Goal: Task Accomplishment & Management: Use online tool/utility

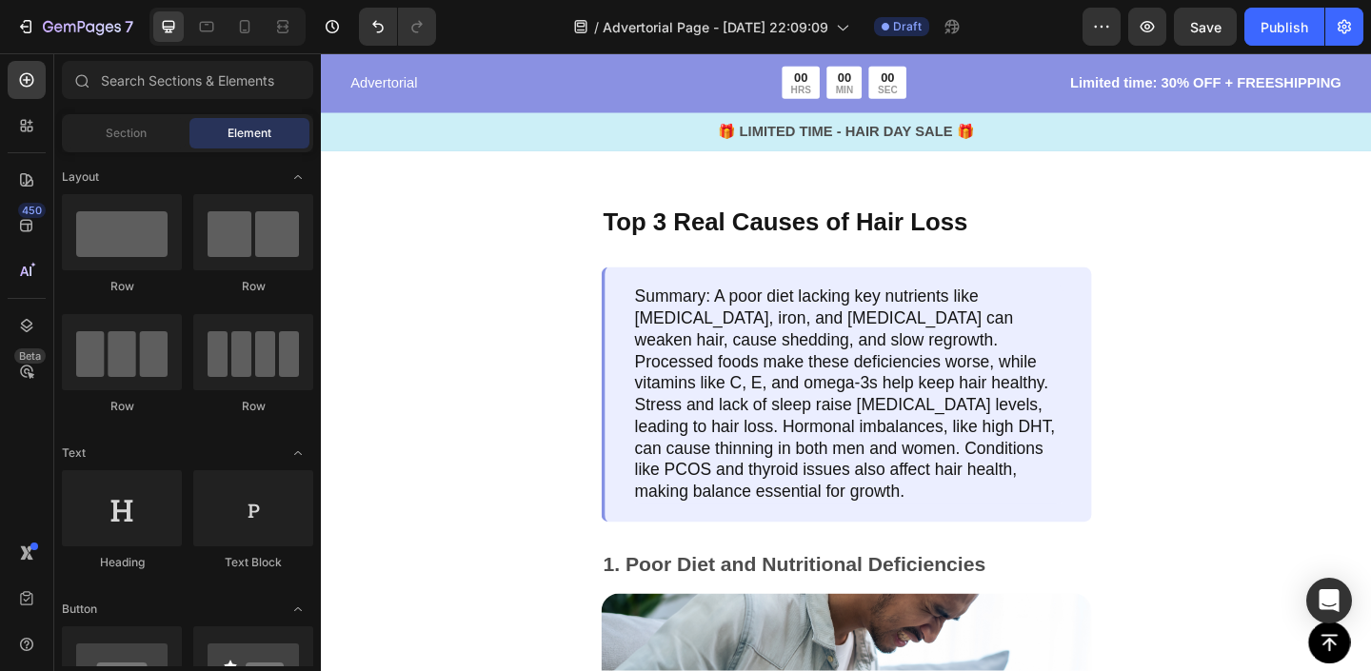
scroll to position [1144, 0]
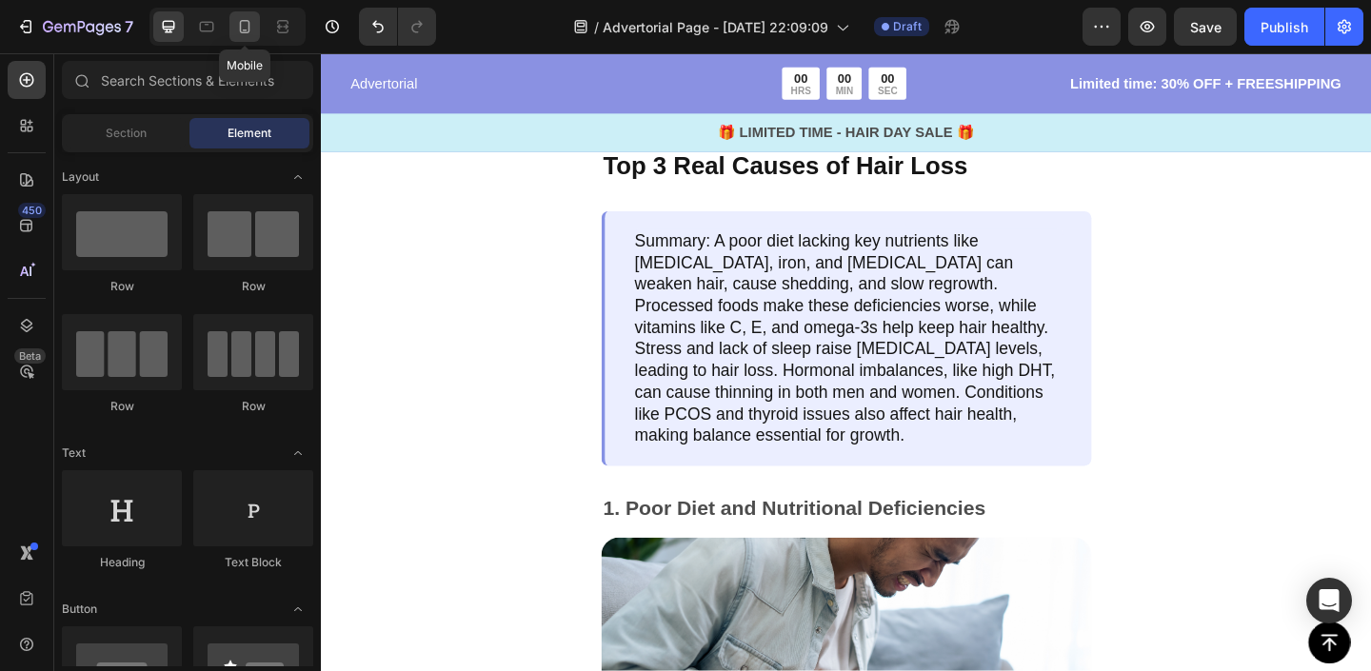
click at [249, 20] on icon at bounding box center [244, 26] width 19 height 19
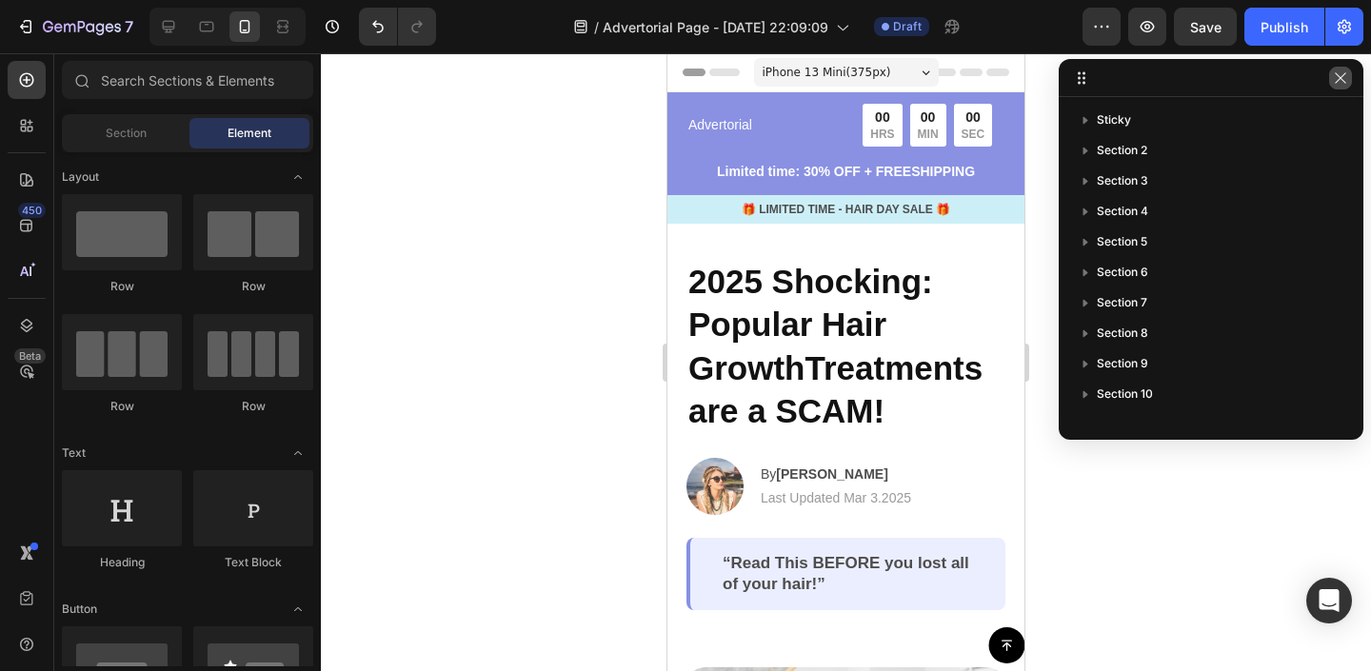
click at [1339, 78] on icon "button" at bounding box center [1340, 77] width 15 height 15
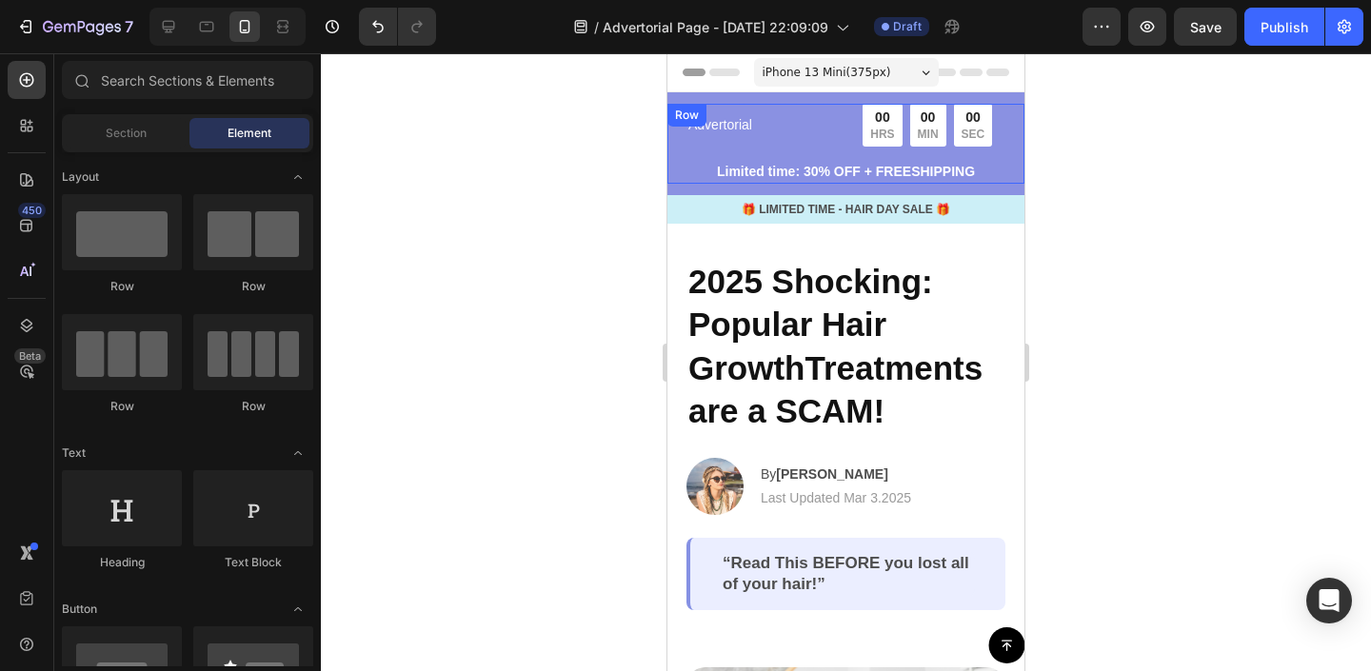
scroll to position [35, 0]
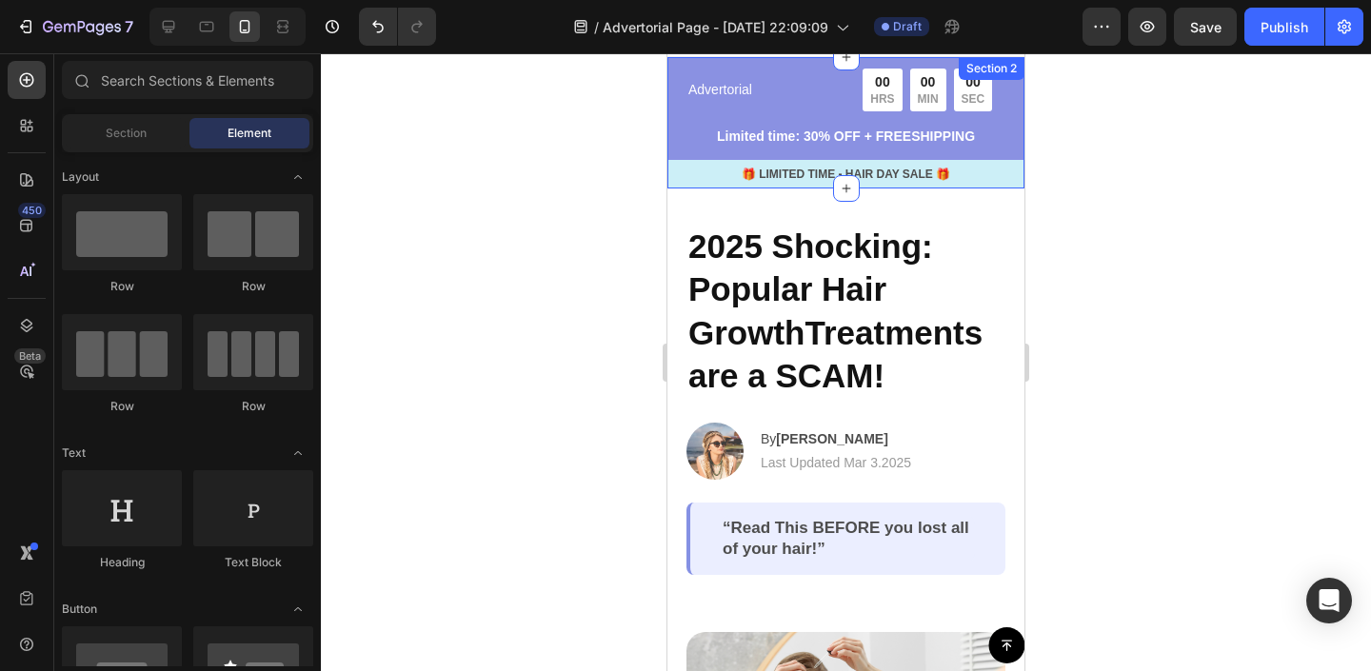
click at [691, 64] on div "Advertorial Text Block 00 HRS 00 MIN 00 SEC Countdown Timer Row Limited time: 3…" at bounding box center [845, 122] width 357 height 131
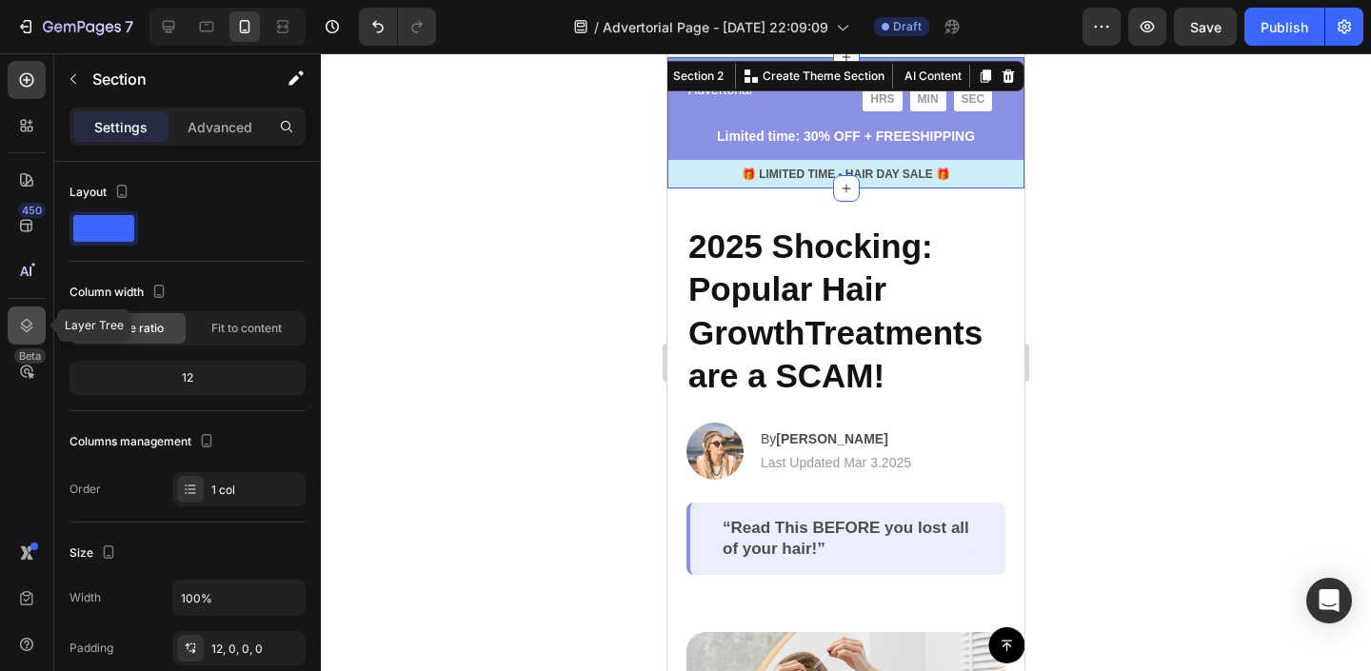
click at [19, 318] on icon at bounding box center [26, 325] width 19 height 19
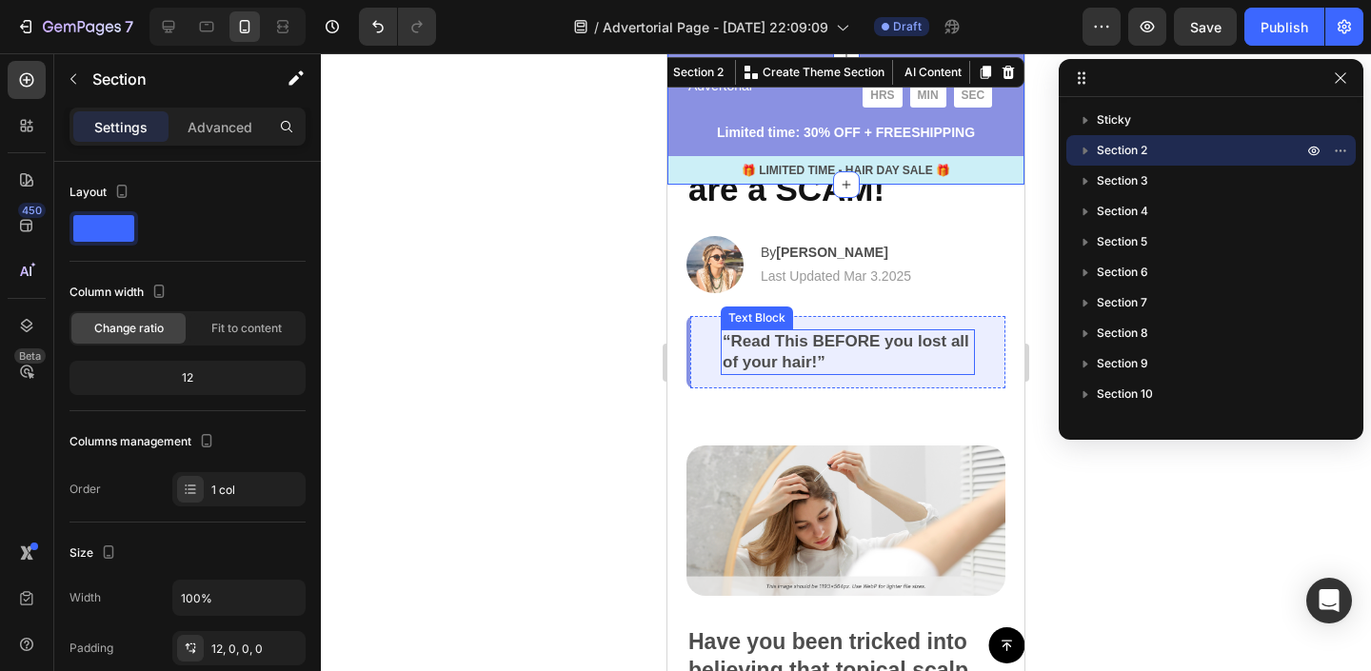
scroll to position [292, 0]
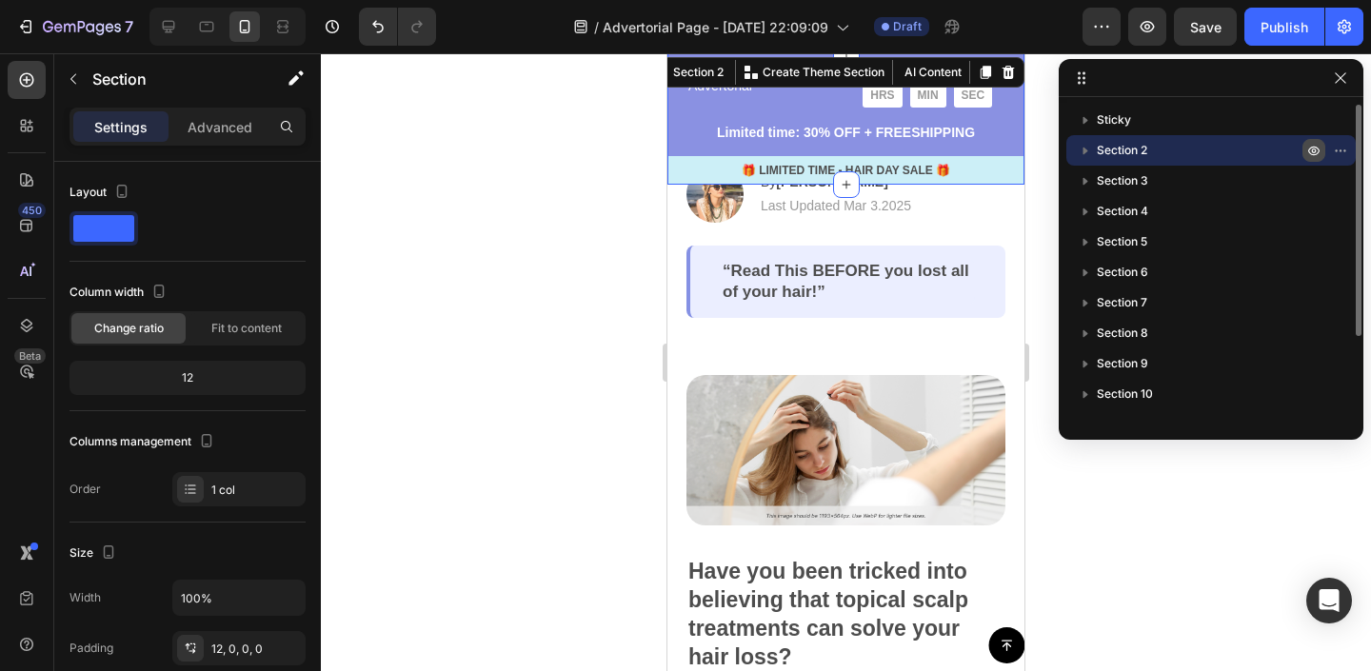
click at [1313, 148] on icon "button" at bounding box center [1313, 150] width 15 height 15
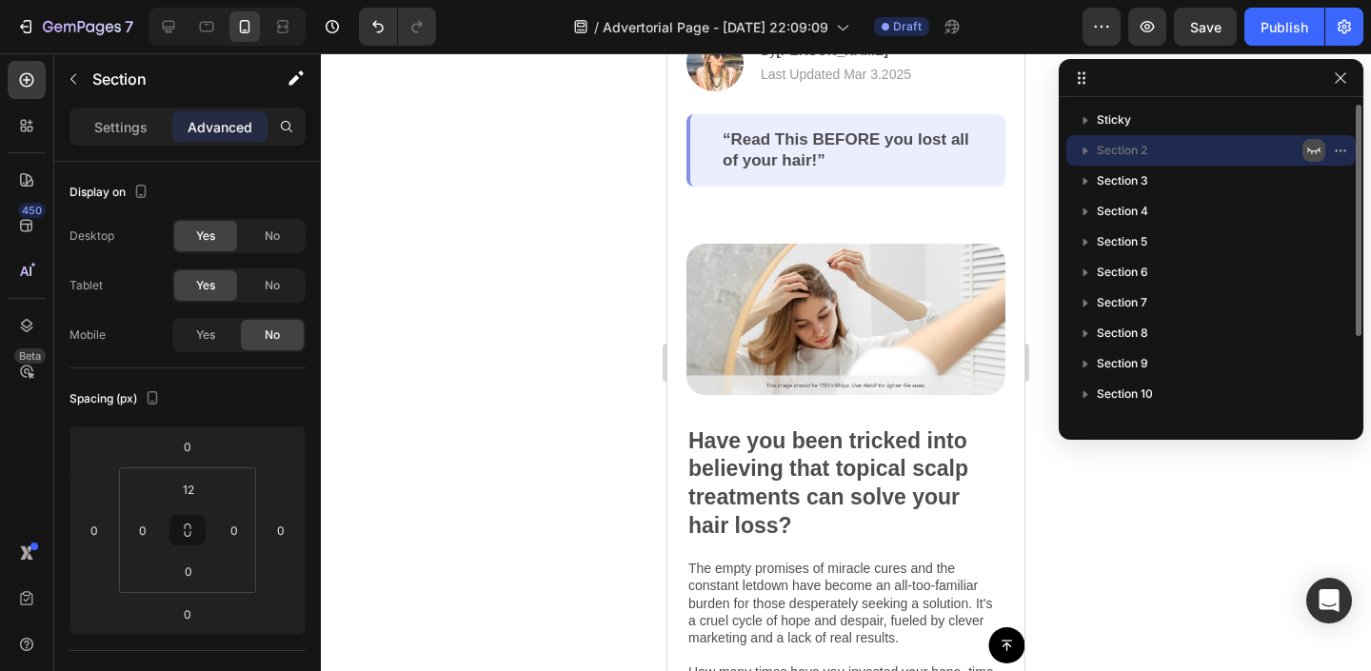
scroll to position [161, 0]
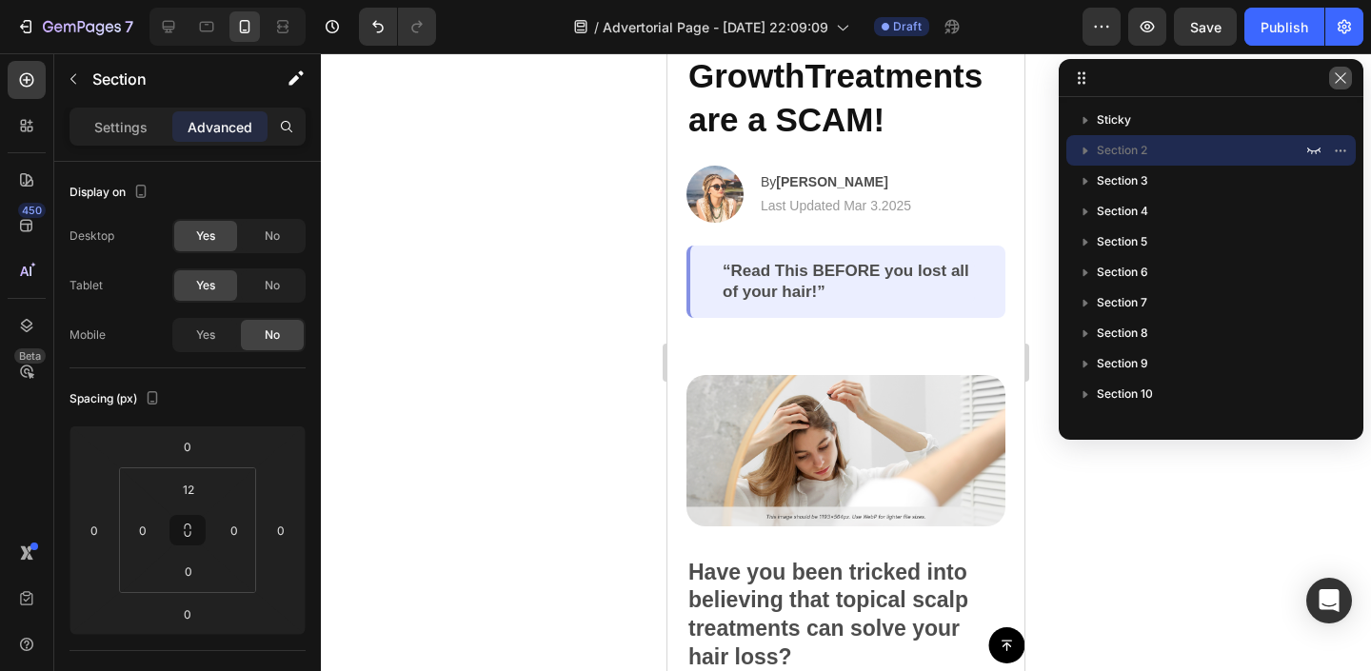
click at [1344, 82] on icon "button" at bounding box center [1340, 77] width 15 height 15
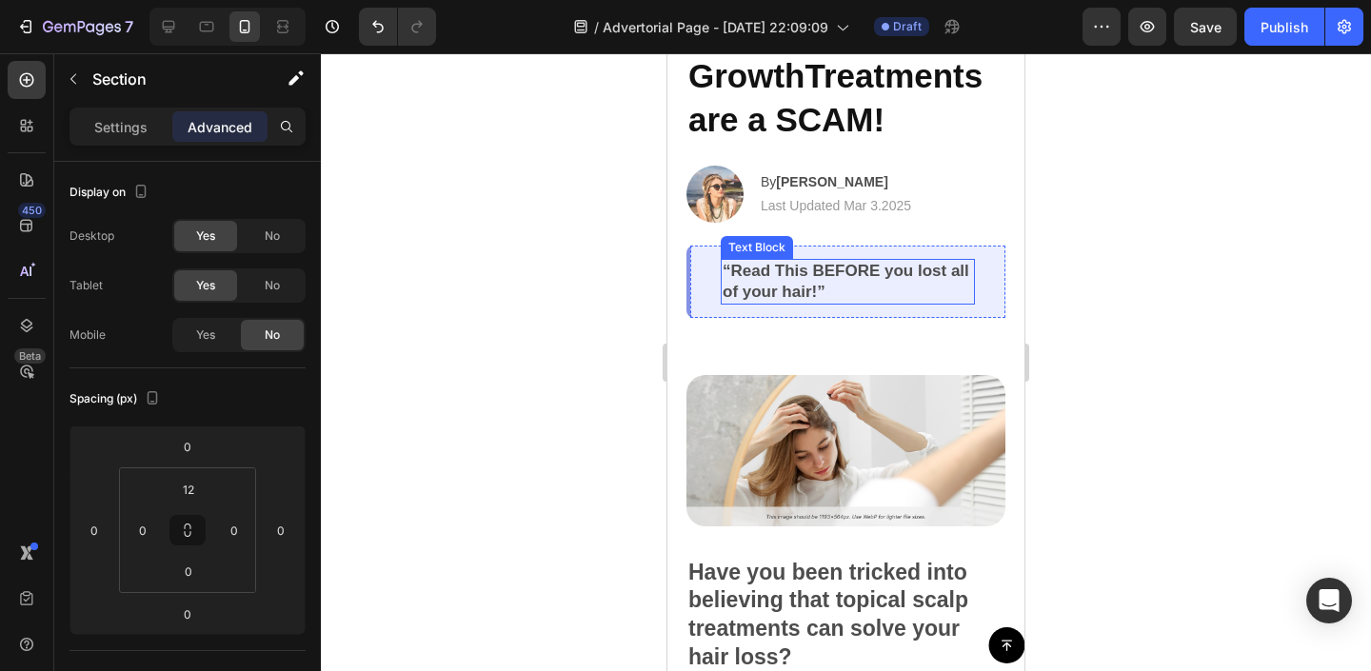
scroll to position [0, 0]
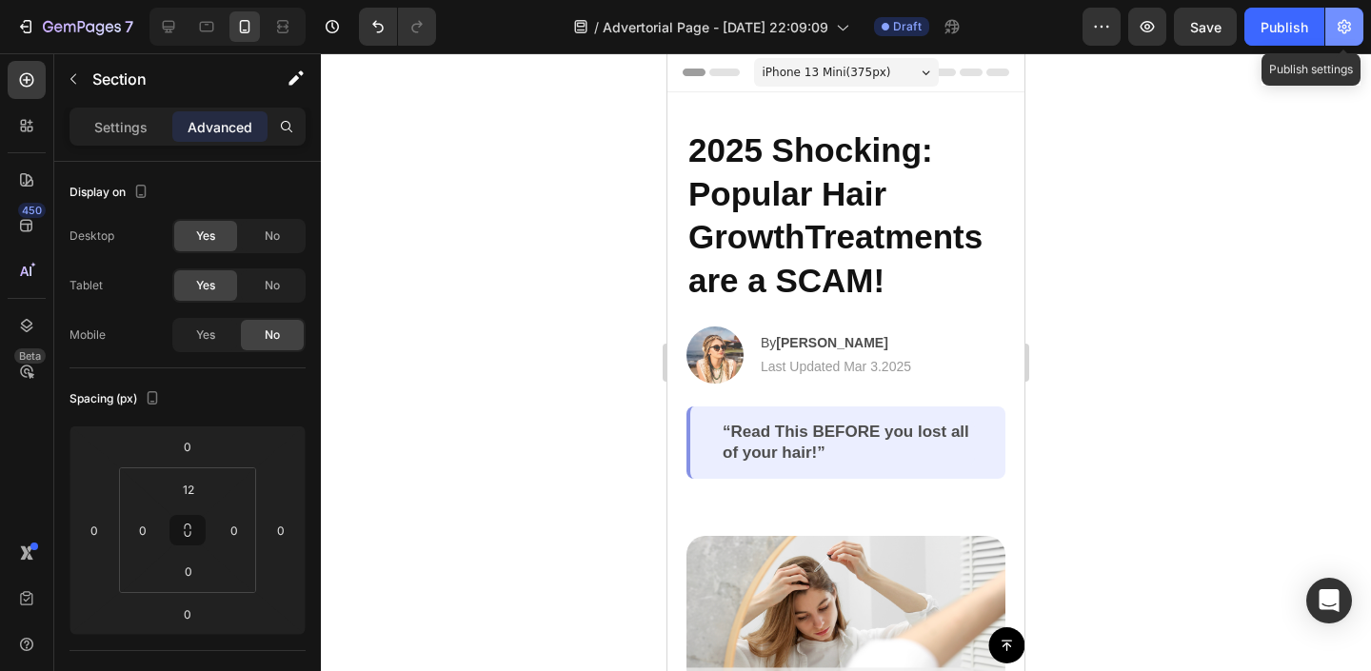
click at [1332, 25] on button "button" at bounding box center [1344, 27] width 38 height 38
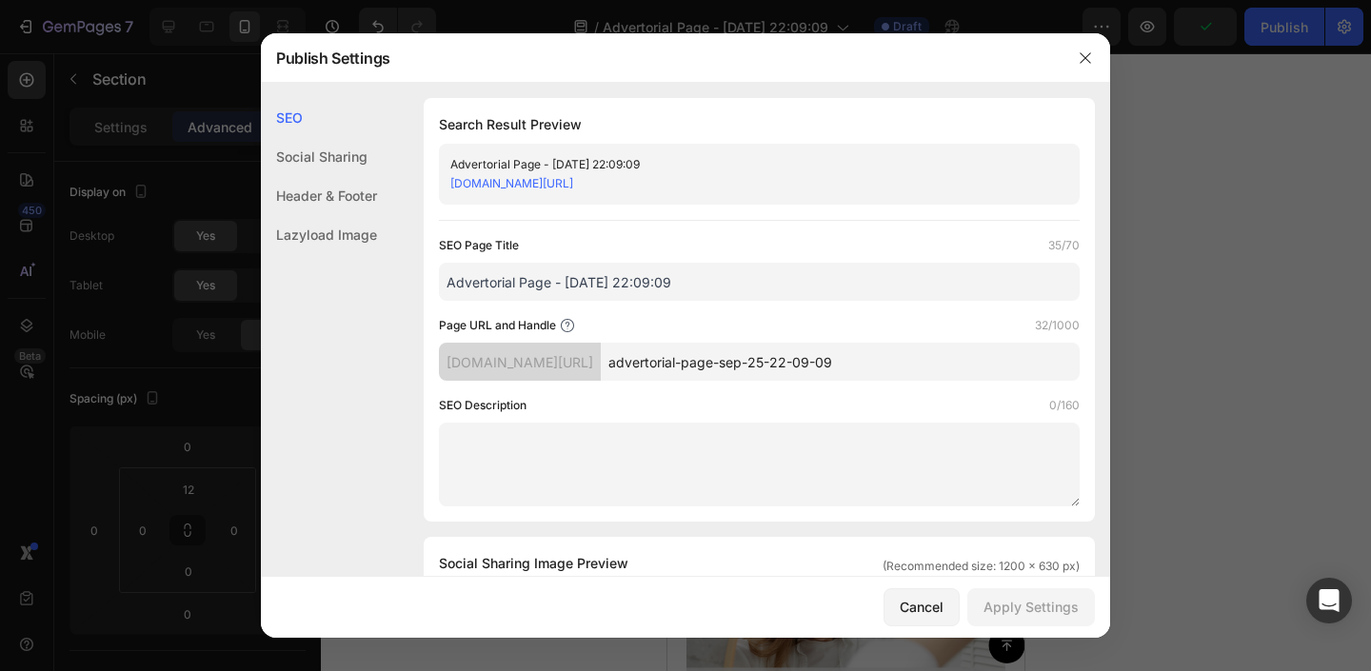
click at [329, 209] on div "Header & Footer" at bounding box center [319, 195] width 116 height 39
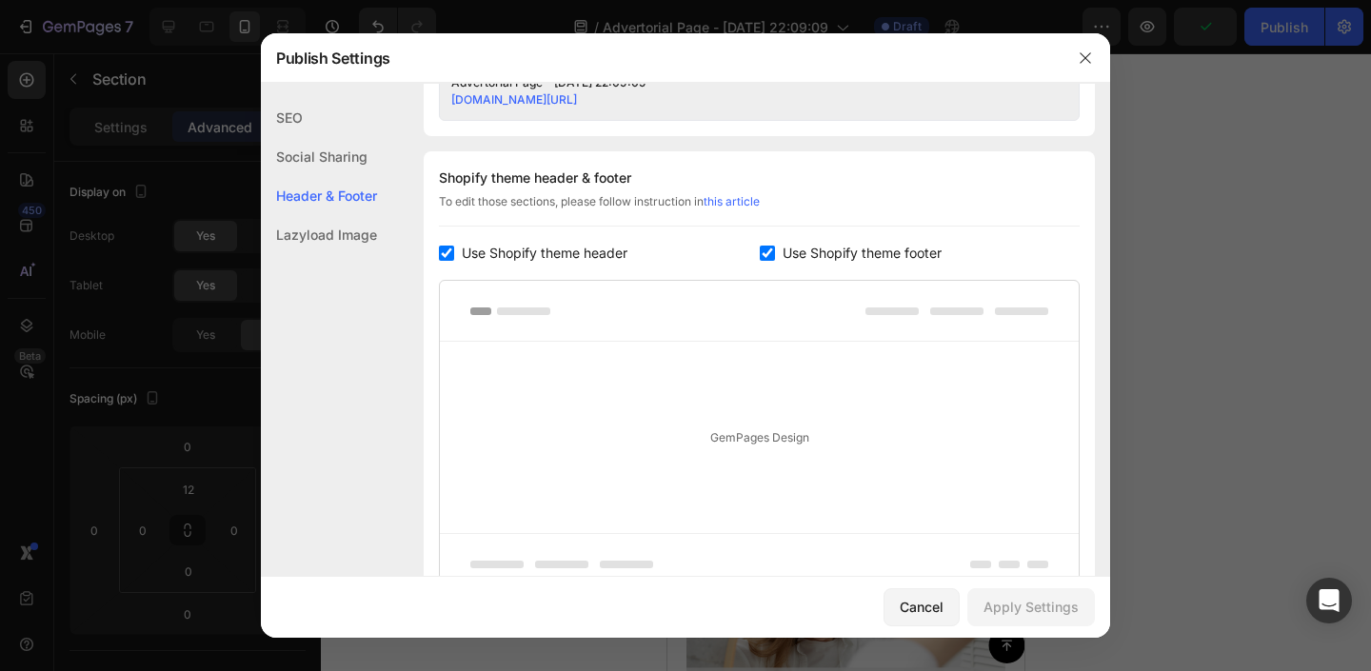
scroll to position [892, 0]
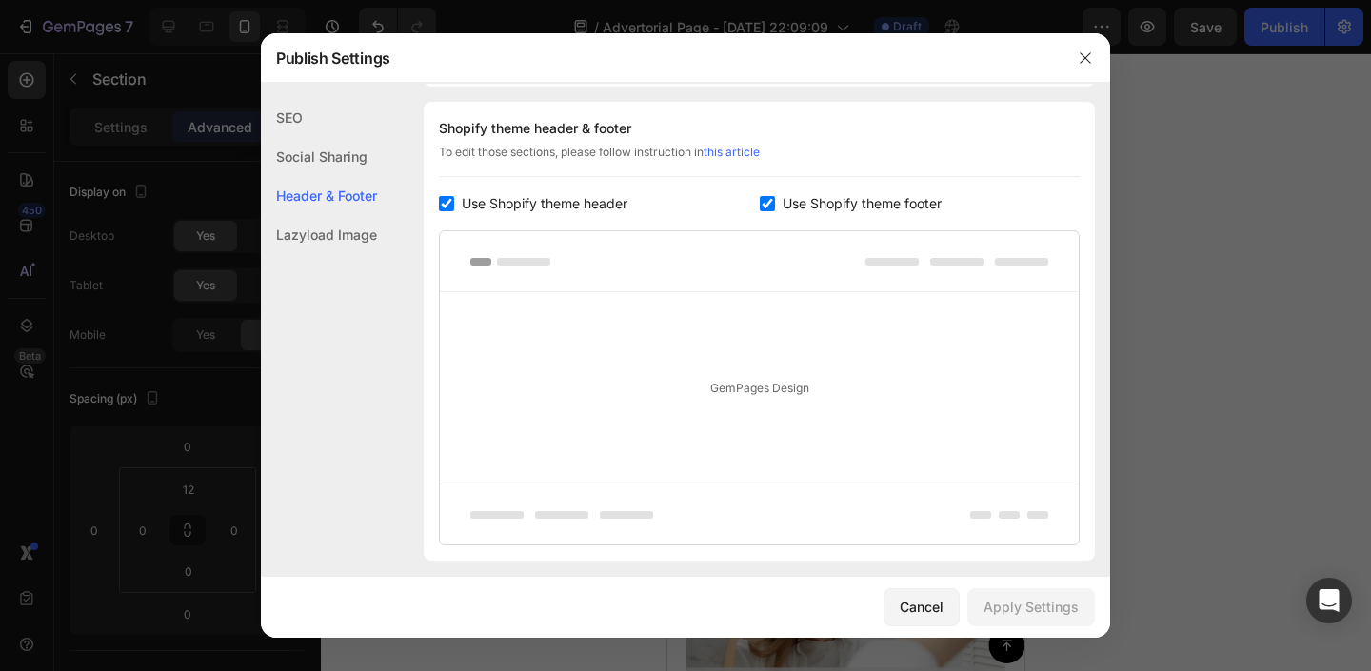
click at [800, 214] on span "Use Shopify theme footer" at bounding box center [862, 203] width 159 height 23
checkbox input "false"
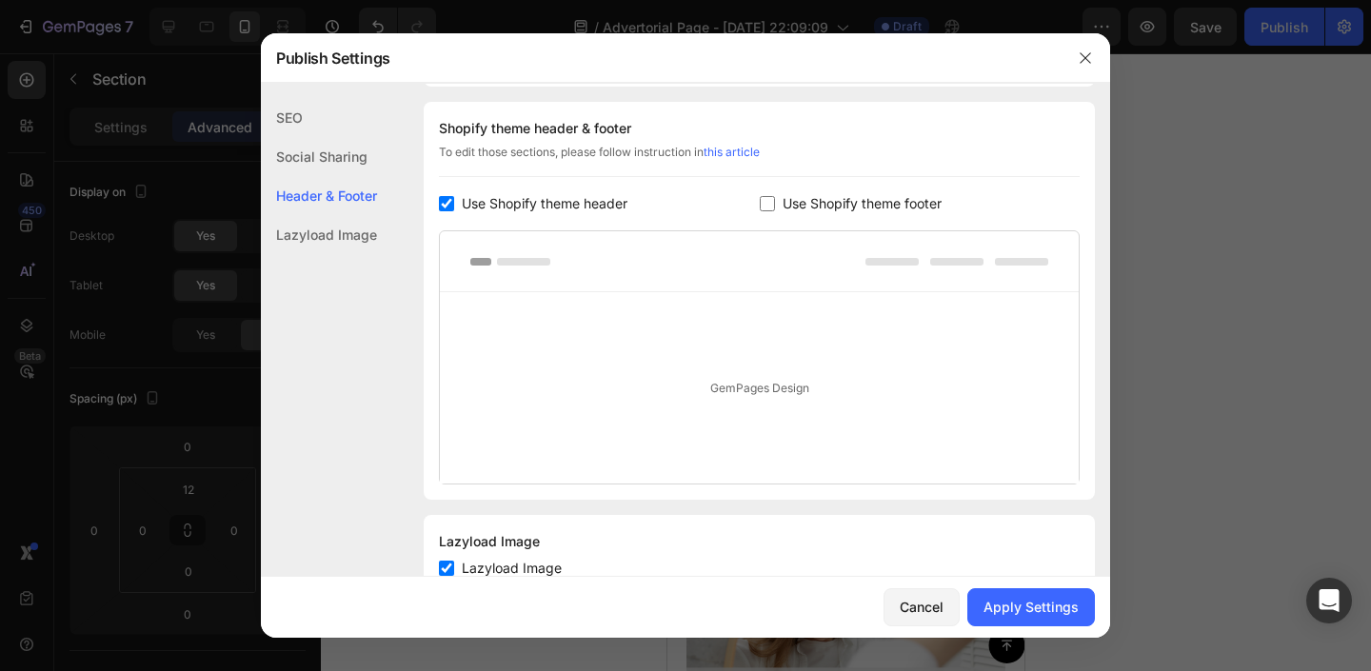
click at [526, 199] on span "Use Shopify theme header" at bounding box center [545, 203] width 166 height 23
checkbox input "false"
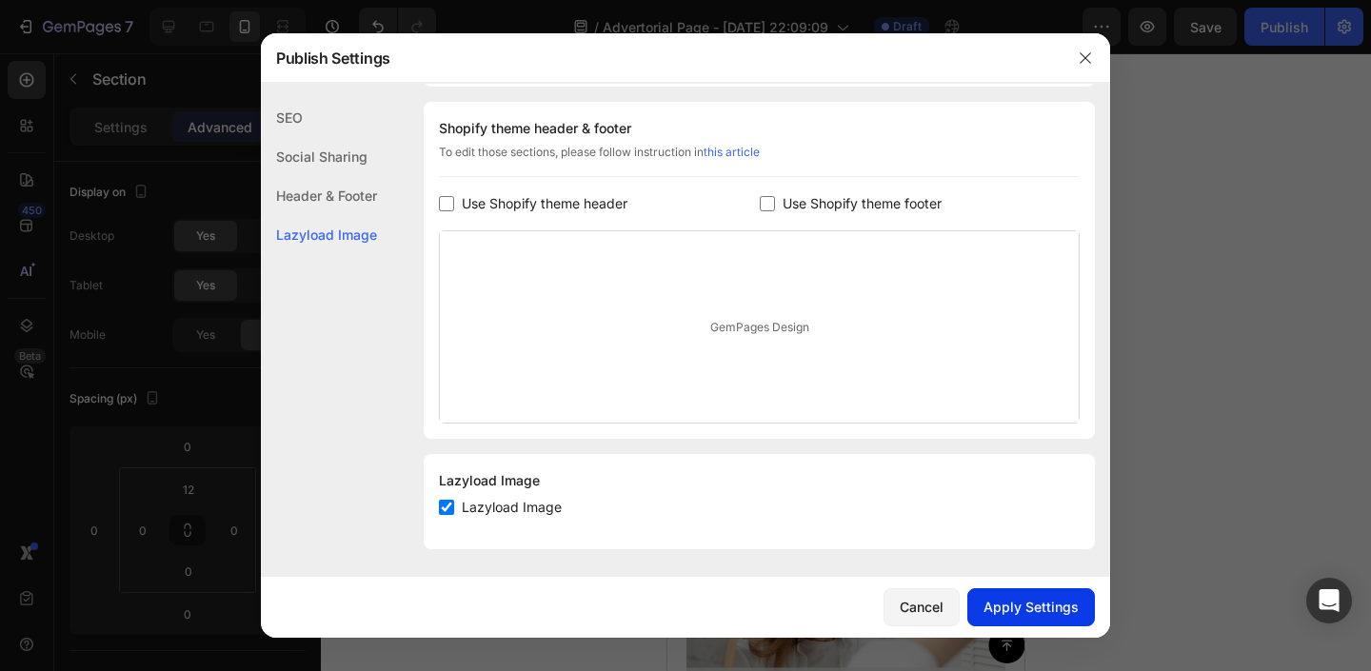
click at [1039, 602] on div "Apply Settings" at bounding box center [1031, 607] width 95 height 20
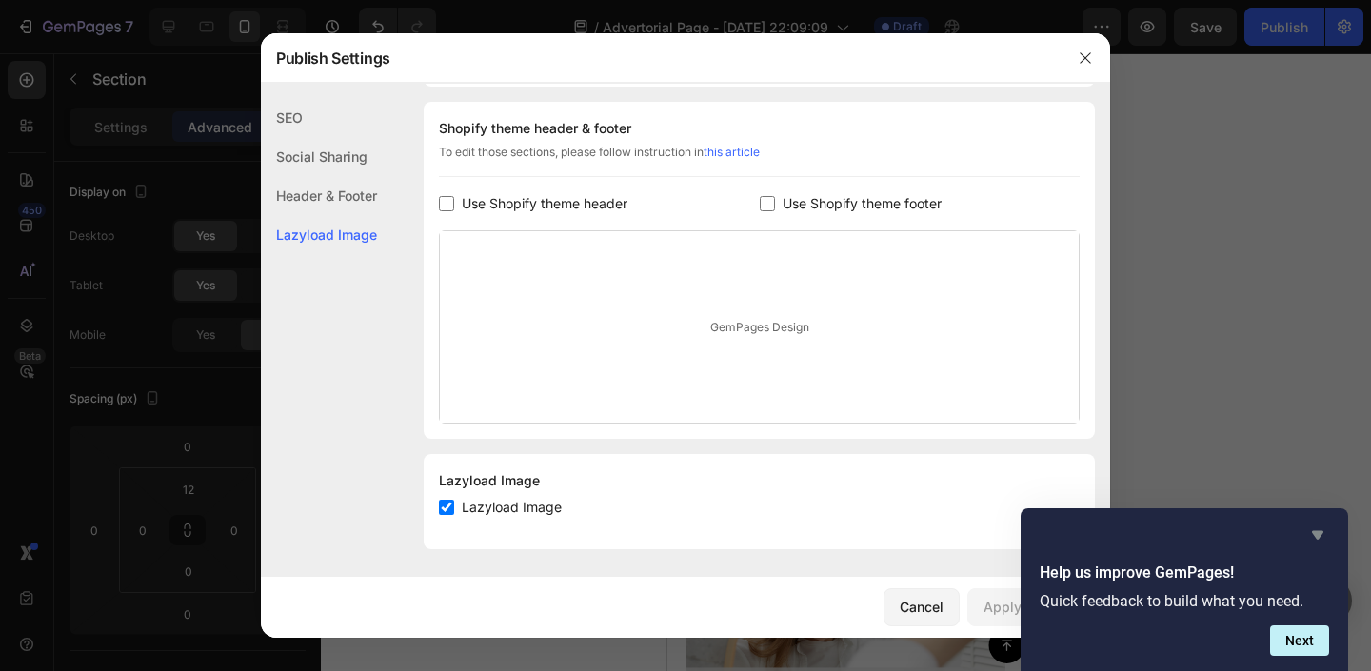
click at [1317, 531] on icon "Hide survey" at bounding box center [1317, 535] width 11 height 9
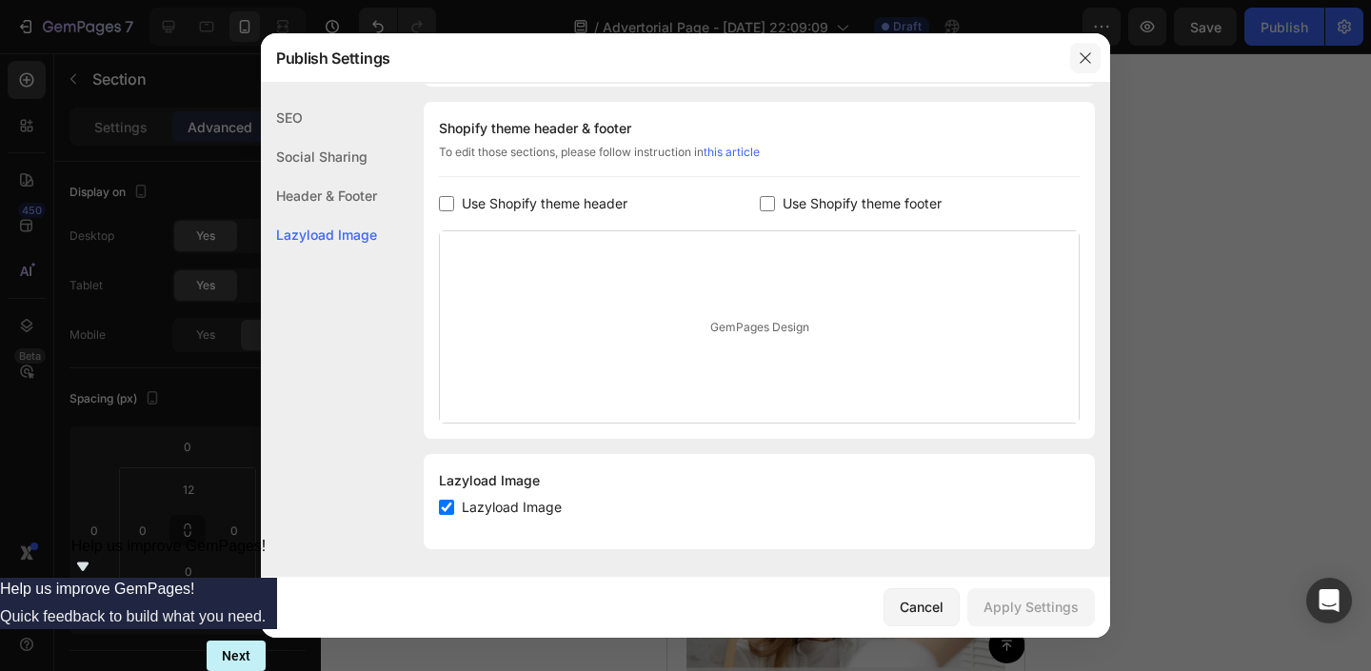
click at [1074, 61] on button "button" at bounding box center [1085, 58] width 30 height 30
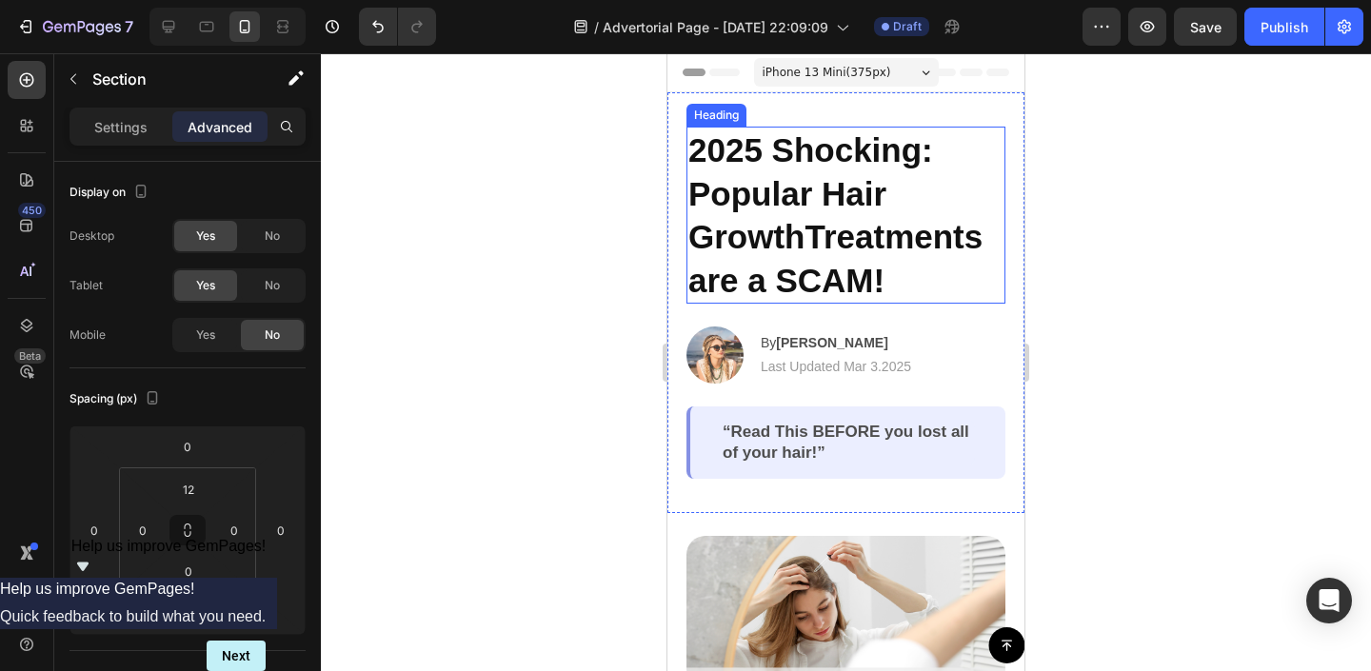
click at [826, 229] on h2 "2025 Shocking: Popular Hair GrowthTreatments are a SCAM!" at bounding box center [846, 215] width 319 height 177
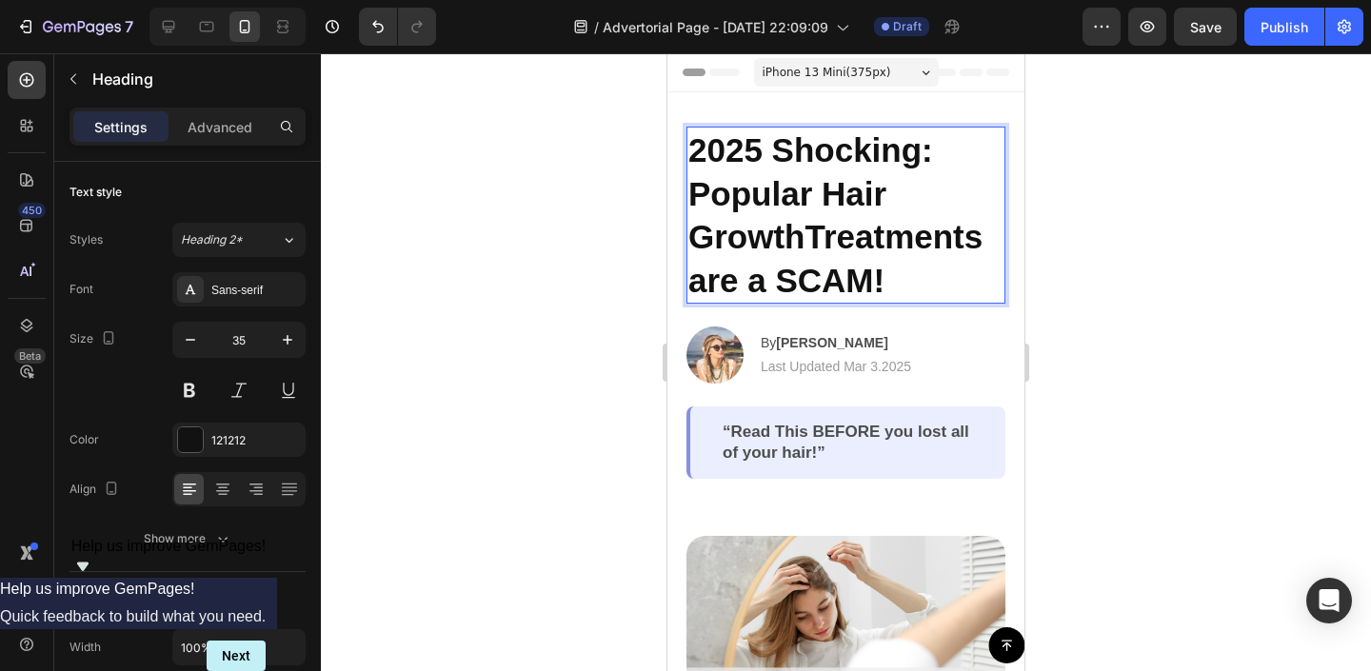
click at [904, 267] on p "2025 Shocking: Popular Hair GrowthTreatments are a SCAM!" at bounding box center [845, 215] width 315 height 173
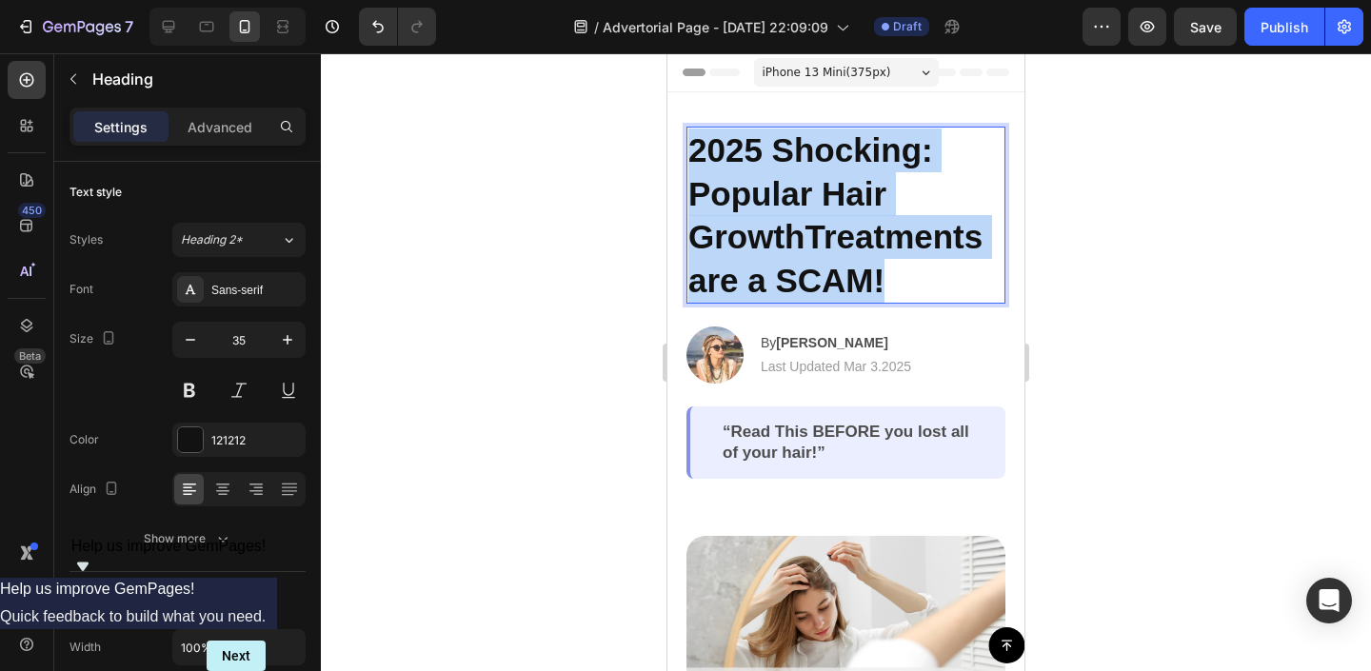
drag, startPoint x: 910, startPoint y: 269, endPoint x: 687, endPoint y: 140, distance: 258.5
click at [687, 140] on h2 "2025 Shocking: Popular Hair GrowthTreatments are a SCAM!" at bounding box center [846, 215] width 319 height 177
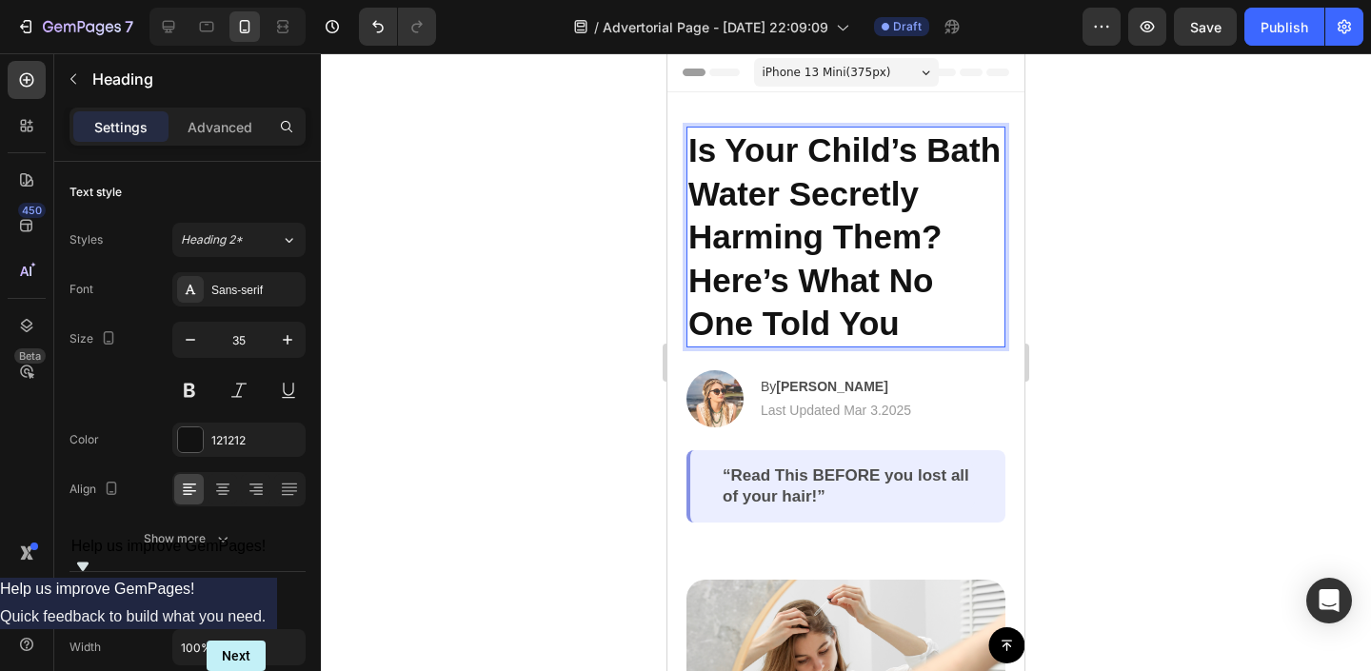
click at [1200, 205] on div at bounding box center [846, 362] width 1050 height 618
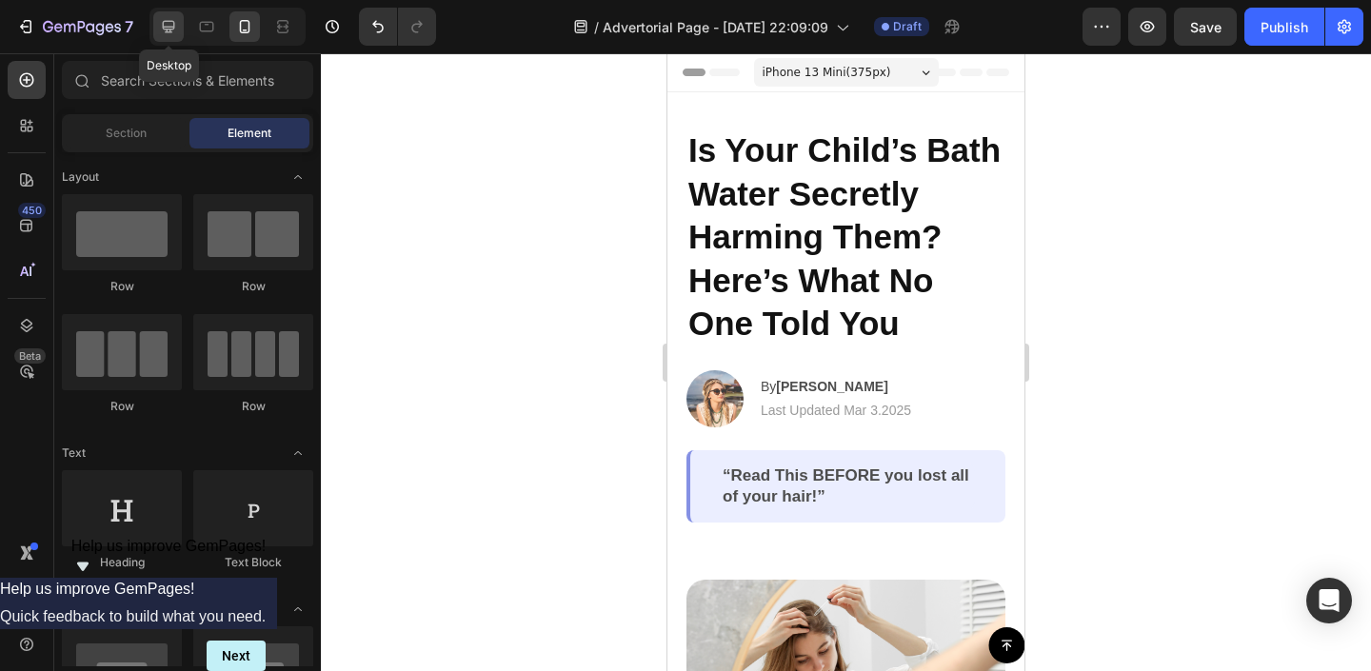
click at [179, 34] on div at bounding box center [168, 26] width 30 height 30
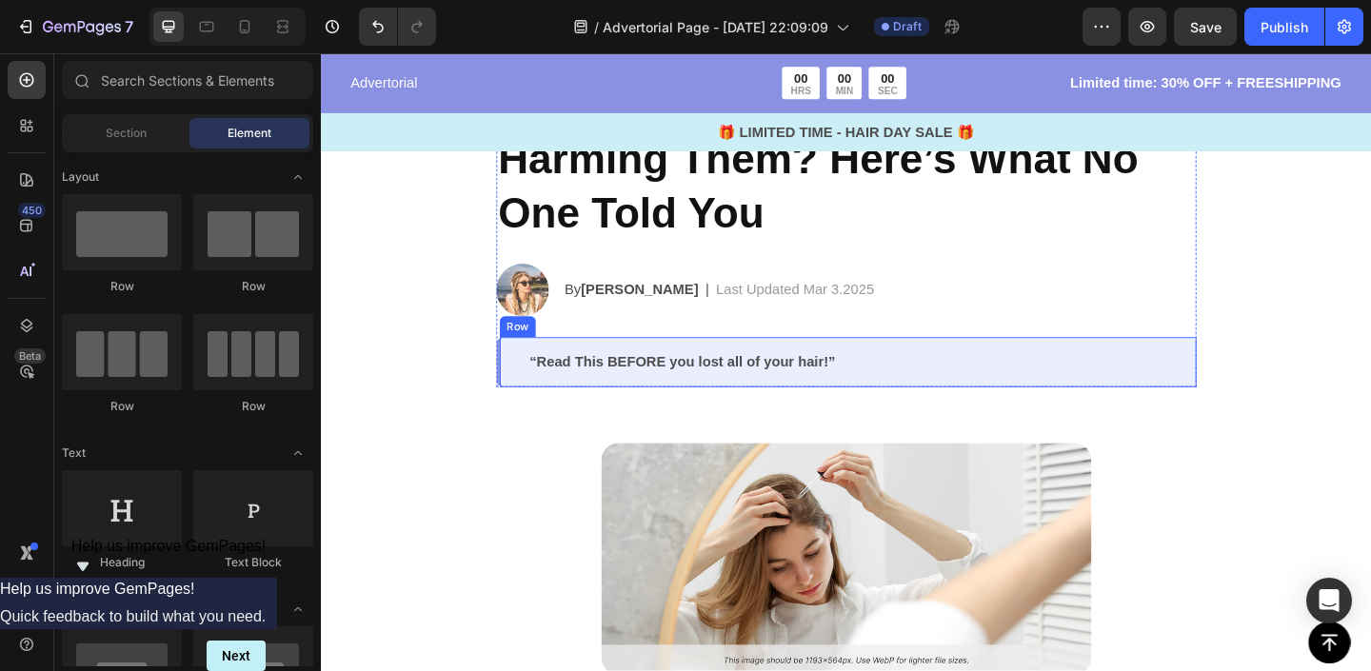
scroll to position [216, 0]
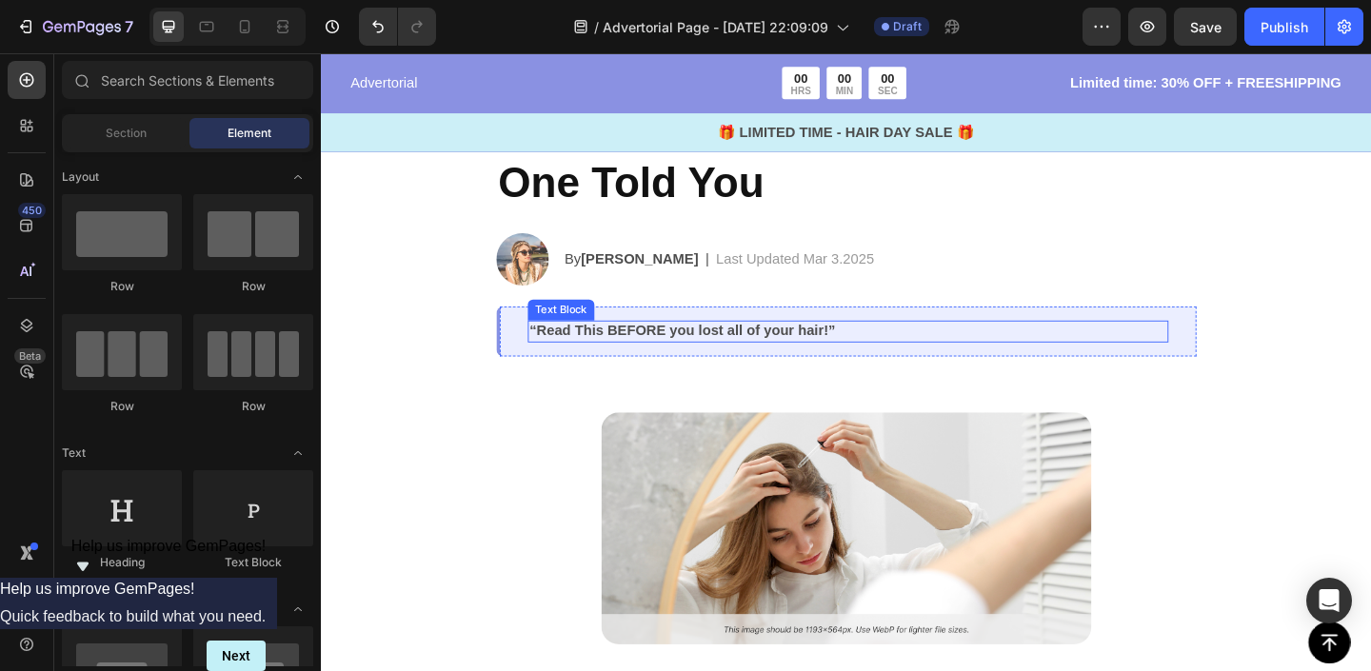
click at [661, 357] on p "“Read This BEFORE you lost all of your hair!”" at bounding box center [894, 357] width 693 height 20
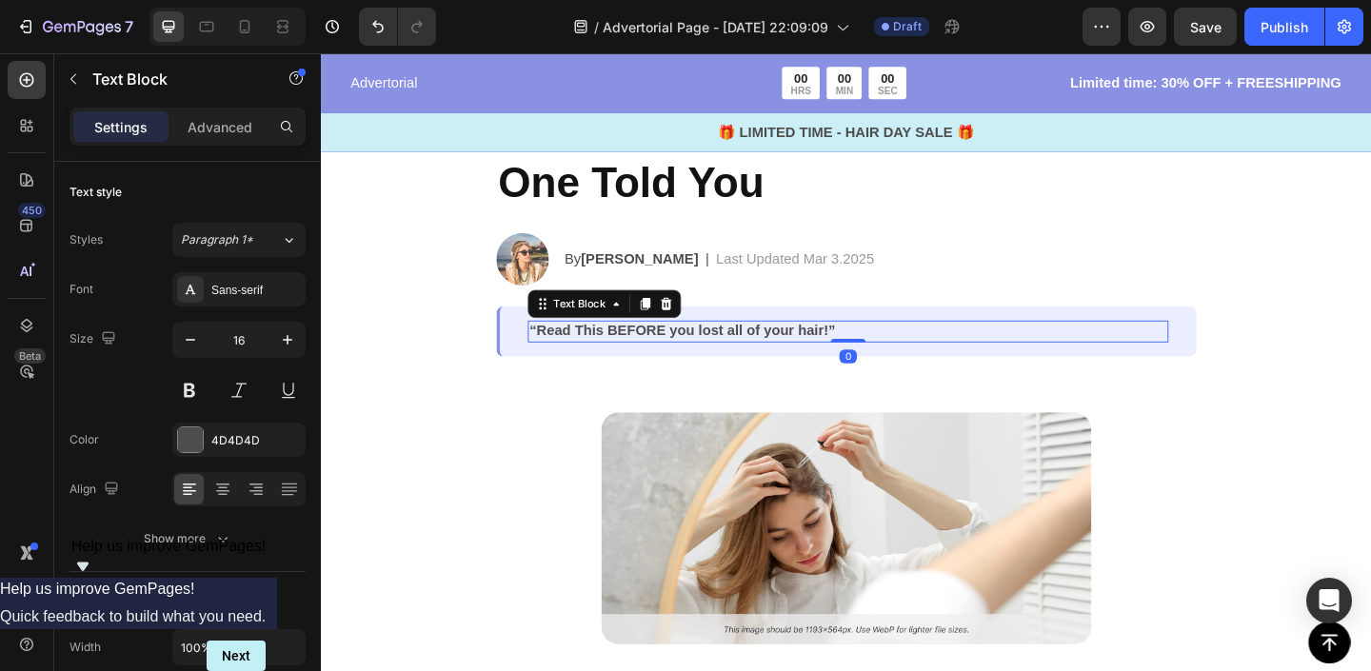
click at [707, 352] on p "“Read This BEFORE you lost all of your hair!”" at bounding box center [894, 357] width 693 height 20
click at [702, 354] on p "“Read This BEFORE you lost all of your hair!”" at bounding box center [894, 357] width 693 height 20
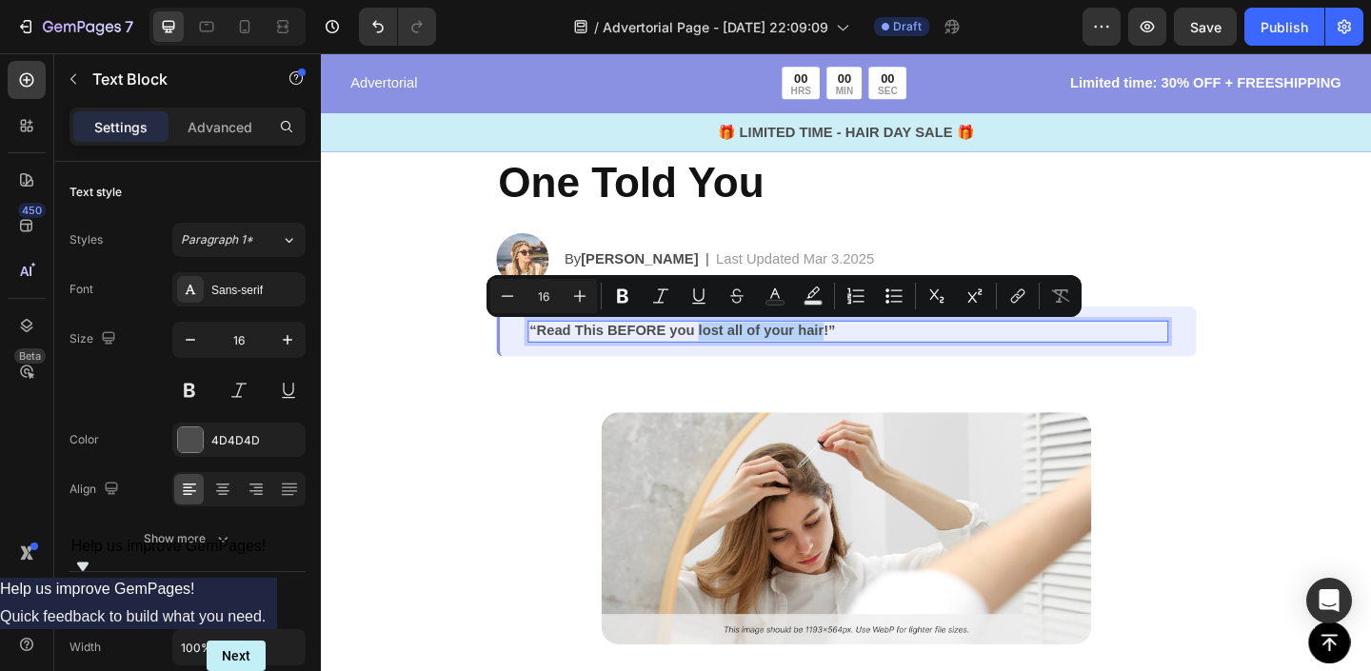
drag, startPoint x: 731, startPoint y: 358, endPoint x: 866, endPoint y: 353, distance: 134.3
click at [866, 353] on p "“Read This BEFORE you lost all of your hair!”" at bounding box center [894, 357] width 693 height 20
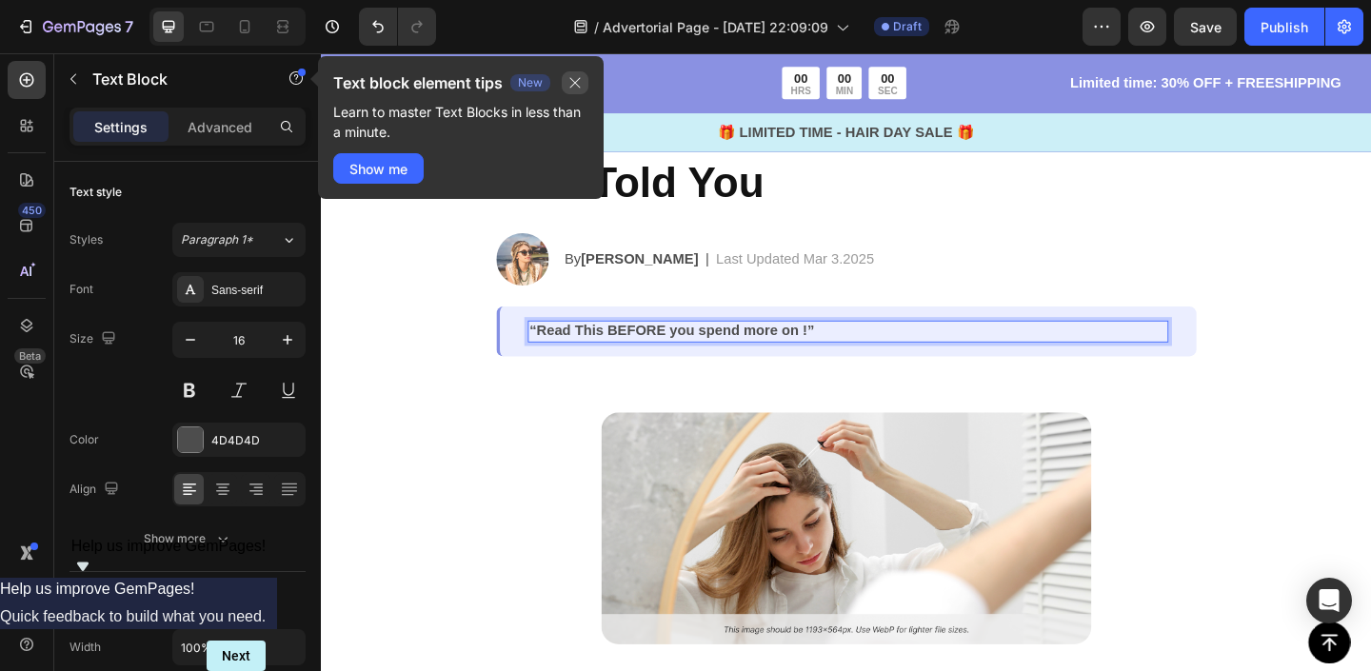
click at [577, 79] on icon "button" at bounding box center [574, 82] width 15 height 15
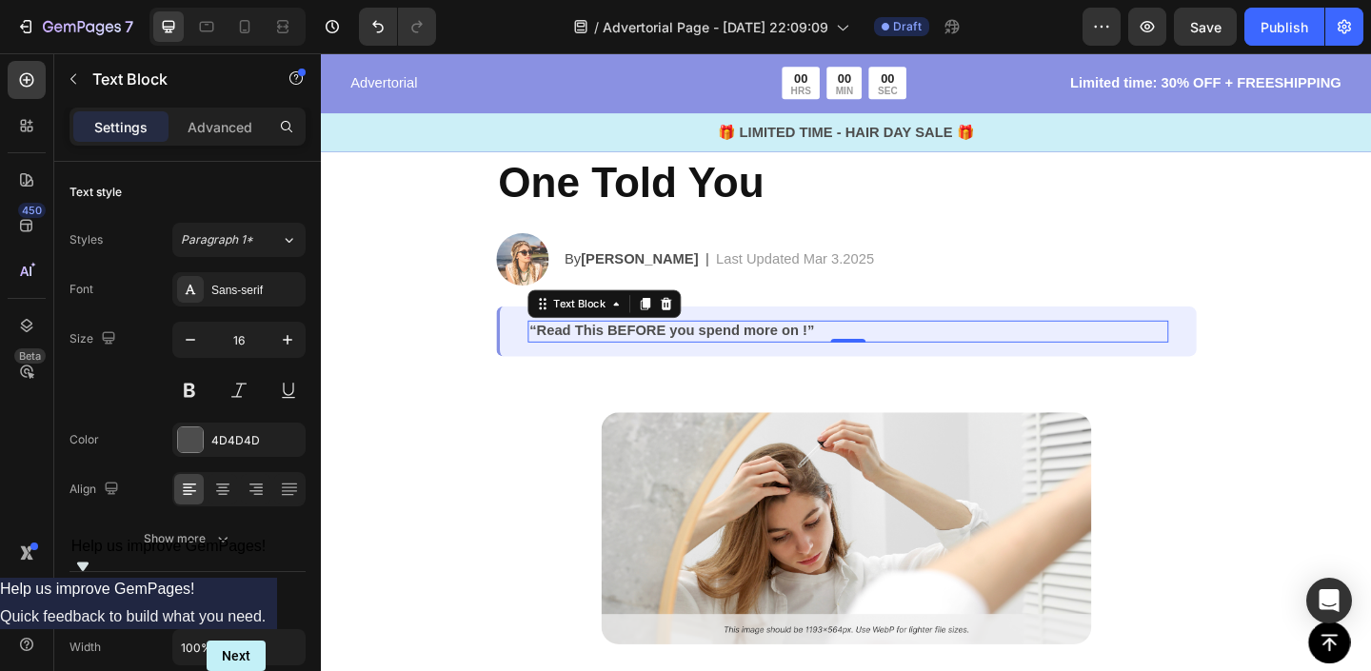
click at [805, 360] on p "“Read This BEFORE you spend more on !”" at bounding box center [894, 357] width 693 height 20
click at [841, 352] on p "“Read This BEFORE you spend more on !”" at bounding box center [894, 357] width 693 height 20
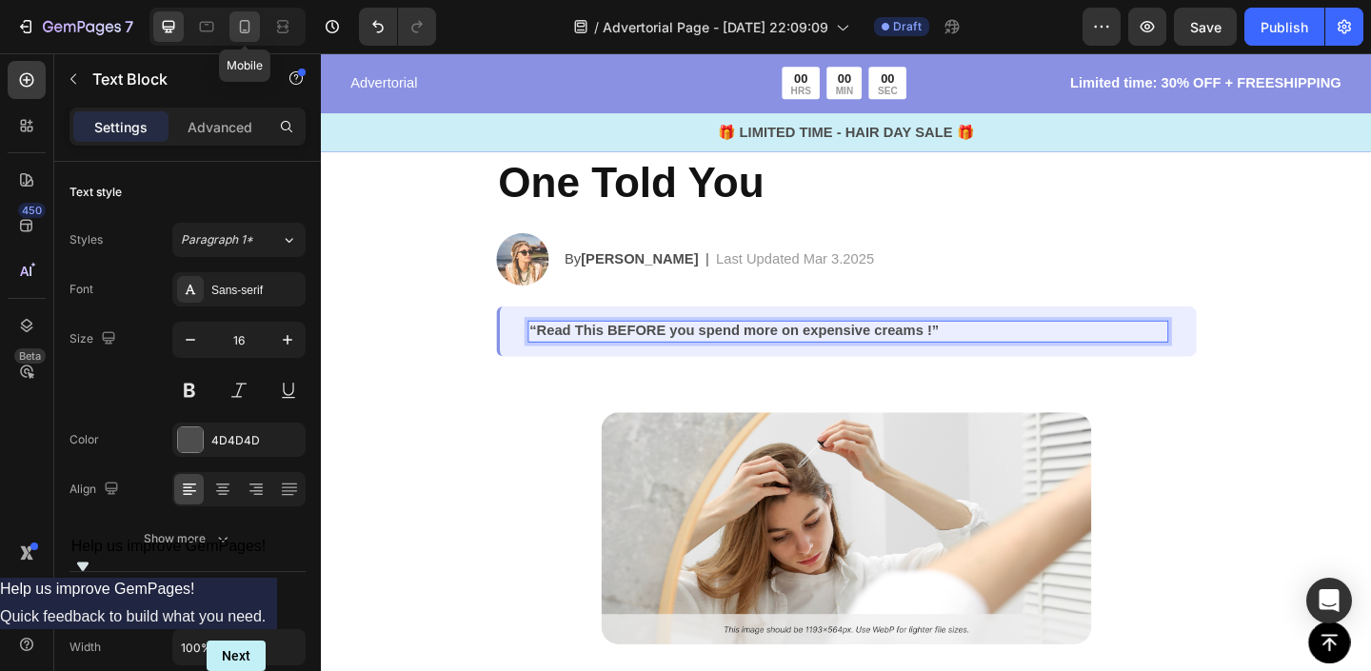
click at [236, 29] on icon at bounding box center [244, 26] width 19 height 19
type input "17"
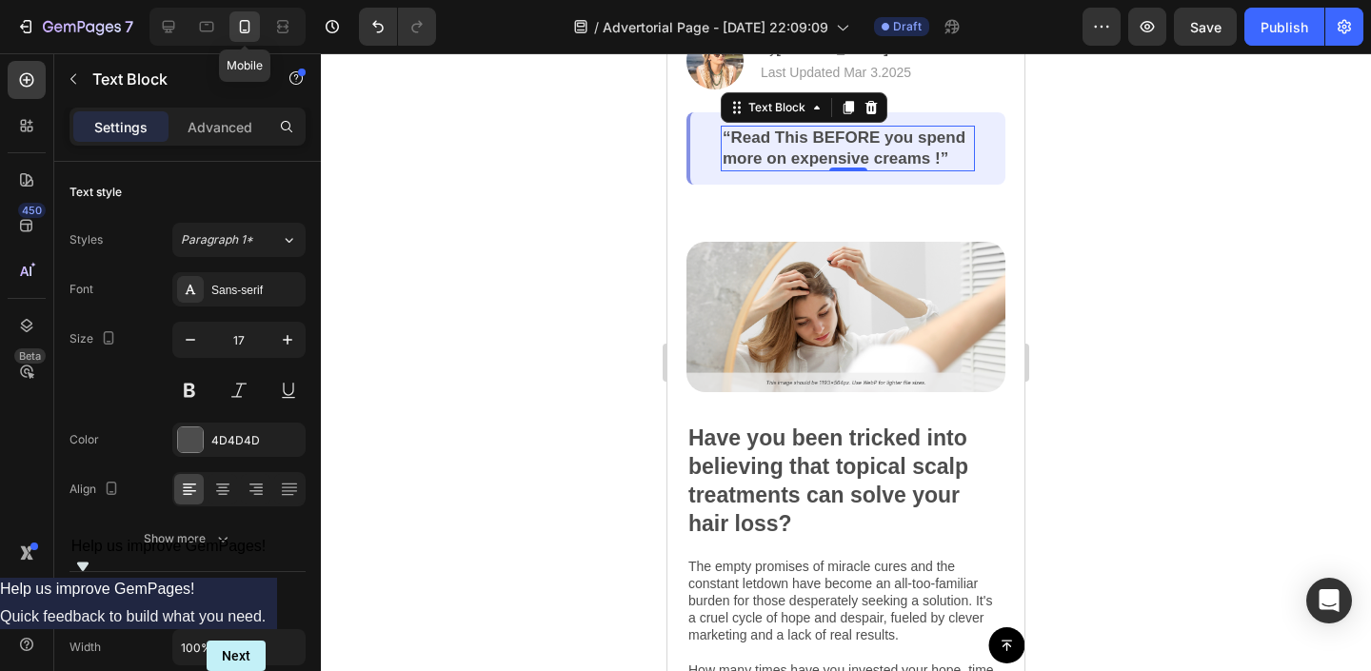
scroll to position [343, 0]
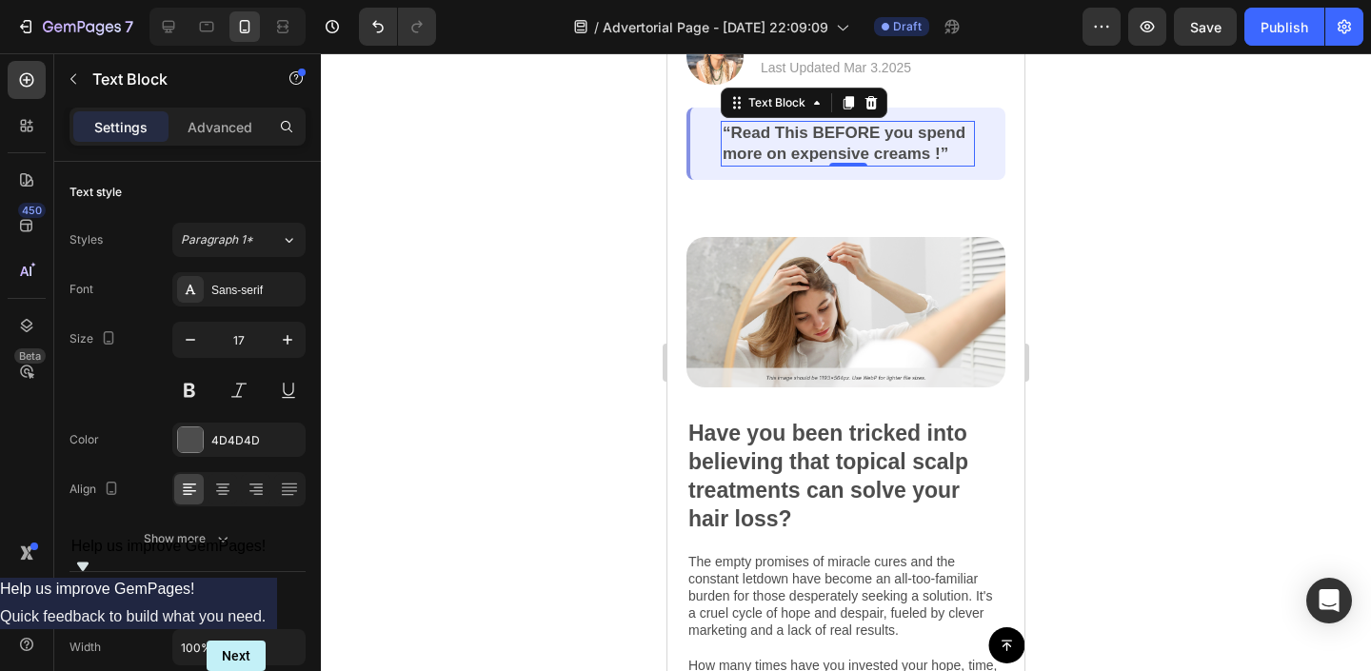
click at [553, 270] on div at bounding box center [846, 362] width 1050 height 618
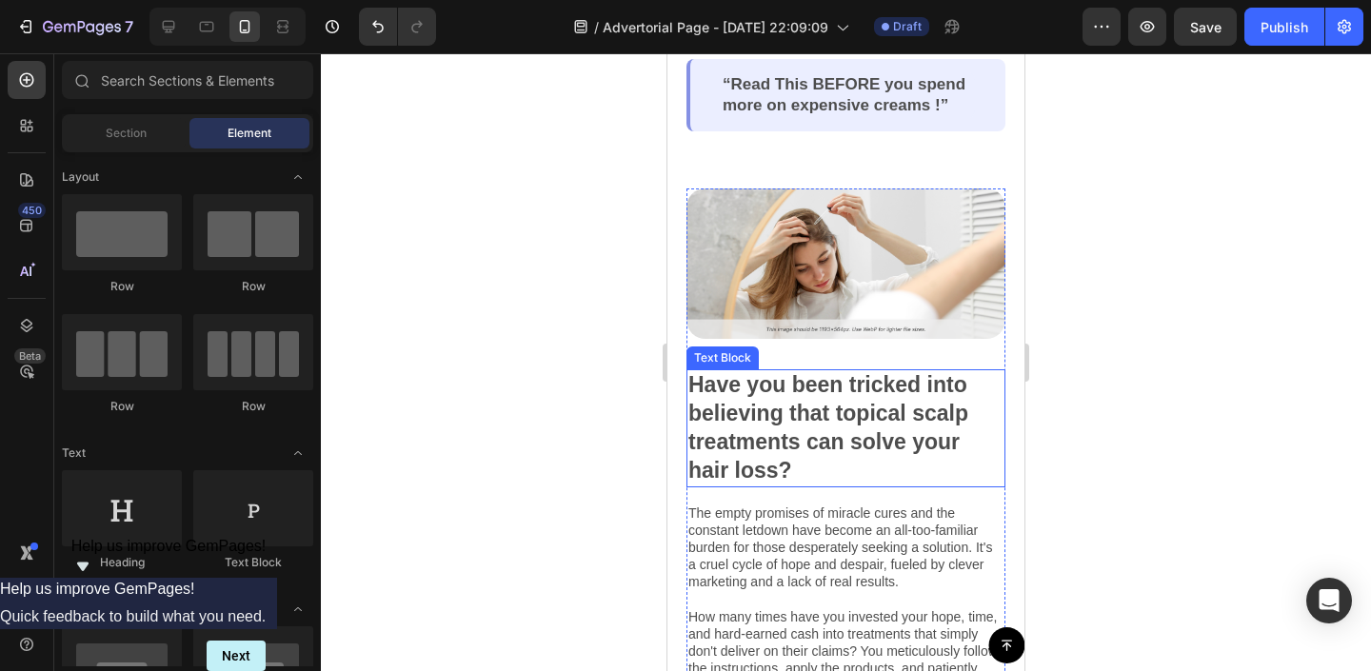
scroll to position [407, 0]
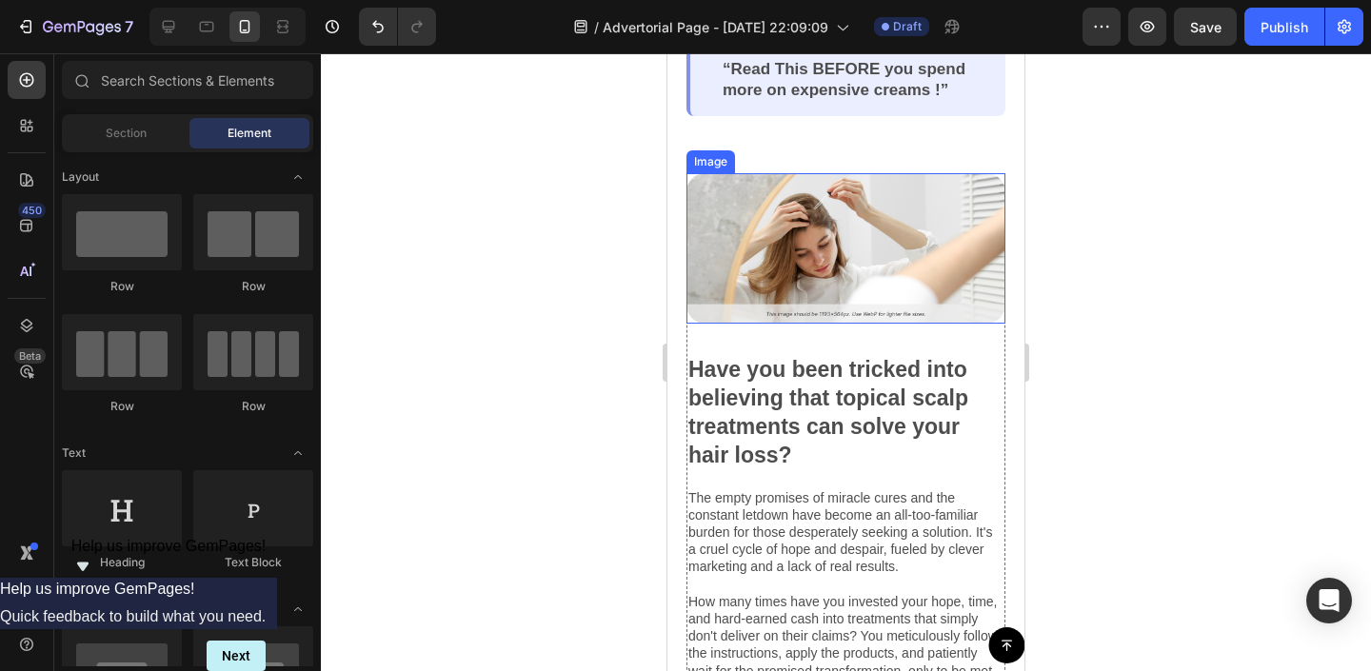
click at [826, 229] on img at bounding box center [846, 248] width 319 height 150
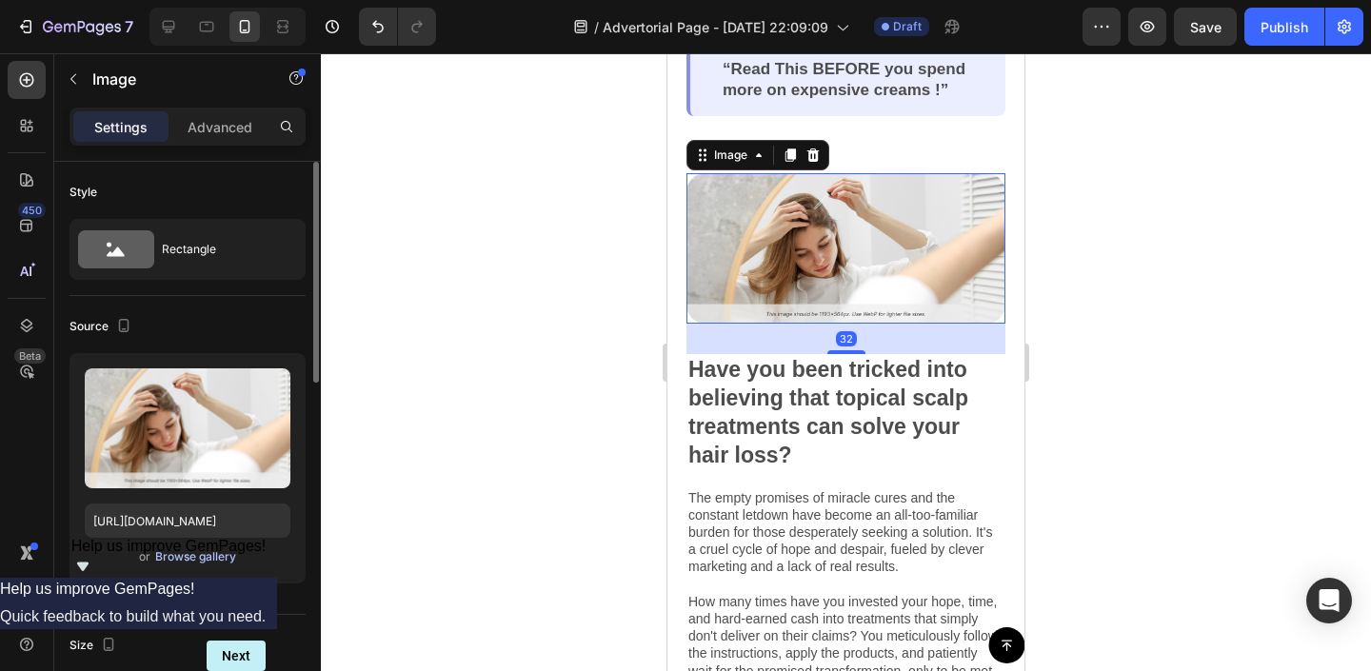
click at [183, 554] on div "Browse gallery" at bounding box center [195, 556] width 81 height 17
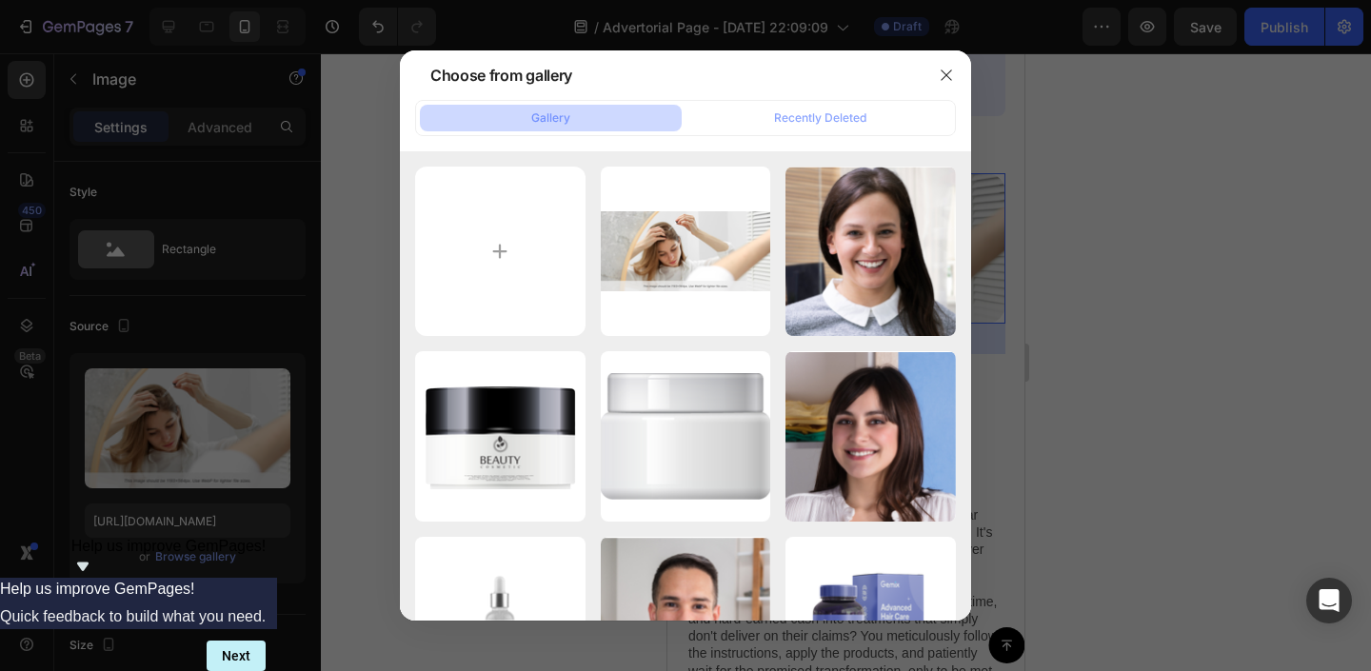
type input "C:\fakepath\does_baby_eczema_go_away_14.webp"
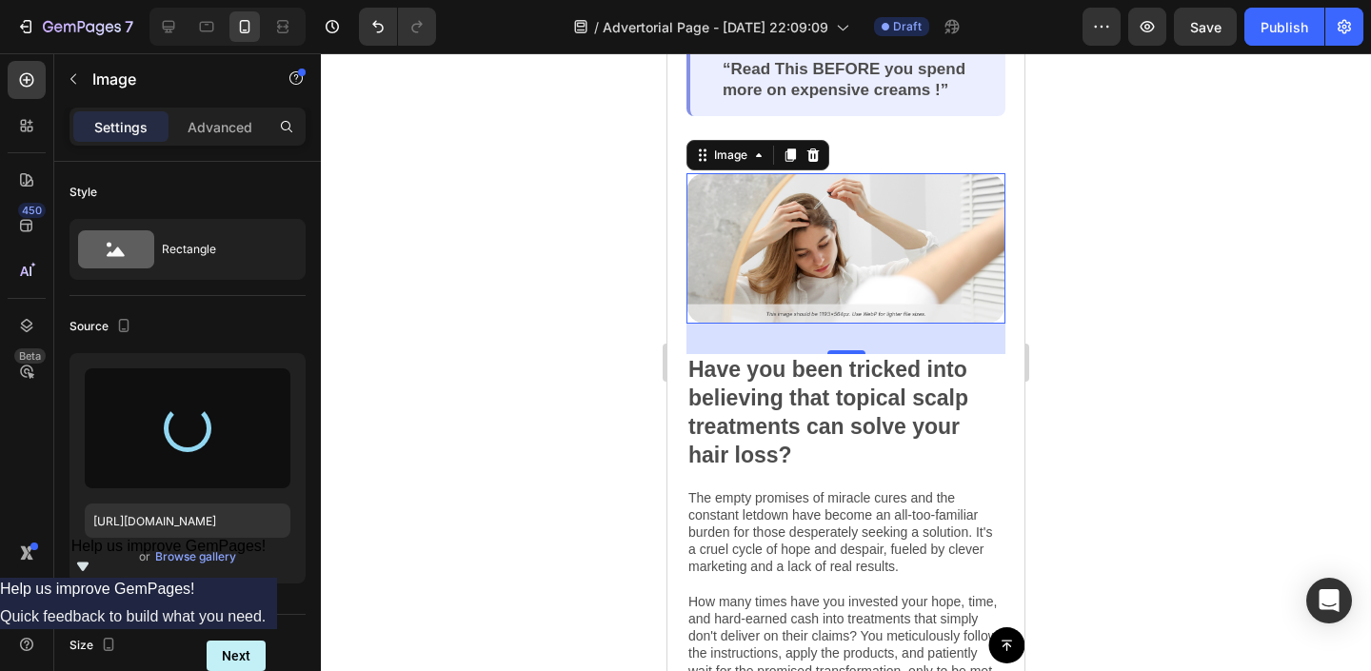
type input "[URL][DOMAIN_NAME]"
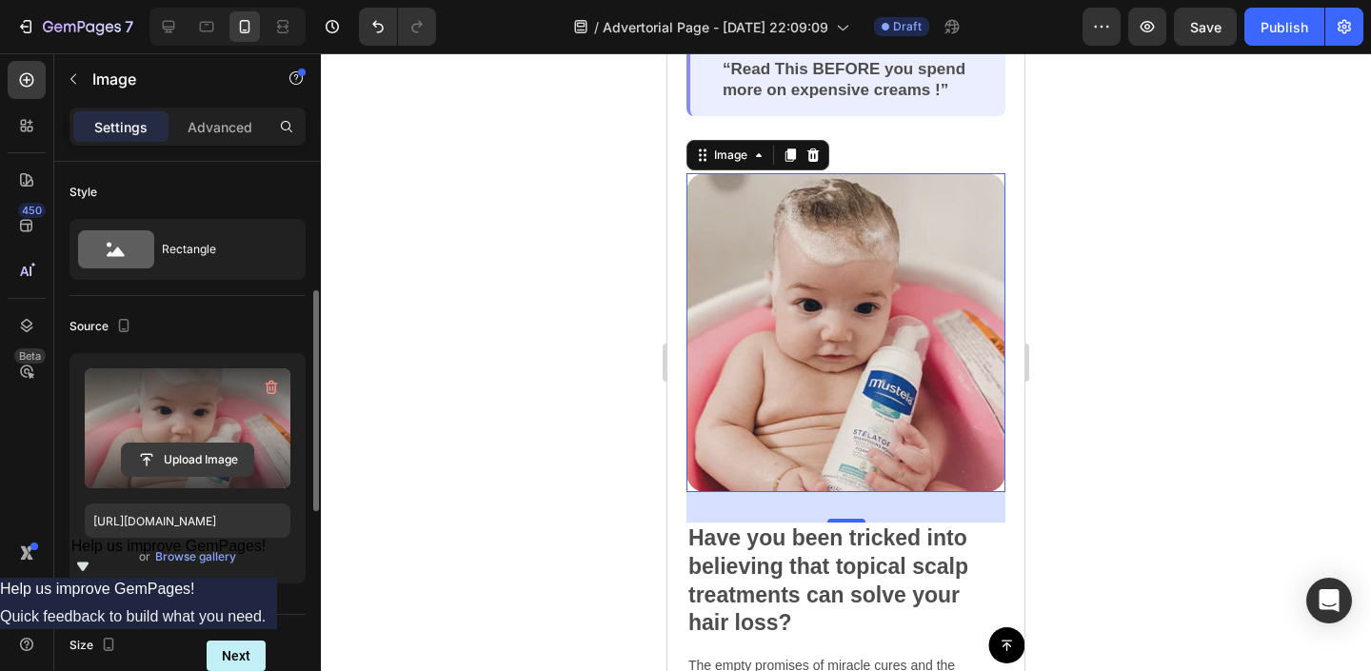
scroll to position [210, 0]
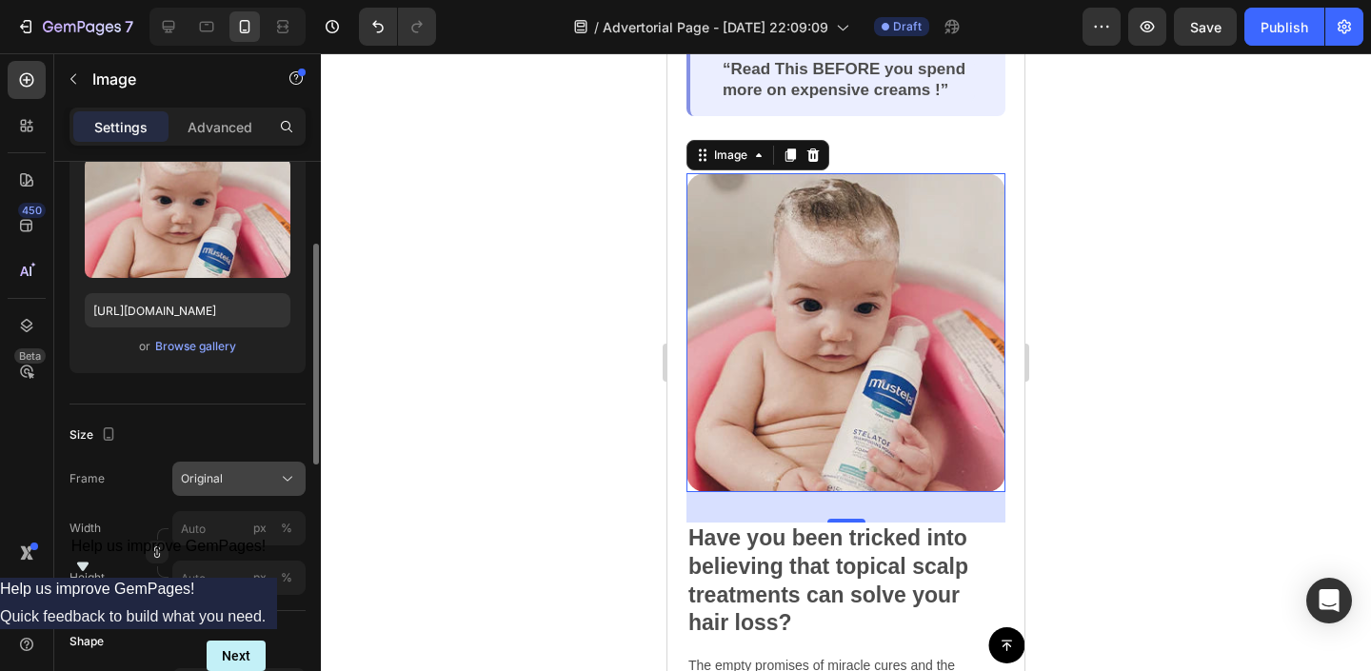
click at [225, 470] on div "Original" at bounding box center [227, 478] width 93 height 17
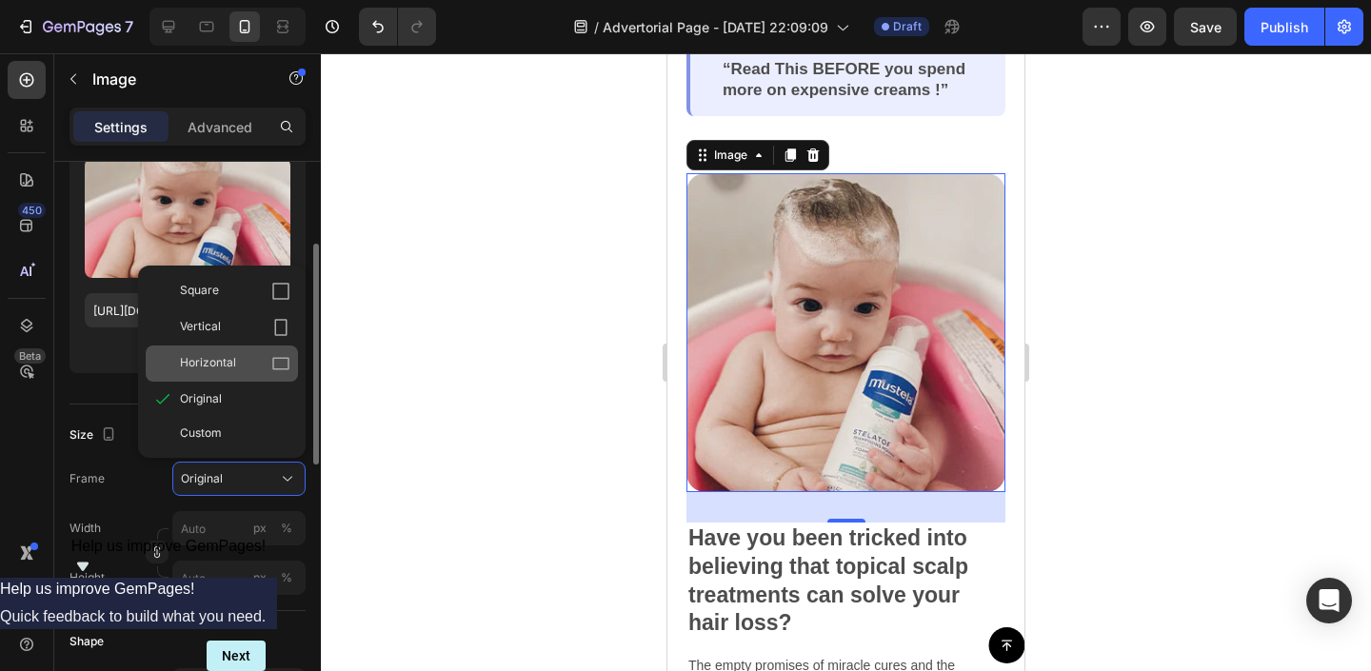
click at [236, 360] on div "Horizontal" at bounding box center [235, 363] width 110 height 19
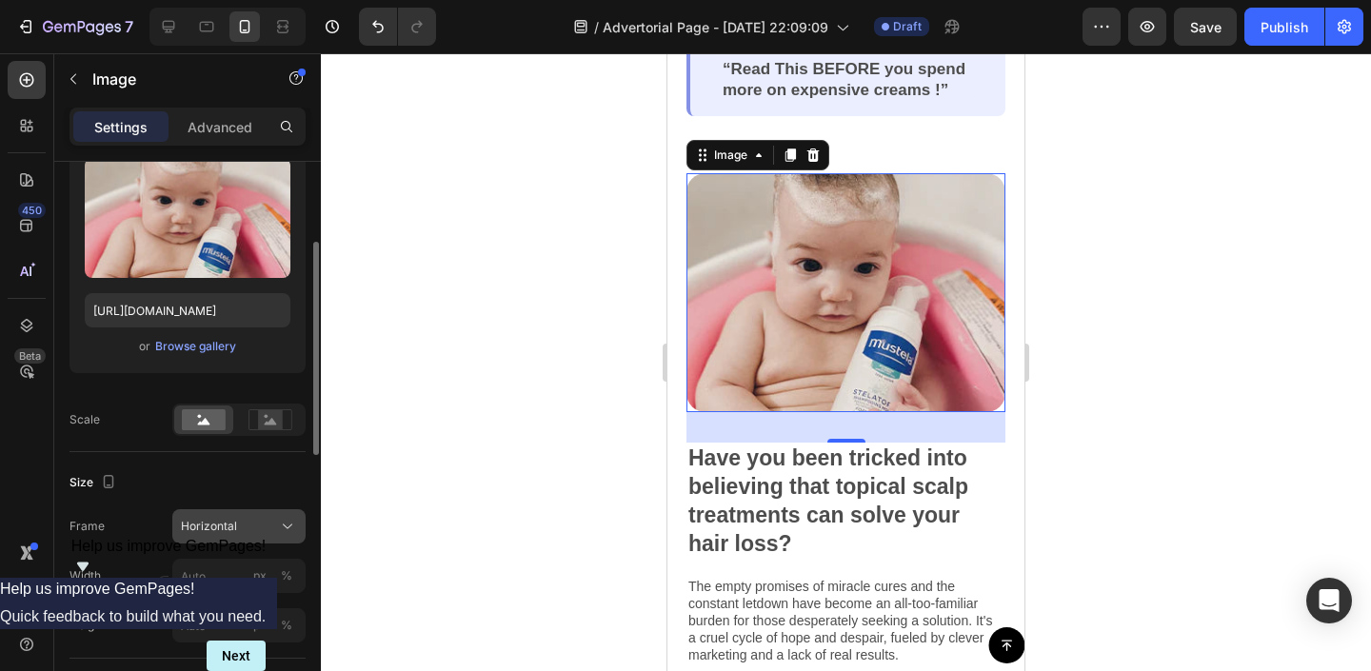
click at [253, 514] on button "Horizontal" at bounding box center [238, 526] width 133 height 34
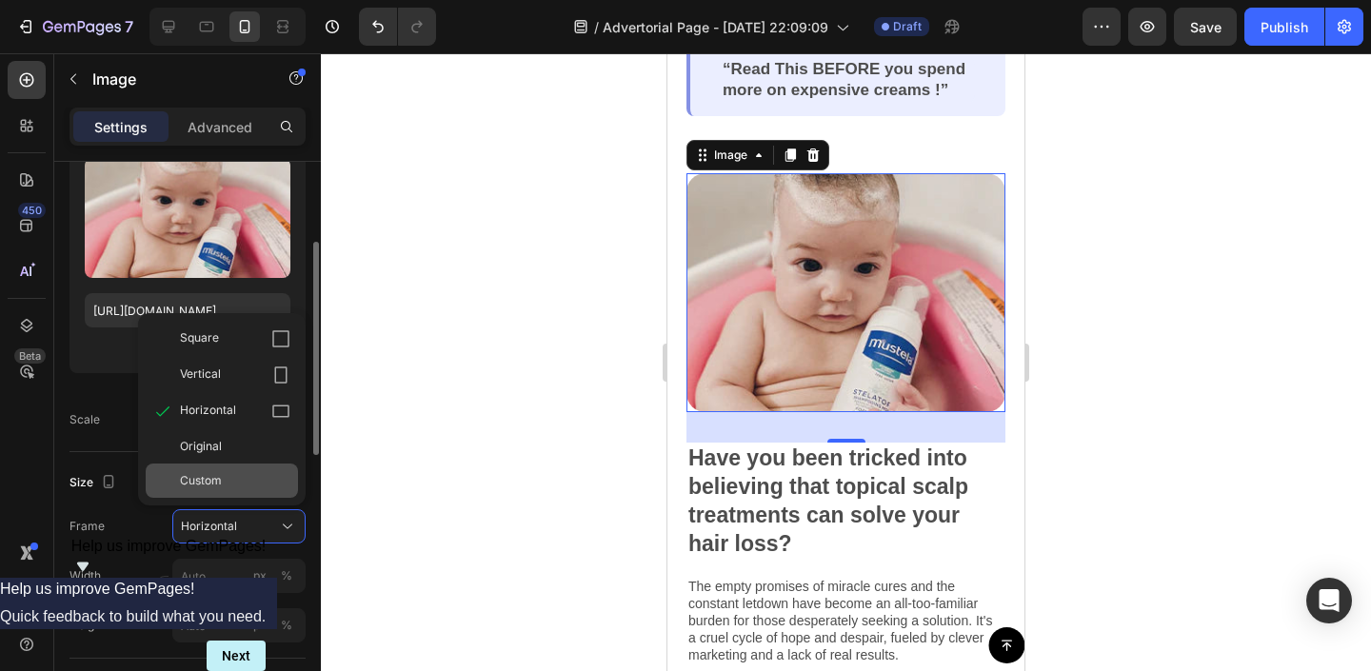
click at [202, 484] on span "Custom" at bounding box center [201, 480] width 42 height 17
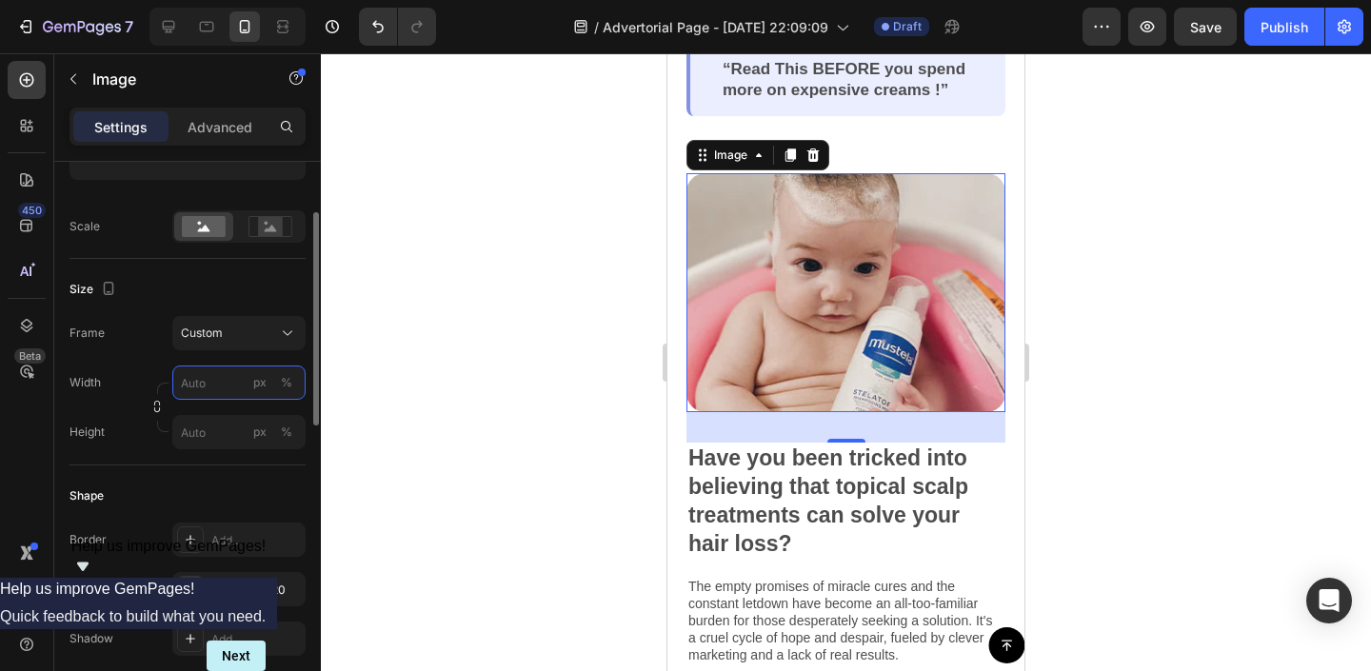
scroll to position [408, 0]
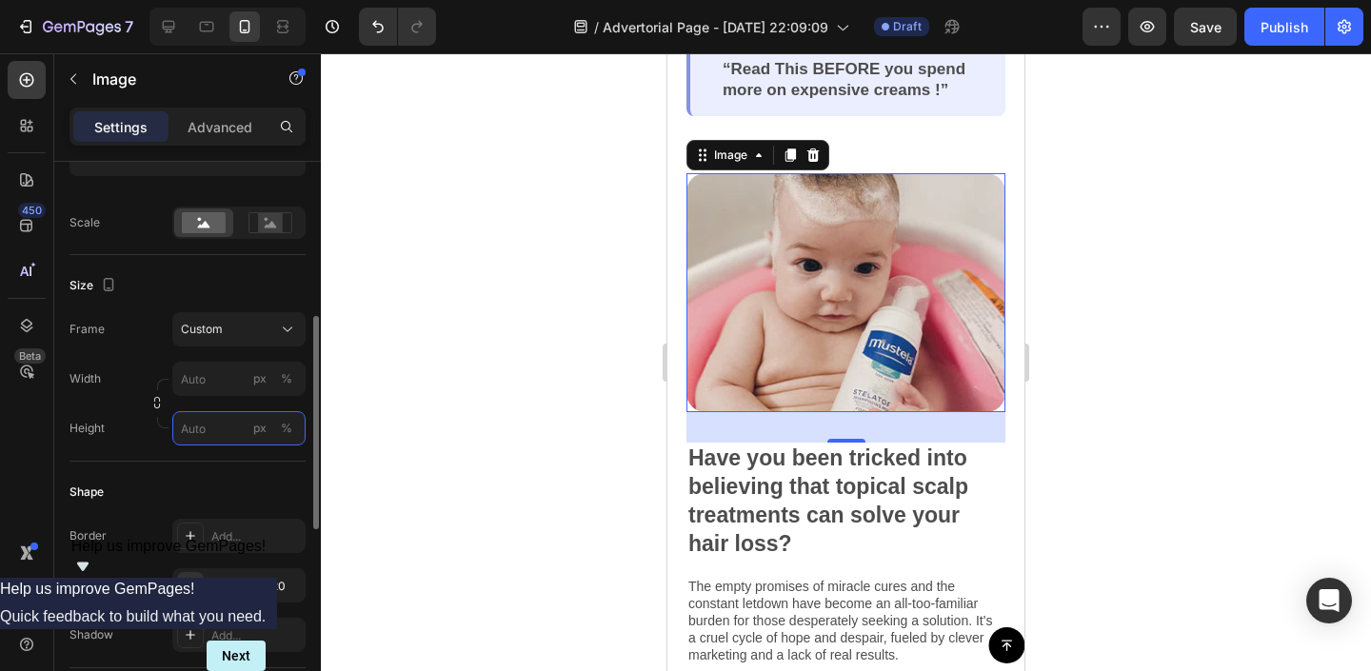
click at [205, 423] on input "px %" at bounding box center [238, 428] width 133 height 34
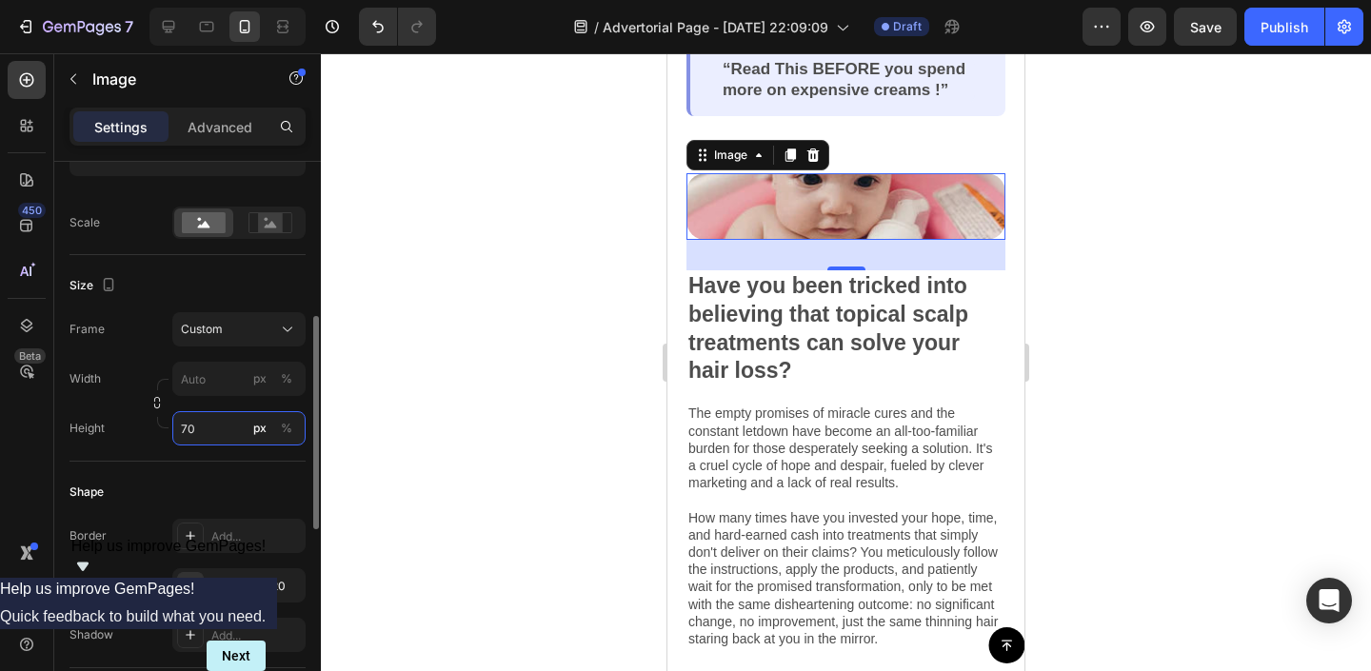
type input "7"
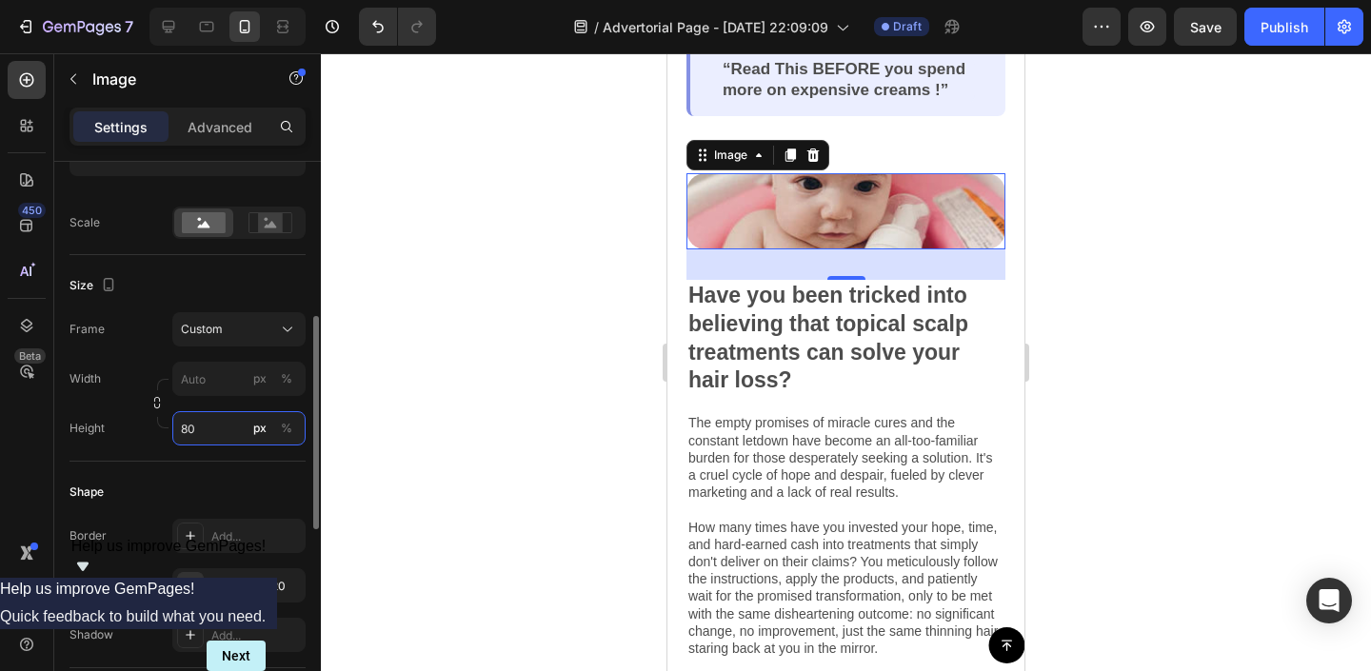
type input "8"
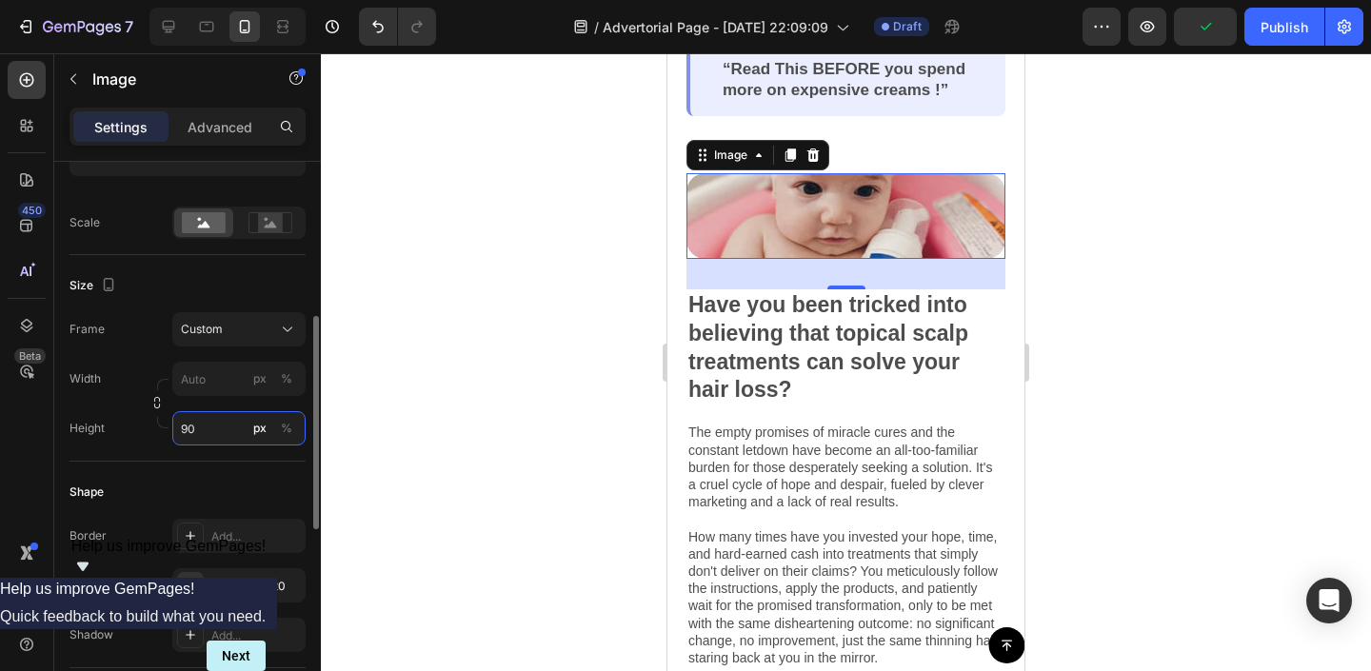
type input "9"
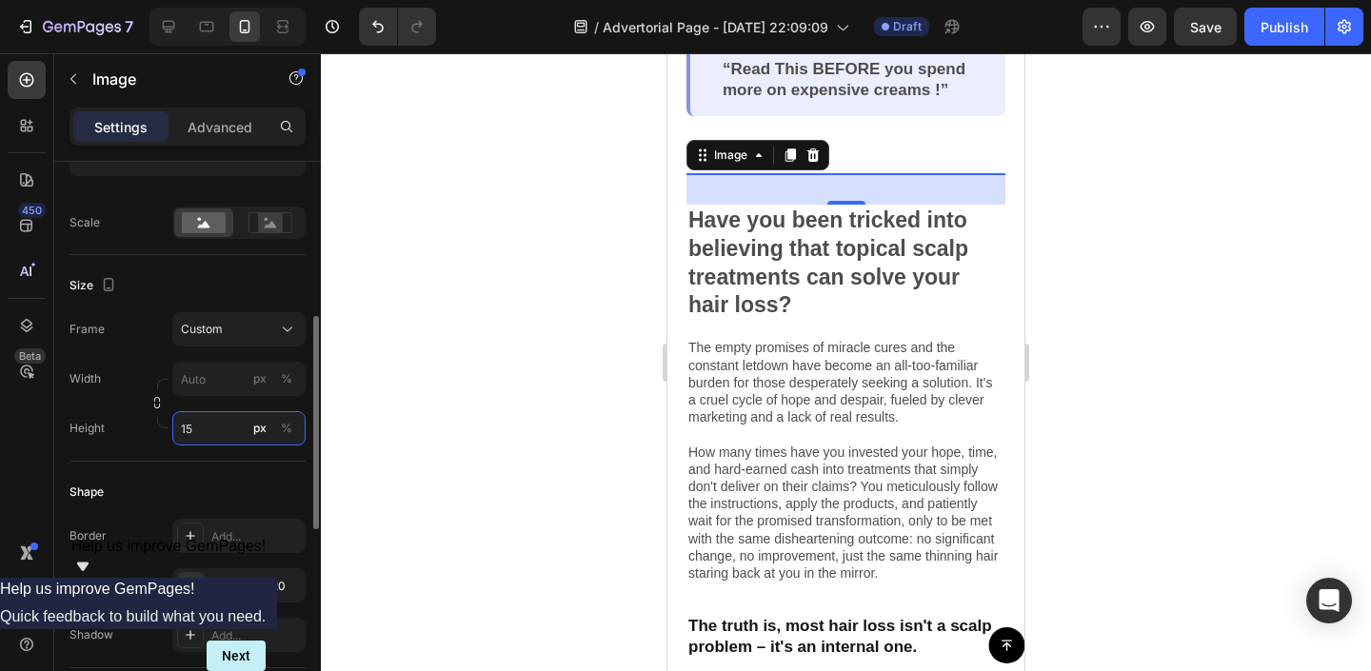
type input "150"
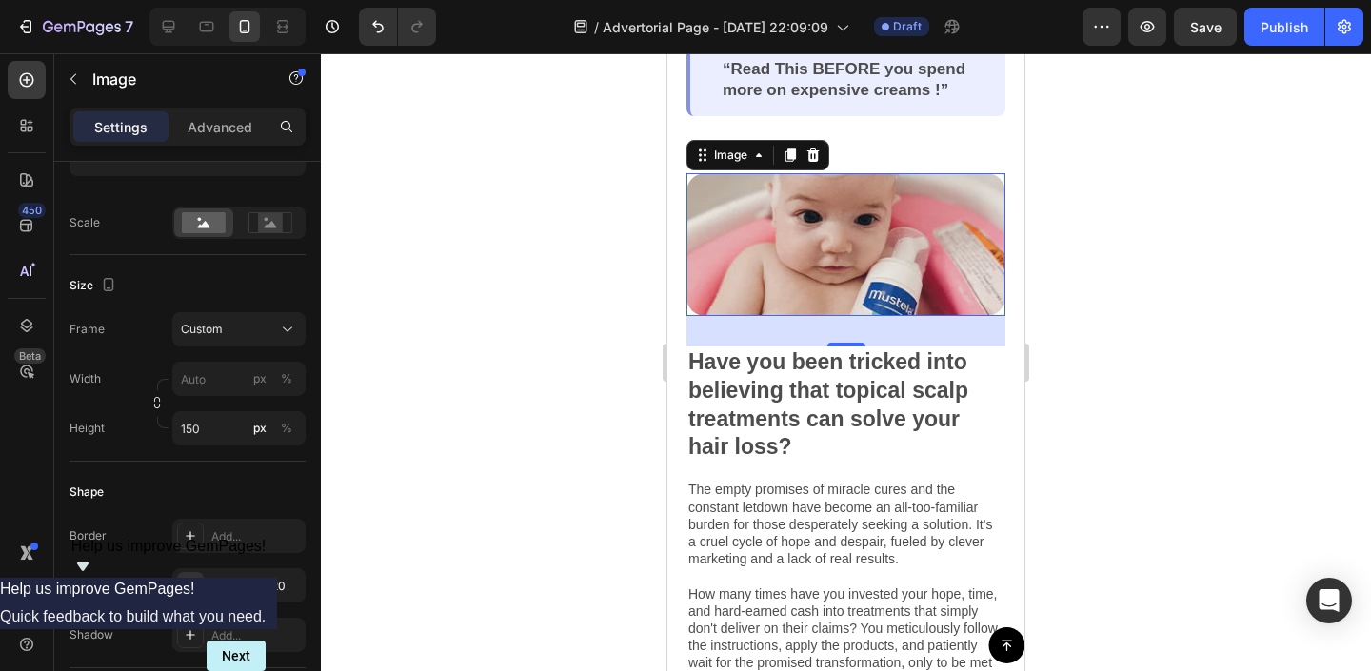
click at [508, 302] on div at bounding box center [846, 362] width 1050 height 618
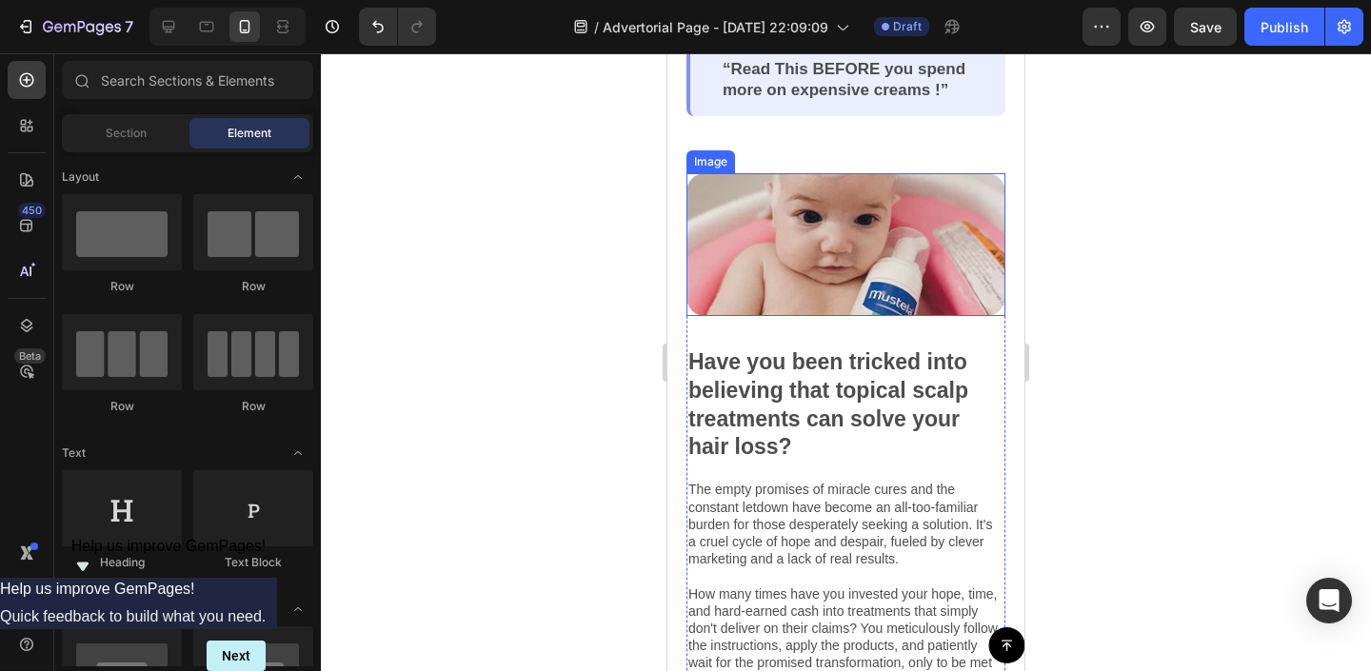
click at [889, 283] on img at bounding box center [846, 244] width 319 height 143
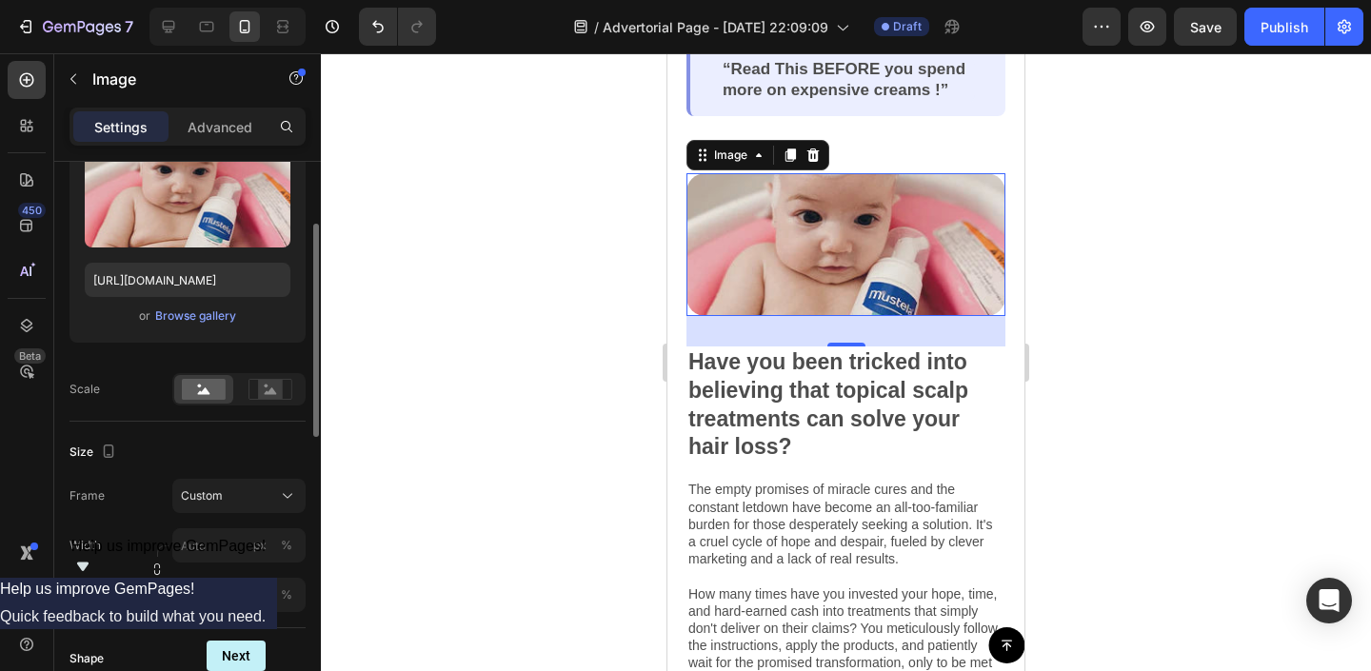
scroll to position [243, 0]
click at [216, 596] on input "150" at bounding box center [238, 593] width 133 height 34
click at [191, 595] on input "150" at bounding box center [238, 593] width 133 height 34
type input "160"
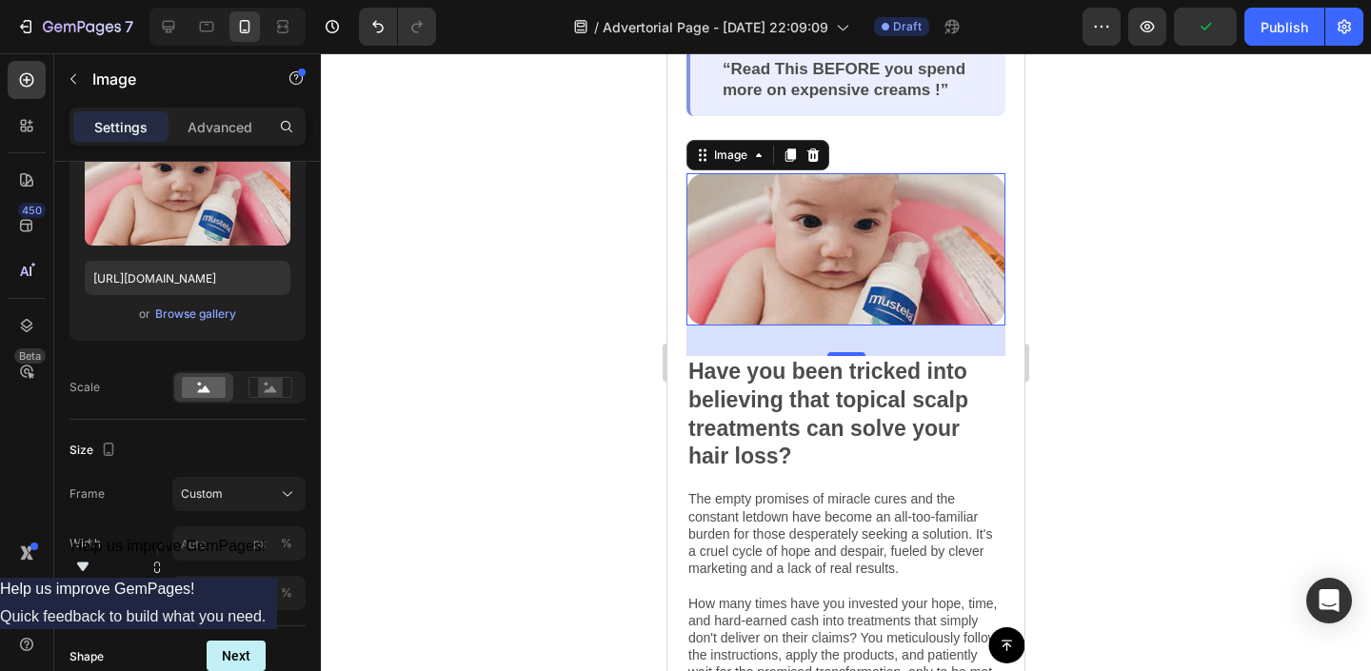
click at [537, 469] on div at bounding box center [846, 362] width 1050 height 618
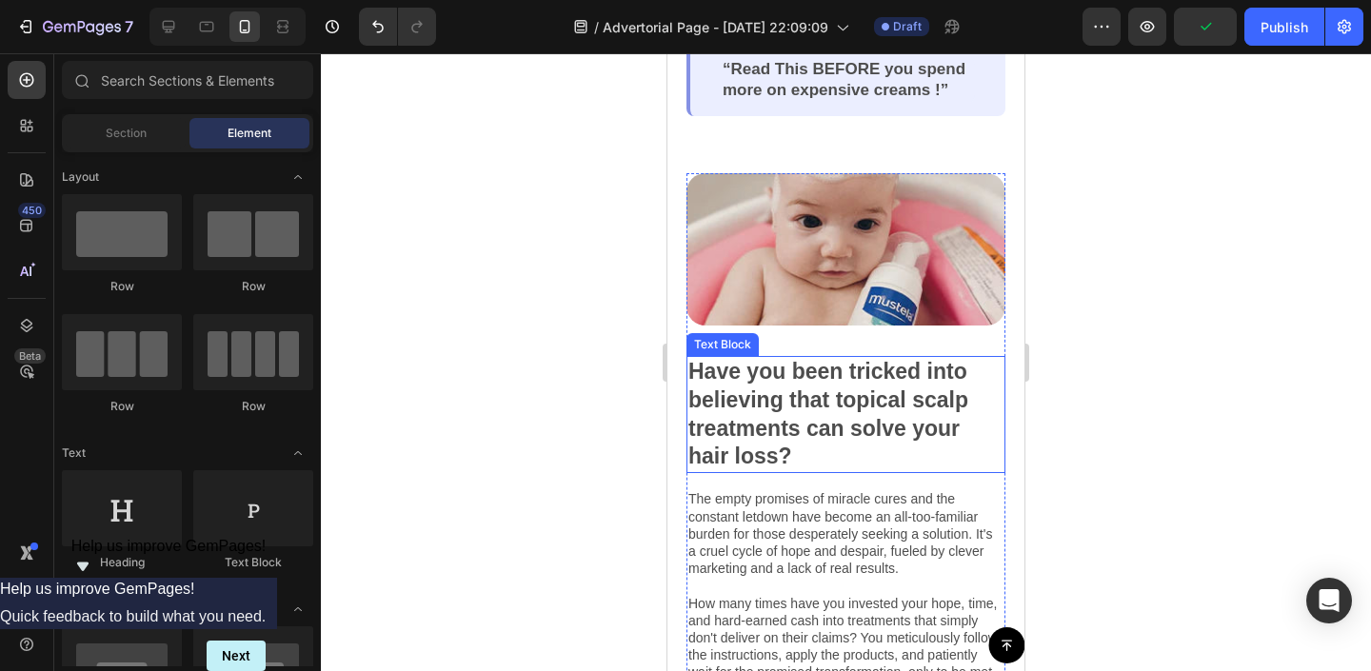
click at [818, 397] on p "Have you been tricked into believing that topical scalp treatments can solve yo…" at bounding box center [845, 415] width 315 height 114
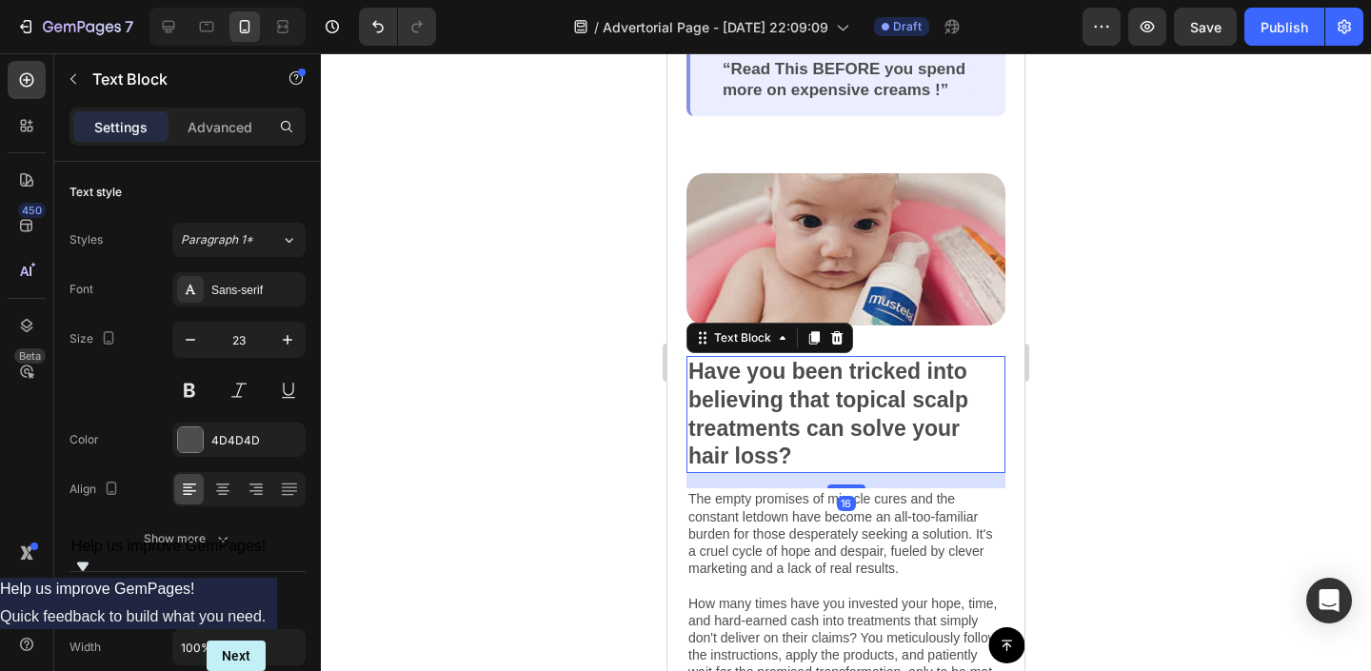
click at [736, 394] on p "Have you been tricked into believing that topical scalp treatments can solve yo…" at bounding box center [845, 415] width 315 height 114
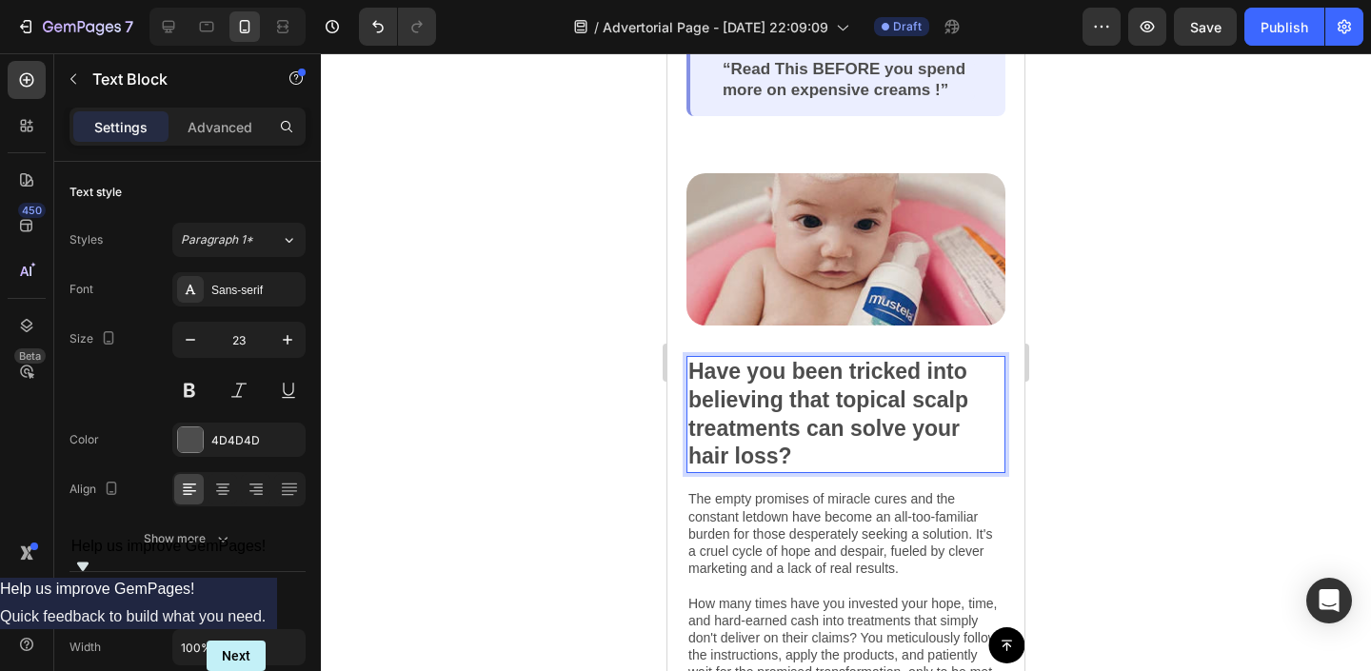
click at [786, 400] on p "Have you been tricked into believing that topical scalp treatments can solve yo…" at bounding box center [845, 415] width 315 height 114
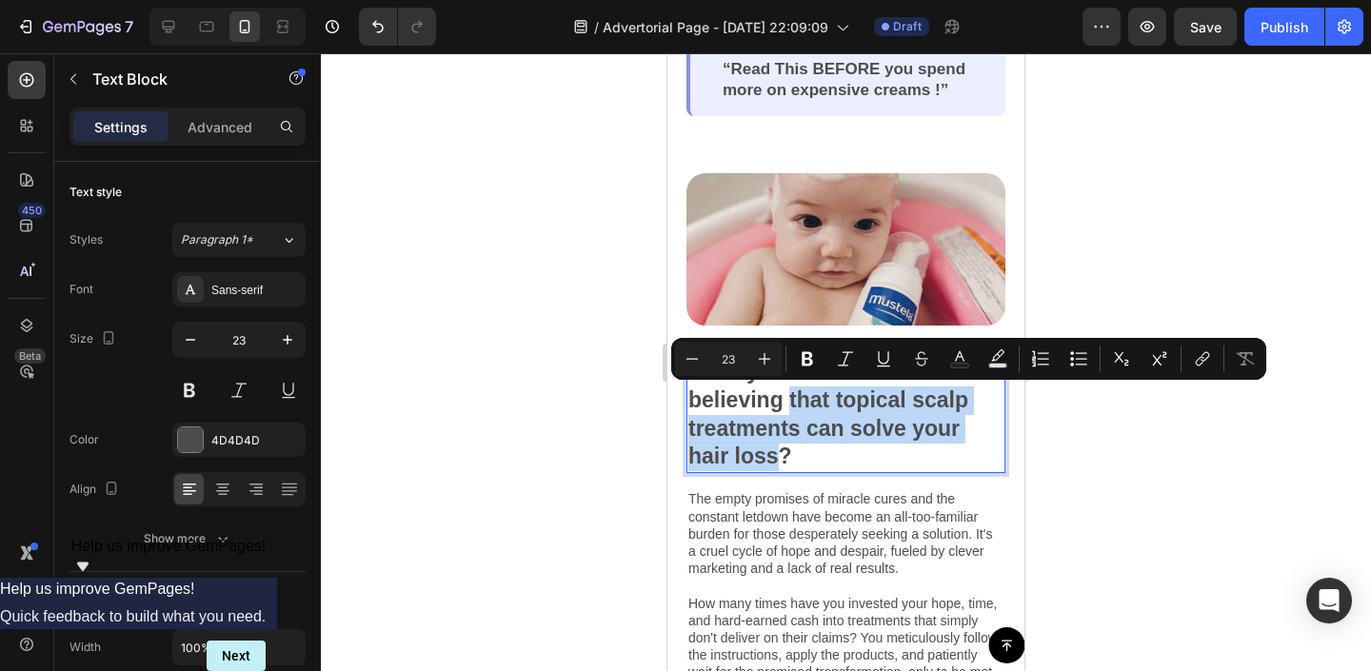
drag, startPoint x: 786, startPoint y: 398, endPoint x: 783, endPoint y: 459, distance: 61.1
click at [783, 459] on p "Have you been tricked into believing that topical scalp treatments can solve yo…" at bounding box center [845, 415] width 315 height 114
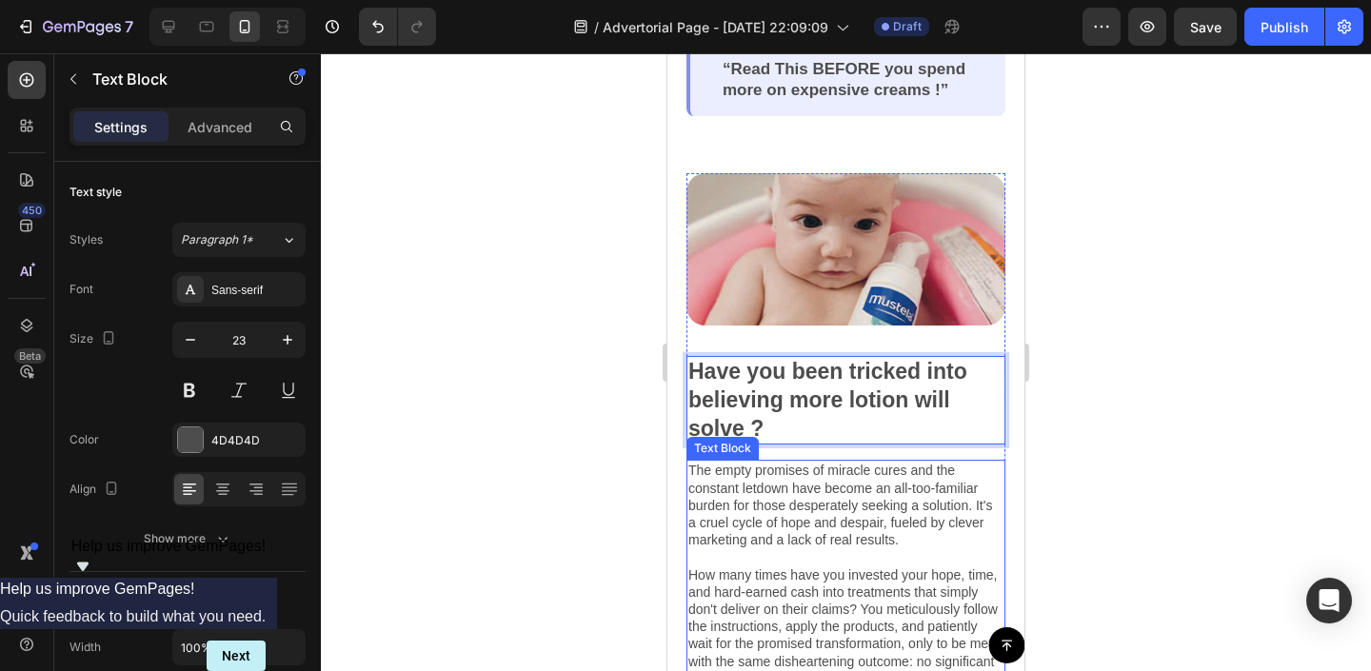
click at [571, 458] on div at bounding box center [846, 362] width 1050 height 618
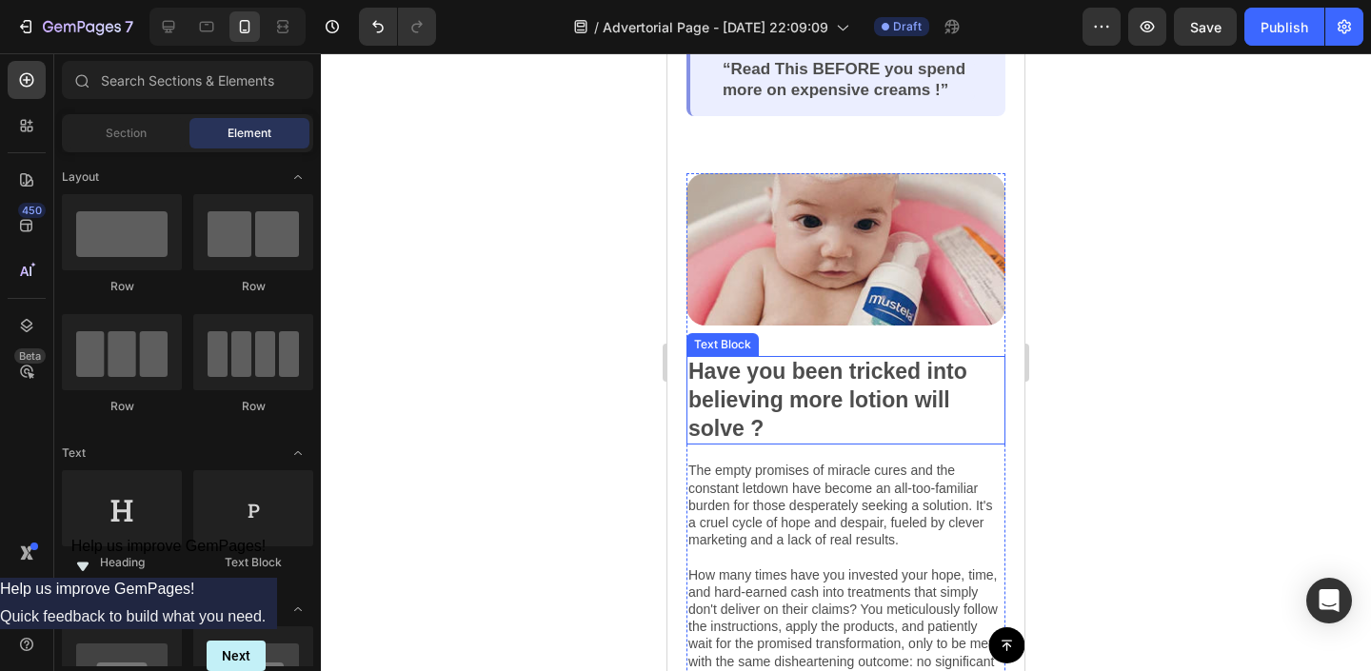
click at [735, 411] on p "Have you been tricked into believing more lotion will solve ?" at bounding box center [845, 401] width 315 height 86
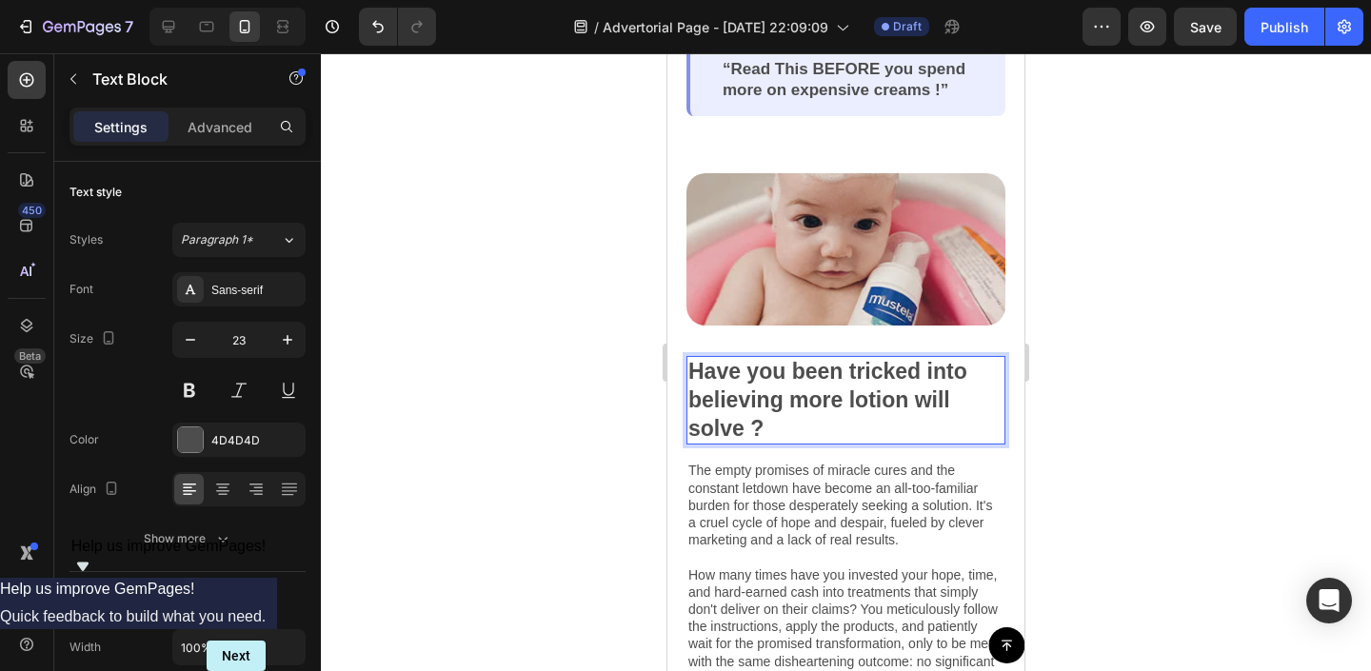
click at [742, 426] on p "Have you been tricked into believing more lotion will solve ?" at bounding box center [845, 401] width 315 height 86
click at [1180, 354] on div at bounding box center [846, 362] width 1050 height 618
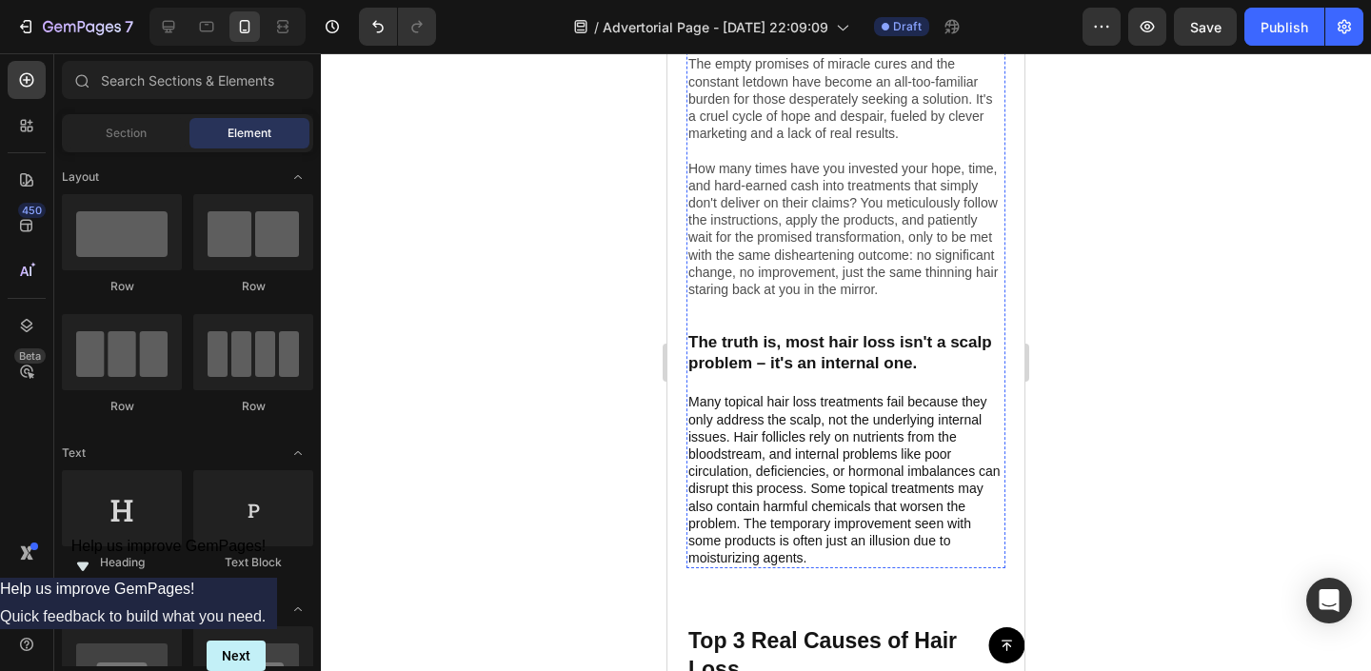
scroll to position [808, 0]
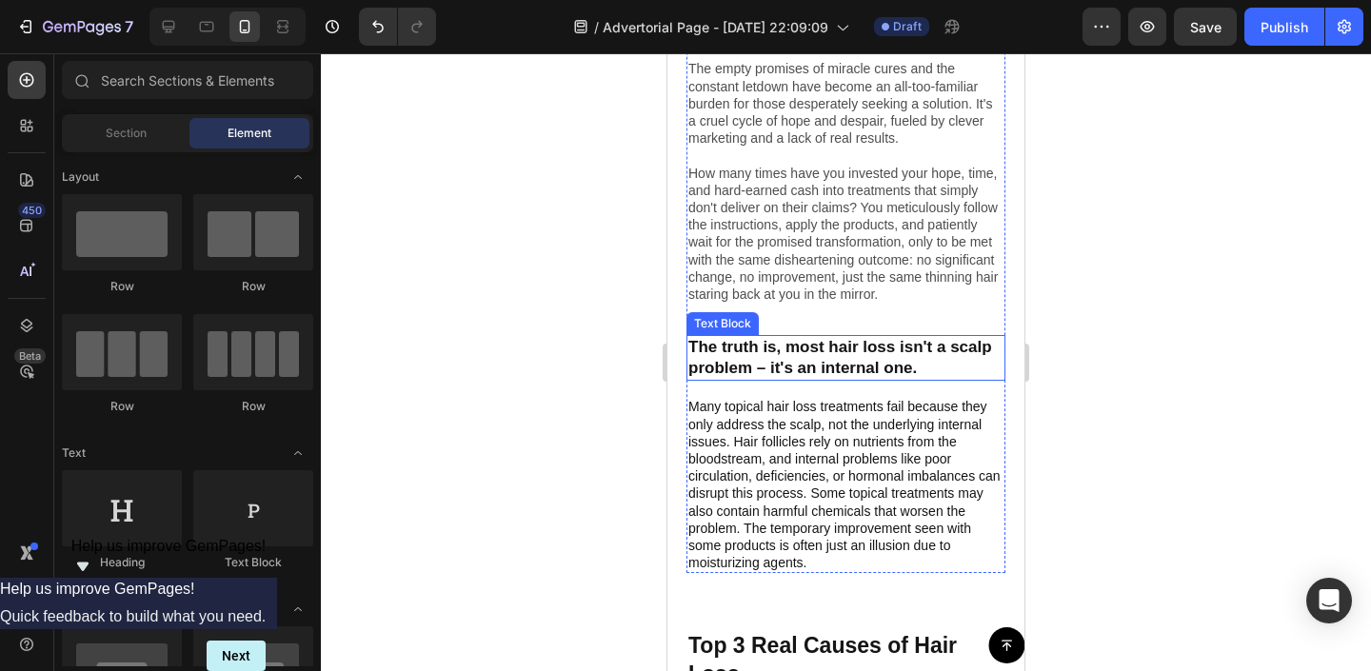
click at [846, 368] on p "The truth is, most hair loss isn't a scalp problem – it's an internal one." at bounding box center [845, 358] width 315 height 42
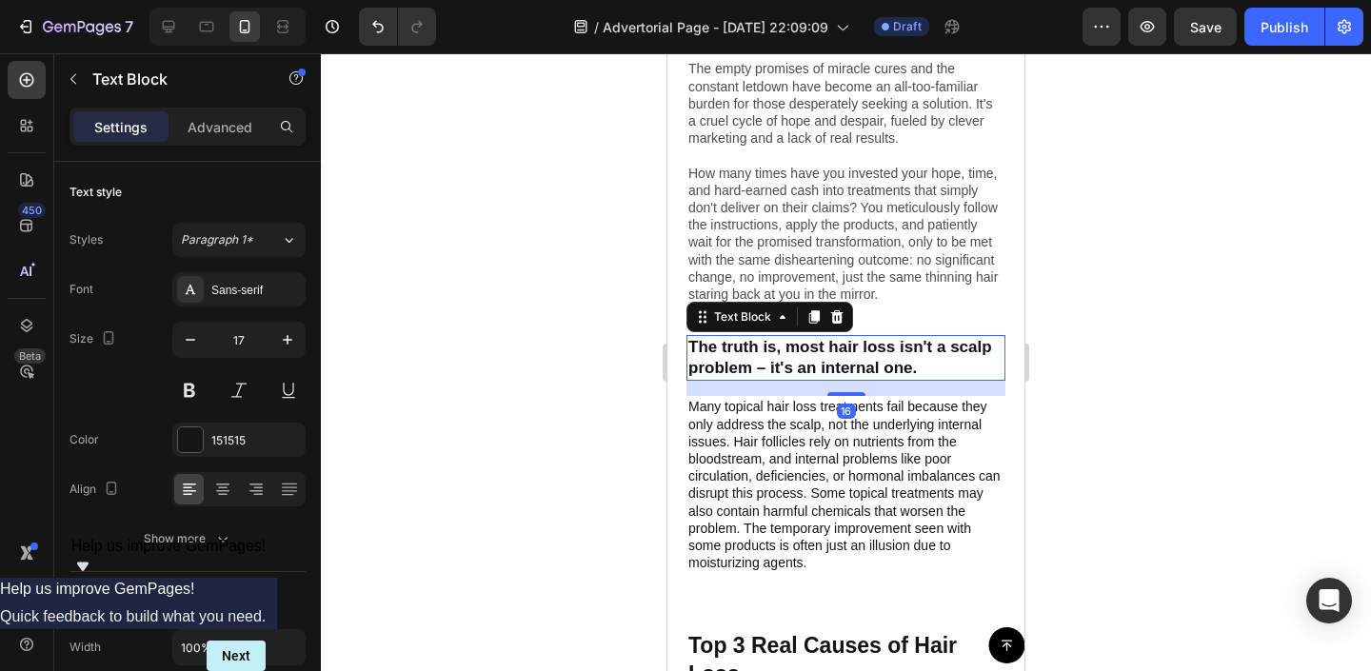
click at [859, 367] on p "The truth is, most hair loss isn't a scalp problem – it's an internal one." at bounding box center [845, 358] width 315 height 42
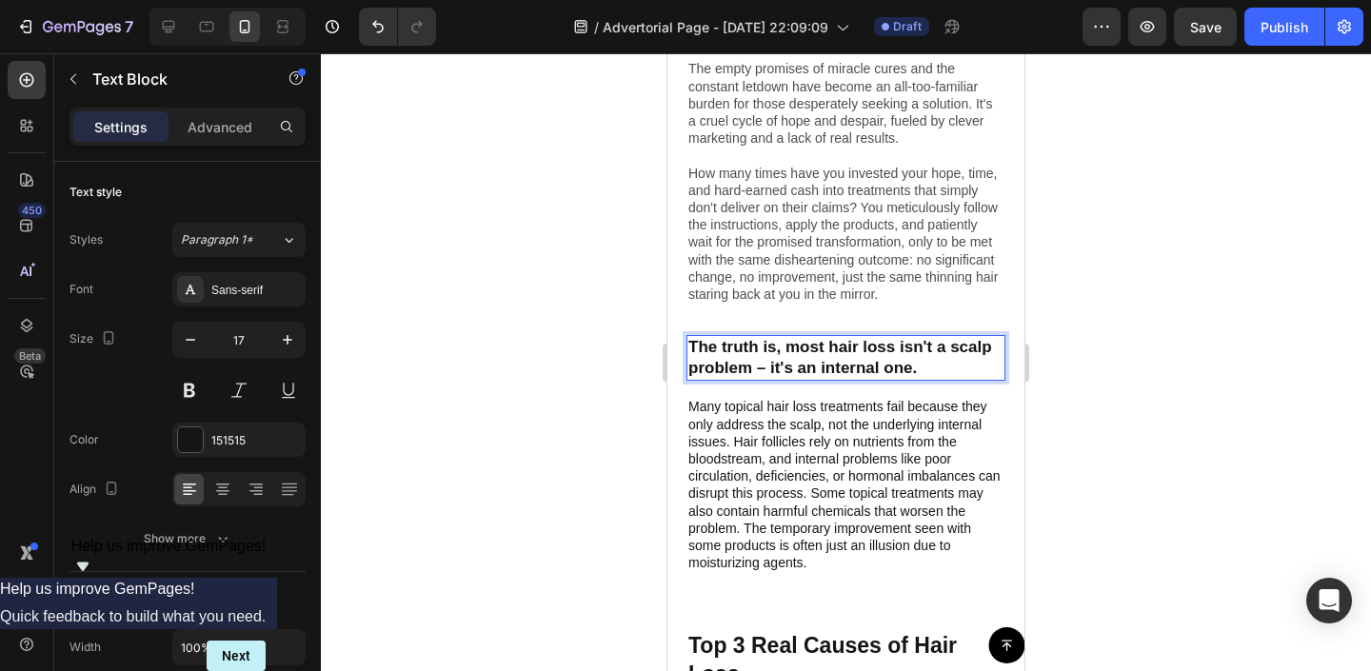
click at [902, 379] on div "The truth is, most hair loss isn't a scalp problem – it's an internal one." at bounding box center [846, 358] width 319 height 46
click at [904, 372] on p "The truth is, most hair loss isn't a scalp problem – it's an internal one." at bounding box center [845, 358] width 315 height 42
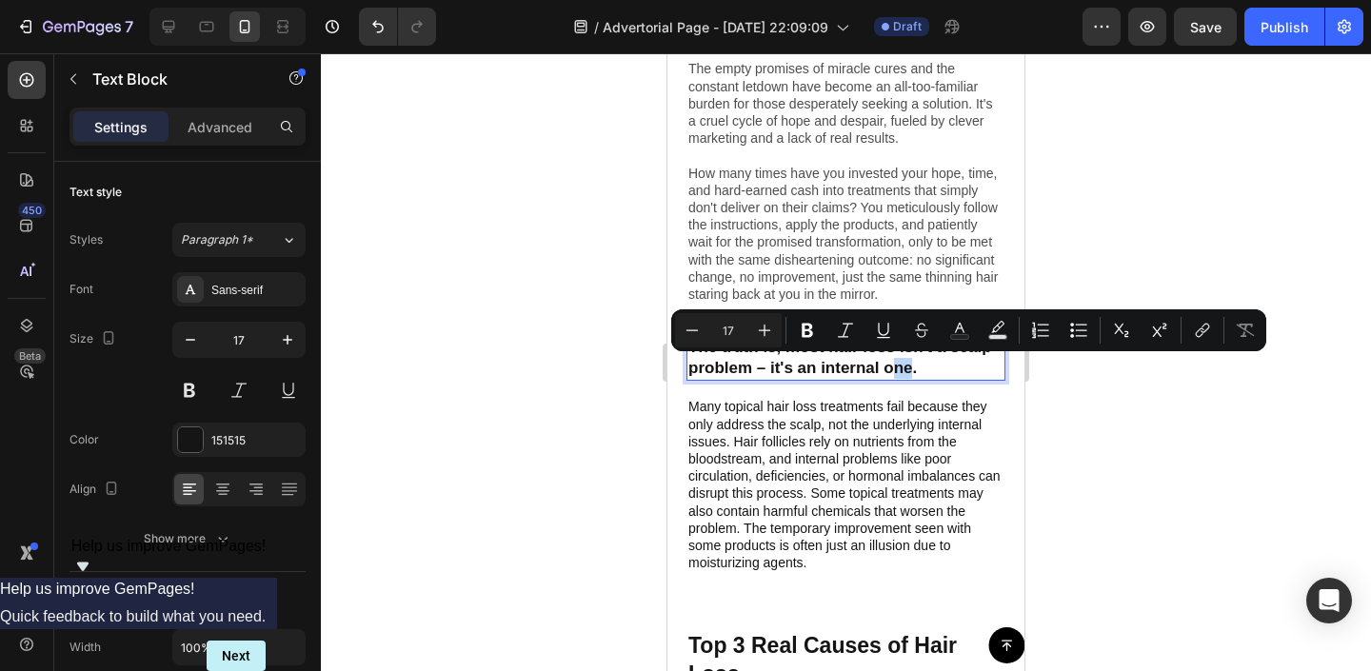
drag, startPoint x: 909, startPoint y: 372, endPoint x: 896, endPoint y: 368, distance: 13.9
click at [896, 368] on p "The truth is, most hair loss isn't a scalp problem – it's an internal one." at bounding box center [845, 358] width 315 height 42
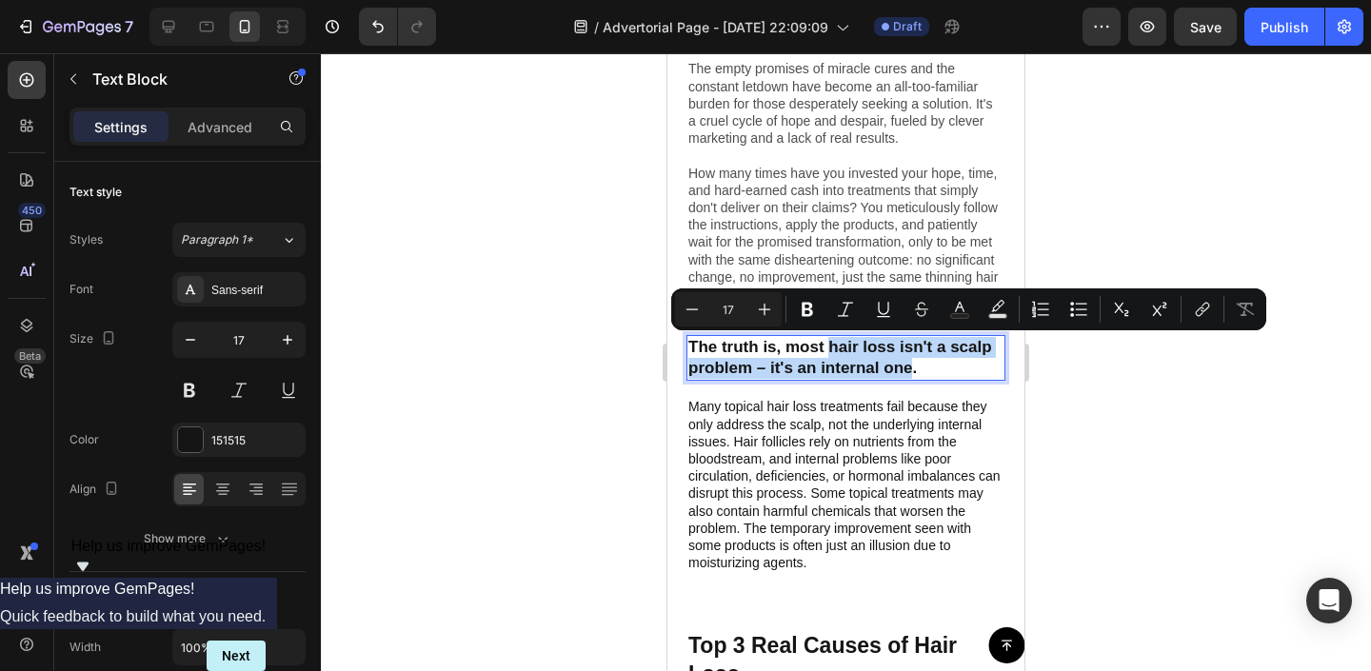
drag, startPoint x: 909, startPoint y: 368, endPoint x: 832, endPoint y: 348, distance: 79.7
click at [832, 348] on p "The truth is, most hair loss isn't a scalp problem – it's an internal one." at bounding box center [845, 358] width 315 height 42
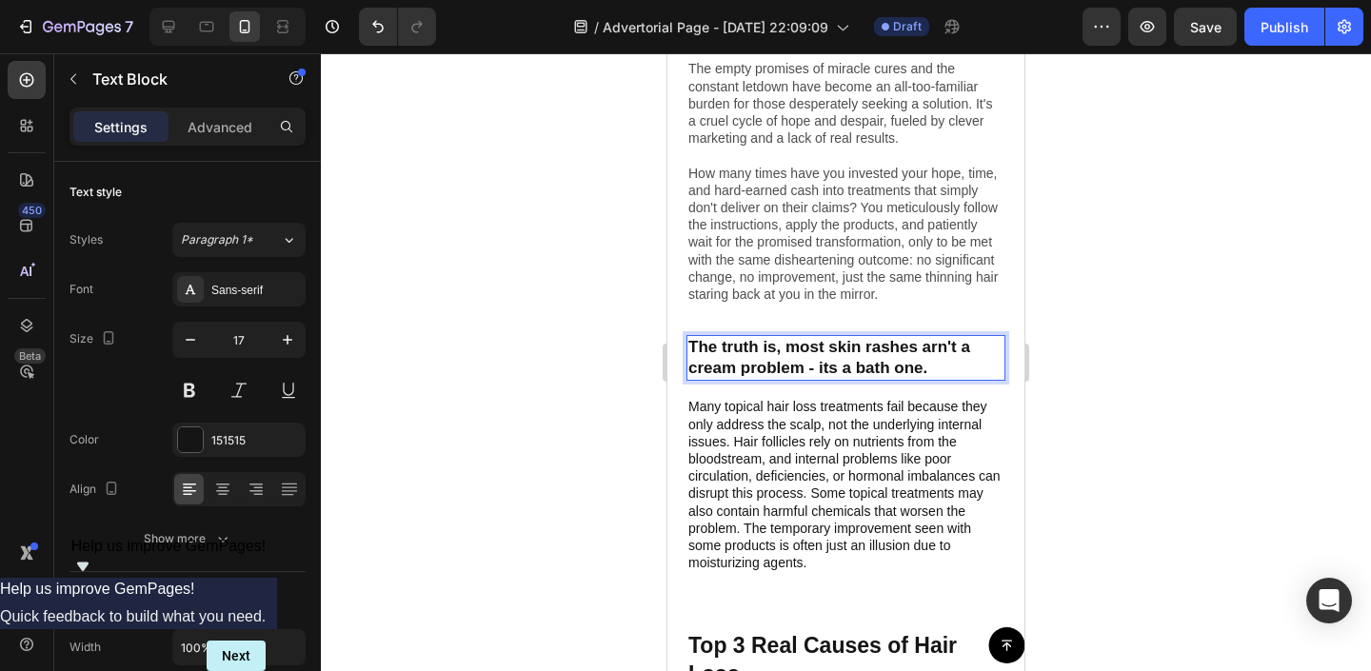
click at [1251, 411] on div at bounding box center [846, 362] width 1050 height 618
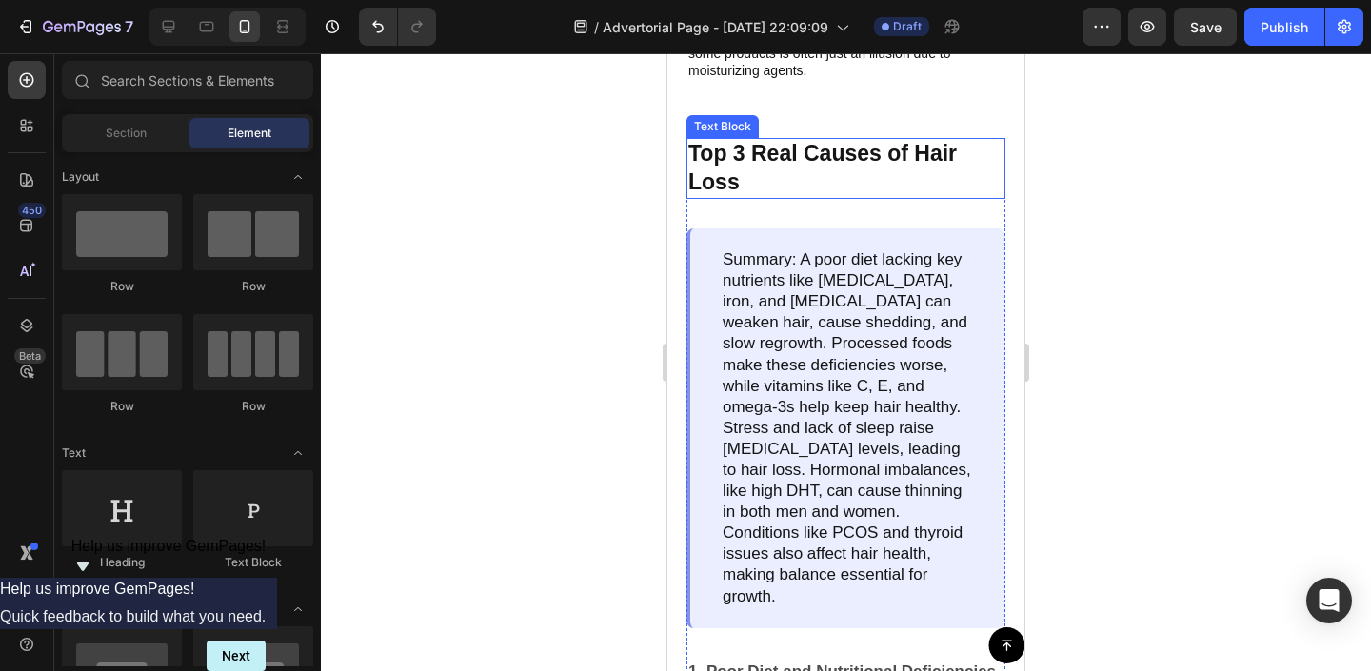
scroll to position [1250, 0]
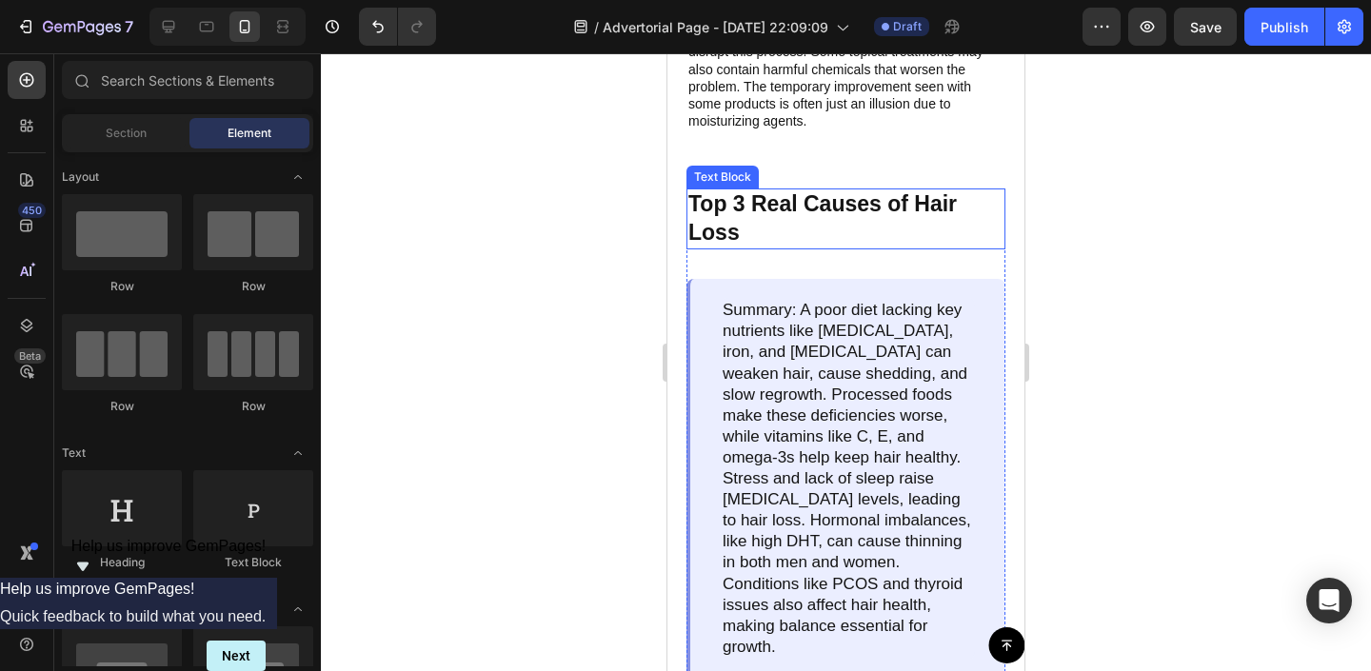
click at [771, 224] on p "Top 3 Real Causes of Hair Loss" at bounding box center [845, 218] width 315 height 57
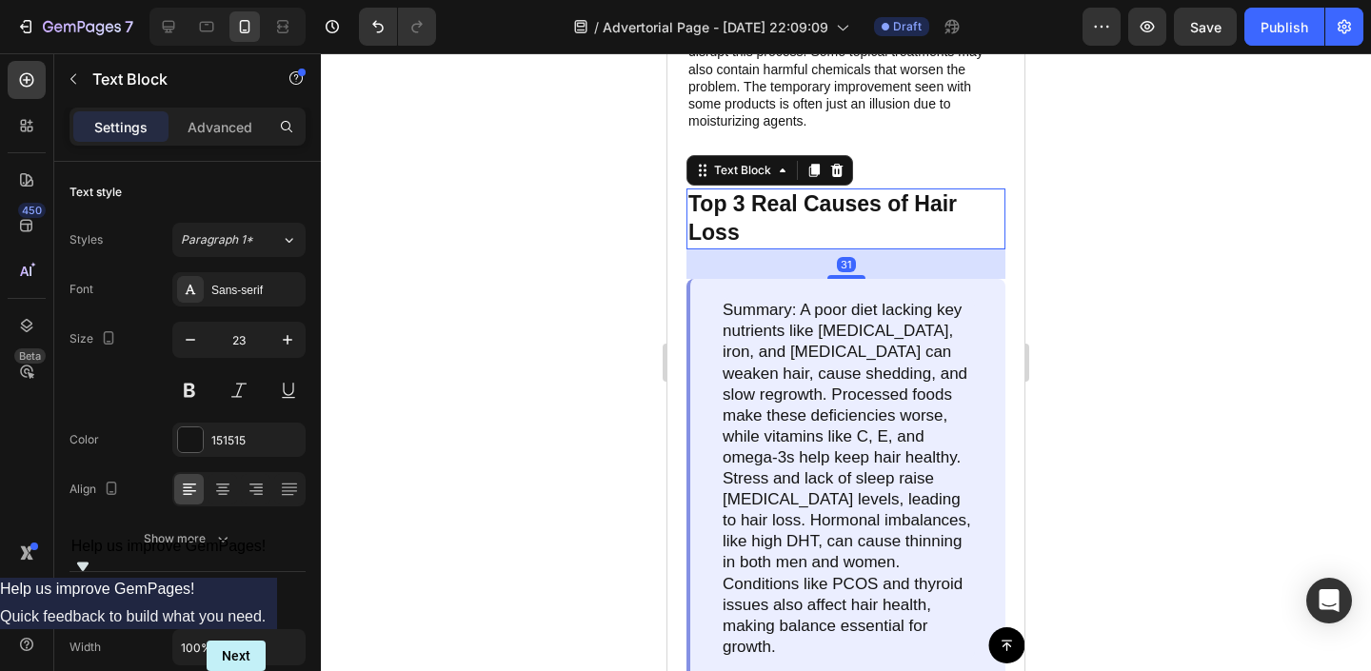
click at [814, 224] on p "Top 3 Real Causes of Hair Loss" at bounding box center [845, 218] width 315 height 57
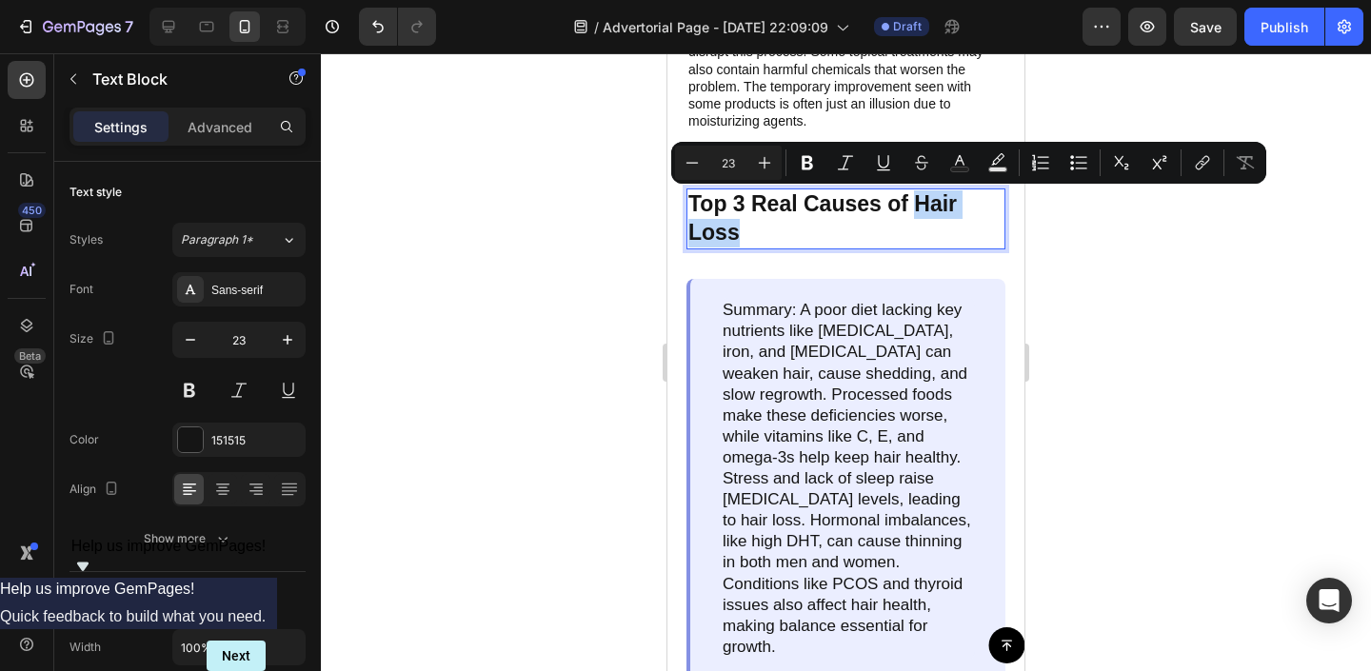
drag, startPoint x: 848, startPoint y: 225, endPoint x: 913, endPoint y: 210, distance: 66.3
click at [913, 210] on p "Top 3 Real Causes of Hair Loss" at bounding box center [845, 218] width 315 height 57
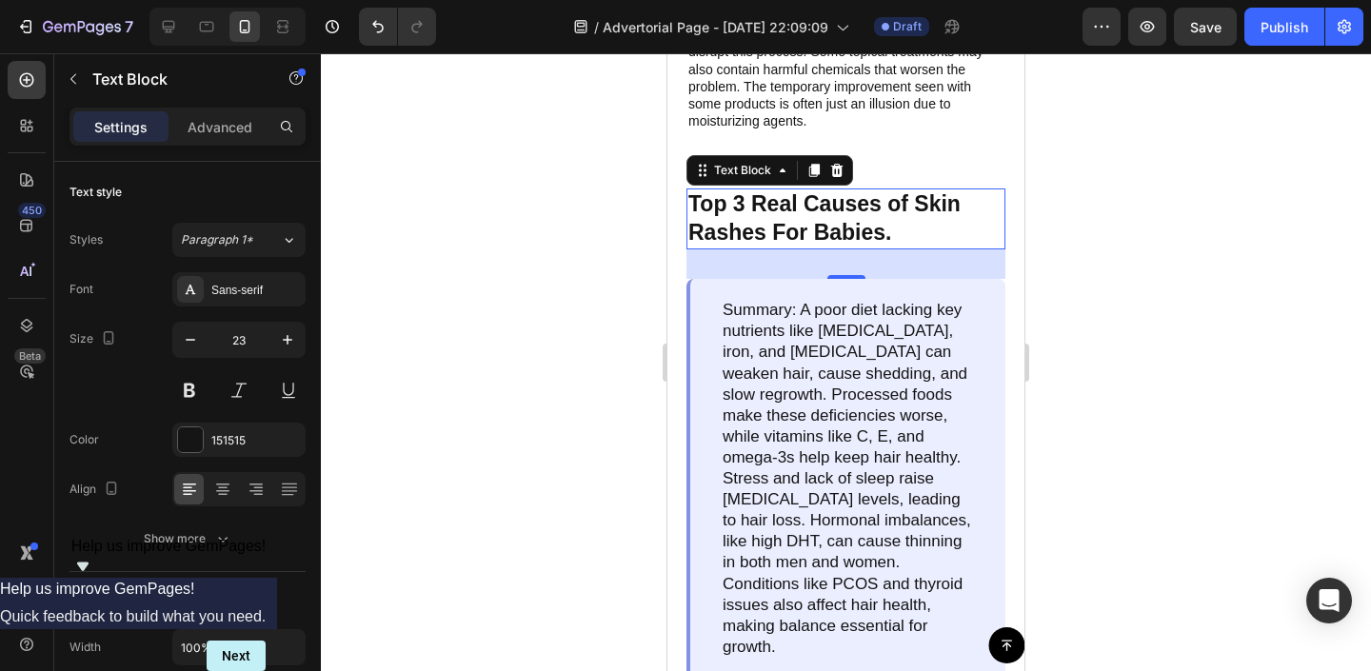
click at [1359, 348] on div at bounding box center [846, 362] width 1050 height 618
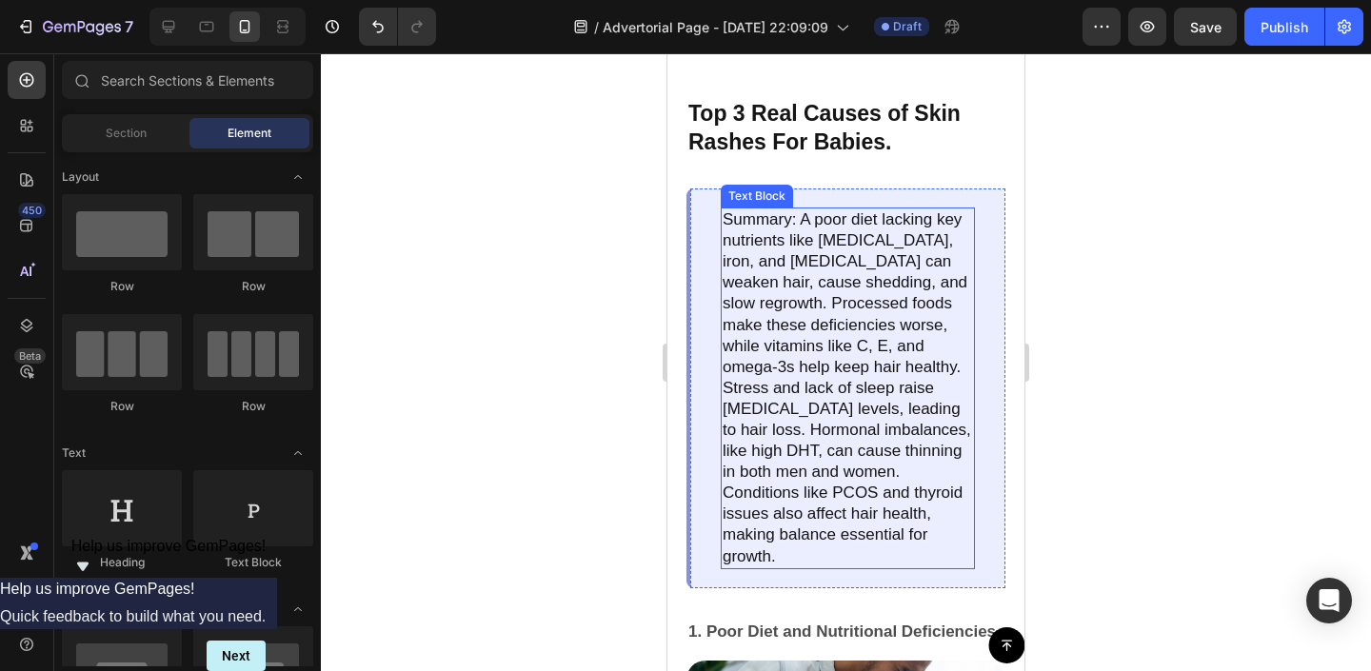
scroll to position [1609, 0]
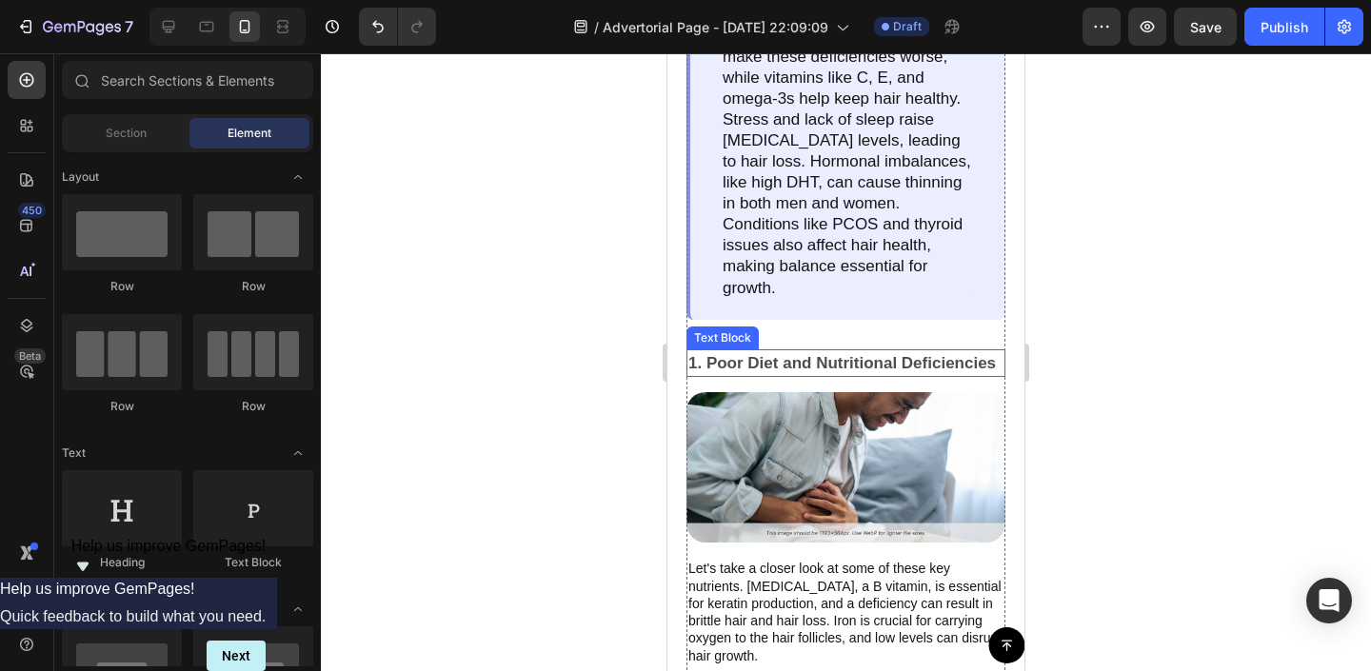
click at [770, 351] on p "1. Poor Diet and Nutritional Deficiencies" at bounding box center [845, 363] width 315 height 25
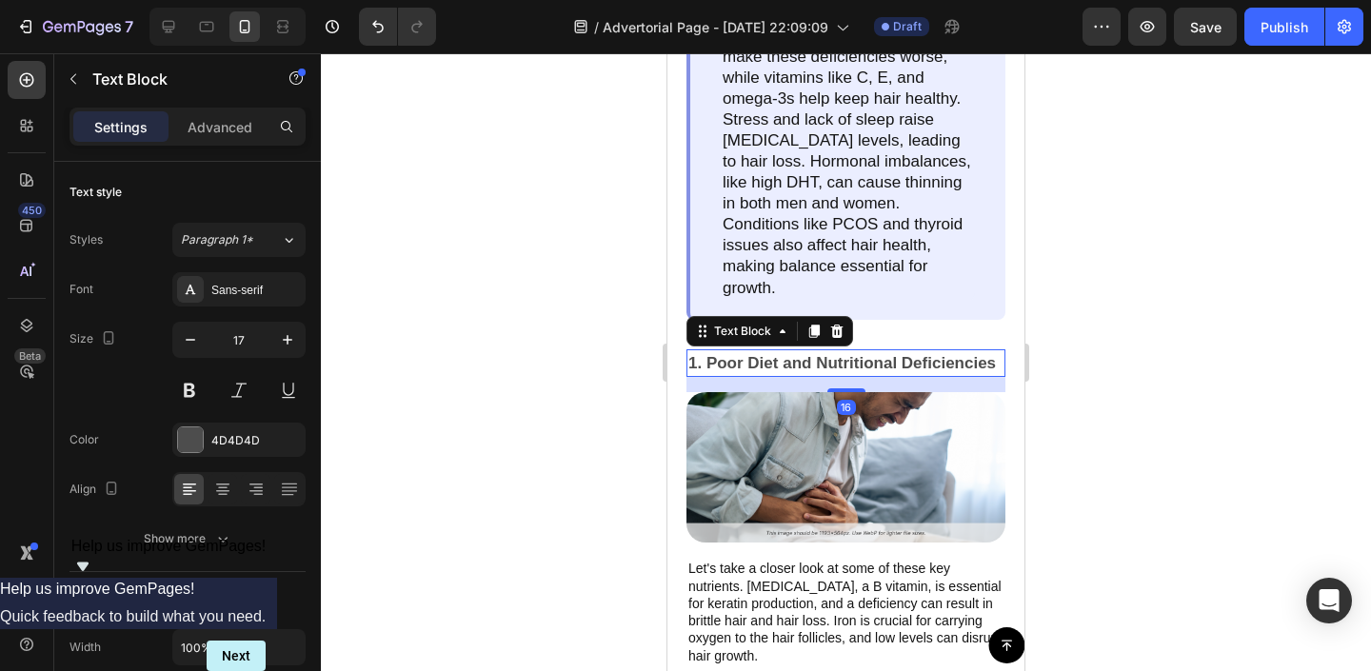
click at [770, 351] on p "1. Poor Diet and Nutritional Deficiencies" at bounding box center [845, 363] width 315 height 25
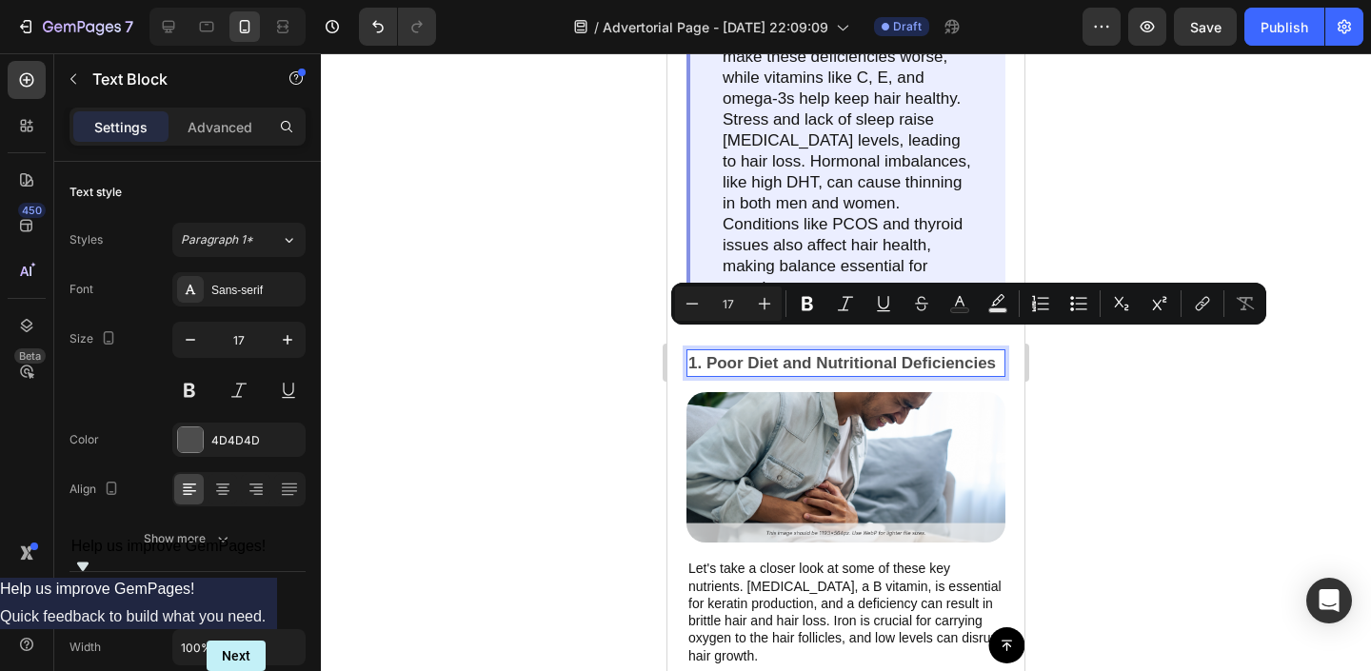
click at [708, 351] on p "1. Poor Diet and Nutritional Deficiencies" at bounding box center [845, 363] width 315 height 25
drag, startPoint x: 708, startPoint y: 341, endPoint x: 982, endPoint y: 337, distance: 273.3
click at [982, 351] on p "1. Poor Diet and Nutritional Deficiencies" at bounding box center [845, 363] width 315 height 25
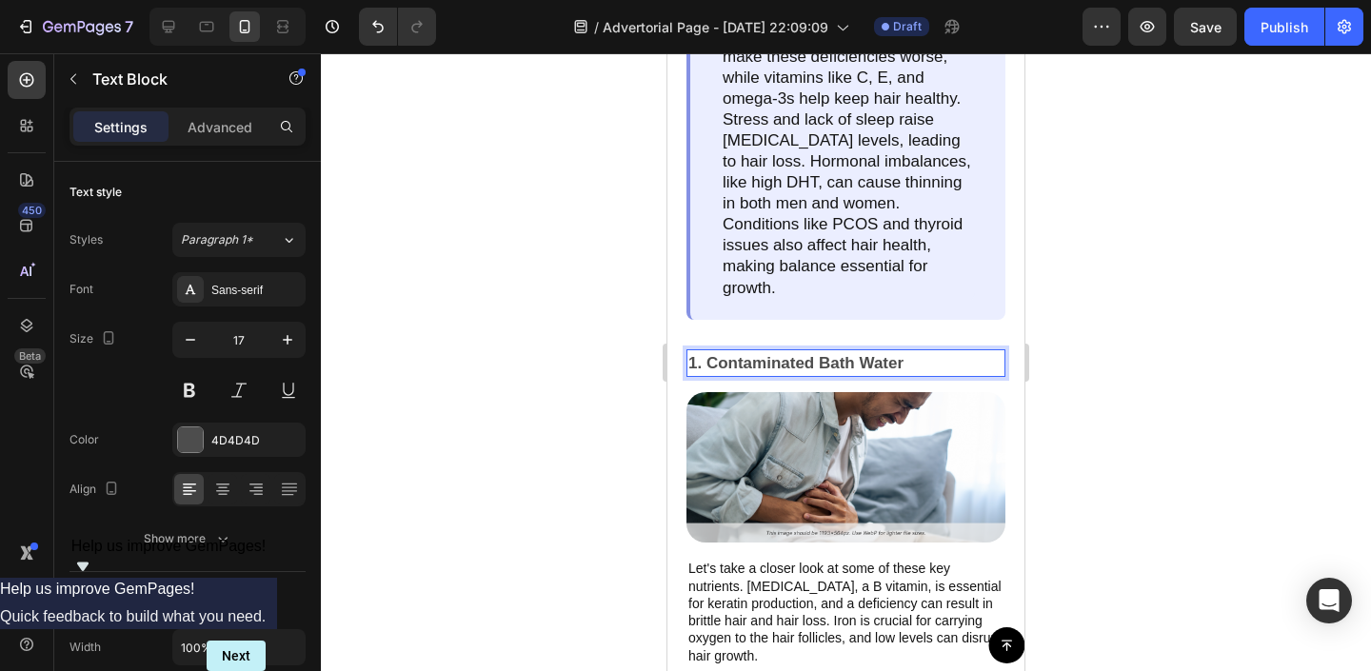
click at [1233, 368] on div at bounding box center [846, 362] width 1050 height 618
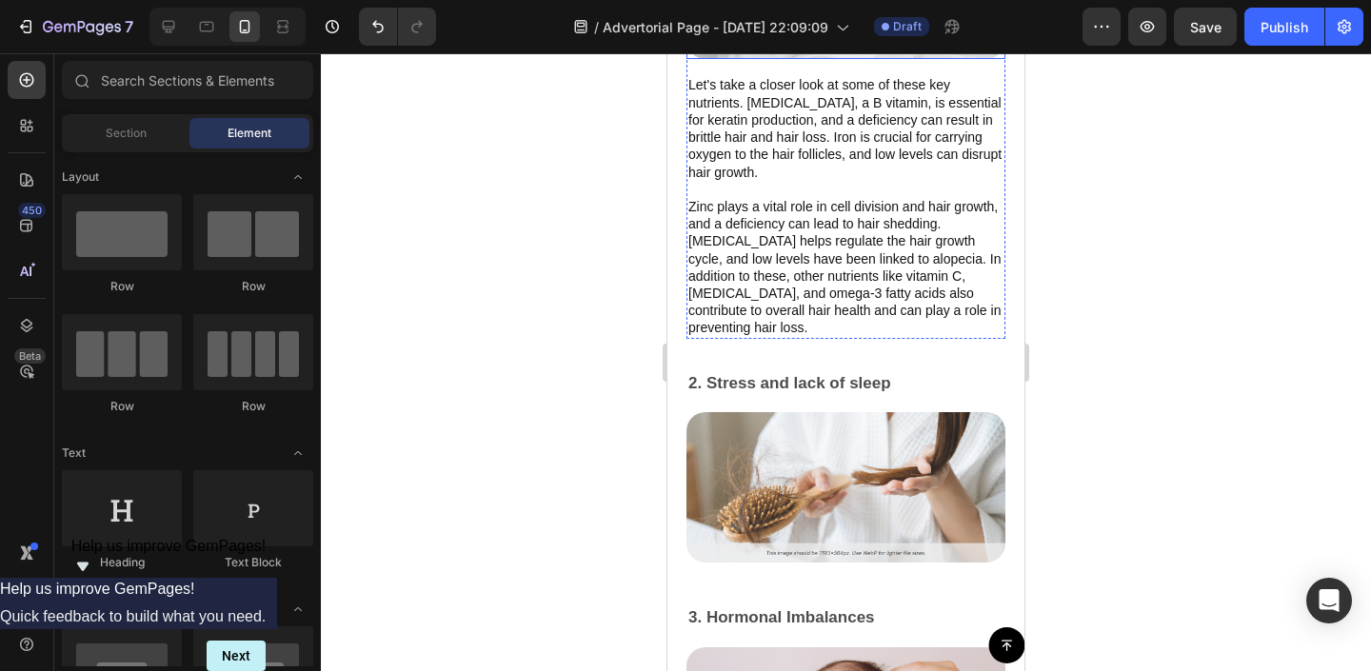
scroll to position [2102, 0]
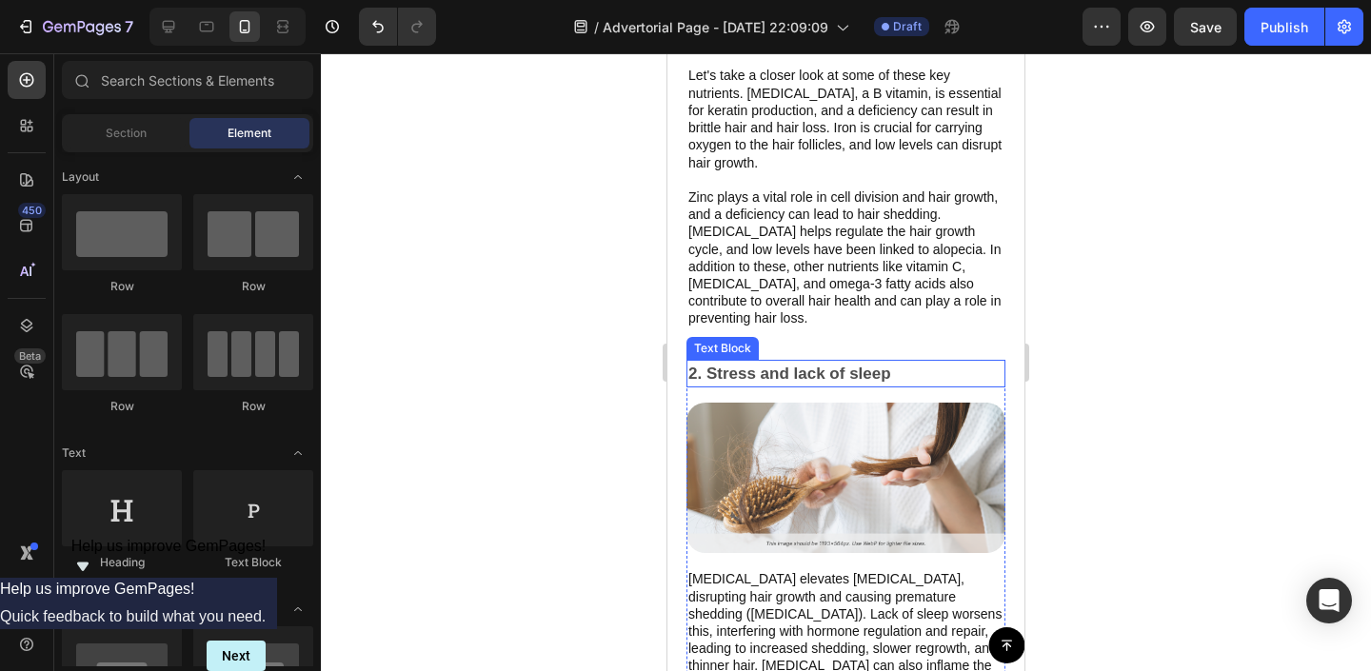
click at [866, 362] on p "2. Stress and lack of sleep" at bounding box center [845, 374] width 315 height 25
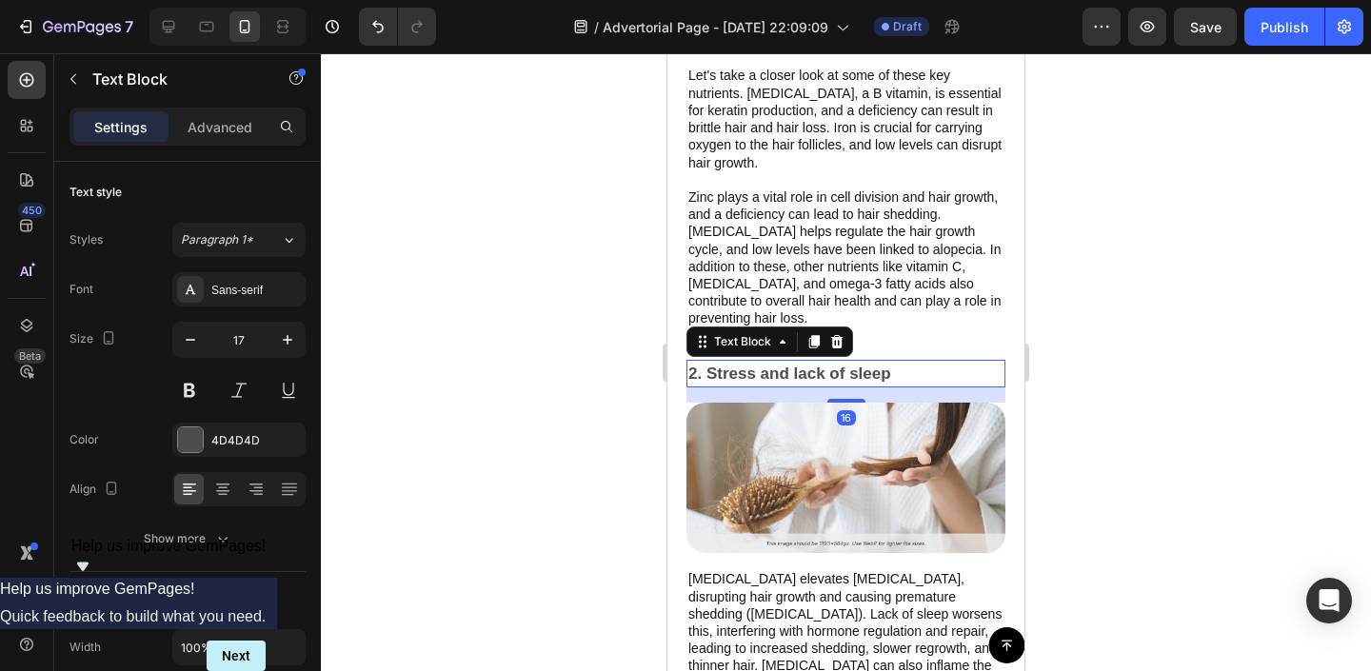
click at [866, 362] on p "2. Stress and lack of sleep" at bounding box center [845, 374] width 315 height 25
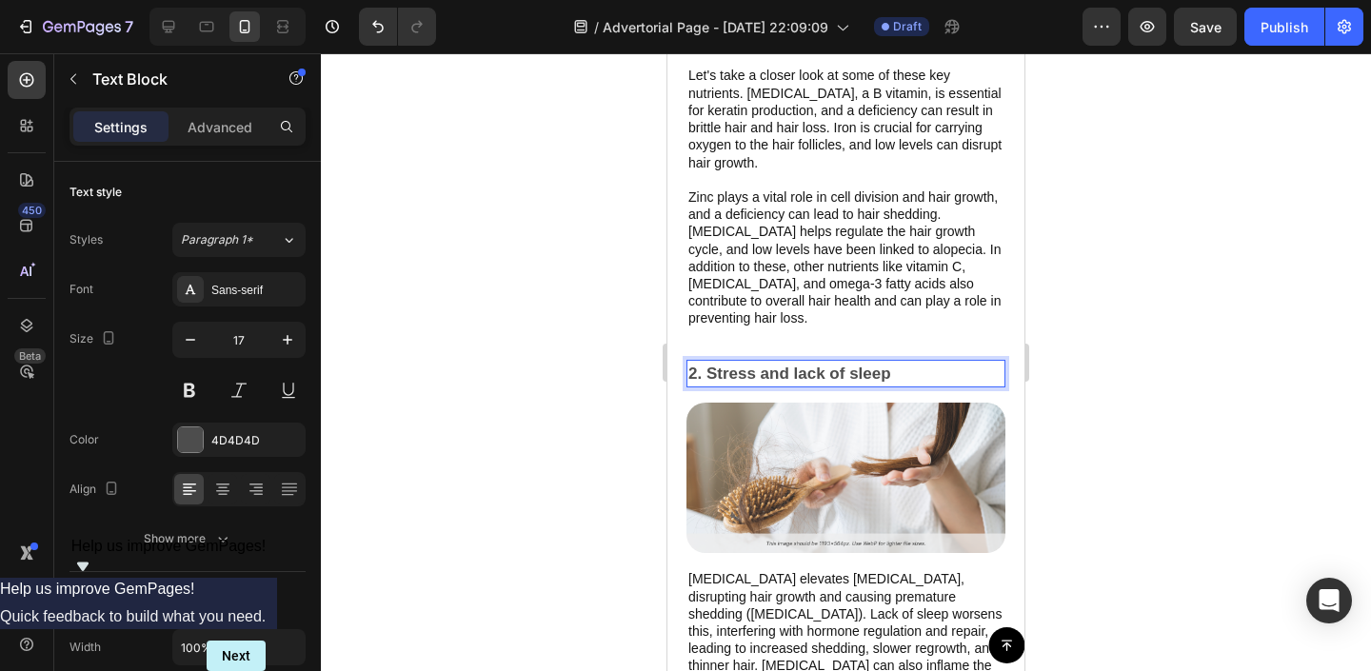
click at [900, 362] on p "2. Stress and lack of sleep" at bounding box center [845, 374] width 315 height 25
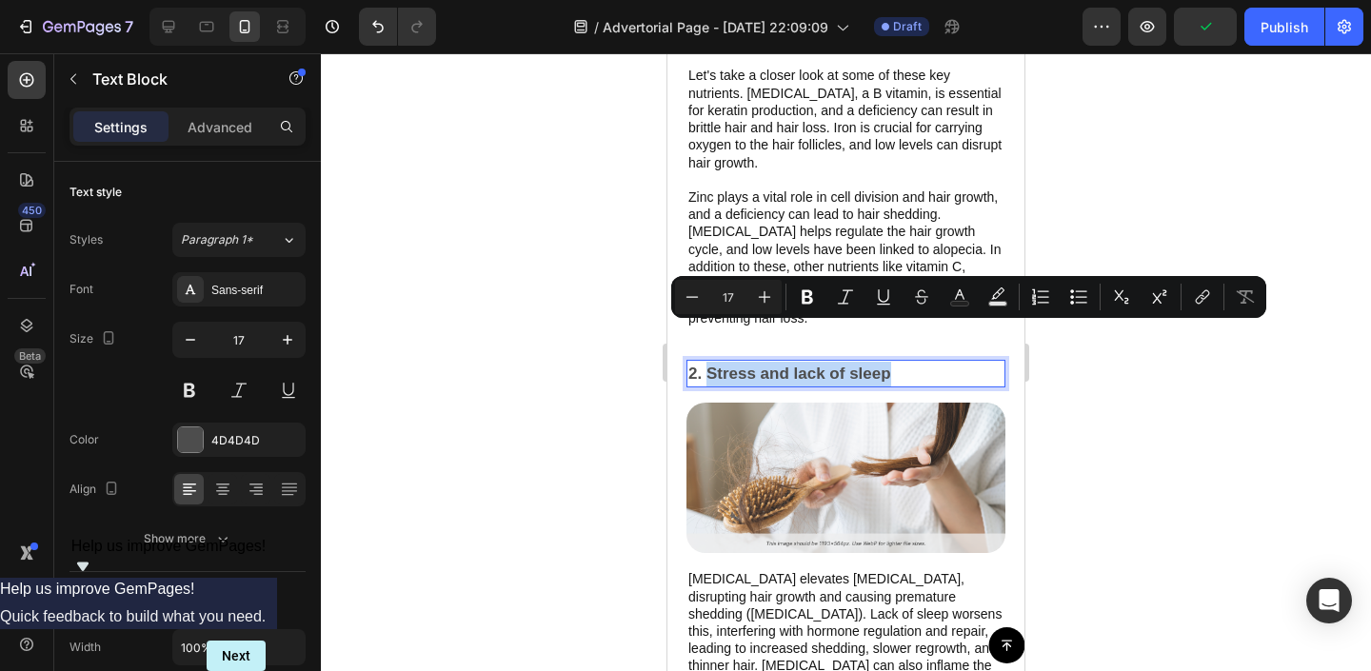
drag, startPoint x: 899, startPoint y: 333, endPoint x: 708, endPoint y: 332, distance: 190.4
click at [708, 362] on p "2. Stress and lack of sleep" at bounding box center [845, 374] width 315 height 25
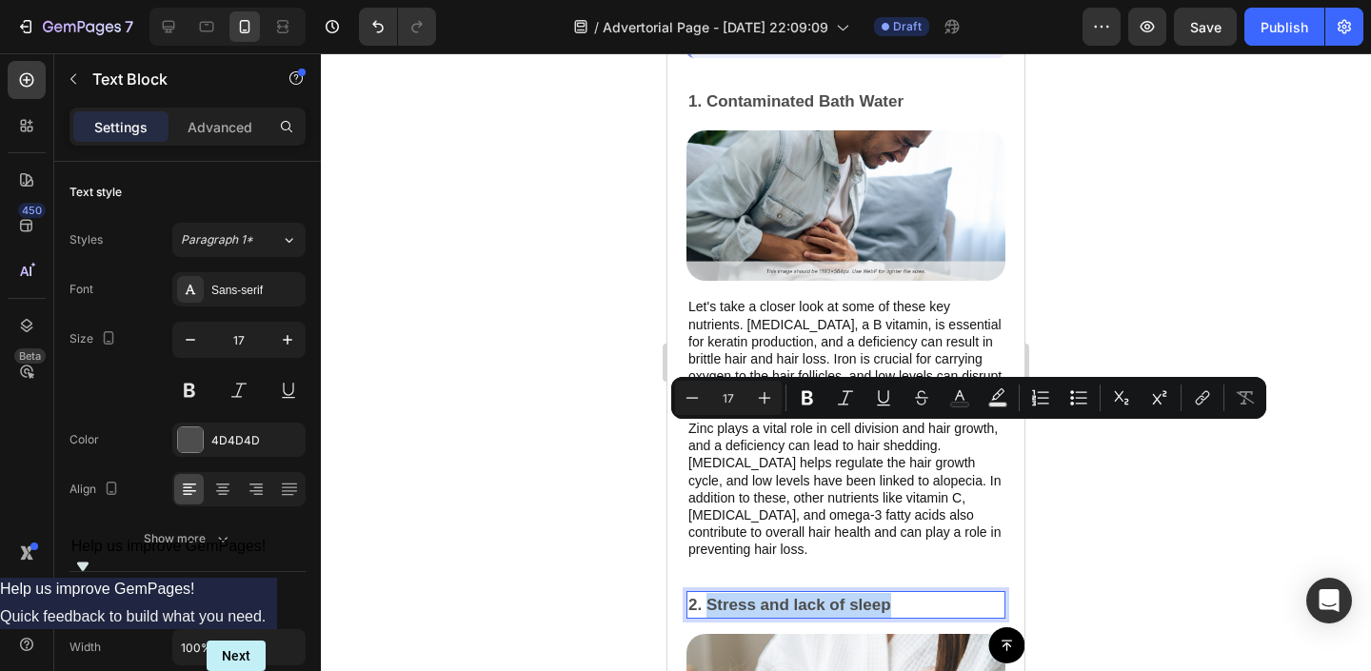
scroll to position [1742, 0]
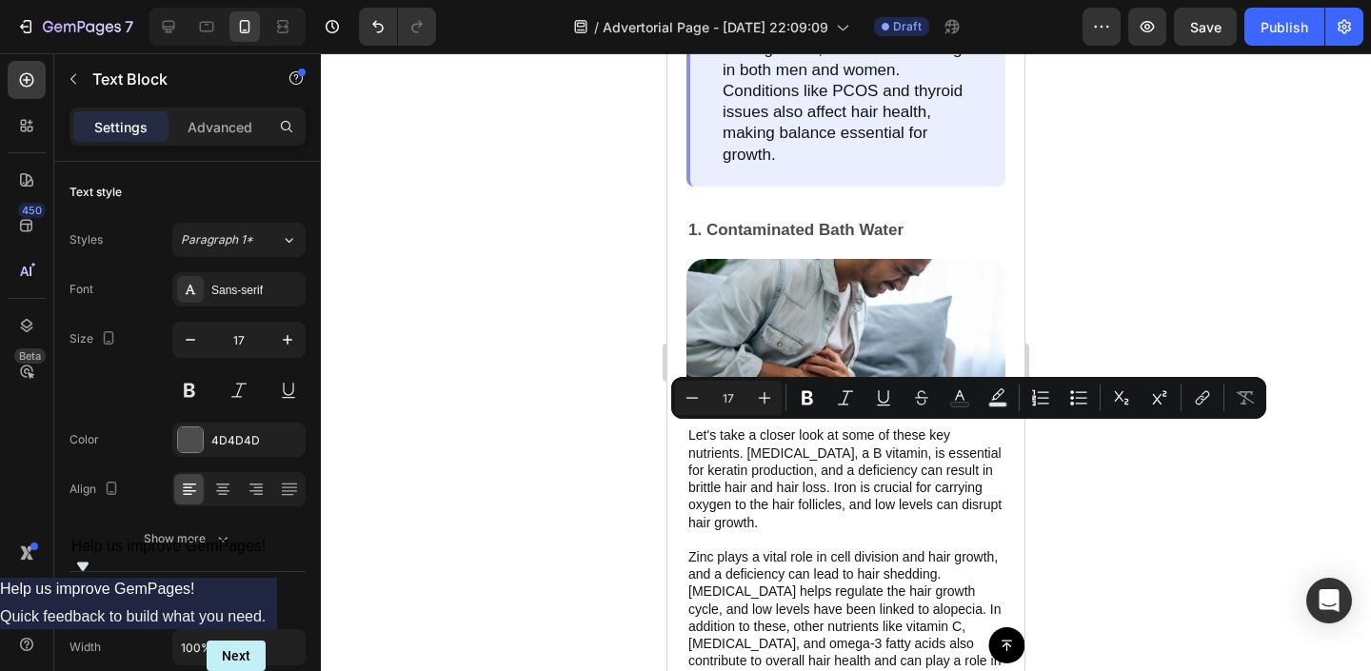
type input "16"
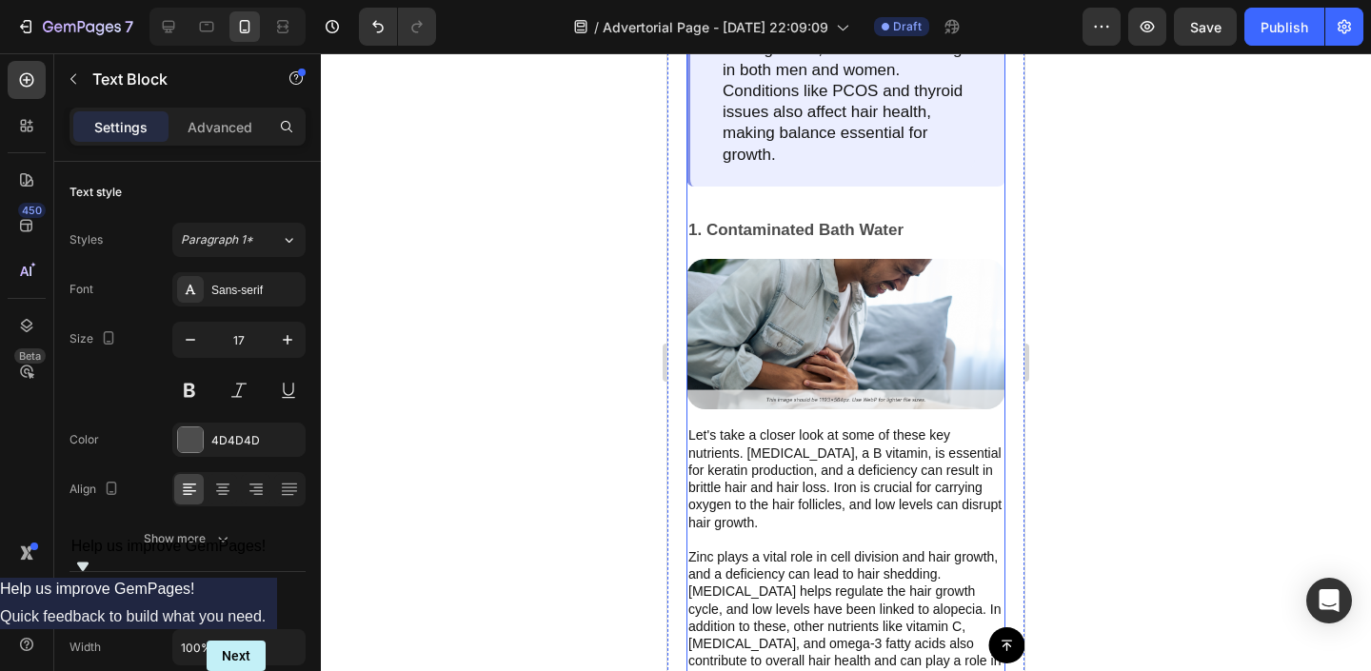
click at [888, 229] on div "Top 3 Real Causes of Skin Rashes For Babies. Text Block Summary: A poor diet la…" at bounding box center [846, 192] width 319 height 992
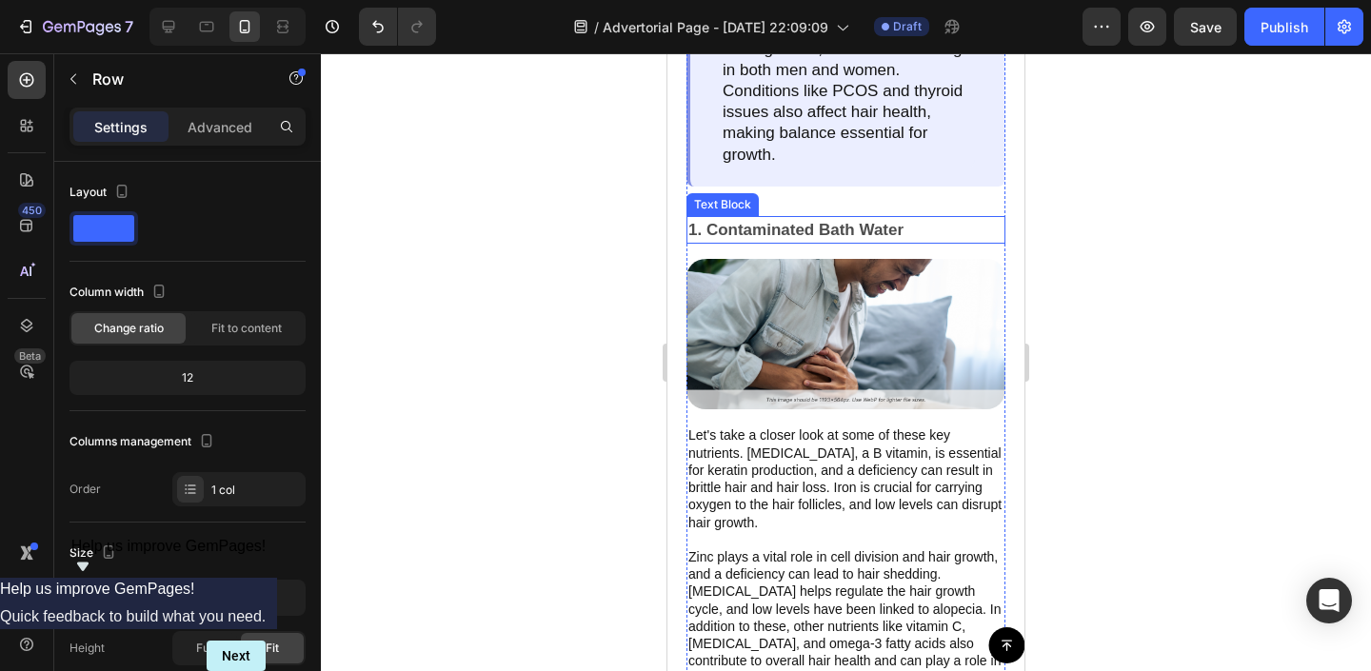
click at [891, 218] on p "1. Contaminated Bath Water" at bounding box center [845, 230] width 315 height 25
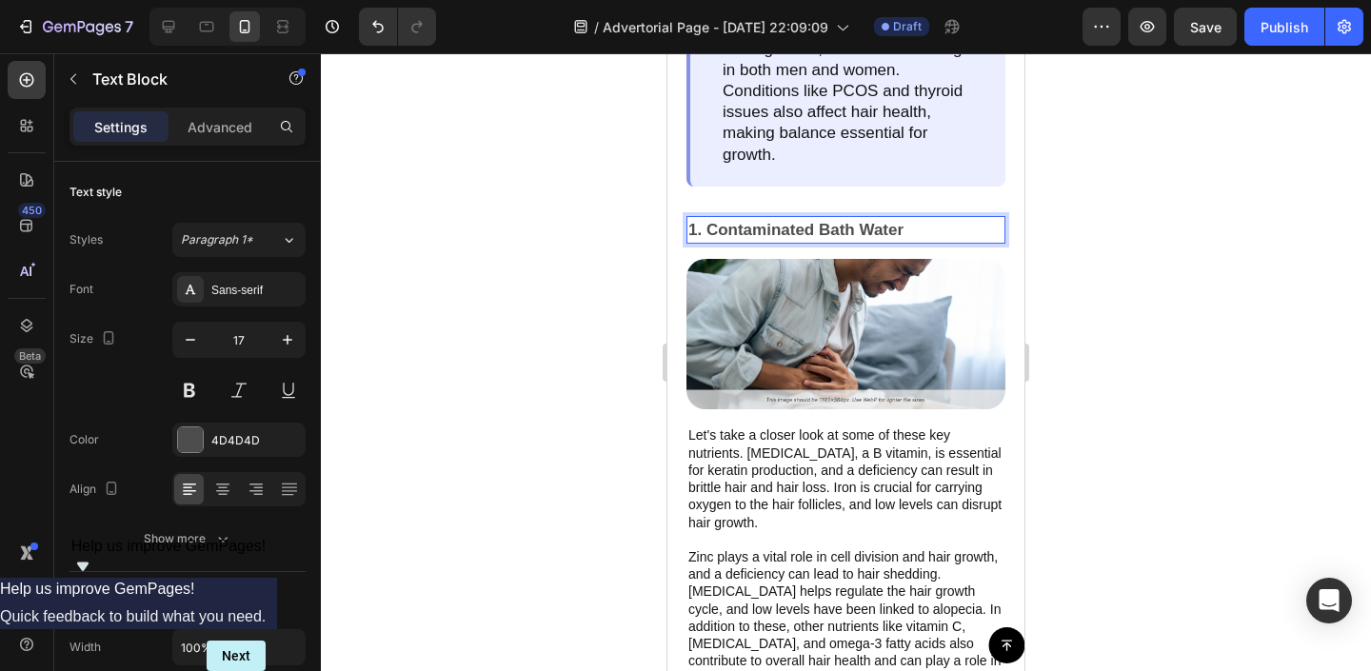
click at [891, 218] on p "1. Contaminated Bath Water" at bounding box center [845, 230] width 315 height 25
click at [709, 218] on p "1. Contaminated Bath Water" at bounding box center [845, 230] width 315 height 25
click at [904, 218] on p "1. Chlorine-Contaminated Bath Water" at bounding box center [845, 230] width 315 height 25
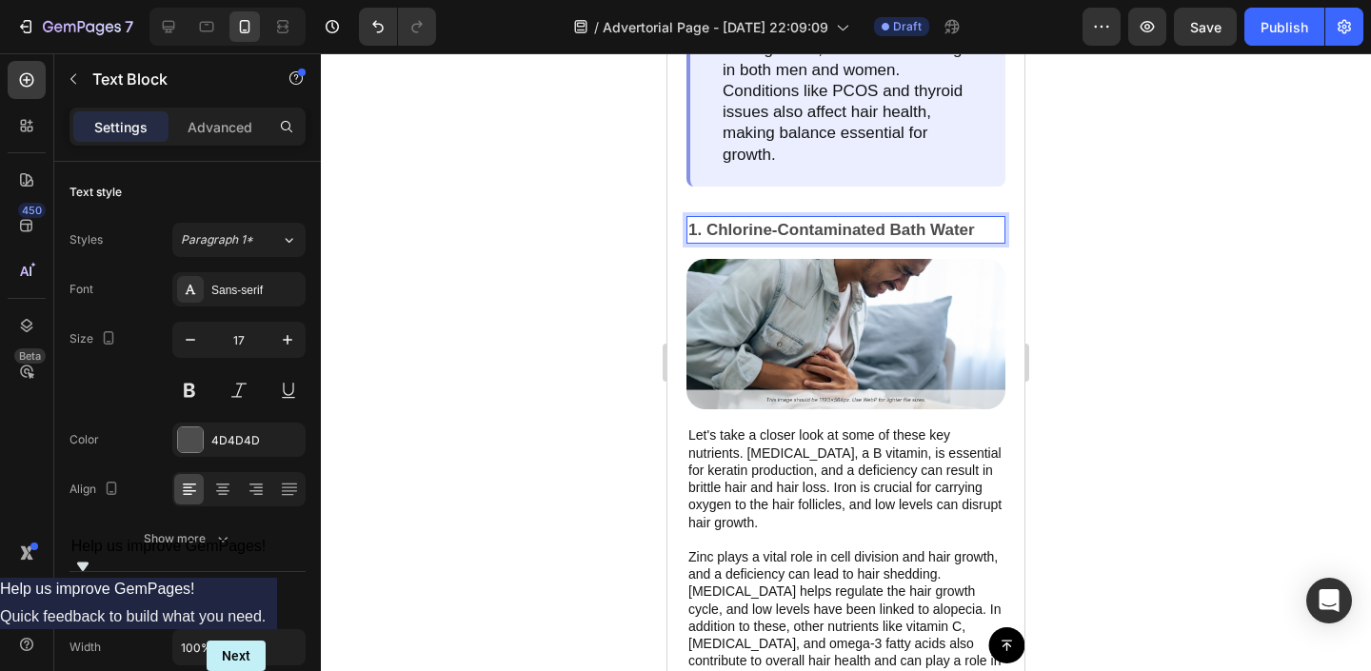
click at [885, 218] on p "1. Chlorine-Contaminated Bath Water" at bounding box center [845, 230] width 315 height 25
click at [902, 218] on p "1. Chlorine-Contaminated Bath Water" at bounding box center [845, 230] width 315 height 25
click at [1161, 255] on div at bounding box center [846, 362] width 1050 height 618
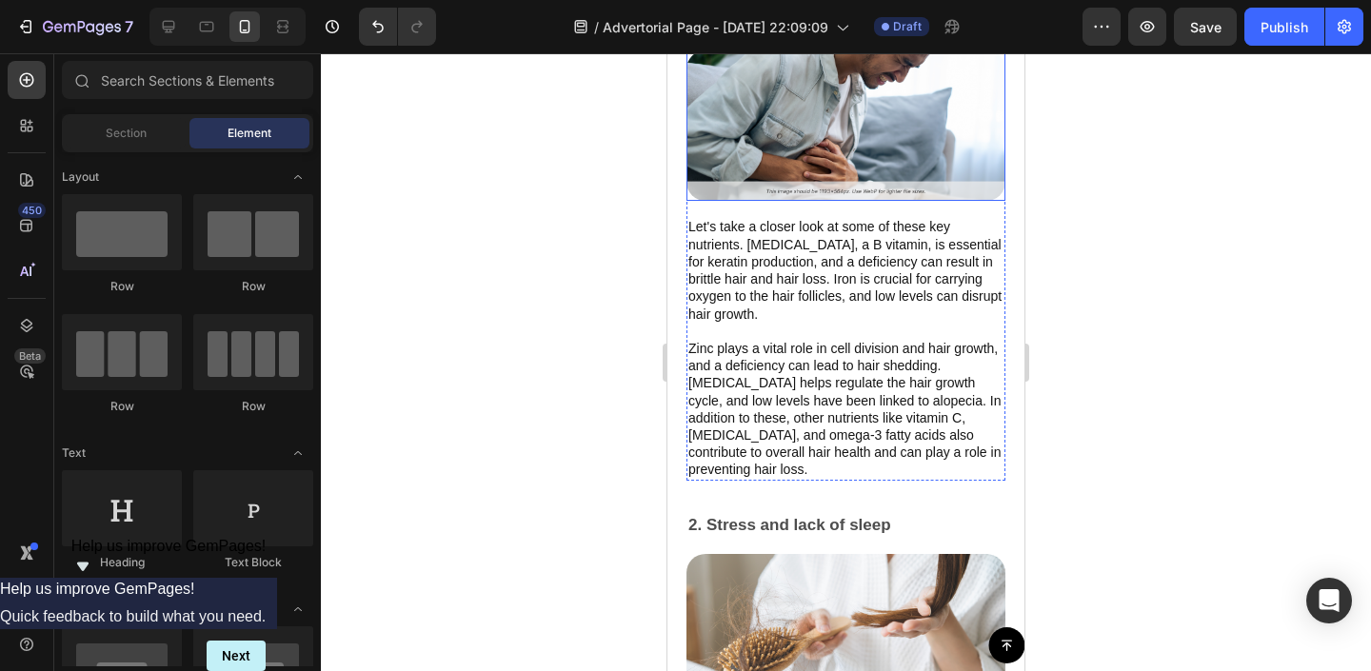
scroll to position [2248, 0]
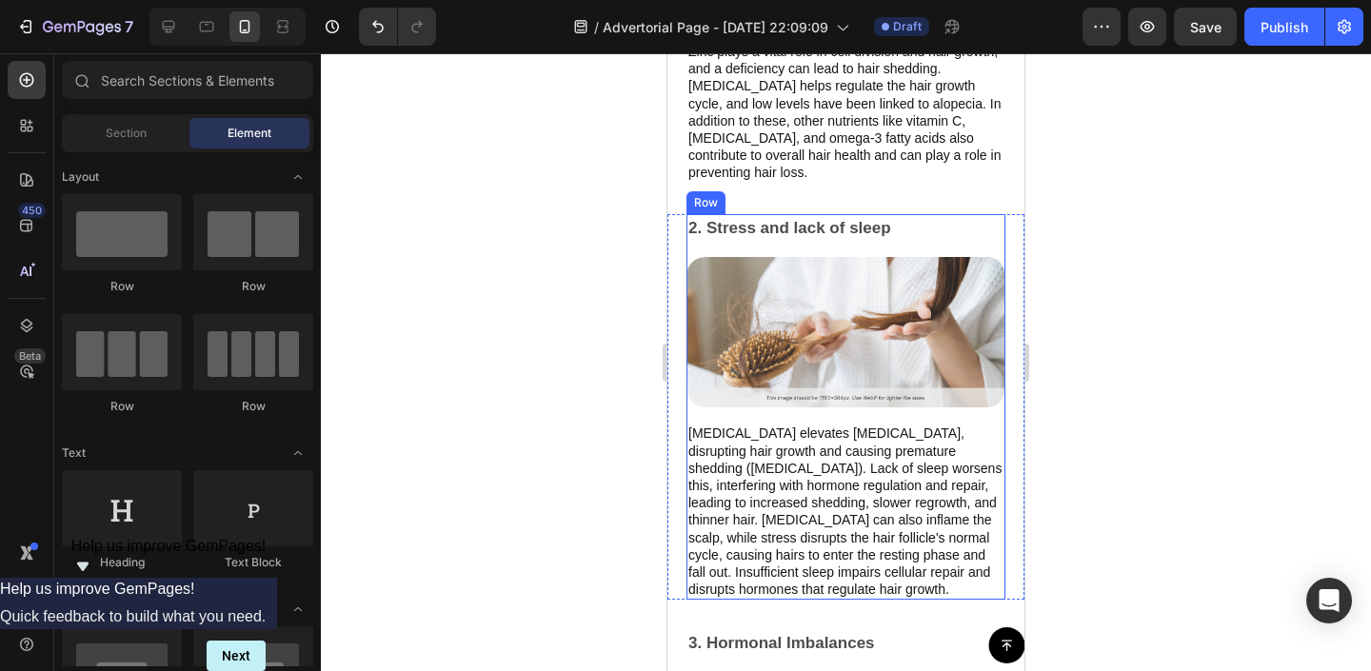
click at [776, 216] on p "2. Stress and lack of sleep" at bounding box center [845, 228] width 315 height 25
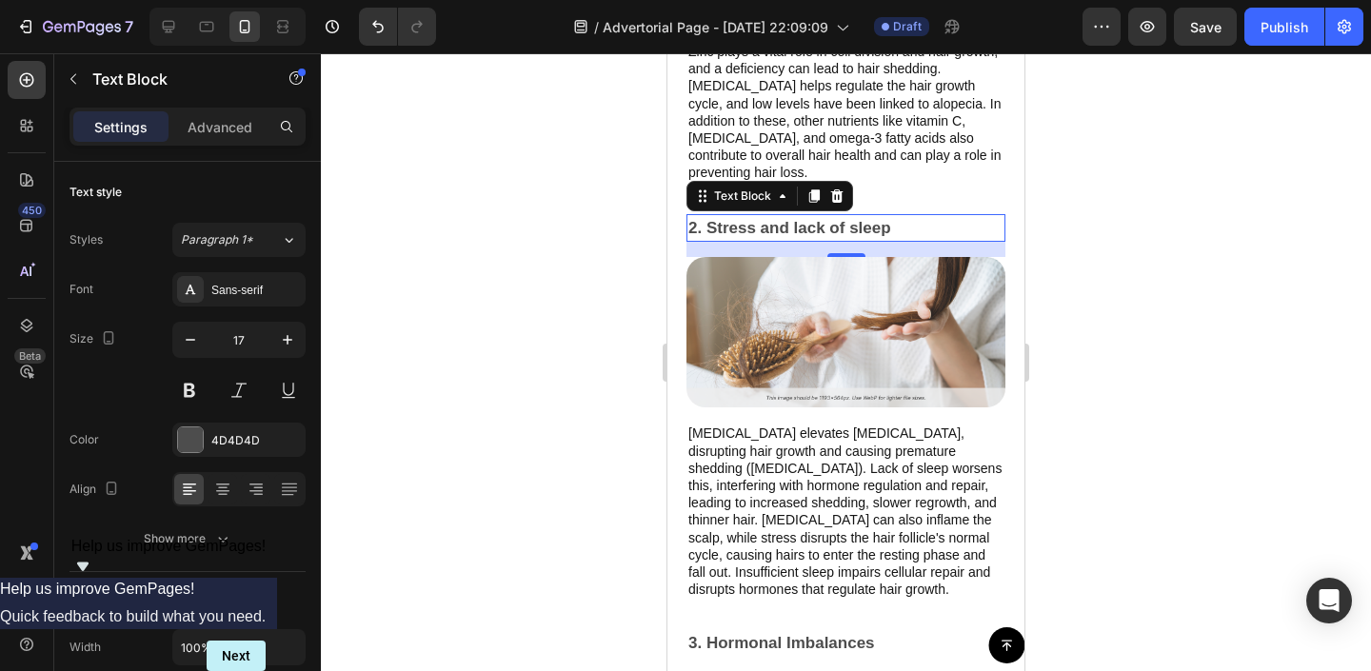
click at [776, 216] on p "2. Stress and lack of sleep" at bounding box center [845, 228] width 315 height 25
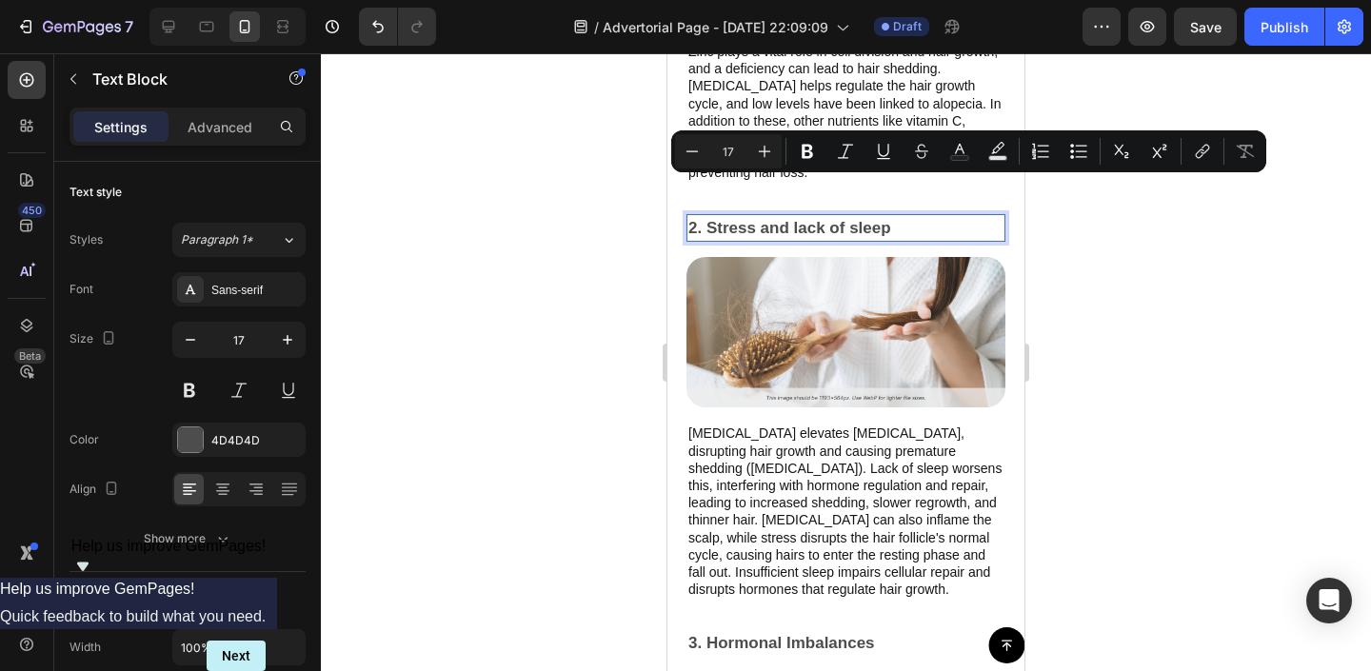
click at [901, 216] on p "2. Stress and lack of sleep" at bounding box center [845, 228] width 315 height 25
drag, startPoint x: 915, startPoint y: 181, endPoint x: 710, endPoint y: 182, distance: 204.7
click at [710, 216] on p "2. Stress and lack of sleep" at bounding box center [845, 228] width 315 height 25
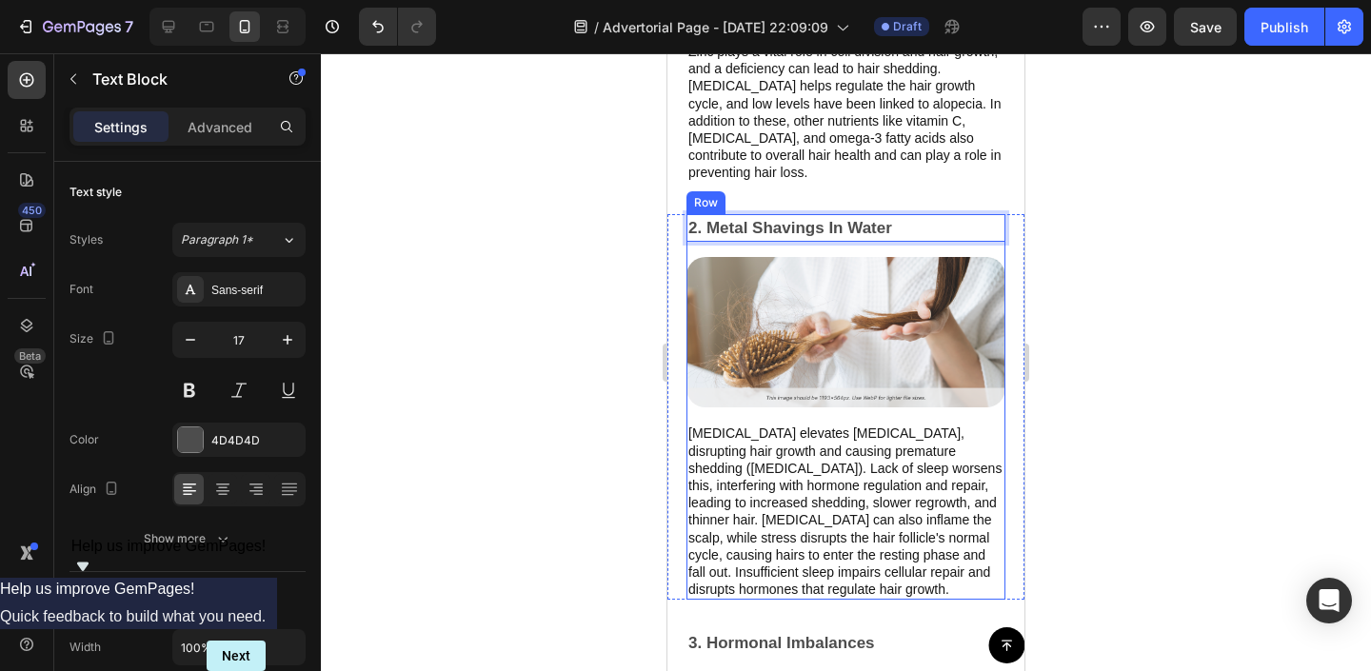
click at [942, 214] on div "2. Metal Shavings In Water Text Block 16 Image Chronic stress elevates cortisol…" at bounding box center [846, 407] width 319 height 387
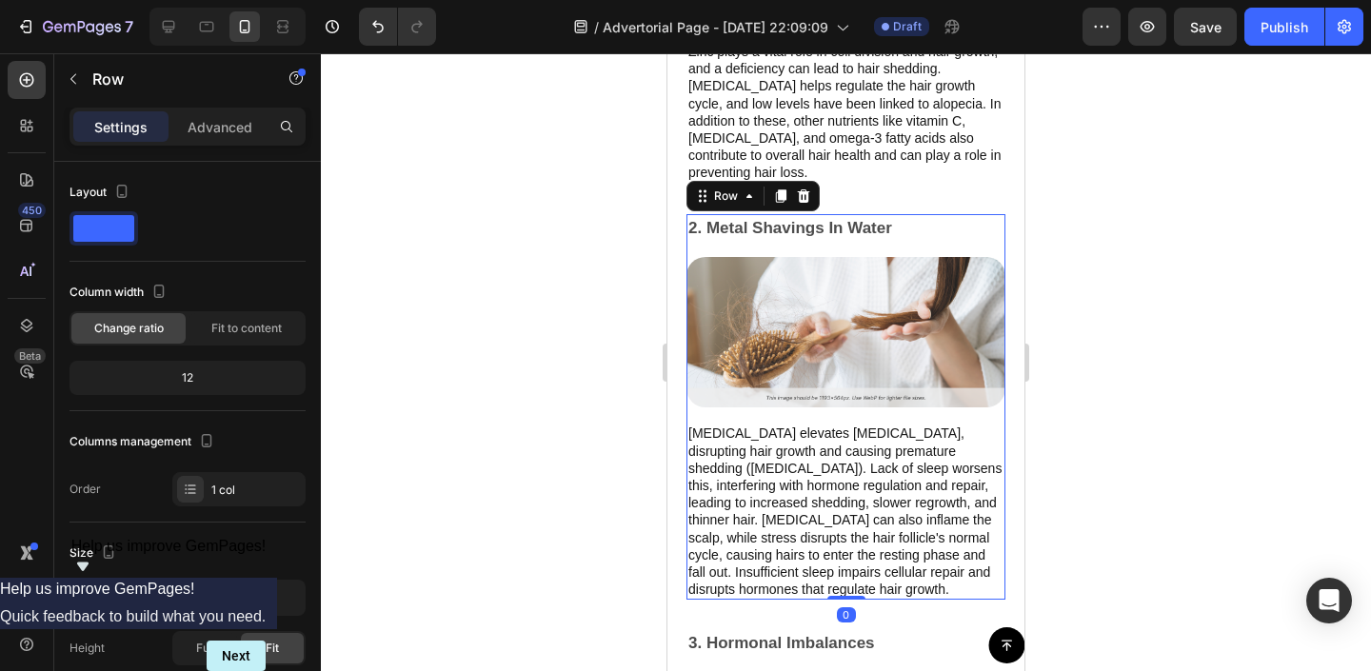
click at [1104, 244] on div at bounding box center [846, 362] width 1050 height 618
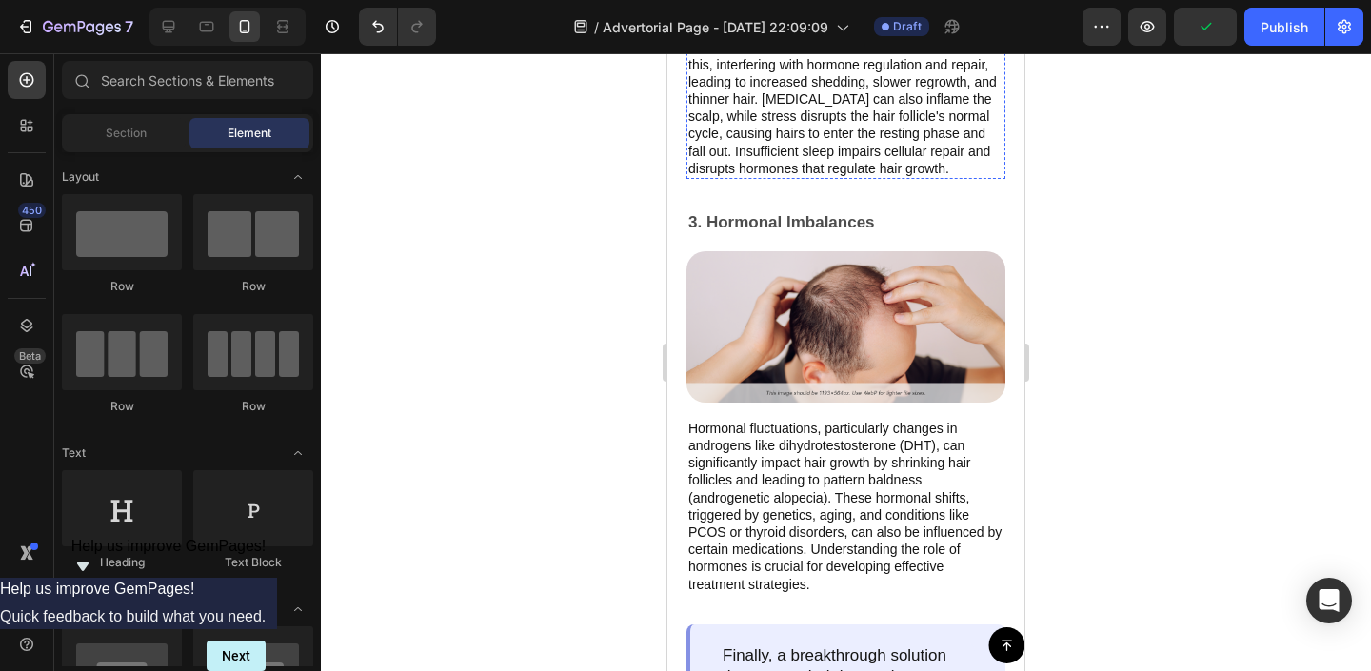
scroll to position [2689, 0]
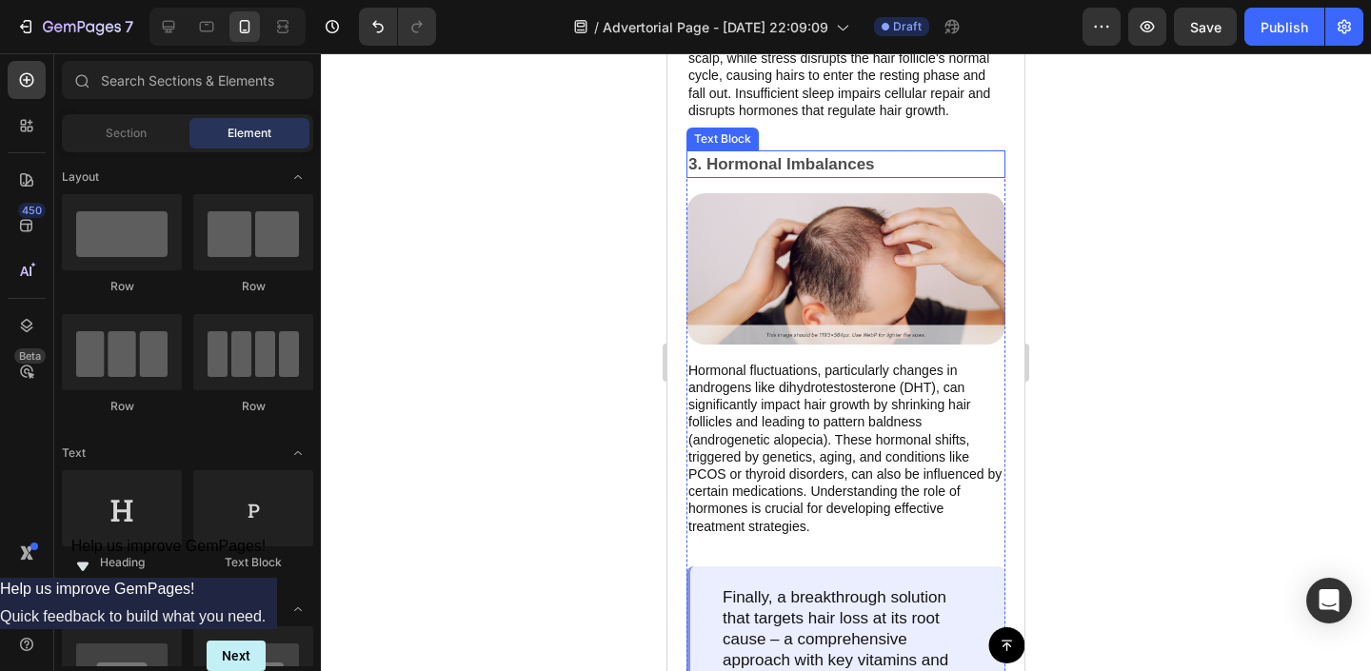
click at [836, 174] on p "3. Hormonal Imbalances" at bounding box center [845, 164] width 315 height 25
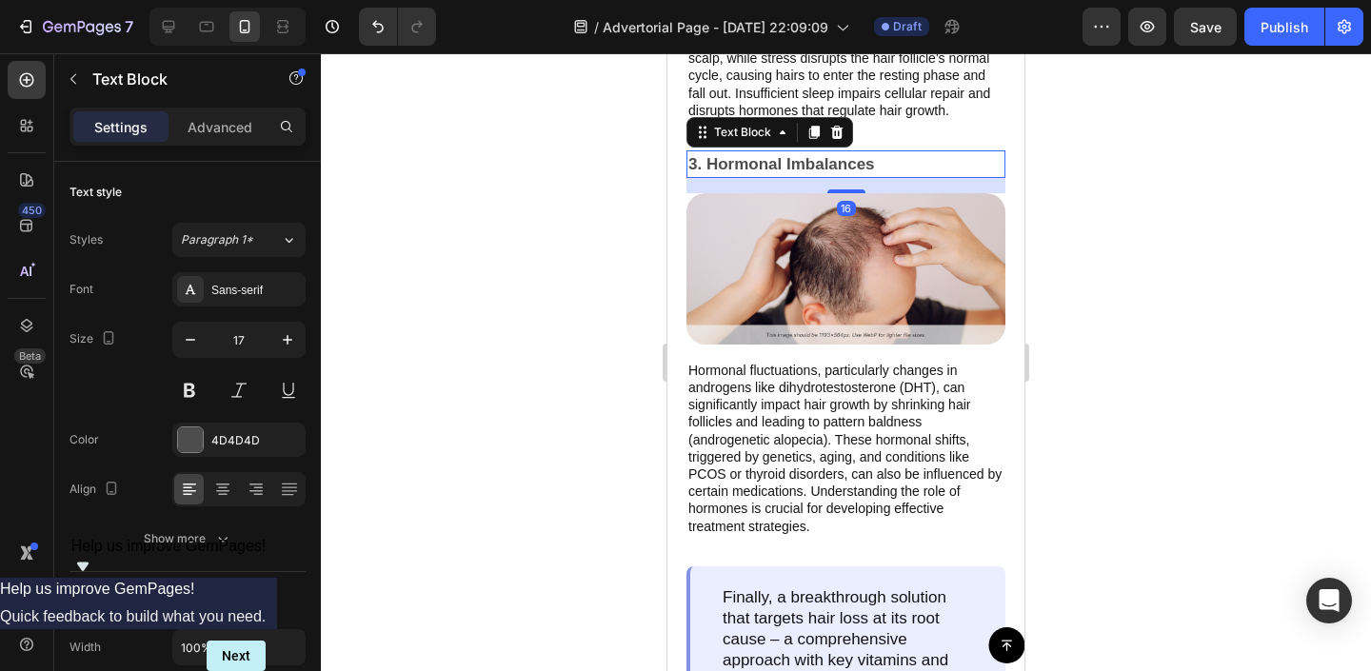
click at [836, 174] on p "3. Hormonal Imbalances" at bounding box center [845, 164] width 315 height 25
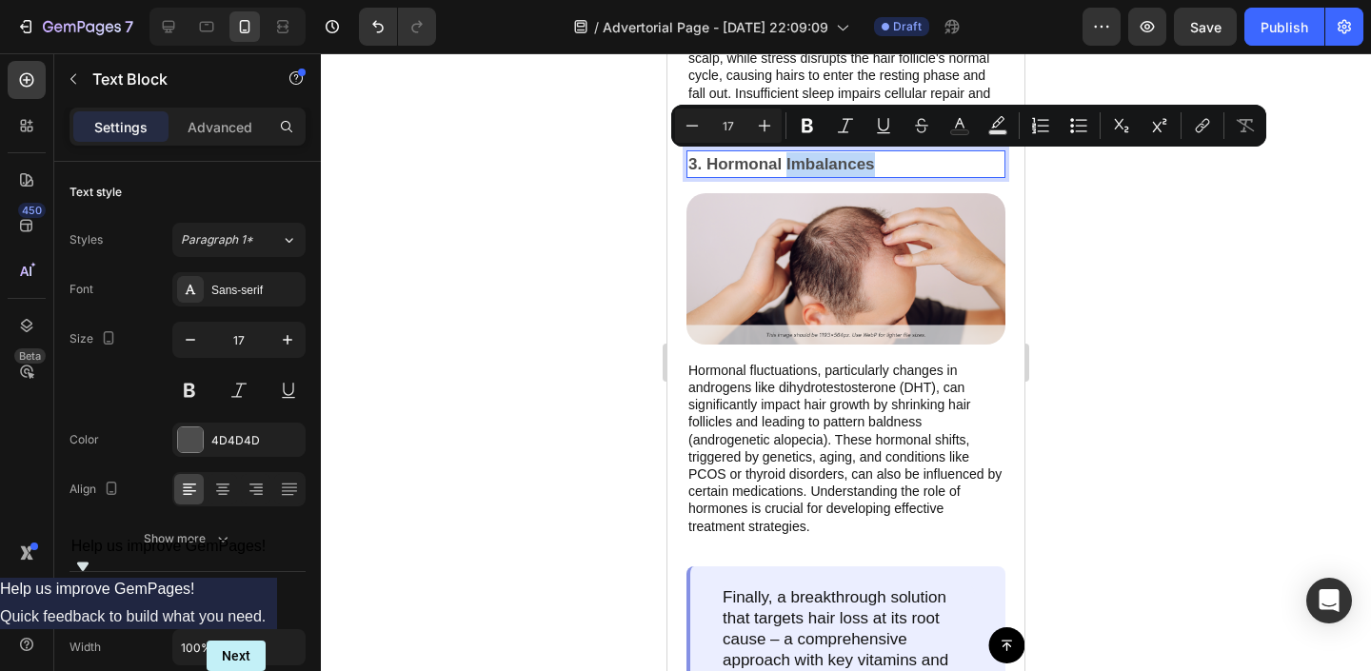
click at [875, 165] on p "3. Hormonal Imbalances" at bounding box center [845, 164] width 315 height 25
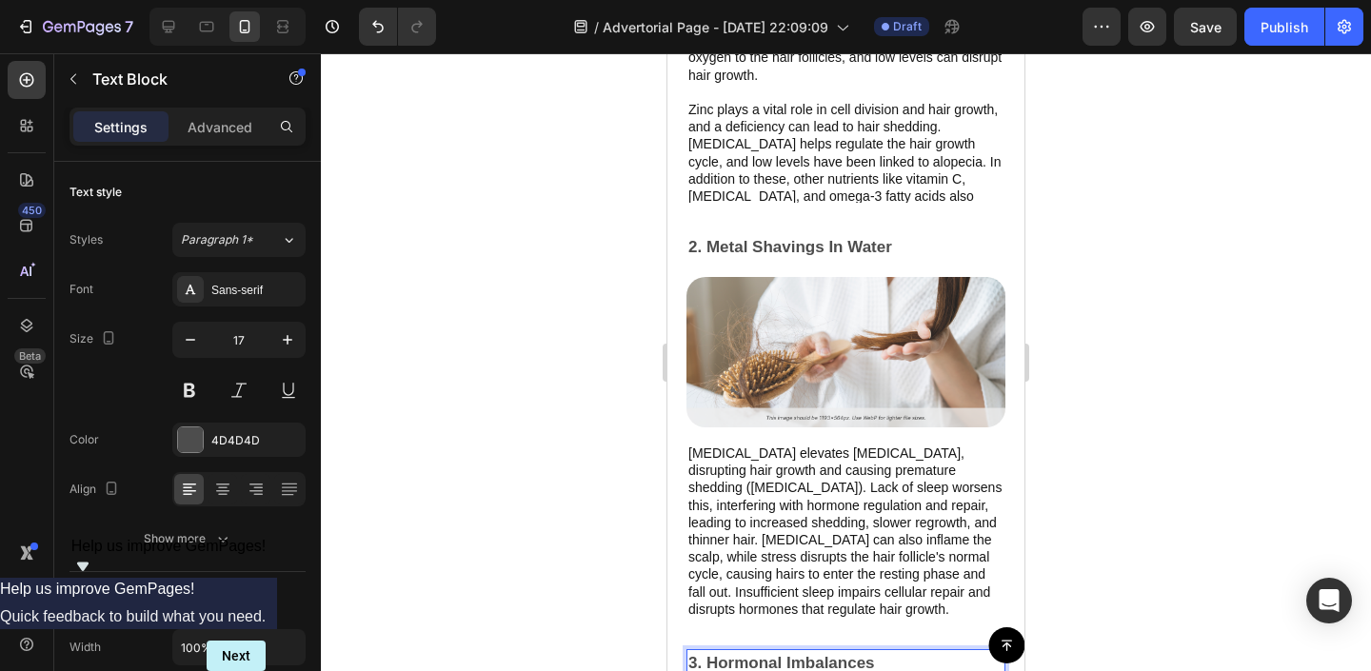
scroll to position [2186, 0]
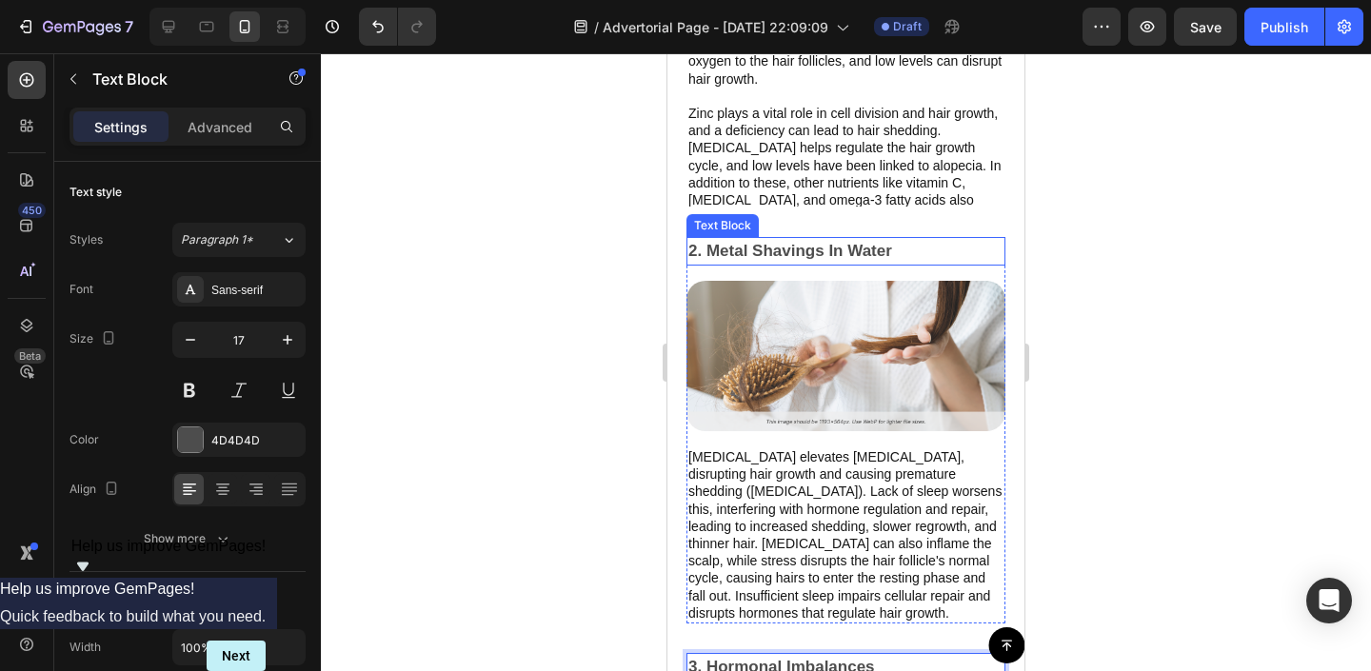
click at [886, 249] on p "2. Metal Shavings In Water" at bounding box center [845, 251] width 315 height 25
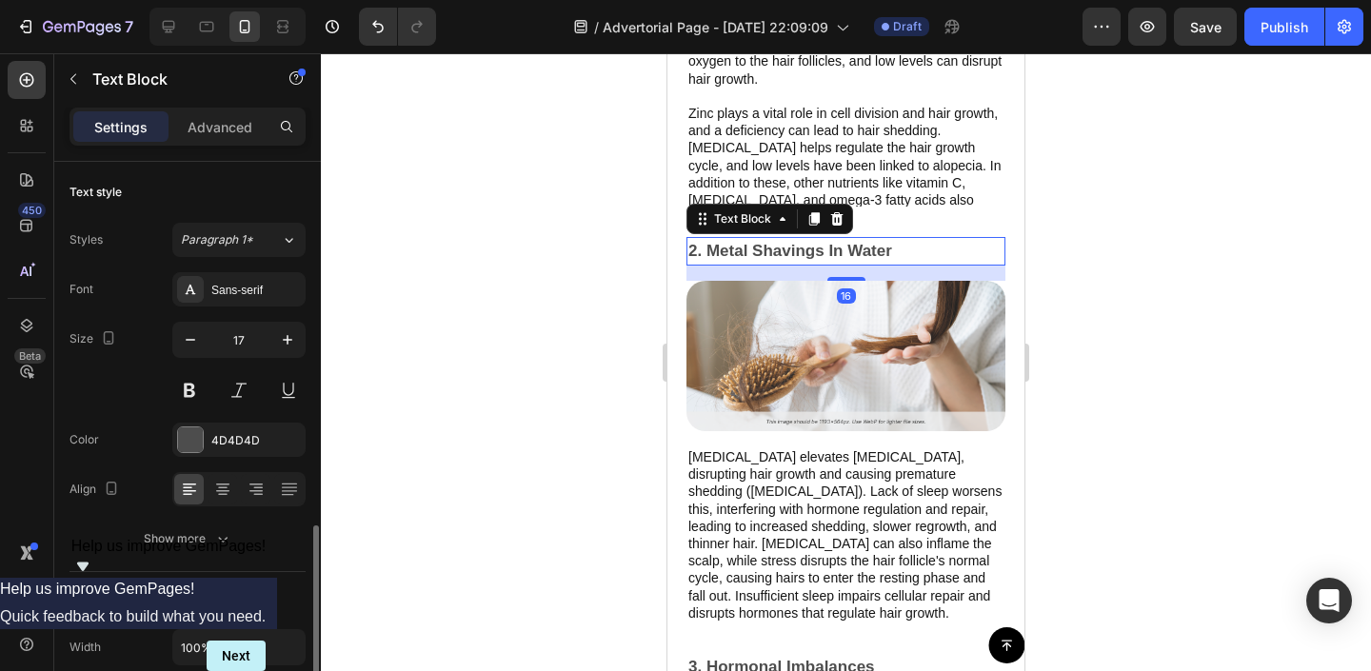
scroll to position [243, 0]
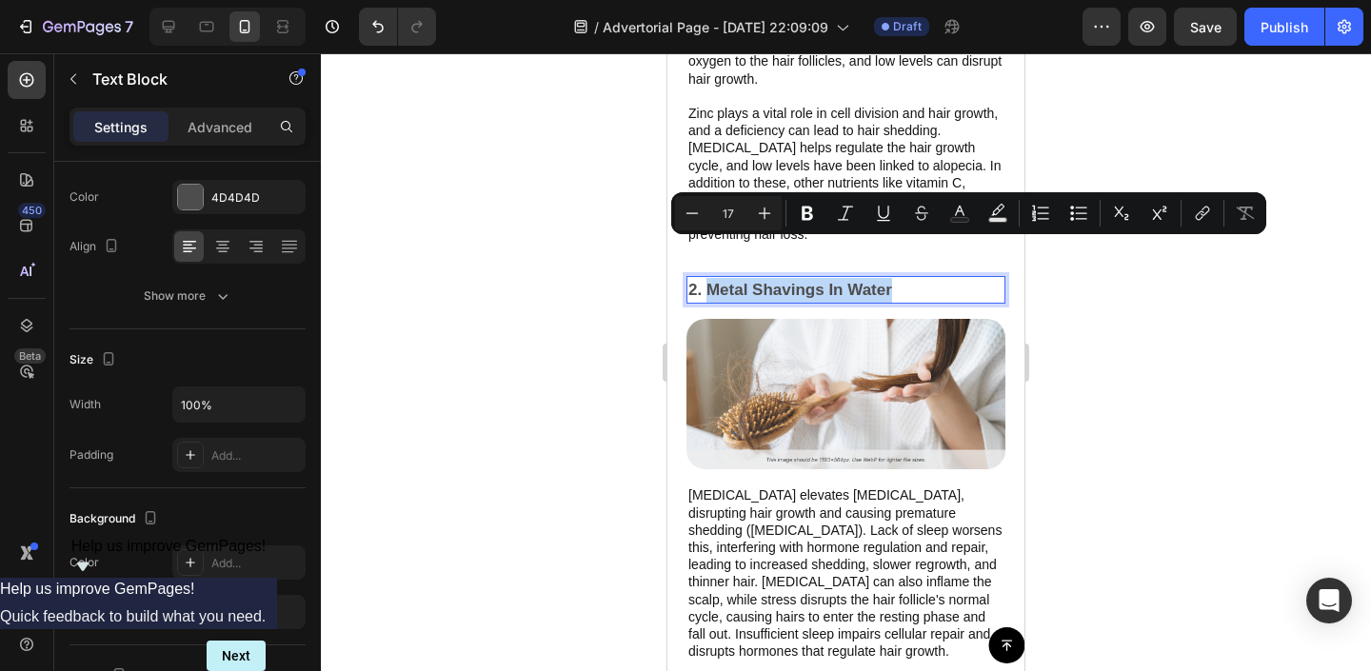
drag, startPoint x: 913, startPoint y: 249, endPoint x: 708, endPoint y: 255, distance: 204.8
click at [708, 278] on p "2. Metal Shavings In Water" at bounding box center [845, 290] width 315 height 25
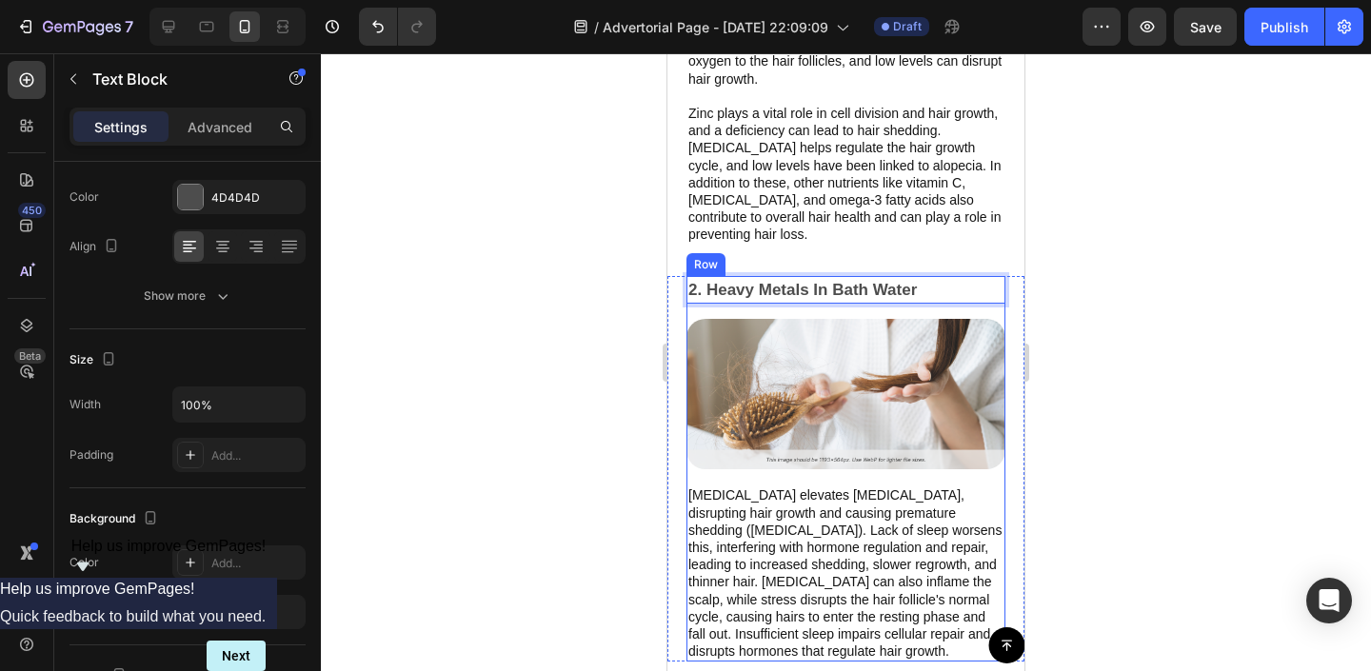
click at [1121, 277] on div at bounding box center [846, 362] width 1050 height 618
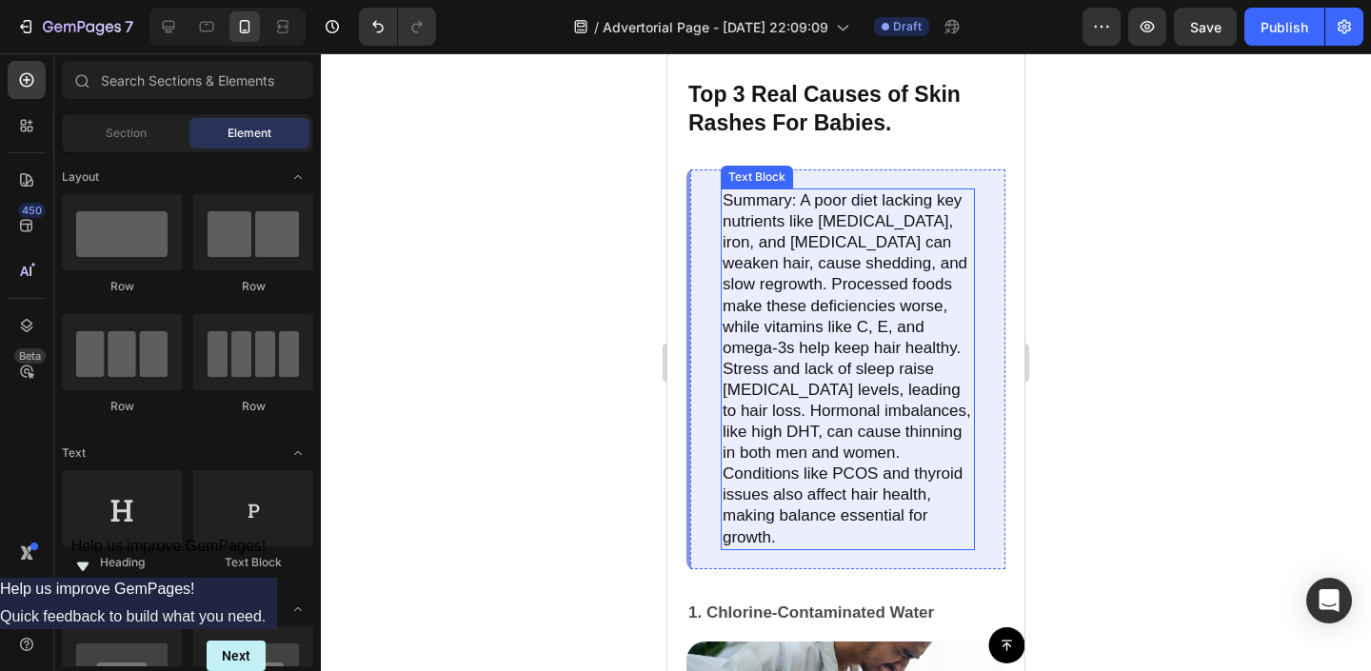
scroll to position [1349, 0]
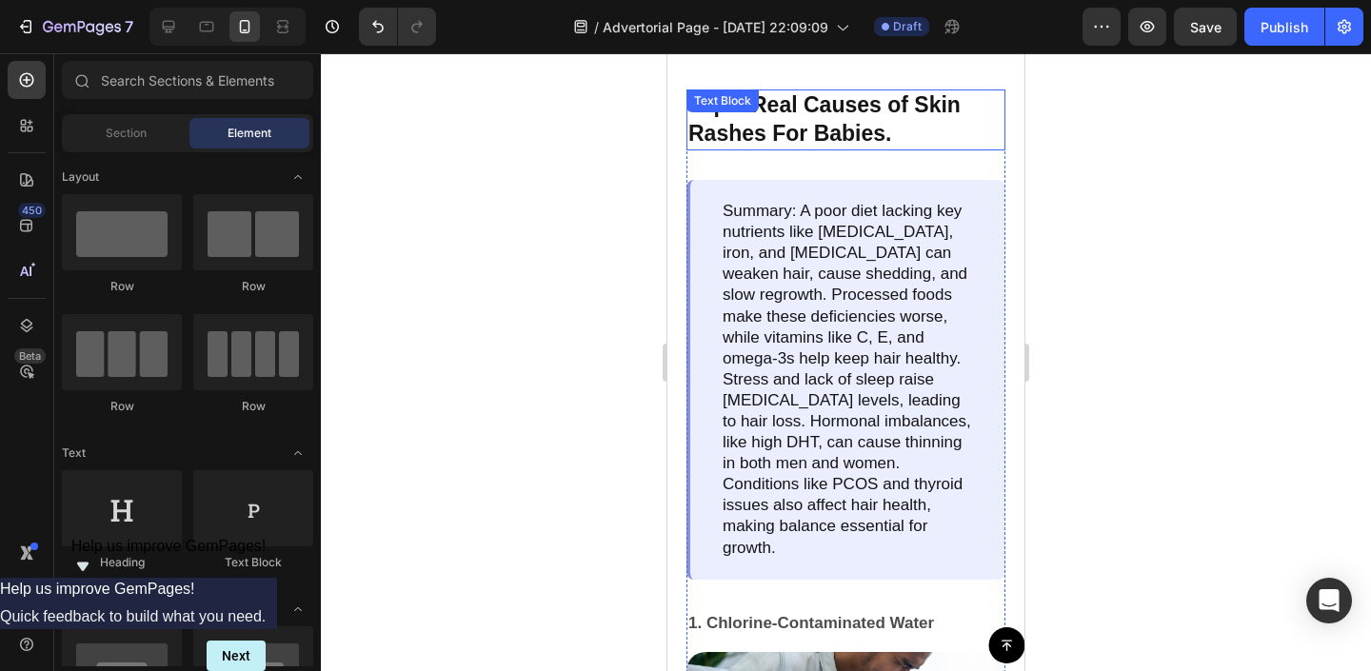
click at [820, 110] on p "Top 3 Real Causes of Skin Rashes For Babies." at bounding box center [845, 119] width 315 height 57
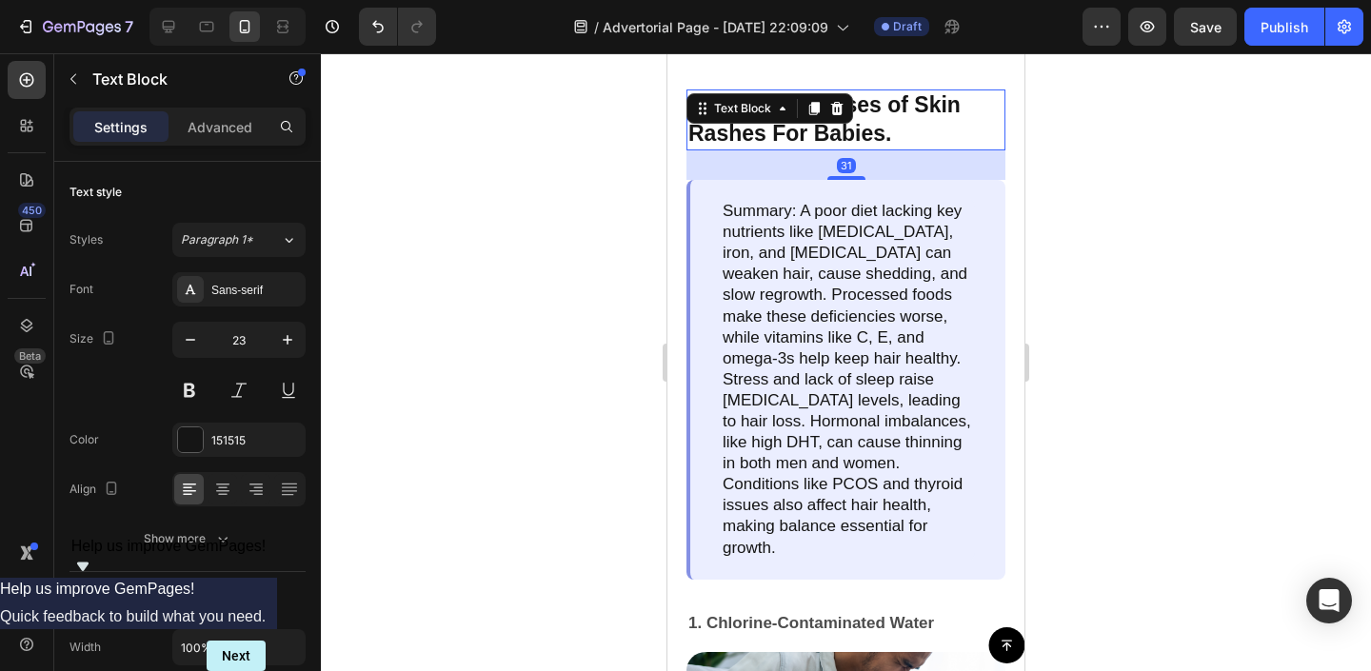
click at [820, 110] on icon at bounding box center [813, 108] width 15 height 15
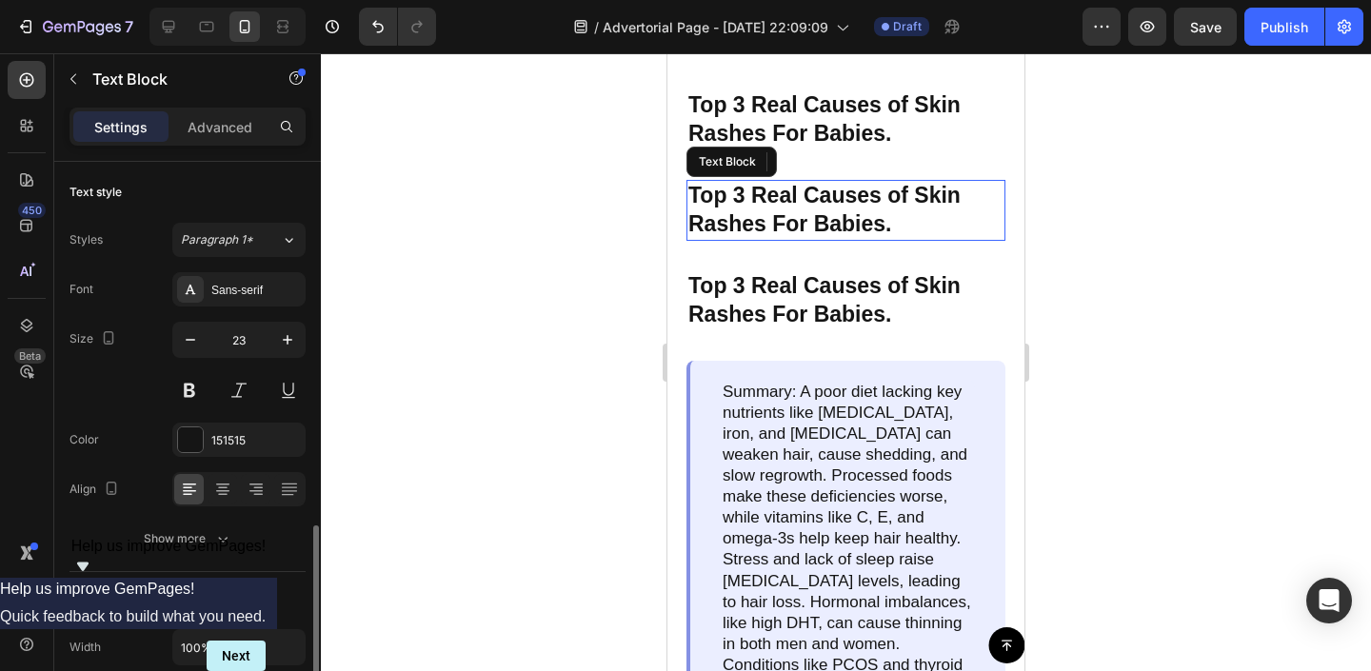
click at [912, 120] on p "Top 3 Real Causes of Skin Rashes For Babies." at bounding box center [845, 119] width 315 height 57
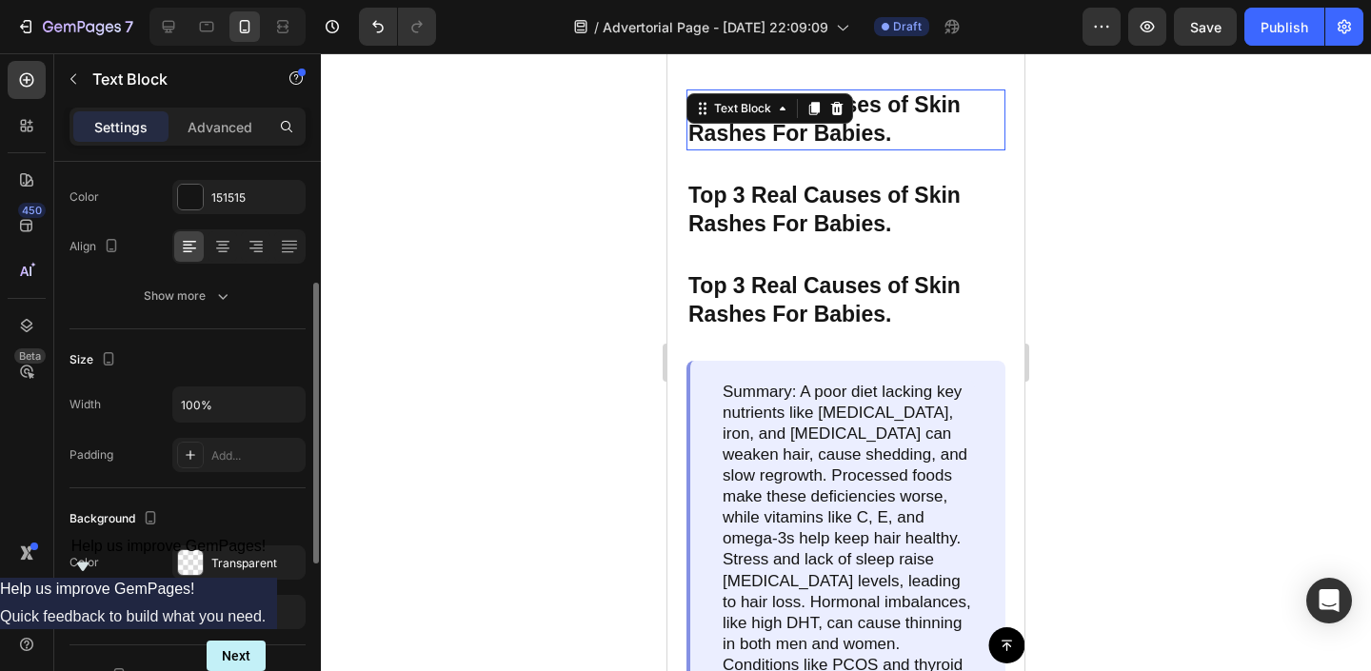
click at [912, 120] on p "Top 3 Real Causes of Skin Rashes For Babies." at bounding box center [845, 119] width 315 height 57
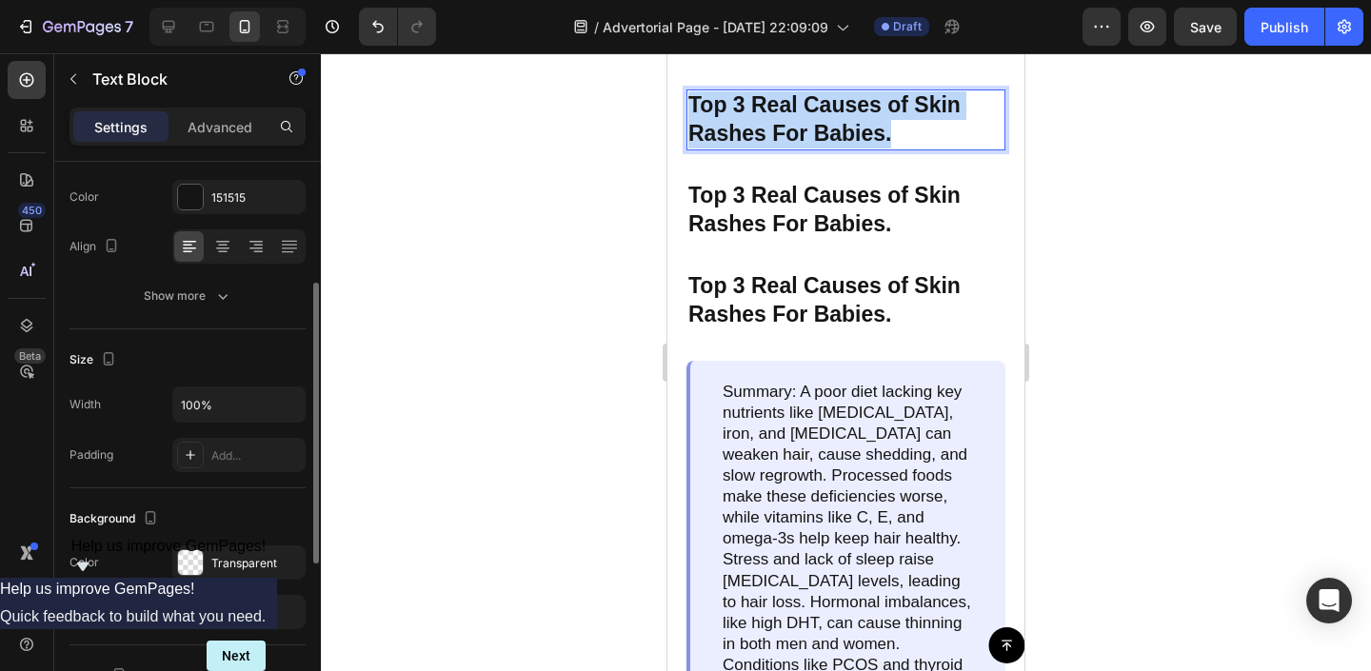
click at [912, 120] on p "Top 3 Real Causes of Skin Rashes For Babies." at bounding box center [845, 119] width 315 height 57
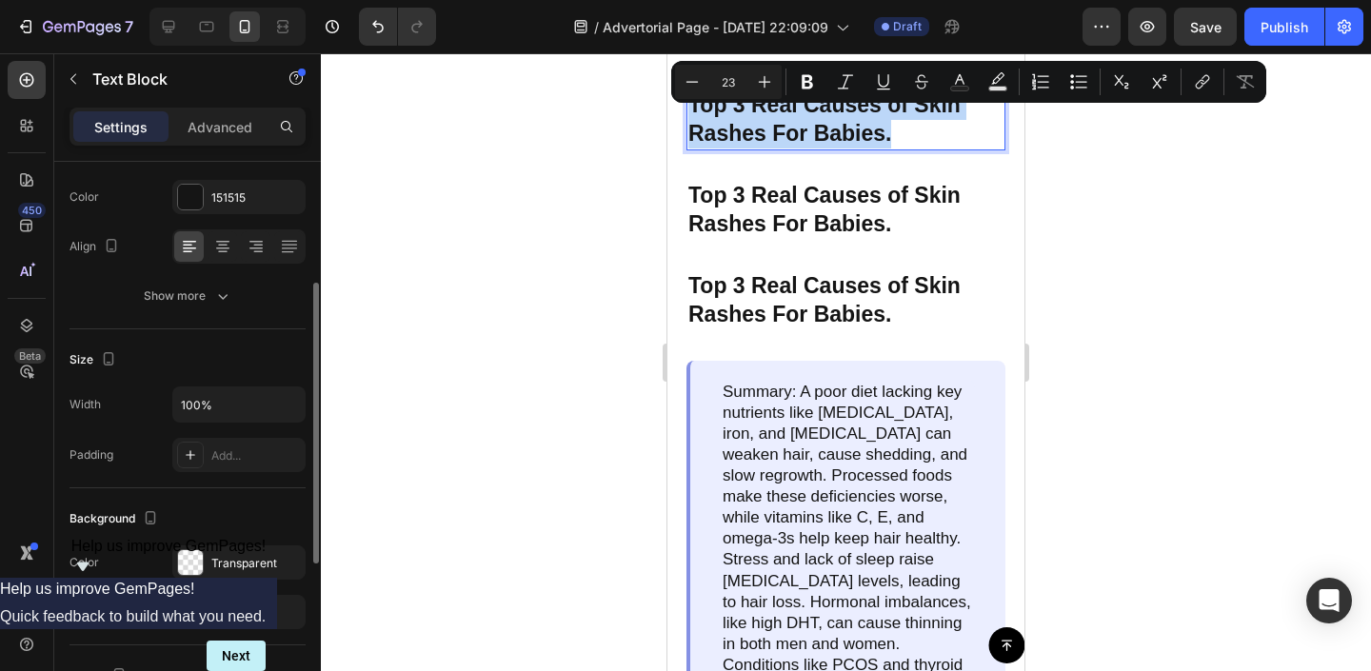
copy p "Top 3 Real Causes of Skin Rashes For Babies."
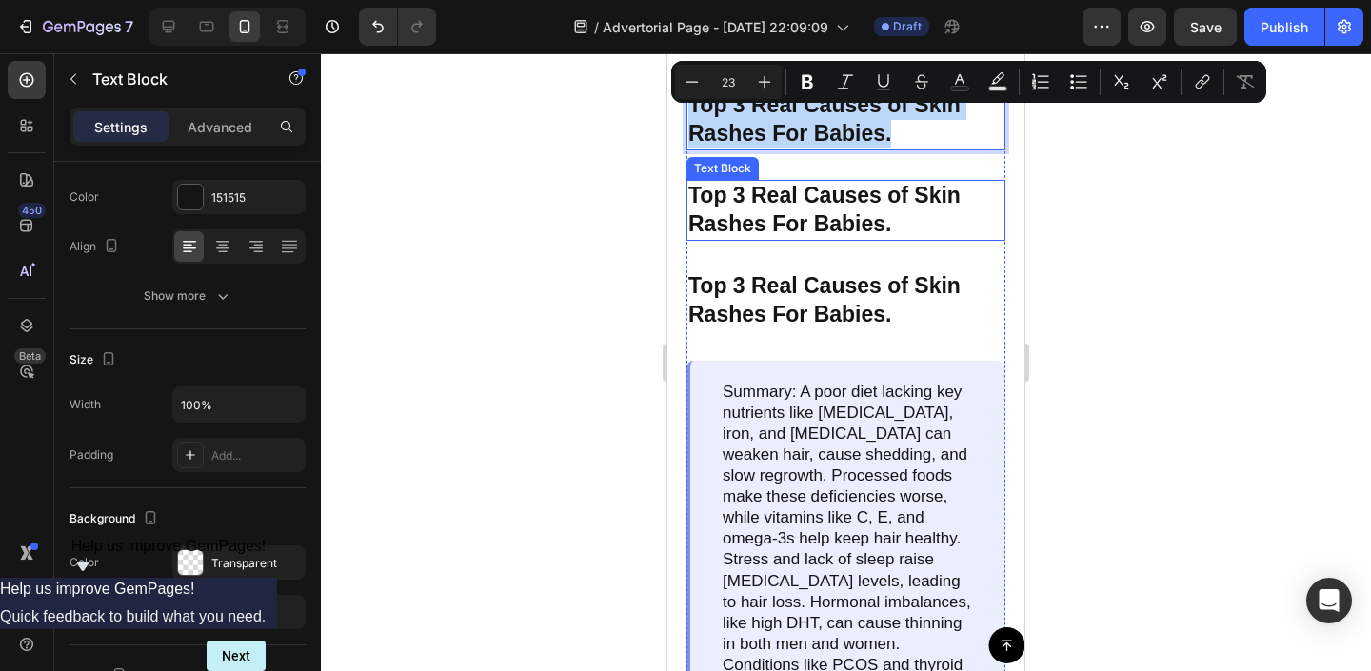
click at [868, 248] on div "Top 3 Real Causes of Skin Rashes For Babies. Text Block 31 Top 3 Real Causes of…" at bounding box center [846, 676] width 319 height 1173
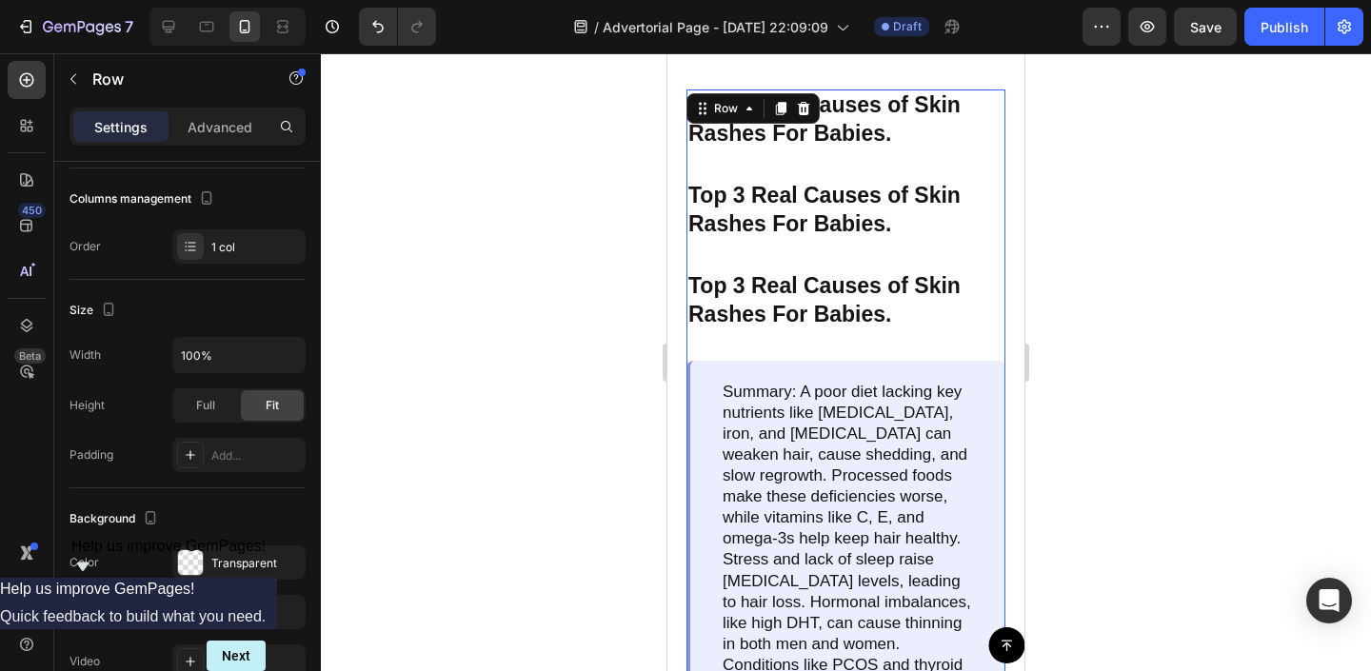
scroll to position [0, 0]
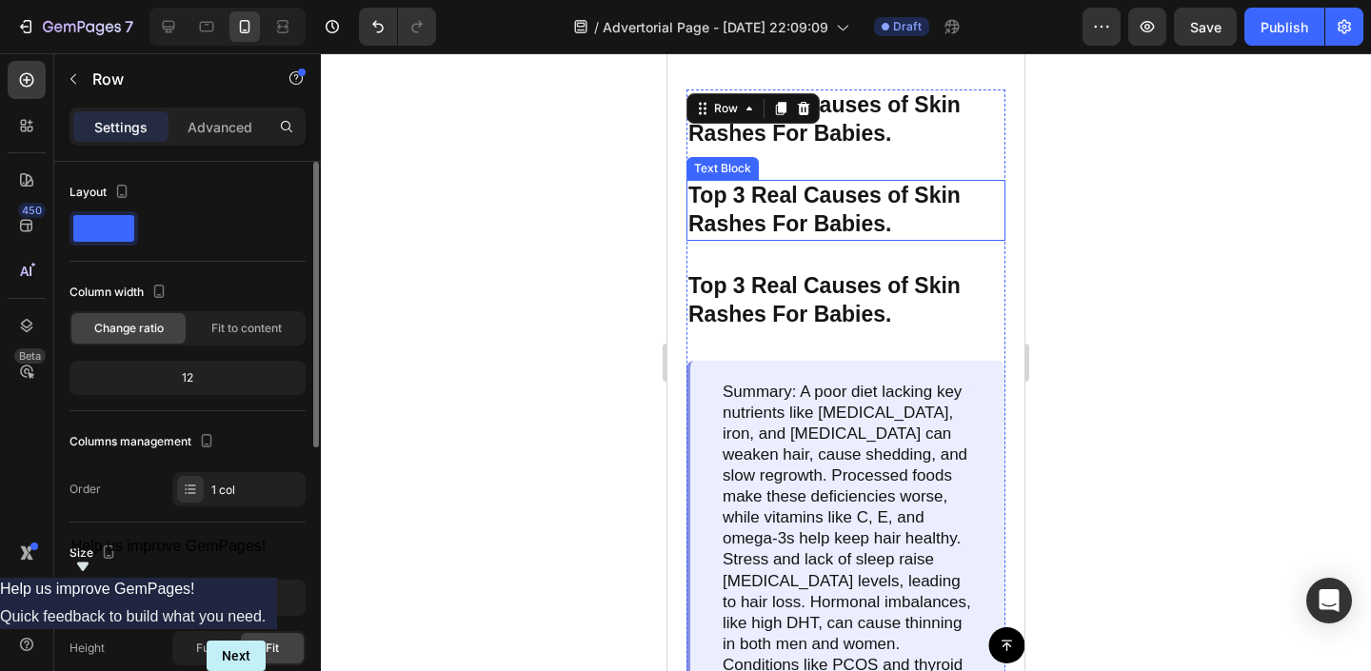
click at [878, 205] on p "Top 3 Real Causes of Skin Rashes For Babies." at bounding box center [845, 210] width 315 height 57
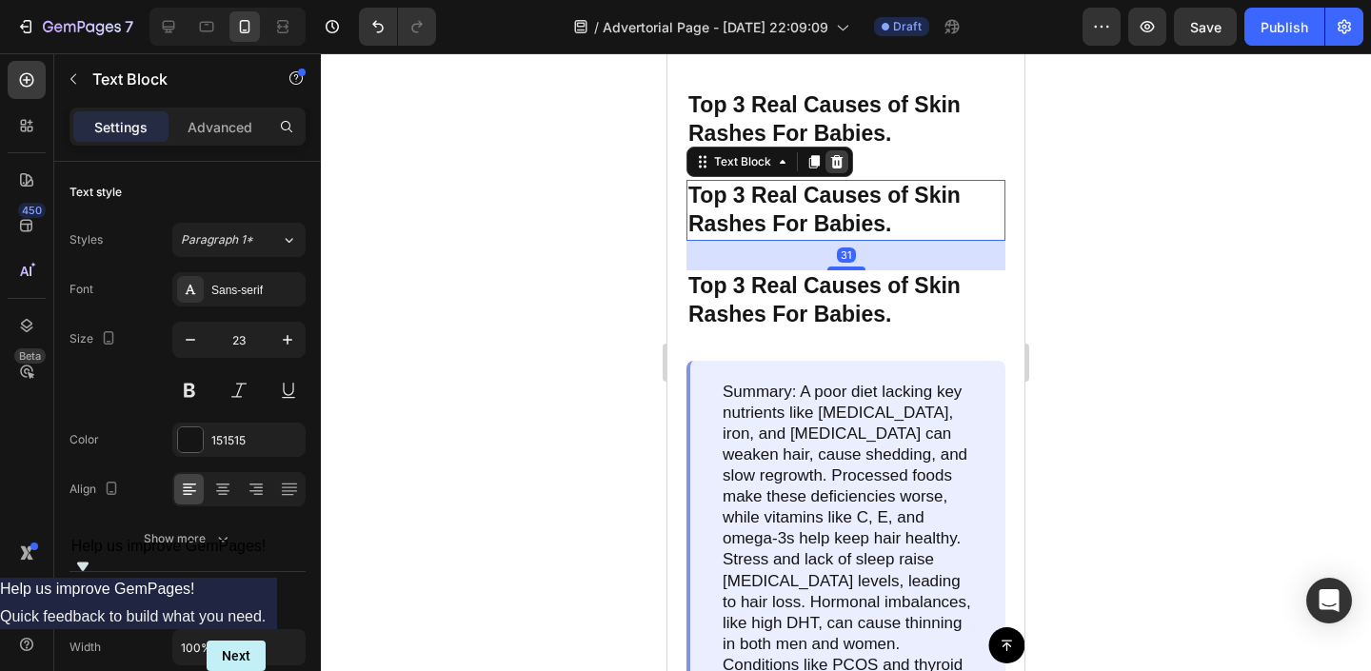
click at [829, 160] on icon at bounding box center [836, 161] width 15 height 15
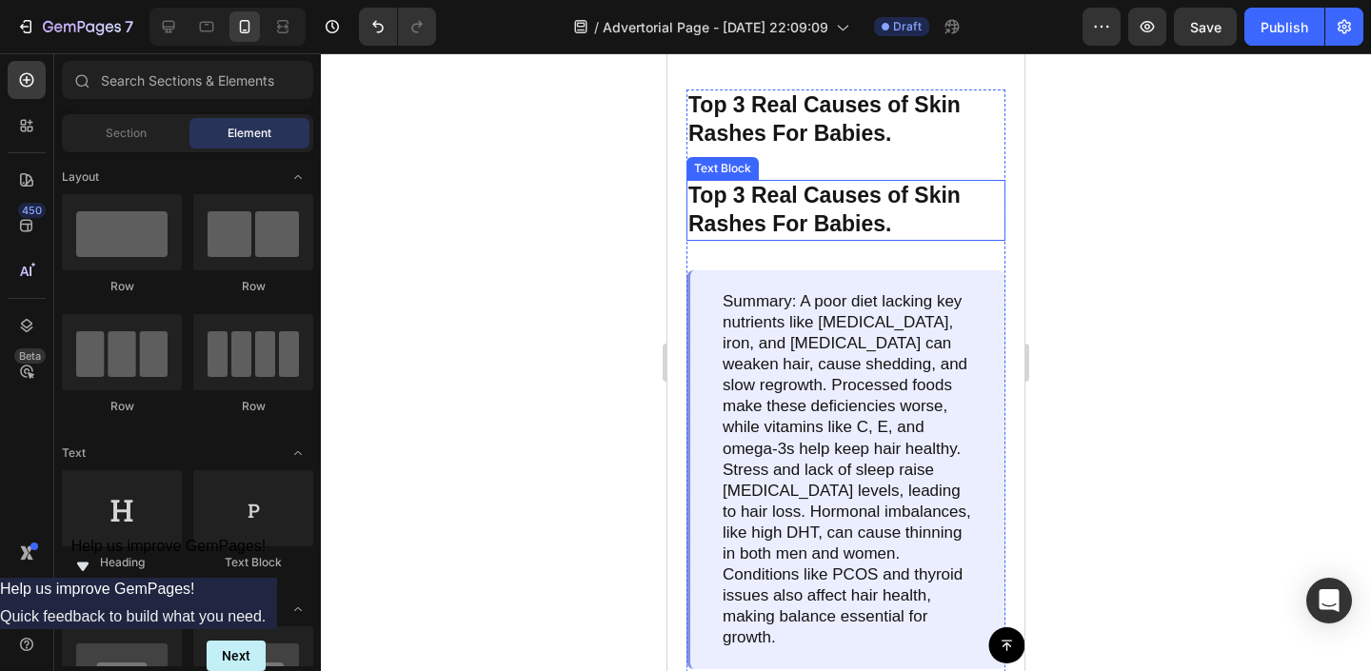
click at [858, 204] on p "Top 3 Real Causes of Skin Rashes For Babies." at bounding box center [845, 210] width 315 height 57
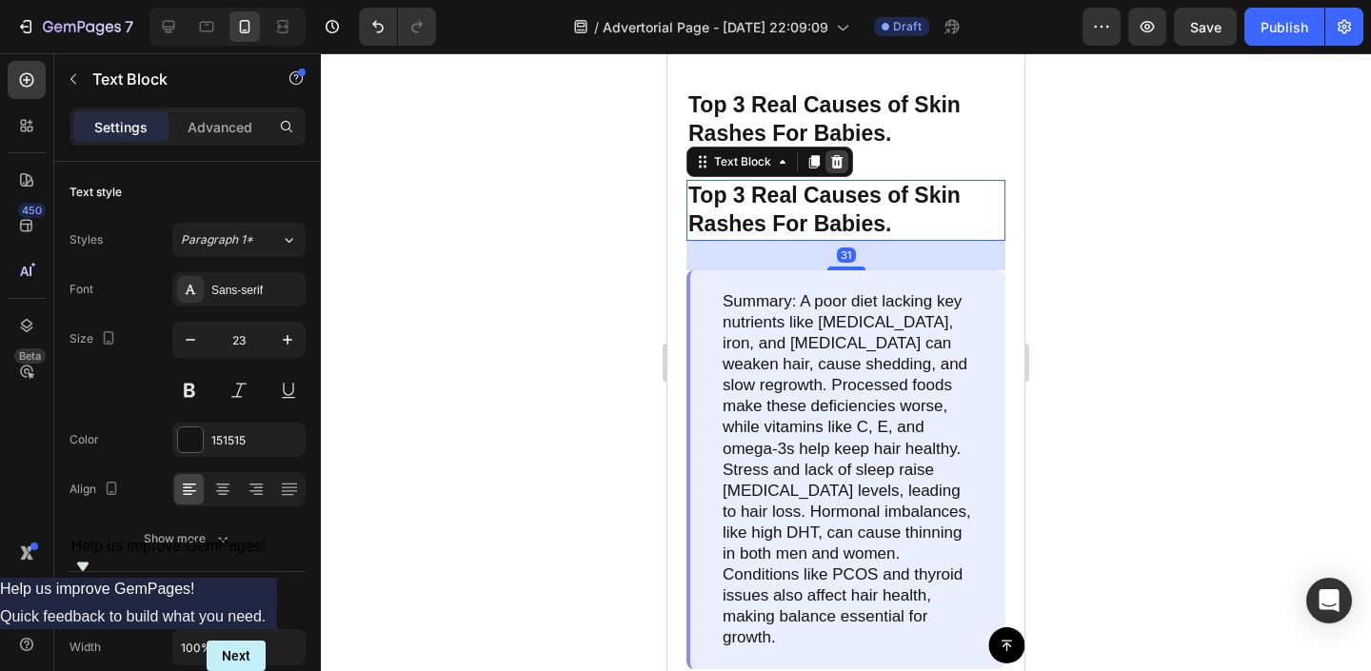
click at [826, 160] on div at bounding box center [837, 161] width 23 height 23
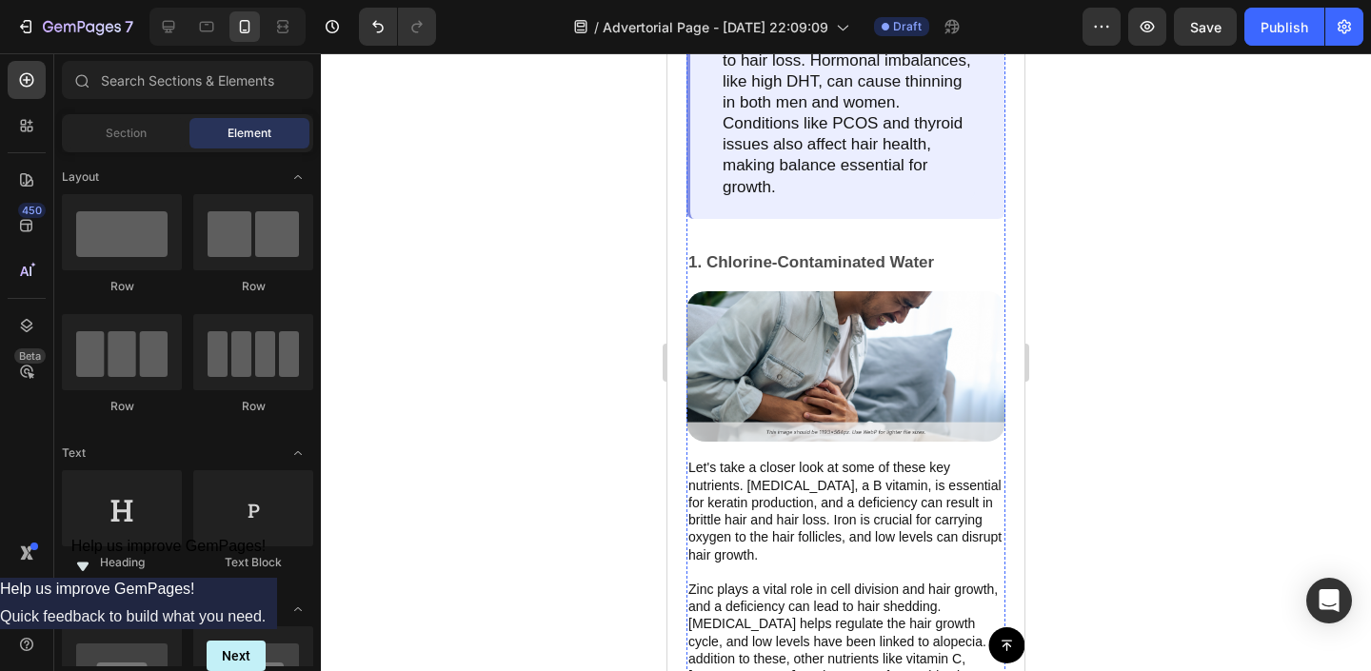
scroll to position [1738, 0]
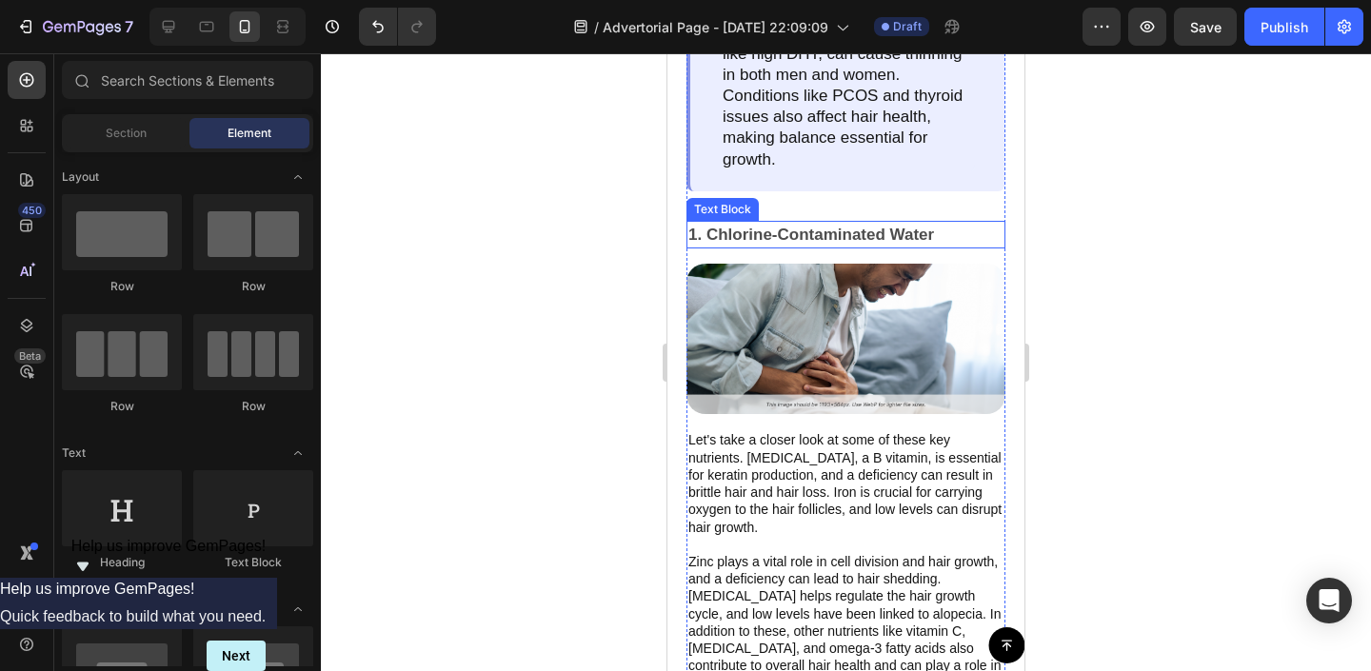
click at [816, 223] on p "1. Chlorine-Contaminated Water" at bounding box center [845, 235] width 315 height 25
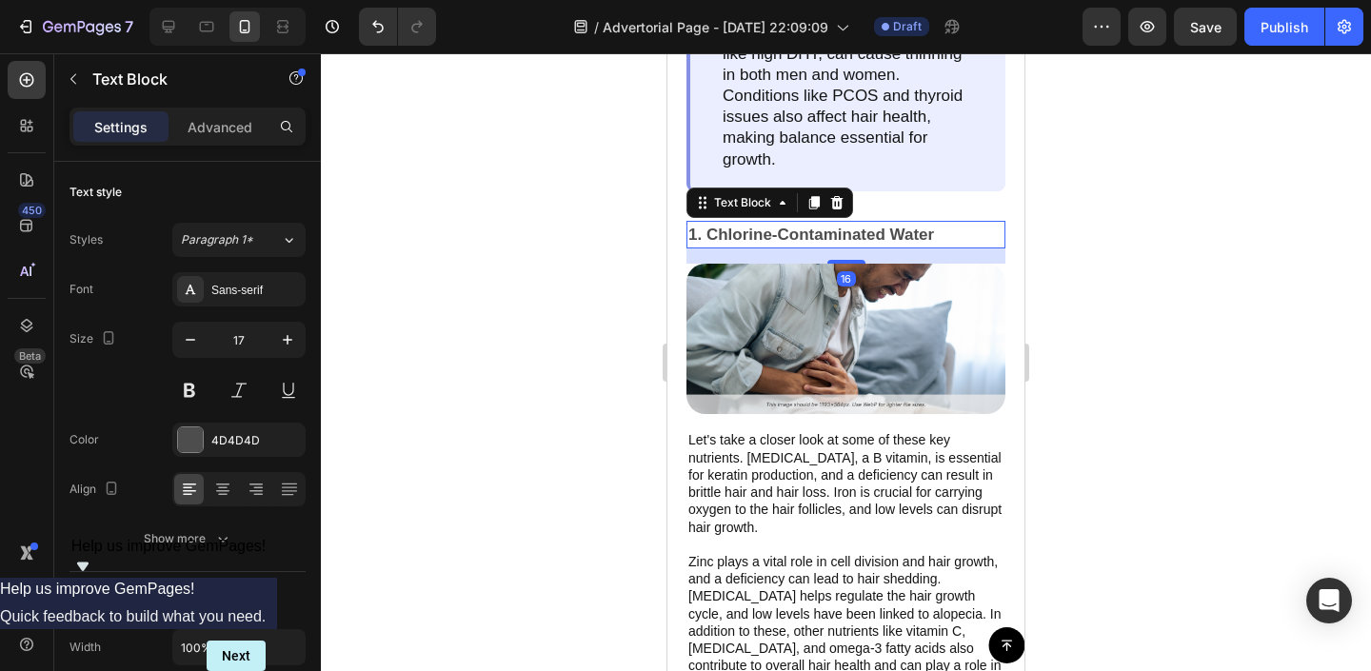
click at [816, 223] on p "1. Chlorine-Contaminated Water" at bounding box center [845, 235] width 315 height 25
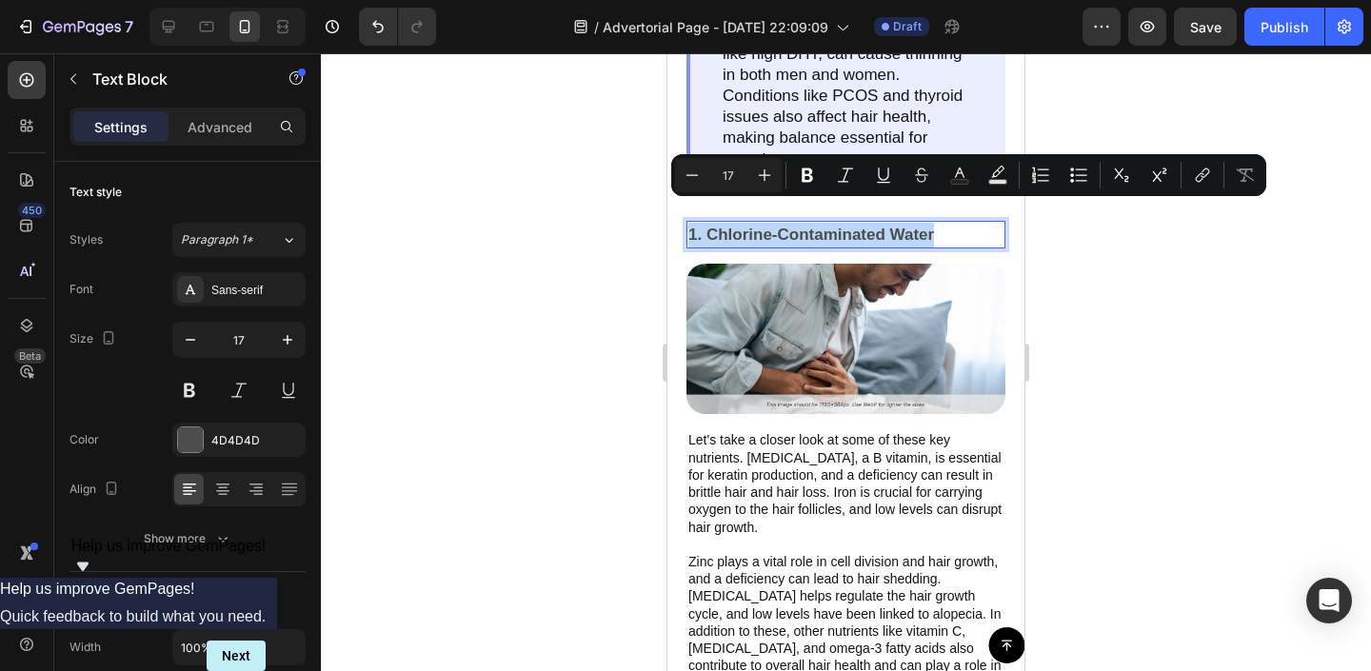
click at [816, 223] on p "1. Chlorine-Contaminated Water" at bounding box center [845, 235] width 315 height 25
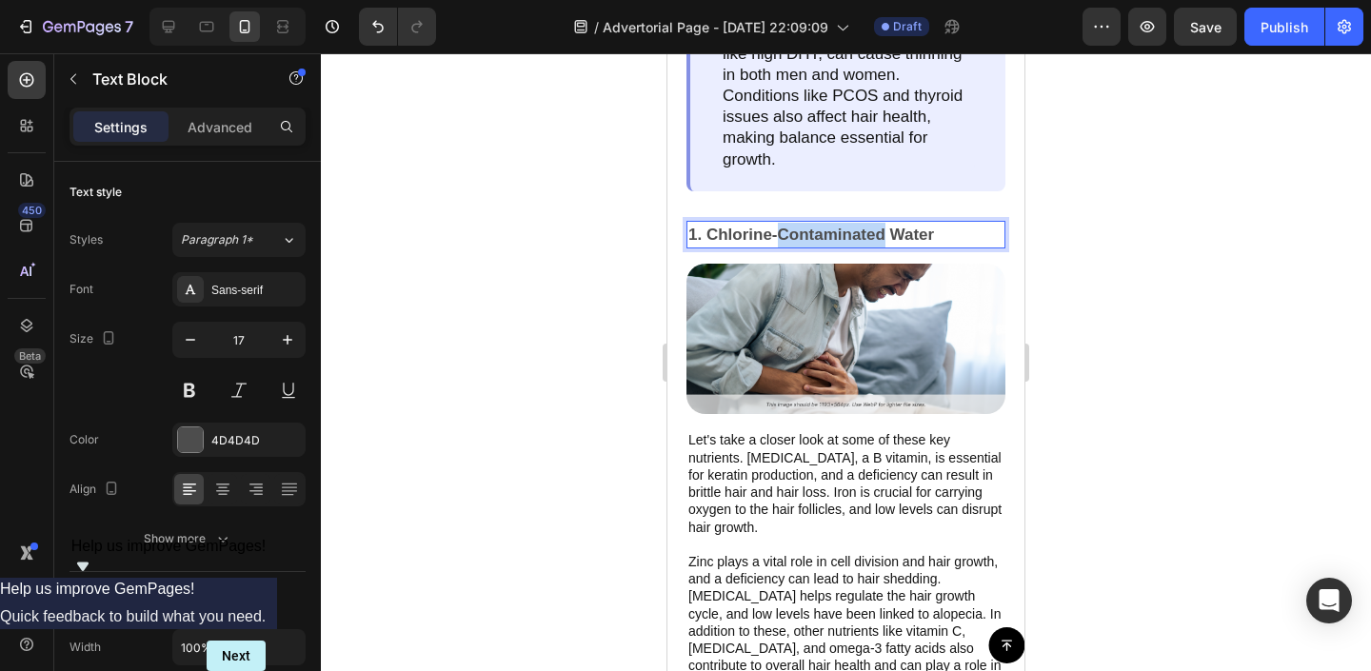
click at [816, 223] on p "1. Chlorine-Contaminated Water" at bounding box center [845, 235] width 315 height 25
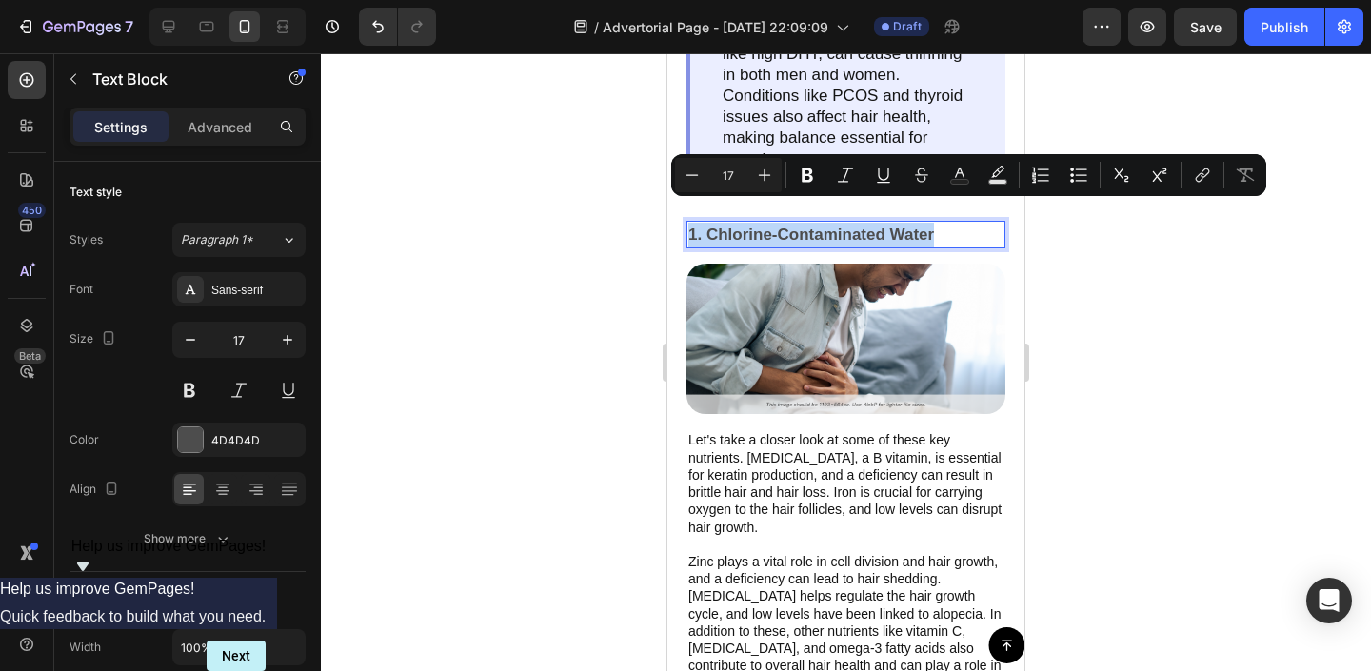
click at [816, 223] on p "1. Chlorine-Contaminated Water" at bounding box center [845, 235] width 315 height 25
click at [966, 223] on p "1. Chlorine-Contaminated Water" at bounding box center [845, 235] width 315 height 25
drag, startPoint x: 965, startPoint y: 213, endPoint x: 708, endPoint y: 213, distance: 256.1
click at [708, 223] on p "1. Chlorine-Contaminated Water" at bounding box center [845, 235] width 315 height 25
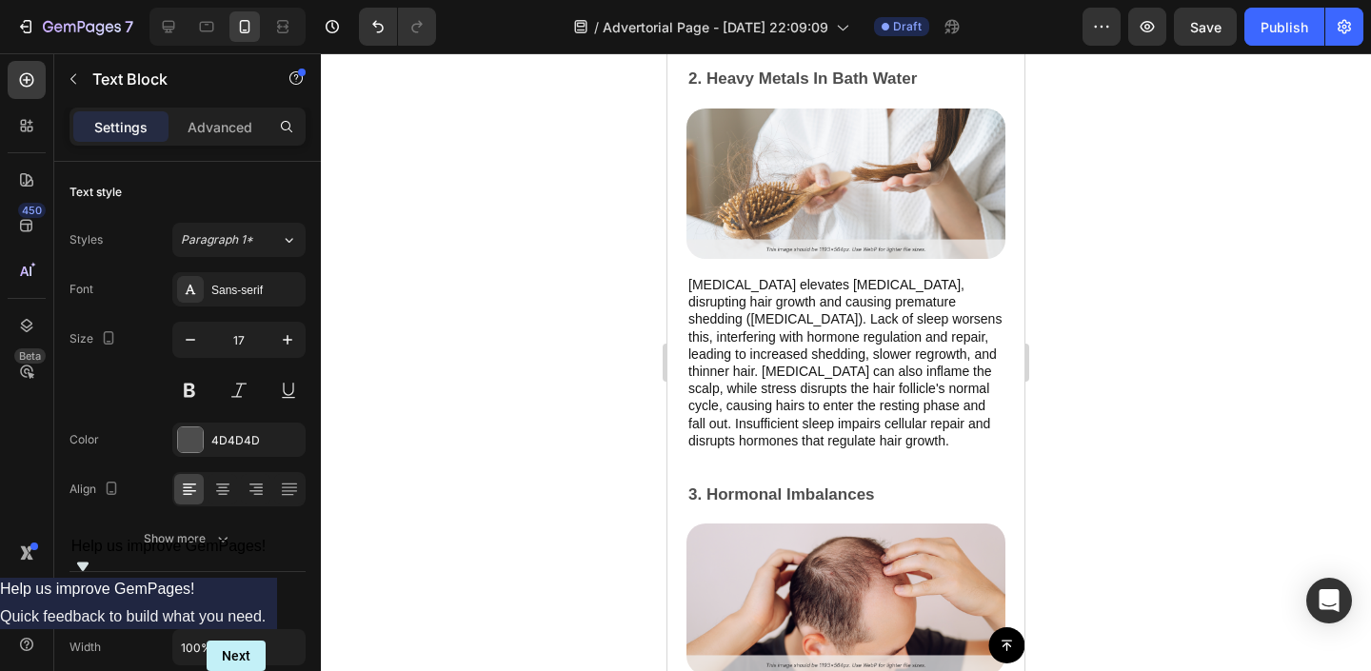
scroll to position [2231, 0]
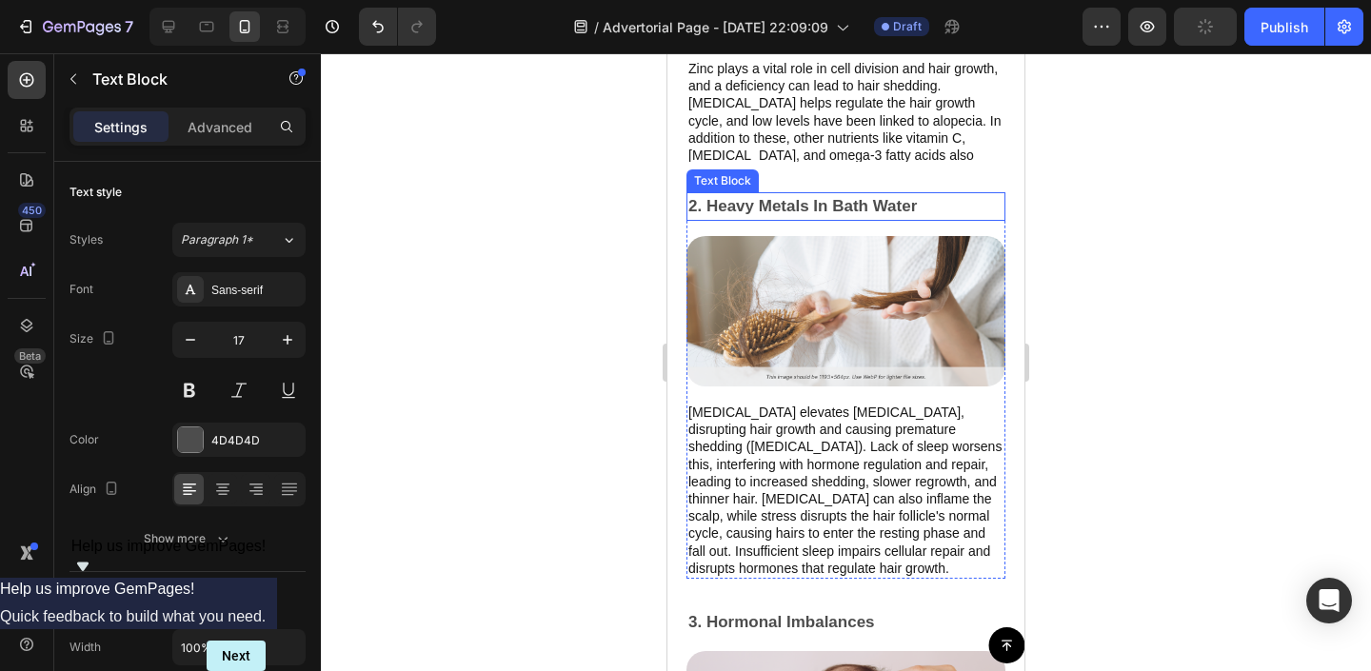
click at [858, 206] on p "2. Heavy Metals In Bath Water" at bounding box center [845, 206] width 315 height 25
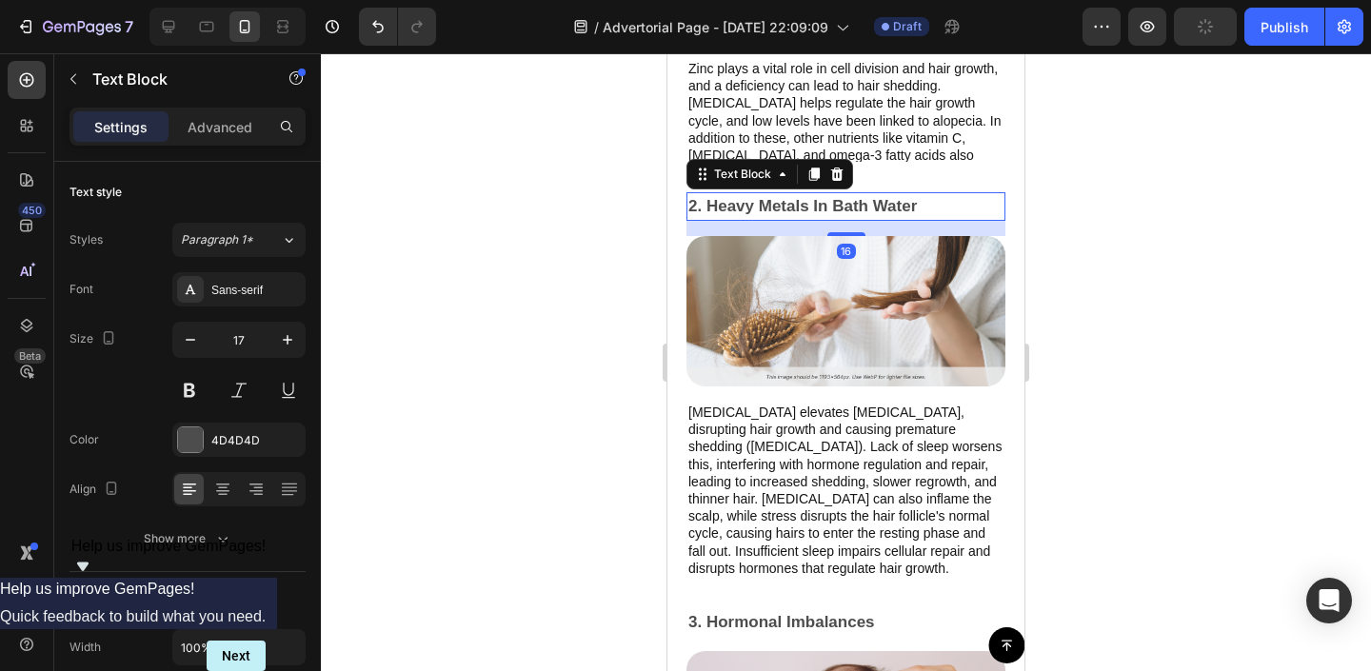
click at [858, 206] on p "2. Heavy Metals In Bath Water" at bounding box center [845, 206] width 315 height 25
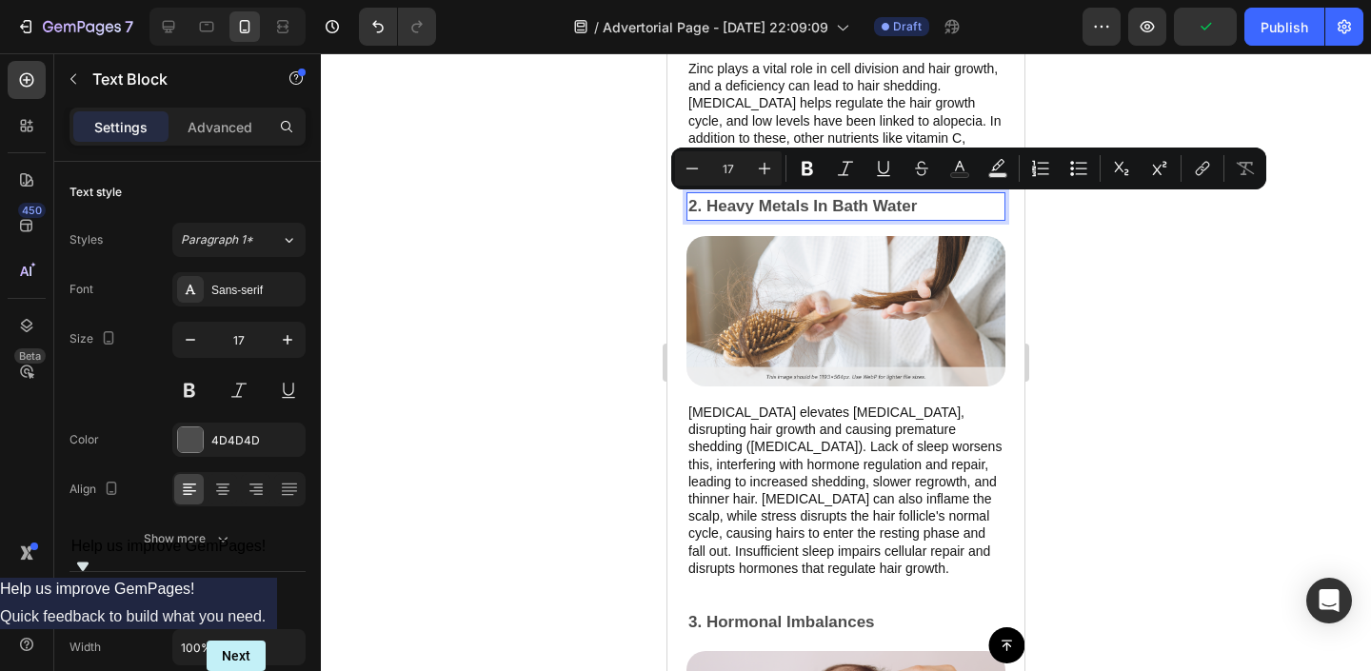
click at [909, 206] on p "2. Heavy Metals In Bath Water" at bounding box center [845, 206] width 315 height 25
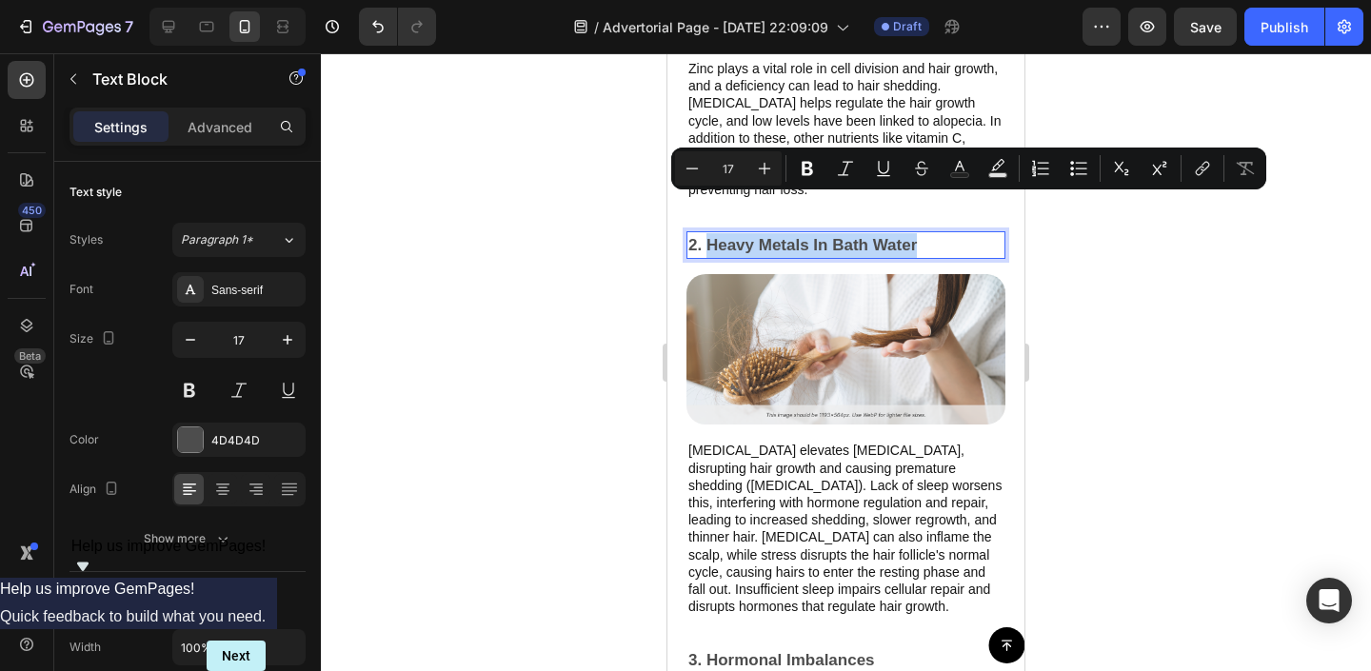
drag, startPoint x: 933, startPoint y: 206, endPoint x: 707, endPoint y: 205, distance: 226.6
click at [707, 233] on p "2. Heavy Metals In Bath Water" at bounding box center [845, 245] width 315 height 25
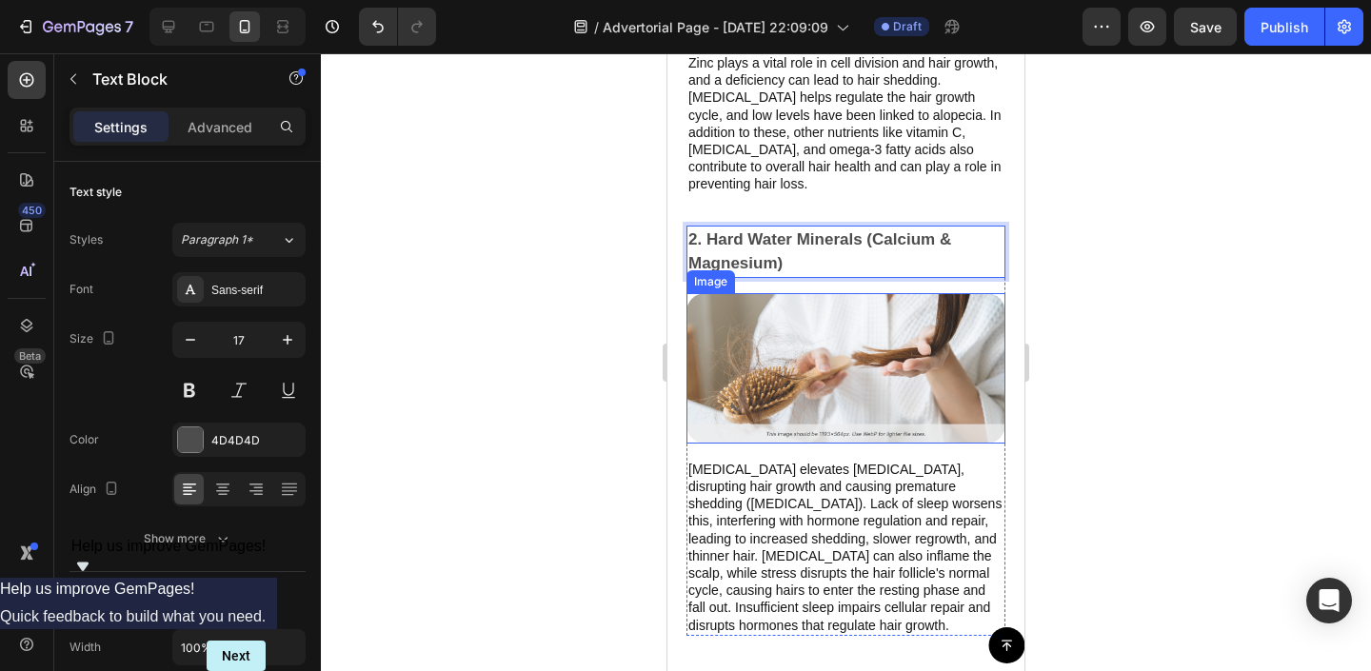
scroll to position [2742, 0]
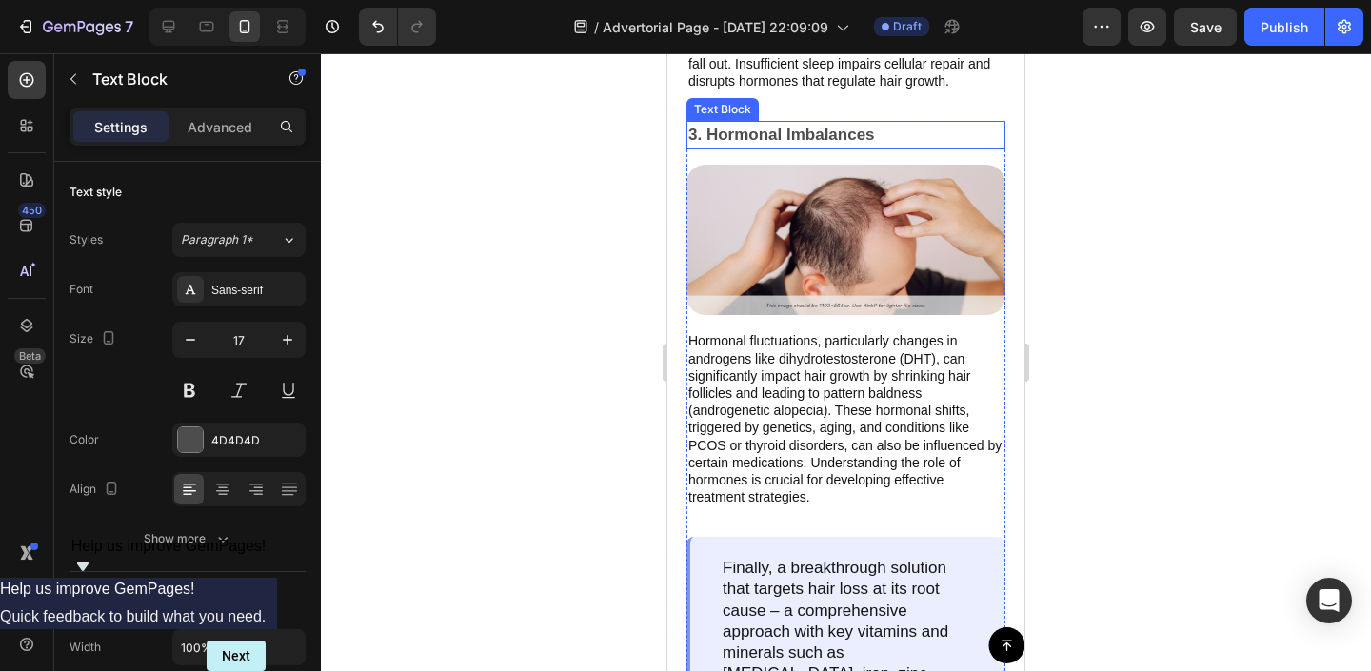
click at [840, 139] on p "3. Hormonal Imbalances" at bounding box center [845, 135] width 315 height 25
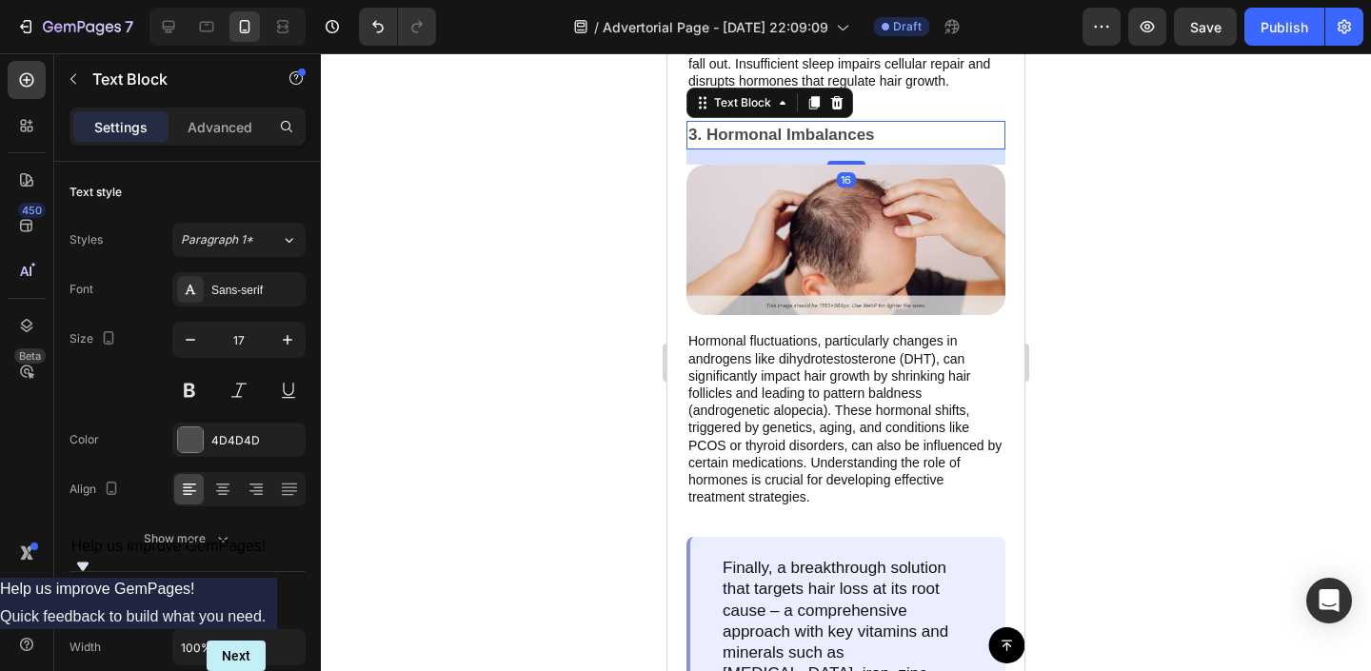
click at [840, 139] on p "3. Hormonal Imbalances" at bounding box center [845, 135] width 315 height 25
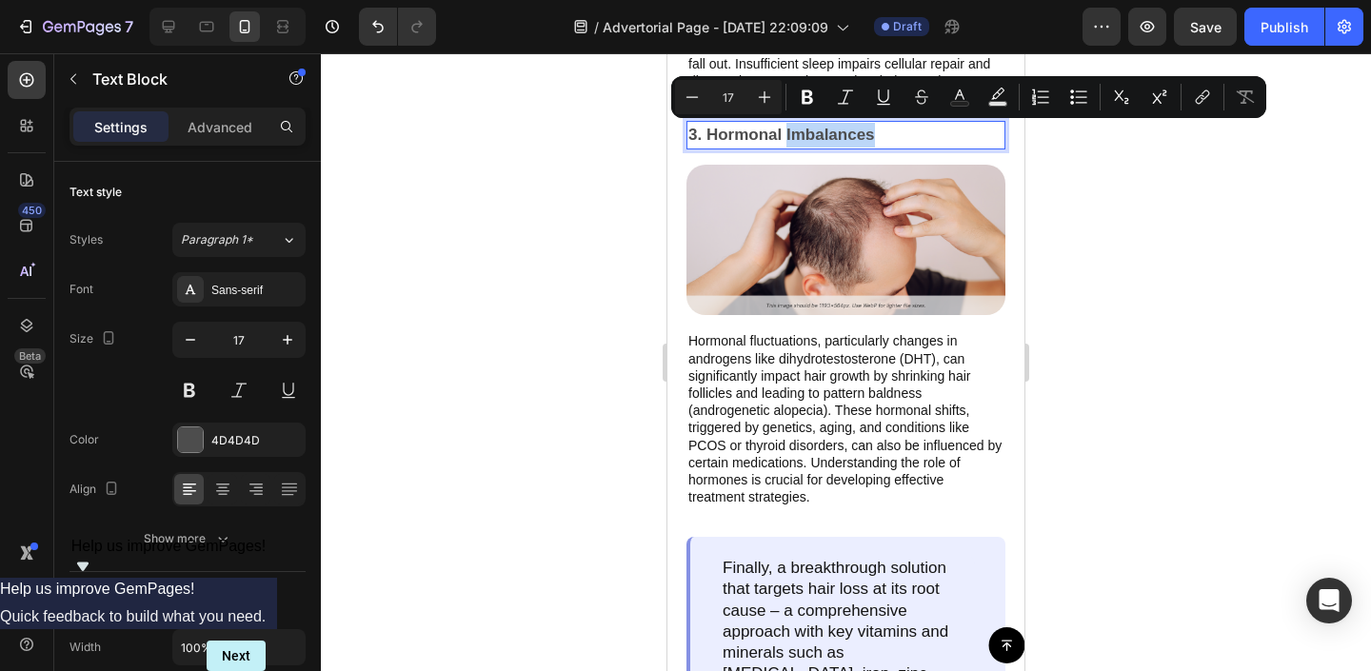
click at [876, 136] on p "3. Hormonal Imbalances" at bounding box center [845, 135] width 315 height 25
drag, startPoint x: 904, startPoint y: 129, endPoint x: 707, endPoint y: 130, distance: 197.1
click at [707, 130] on p "3. Hormonal Imbalances" at bounding box center [845, 135] width 315 height 25
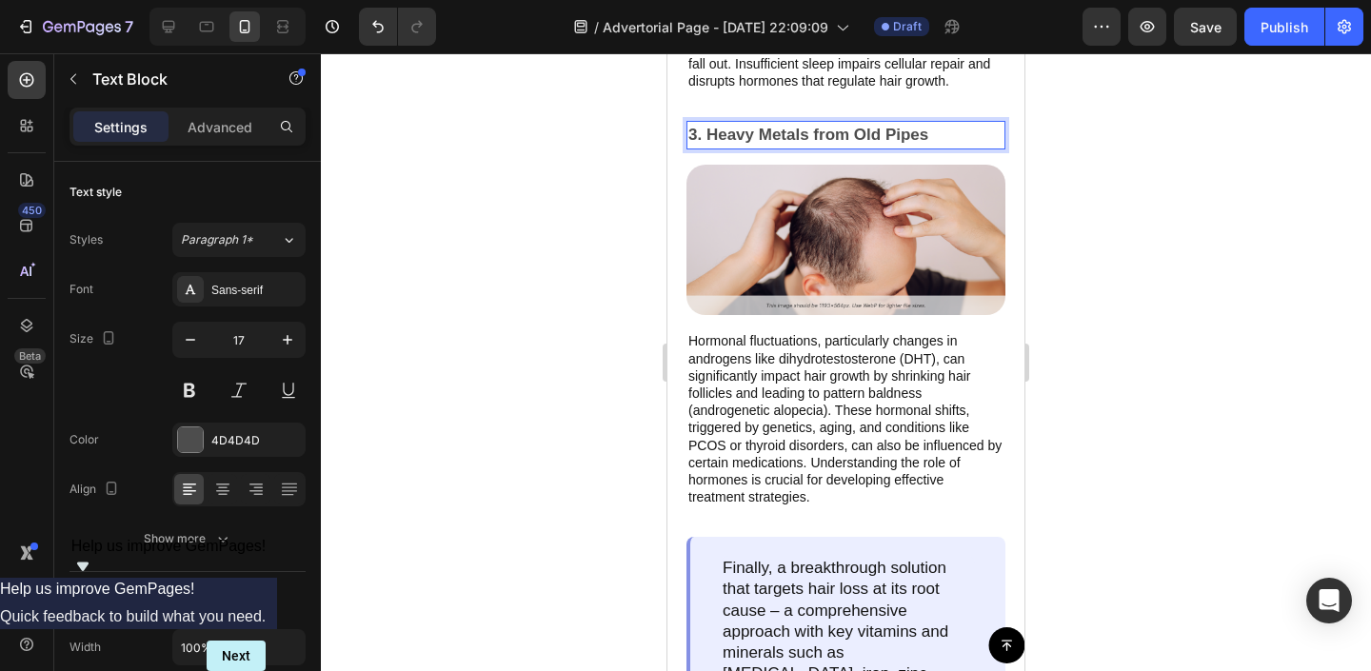
click at [560, 179] on div at bounding box center [846, 362] width 1050 height 618
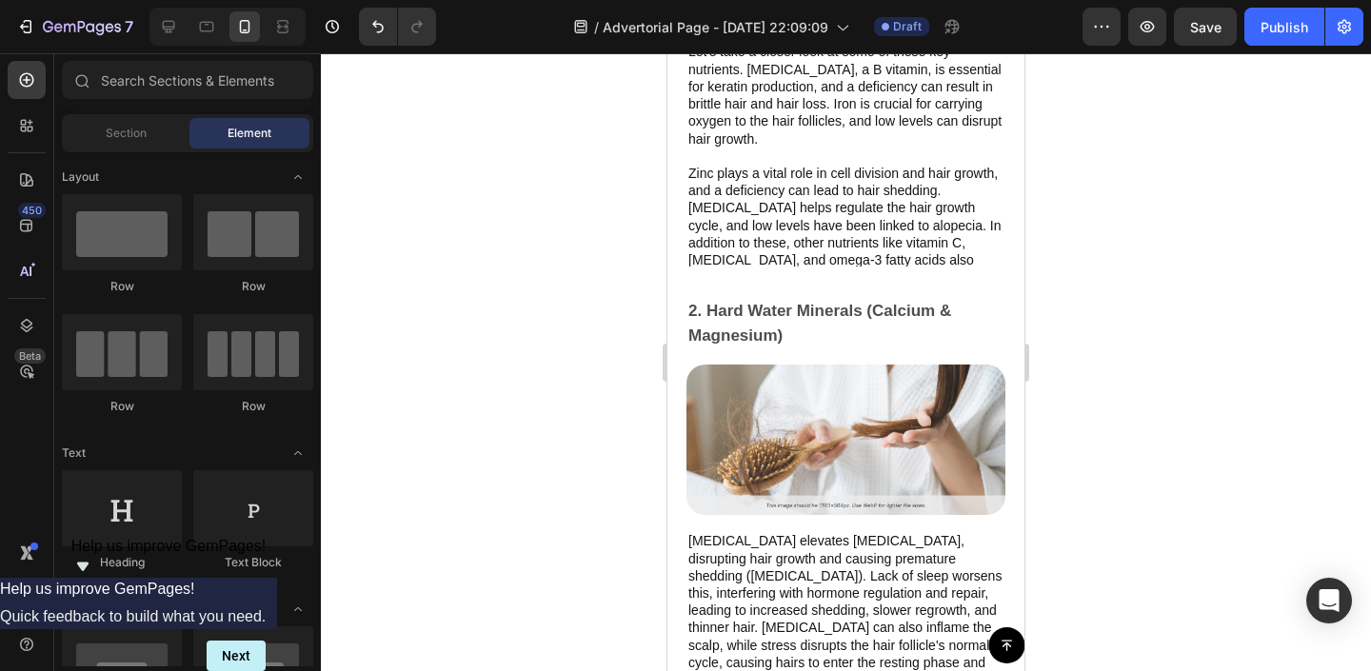
scroll to position [2130, 0]
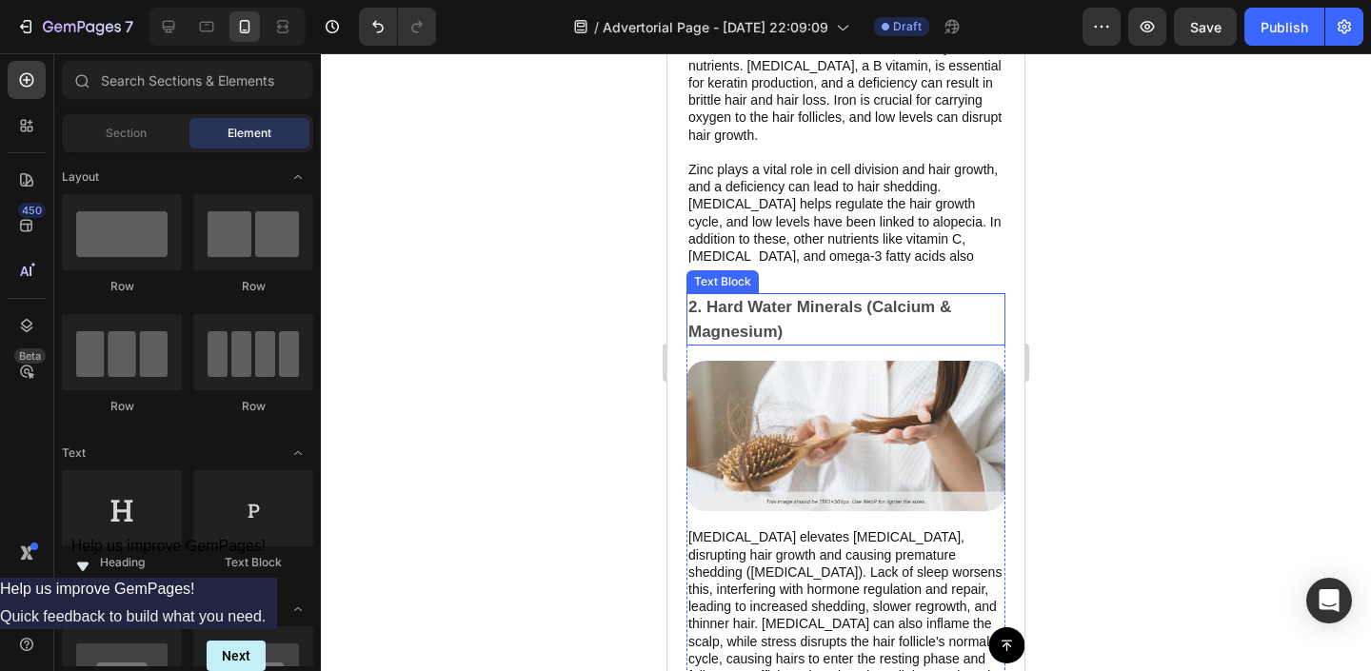
click at [800, 329] on p "2. Hard Water Minerals (Calcium & Magnesium)" at bounding box center [845, 319] width 315 height 49
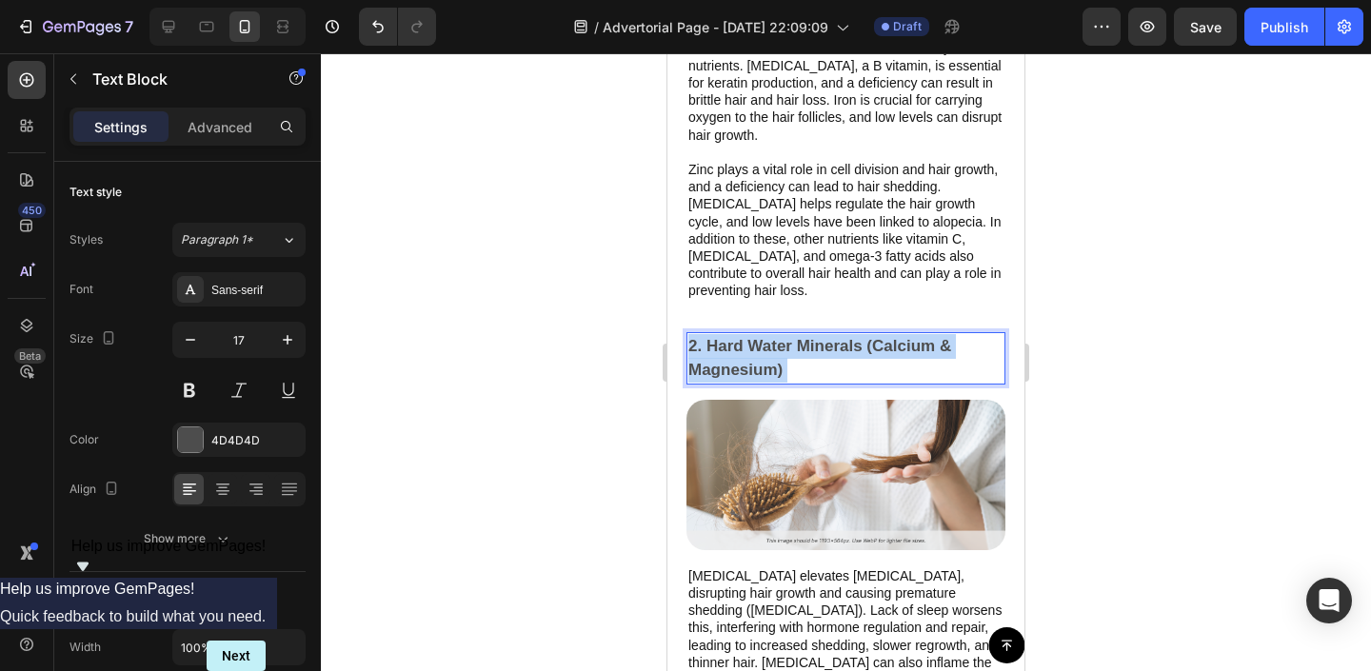
drag, startPoint x: 820, startPoint y: 330, endPoint x: 708, endPoint y: 295, distance: 116.8
click at [708, 334] on p "2. Hard Water Minerals (Calcium & Magnesium)" at bounding box center [845, 358] width 315 height 49
drag, startPoint x: 799, startPoint y: 318, endPoint x: 729, endPoint y: 318, distance: 69.5
click at [728, 334] on p "2. Hard Water Minerals (Calcium & Magnesium)" at bounding box center [845, 358] width 315 height 49
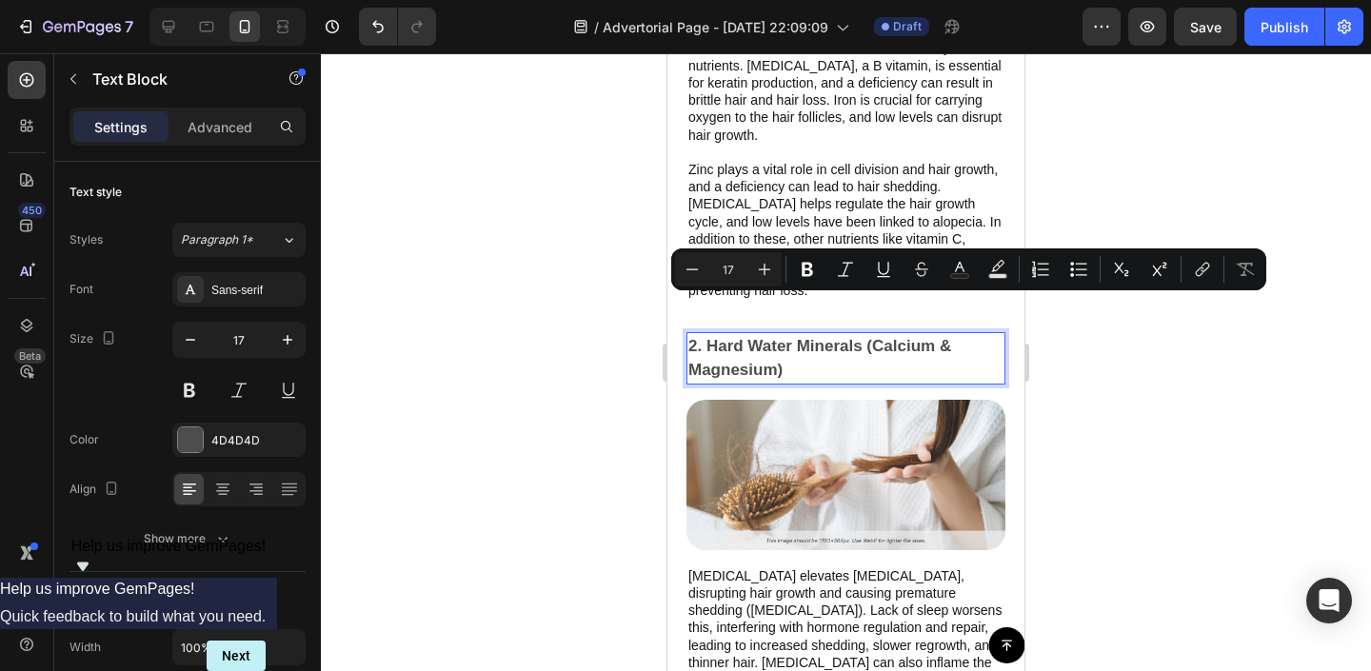
click at [806, 336] on p "2. Hard Water Minerals (Calcium & Magnesium)" at bounding box center [845, 358] width 315 height 49
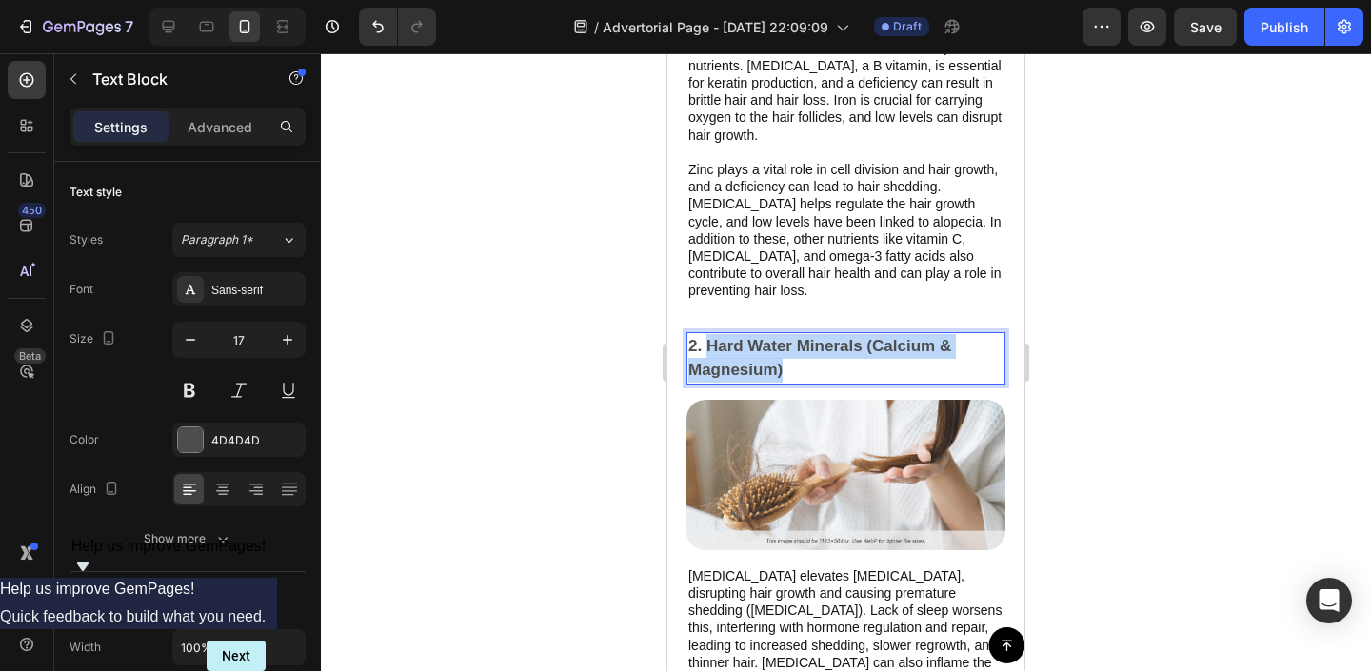
drag, startPoint x: 794, startPoint y: 334, endPoint x: 707, endPoint y: 310, distance: 90.8
click at [707, 334] on p "2. Hard Water Minerals (Calcium & Magnesium)" at bounding box center [845, 358] width 315 height 49
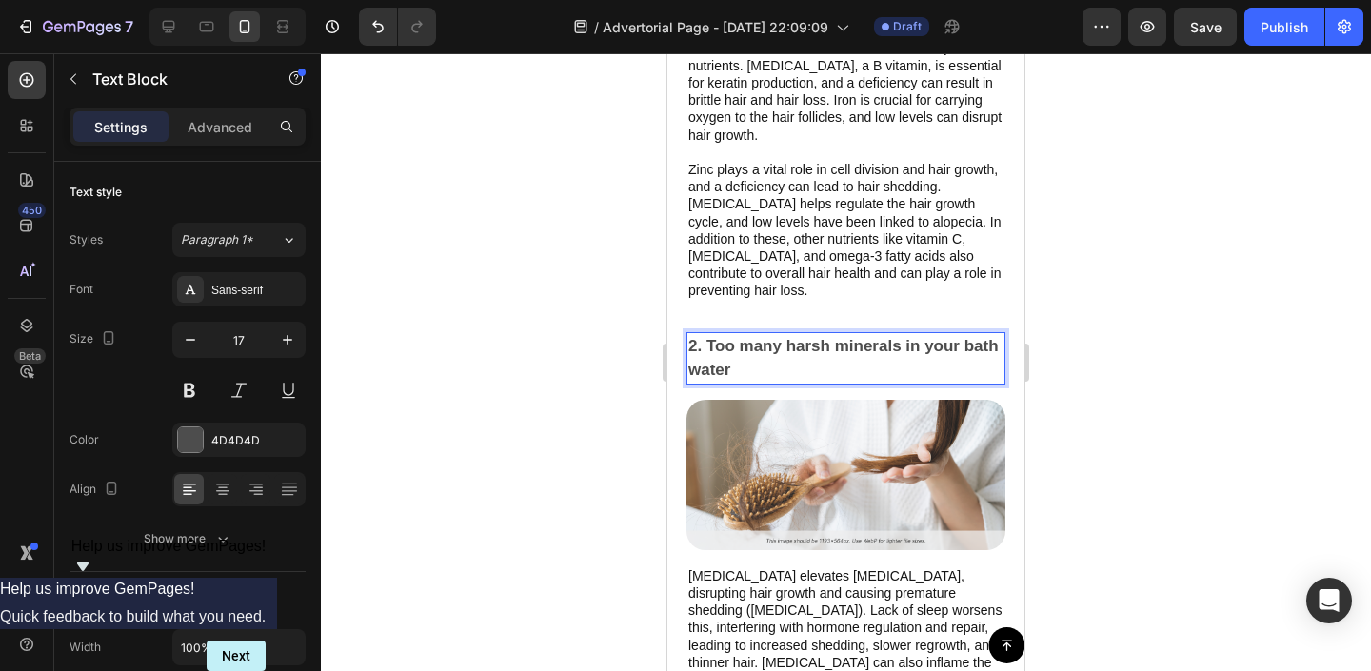
click at [606, 269] on div at bounding box center [846, 362] width 1050 height 618
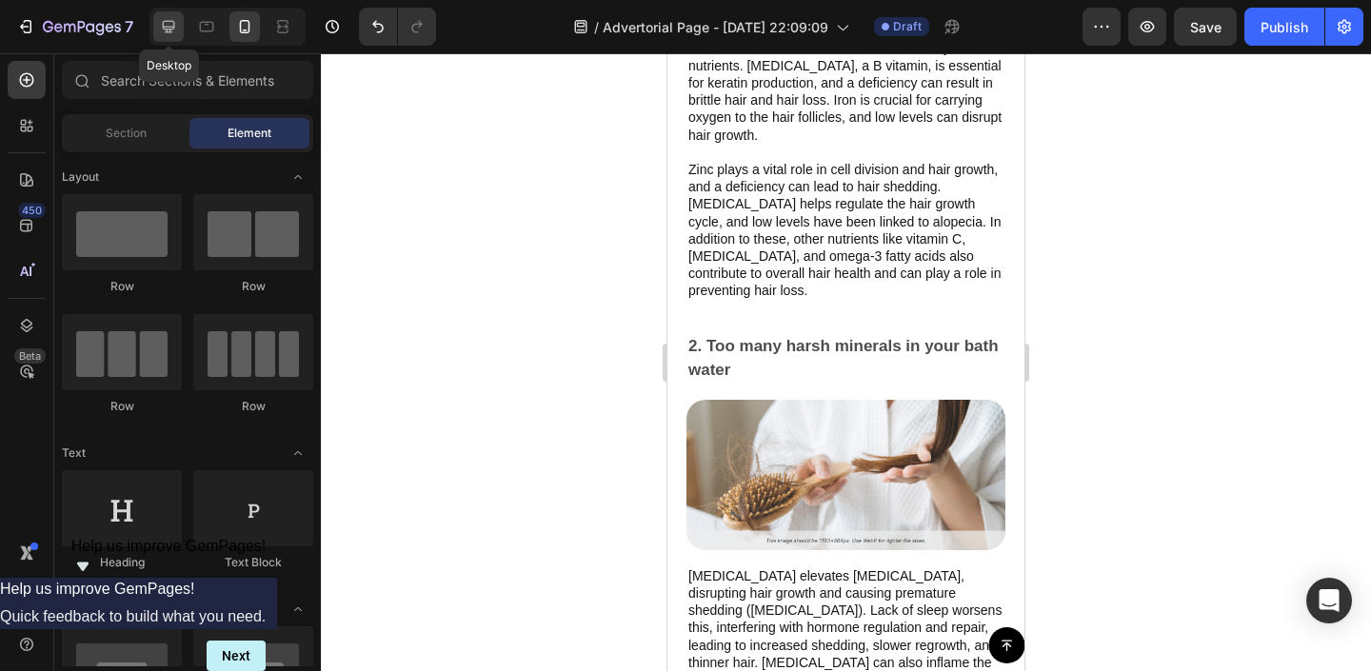
click at [164, 38] on div at bounding box center [168, 26] width 30 height 30
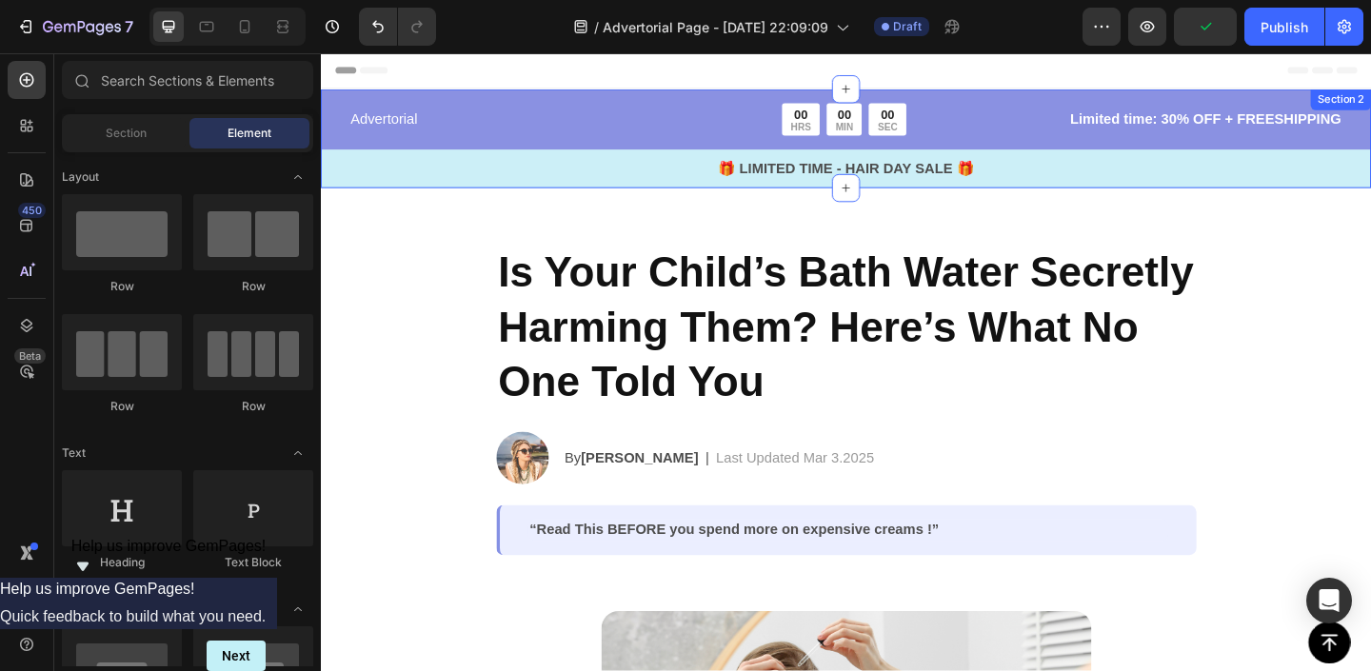
click at [607, 150] on div "Advertorial Text Block 00 HRS 00 MIN 00 SEC Countdown Timer Row Limited time: 3…" at bounding box center [892, 154] width 1143 height 92
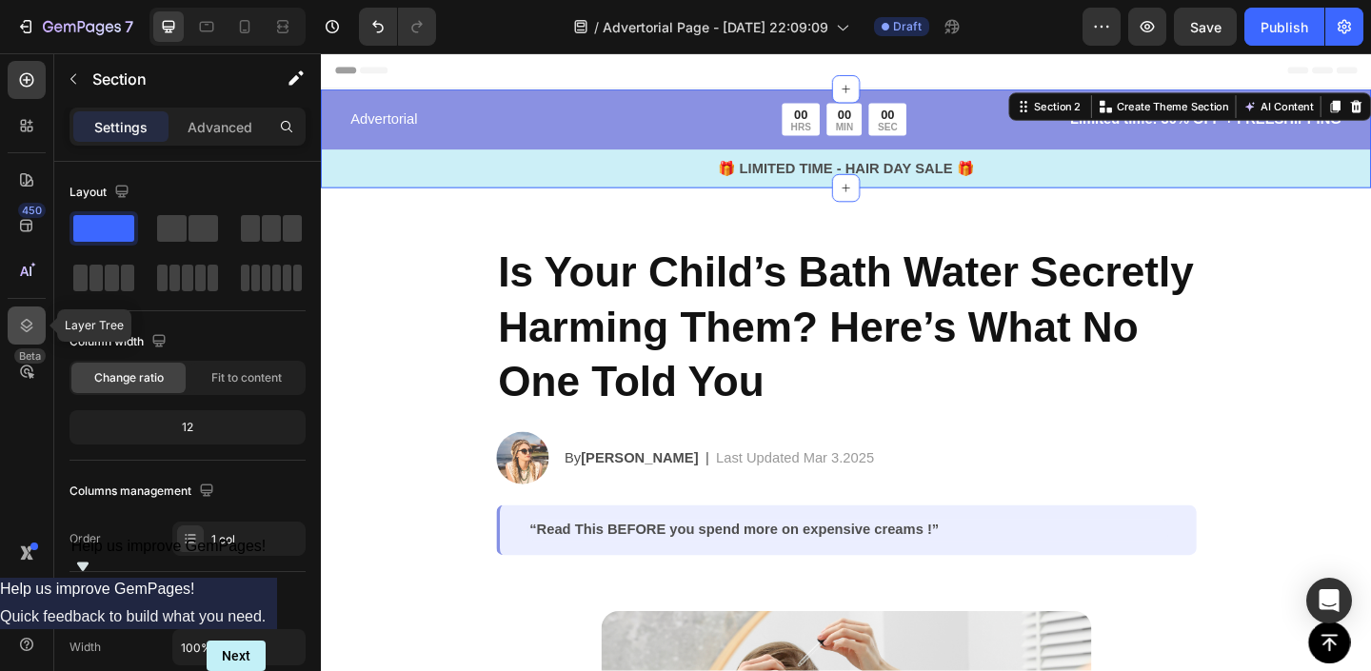
click at [22, 337] on div at bounding box center [27, 326] width 38 height 38
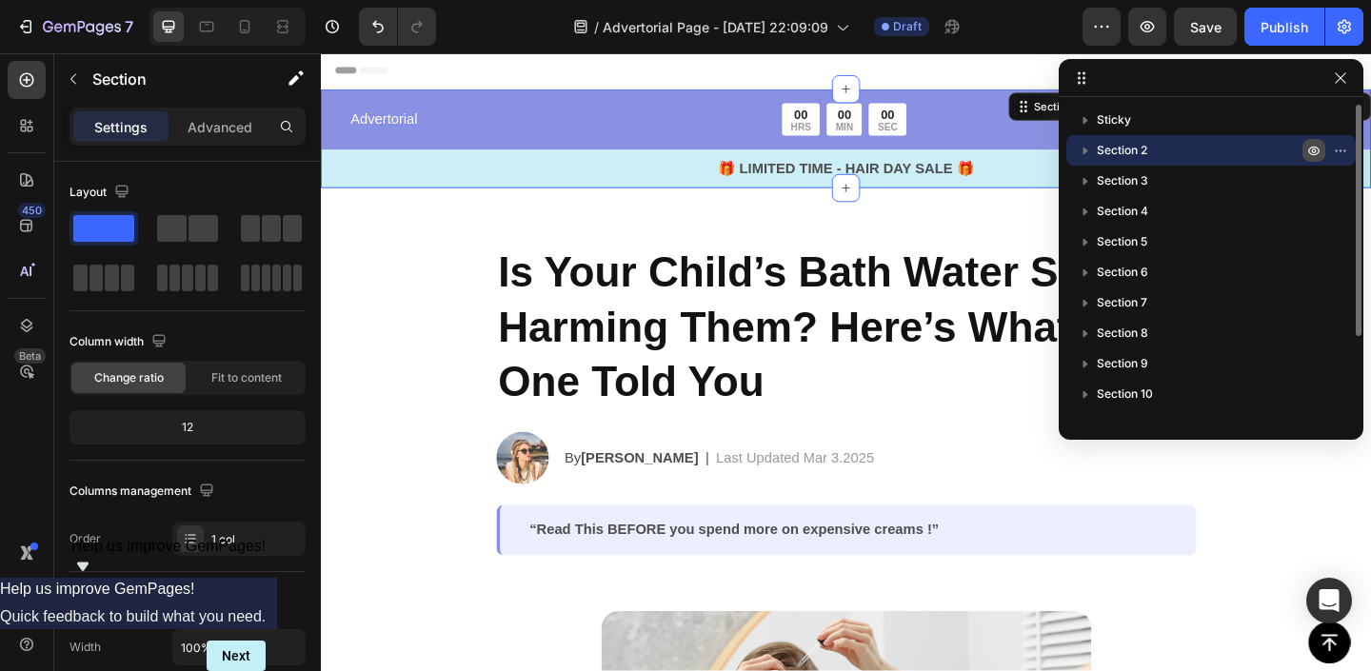
click at [1313, 152] on icon "button" at bounding box center [1314, 151] width 5 height 5
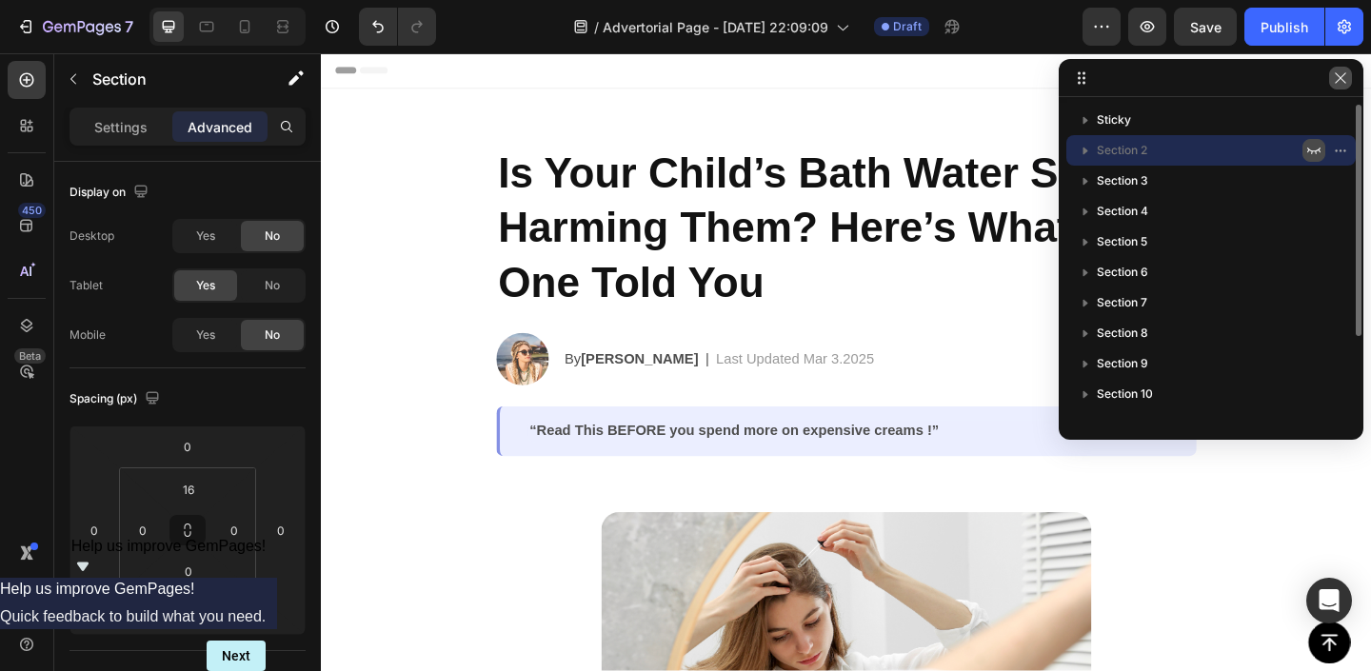
click at [1345, 78] on icon "button" at bounding box center [1340, 77] width 15 height 15
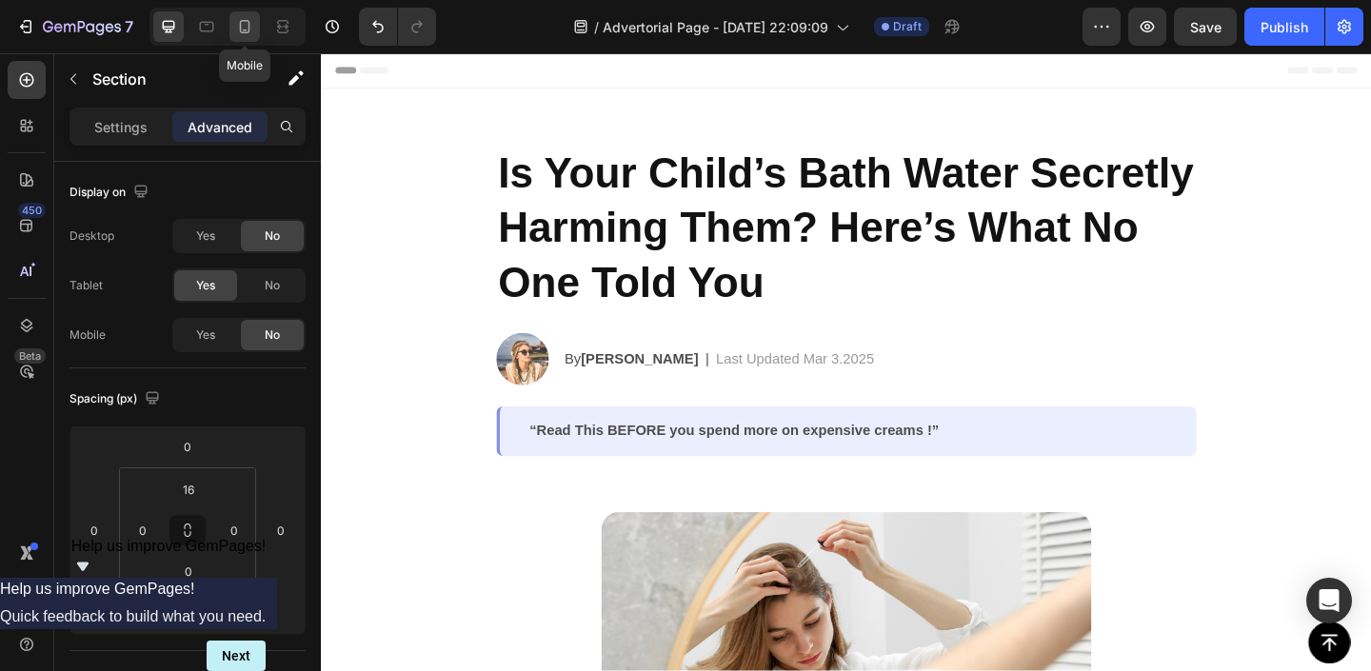
click at [231, 32] on div at bounding box center [244, 26] width 30 height 30
type input "12"
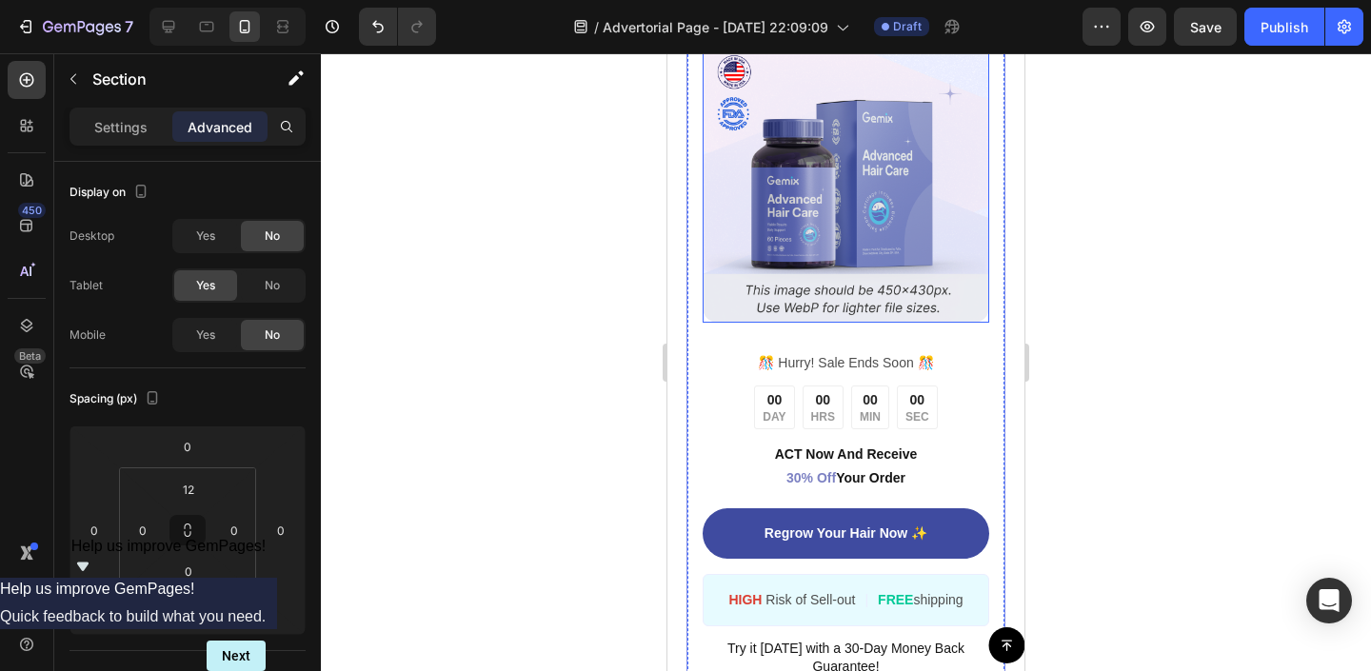
scroll to position [3667, 0]
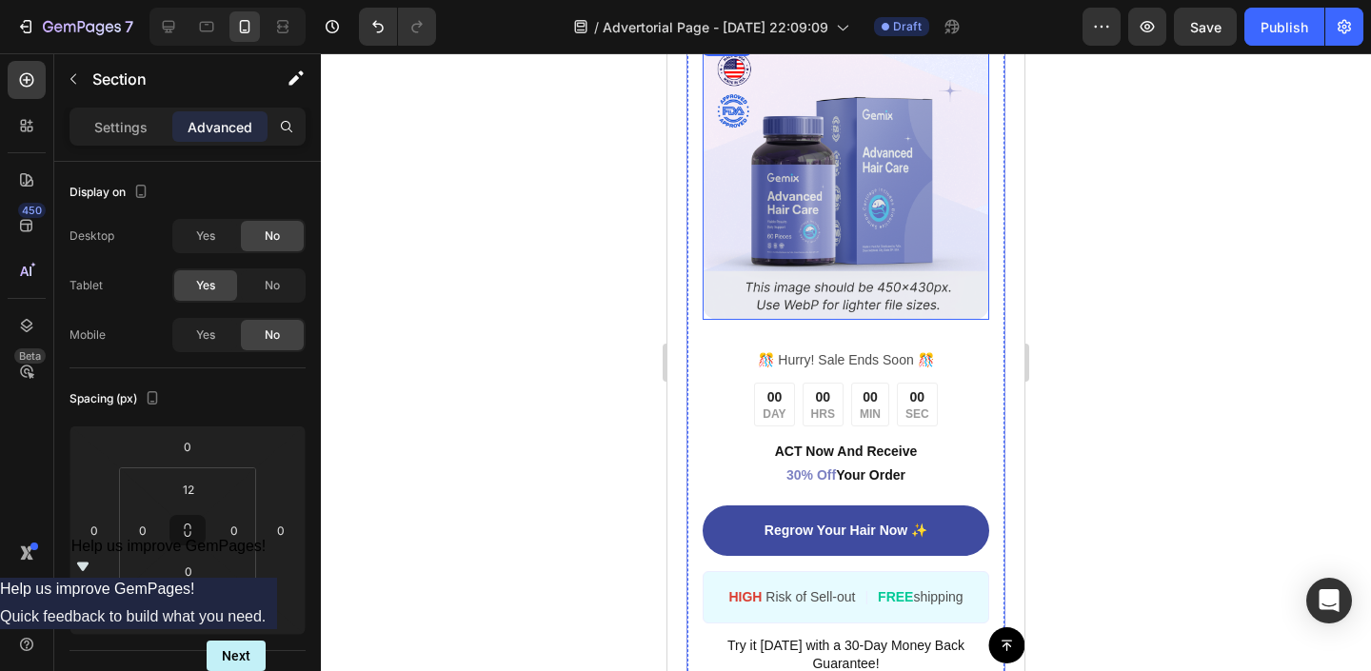
click at [867, 235] on img at bounding box center [846, 176] width 287 height 287
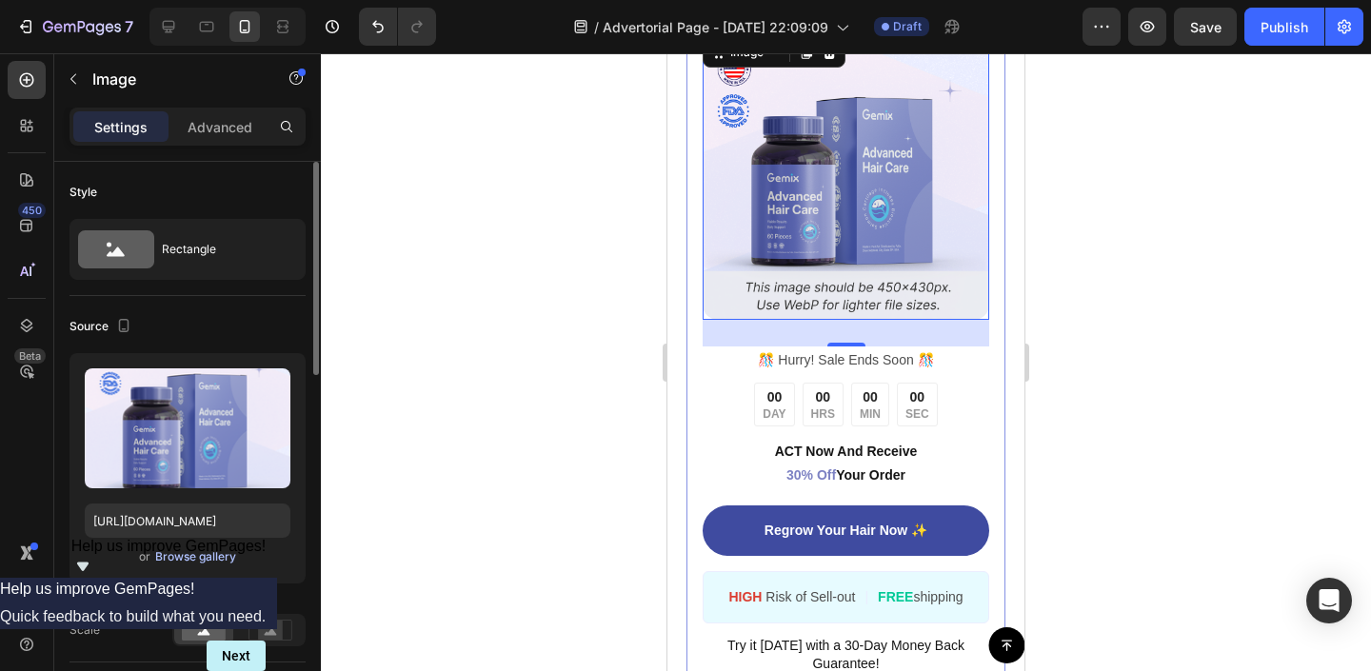
click at [222, 561] on div "Browse gallery" at bounding box center [195, 556] width 81 height 17
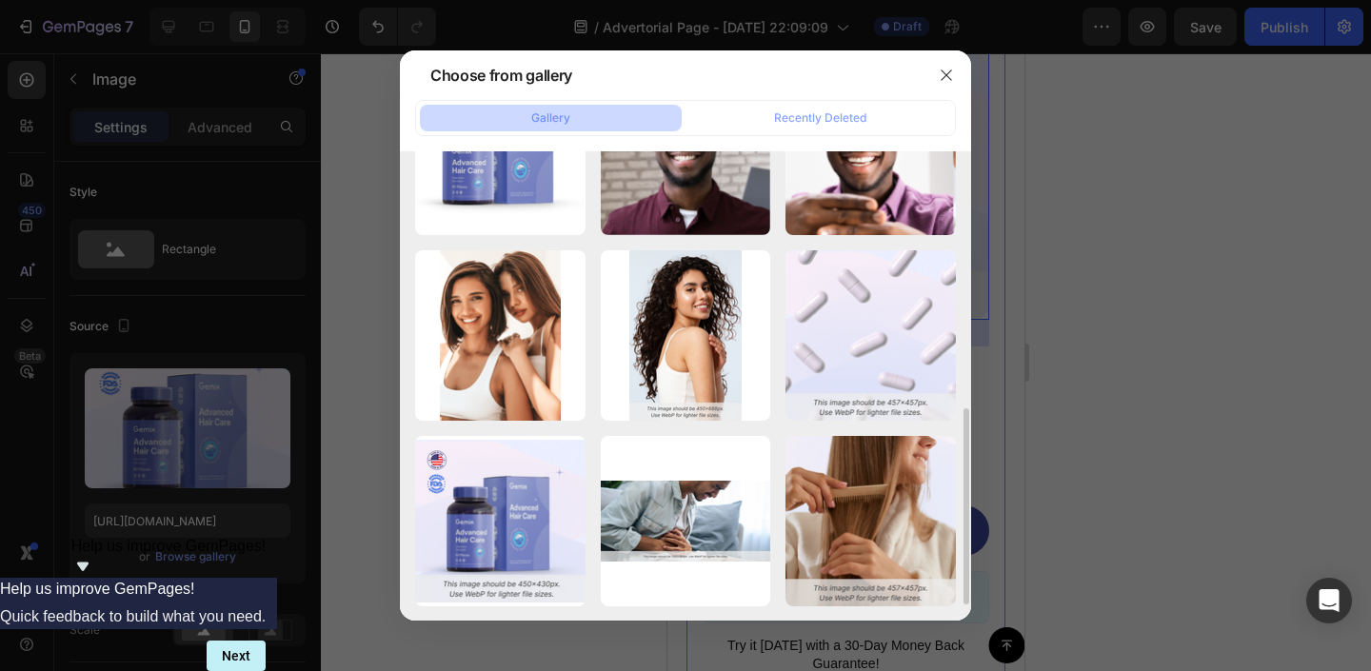
scroll to position [0, 0]
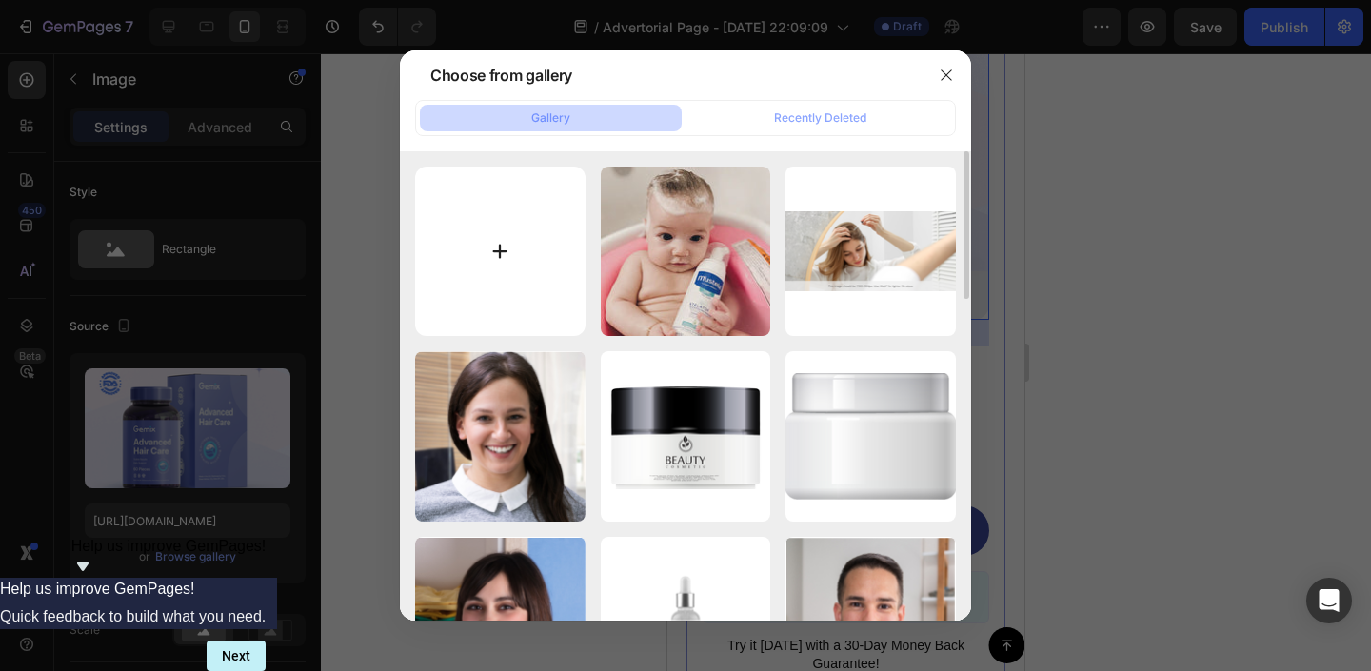
type input "C:\fakepath\Keep Your Baby Safe From Chlorine (11).png"
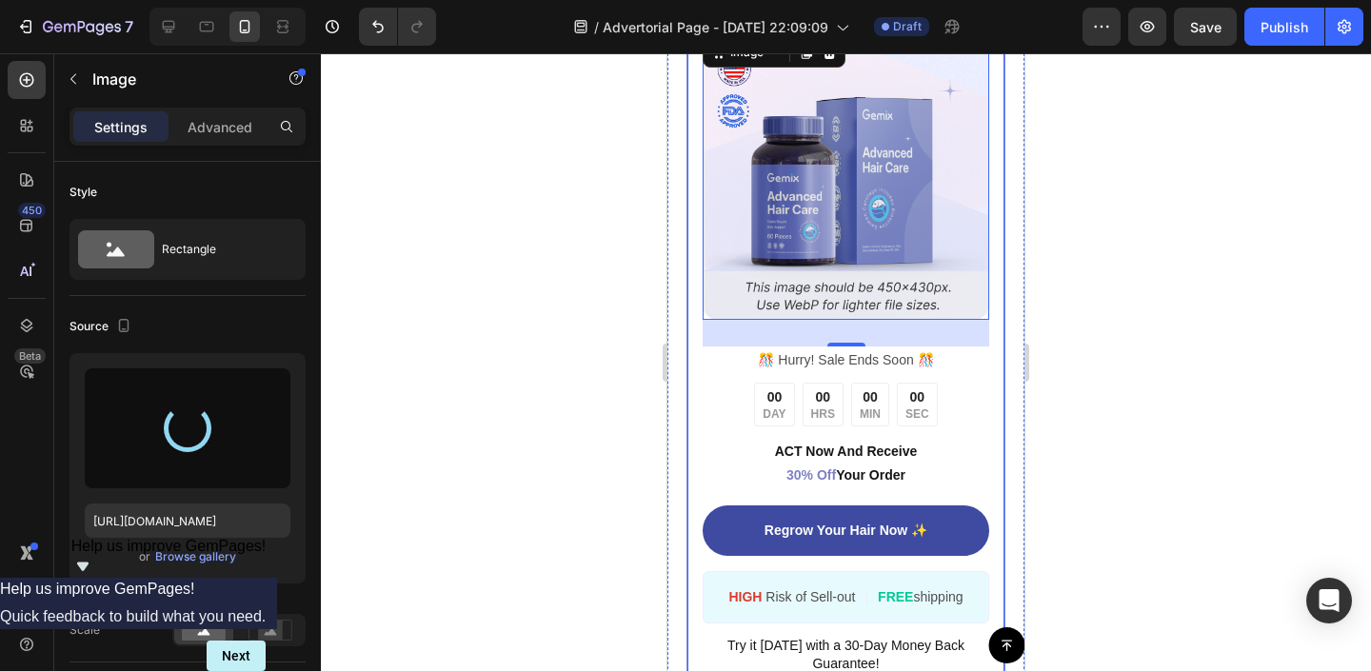
type input "https://cdn.shopify.com/s/files/1/0763/1817/9569/files/gempages_586075390376674…"
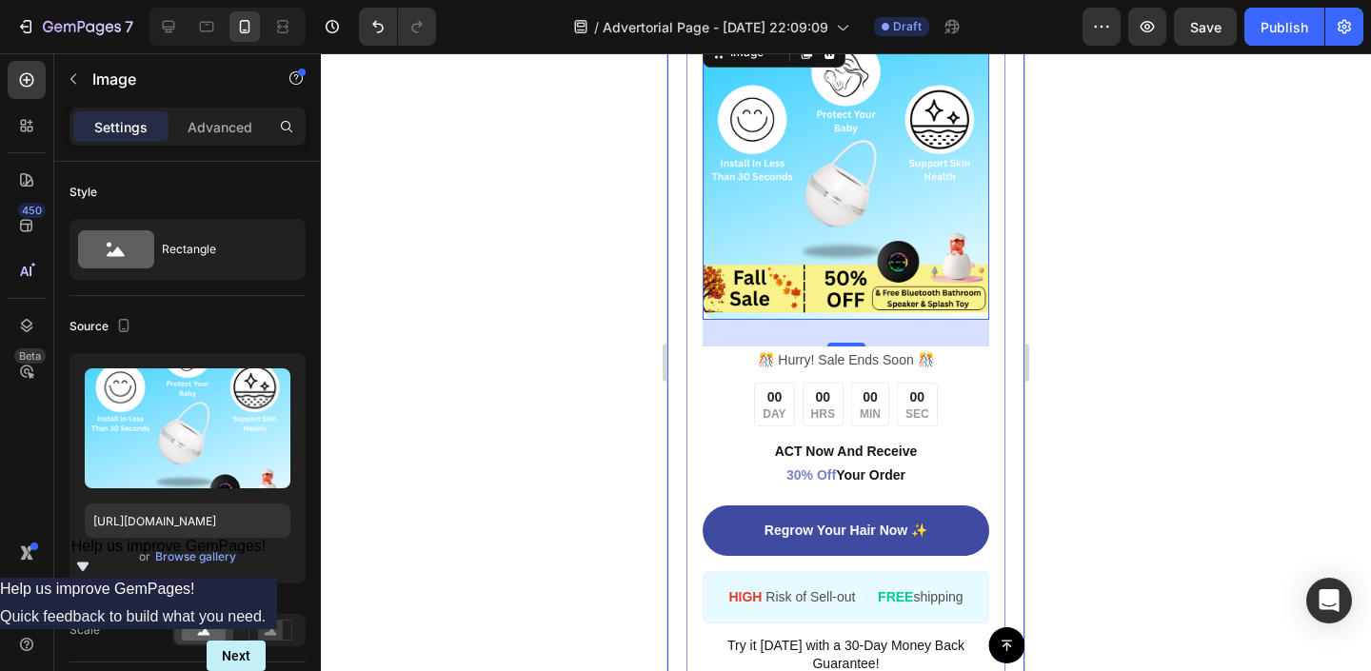
click at [1110, 229] on div at bounding box center [846, 362] width 1050 height 618
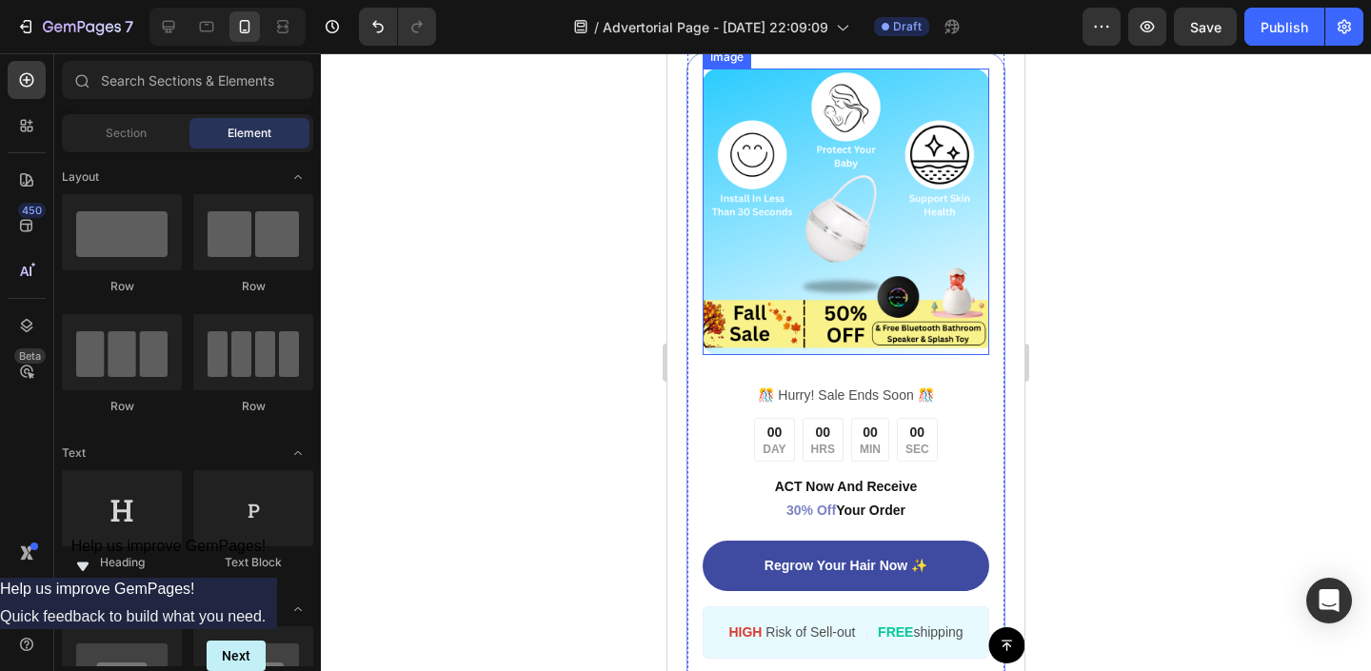
scroll to position [3645, 0]
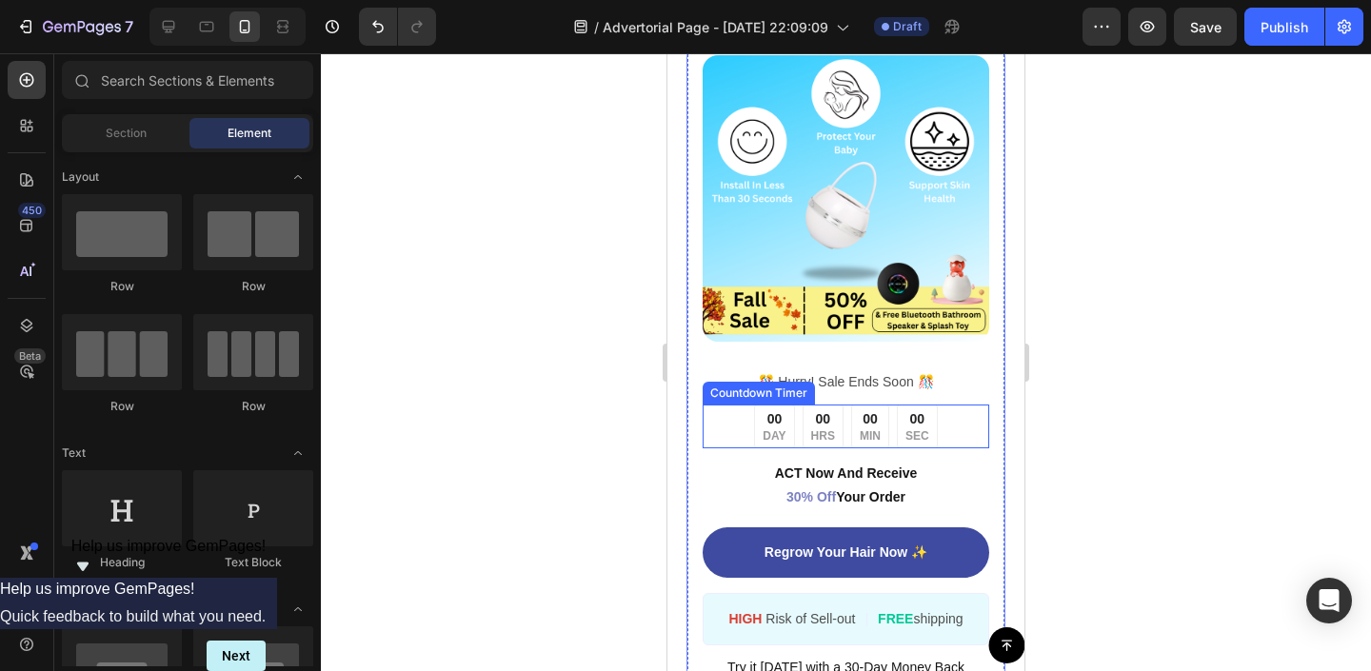
click at [818, 427] on div "00" at bounding box center [823, 419] width 24 height 20
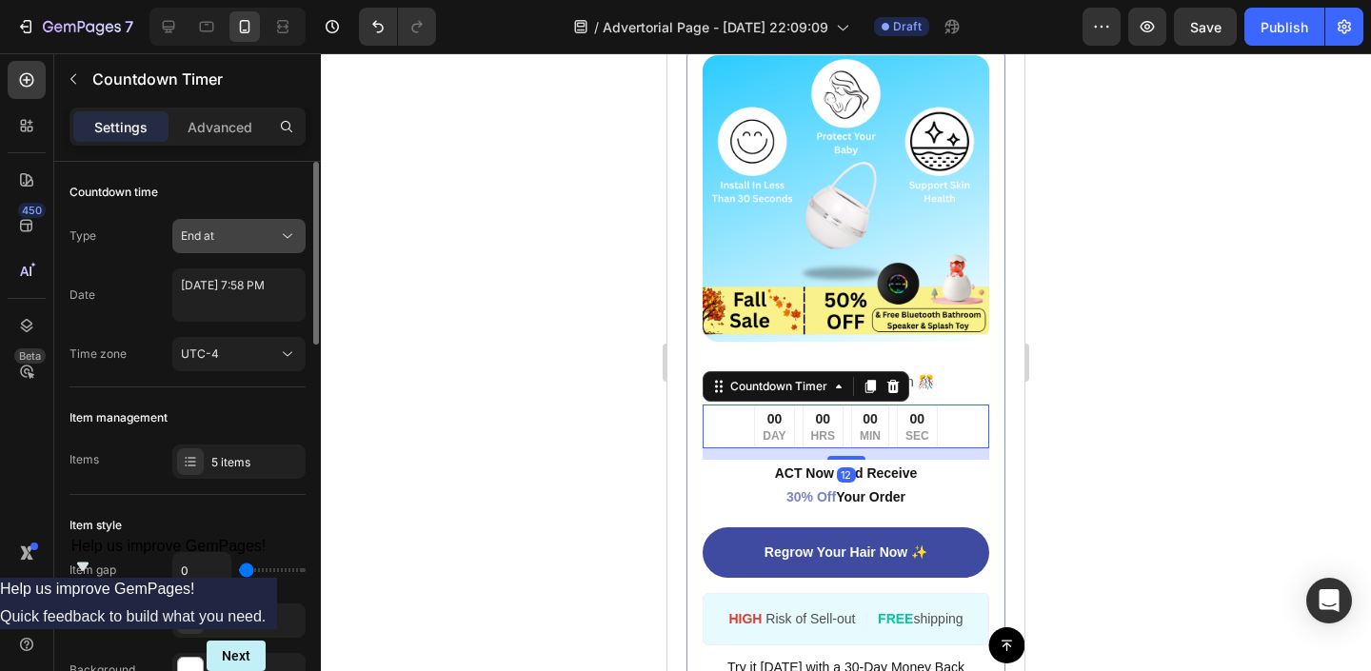
click at [228, 241] on div "End at" at bounding box center [229, 236] width 97 height 17
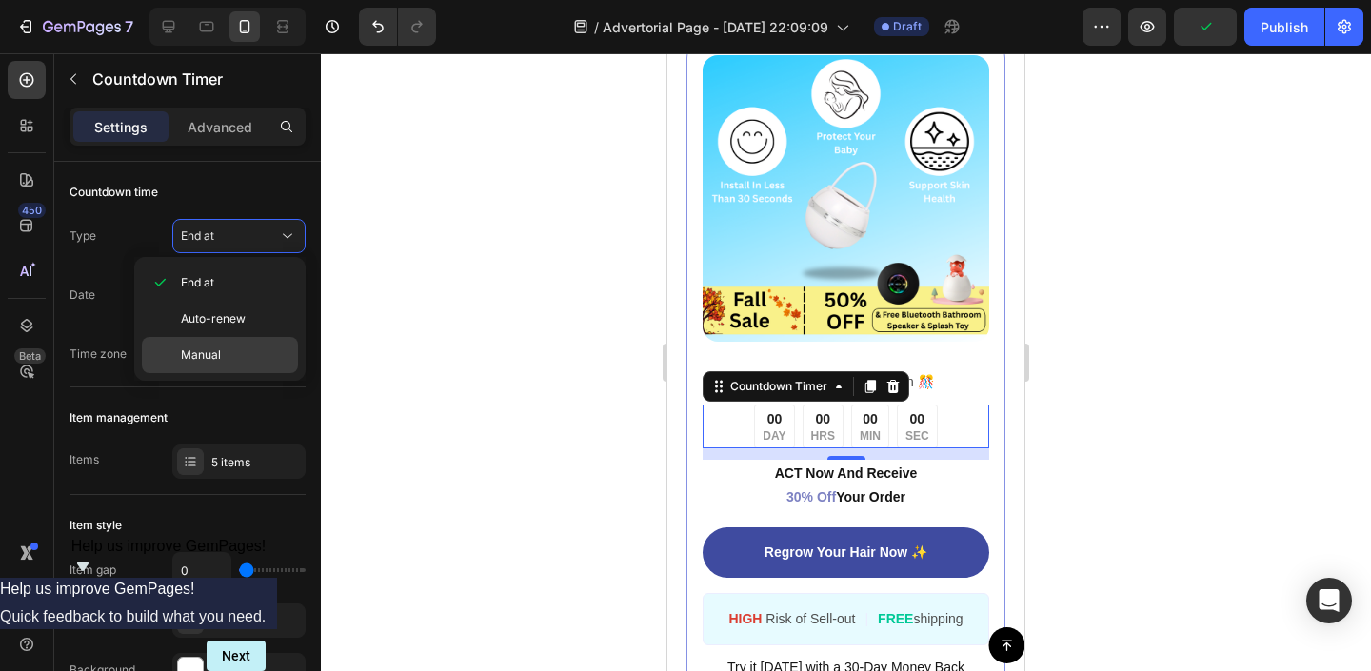
click at [231, 365] on div "Manual" at bounding box center [220, 355] width 156 height 36
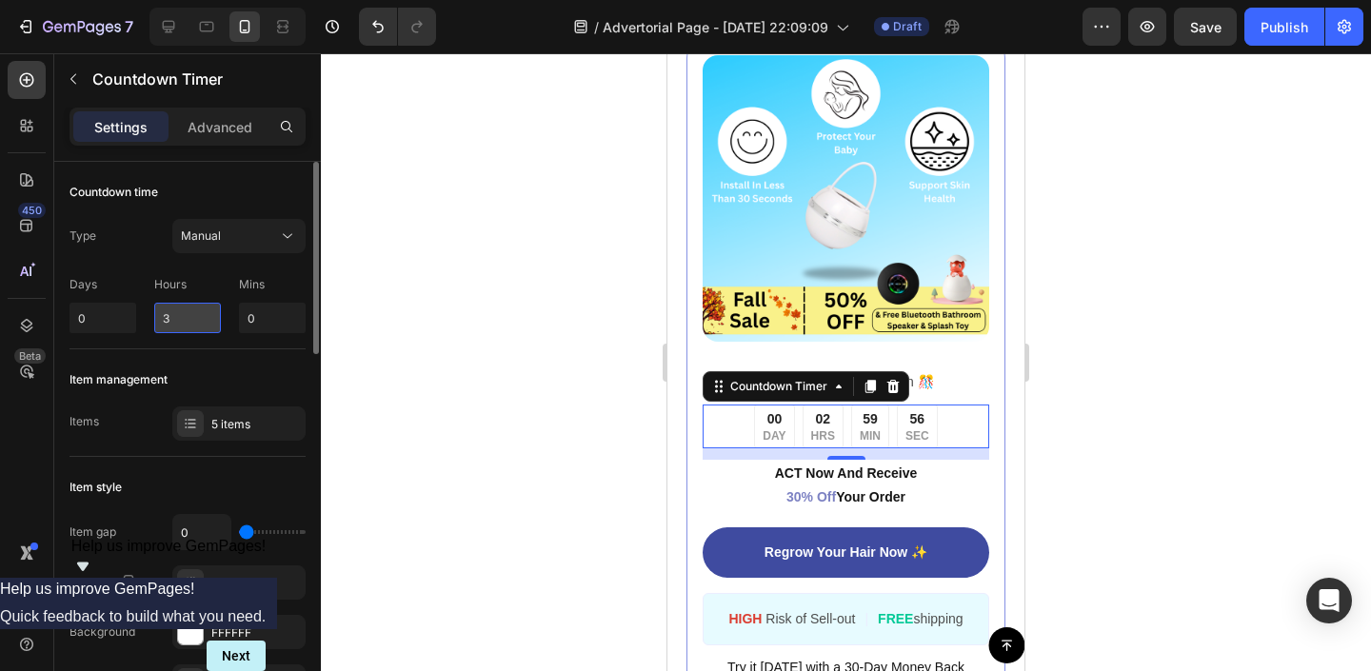
click at [181, 309] on input "3" at bounding box center [187, 318] width 67 height 30
type input "0"
click at [258, 309] on input "0" at bounding box center [272, 318] width 67 height 30
type input "19"
click at [179, 357] on div "Item management Items 5 items" at bounding box center [188, 403] width 236 height 108
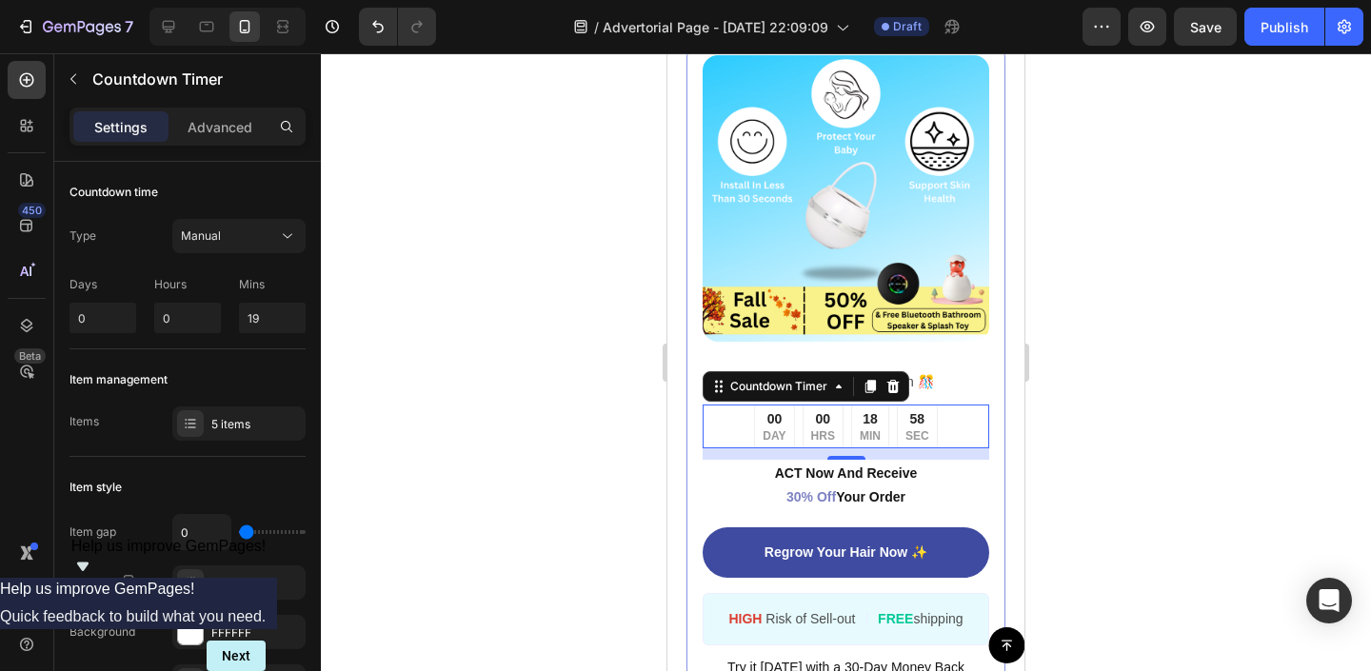
click at [599, 392] on div at bounding box center [846, 362] width 1050 height 618
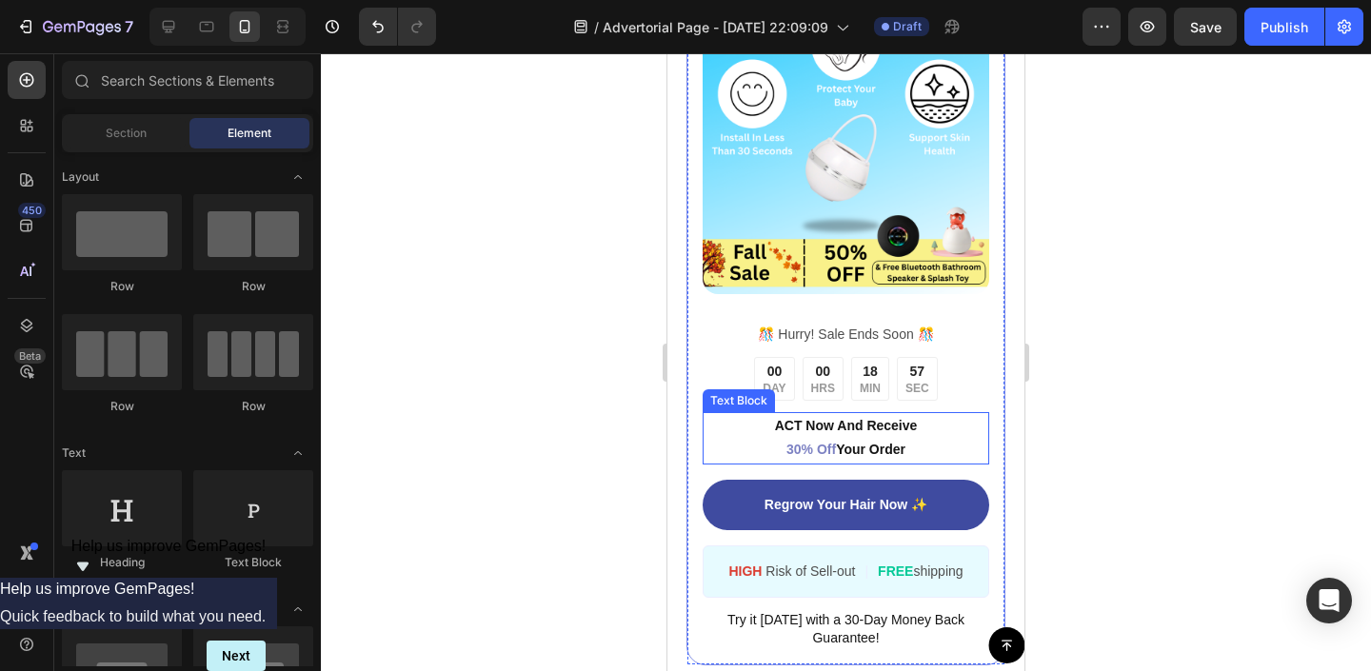
scroll to position [3697, 0]
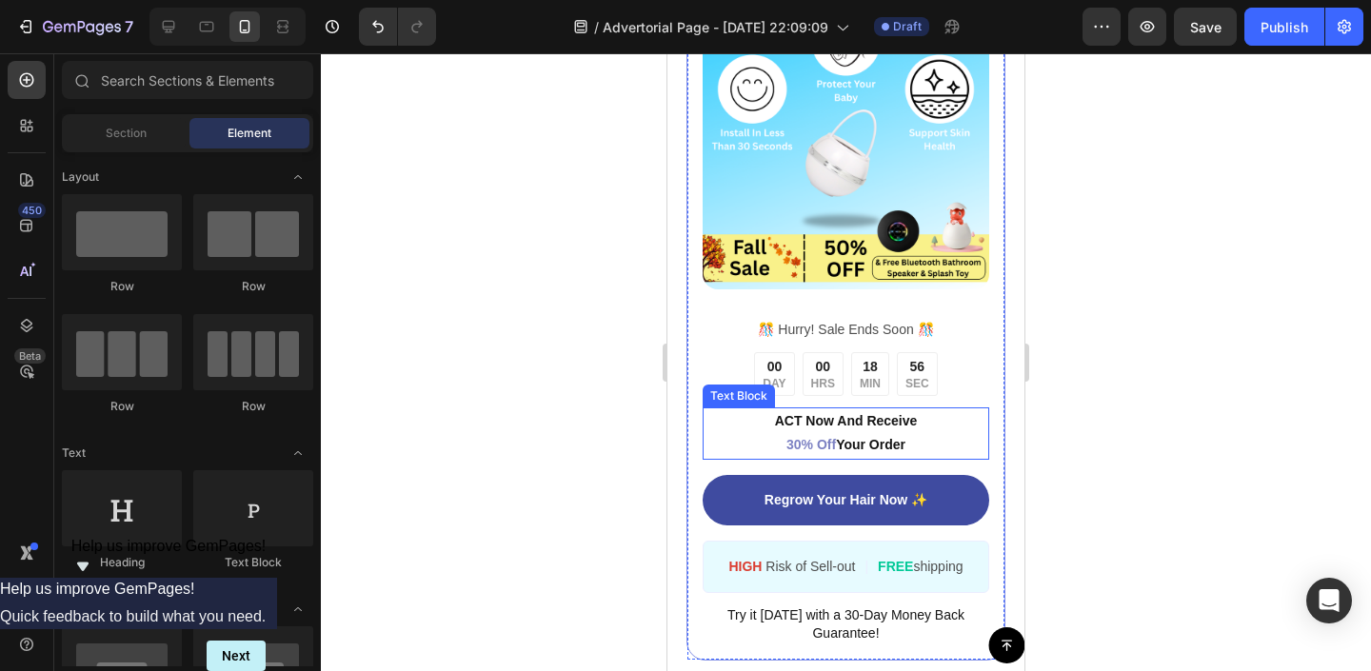
click at [797, 433] on p "ACT Now And Receive 30% Off Your Order" at bounding box center [846, 433] width 283 height 48
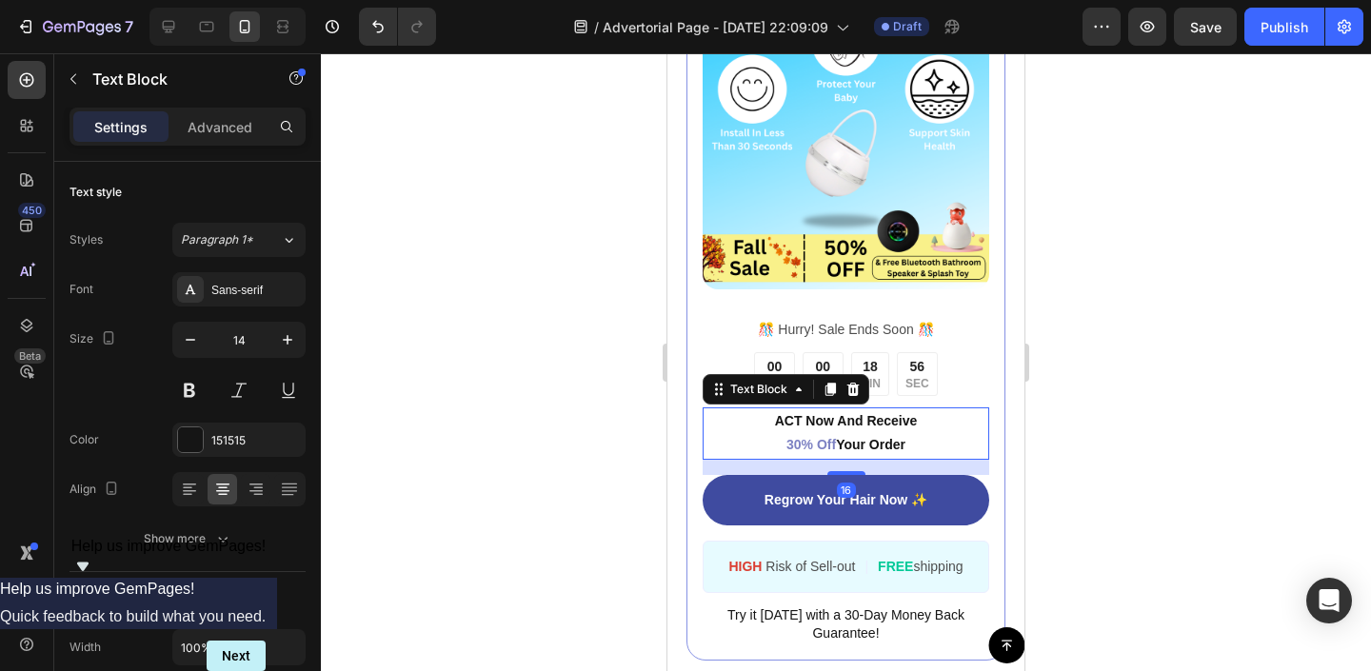
click at [799, 453] on p "ACT Now And Receive 30% Off Your Order" at bounding box center [846, 433] width 283 height 48
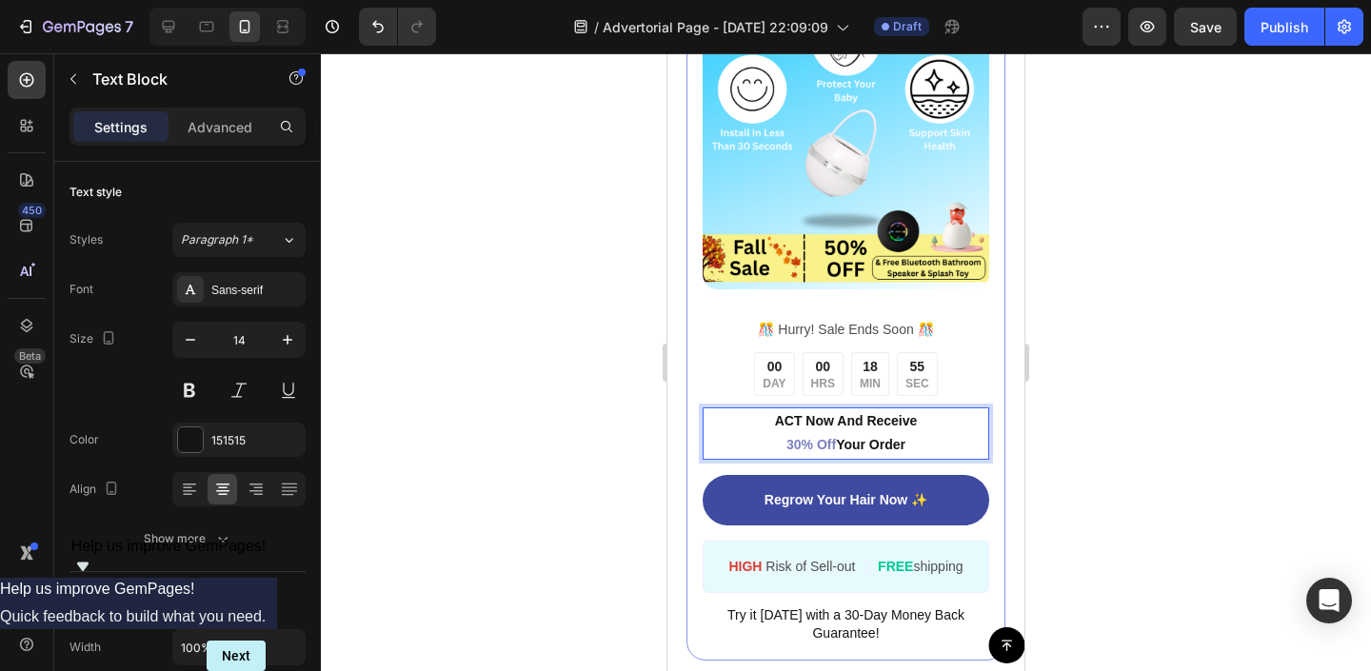
click at [788, 446] on span "30% Off" at bounding box center [811, 444] width 50 height 15
click at [633, 426] on div at bounding box center [846, 362] width 1050 height 618
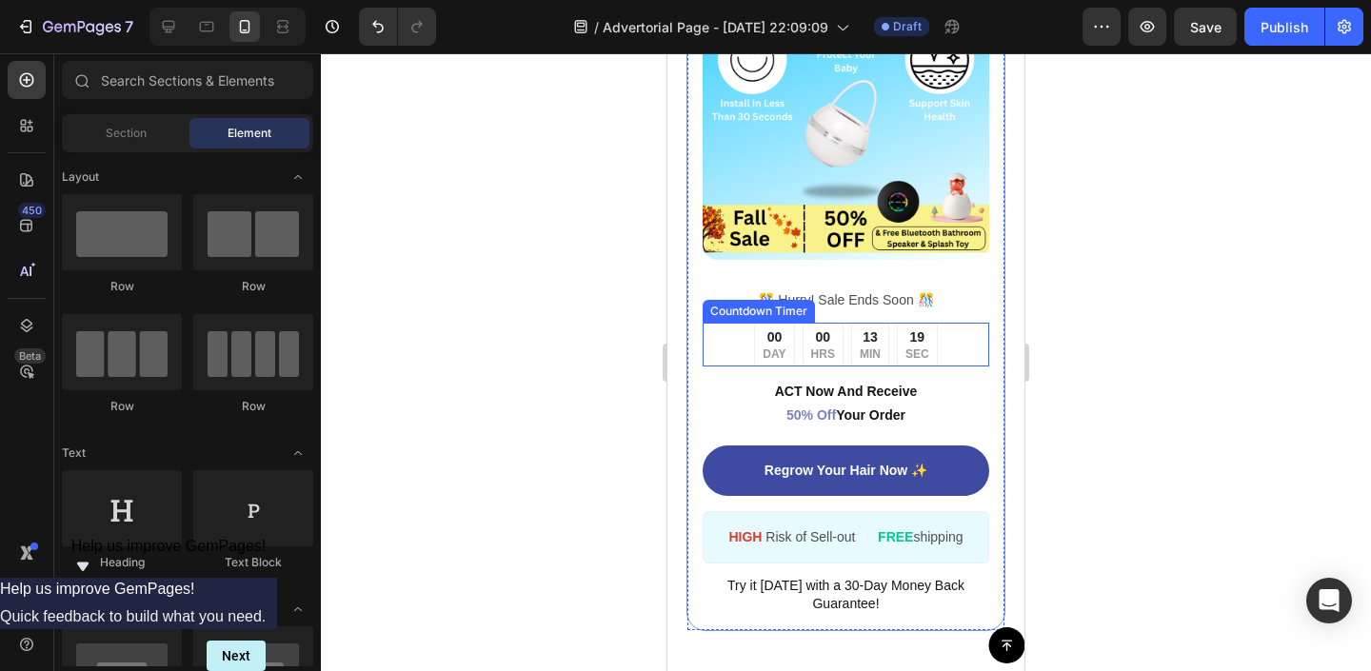
scroll to position [3732, 0]
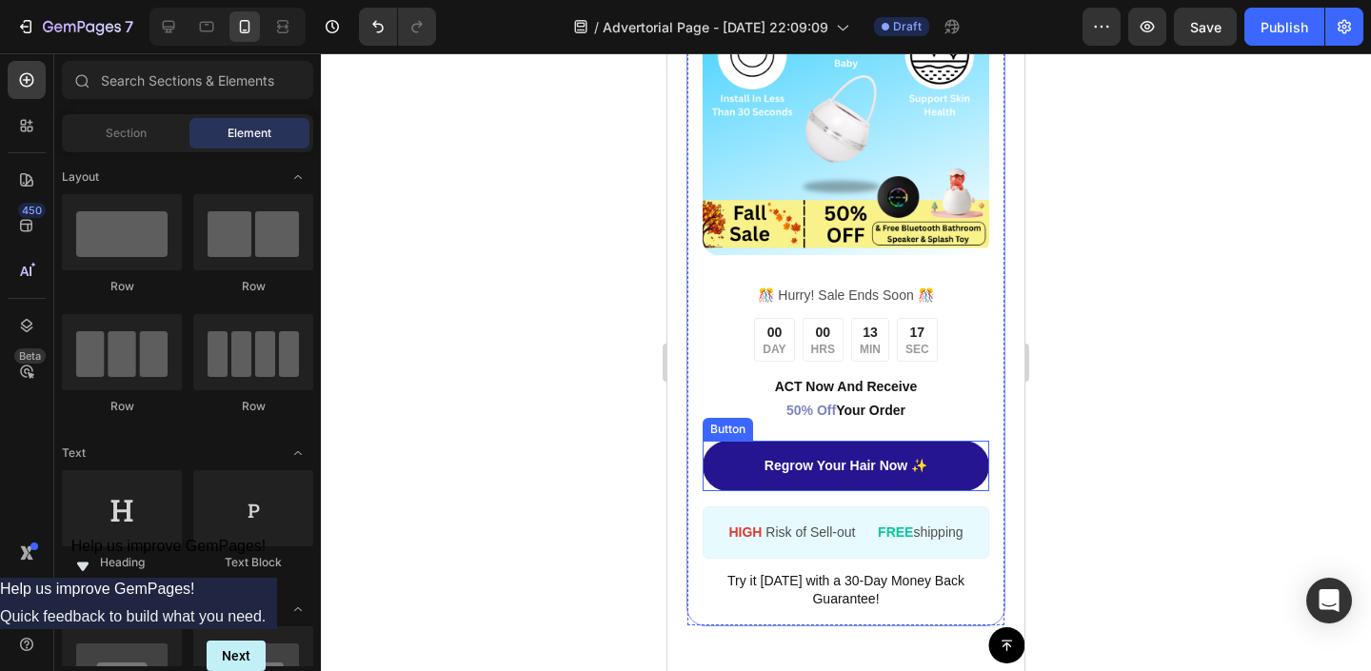
click at [727, 469] on link "Regrow Your Hair Now ✨" at bounding box center [846, 466] width 287 height 50
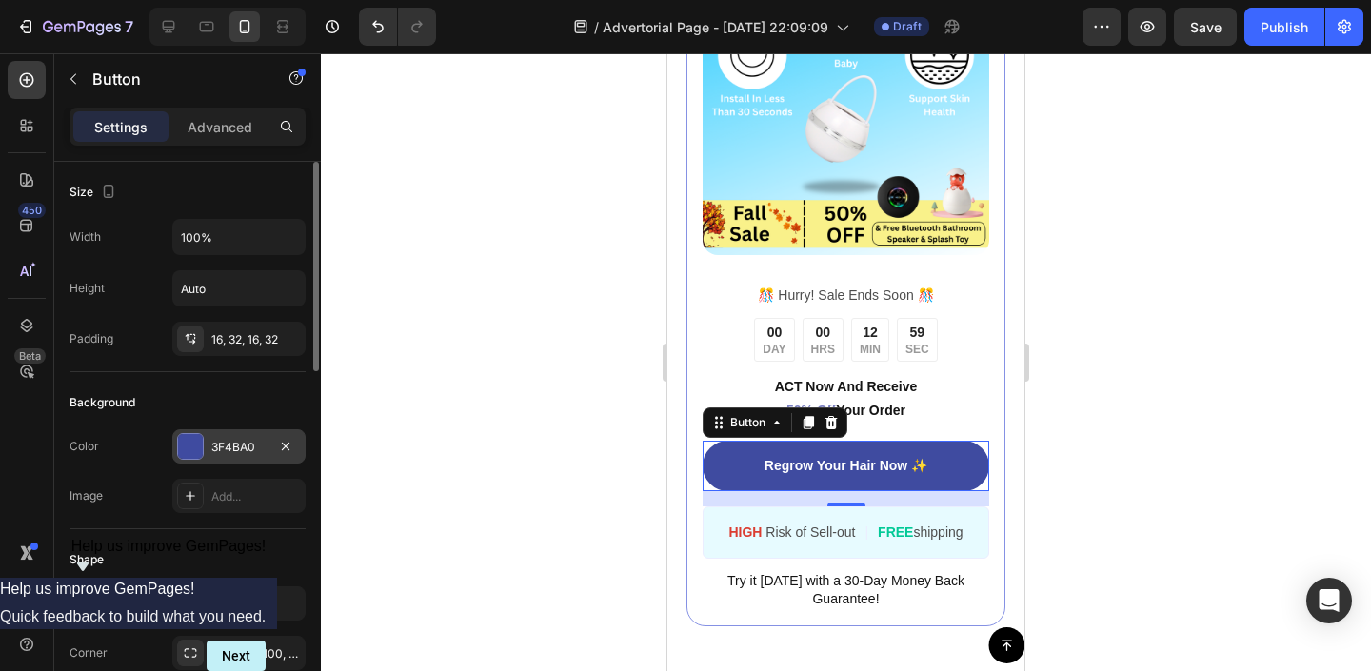
click at [202, 454] on div at bounding box center [190, 446] width 25 height 25
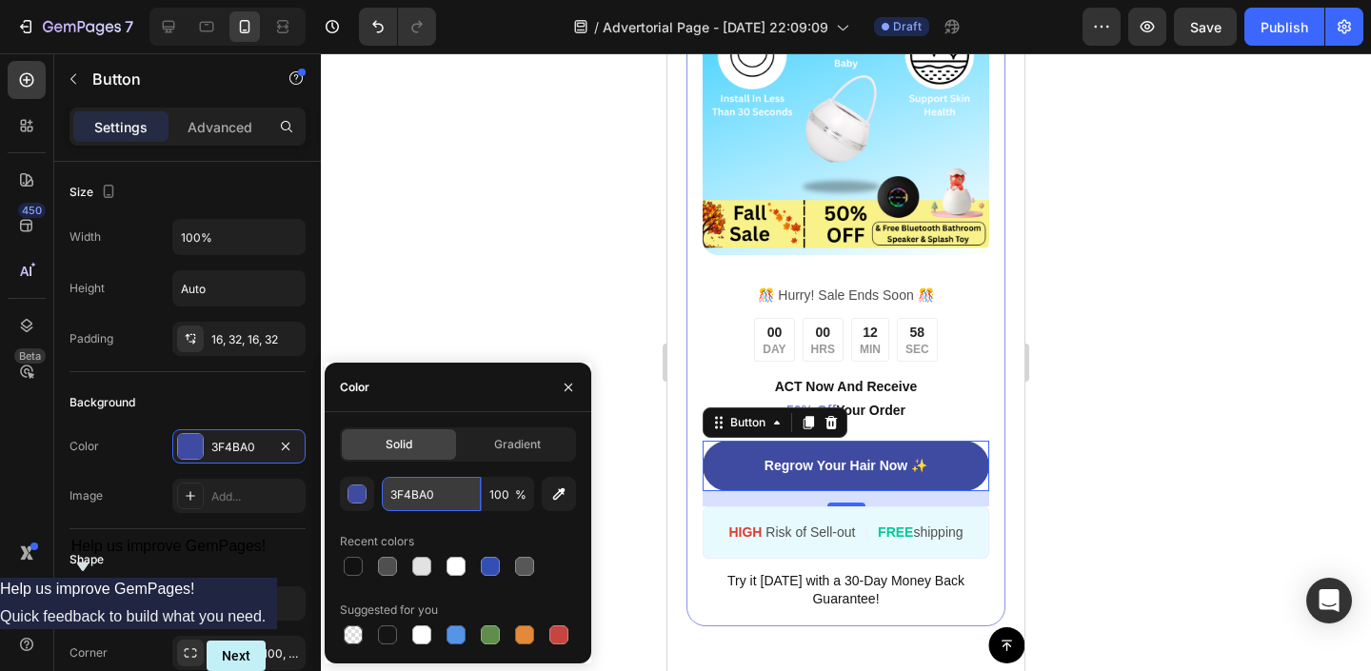
click at [411, 500] on input "3F4BA0" at bounding box center [431, 494] width 99 height 34
paste input "10EAFF"
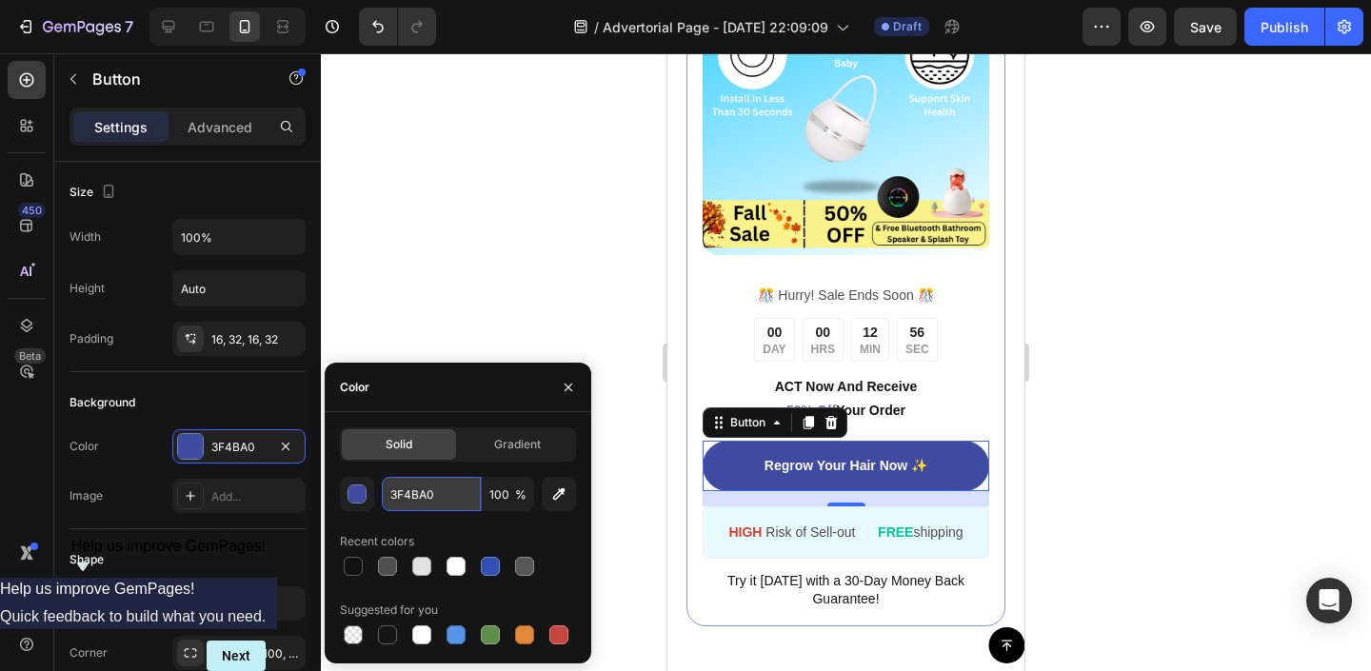
type input "10EAFF"
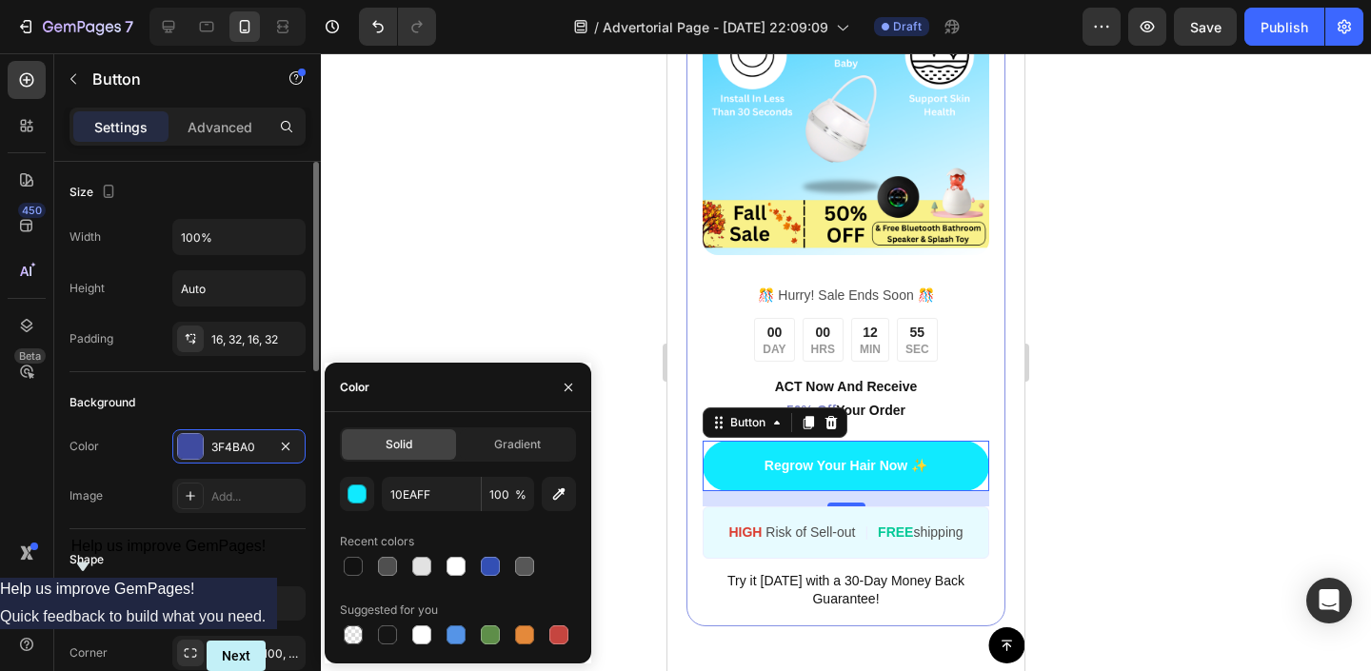
click at [106, 372] on div "Background Color 3F4BA0 Image Add..." at bounding box center [188, 450] width 236 height 157
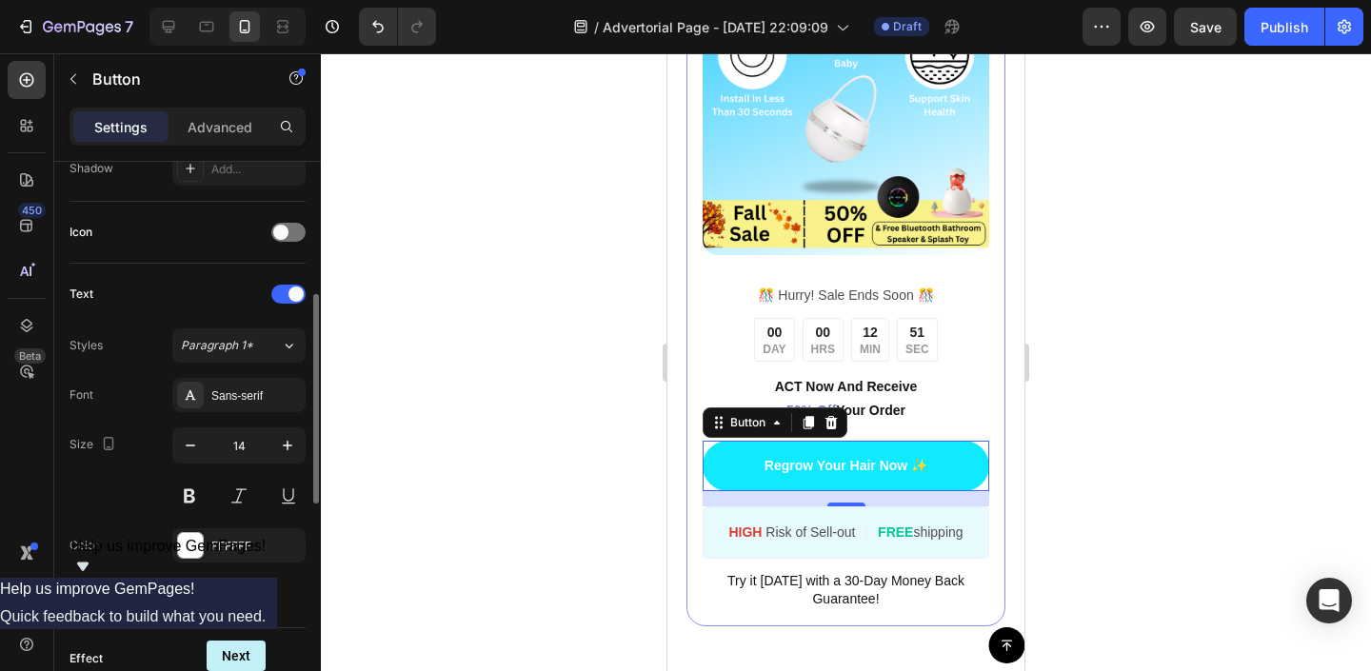
scroll to position [600, 0]
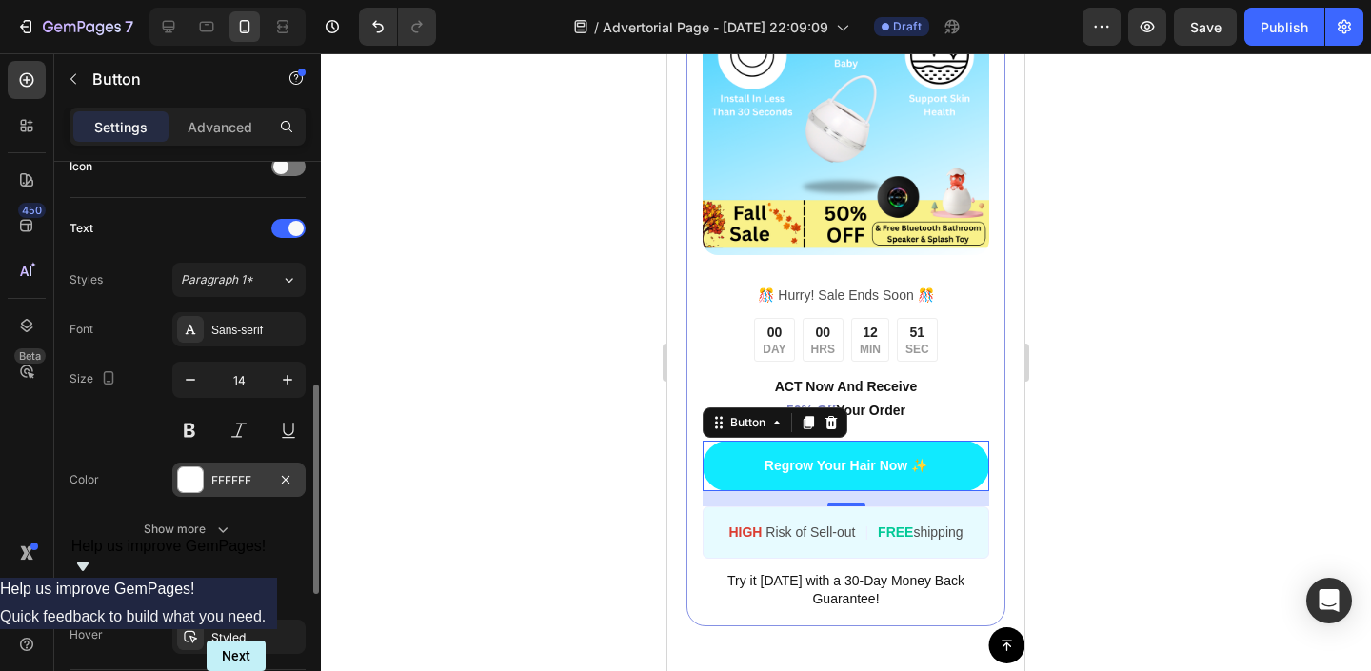
click at [194, 495] on div "FFFFFF" at bounding box center [238, 480] width 133 height 34
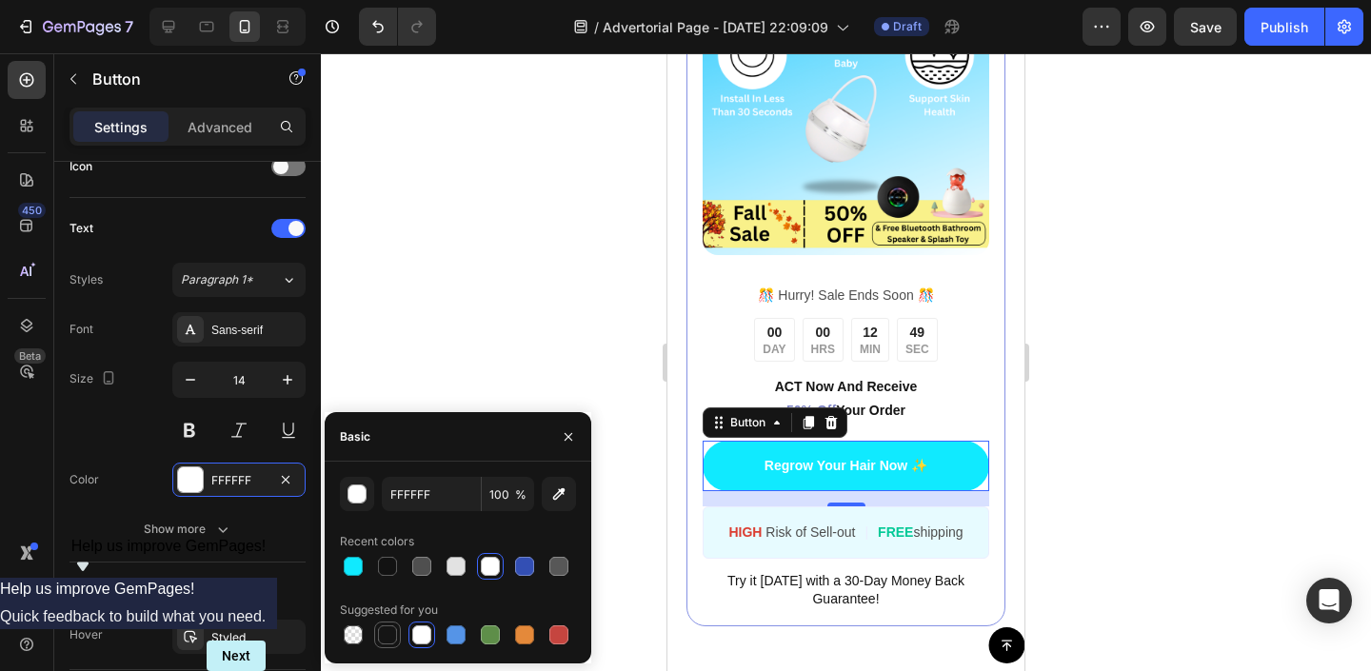
click at [378, 634] on div at bounding box center [387, 635] width 19 height 19
type input "151515"
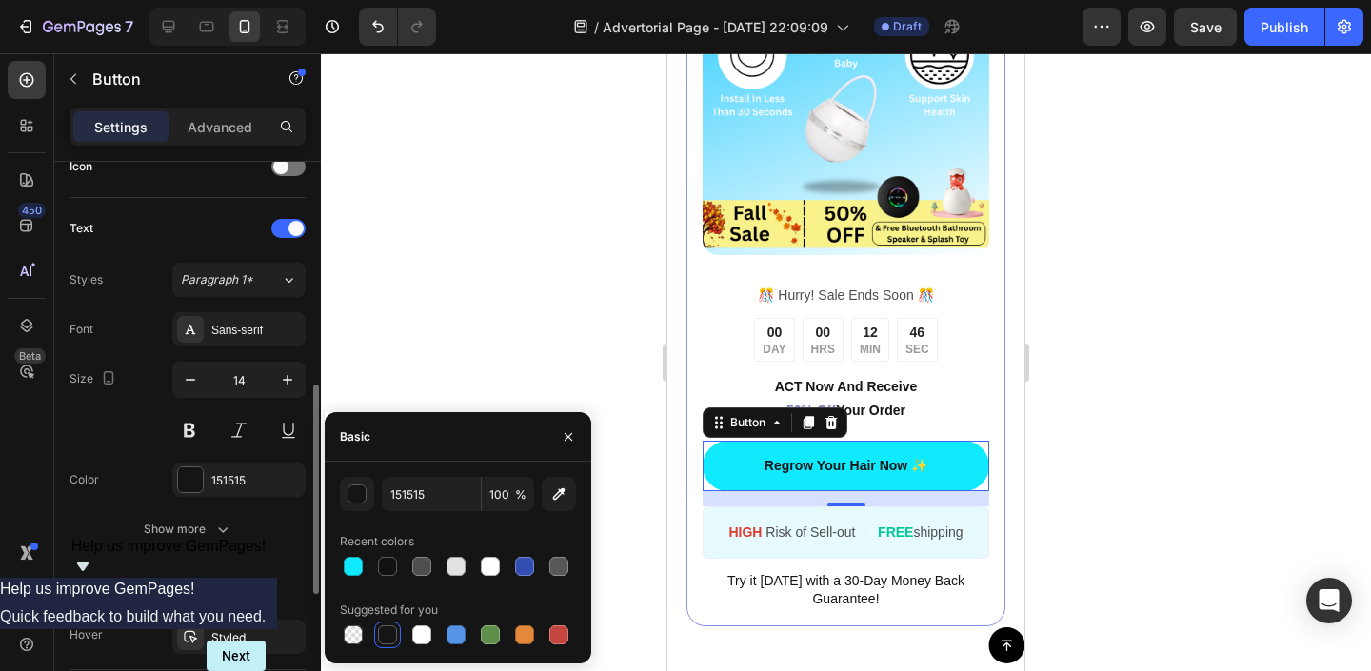
click at [128, 432] on div "Size 14" at bounding box center [188, 405] width 236 height 86
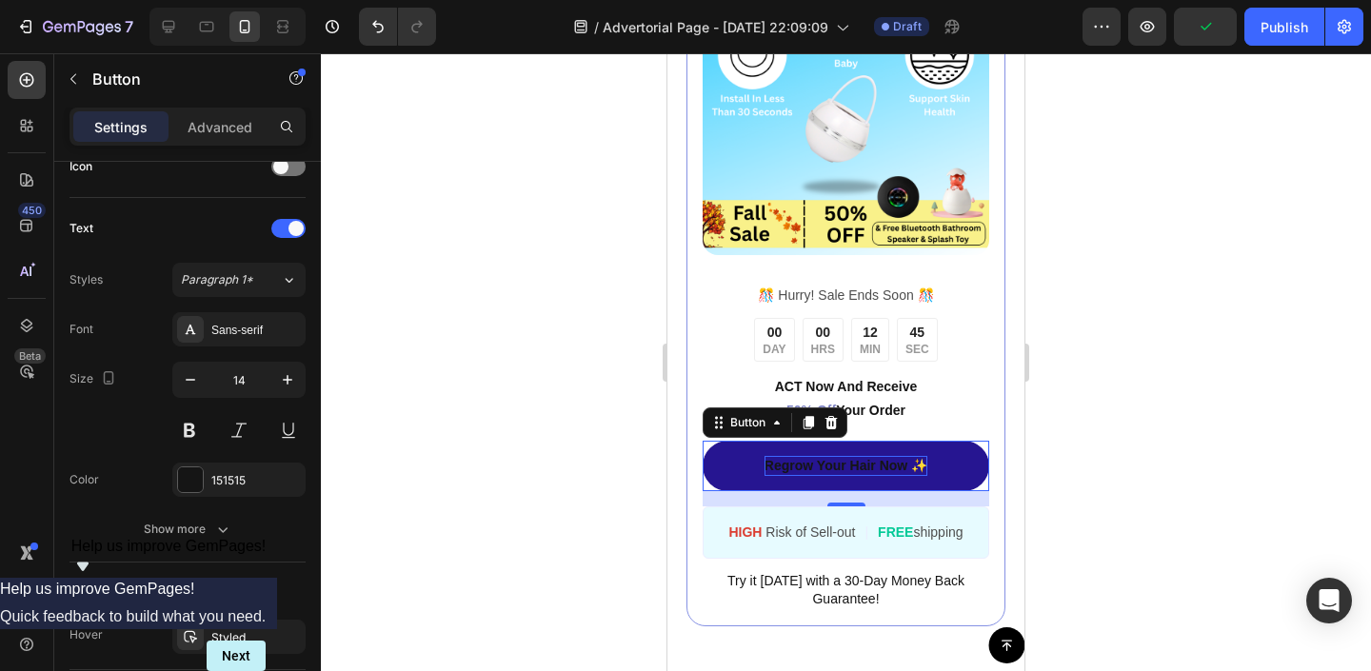
click at [843, 466] on p "Regrow Your Hair Now ✨" at bounding box center [846, 466] width 163 height 20
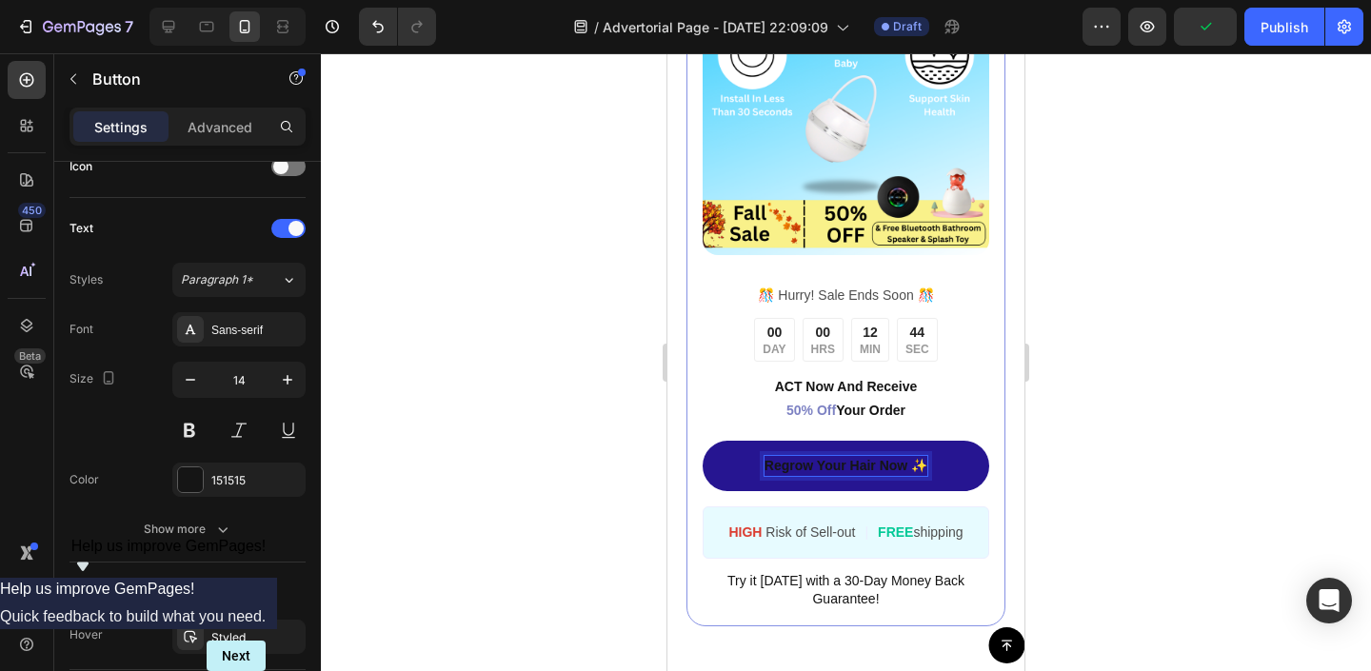
click at [843, 466] on p "Regrow Your Hair Now ✨" at bounding box center [846, 466] width 163 height 20
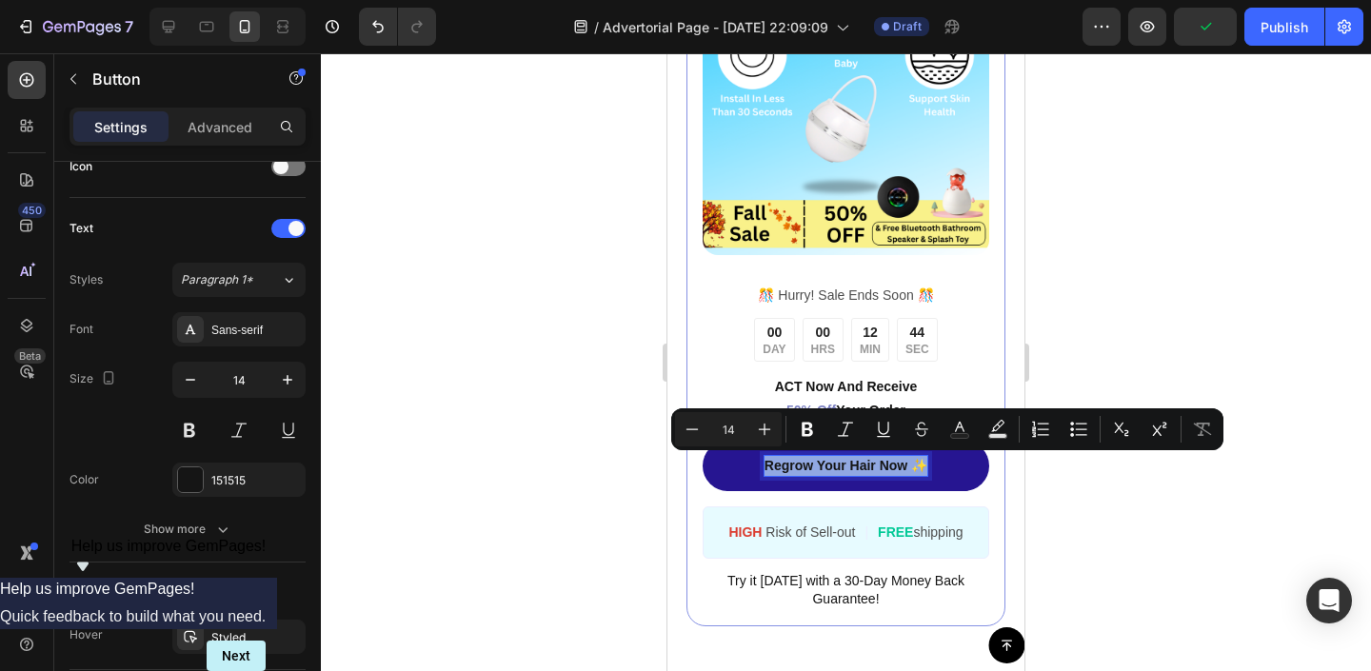
click at [843, 466] on p "Regrow Your Hair Now ✨" at bounding box center [846, 466] width 163 height 20
click at [898, 463] on p "Regrow Your Hair Now ✨" at bounding box center [846, 466] width 163 height 20
drag, startPoint x: 907, startPoint y: 464, endPoint x: 768, endPoint y: 469, distance: 139.1
click at [768, 469] on p "Regrow Your Hair Now ✨" at bounding box center [846, 466] width 163 height 20
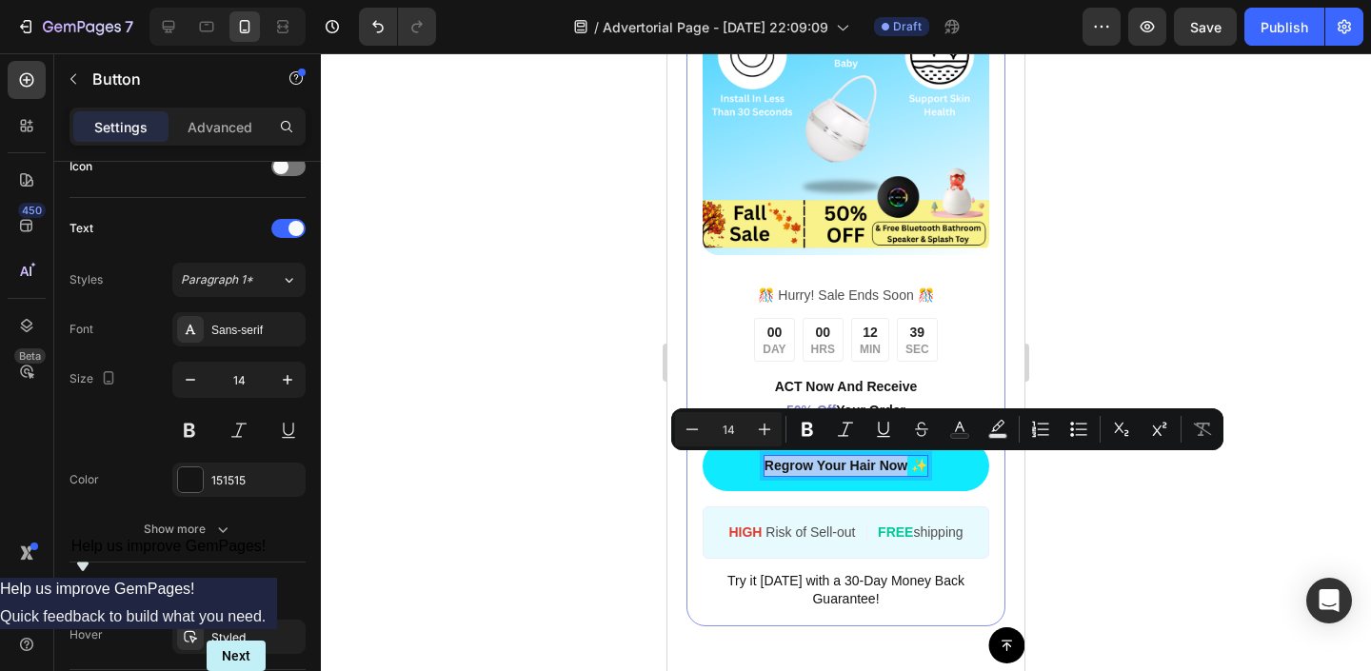
click at [538, 495] on div at bounding box center [846, 362] width 1050 height 618
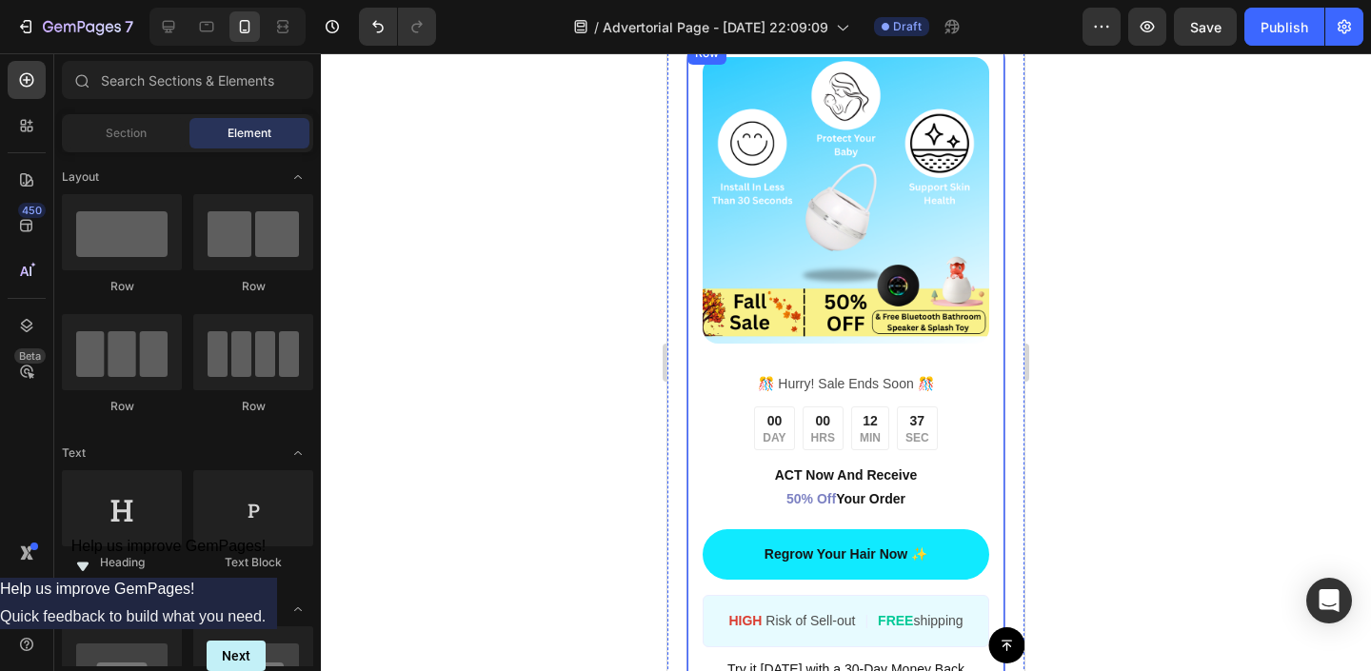
scroll to position [3639, 0]
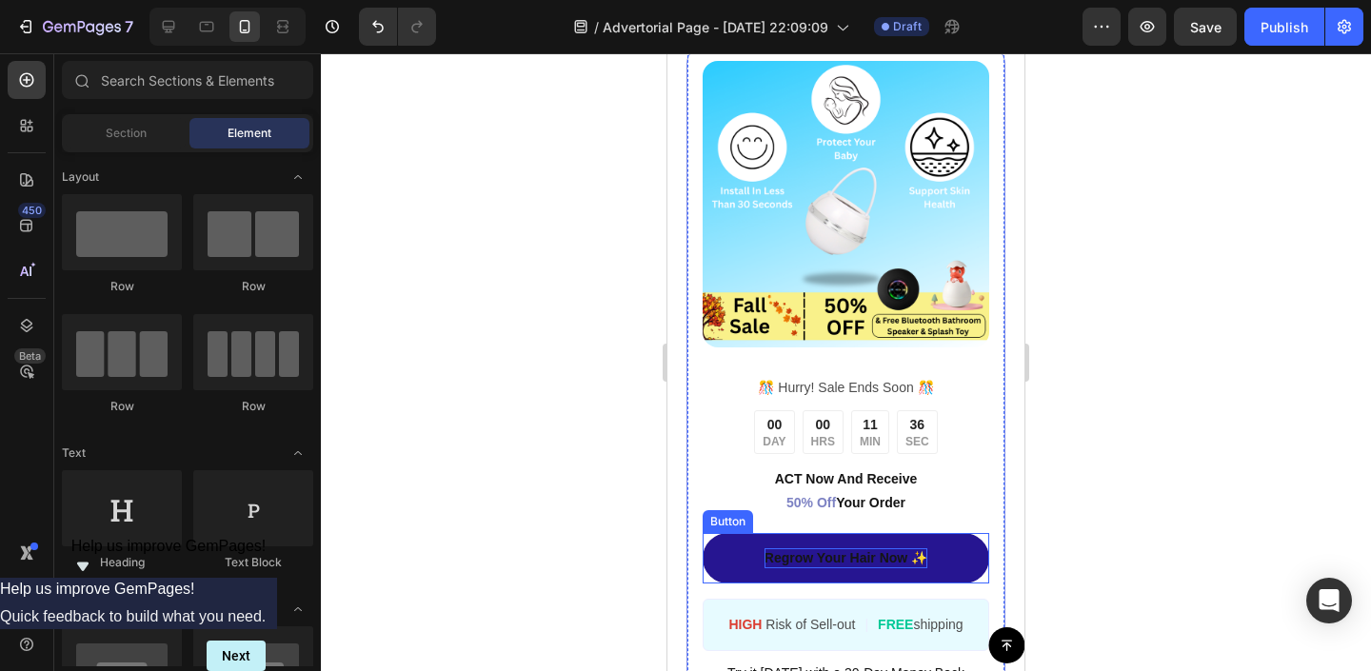
click at [817, 558] on p "Regrow Your Hair Now ✨" at bounding box center [846, 558] width 163 height 20
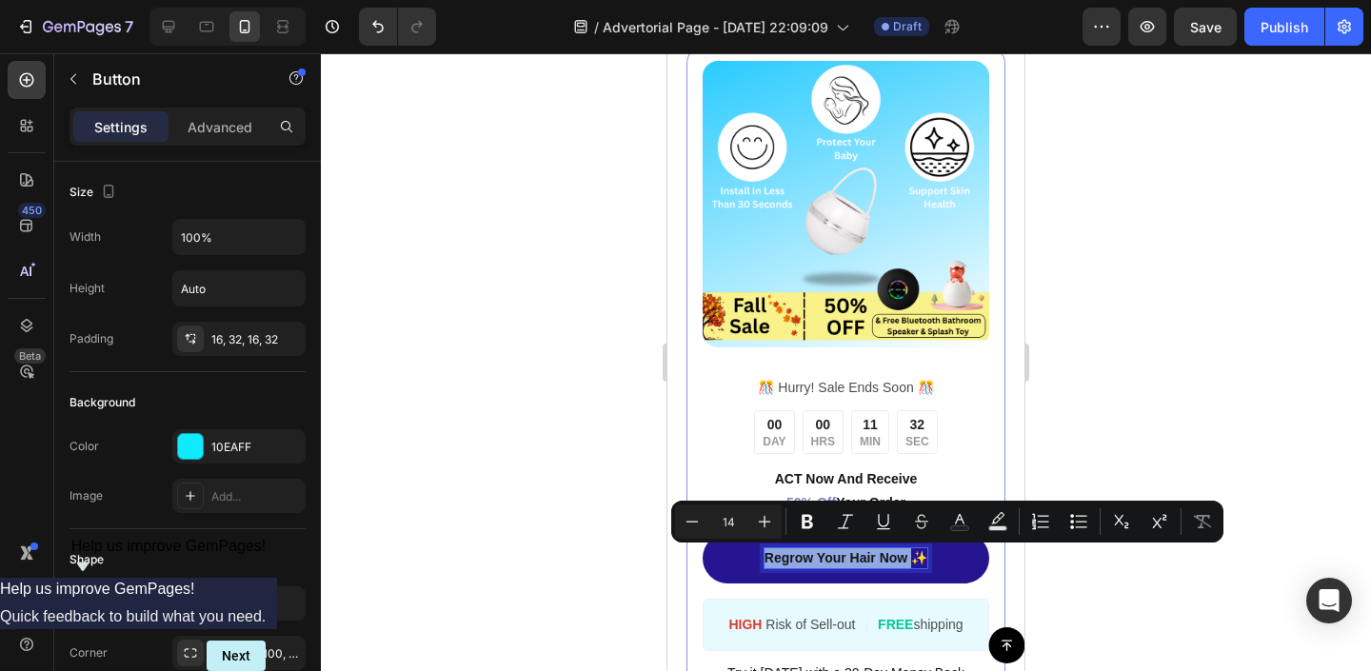
drag, startPoint x: 911, startPoint y: 556, endPoint x: 764, endPoint y: 555, distance: 147.6
click at [764, 555] on link "Regrow Your Hair Now ✨" at bounding box center [846, 558] width 287 height 50
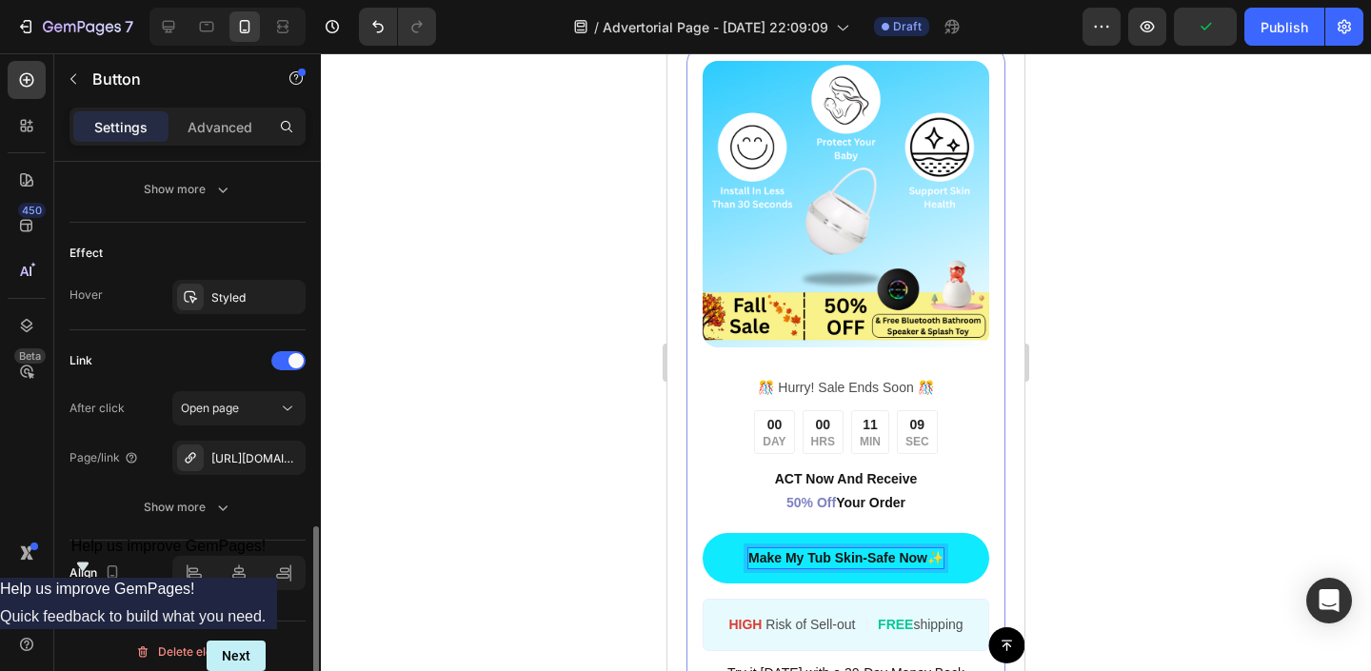
scroll to position [950, 0]
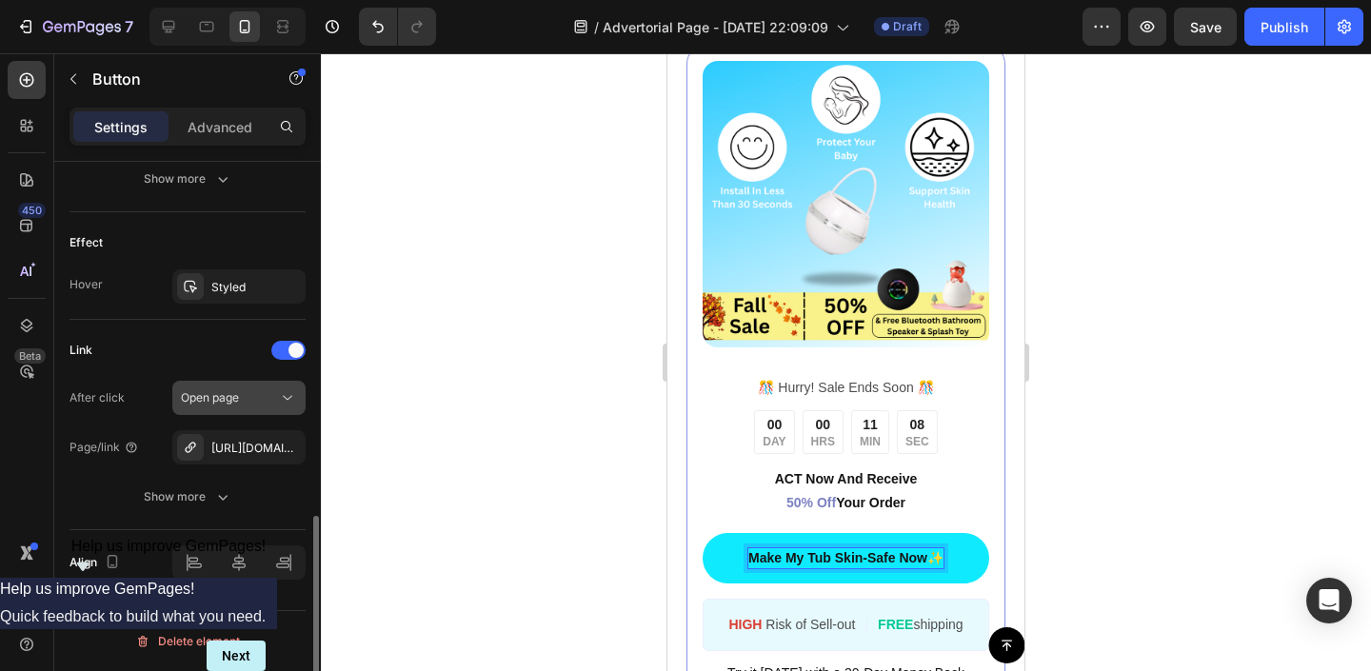
click at [222, 402] on span "Open page" at bounding box center [210, 397] width 58 height 14
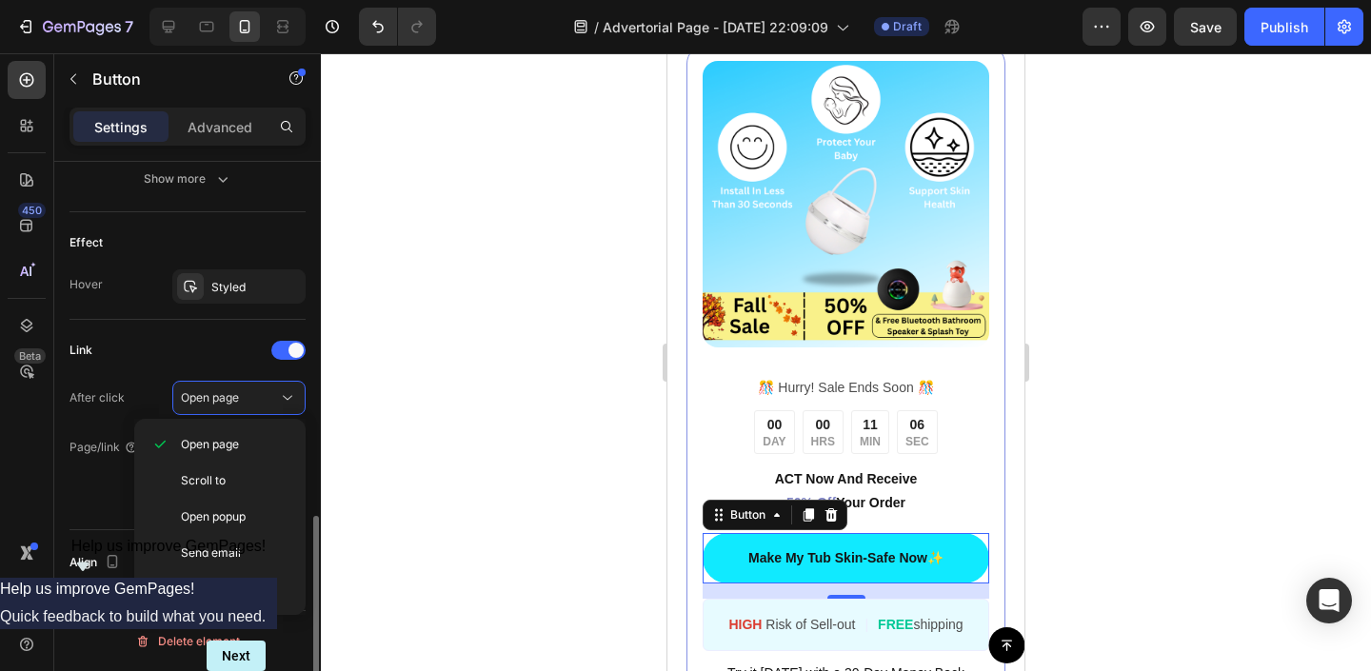
click at [144, 372] on div "Link After click Open page Page/link https://seal-commerce-asia.myshopify.com/a…" at bounding box center [188, 424] width 236 height 179
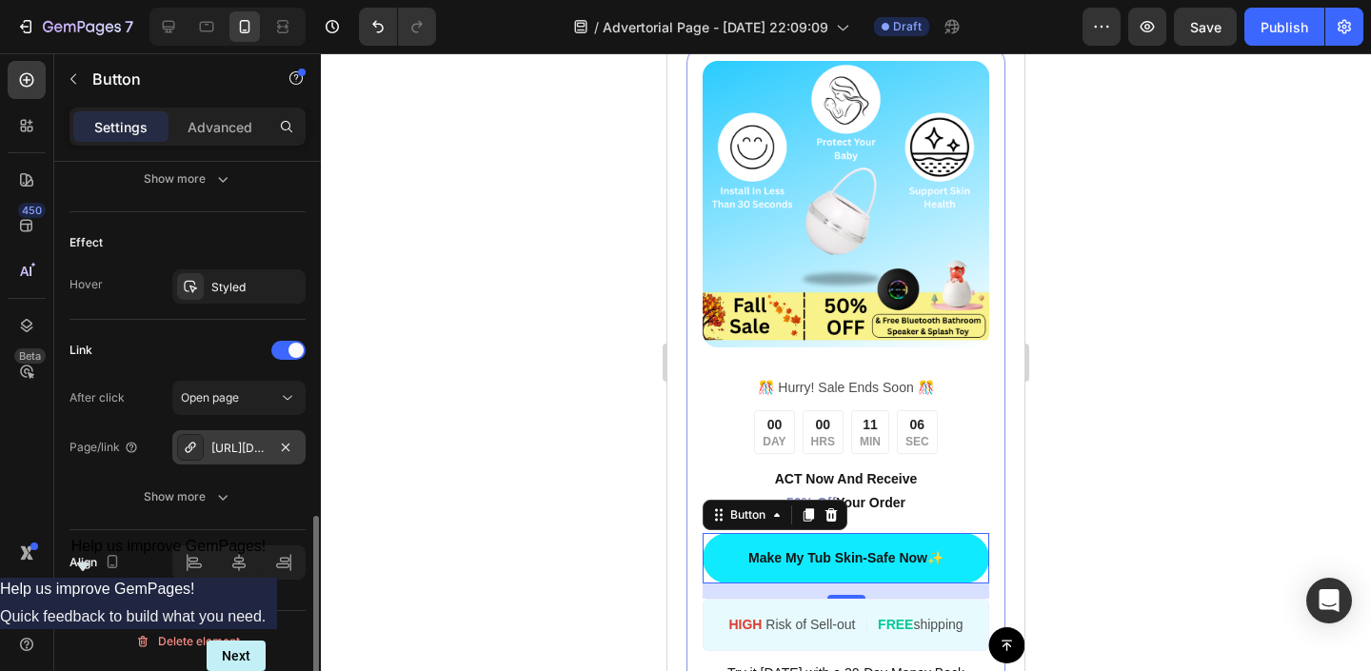
click at [245, 449] on div "https://seal-commerce-asia.myshopify.com/a/gempages?version=v7&shop_id=43275057…" at bounding box center [238, 448] width 55 height 17
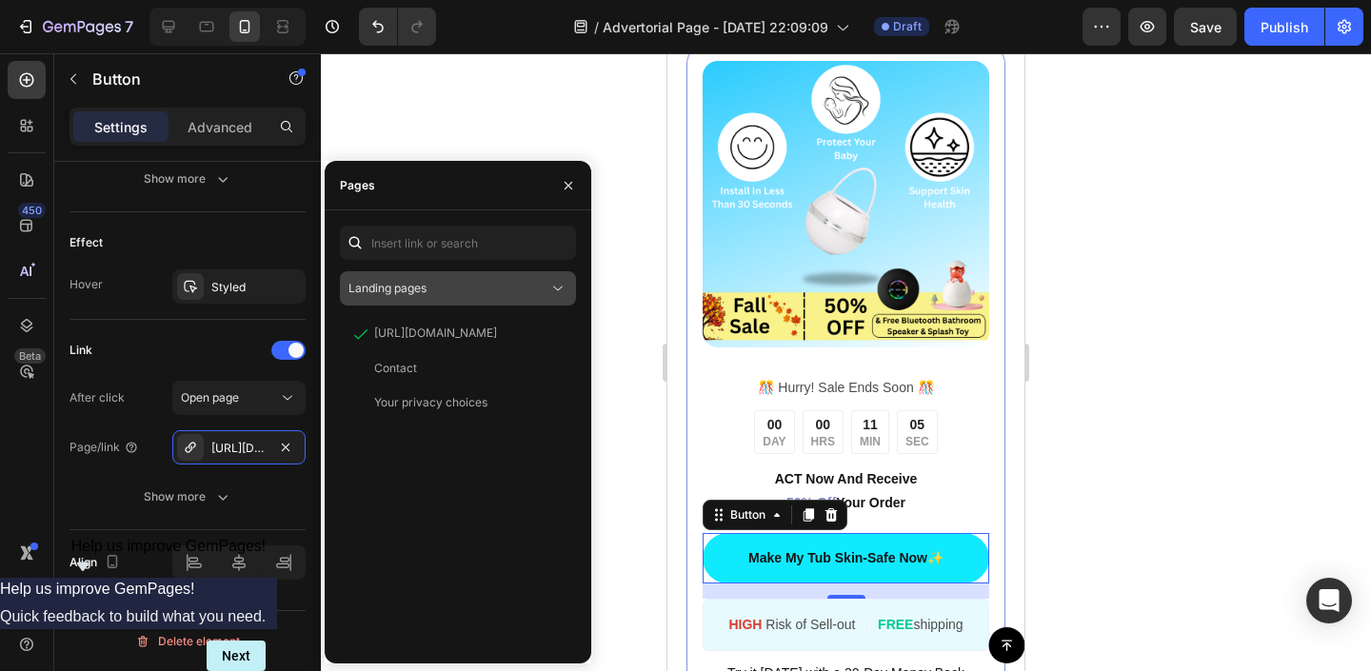
click at [394, 291] on span "Landing pages" at bounding box center [387, 288] width 78 height 14
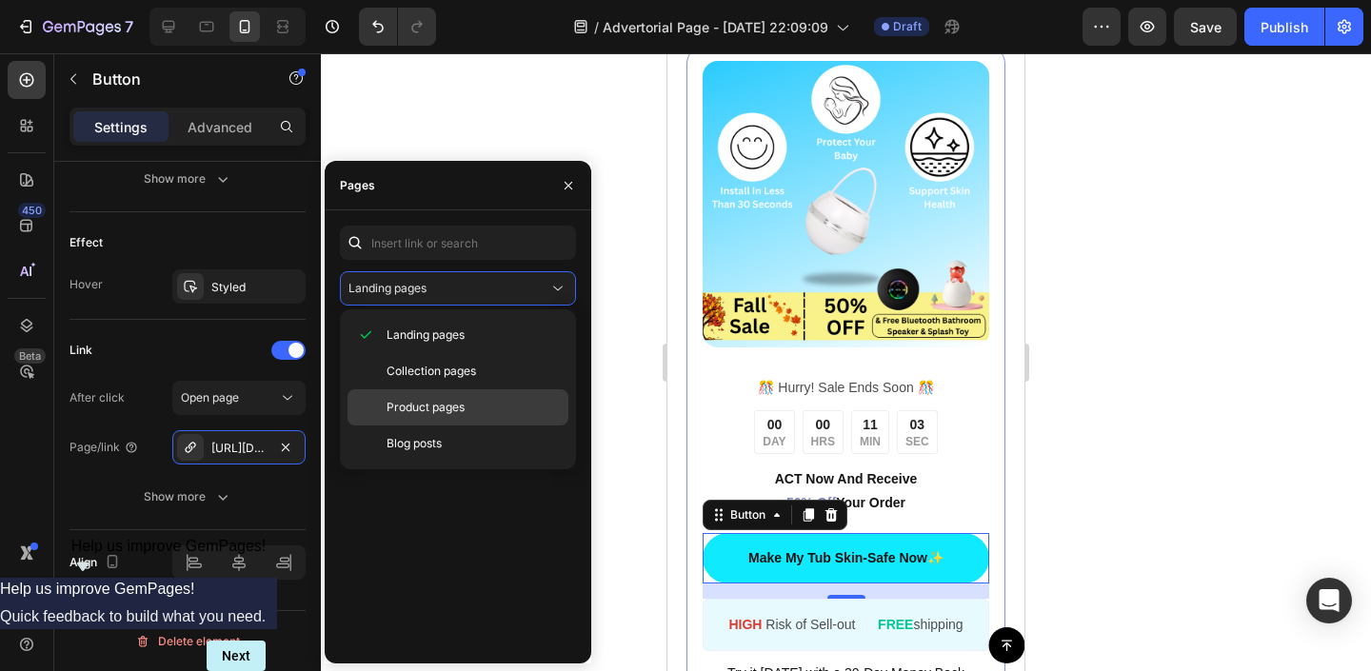
click at [423, 408] on span "Product pages" at bounding box center [426, 407] width 78 height 17
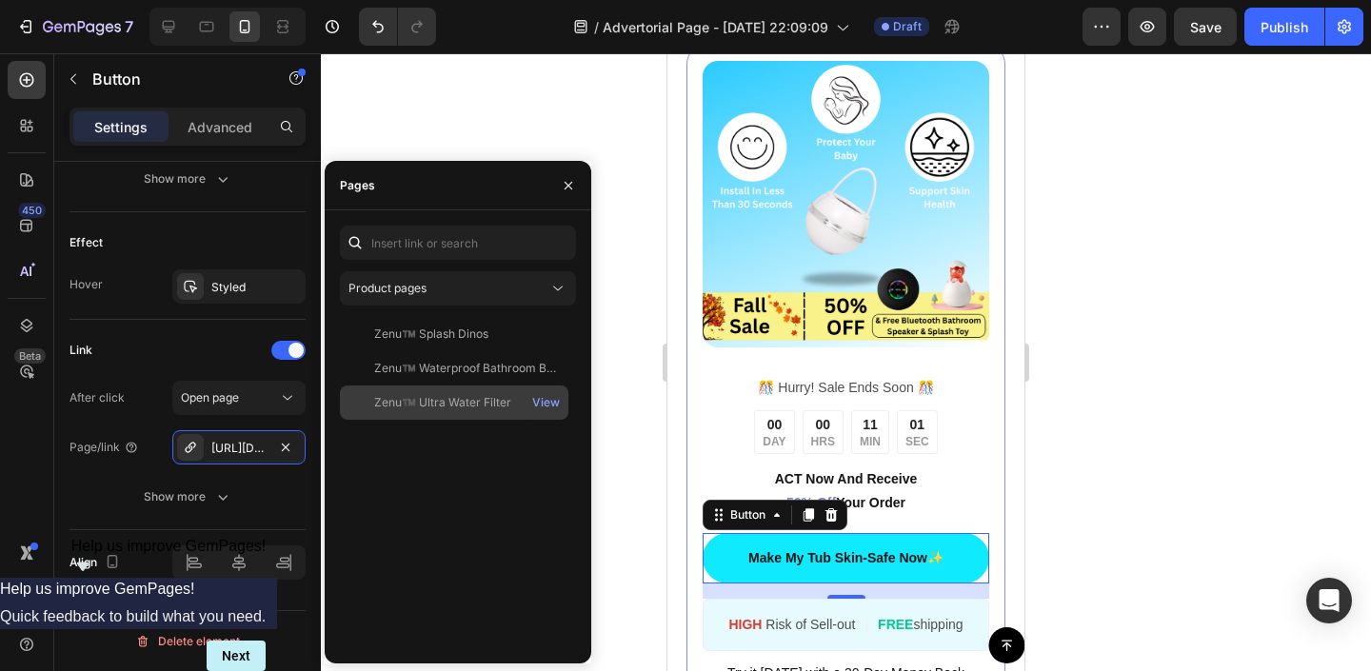
click at [424, 403] on div "Zenu™️ Ultra Water Filter" at bounding box center [442, 402] width 137 height 17
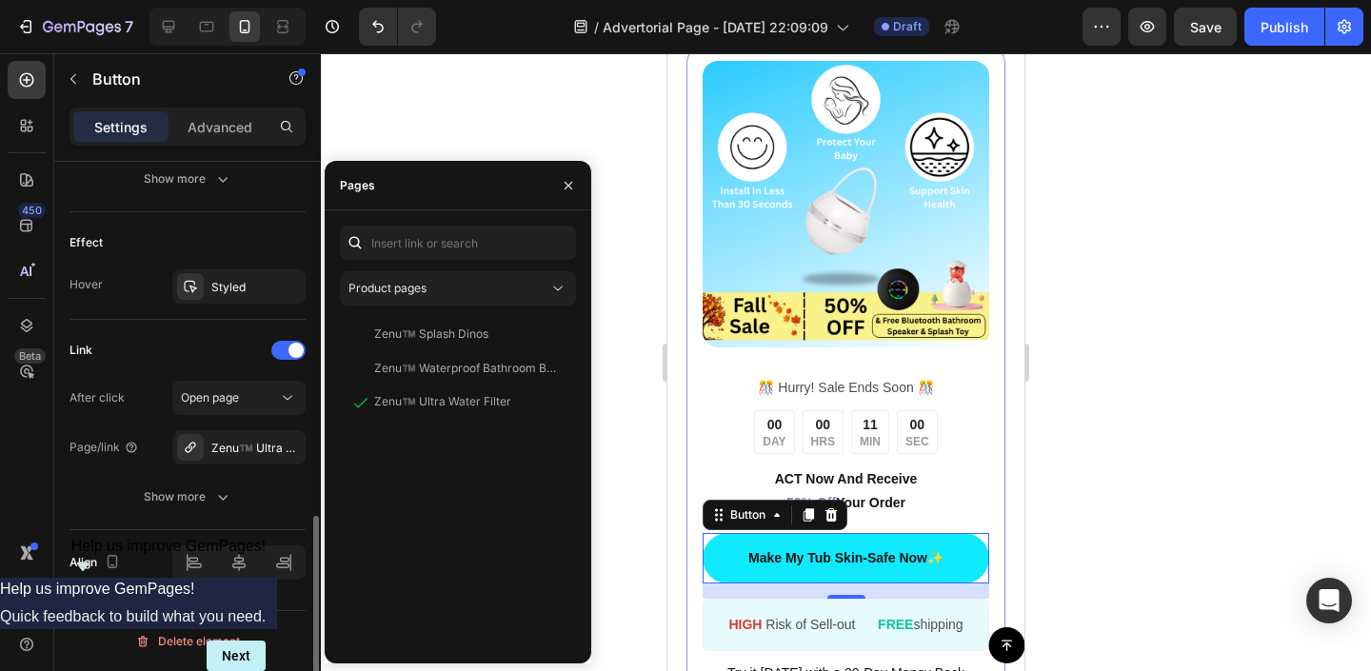
click at [151, 348] on div "Link" at bounding box center [188, 350] width 236 height 30
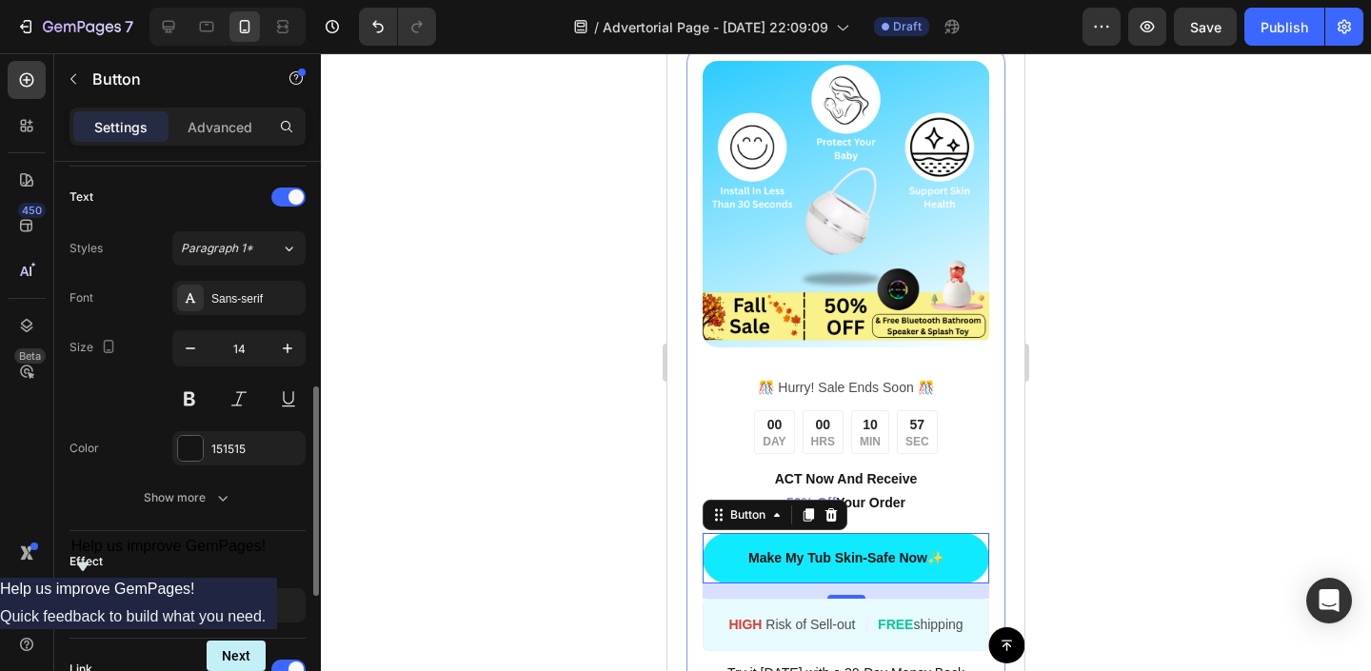
scroll to position [624, 0]
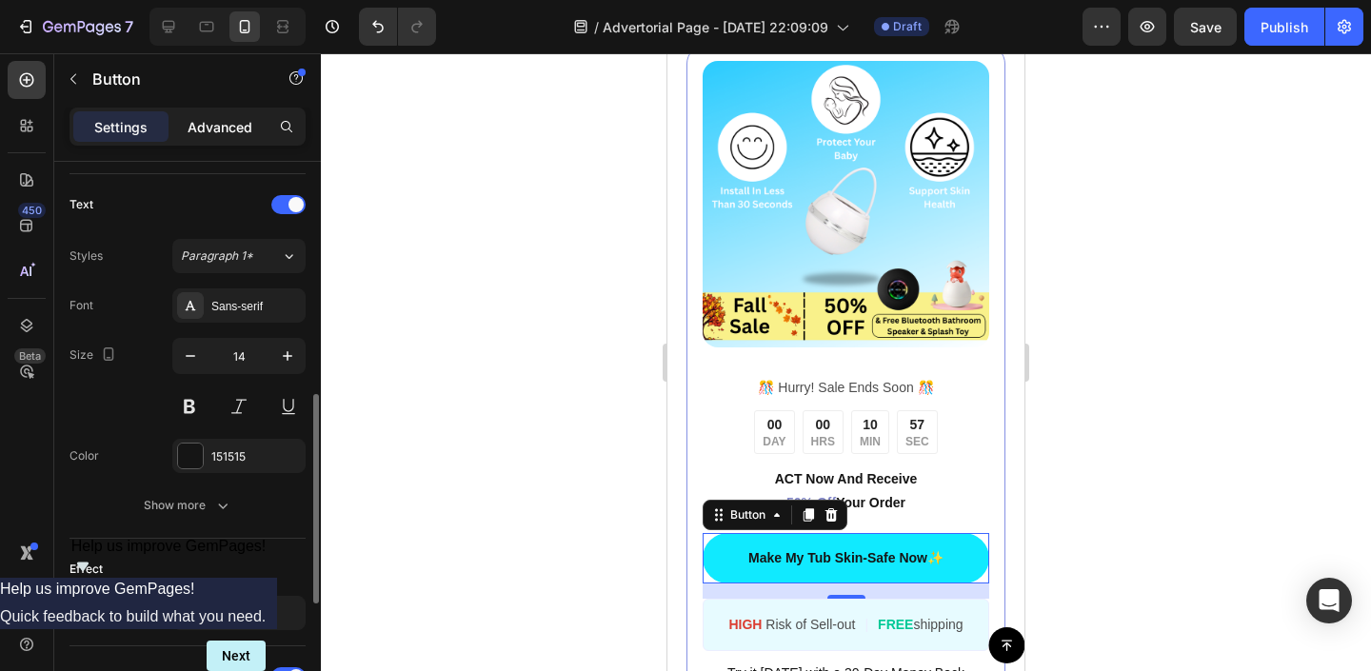
click at [177, 135] on div "Advanced" at bounding box center [219, 126] width 95 height 30
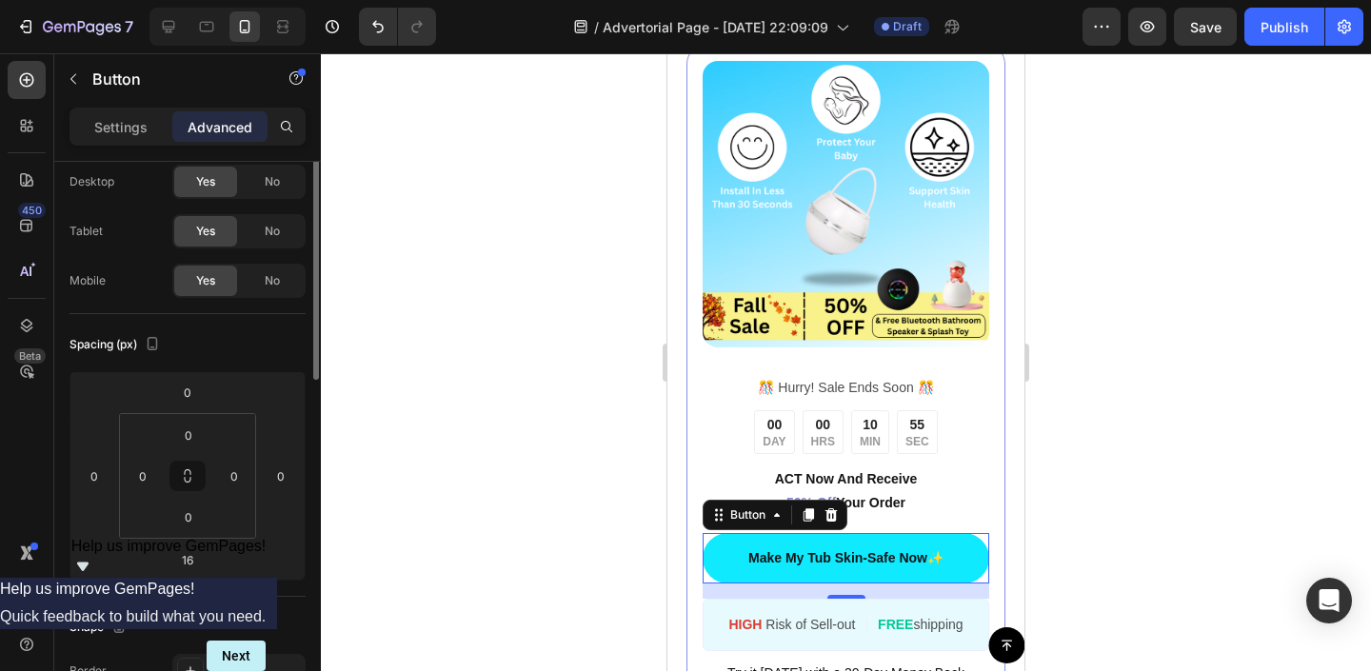
scroll to position [0, 0]
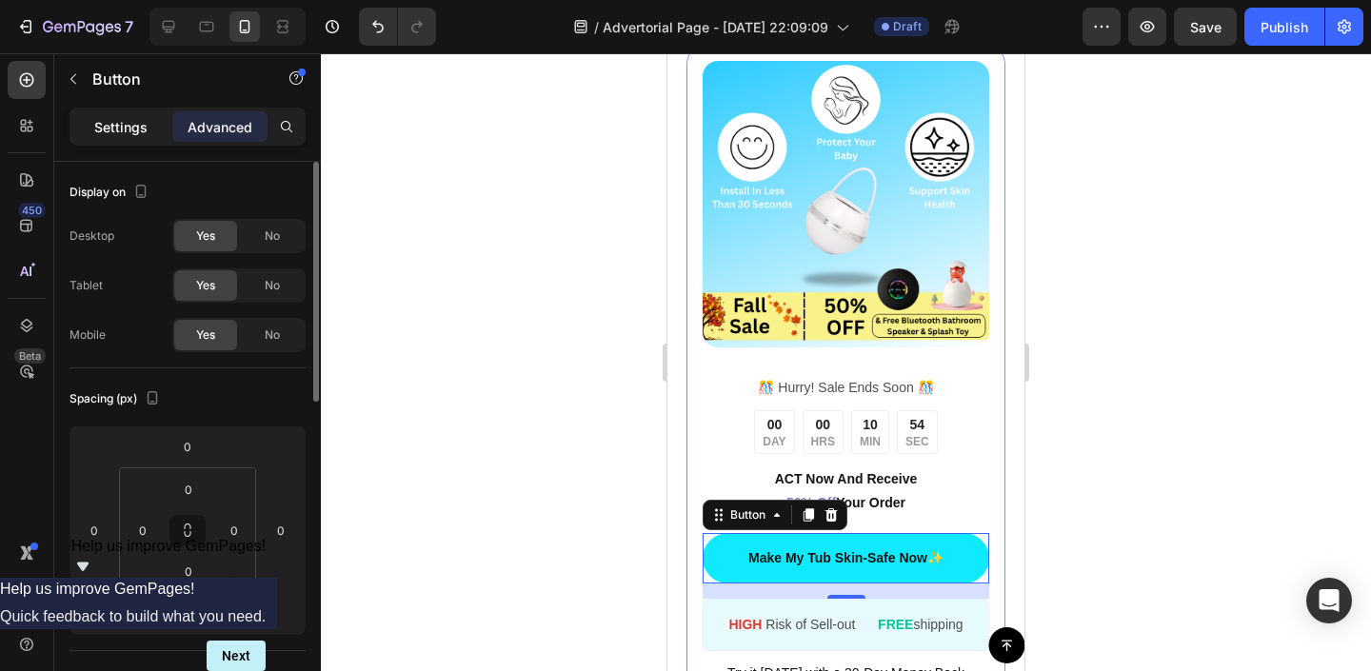
click at [129, 112] on div "Settings" at bounding box center [120, 126] width 95 height 30
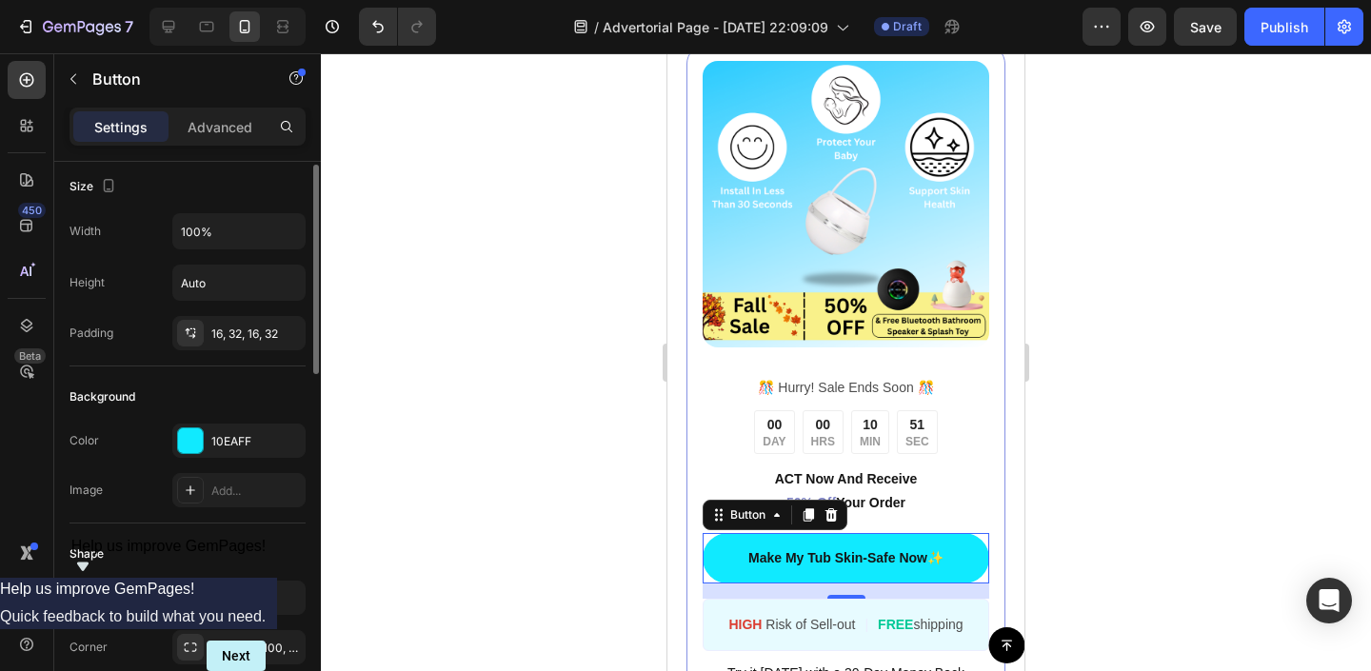
scroll to position [7, 0]
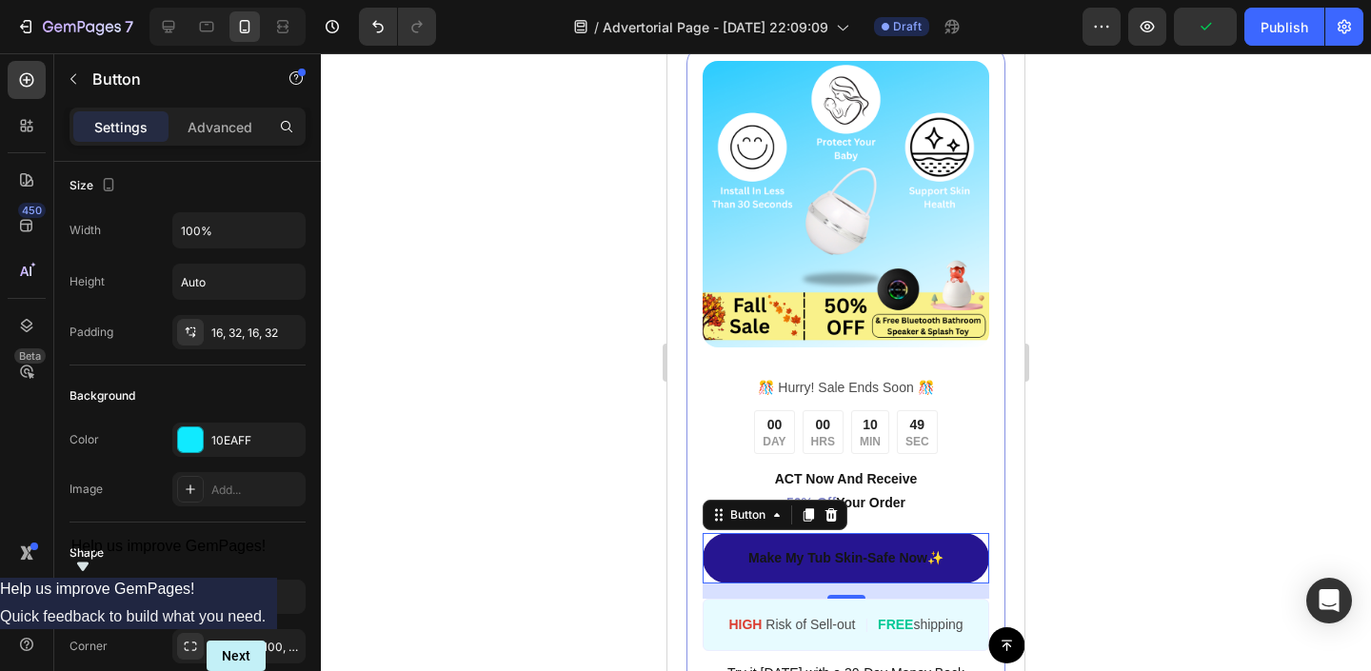
click at [720, 548] on link "Make My Tub Skin-Safe Now✨" at bounding box center [846, 558] width 287 height 50
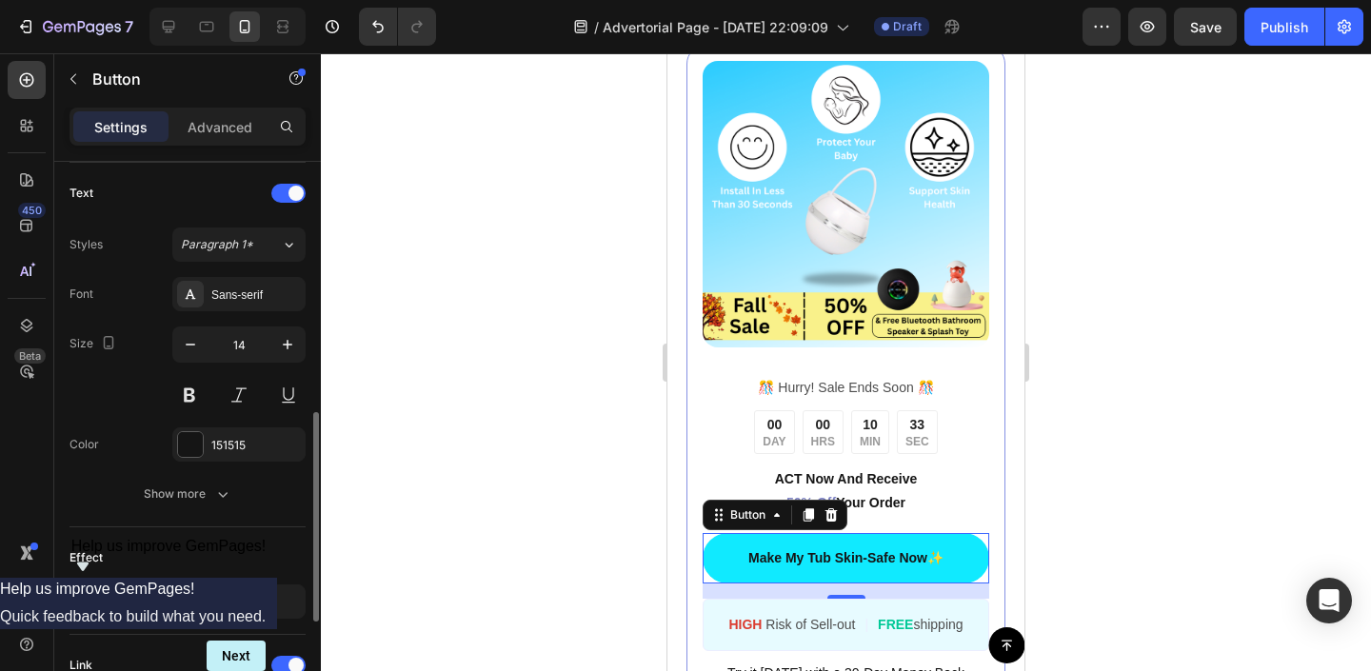
scroll to position [651, 0]
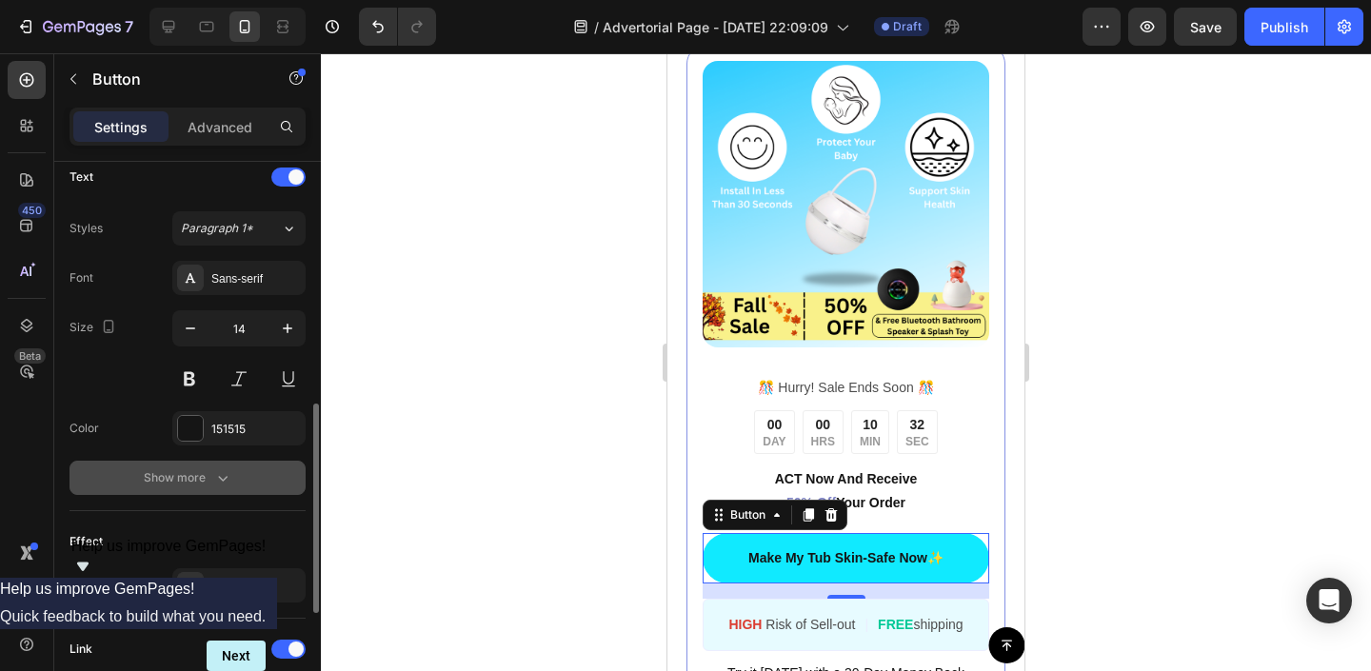
click at [137, 468] on button "Show more" at bounding box center [188, 478] width 236 height 34
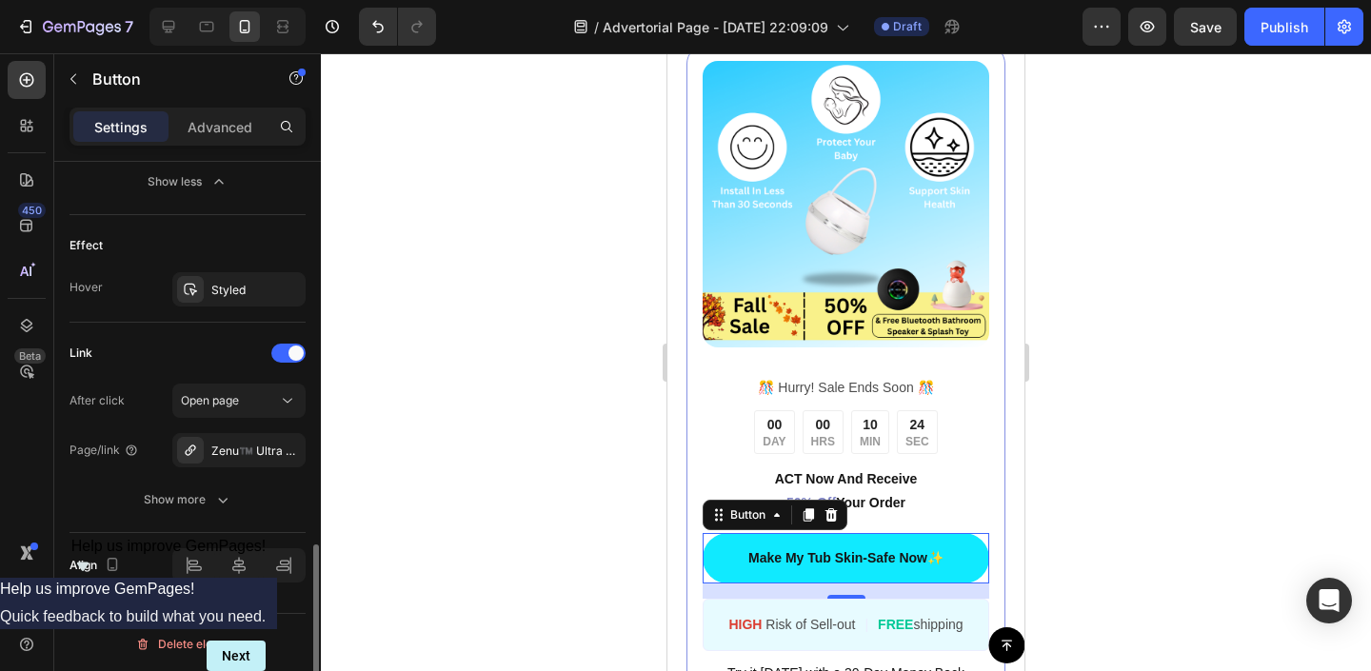
scroll to position [1202, 0]
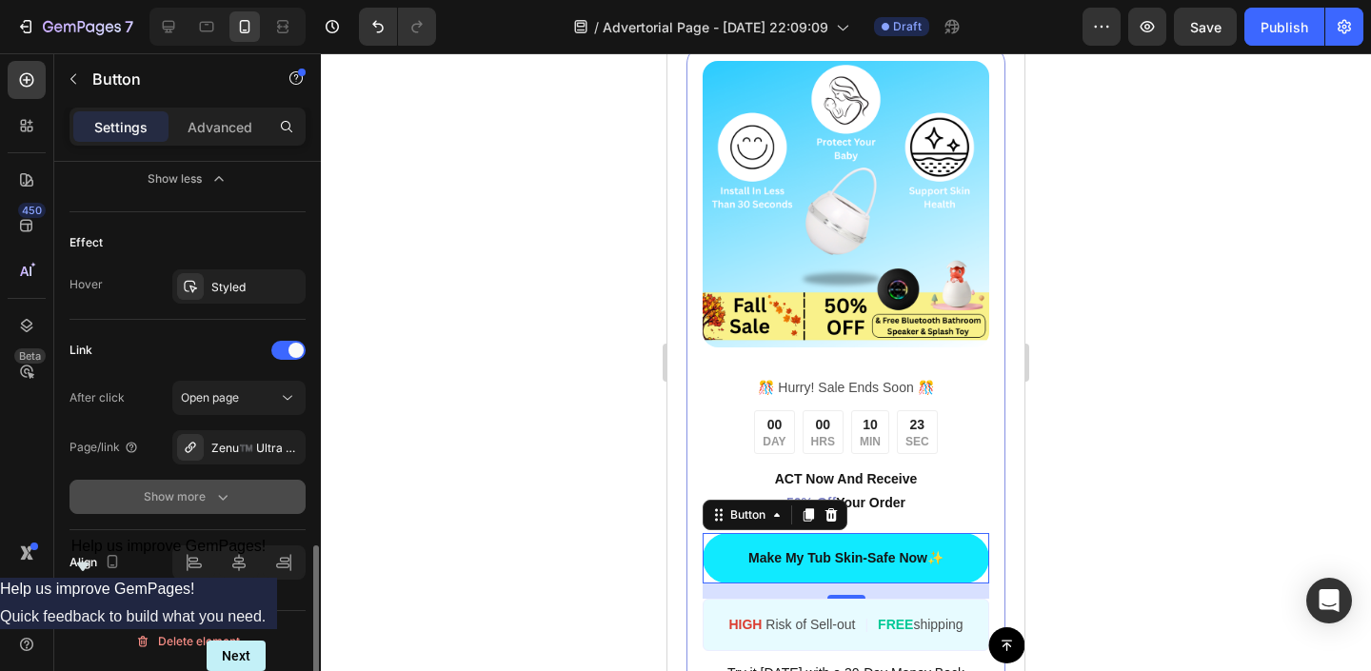
click at [186, 510] on button "Show more" at bounding box center [188, 497] width 236 height 34
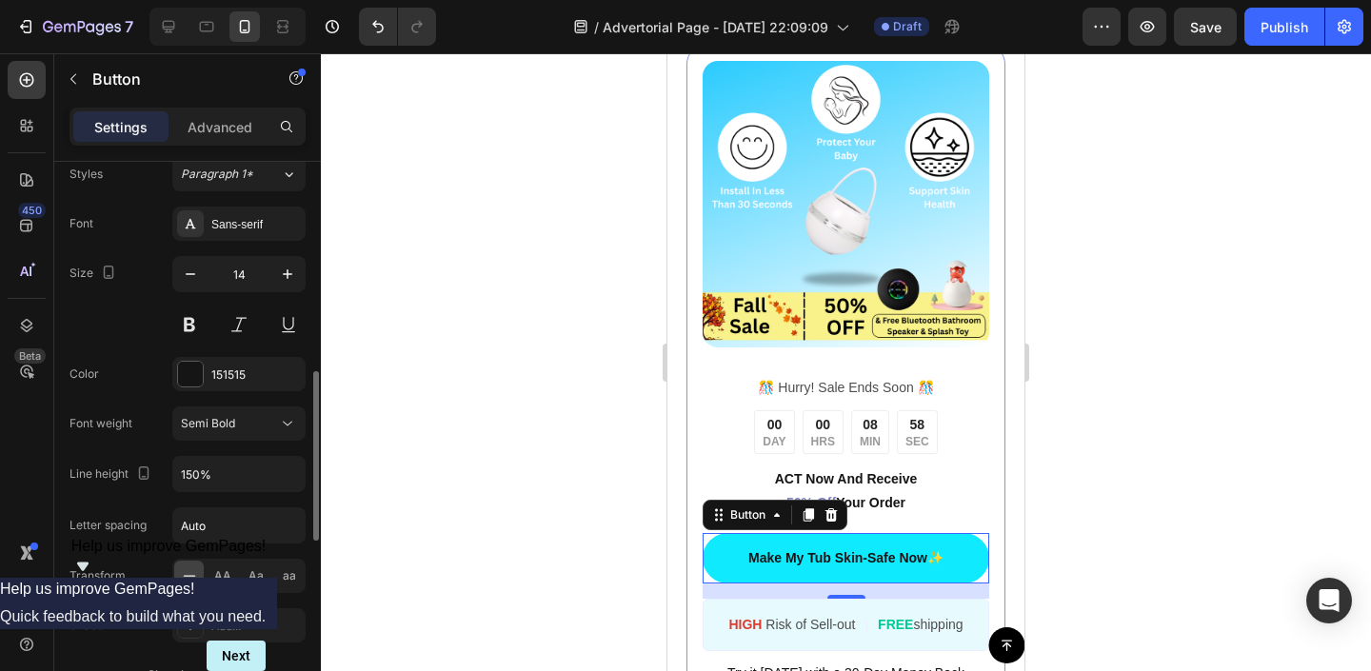
scroll to position [714, 0]
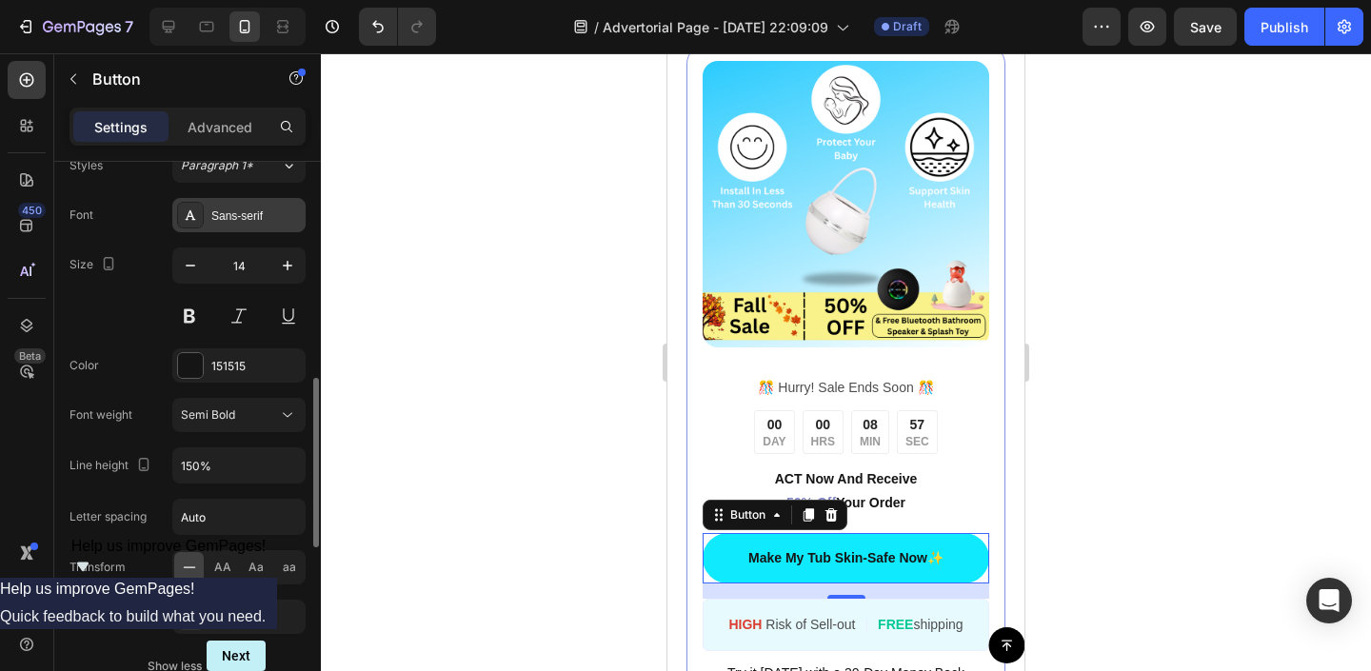
click at [205, 220] on div "Sans-serif" at bounding box center [238, 215] width 133 height 34
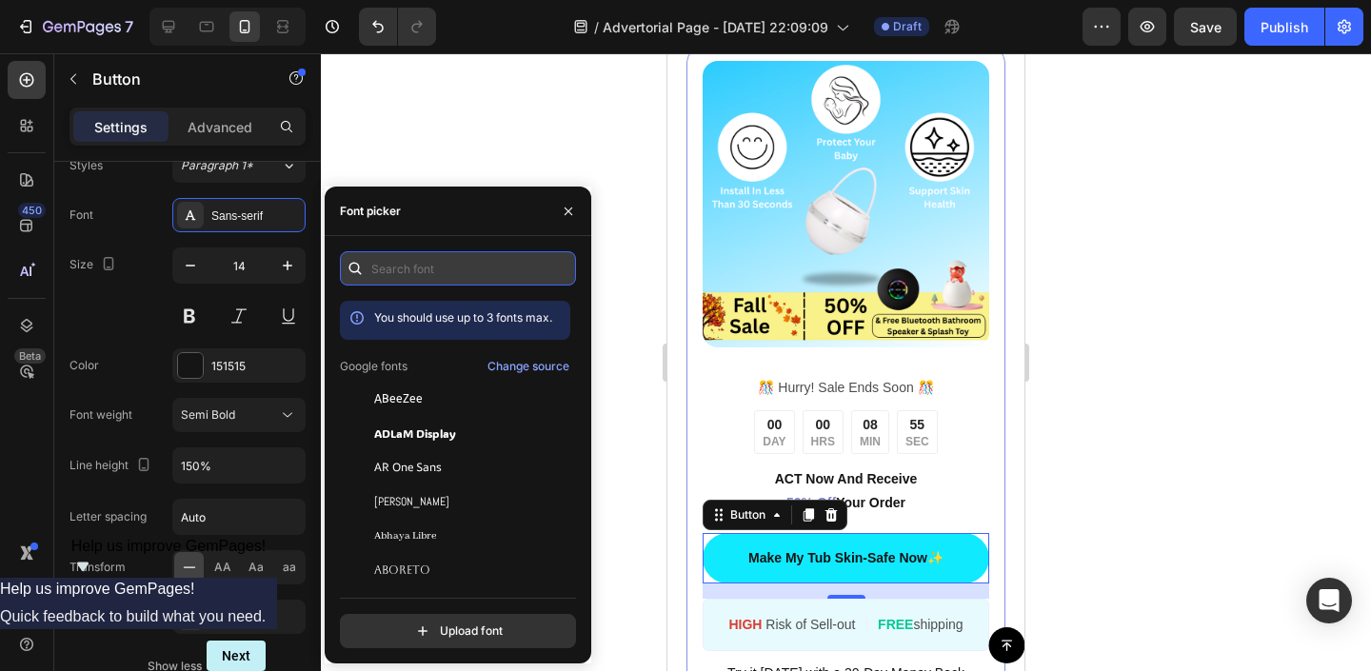
click at [370, 272] on input "text" at bounding box center [458, 268] width 236 height 34
type input "c"
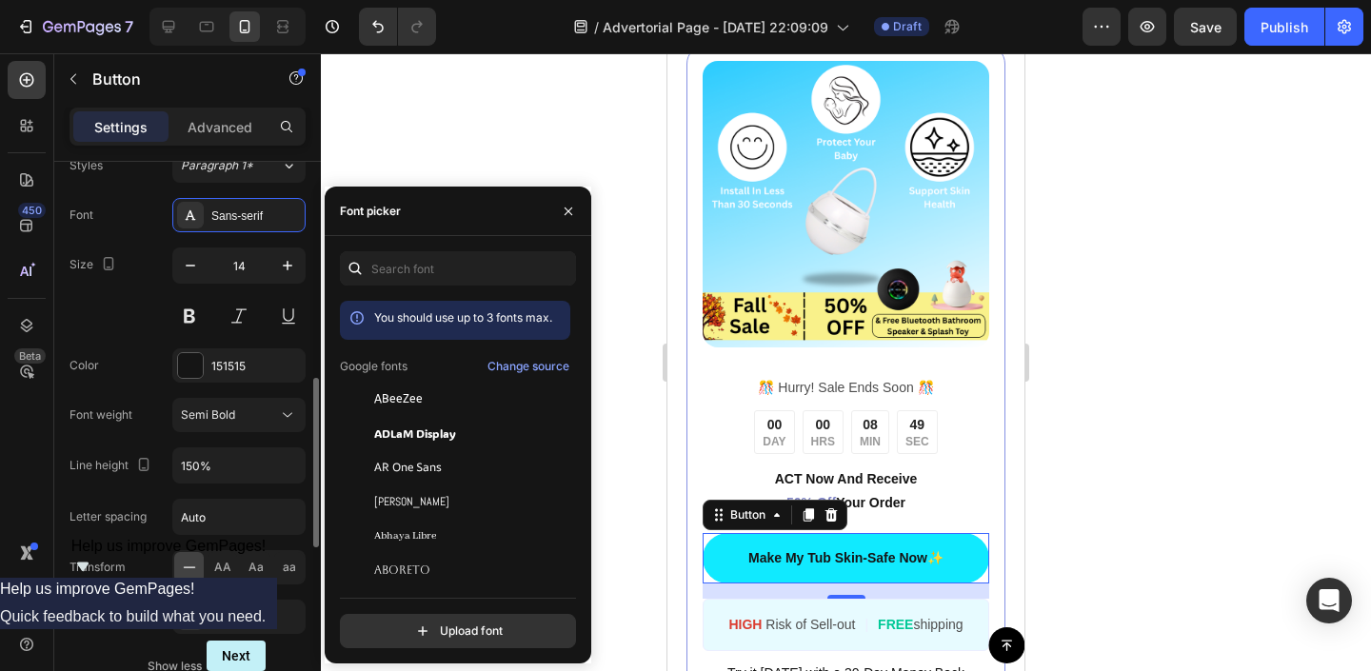
click at [139, 310] on div "Size 14" at bounding box center [188, 291] width 236 height 86
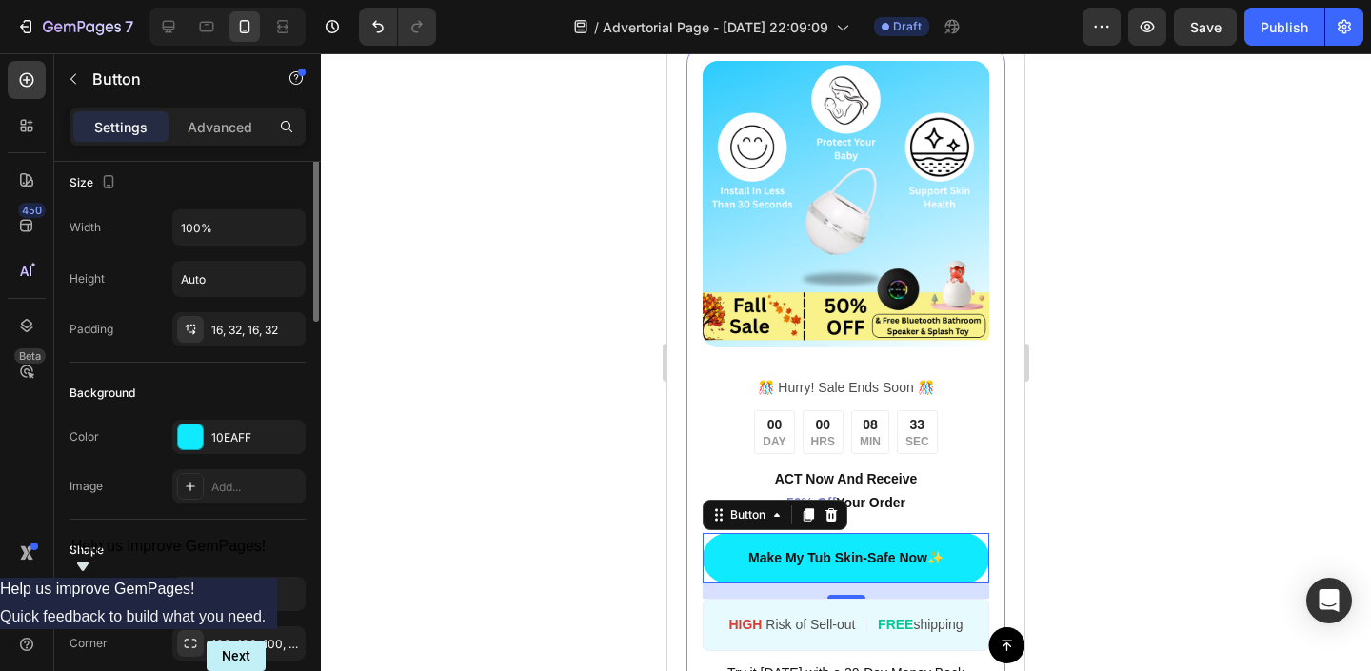
scroll to position [0, 0]
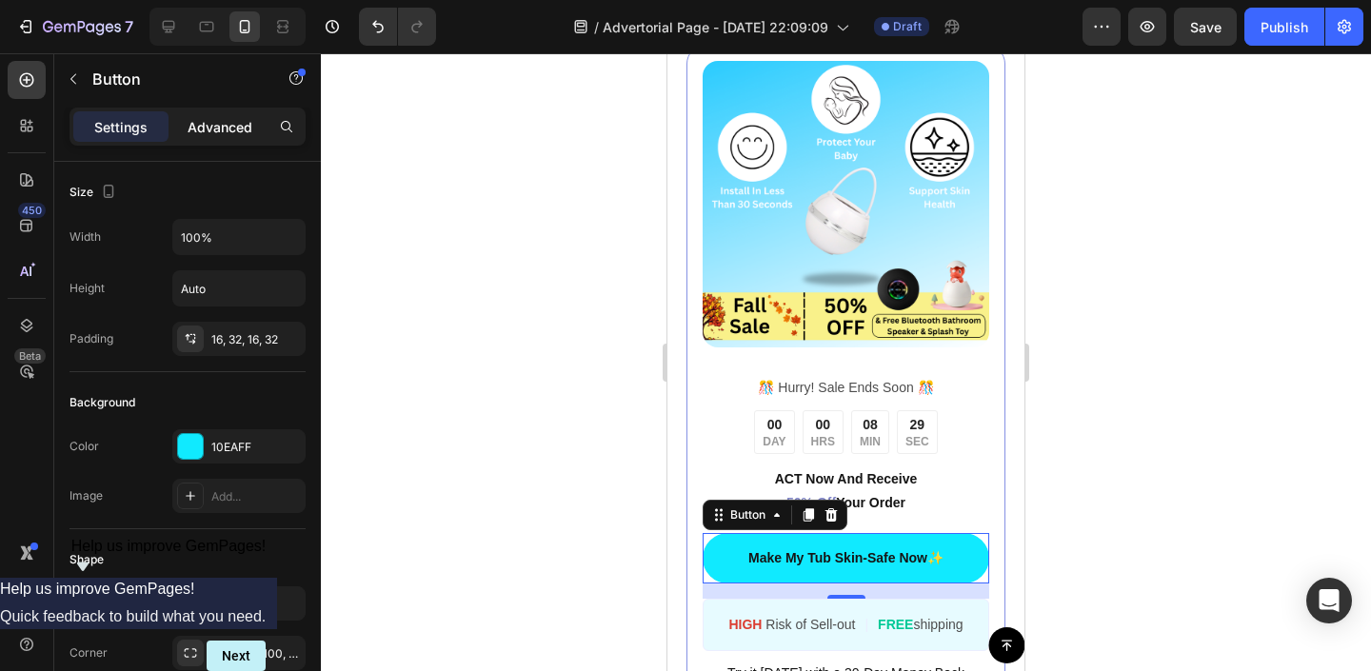
click at [205, 119] on p "Advanced" at bounding box center [220, 127] width 65 height 20
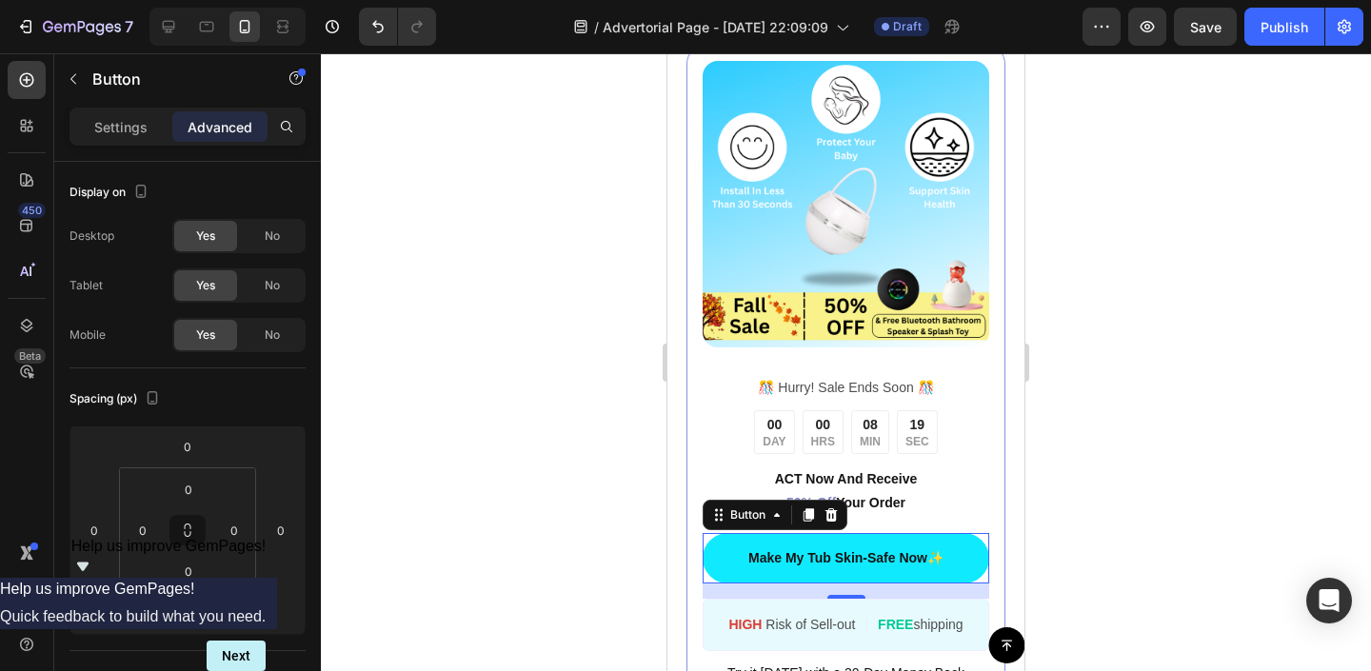
click at [617, 516] on div at bounding box center [846, 362] width 1050 height 618
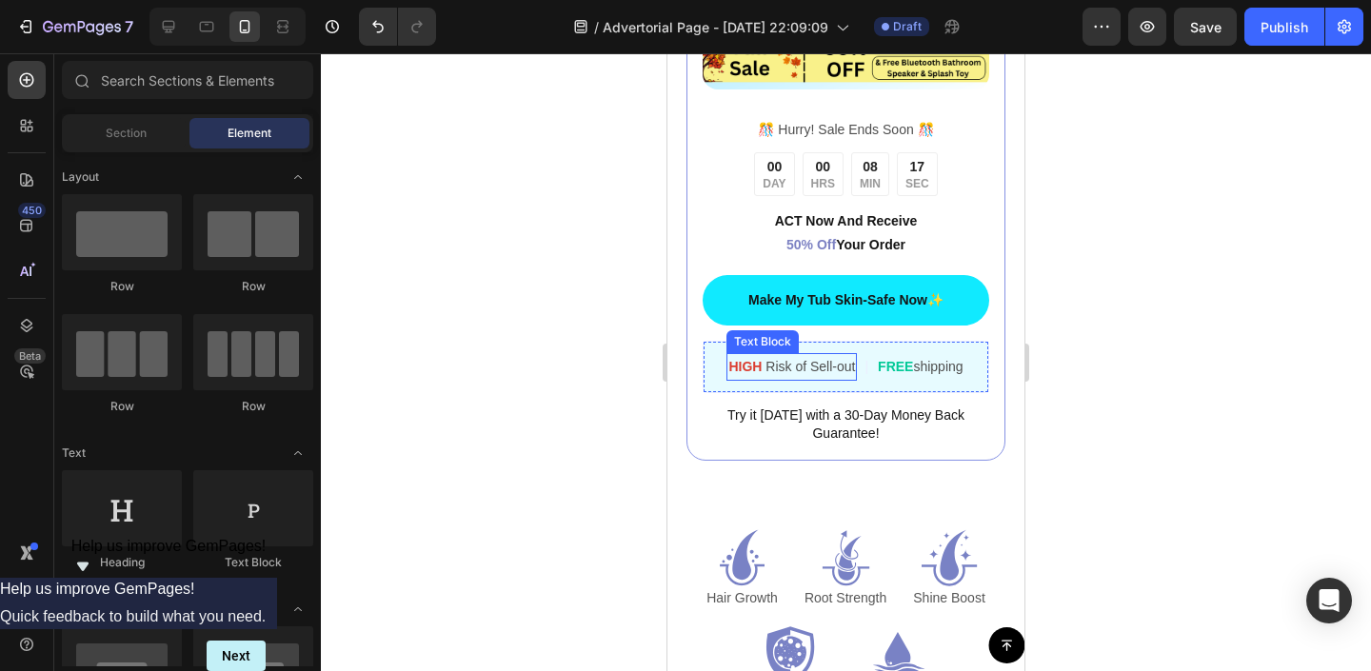
scroll to position [3950, 0]
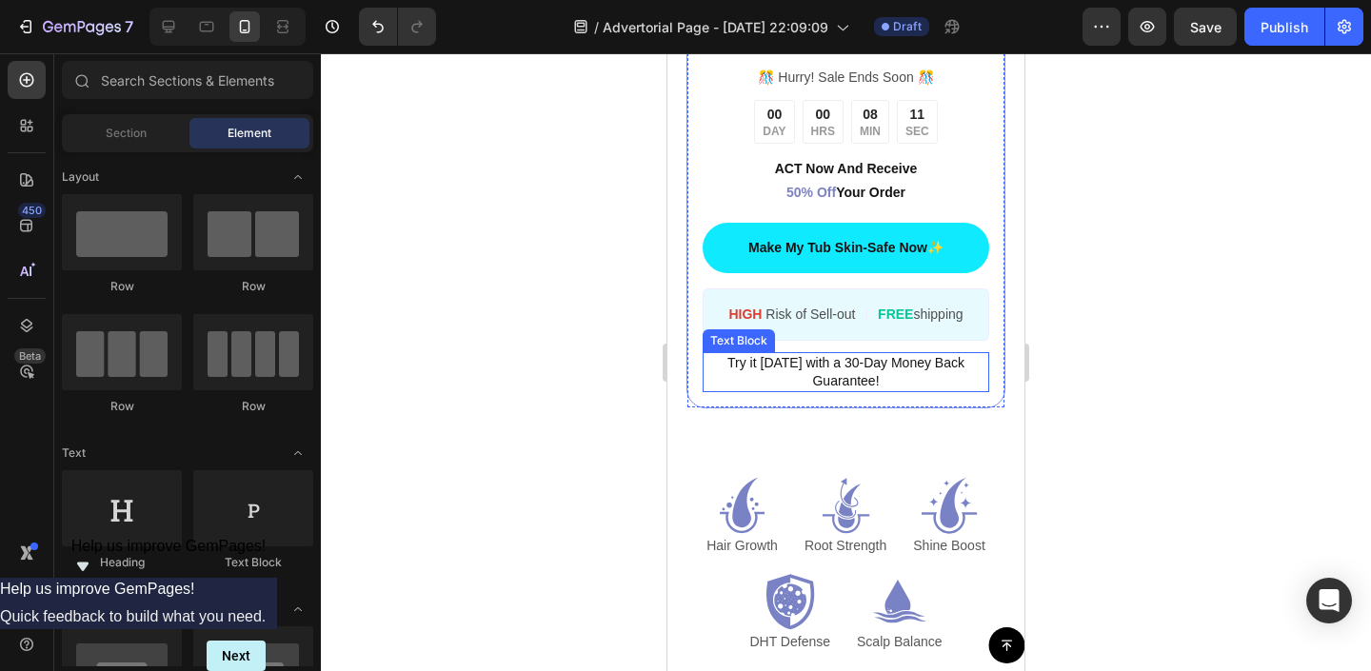
click at [866, 360] on span "Try it today with a 30-Day Money Back Guarantee!" at bounding box center [845, 371] width 237 height 33
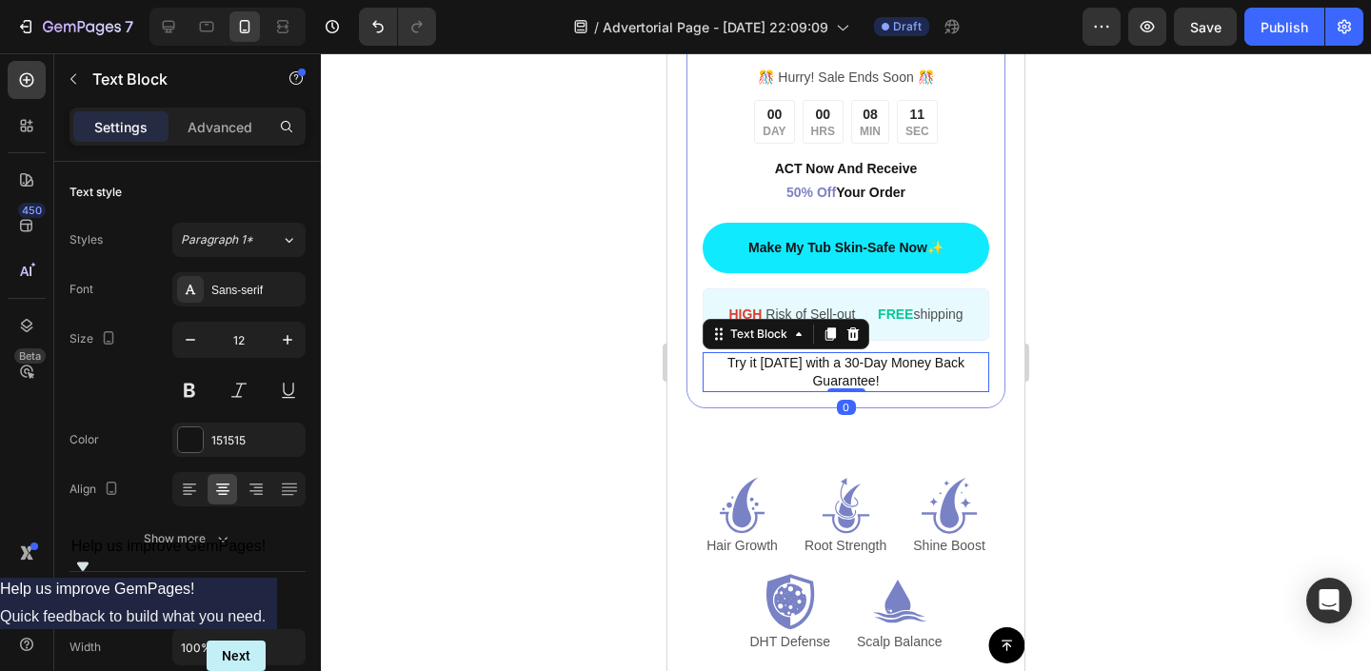
click at [866, 360] on span "Try it today with a 30-Day Money Back Guarantee!" at bounding box center [845, 371] width 237 height 33
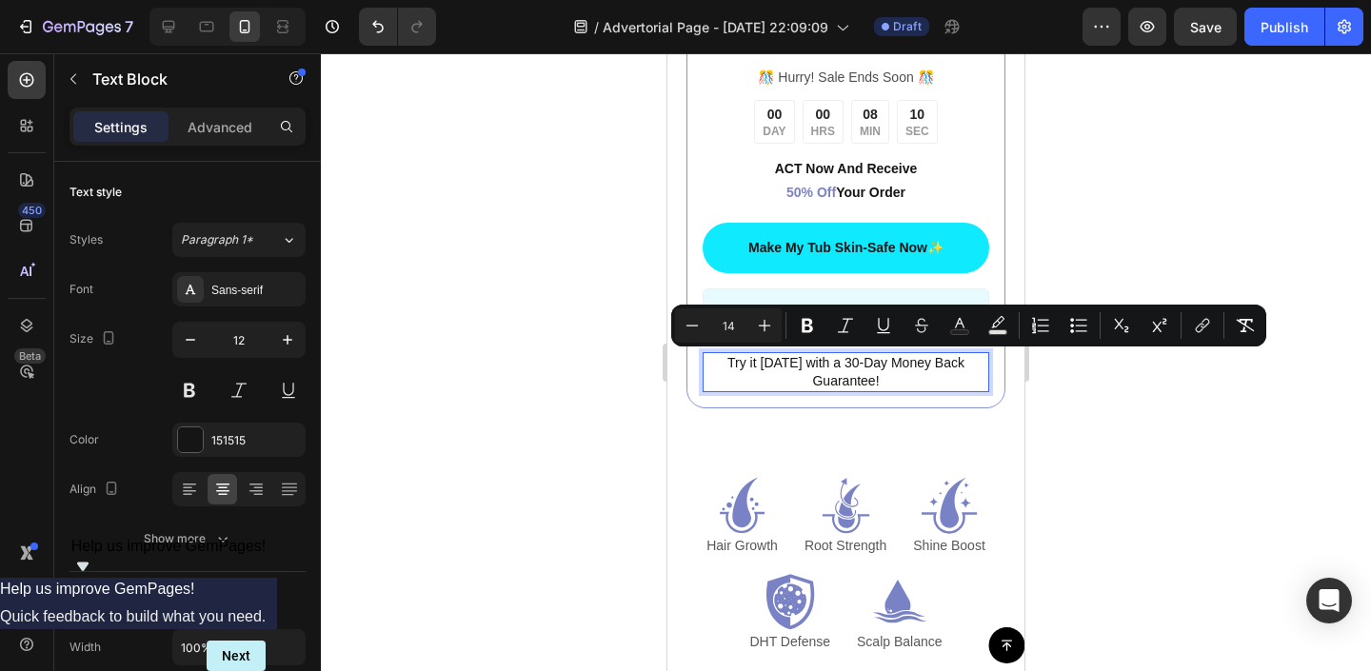
click at [851, 362] on span "Try it today with a 30-Day Money Back Guarantee!" at bounding box center [845, 371] width 237 height 33
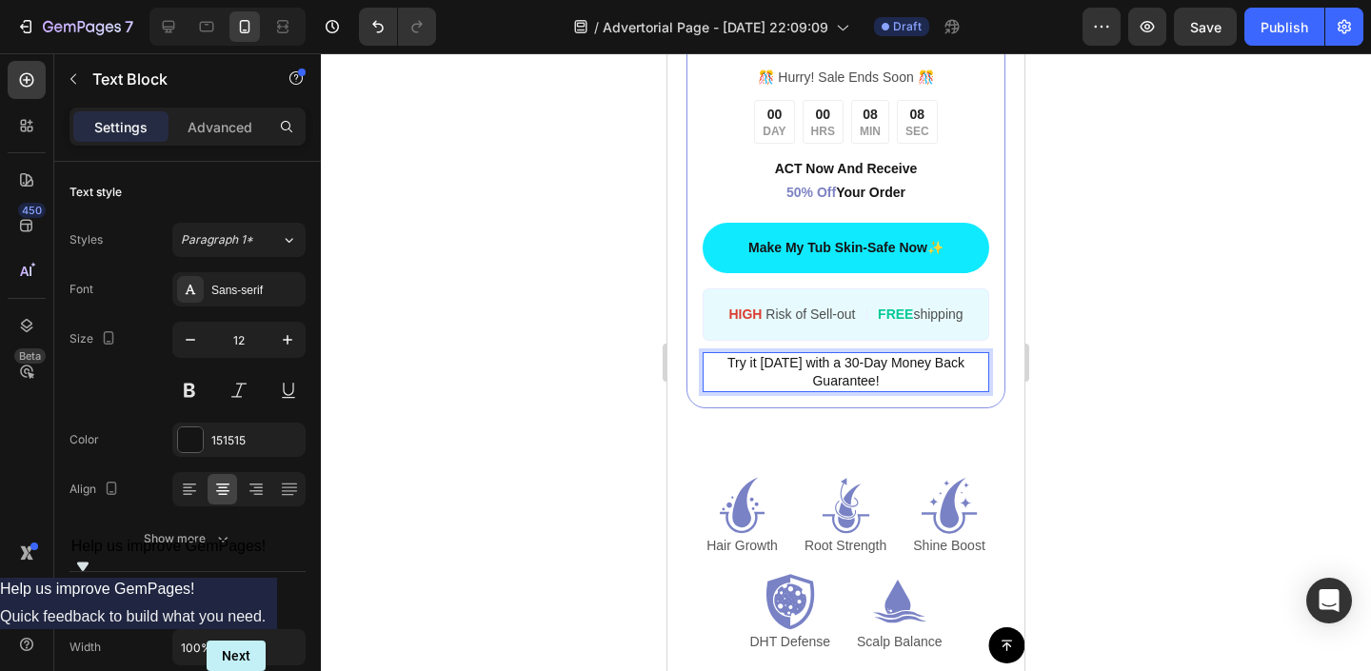
click at [843, 362] on span "Try it today with a 30-Day Money Back Guarantee!" at bounding box center [845, 371] width 237 height 33
click at [847, 367] on span "Try it today with a 30-Day Money Back Guarantee!" at bounding box center [845, 371] width 237 height 33
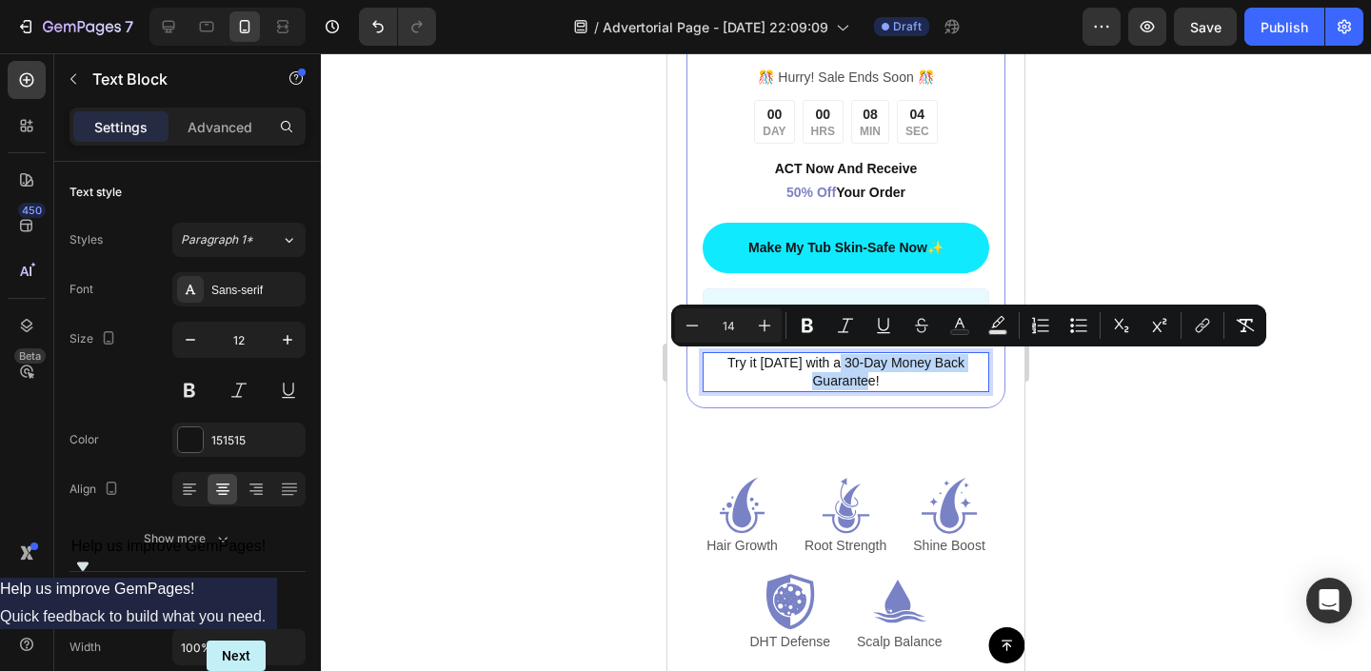
drag, startPoint x: 839, startPoint y: 365, endPoint x: 875, endPoint y: 380, distance: 39.3
click at [875, 380] on span "Try it today with a 30-Day Money Back Guarantee!" at bounding box center [845, 371] width 237 height 33
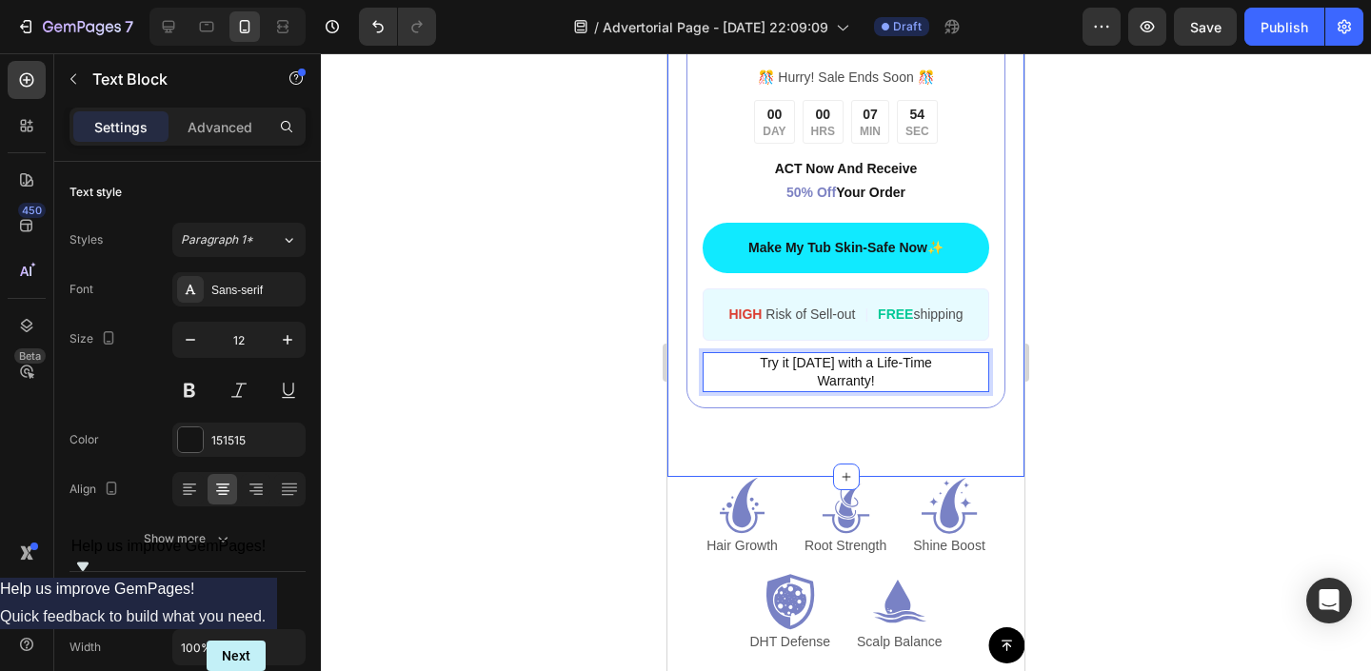
click at [582, 366] on div at bounding box center [846, 362] width 1050 height 618
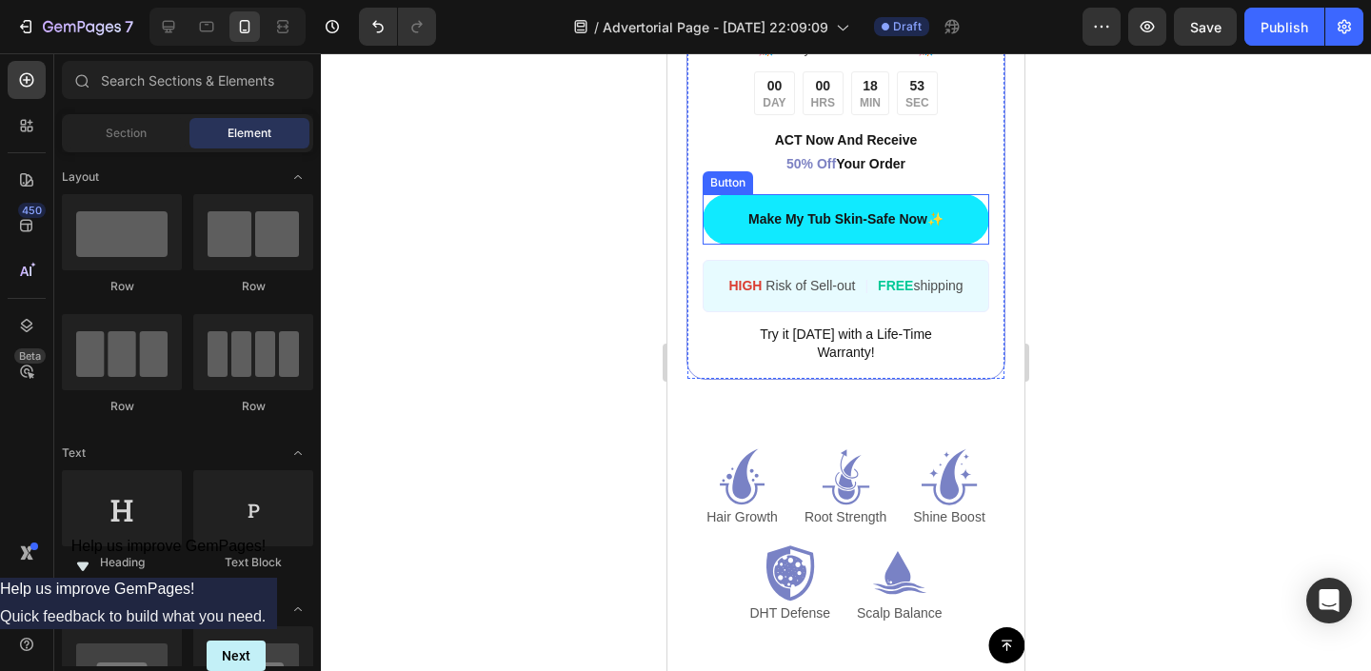
scroll to position [3982, 0]
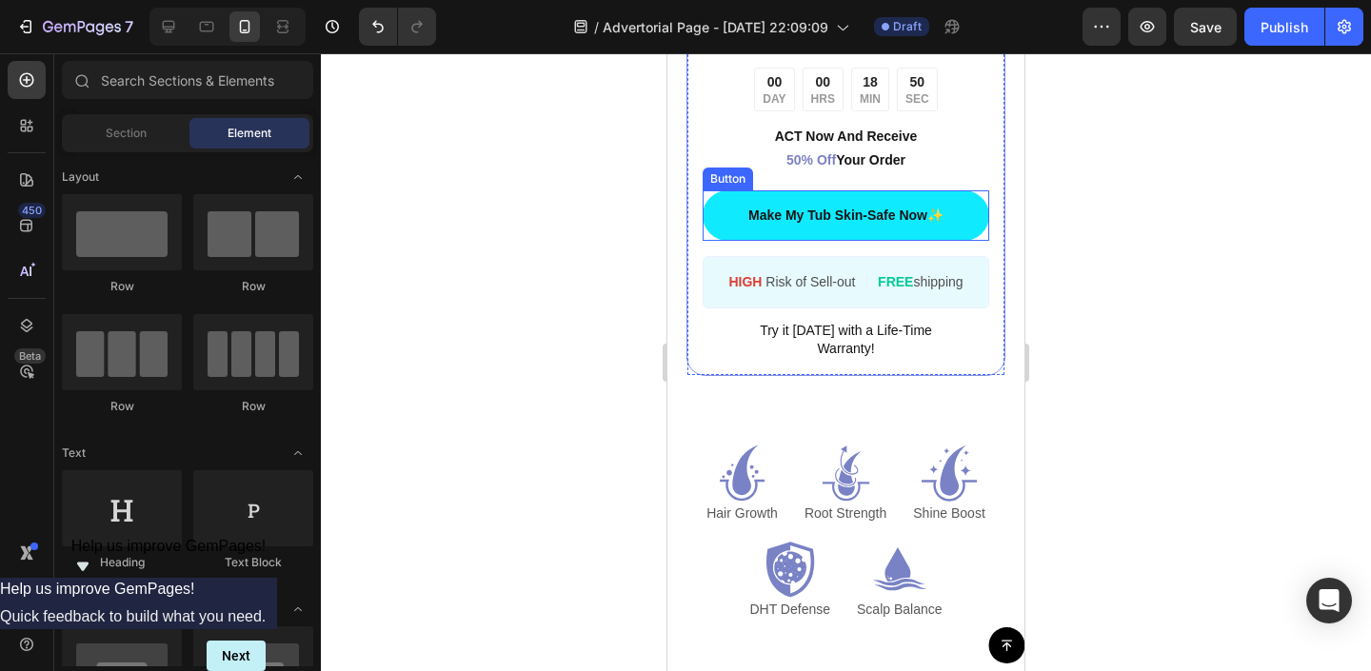
click at [707, 235] on div "Make My Tub Skin-Safe Now✨ Button" at bounding box center [846, 215] width 287 height 50
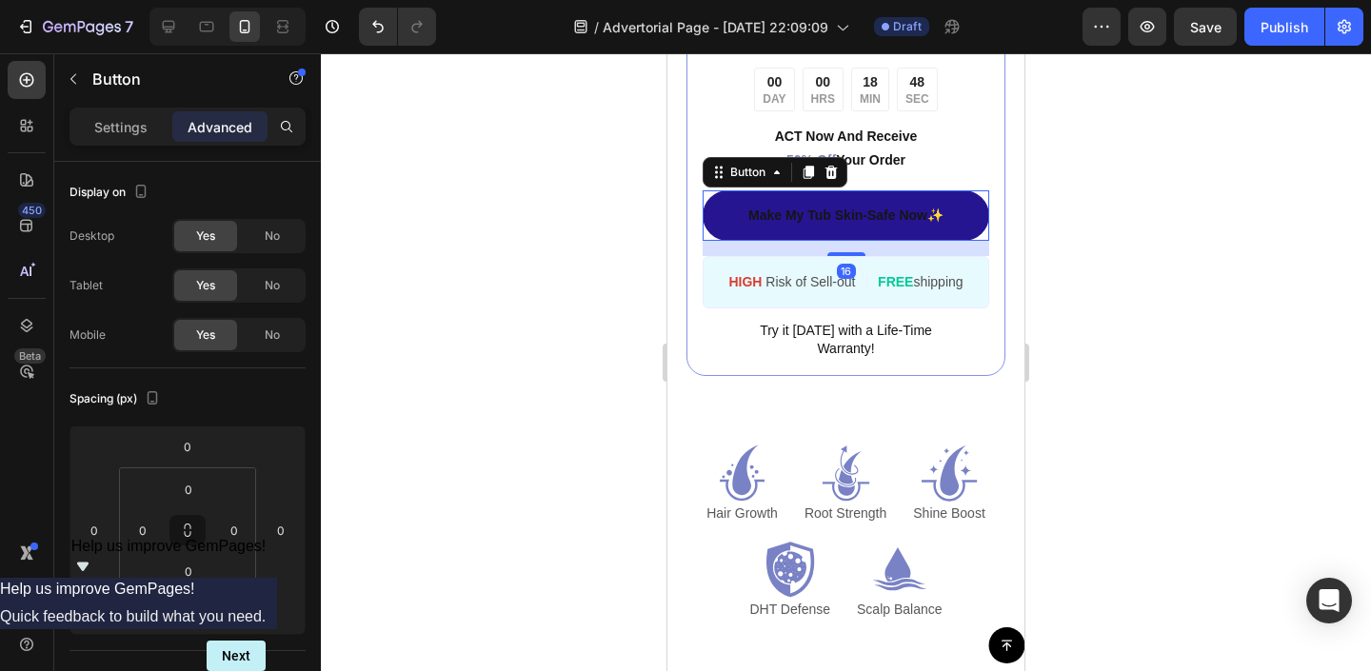
click at [724, 226] on link "Make My Tub Skin-Safe Now✨" at bounding box center [846, 215] width 287 height 50
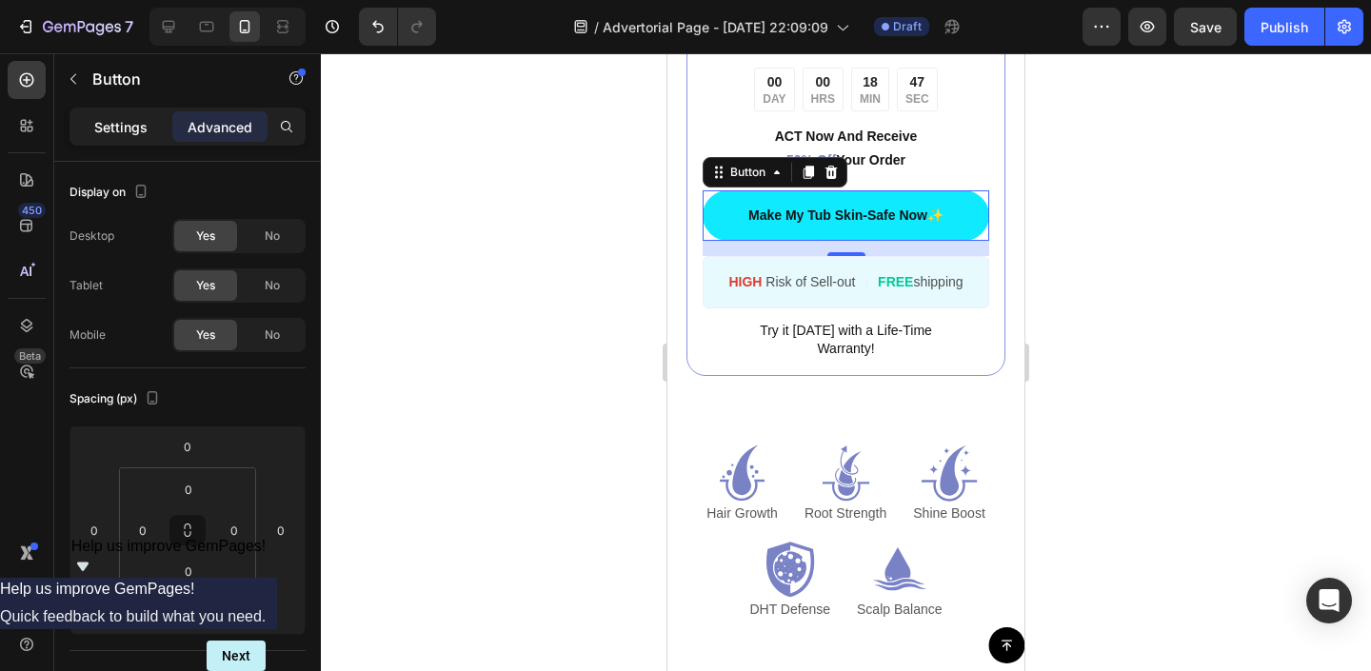
click at [121, 127] on p "Settings" at bounding box center [120, 127] width 53 height 20
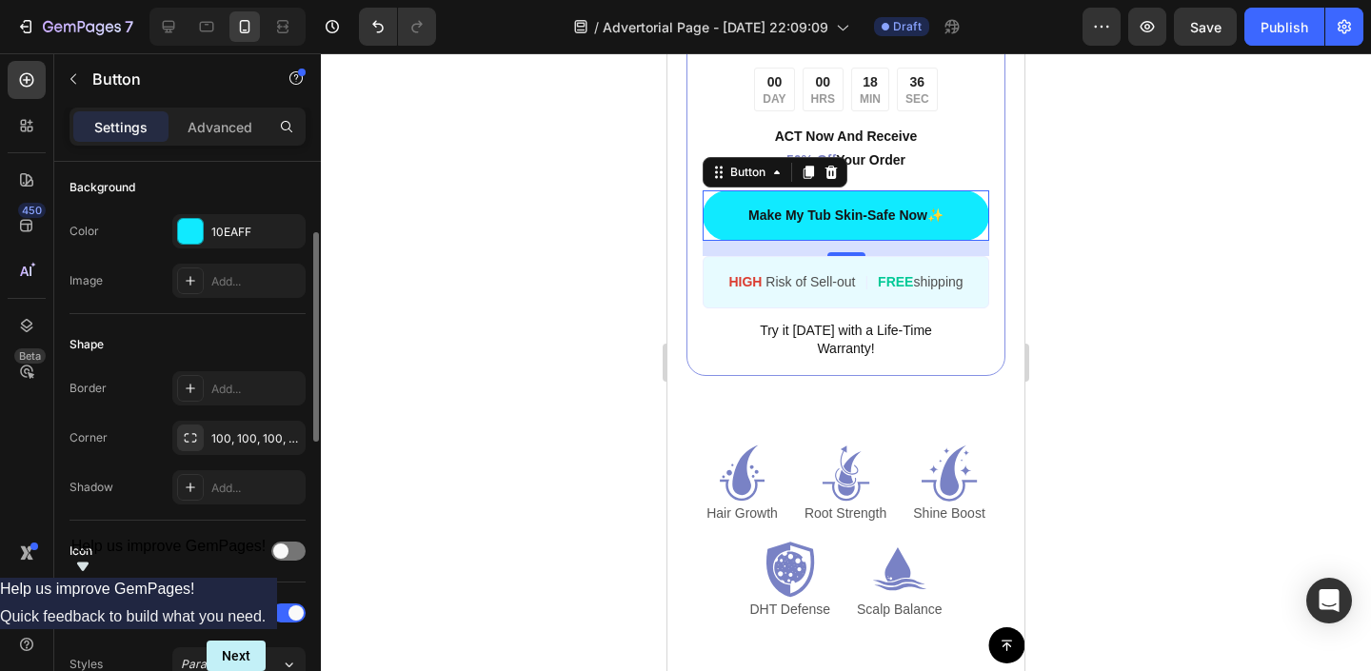
scroll to position [216, 0]
click at [208, 237] on div "10EAFF" at bounding box center [238, 230] width 133 height 34
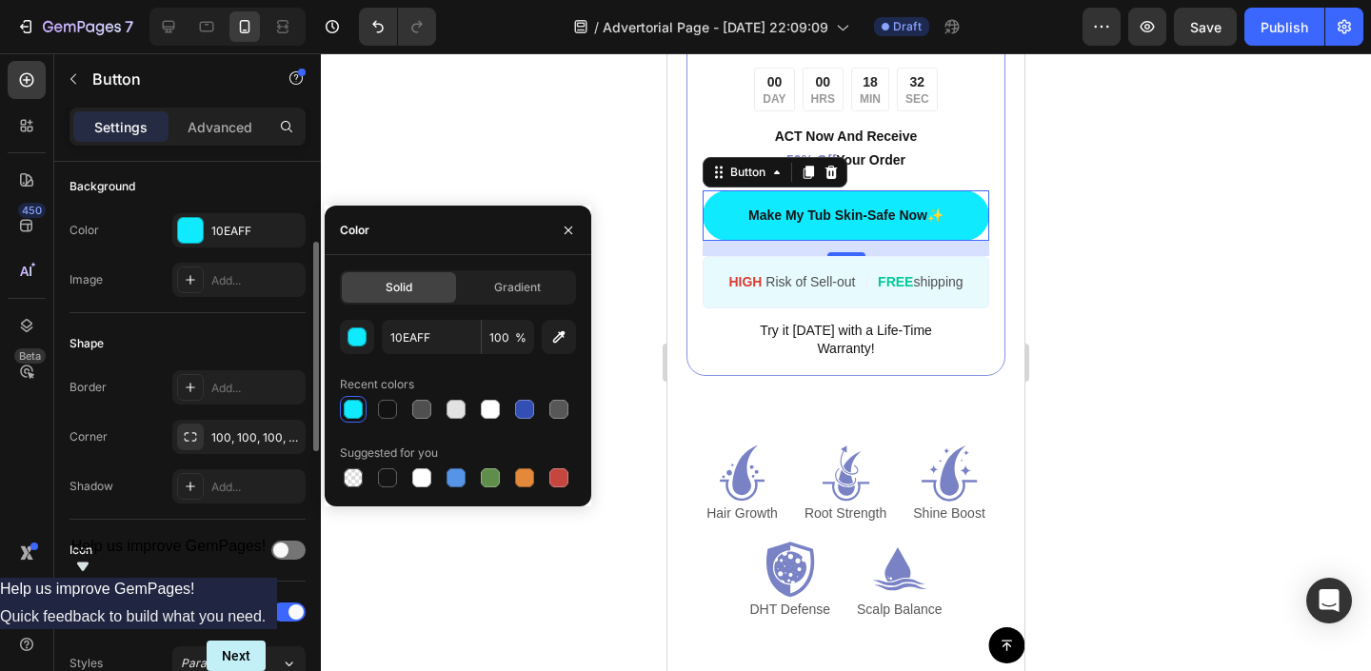
click at [139, 213] on div "Color 10EAFF" at bounding box center [188, 230] width 236 height 34
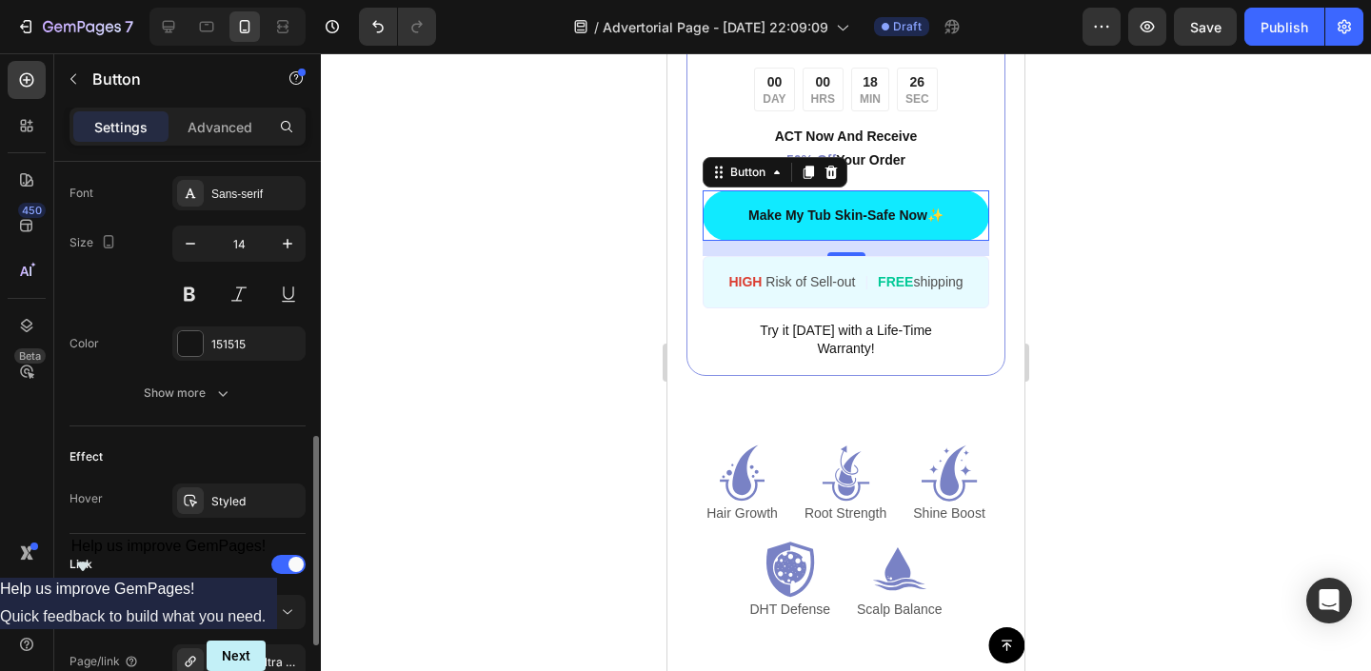
scroll to position [739, 0]
click at [162, 445] on div "Effect" at bounding box center [188, 454] width 236 height 30
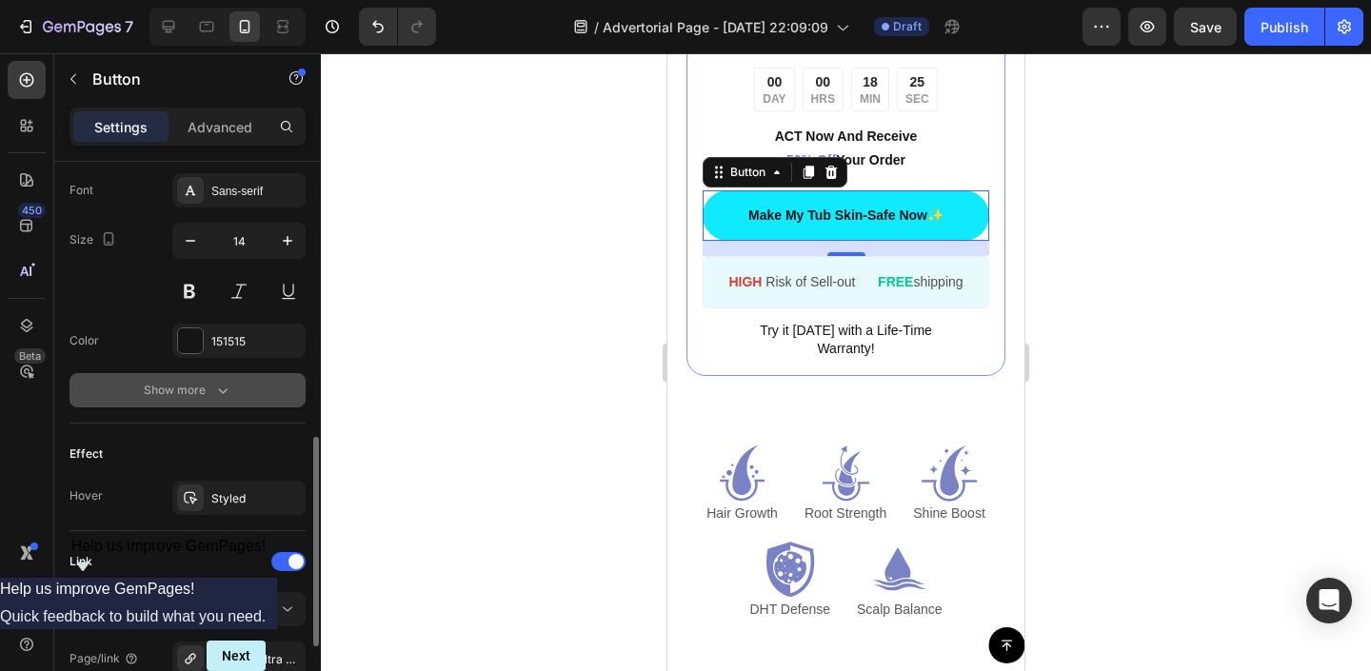
click at [162, 391] on div "Show more" at bounding box center [188, 390] width 89 height 19
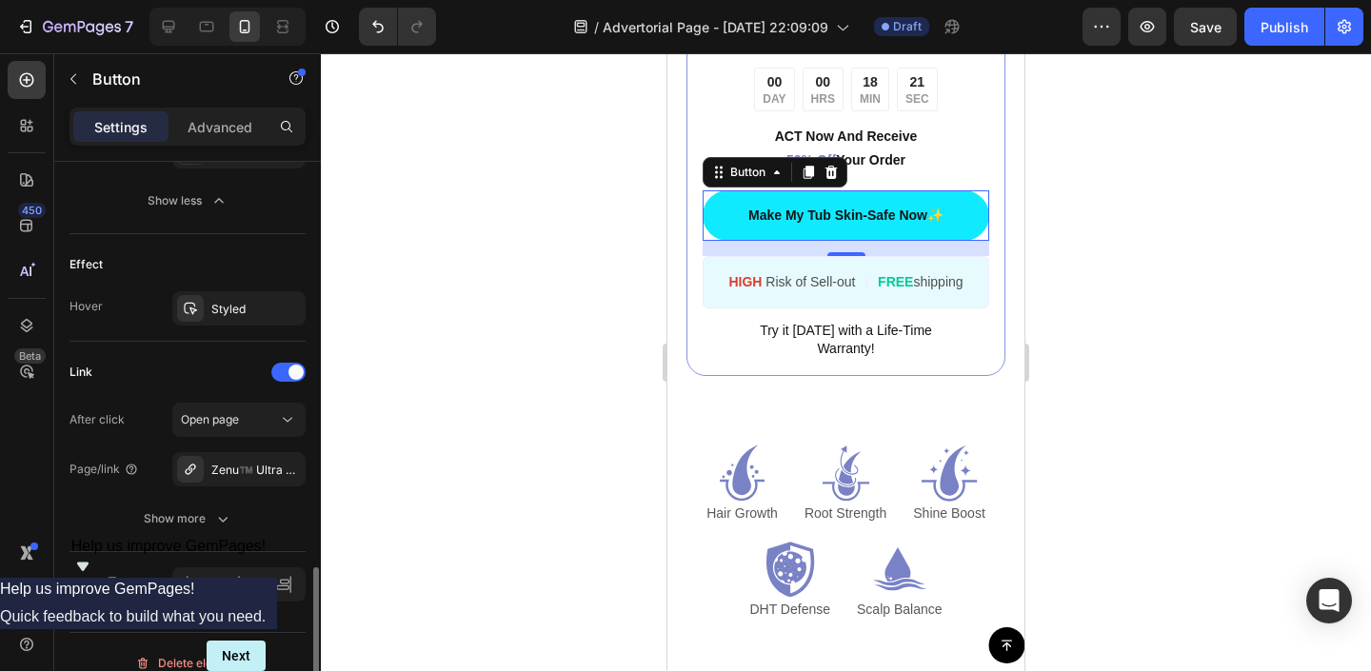
scroll to position [1202, 0]
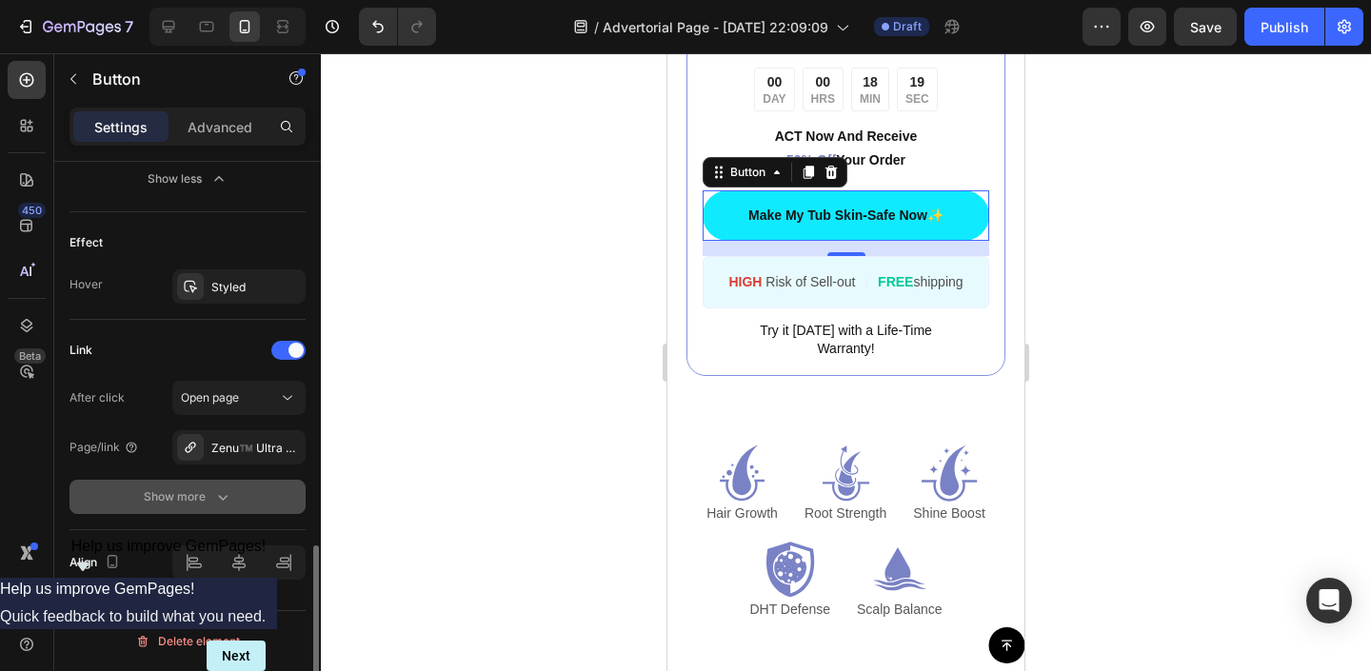
click at [155, 501] on div "Show more" at bounding box center [188, 497] width 89 height 19
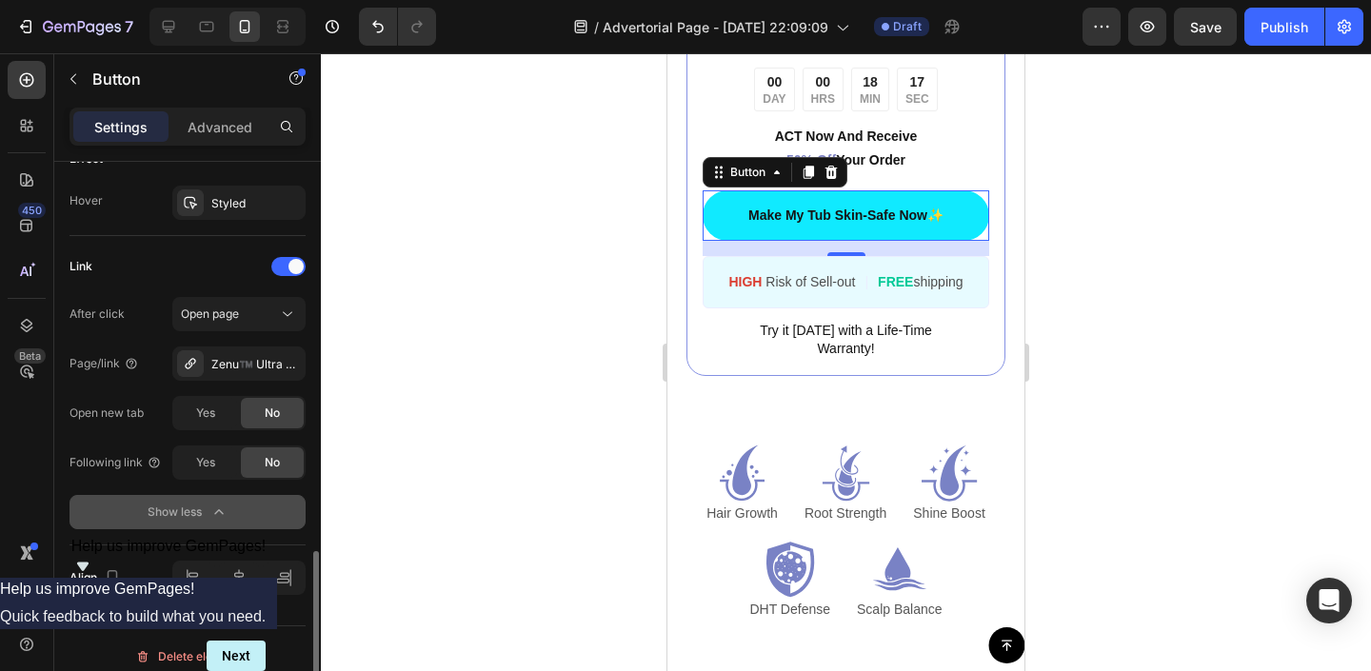
scroll to position [1301, 0]
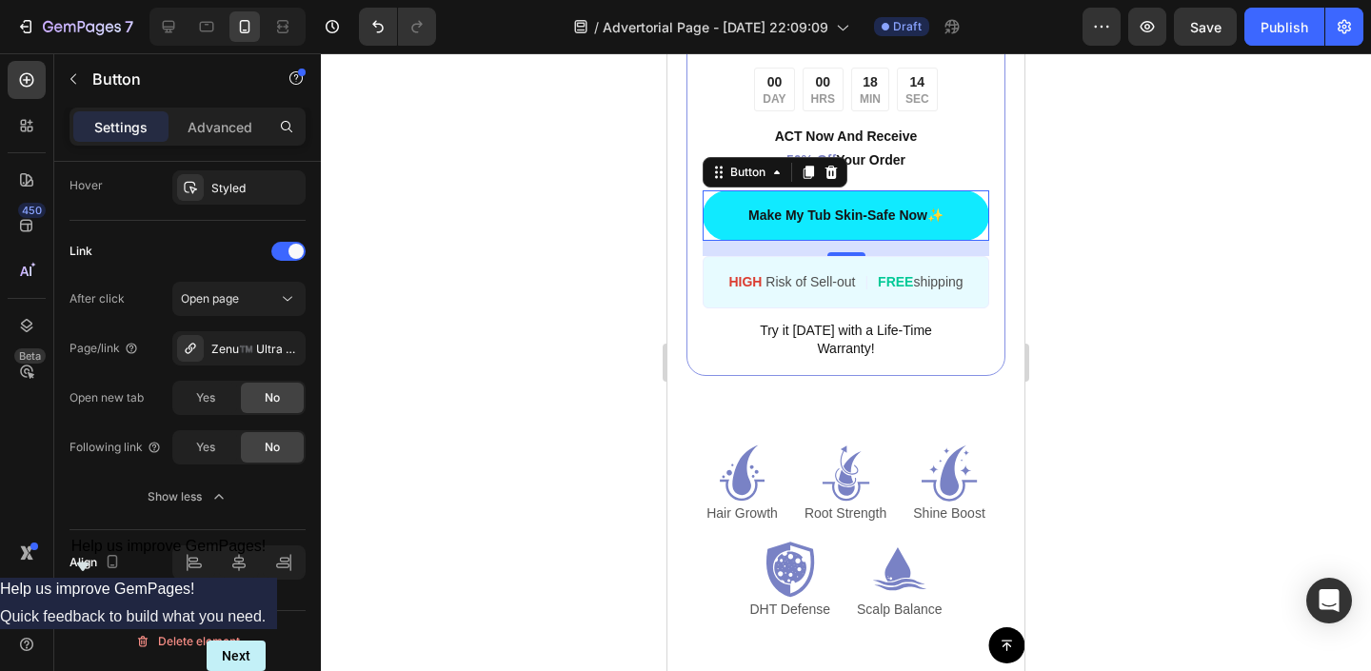
click at [451, 454] on div at bounding box center [846, 362] width 1050 height 618
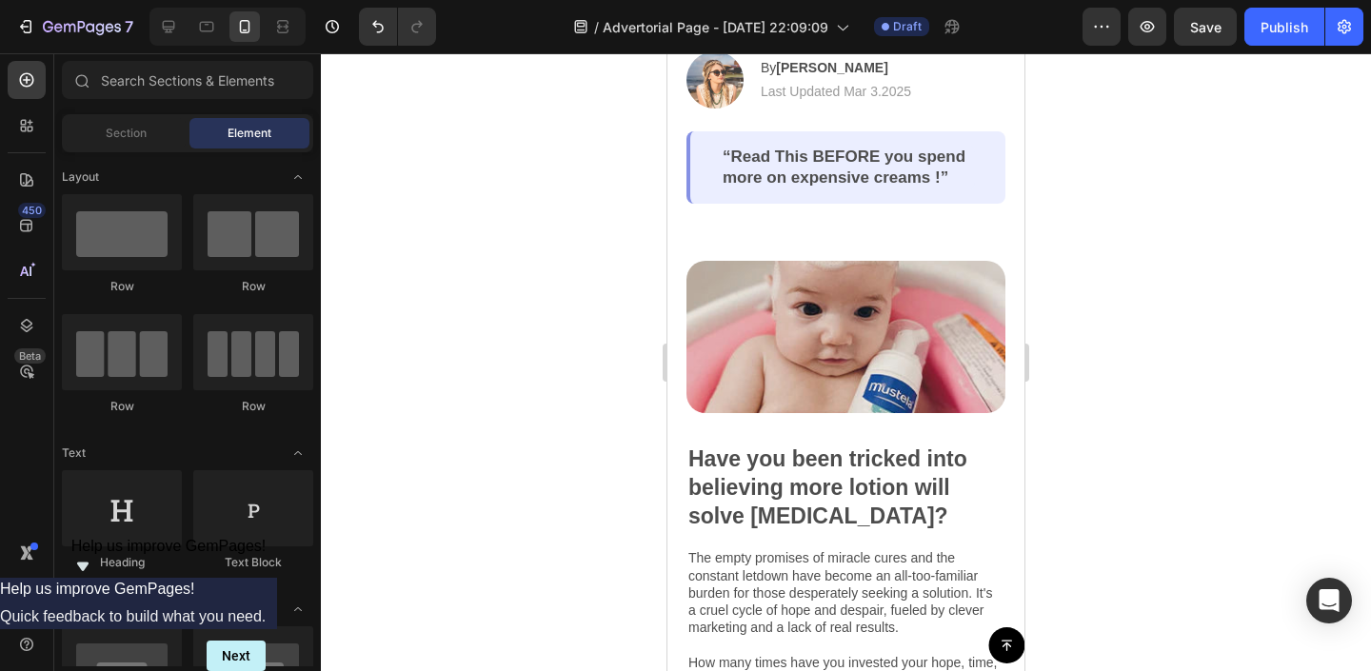
scroll to position [324, 0]
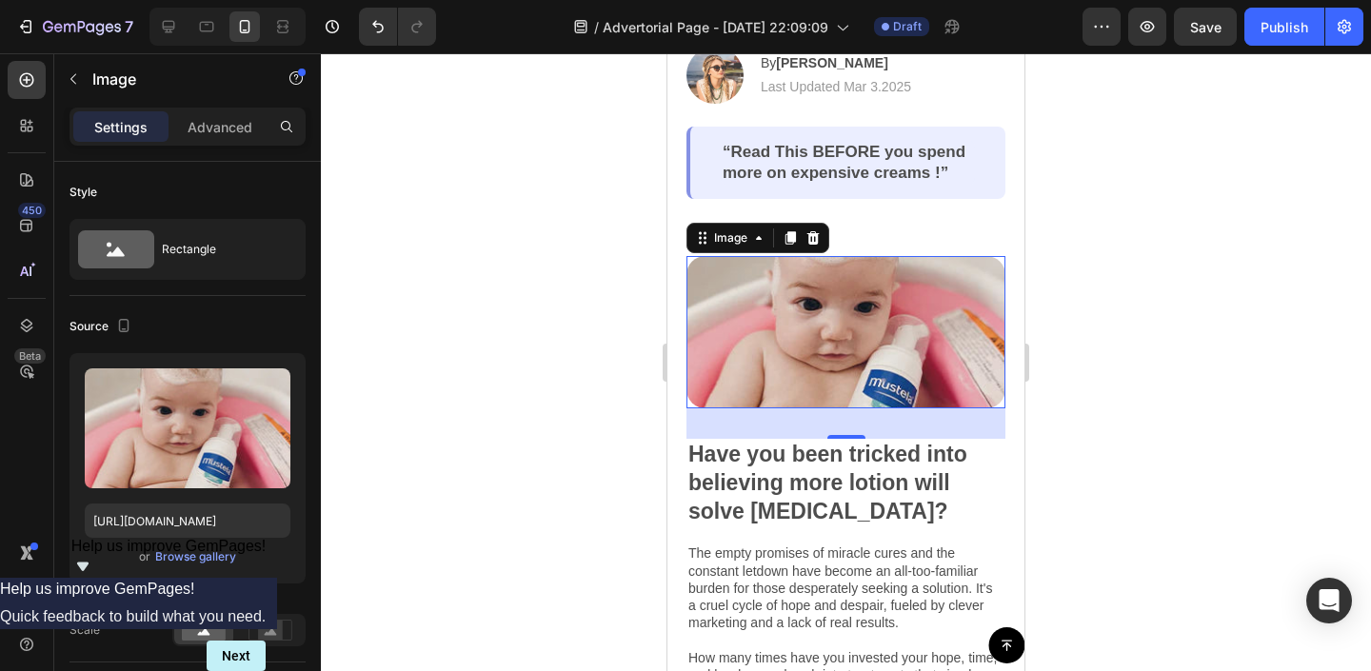
click at [645, 456] on div at bounding box center [846, 362] width 1050 height 618
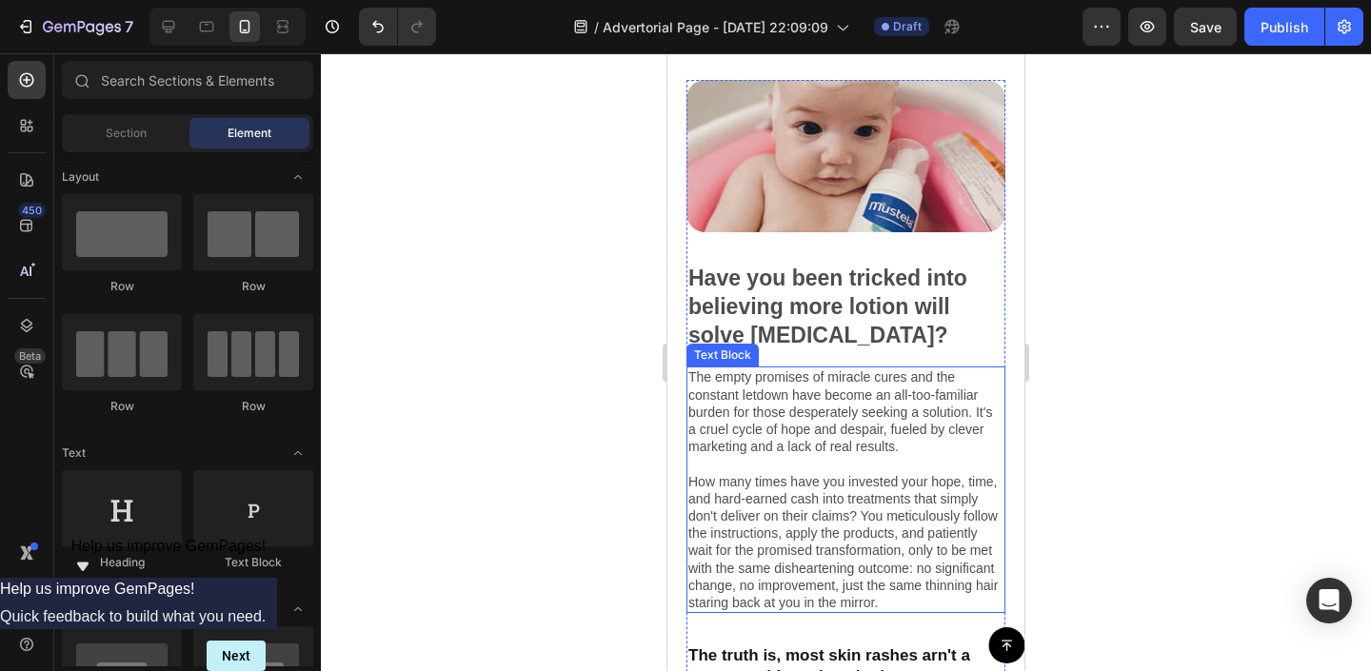
scroll to position [504, 0]
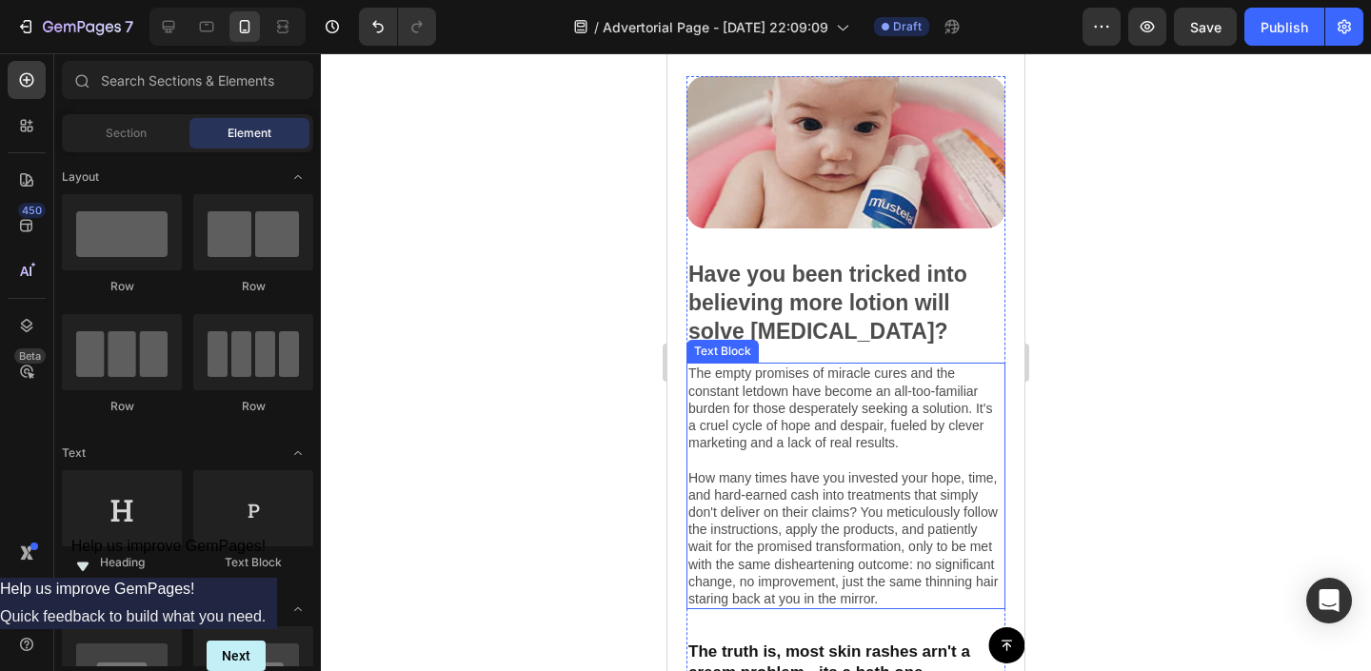
click at [853, 556] on p "The empty promises of miracle cures and the constant letdown have become an all…" at bounding box center [845, 486] width 315 height 243
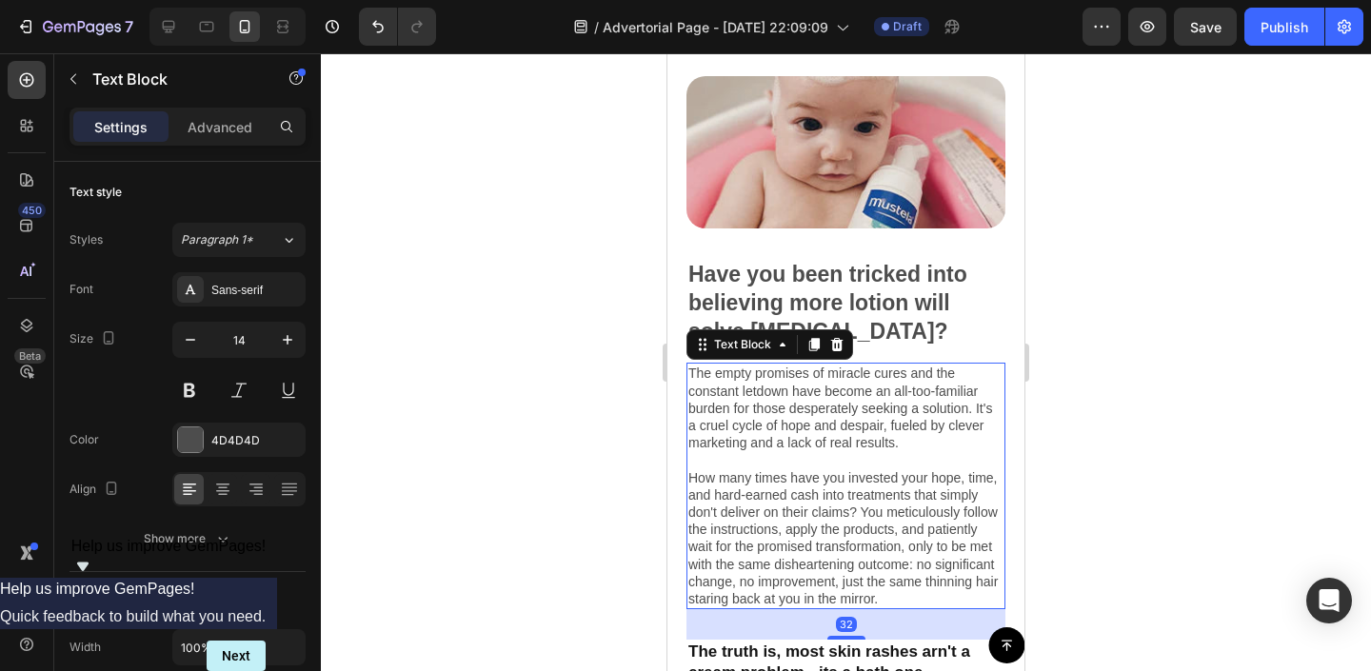
click at [891, 584] on p "The empty promises of miracle cures and the constant letdown have become an all…" at bounding box center [845, 486] width 315 height 243
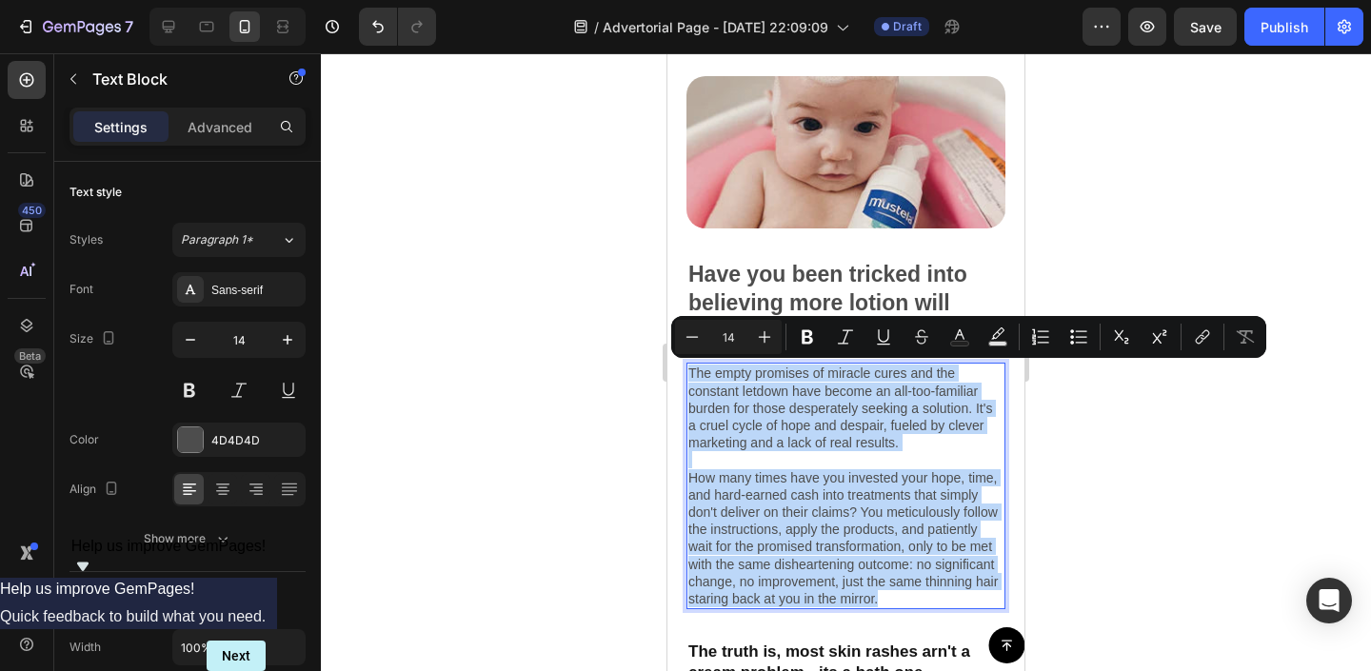
drag, startPoint x: 898, startPoint y: 593, endPoint x: 690, endPoint y: 377, distance: 299.7
click at [690, 377] on p "The empty promises of miracle cures and the constant letdown have become an all…" at bounding box center [845, 486] width 315 height 243
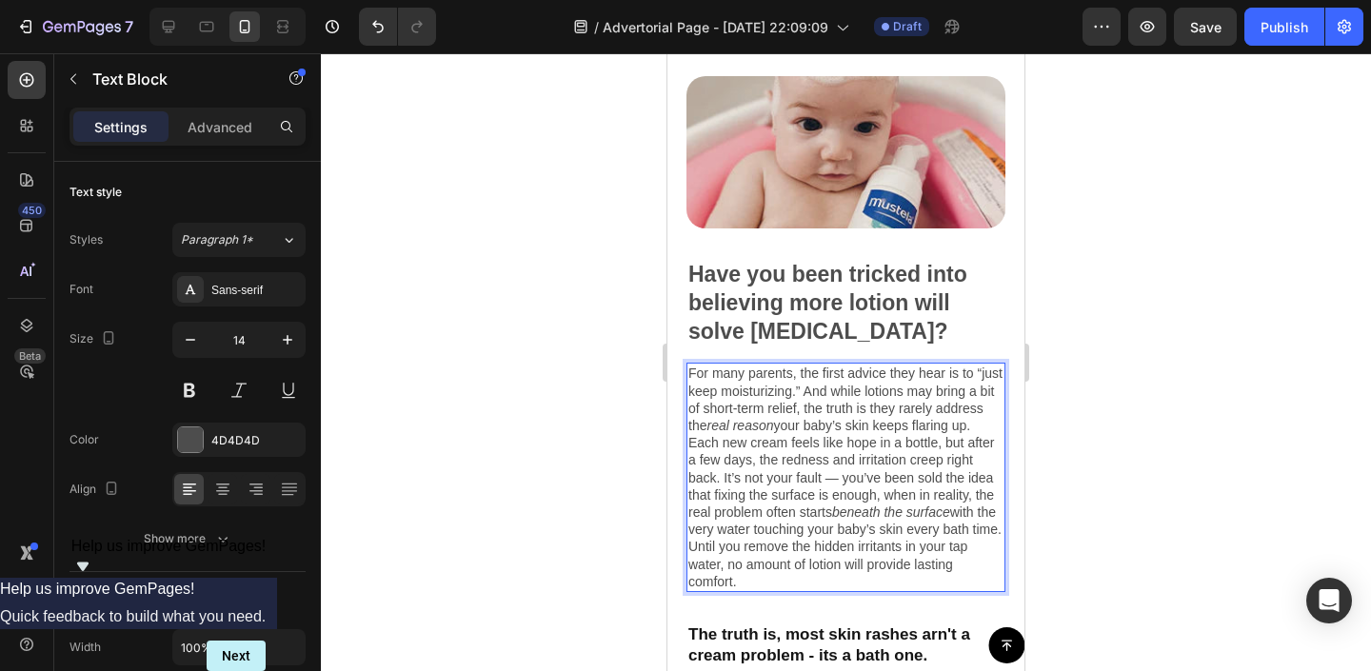
click at [727, 478] on p "For many parents, the first advice they hear is to “just keep moisturizing.” An…" at bounding box center [845, 478] width 315 height 226
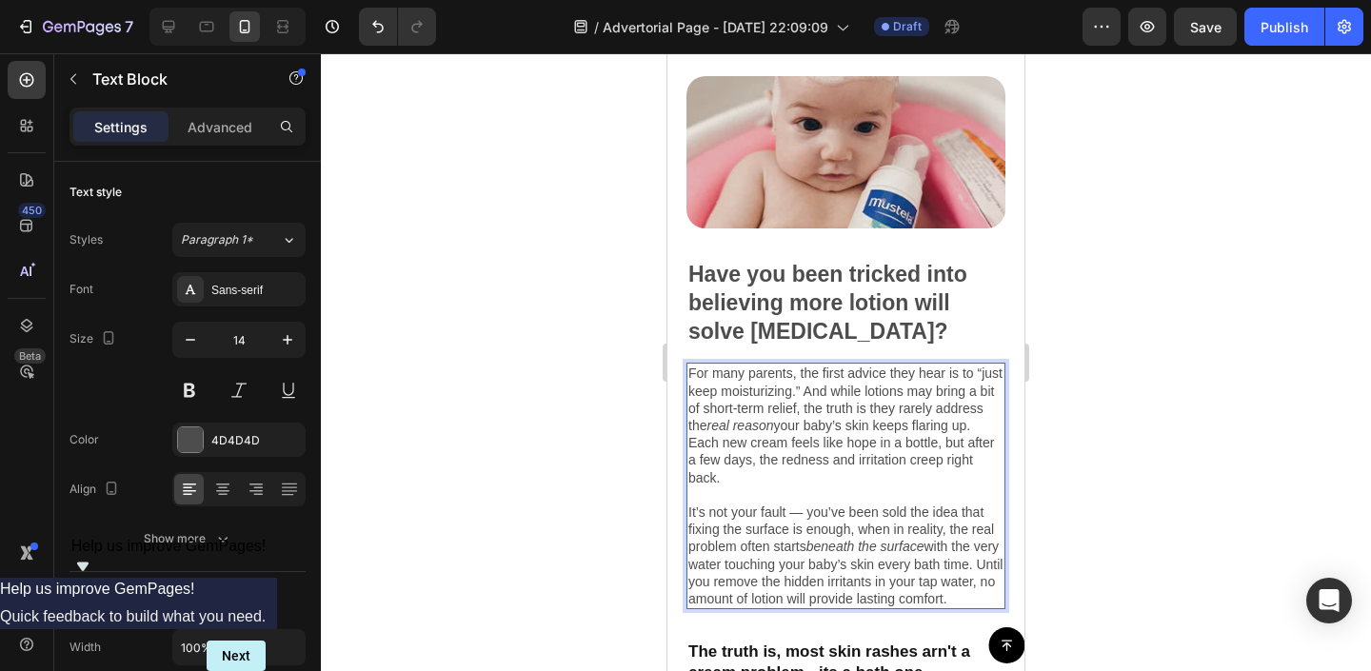
click at [548, 448] on div at bounding box center [846, 362] width 1050 height 618
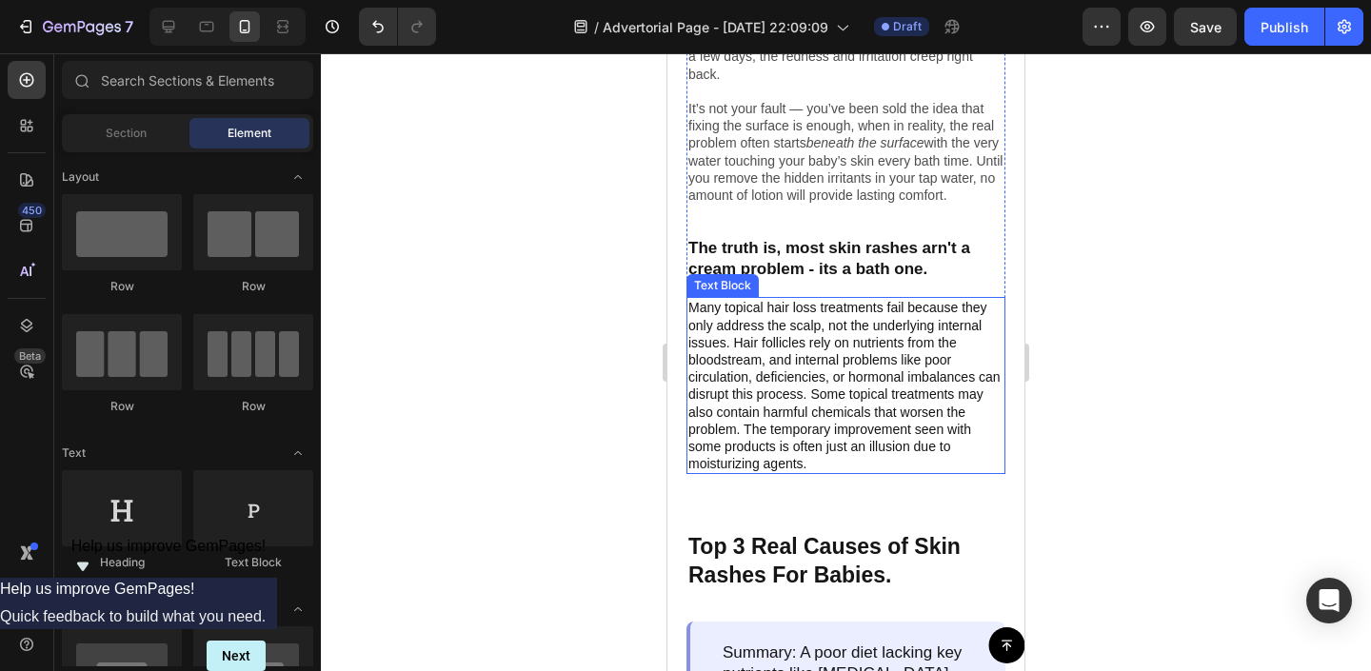
scroll to position [908, 0]
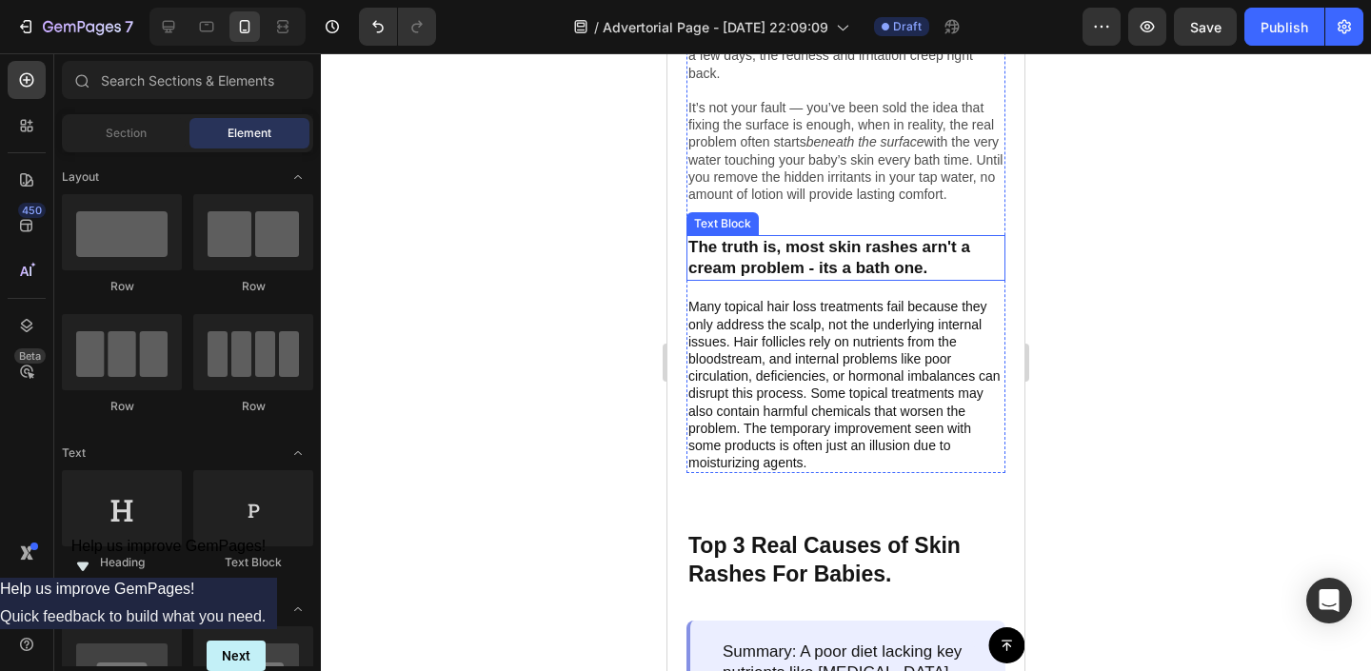
click at [861, 279] on p "The truth is, most skin rashes arn't a cream problem - its a bath one." at bounding box center [845, 258] width 315 height 42
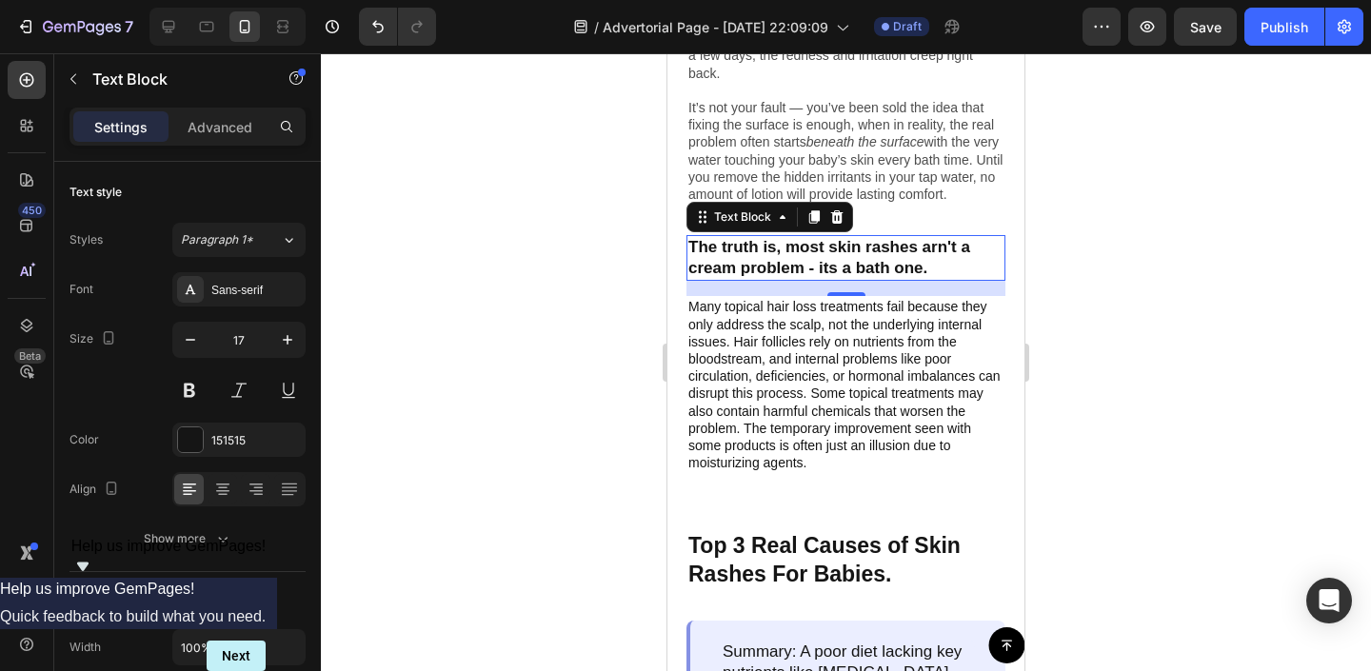
click at [723, 279] on p "The truth is, most skin rashes arn't a cream problem - its a bath one." at bounding box center [845, 258] width 315 height 42
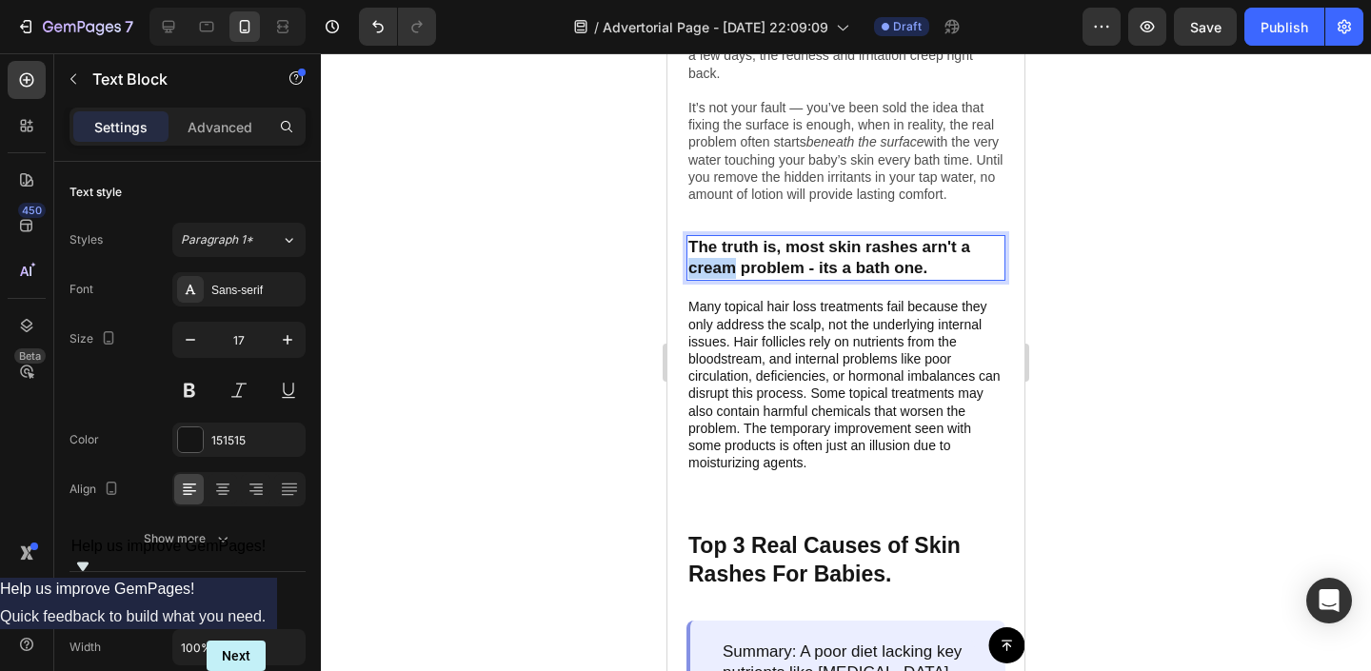
click at [723, 279] on p "The truth is, most skin rashes arn't a cream problem - its a bath one." at bounding box center [845, 258] width 315 height 42
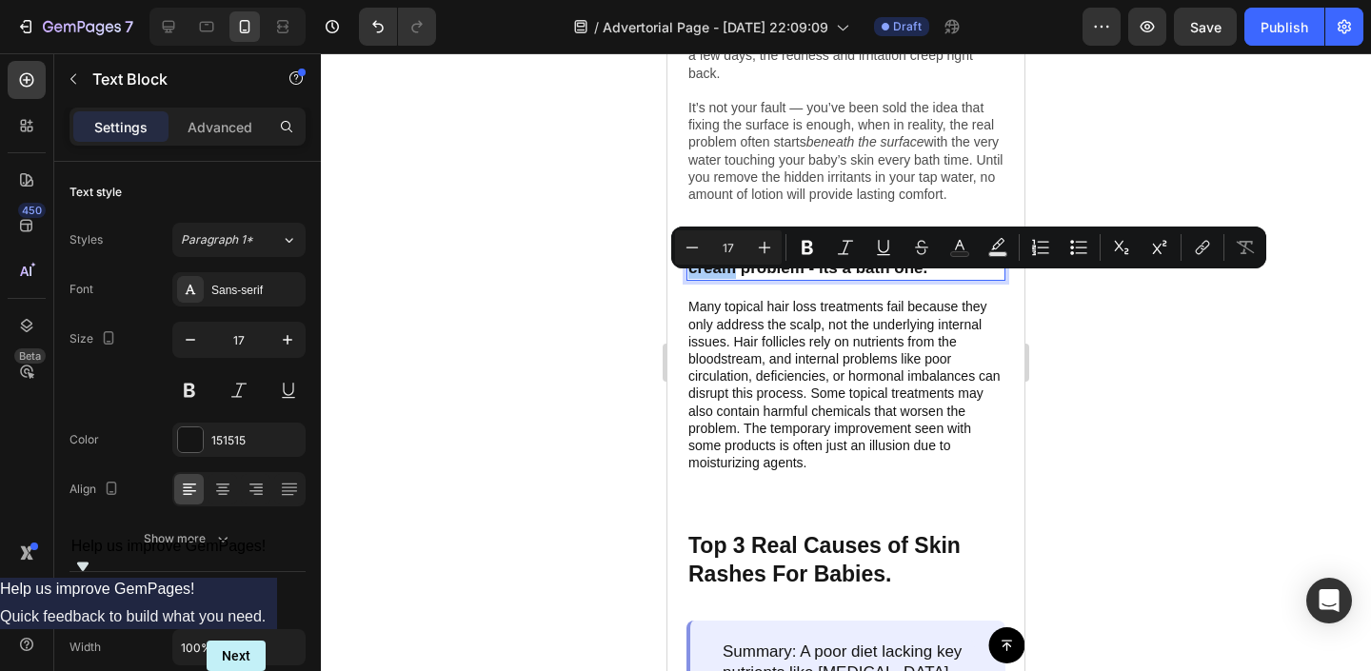
click at [607, 296] on div at bounding box center [846, 362] width 1050 height 618
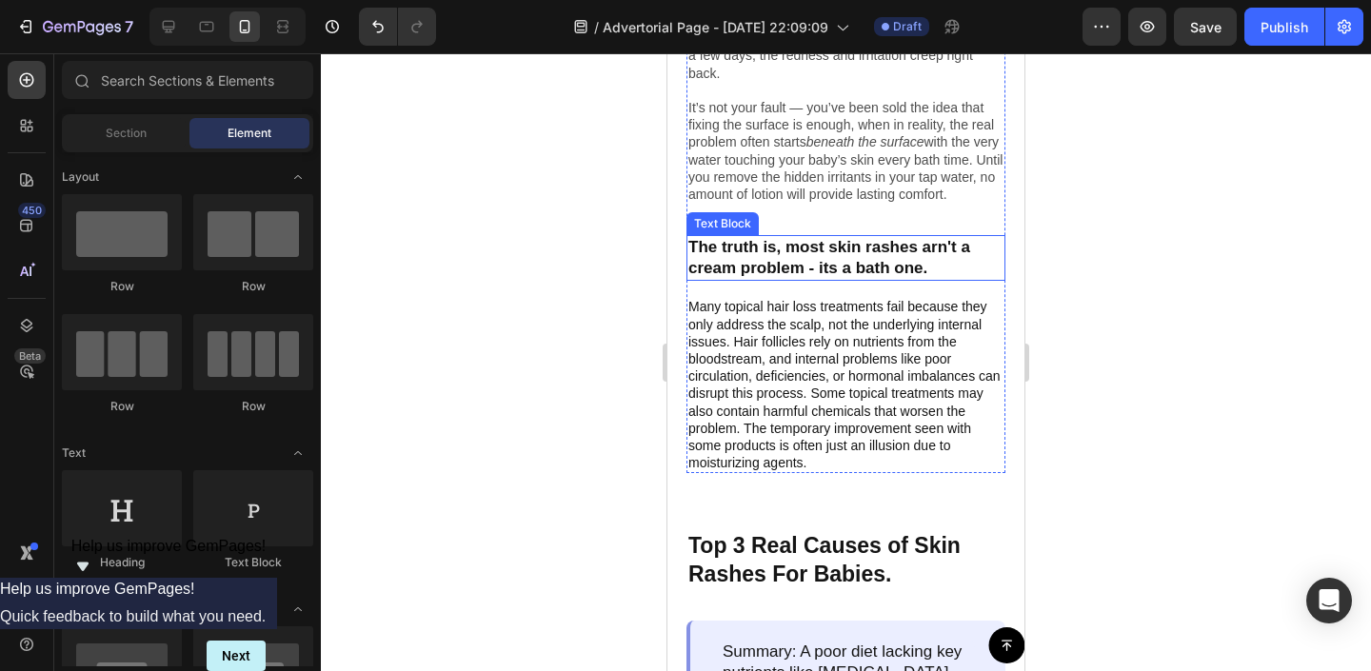
click at [769, 279] on p "The truth is, most skin rashes arn't a cream problem - its a bath one." at bounding box center [845, 258] width 315 height 42
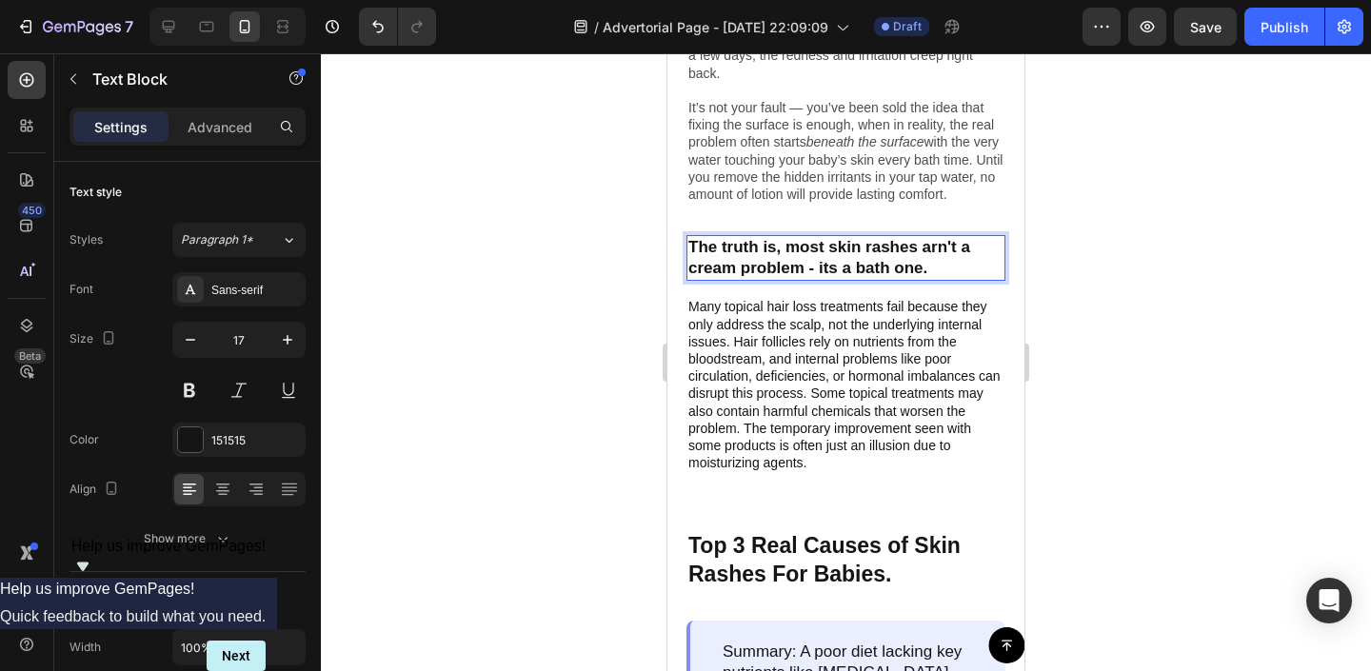
click at [706, 279] on p "The truth is, most skin rashes arn't a cream problem - its a bath one." at bounding box center [845, 258] width 315 height 42
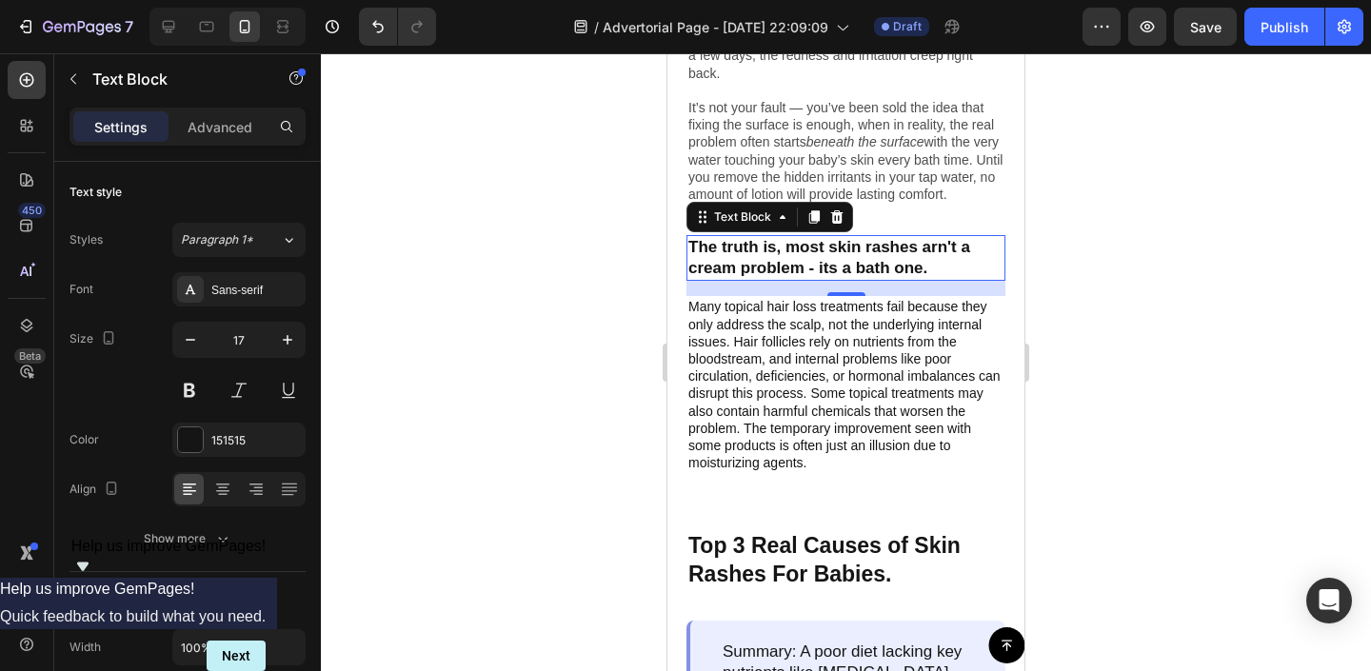
click at [461, 249] on div at bounding box center [846, 362] width 1050 height 618
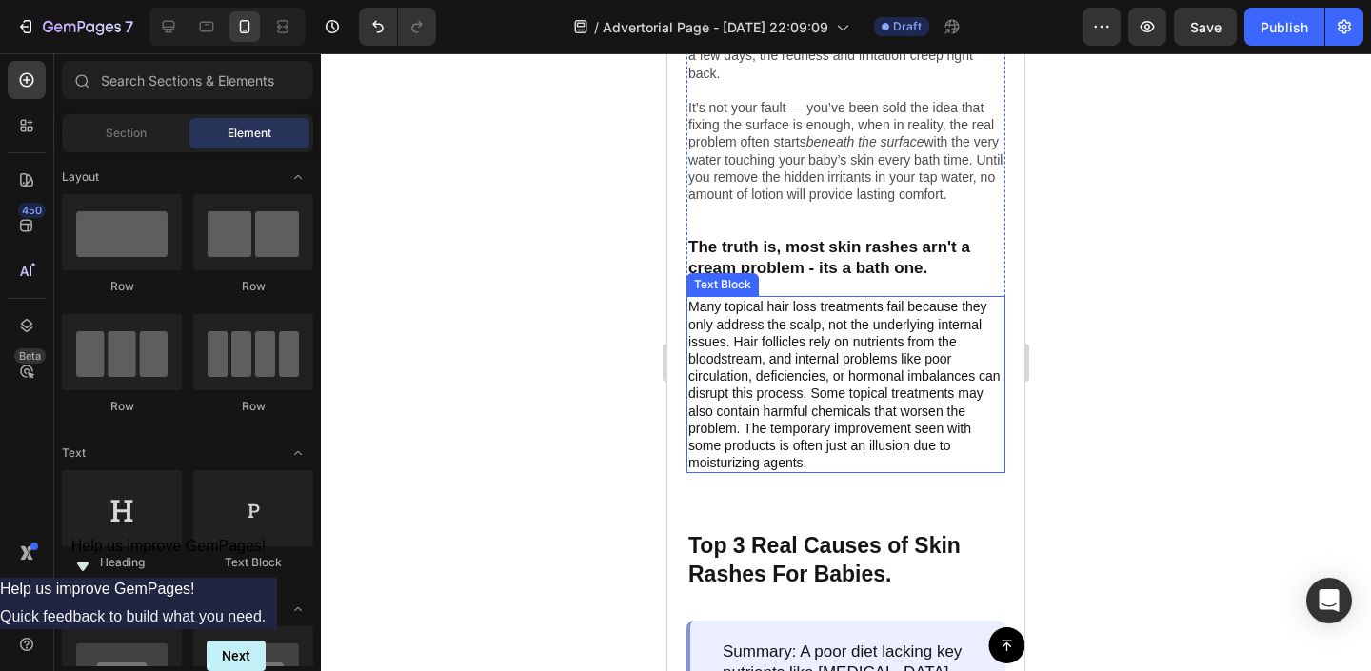
scroll to position [917, 0]
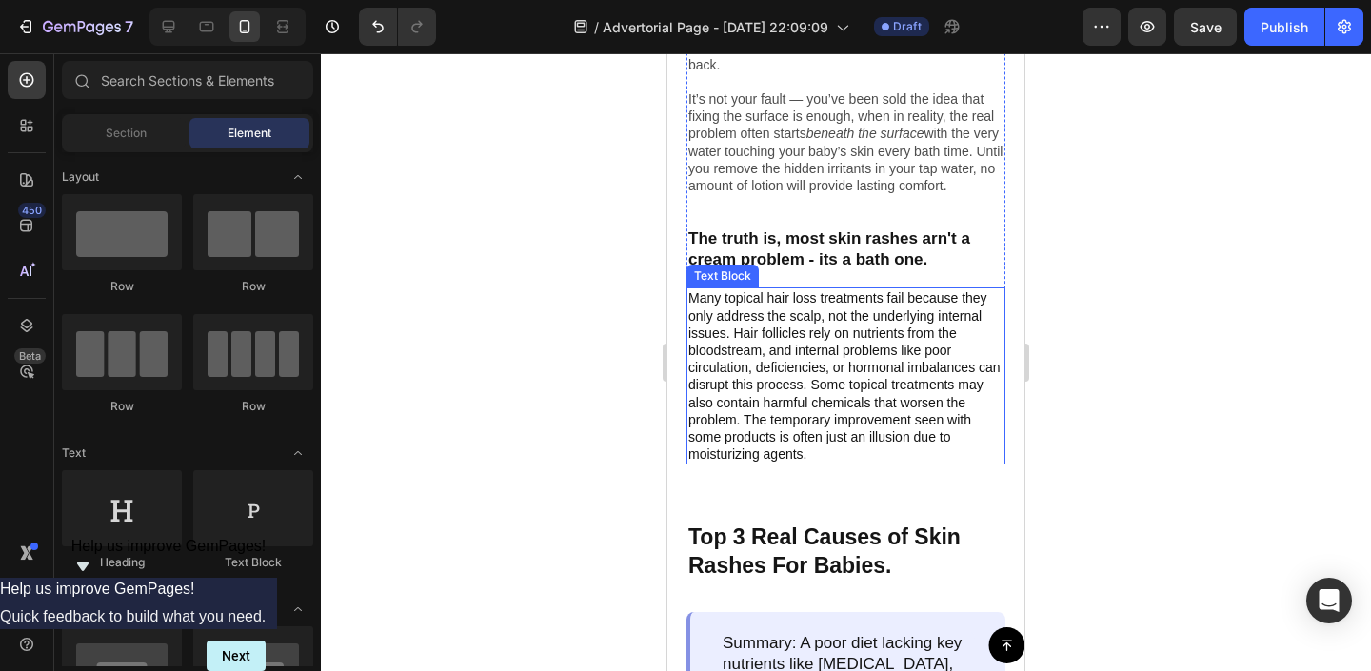
click at [855, 354] on p "Many topical hair loss treatments fail because they only address the scalp, not…" at bounding box center [845, 375] width 315 height 173
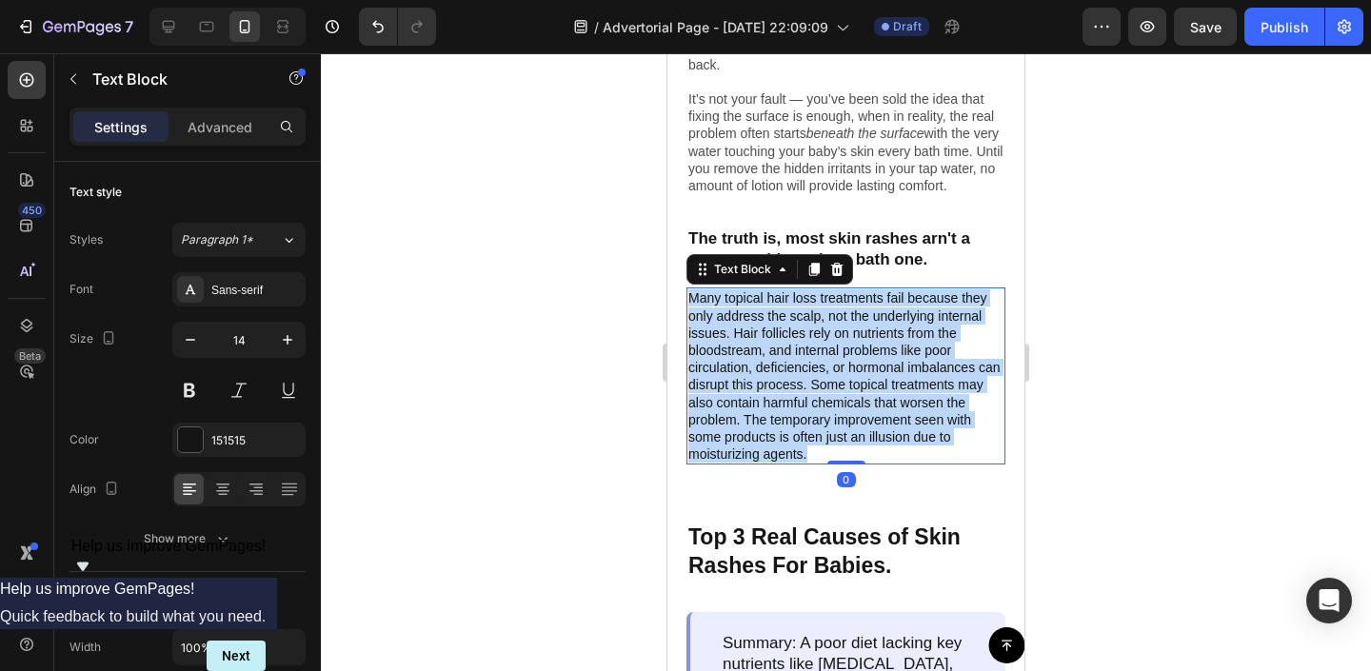
click at [855, 354] on p "Many topical hair loss treatments fail because they only address the scalp, not…" at bounding box center [845, 375] width 315 height 173
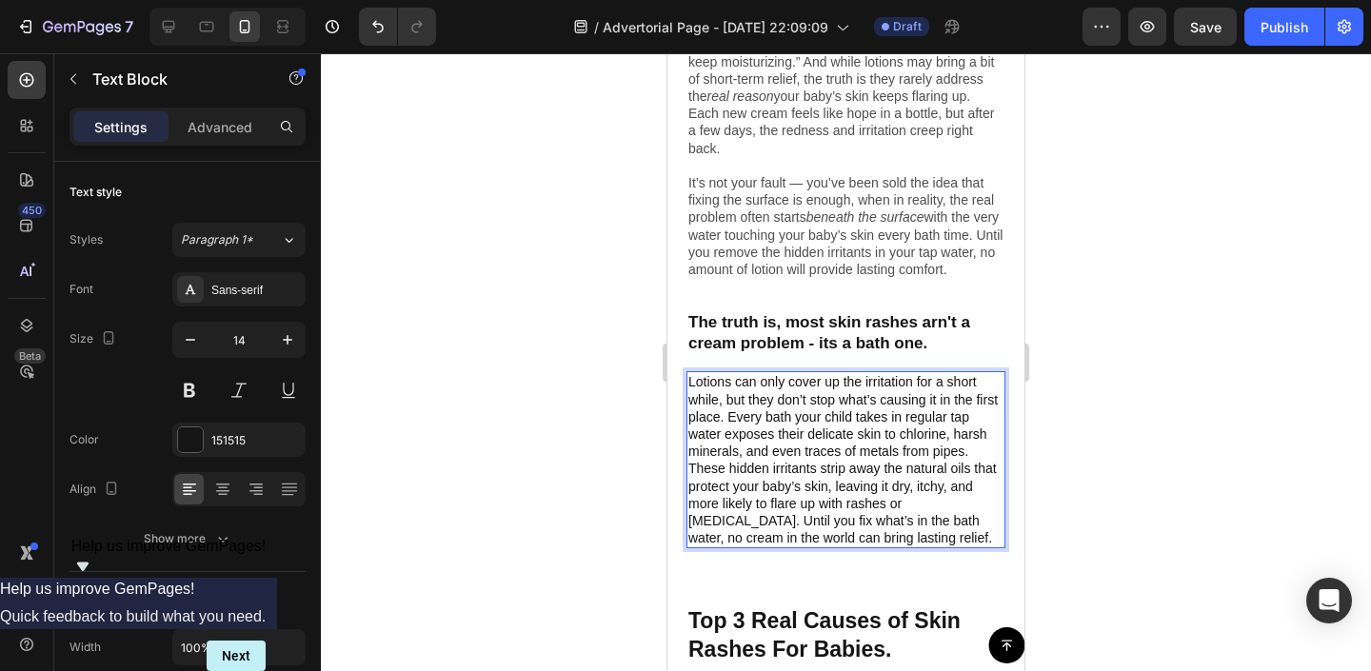
scroll to position [834, 0]
click at [1074, 422] on div at bounding box center [846, 362] width 1050 height 618
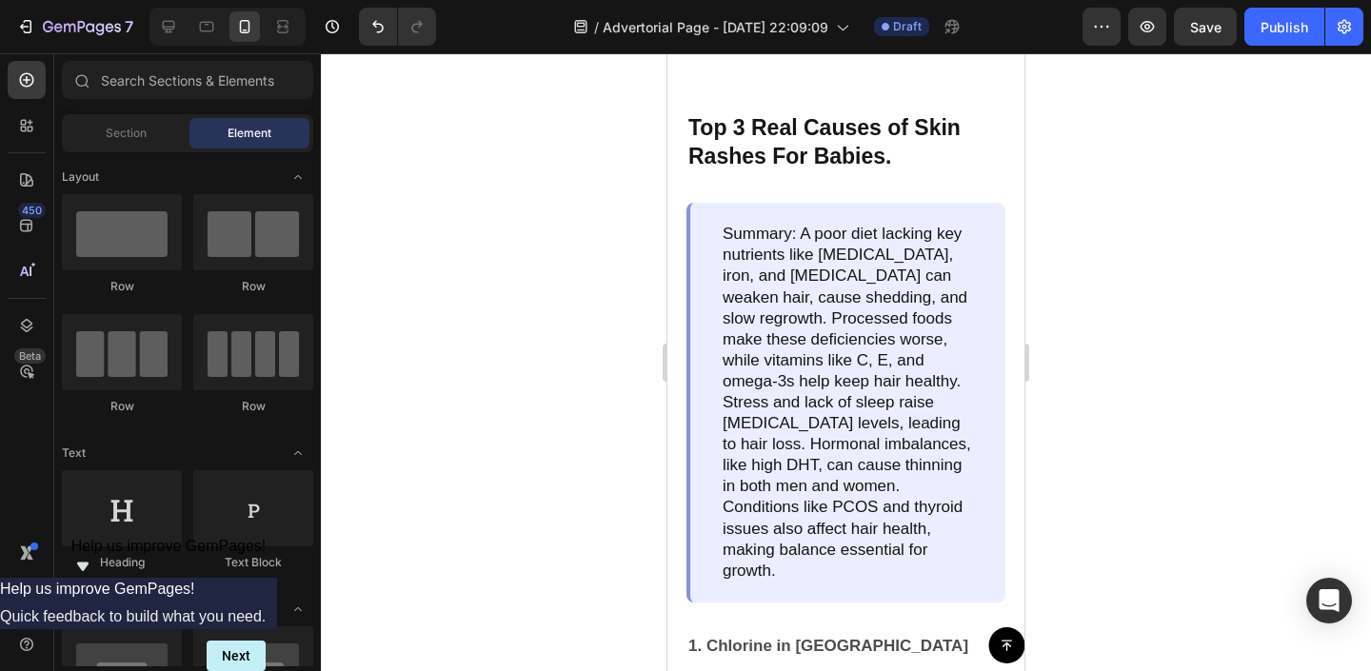
scroll to position [1321, 0]
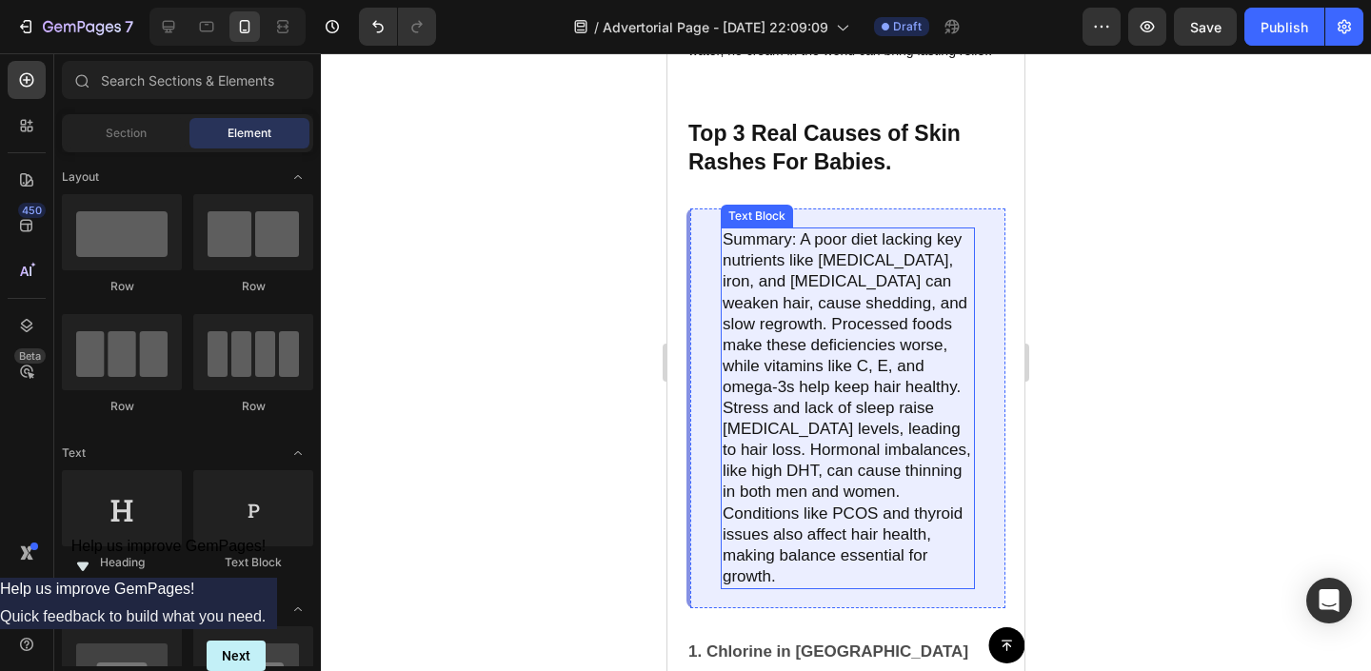
click at [839, 352] on p "Summary: A poor diet lacking key nutrients like biotin, iron, and vitamin D can…" at bounding box center [848, 408] width 250 height 358
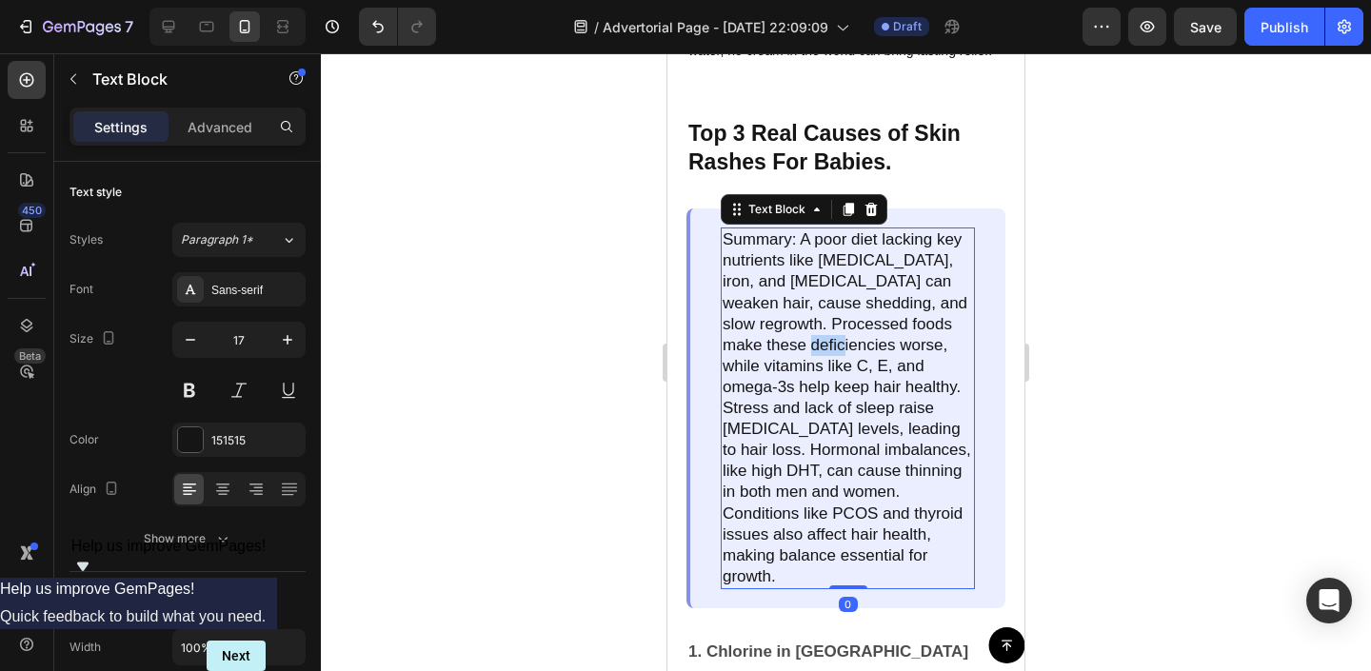
click at [839, 352] on p "Summary: A poor diet lacking key nutrients like biotin, iron, and vitamin D can…" at bounding box center [848, 408] width 250 height 358
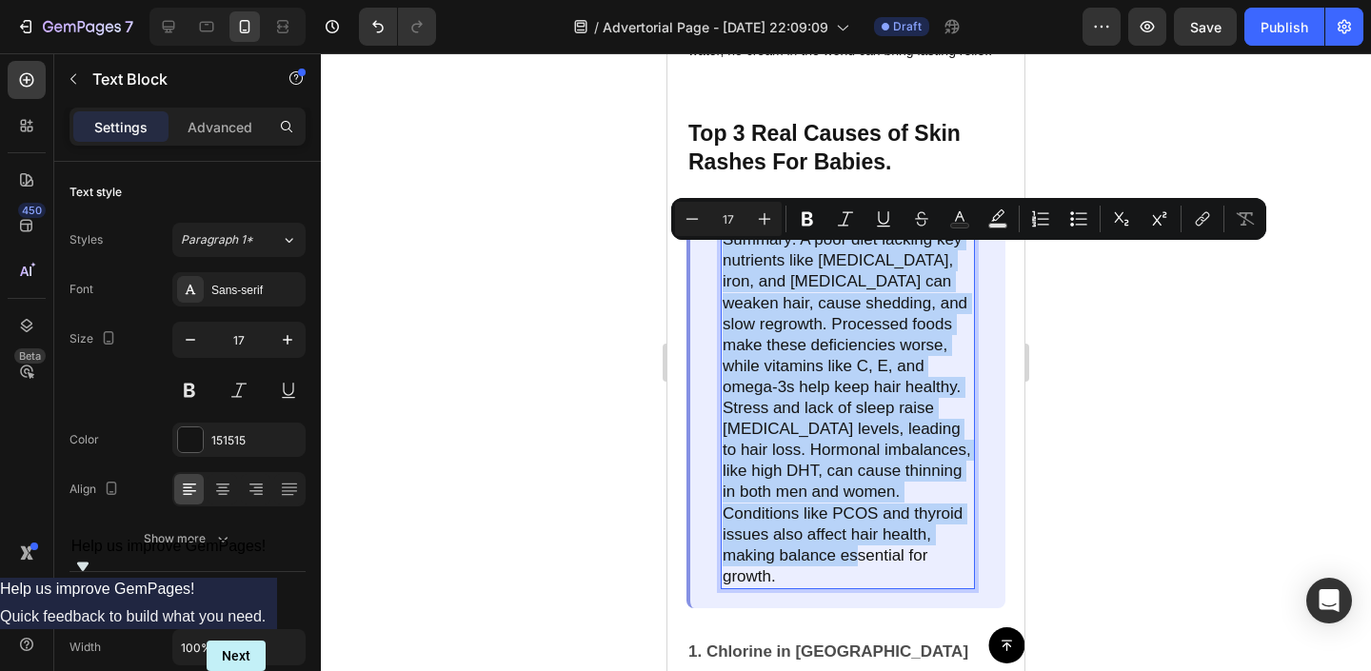
click at [840, 370] on p "Summary: A poor diet lacking key nutrients like biotin, iron, and vitamin D can…" at bounding box center [848, 408] width 250 height 358
click at [819, 556] on p "Summary: A poor diet lacking key nutrients like biotin, iron, and vitamin D can…" at bounding box center [848, 408] width 250 height 358
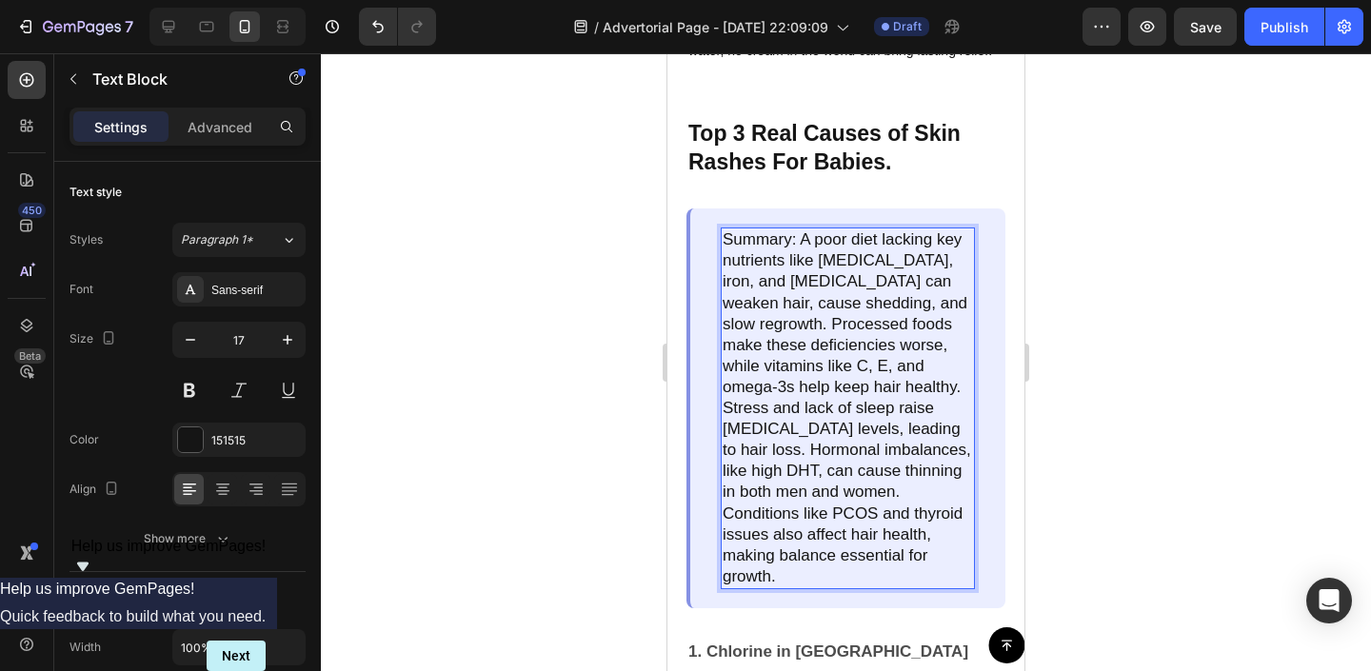
click at [785, 558] on p "Summary: A poor diet lacking key nutrients like biotin, iron, and vitamin D can…" at bounding box center [848, 408] width 250 height 358
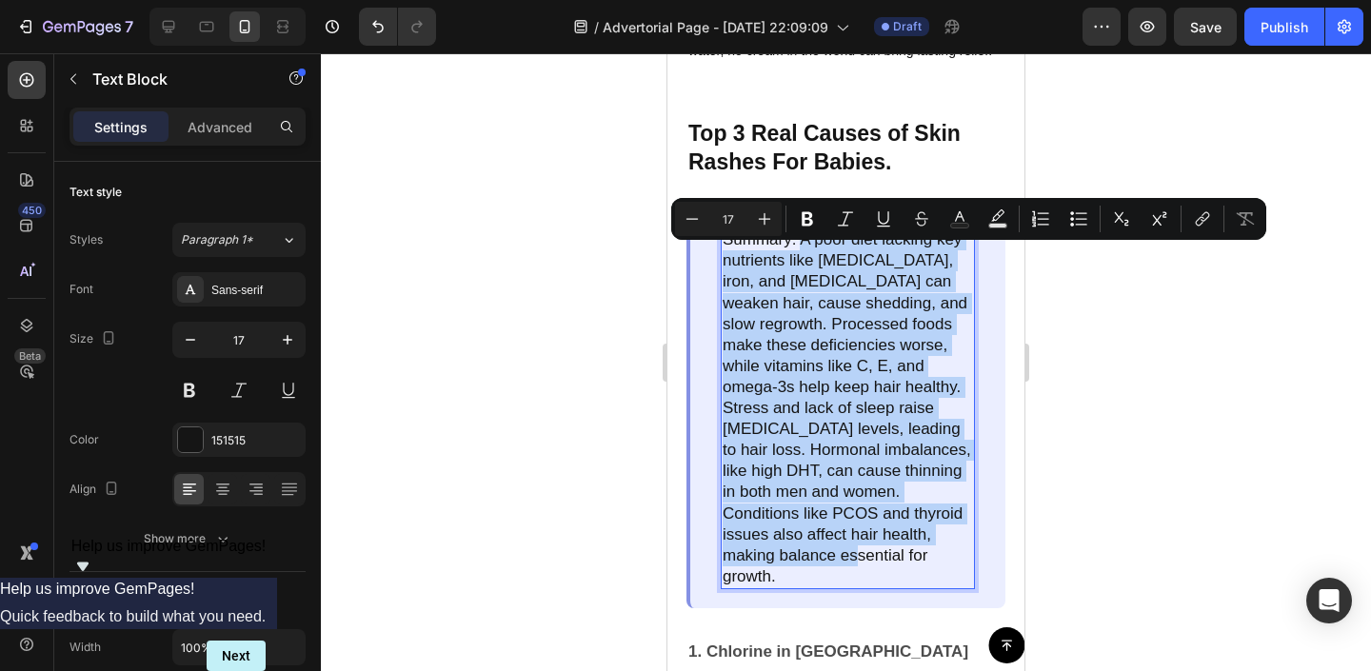
drag, startPoint x: 784, startPoint y: 566, endPoint x: 802, endPoint y: 260, distance: 306.2
click at [802, 260] on p "Summary: A poor diet lacking key nutrients like biotin, iron, and vitamin D can…" at bounding box center [848, 408] width 250 height 358
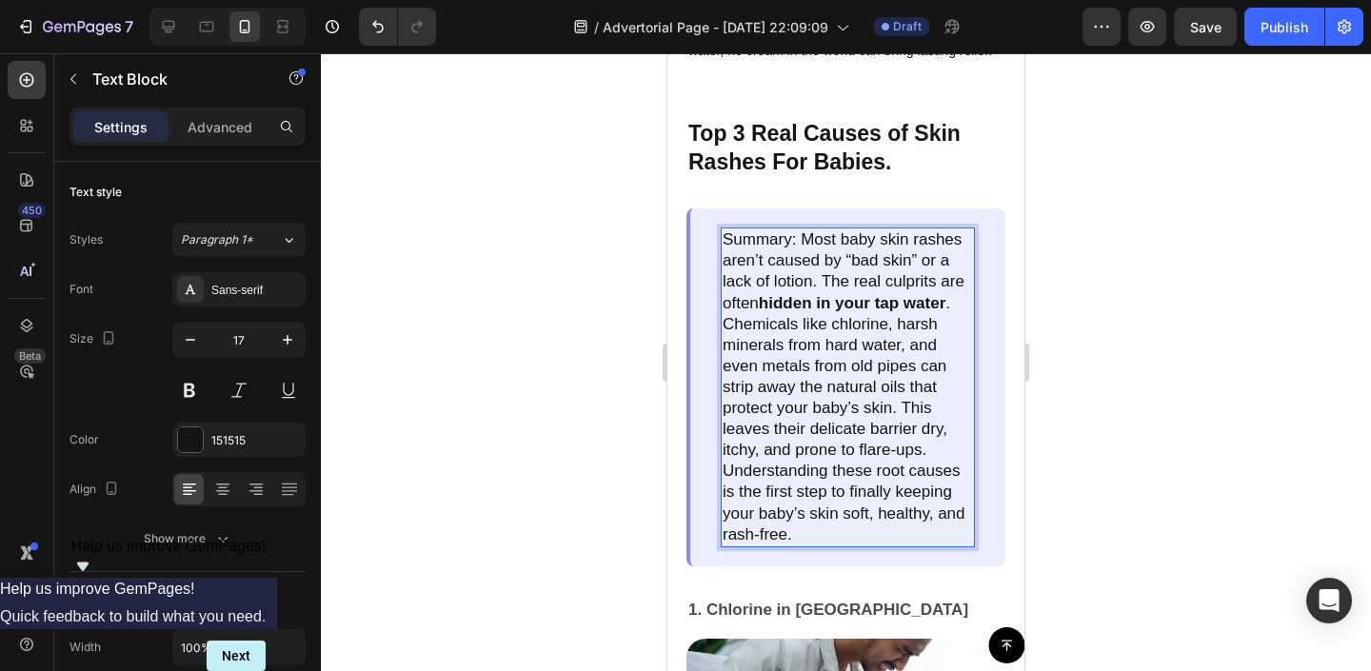
click at [459, 484] on div at bounding box center [846, 362] width 1050 height 618
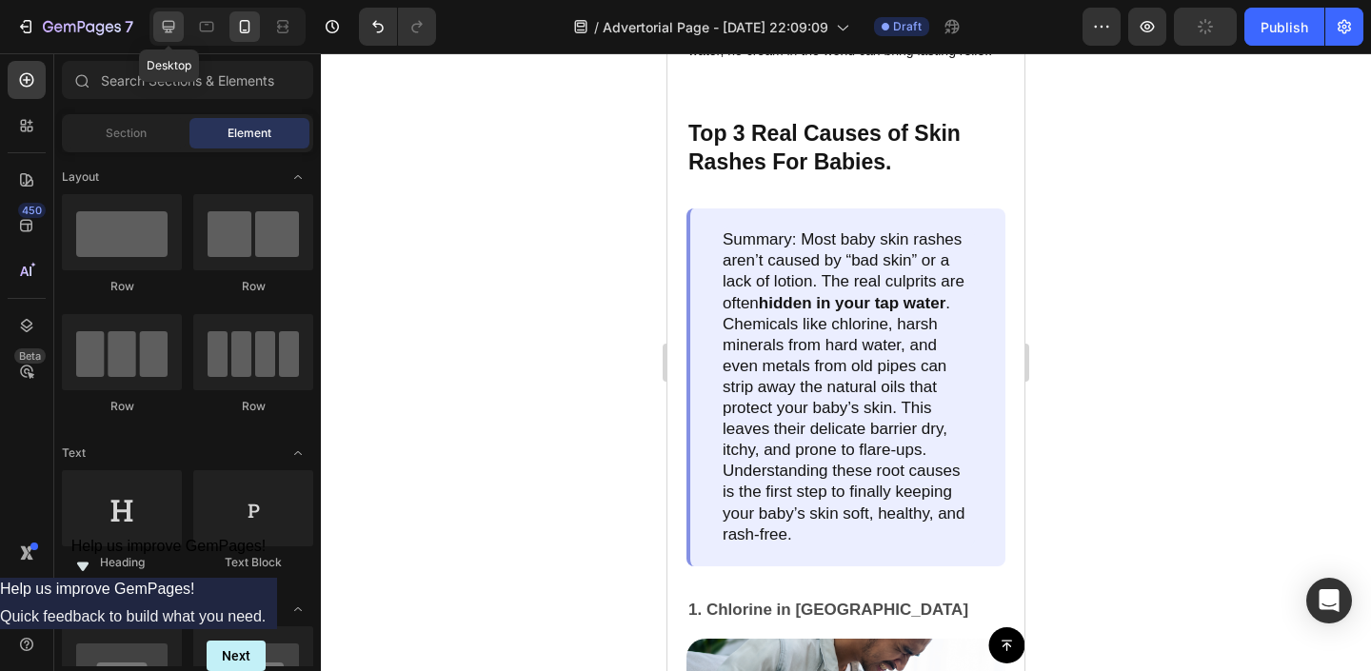
click at [167, 27] on icon at bounding box center [169, 27] width 12 height 12
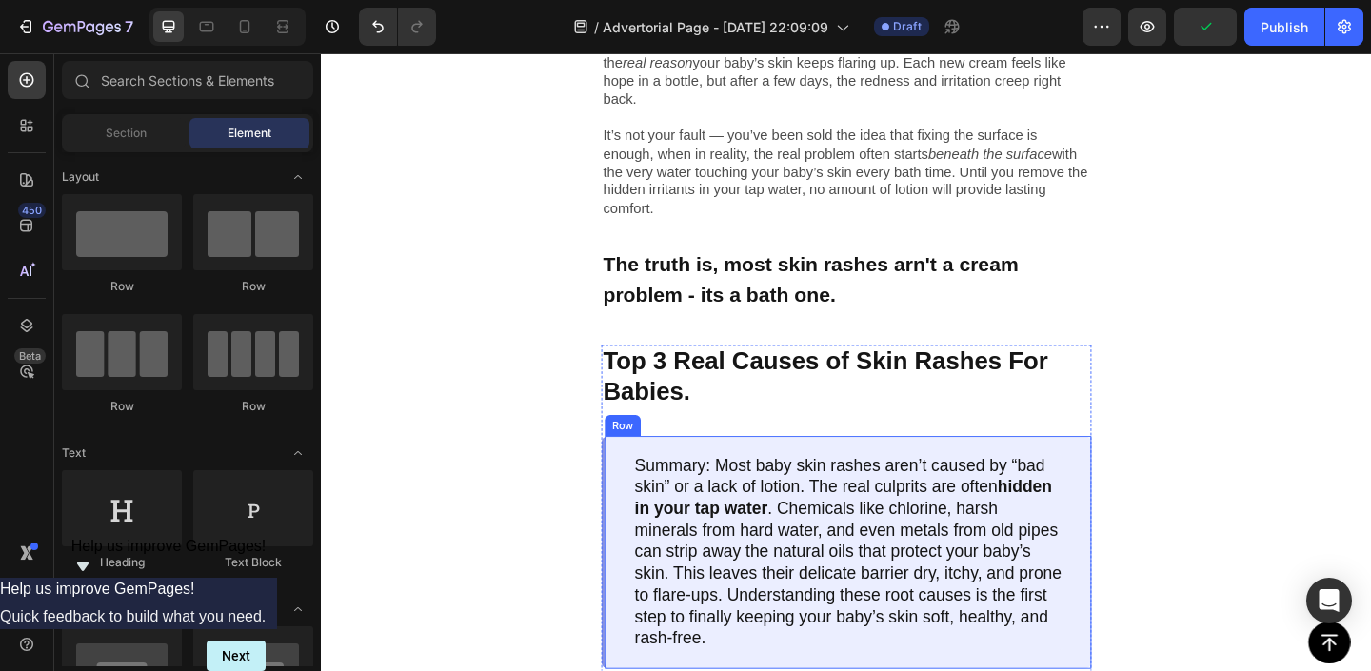
scroll to position [605, 0]
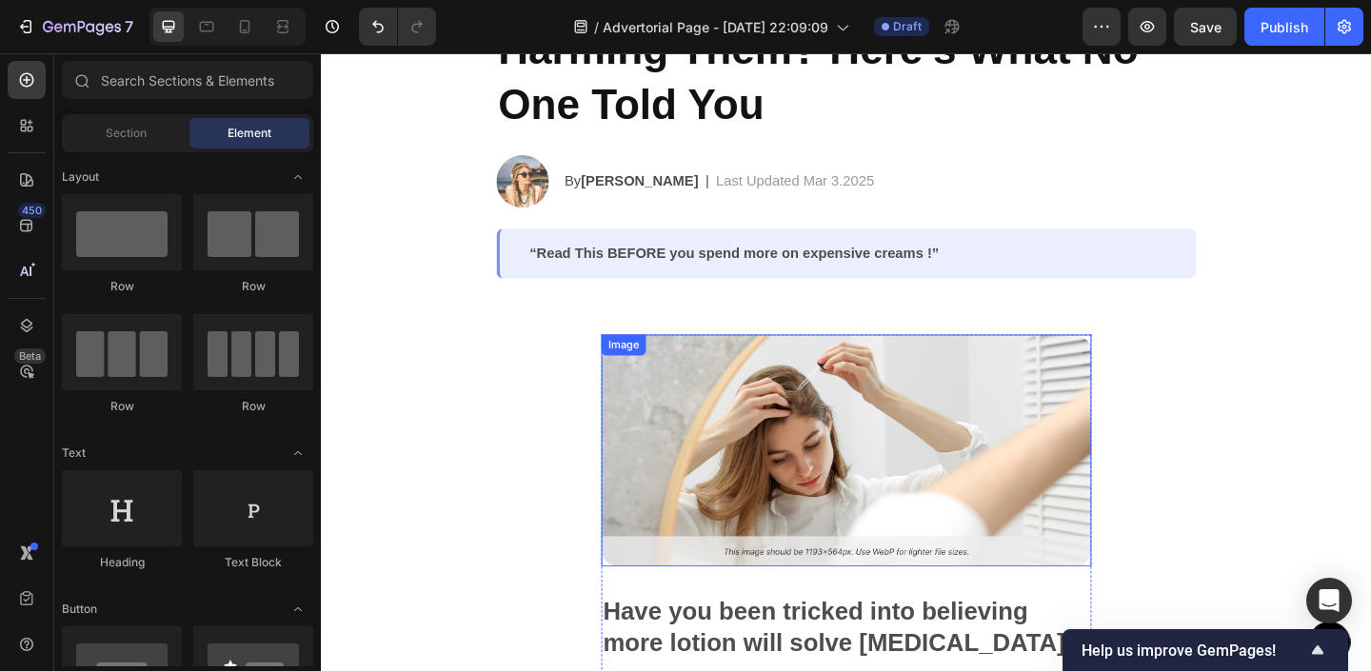
scroll to position [291, 0]
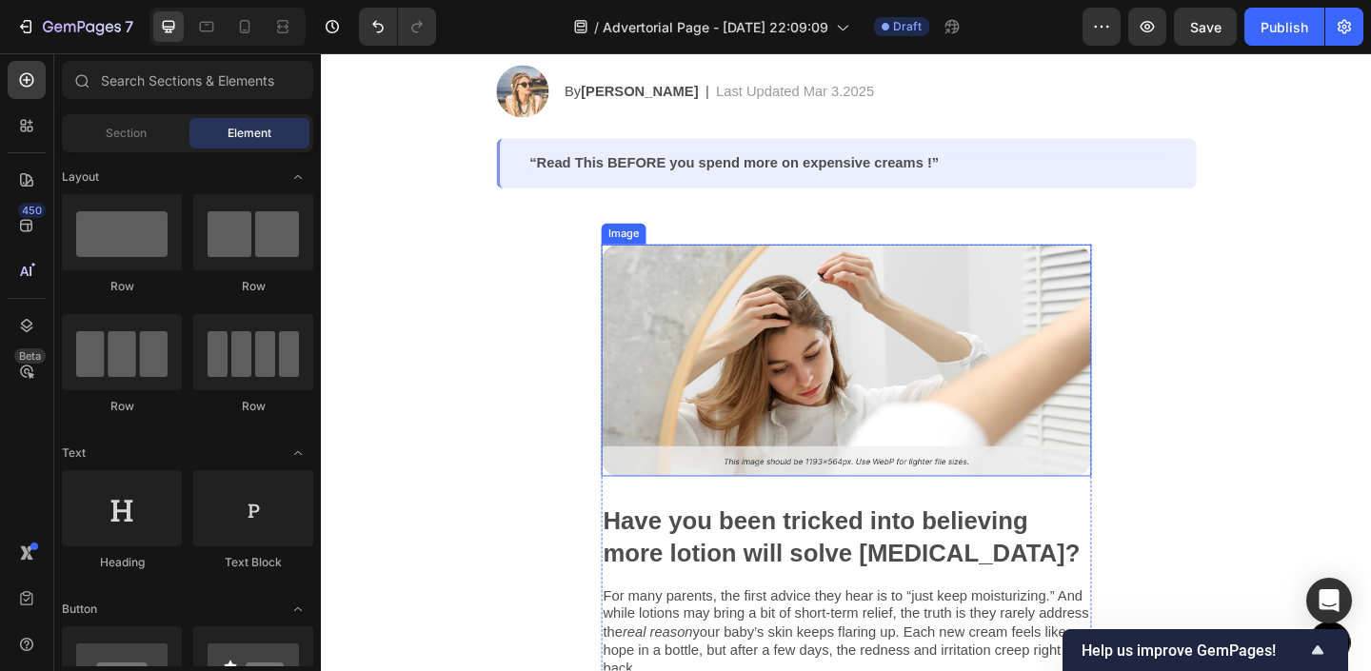
click at [842, 366] on img at bounding box center [892, 388] width 533 height 252
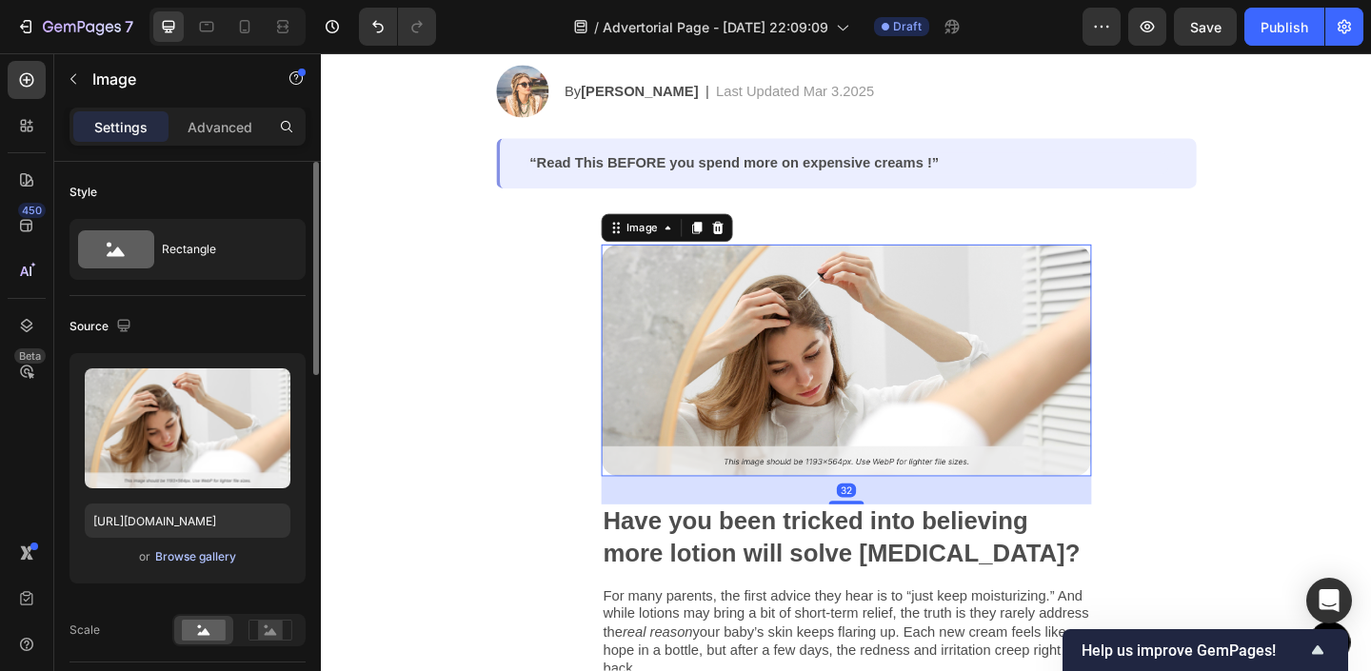
click at [188, 554] on div "Browse gallery" at bounding box center [195, 556] width 81 height 17
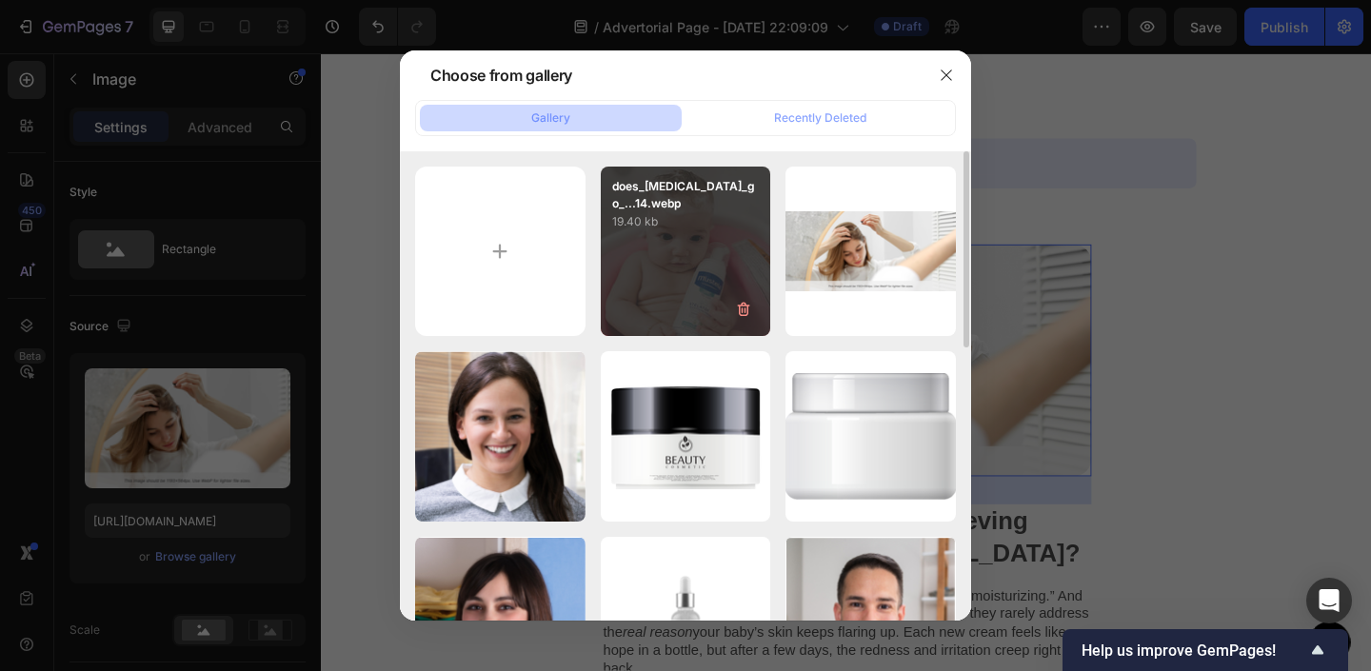
click at [700, 255] on div "does_[MEDICAL_DATA]_go_...14.webp 19.40 kb" at bounding box center [686, 252] width 170 height 170
type input "[URL][DOMAIN_NAME]"
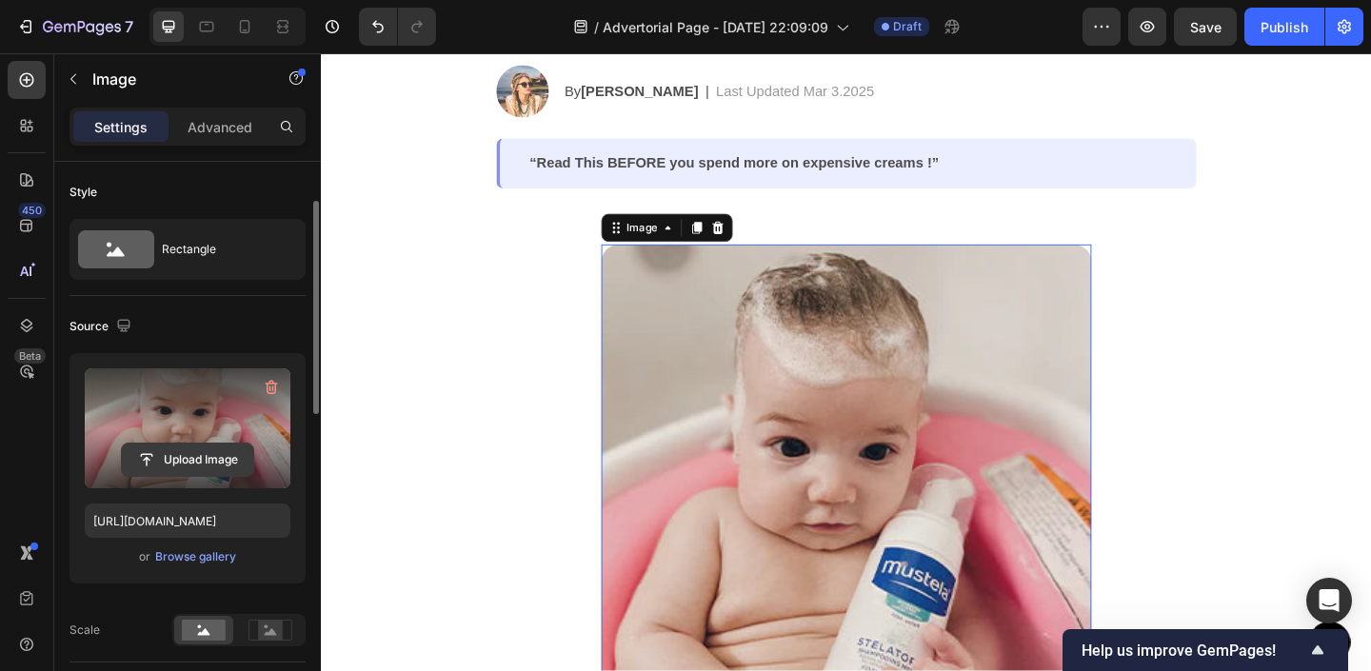
scroll to position [239, 0]
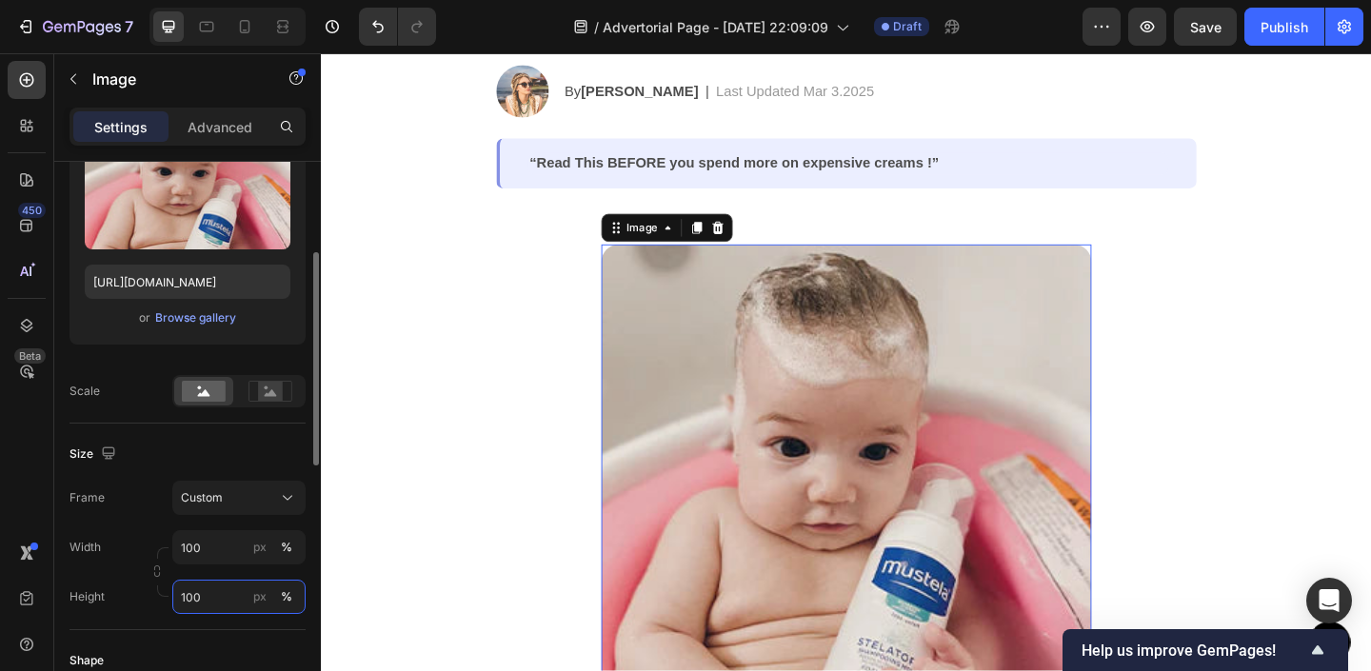
click at [217, 595] on input "100" at bounding box center [238, 597] width 133 height 34
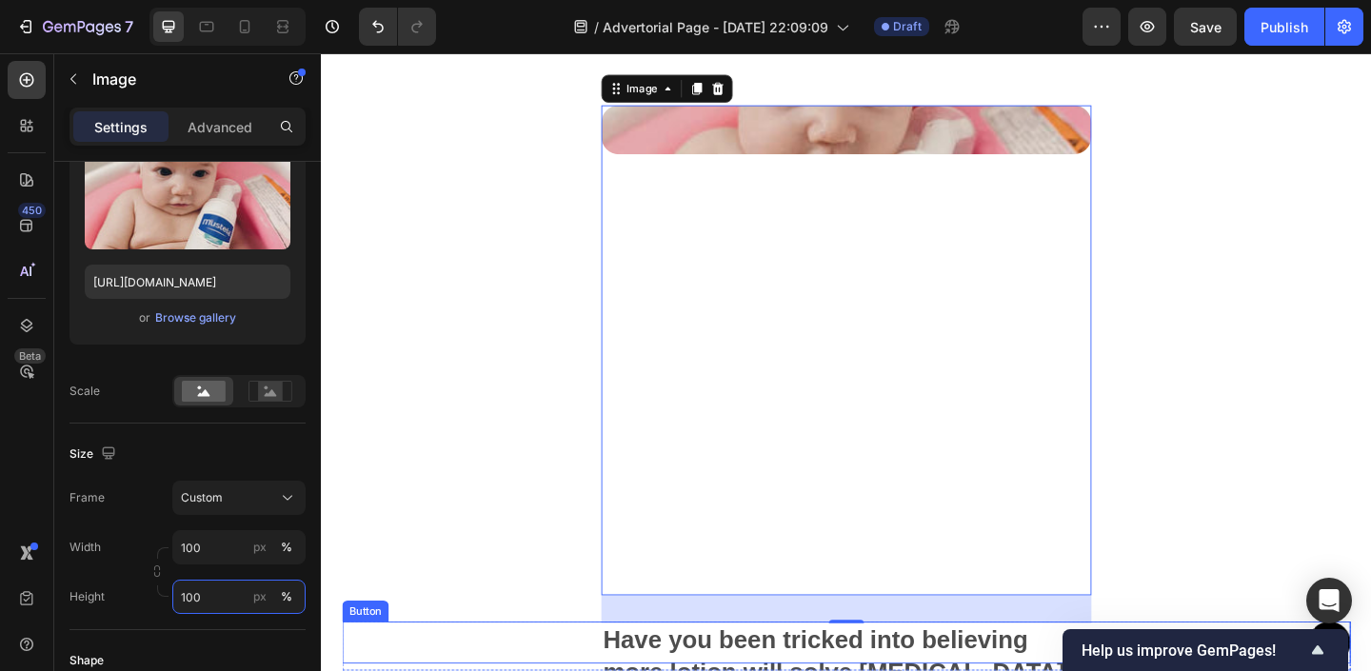
scroll to position [445, 0]
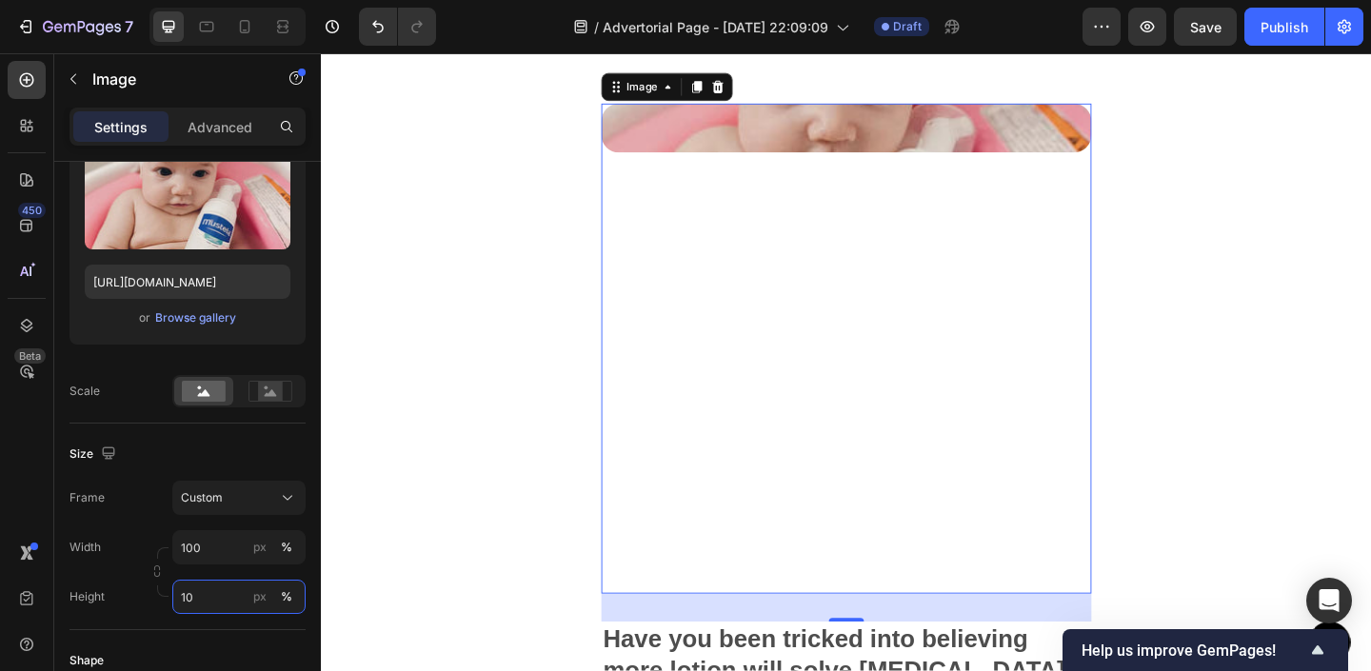
type input "1"
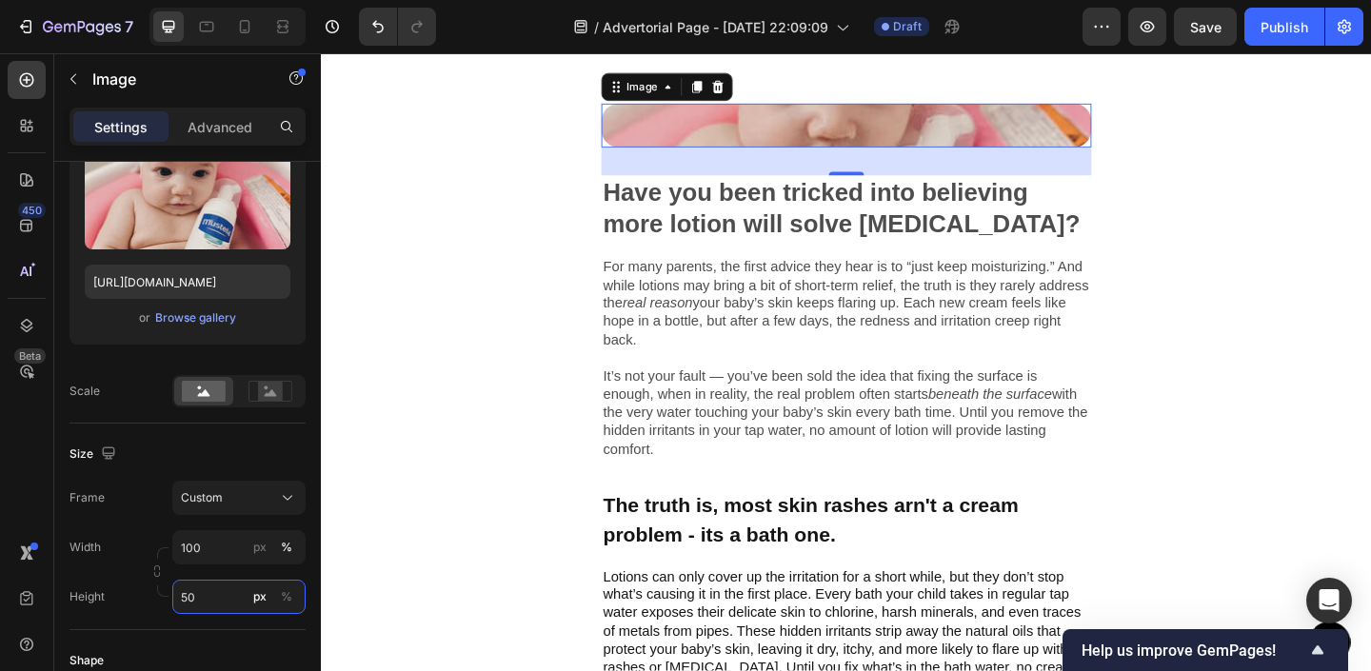
type input "5"
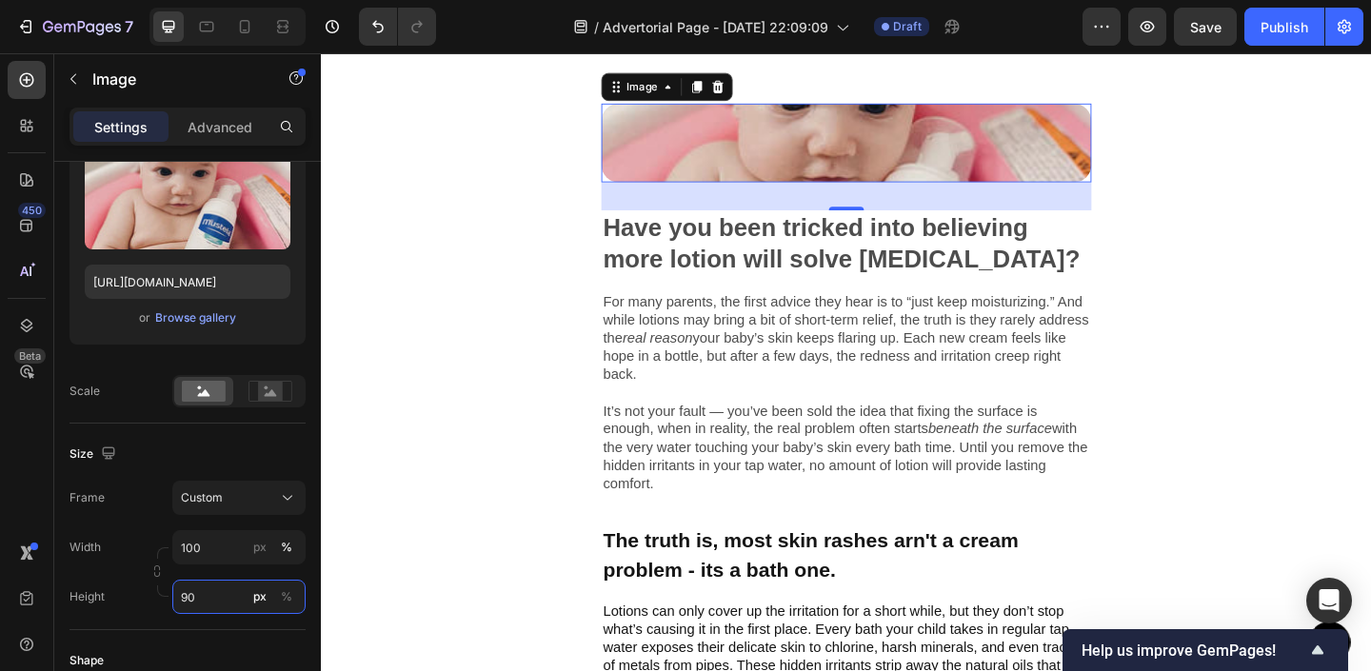
type input "9"
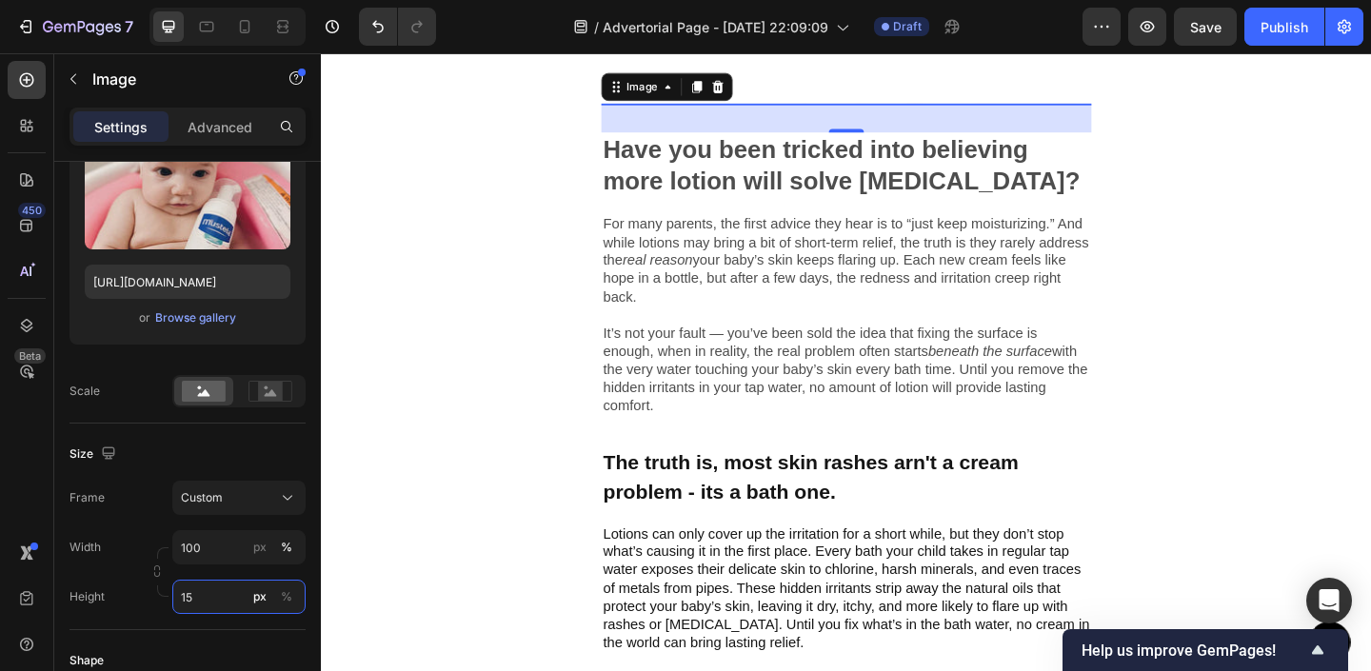
type input "150"
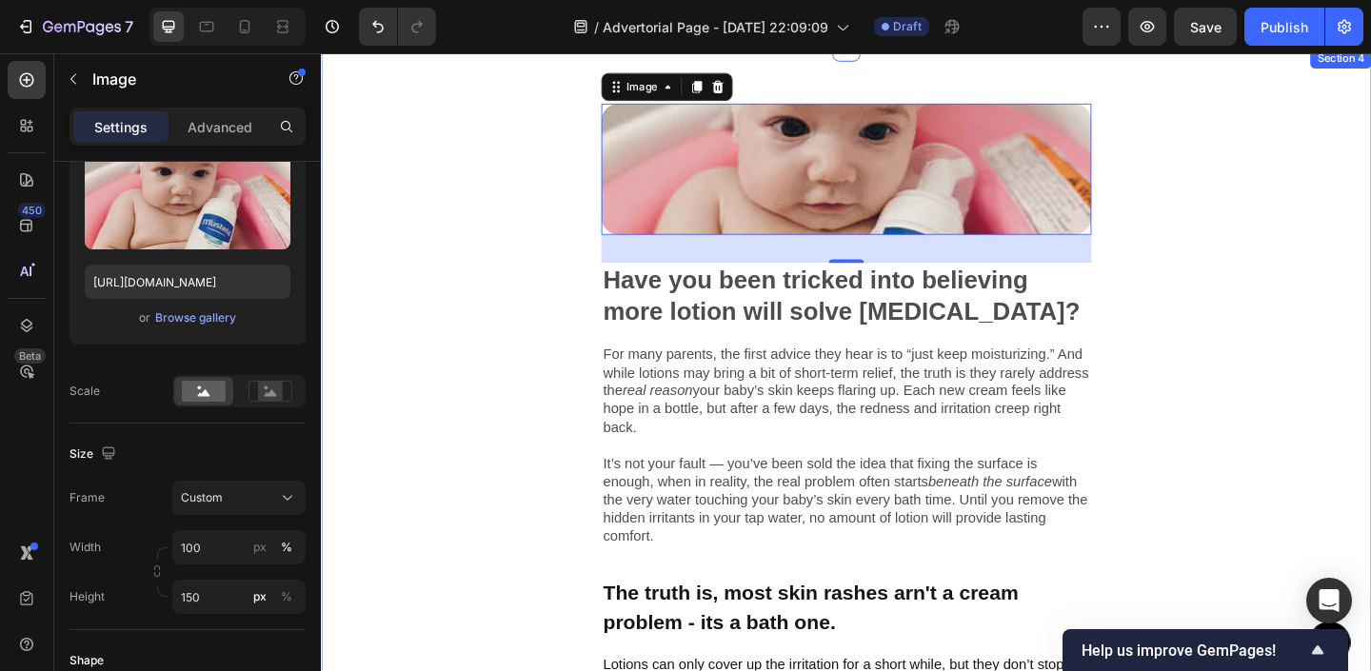
click at [609, 324] on div "Image 32 Have you been tricked into believing more lotion will solve [MEDICAL_D…" at bounding box center [892, 466] width 1143 height 836
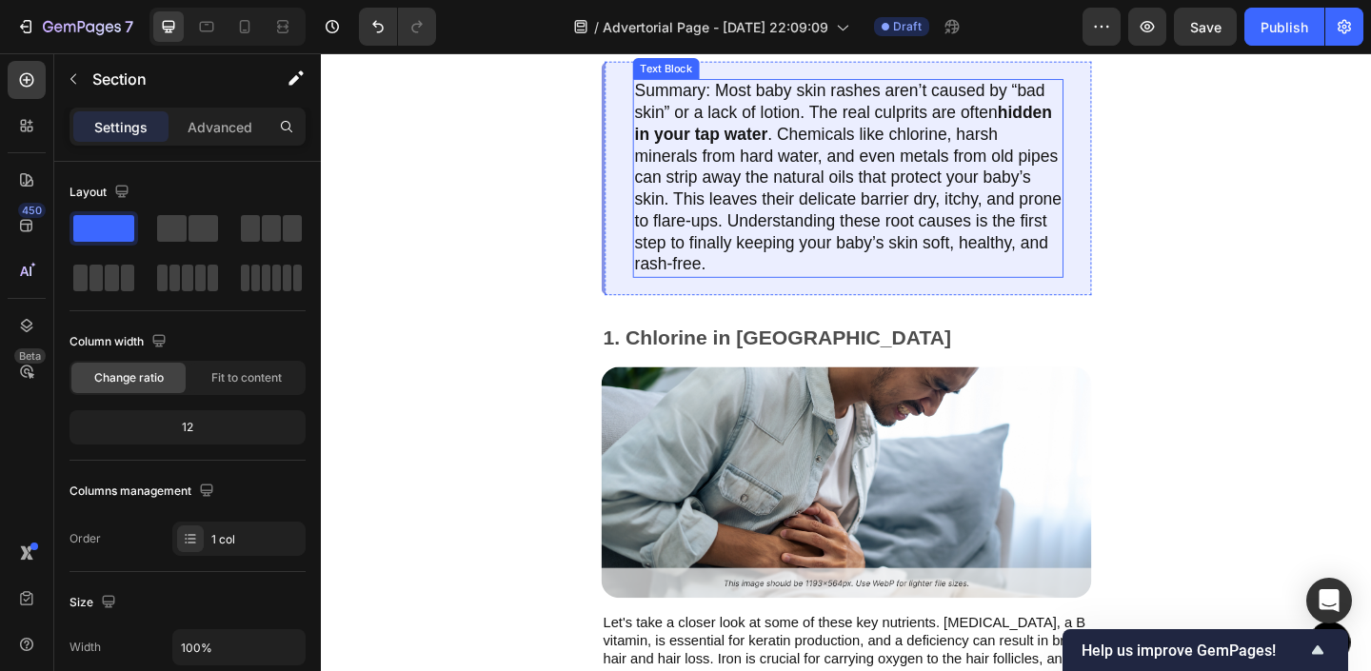
scroll to position [1405, 0]
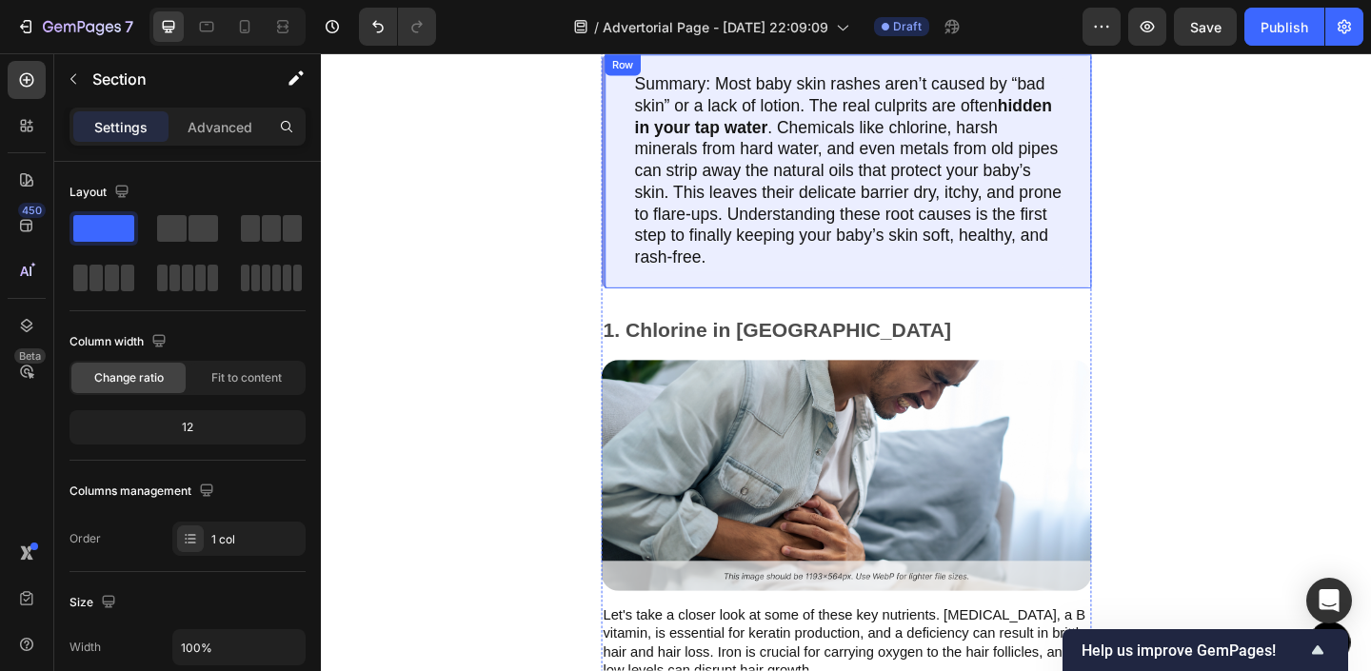
click at [634, 255] on div "Summary: Most baby skin rashes aren’t caused by “bad skin” or a lack of lotion.…" at bounding box center [892, 181] width 533 height 253
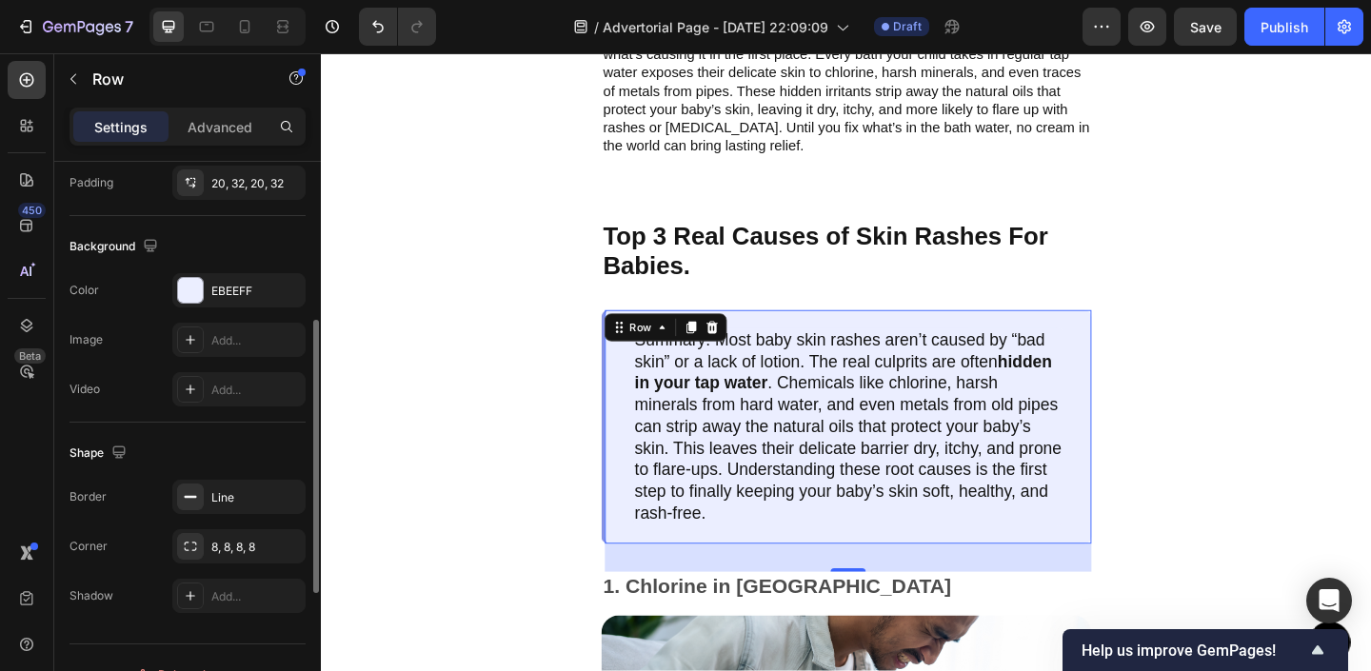
scroll to position [578, 0]
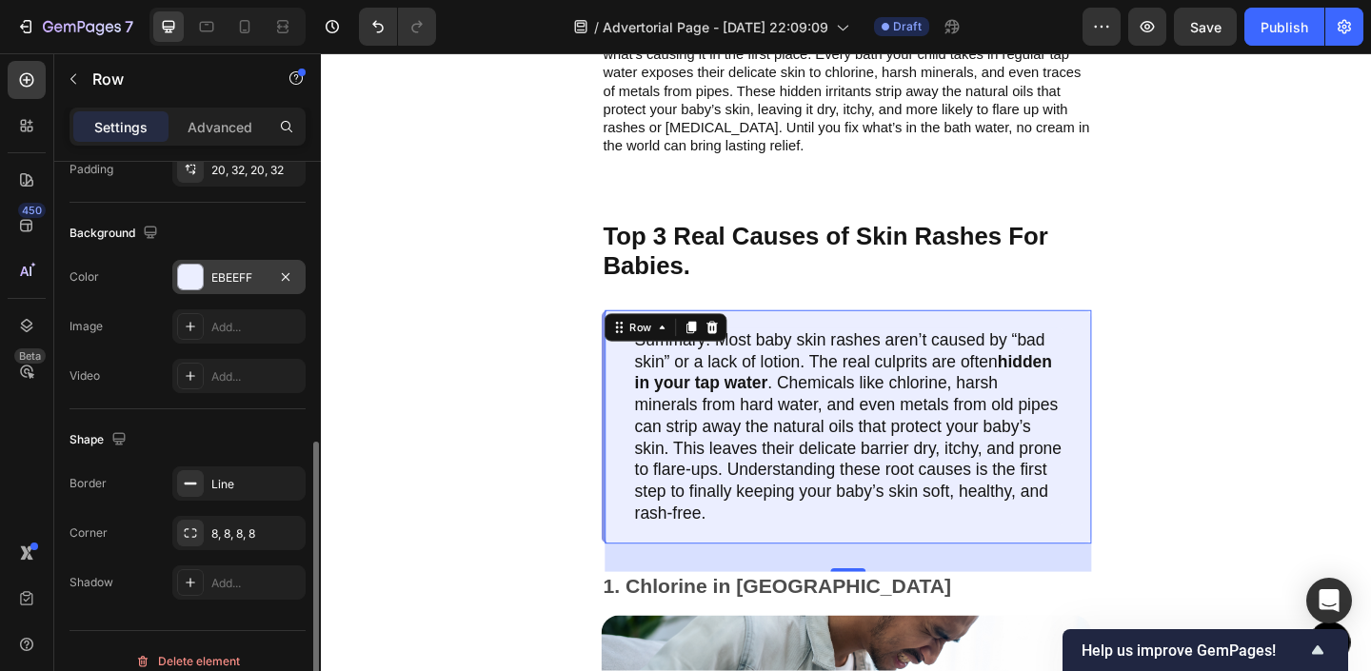
click at [194, 289] on div at bounding box center [190, 277] width 25 height 25
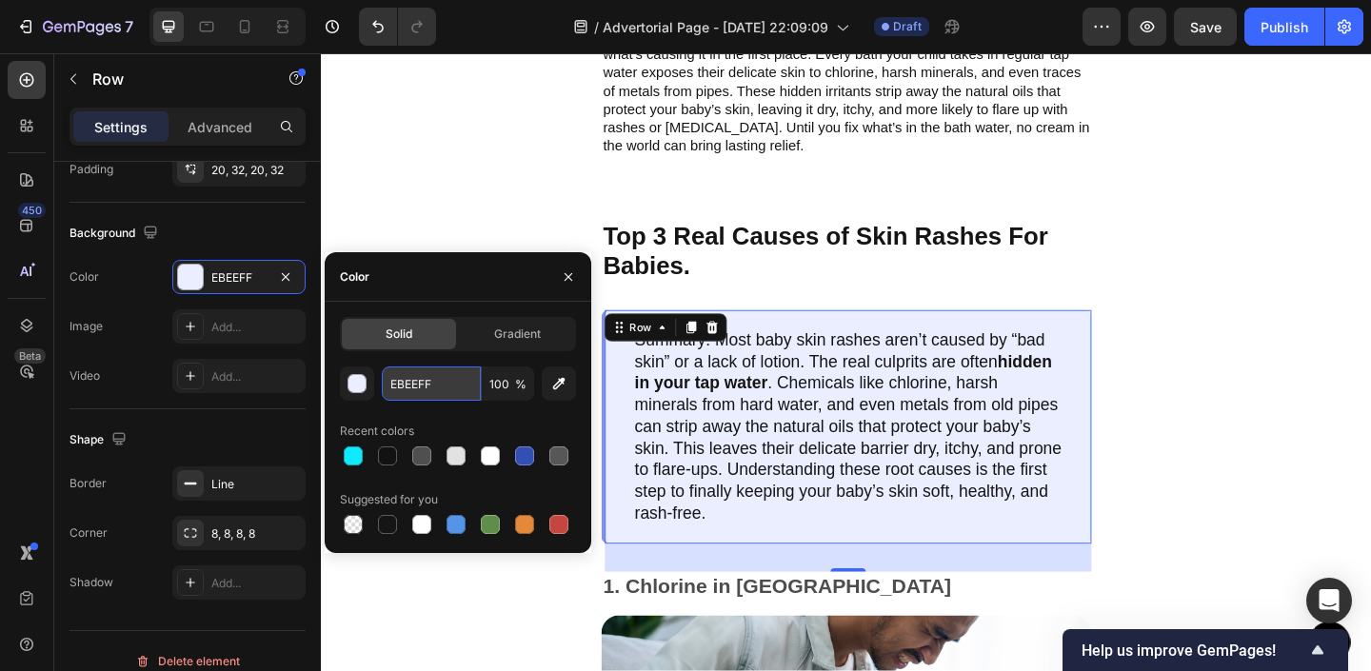
click at [428, 380] on input "EBEEFF" at bounding box center [431, 384] width 99 height 34
paste input "F9F18A"
type input "F9F18A"
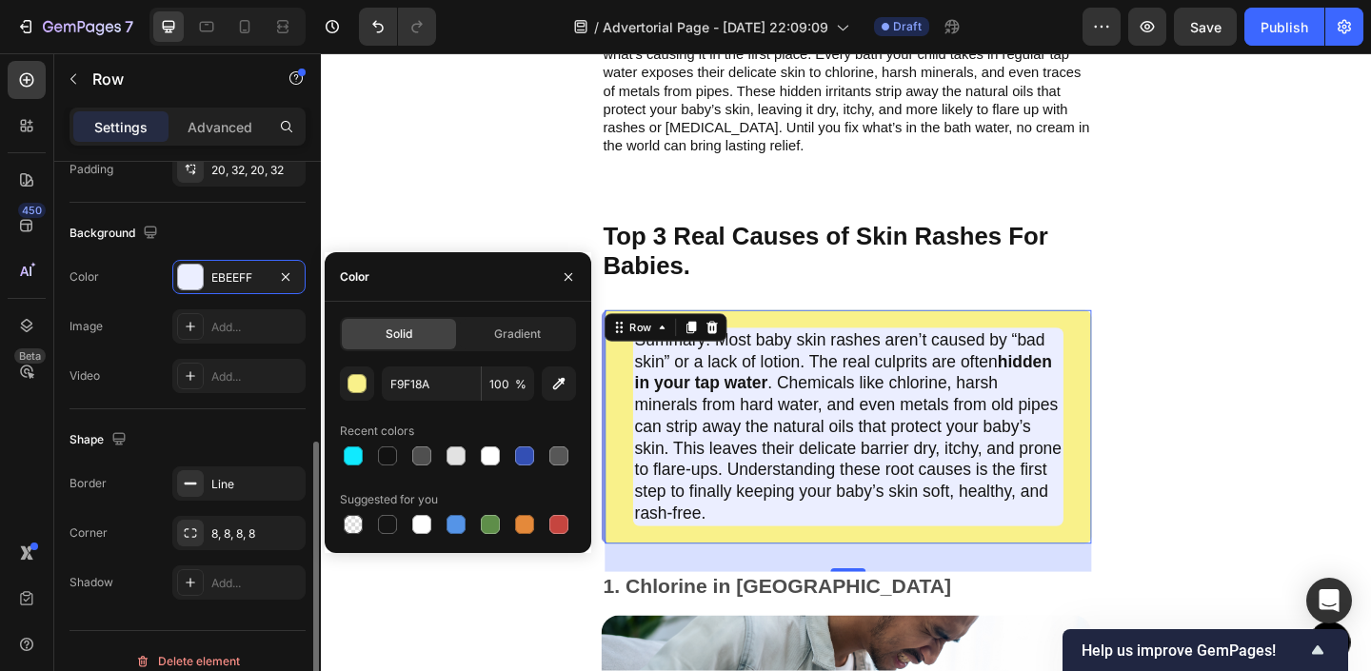
click at [115, 367] on div "Video Add..." at bounding box center [188, 376] width 236 height 34
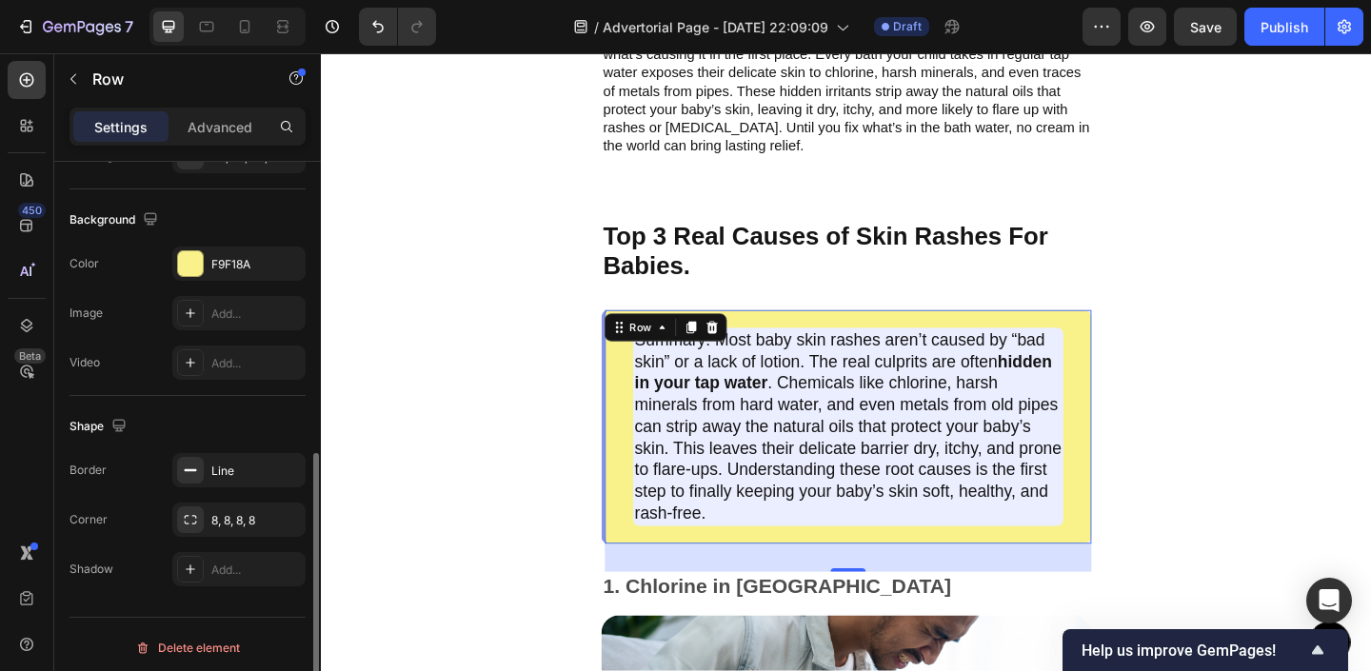
scroll to position [598, 0]
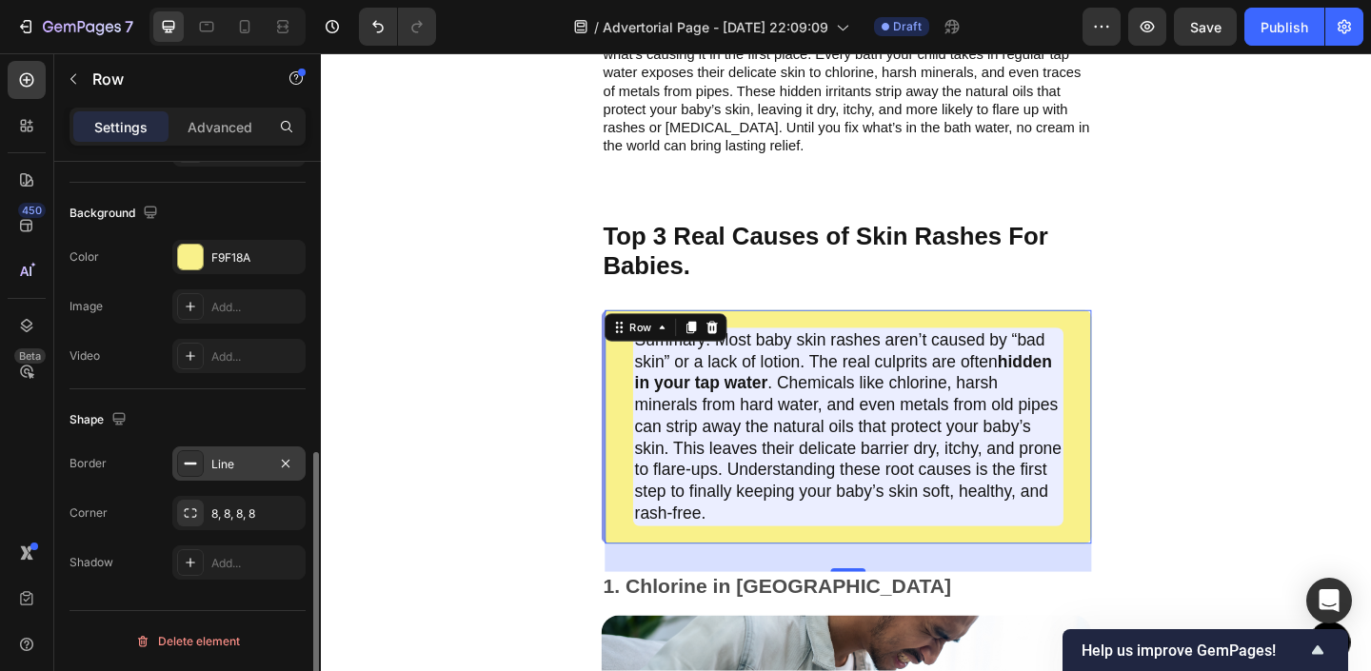
click at [209, 450] on div "Line" at bounding box center [238, 464] width 133 height 34
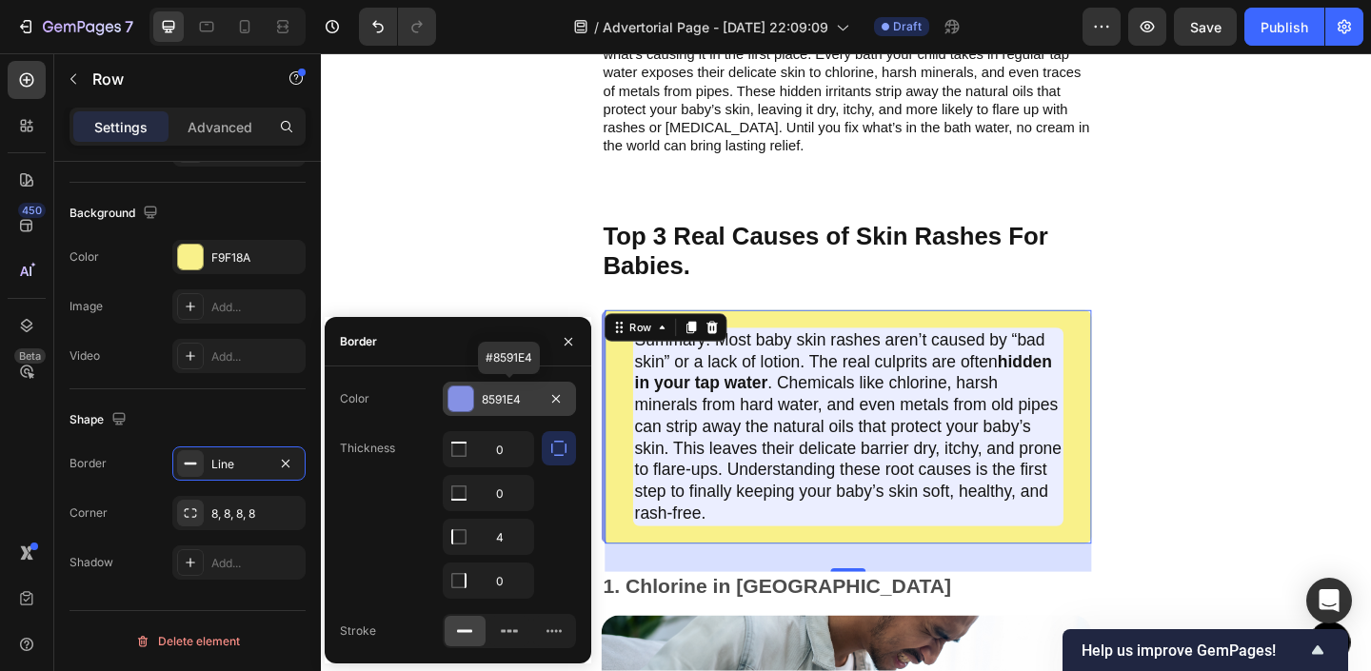
click at [461, 404] on div at bounding box center [460, 399] width 25 height 25
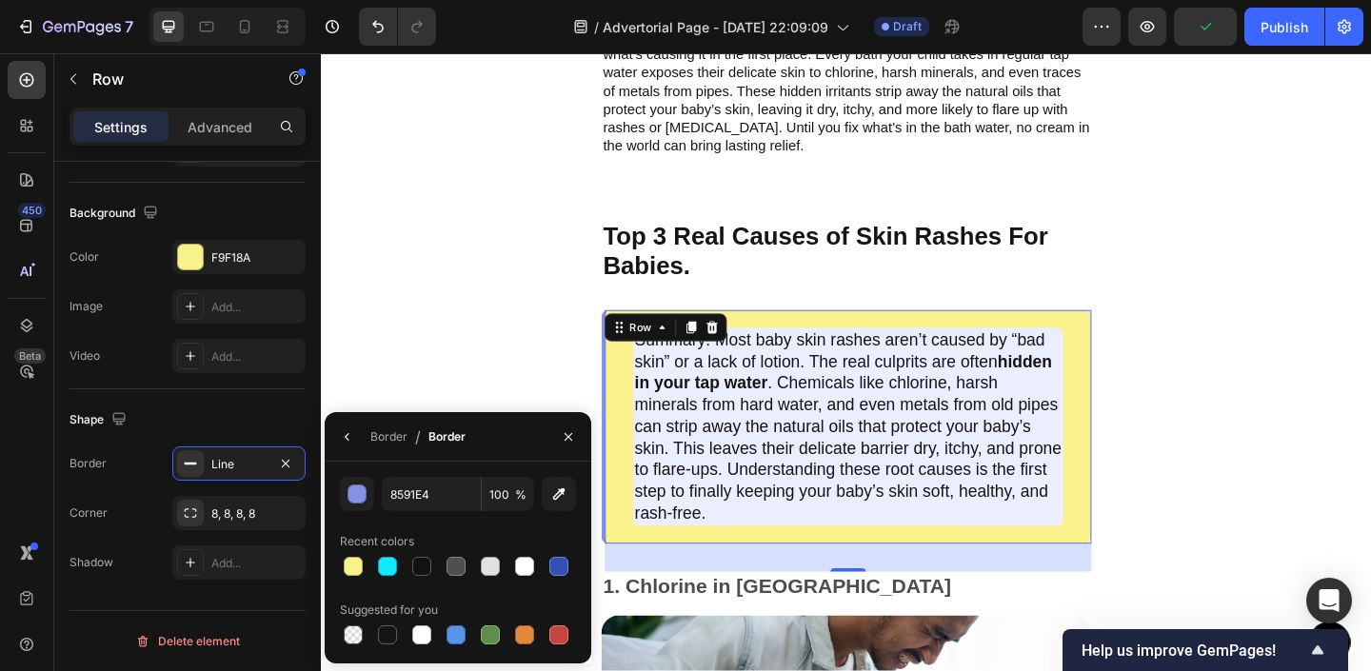
click at [419, 587] on div "8591E4 100 % Recent colors Suggested for you" at bounding box center [458, 562] width 236 height 171
click at [419, 568] on div at bounding box center [421, 566] width 19 height 19
type input "121212"
click at [571, 426] on button "button" at bounding box center [568, 437] width 30 height 30
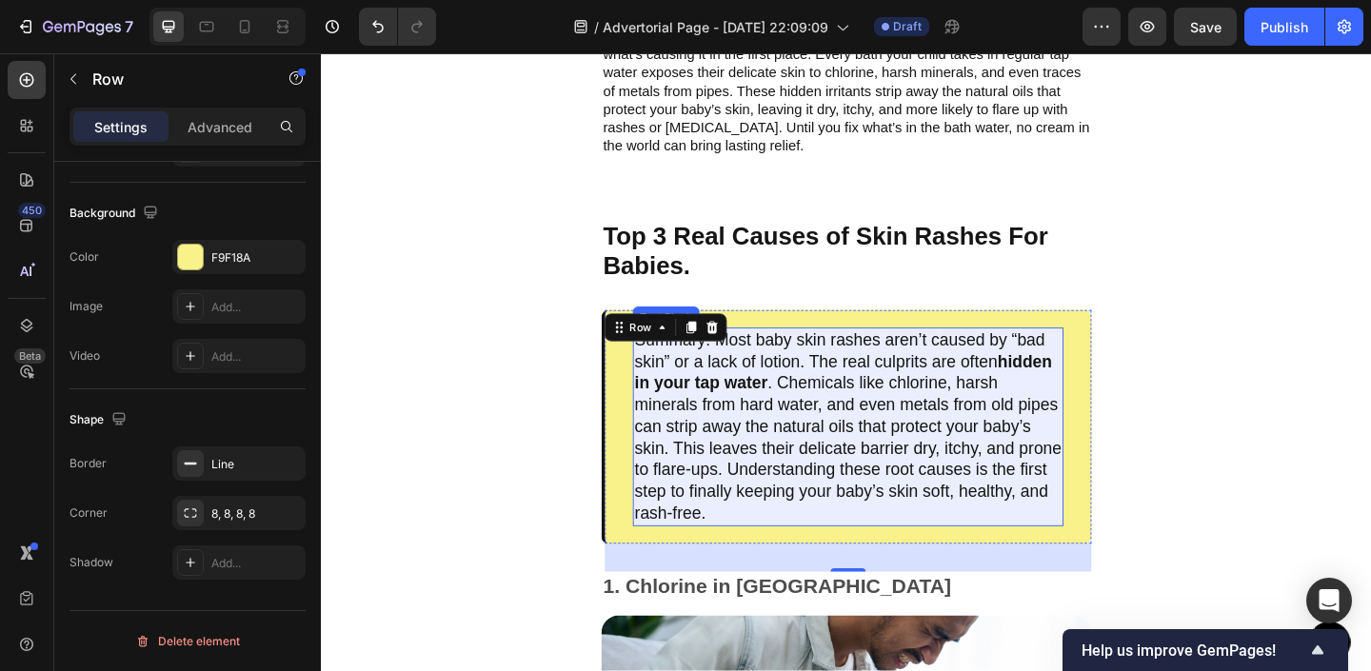
click at [881, 499] on p "Summary: Most baby skin rashes aren’t caused by “bad skin” or a lack of lotion.…" at bounding box center [894, 459] width 465 height 211
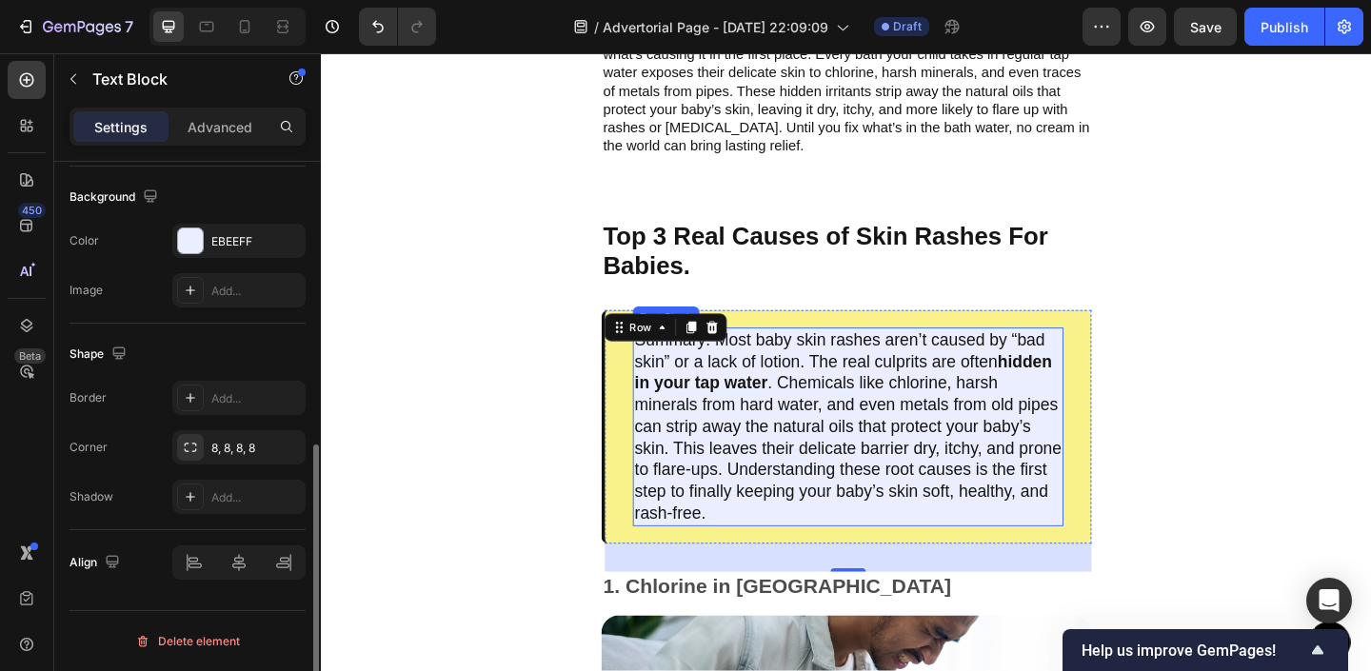
click at [881, 499] on p "Summary: Most baby skin rashes aren’t caused by “bad skin” or a lack of lotion.…" at bounding box center [894, 459] width 465 height 211
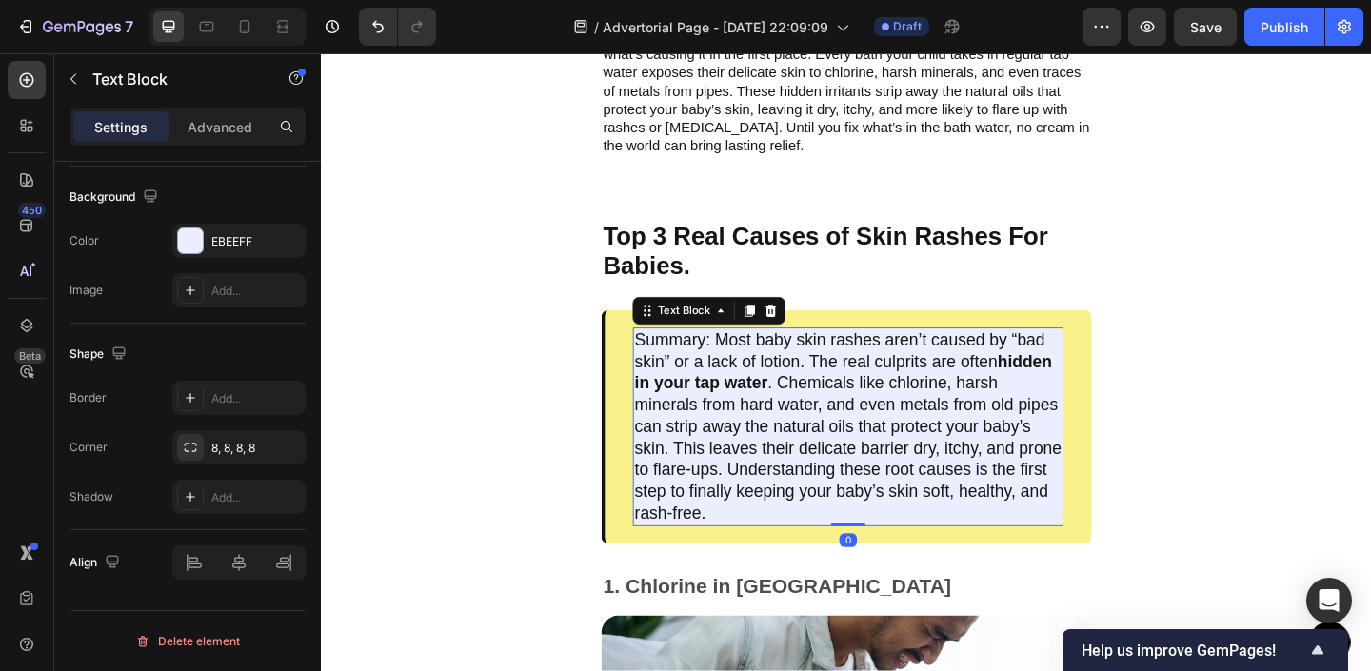
click at [881, 499] on p "Summary: Most baby skin rashes aren’t caused by “bad skin” or a lack of lotion.…" at bounding box center [894, 459] width 465 height 211
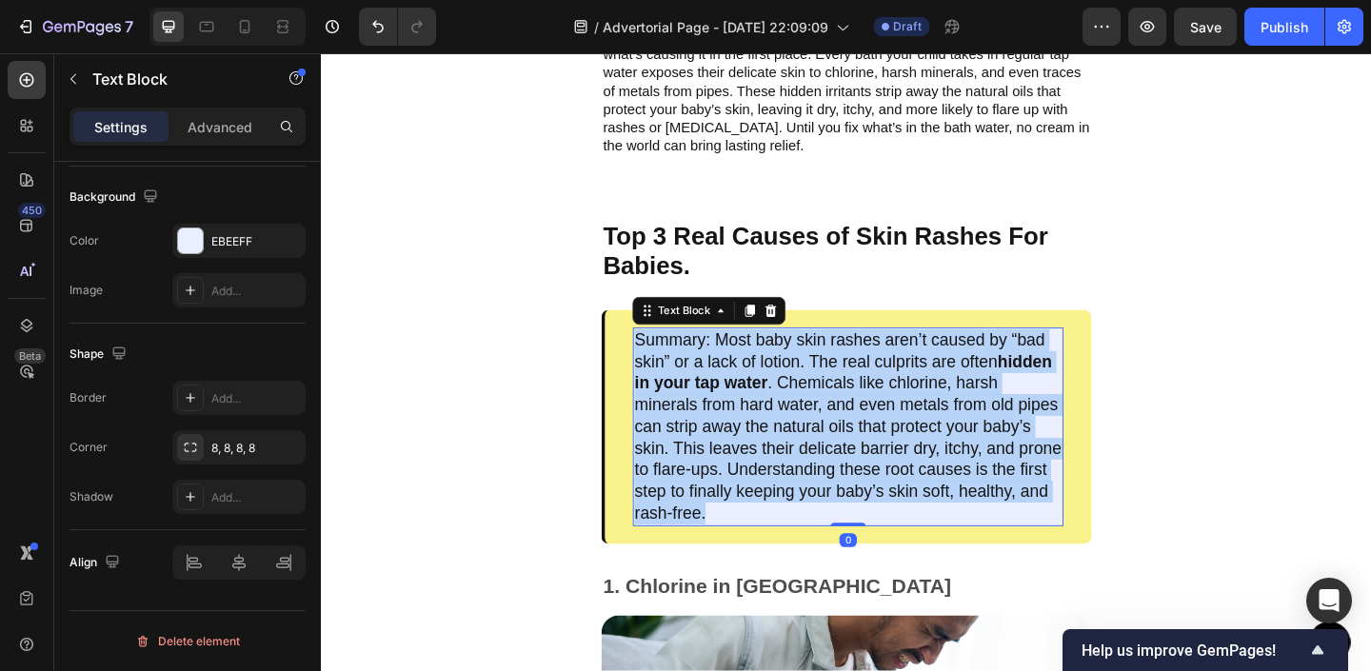
scroll to position [0, 0]
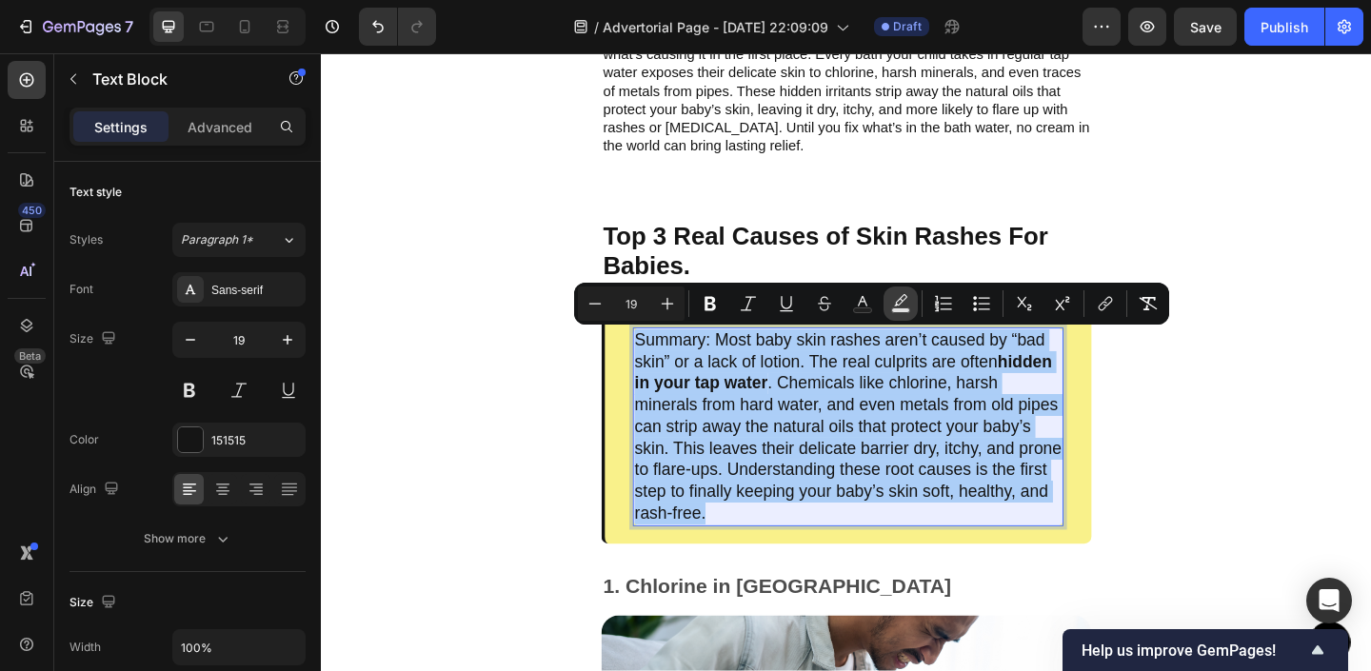
click at [894, 312] on rect "Editor contextual toolbar" at bounding box center [901, 311] width 18 height 5
type input "000000"
type input "77"
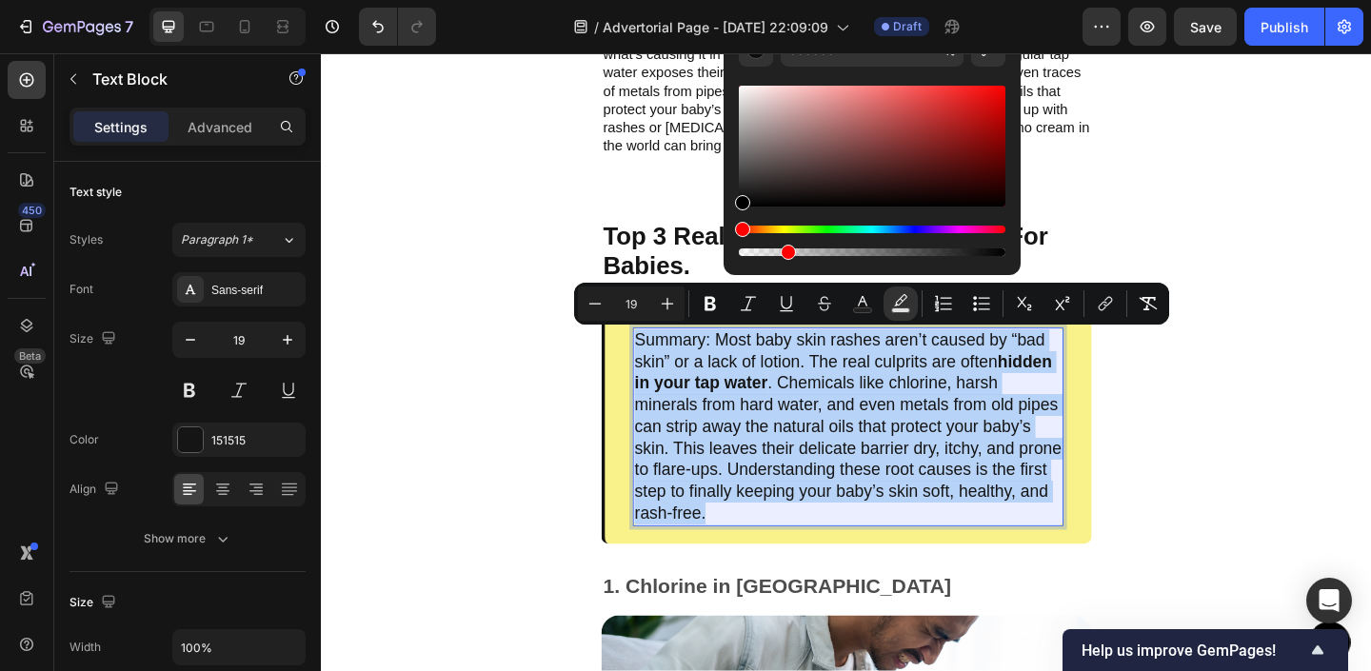
type input "17"
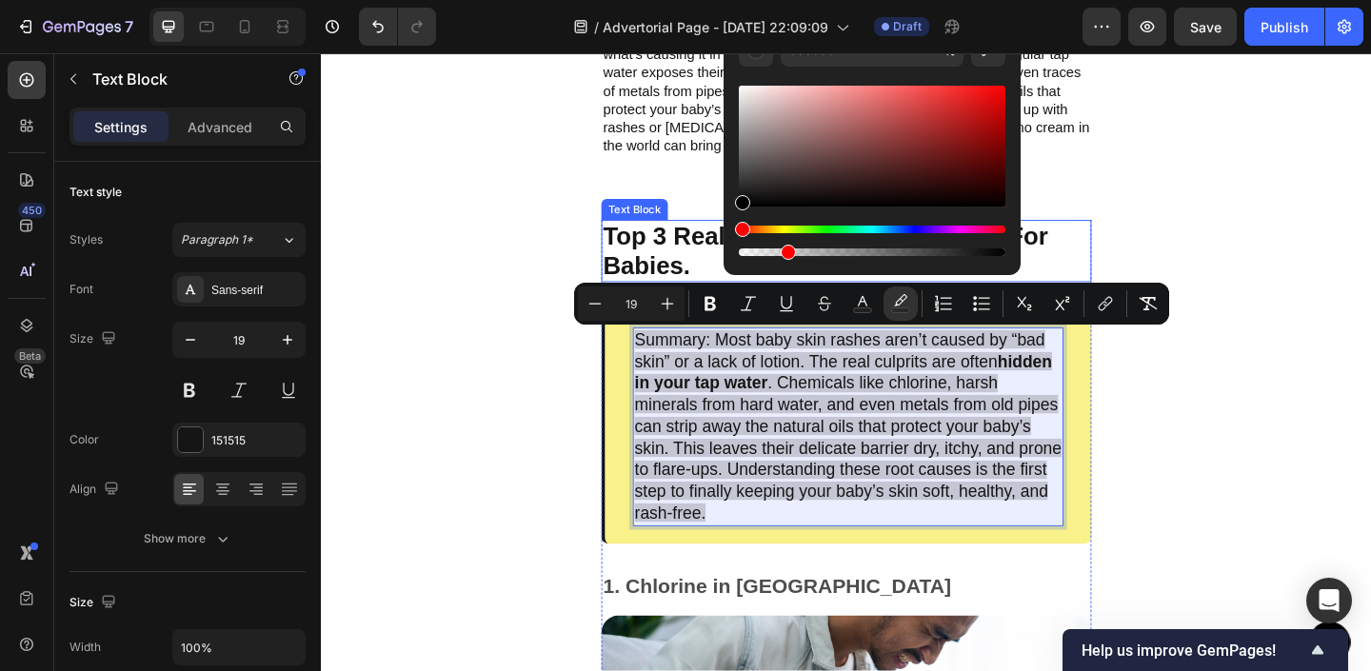
drag, startPoint x: 1105, startPoint y: 304, endPoint x: 667, endPoint y: 290, distance: 438.2
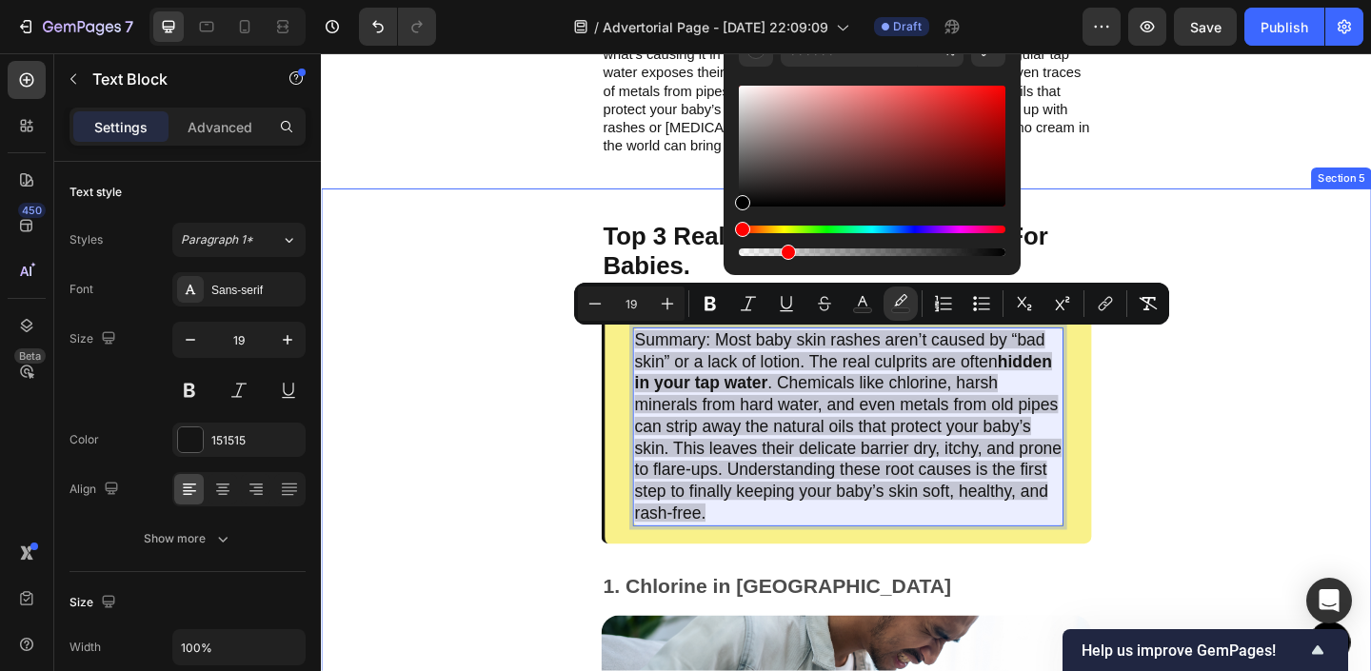
click at [427, 306] on div "Top 3 Real Causes of Skin Rashes For Babies. Text Block Summary: Most baby skin…" at bounding box center [892, 667] width 1143 height 933
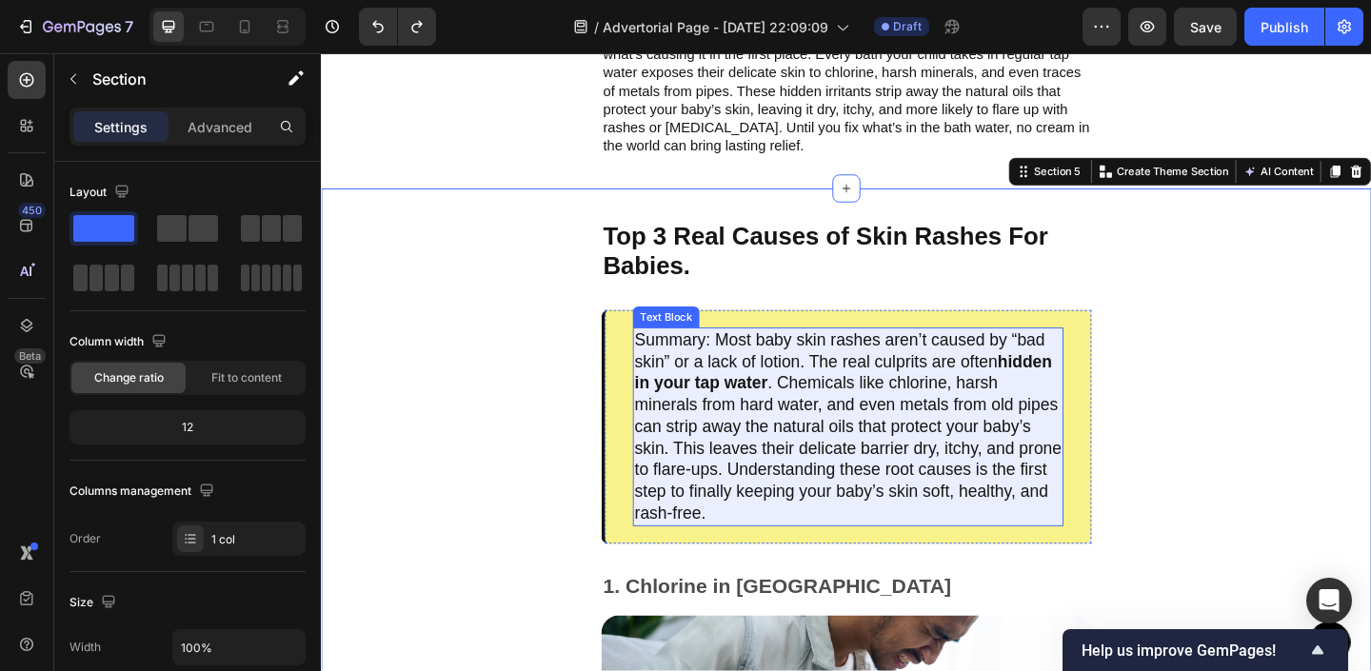
click at [806, 478] on p "Summary: Most baby skin rashes aren’t caused by “bad skin” or a lack of lotion.…" at bounding box center [894, 459] width 465 height 211
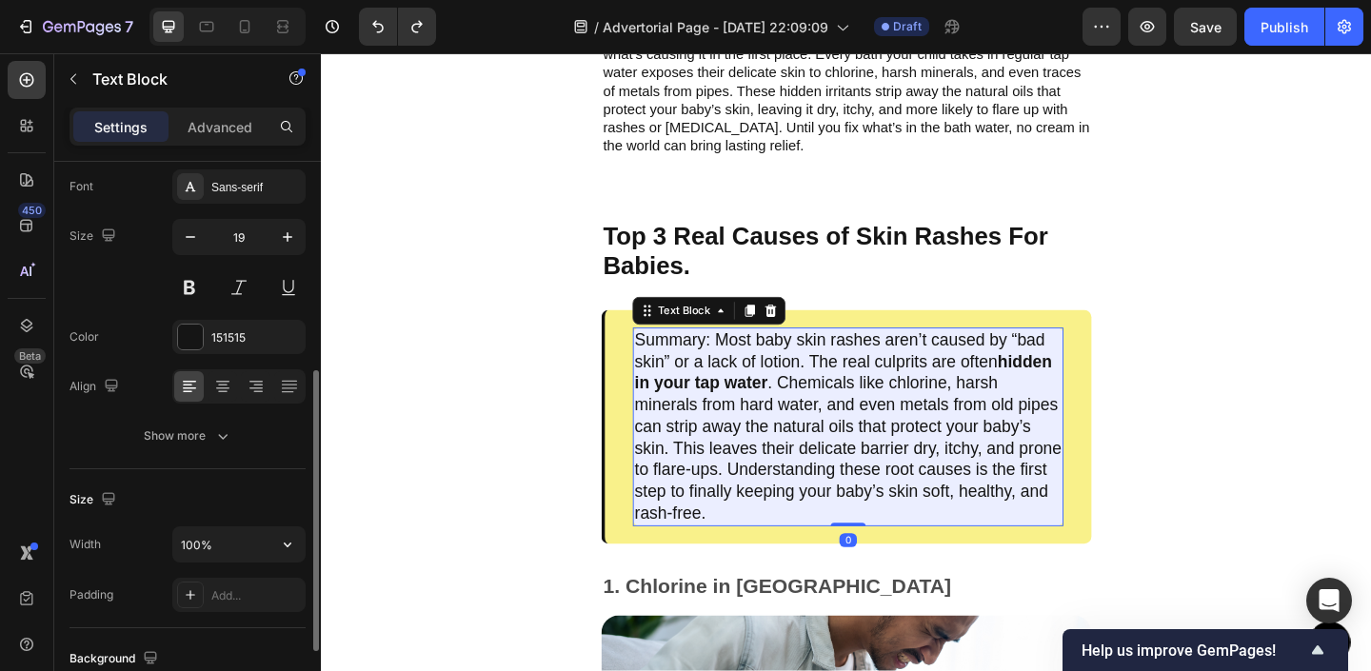
scroll to position [268, 0]
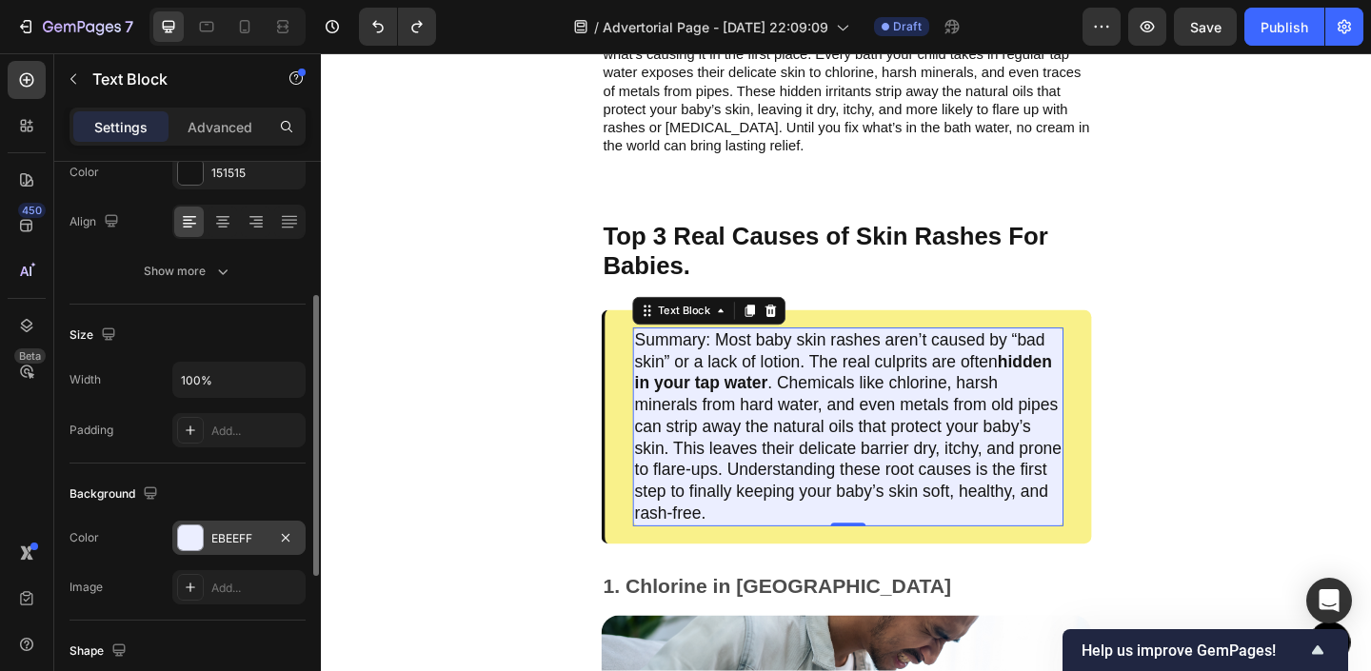
click at [220, 539] on div "EBEEFF" at bounding box center [238, 538] width 55 height 17
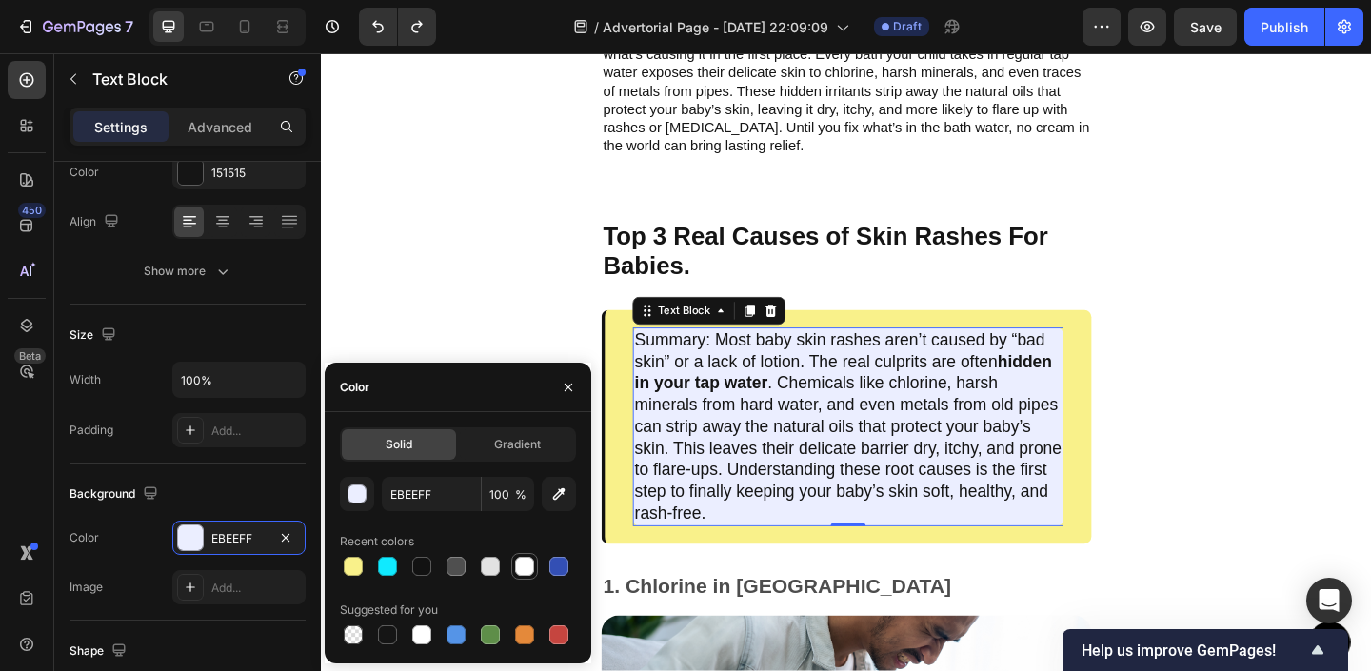
click at [517, 570] on div at bounding box center [524, 566] width 19 height 19
type input "FFFFFF"
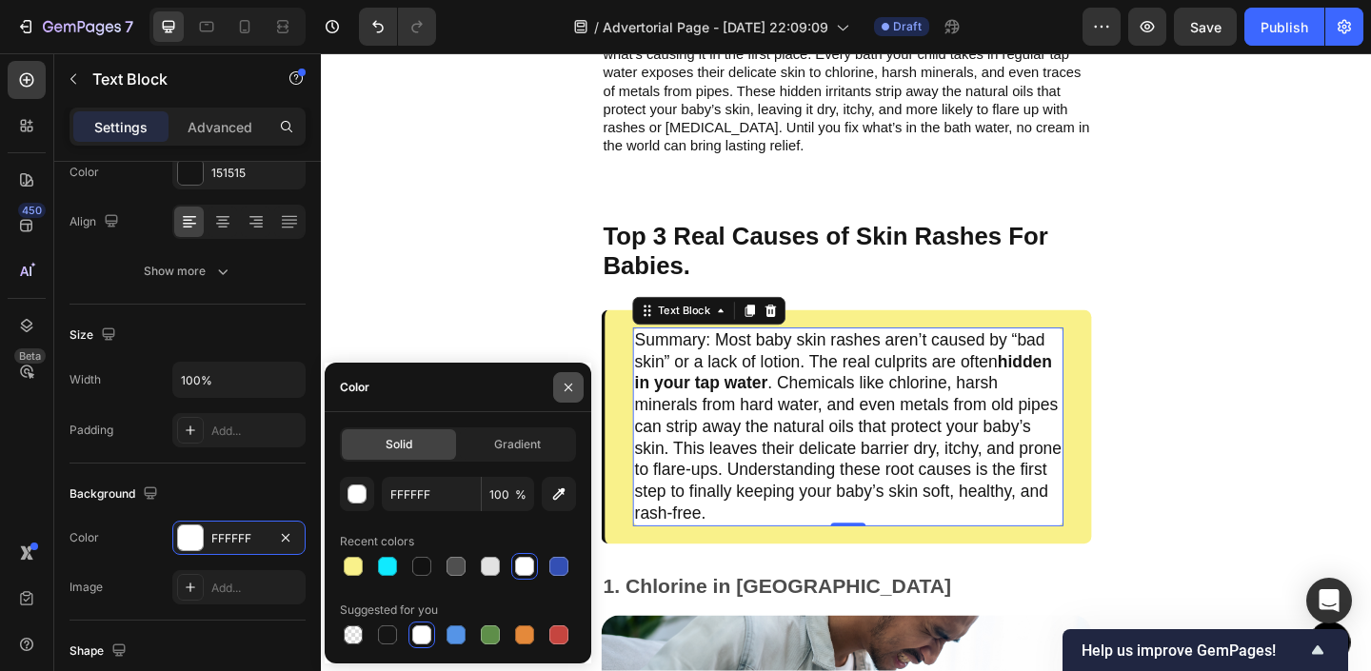
click at [559, 389] on button "button" at bounding box center [568, 387] width 30 height 30
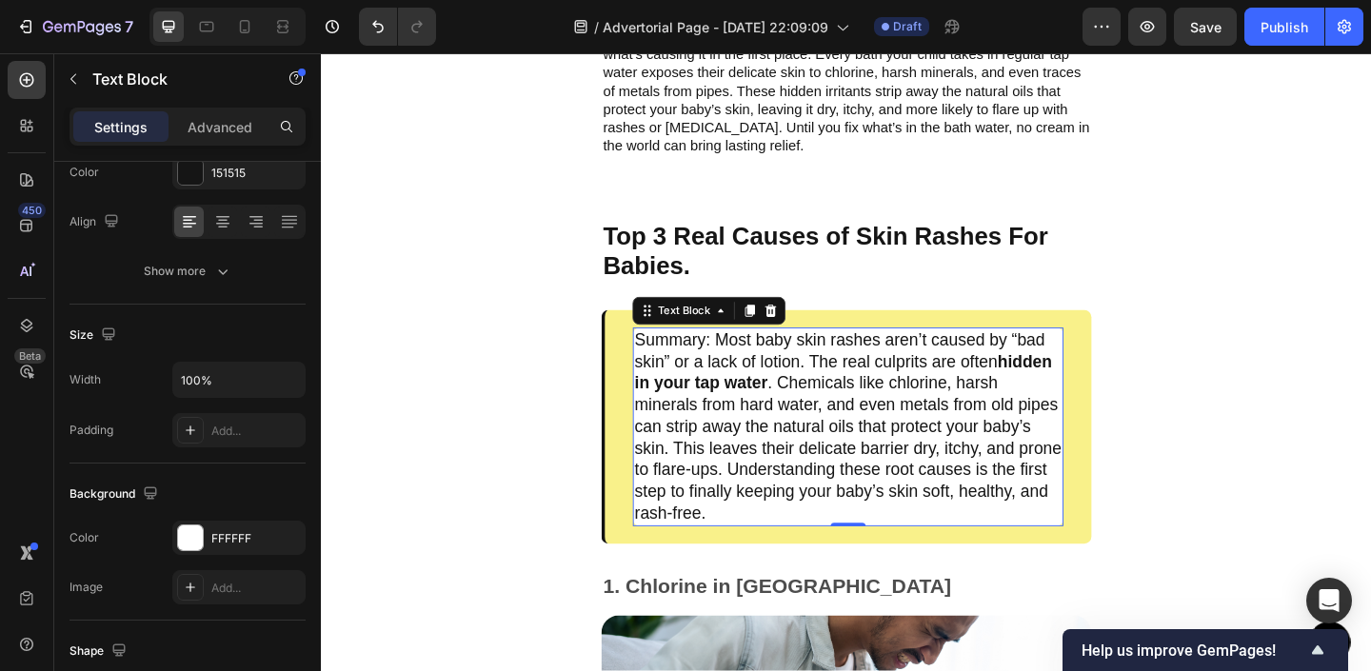
click at [520, 402] on div "Top 3 Real Causes of Skin Rashes For Babies. Text Block Summary: Most baby skin…" at bounding box center [892, 667] width 1143 height 933
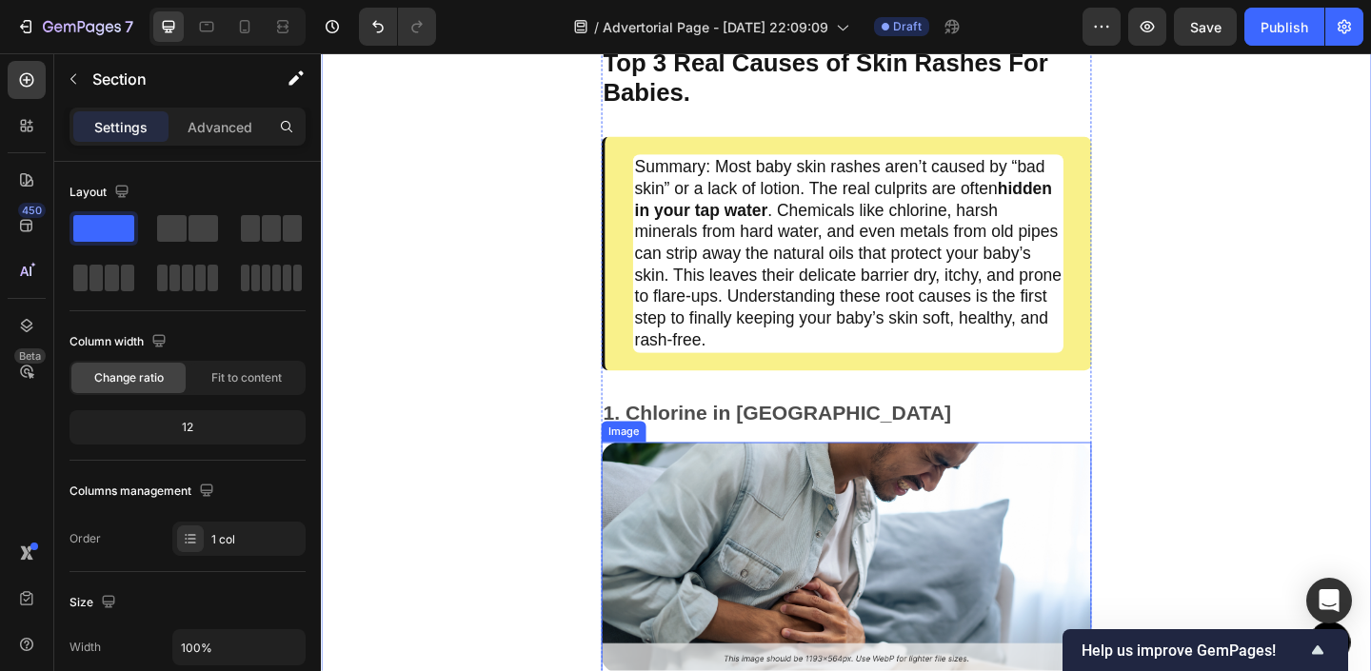
scroll to position [1300, 0]
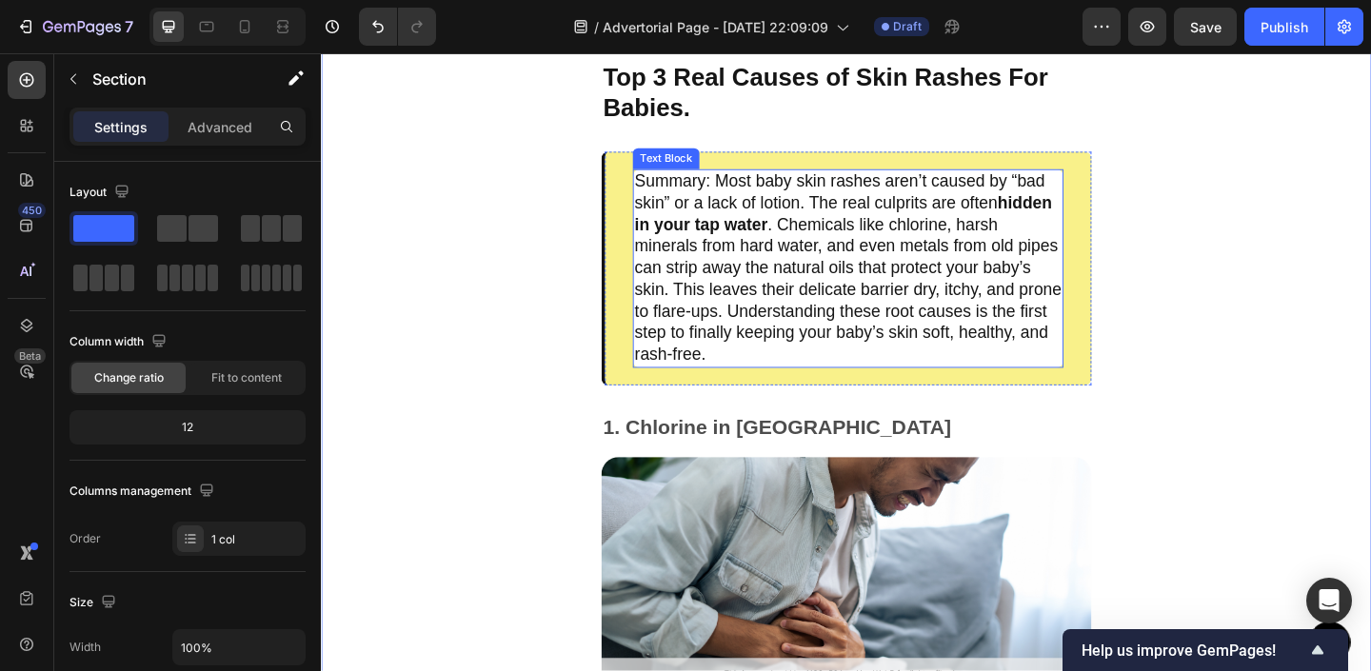
click at [760, 268] on p "Summary: Most baby skin rashes aren’t caused by “bad skin” or a lack of lotion.…" at bounding box center [894, 287] width 465 height 211
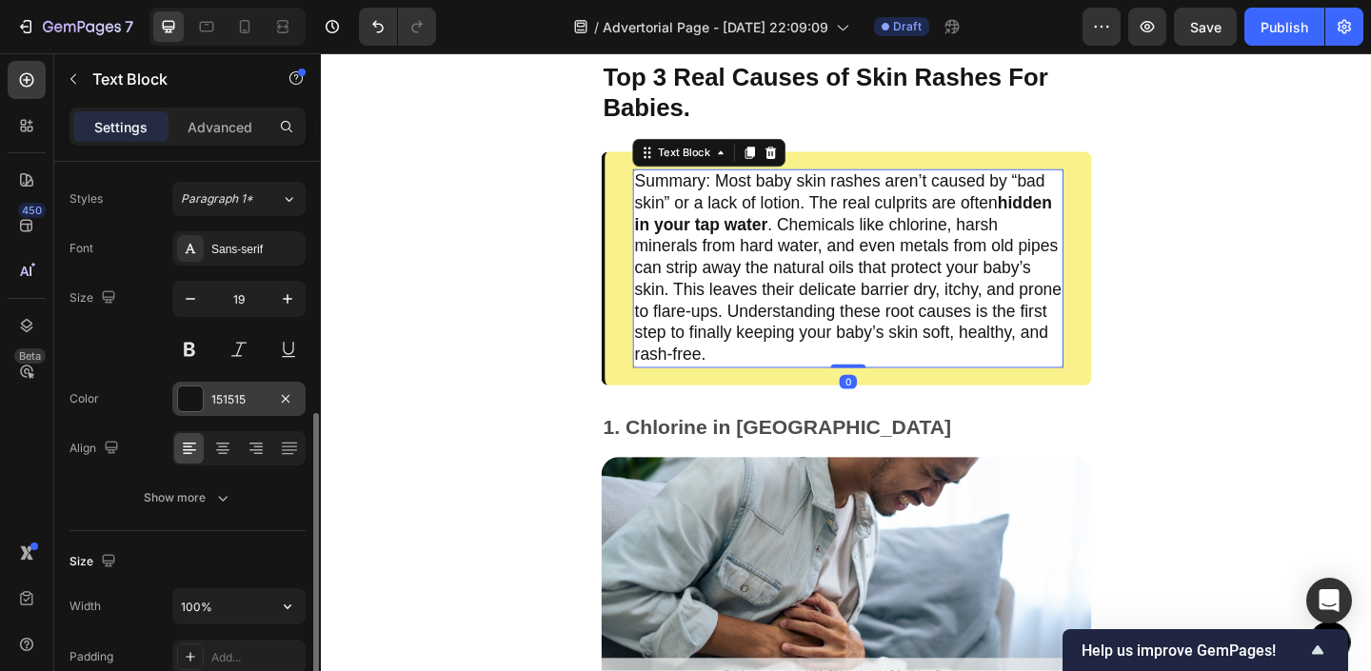
scroll to position [218, 0]
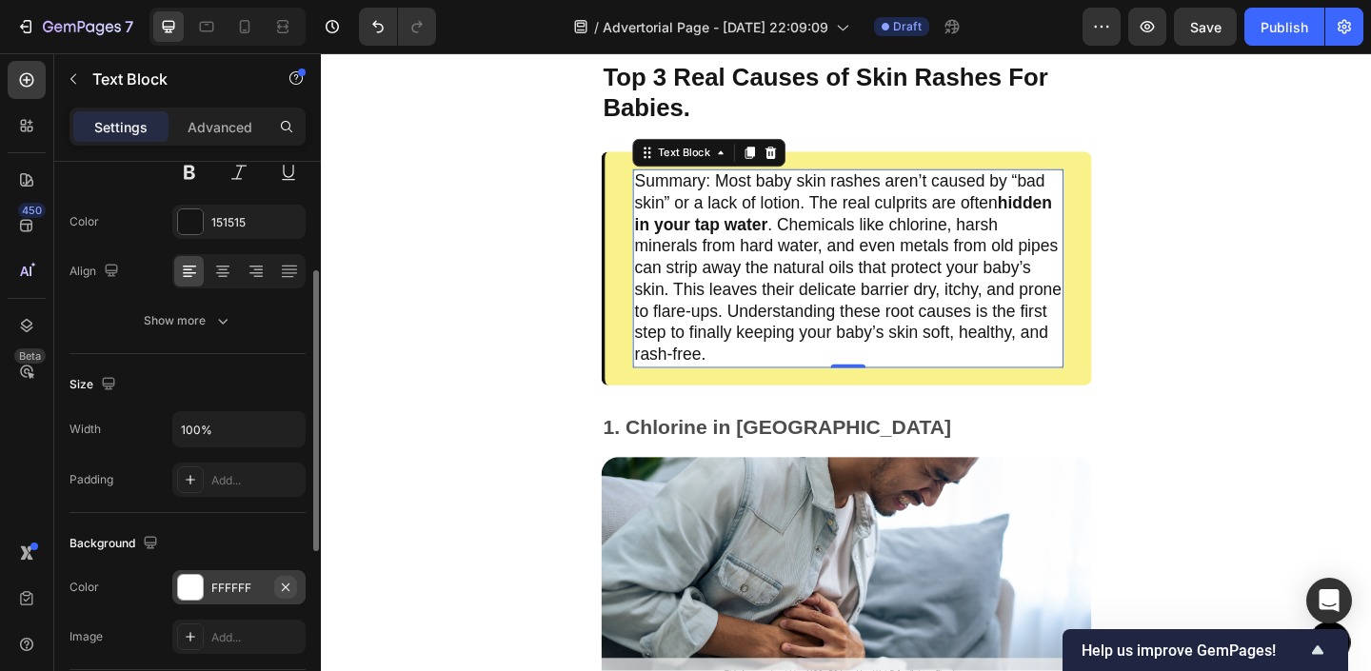
click at [283, 584] on icon "button" at bounding box center [286, 587] width 8 height 8
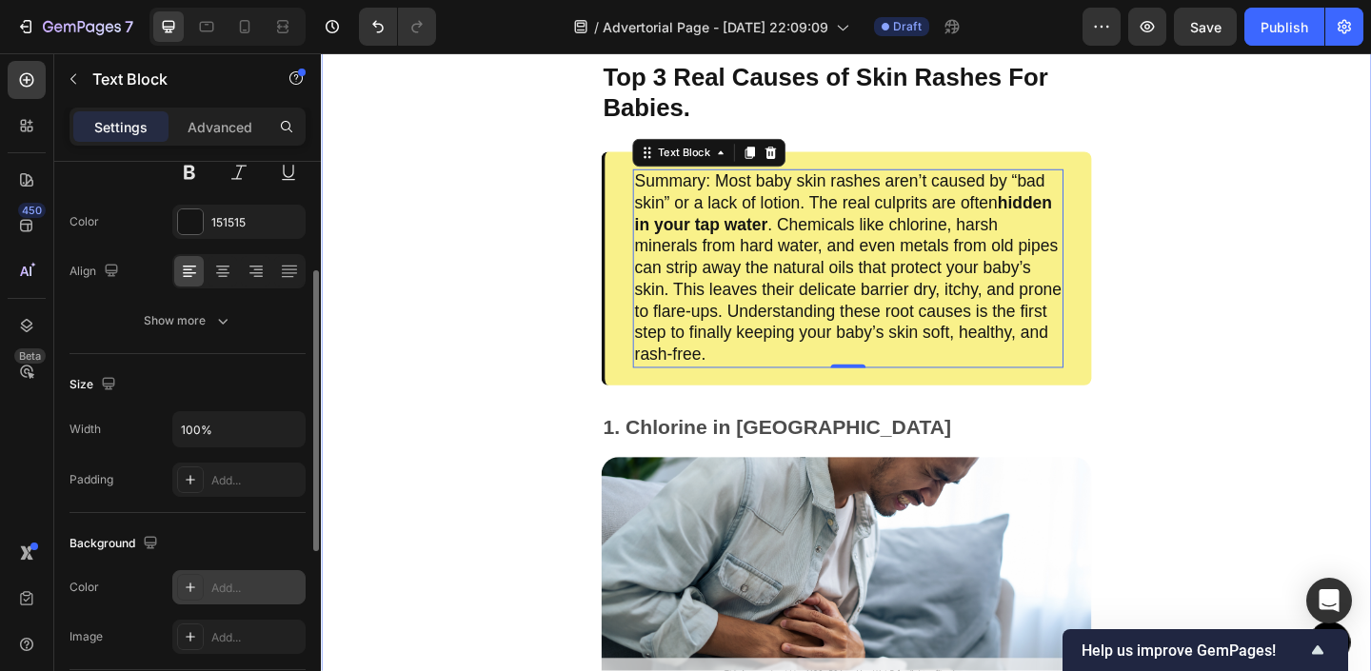
click at [528, 460] on div "Top 3 Real Causes of Skin Rashes For Babies. Text Block Summary: Most baby skin…" at bounding box center [892, 495] width 1143 height 933
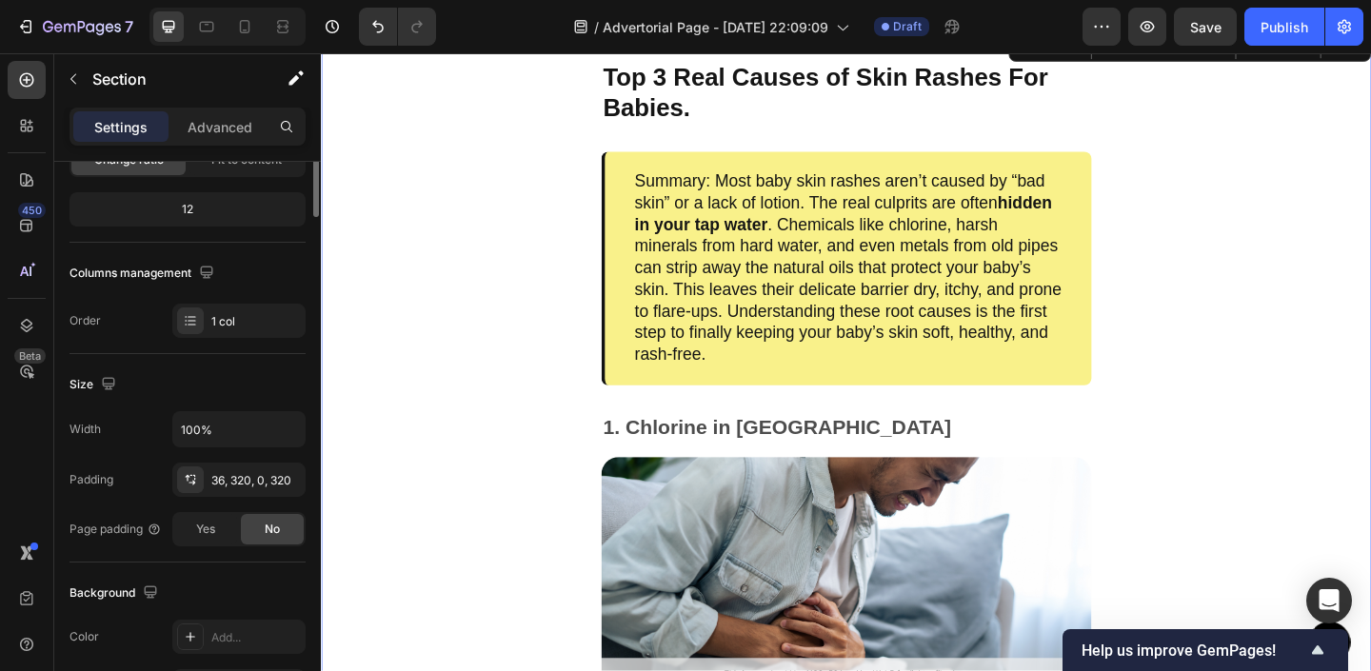
scroll to position [0, 0]
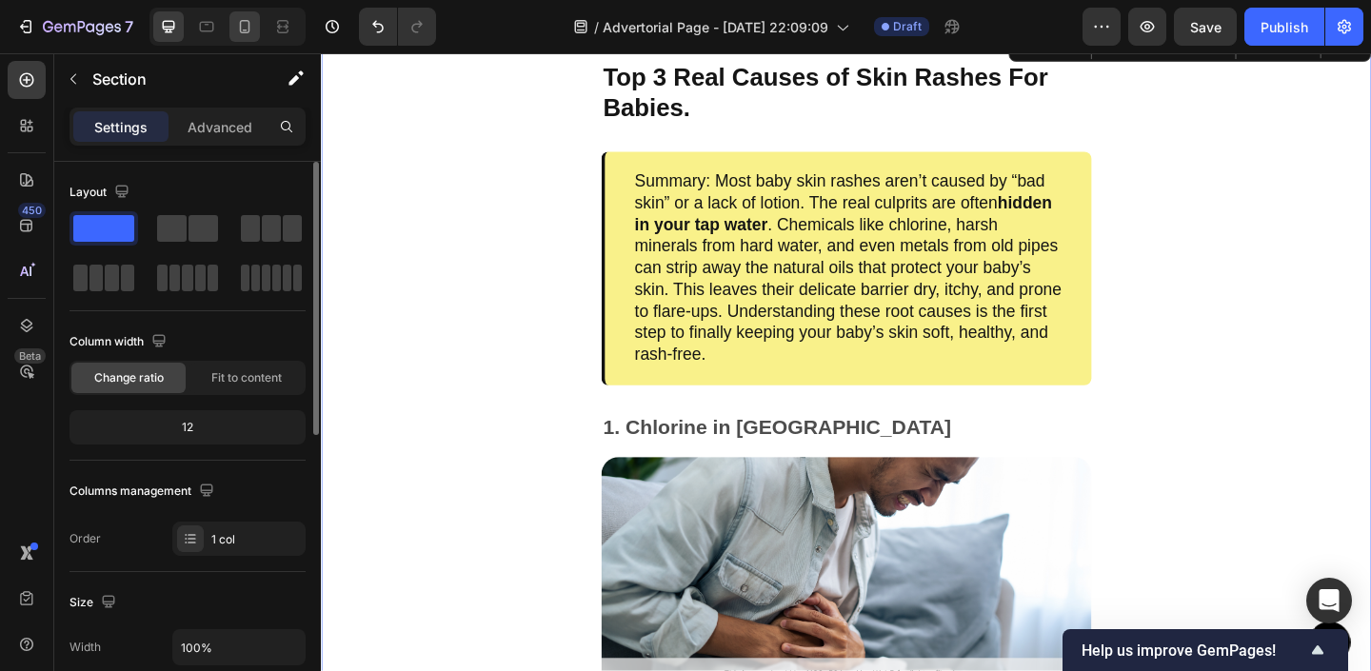
click at [241, 33] on icon at bounding box center [244, 26] width 19 height 19
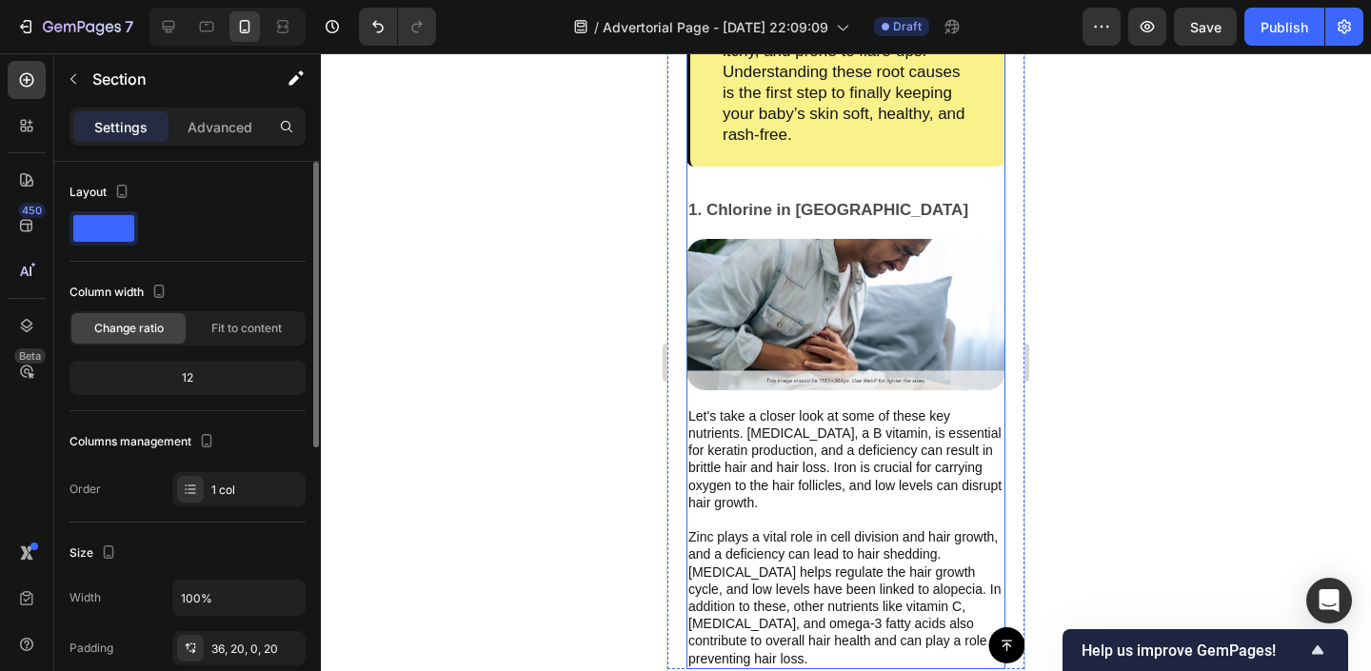
scroll to position [1700, 0]
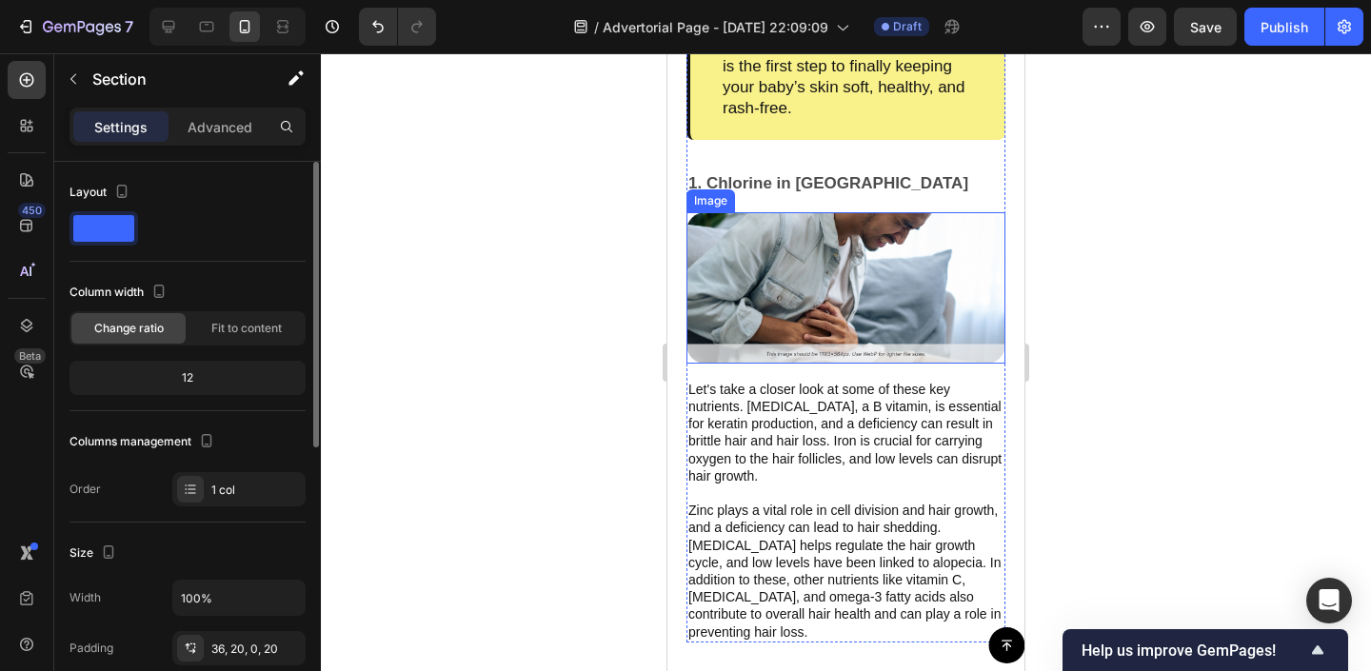
click at [828, 252] on img at bounding box center [846, 287] width 319 height 150
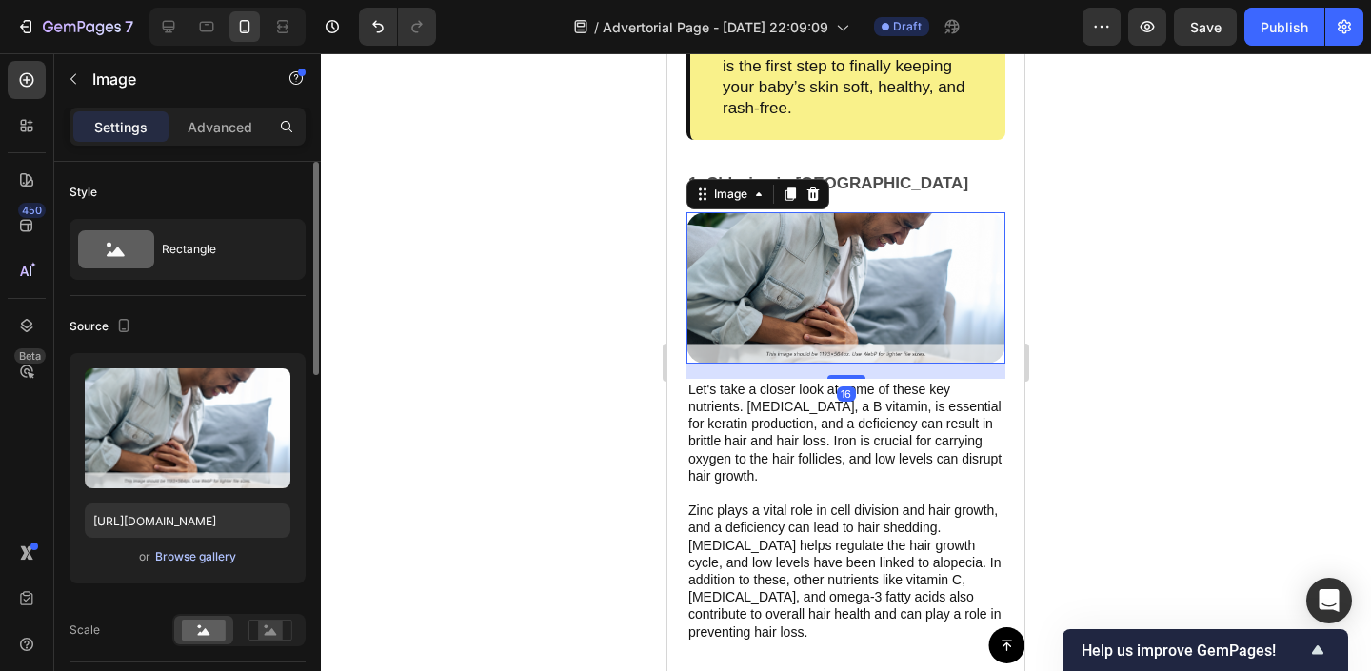
click at [184, 548] on div "Browse gallery" at bounding box center [195, 556] width 81 height 17
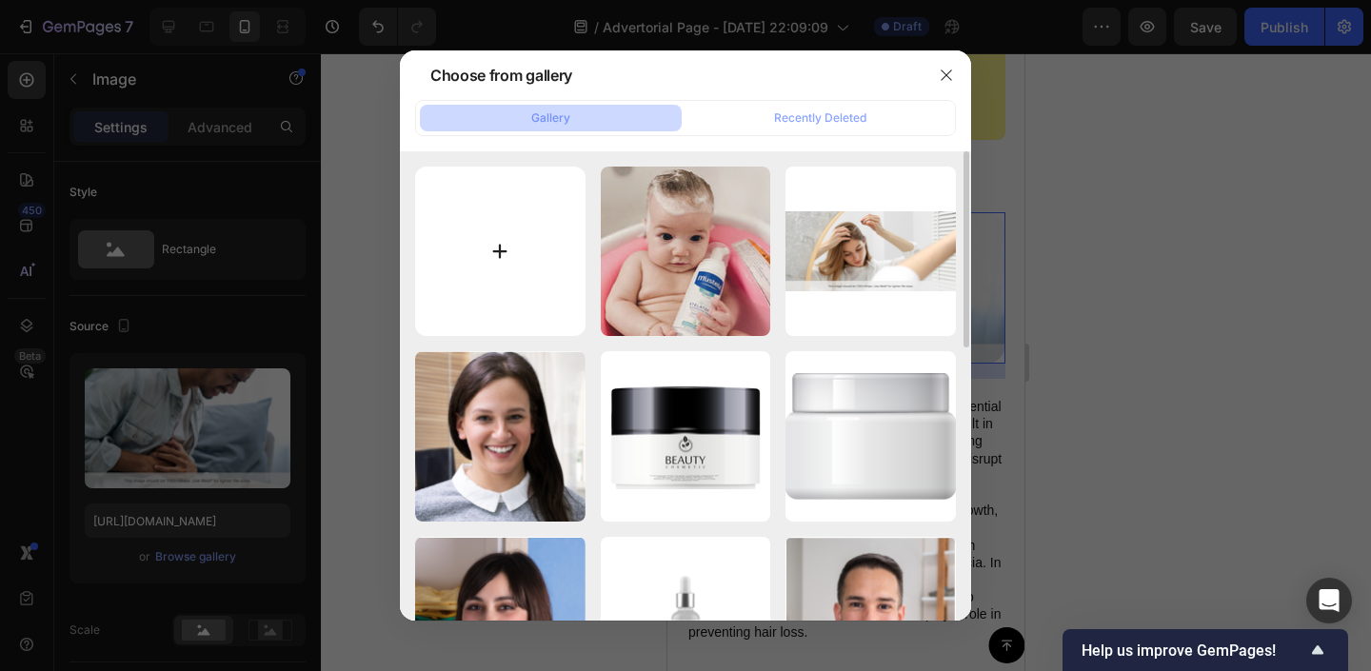
type input "C:\fakepath\Keep Your Baby Safe From Chlorine (12).png"
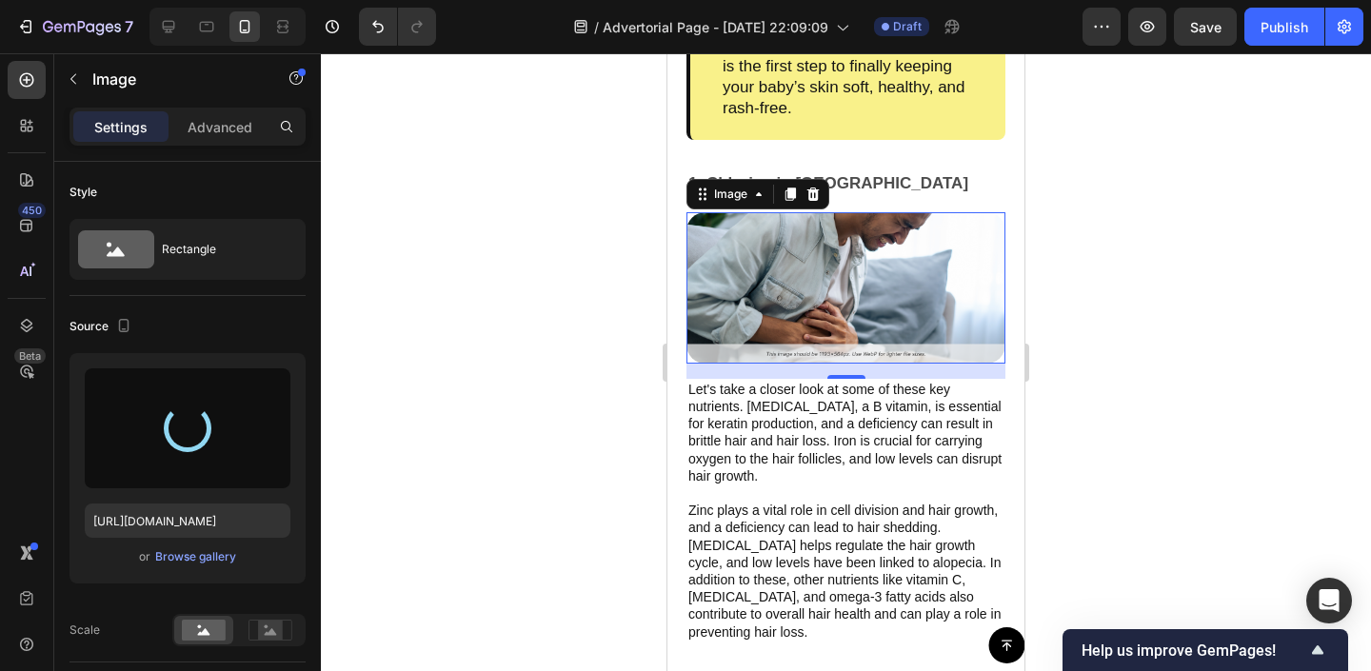
type input "[URL][DOMAIN_NAME]"
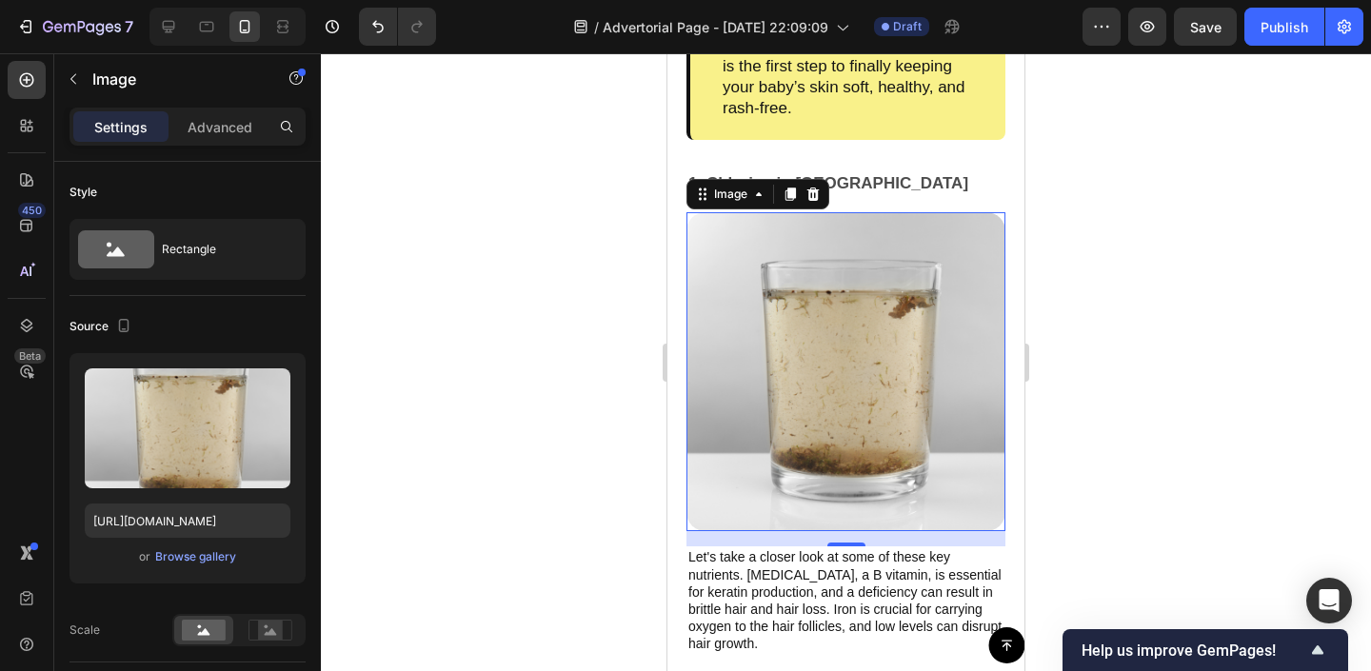
click at [488, 299] on div at bounding box center [846, 362] width 1050 height 618
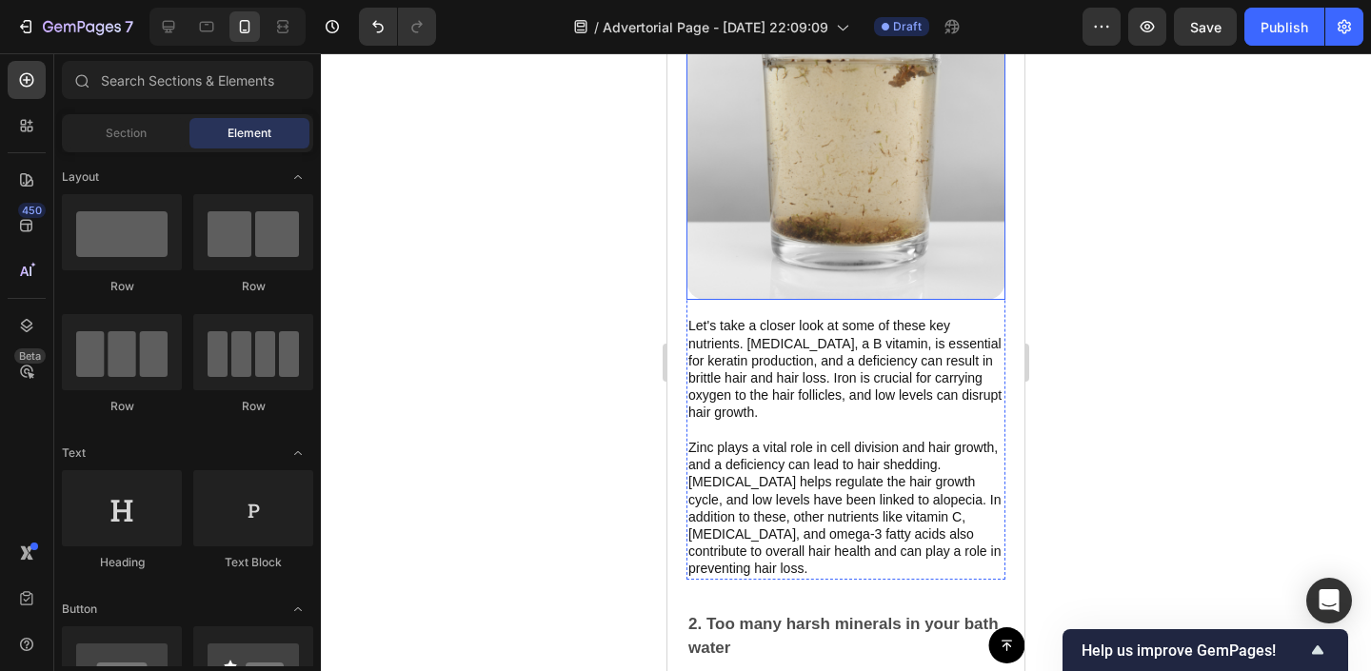
scroll to position [2388, 0]
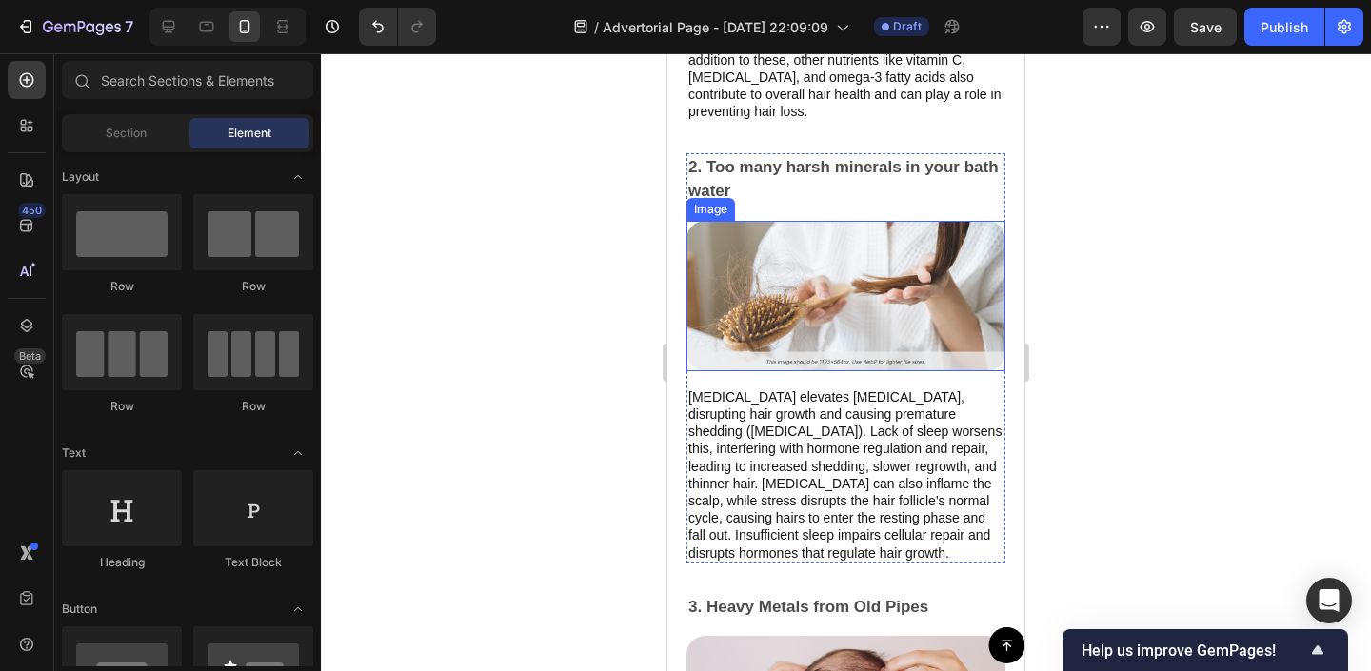
click at [812, 325] on img at bounding box center [846, 296] width 319 height 150
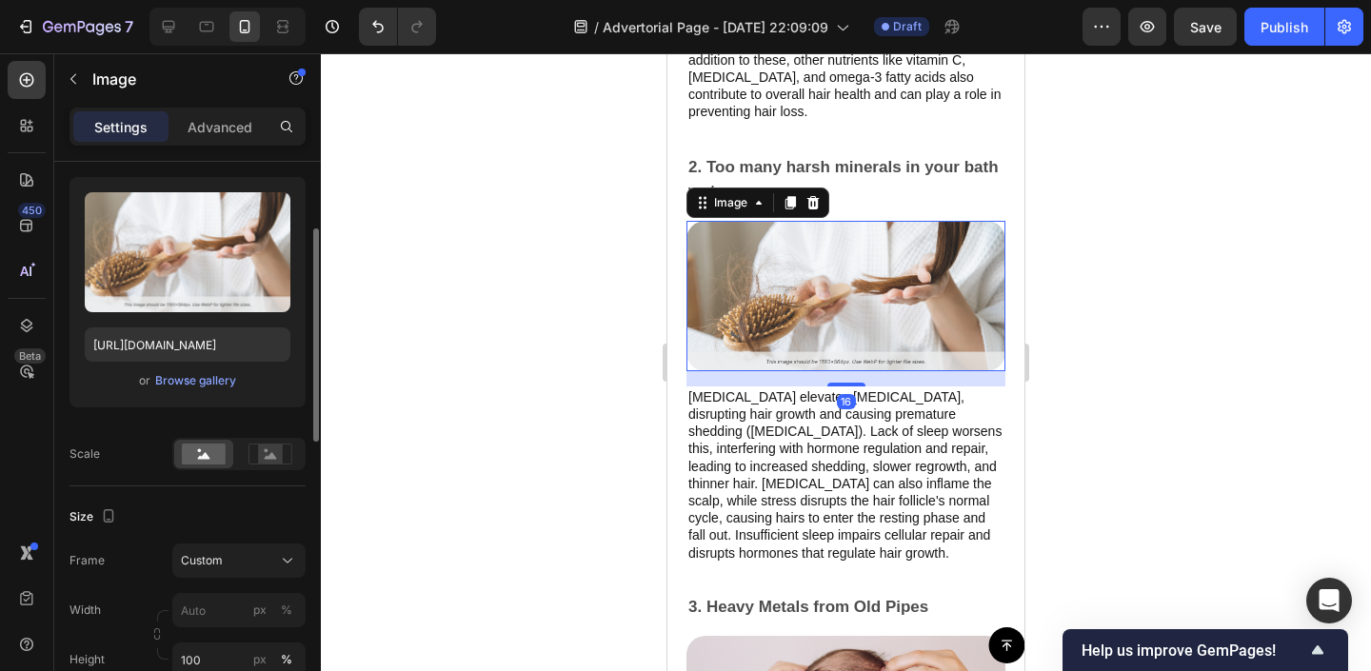
scroll to position [174, 0]
click at [189, 379] on div "Browse gallery" at bounding box center [195, 382] width 81 height 17
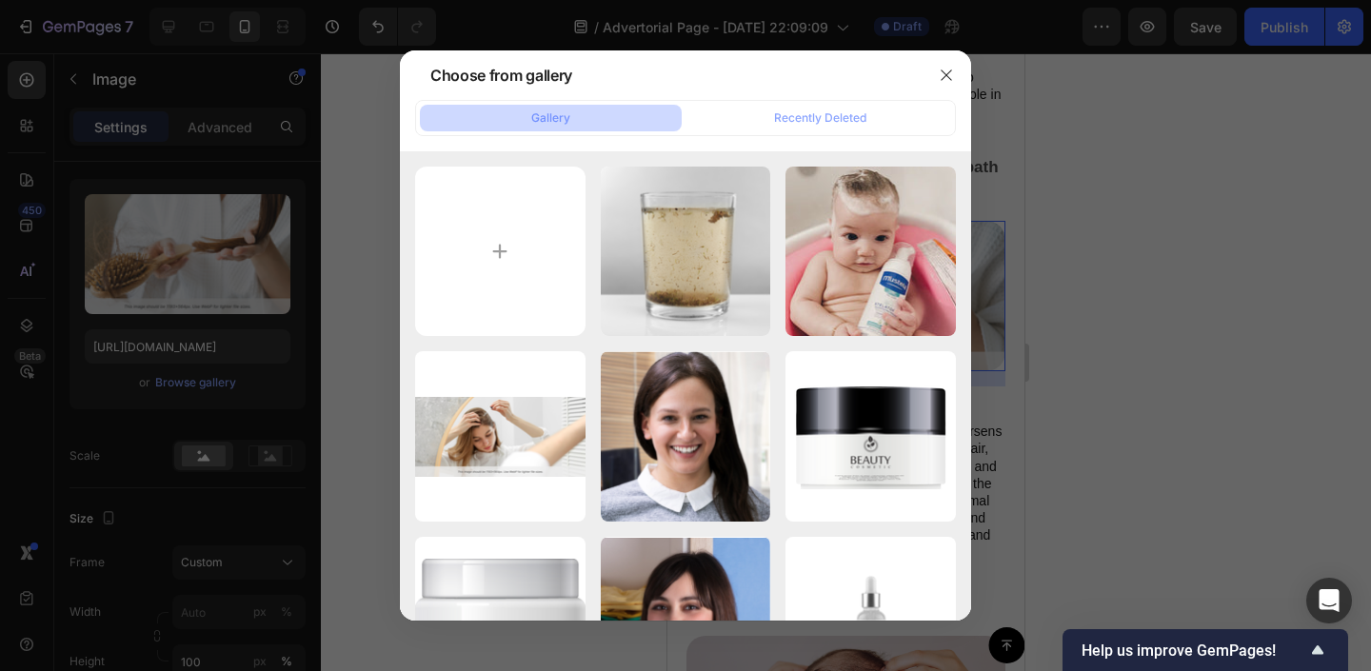
type input "C:\fakepath\photo-bathtub-dirty-water-due-to-clogged-sewer-pipe-plumber-unclogs…"
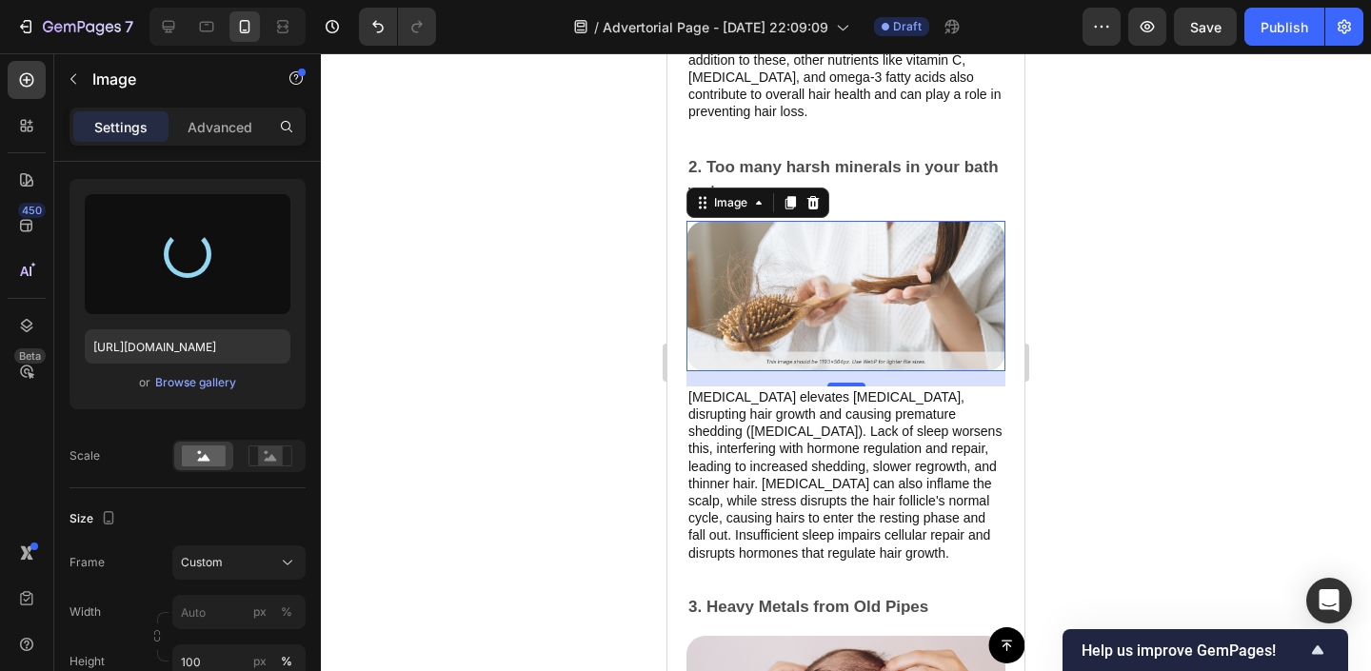
type input "[URL][DOMAIN_NAME]"
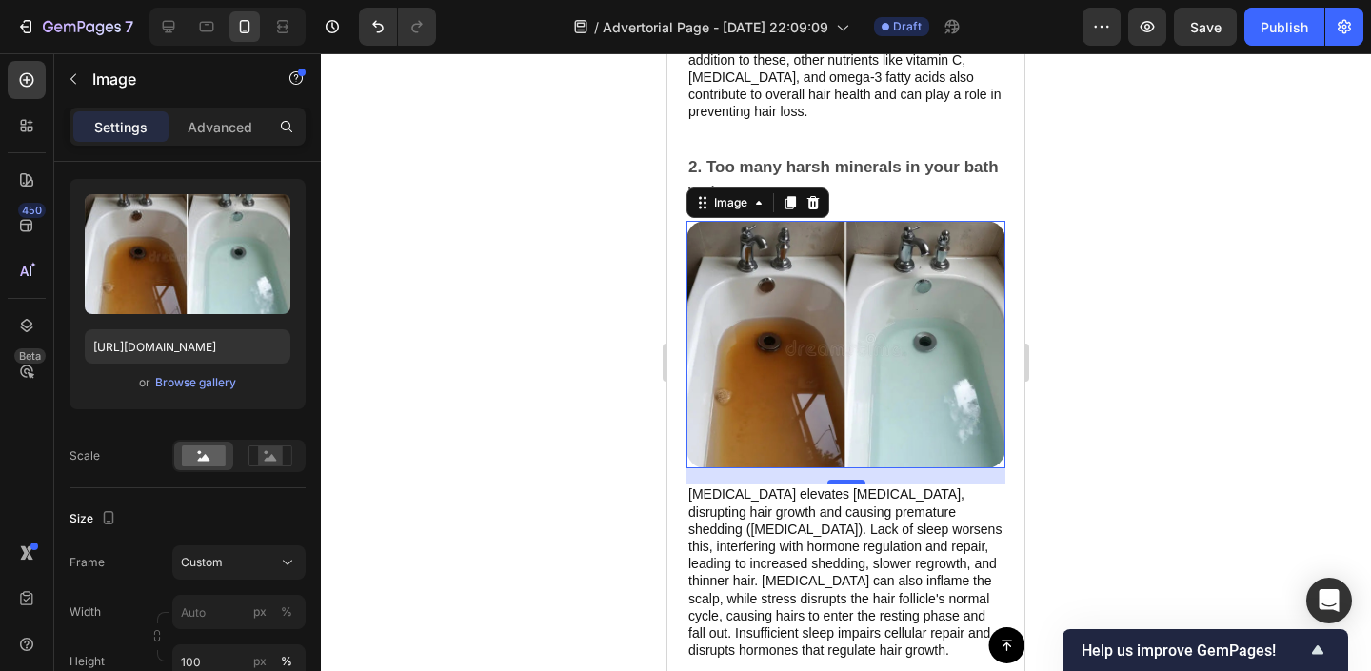
click at [1135, 256] on div at bounding box center [846, 362] width 1050 height 618
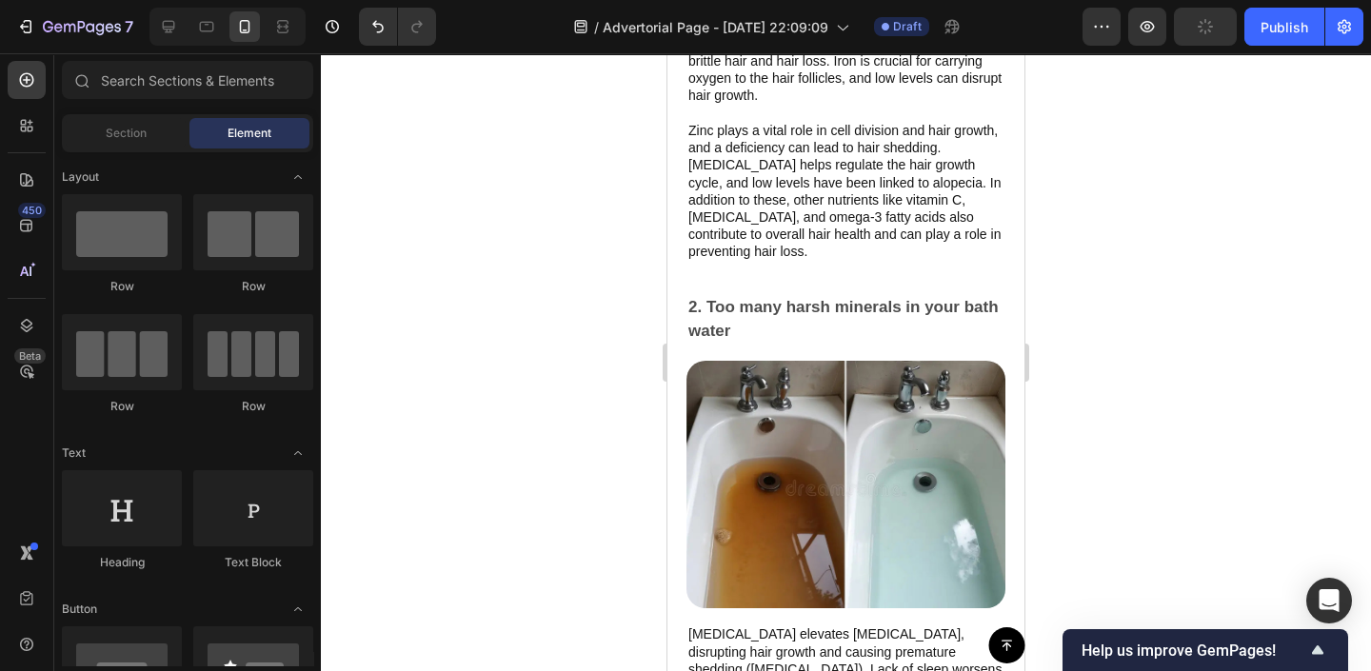
scroll to position [1883, 0]
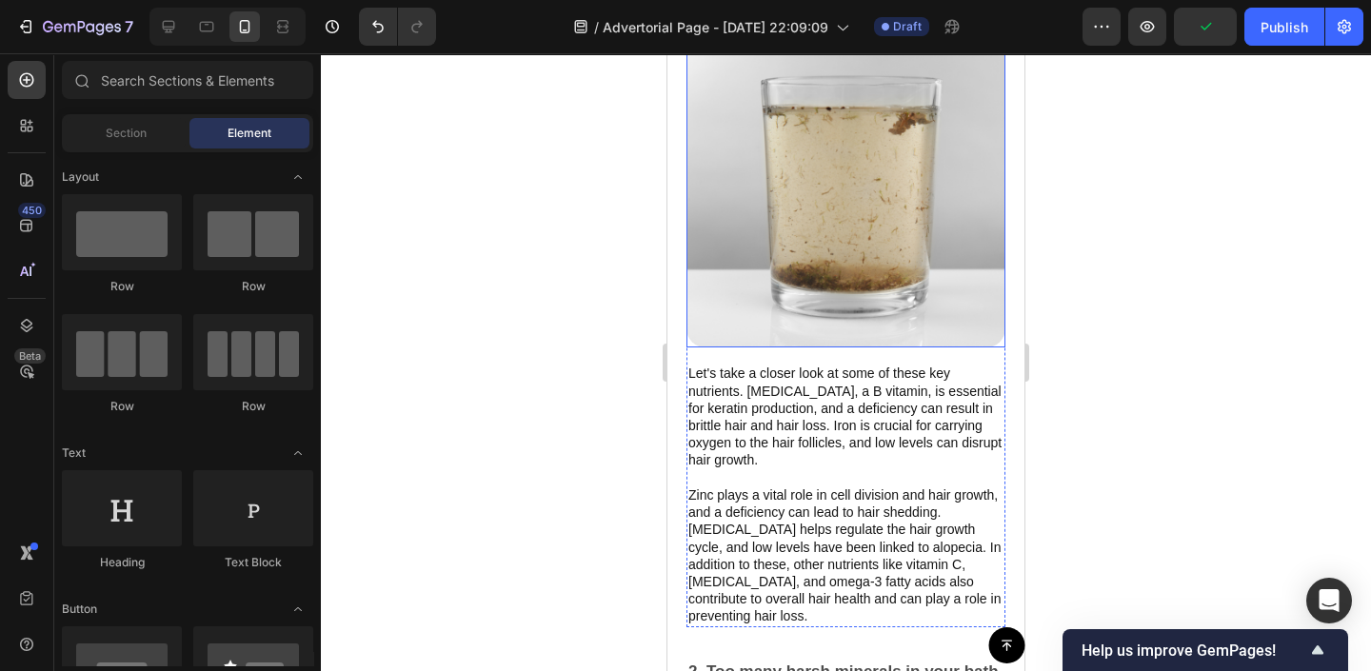
click at [776, 278] on img at bounding box center [846, 188] width 319 height 319
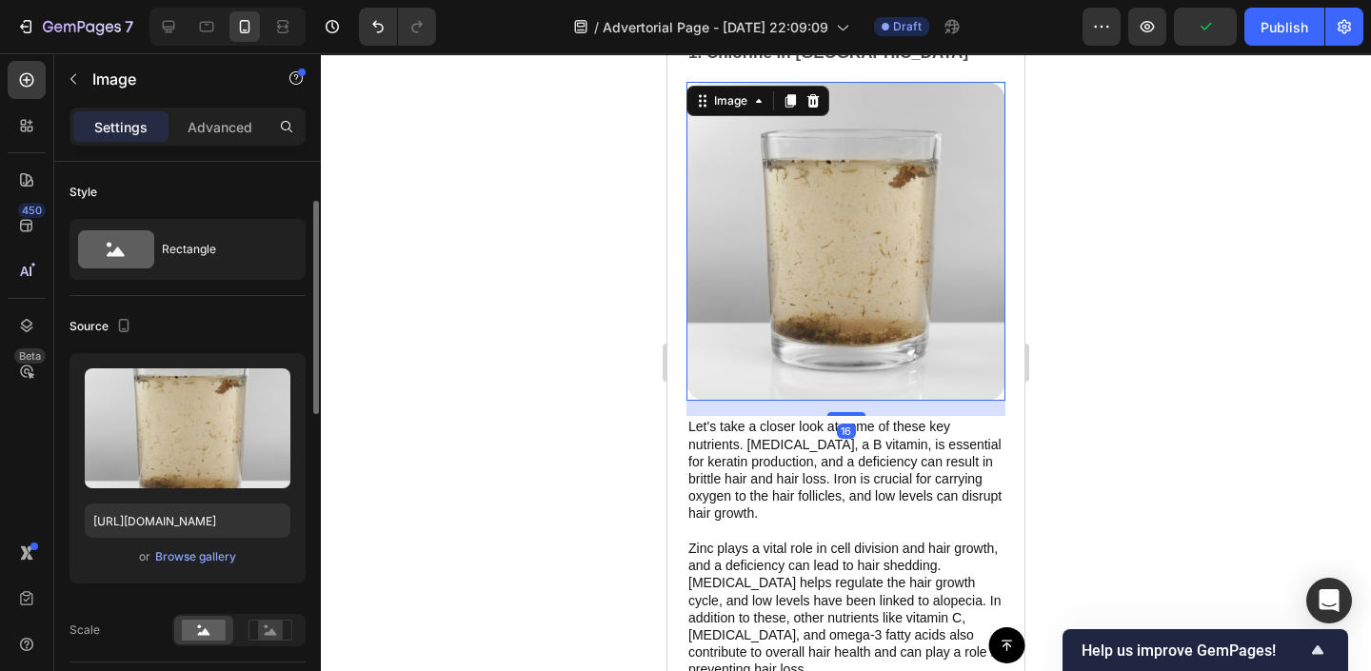
scroll to position [245, 0]
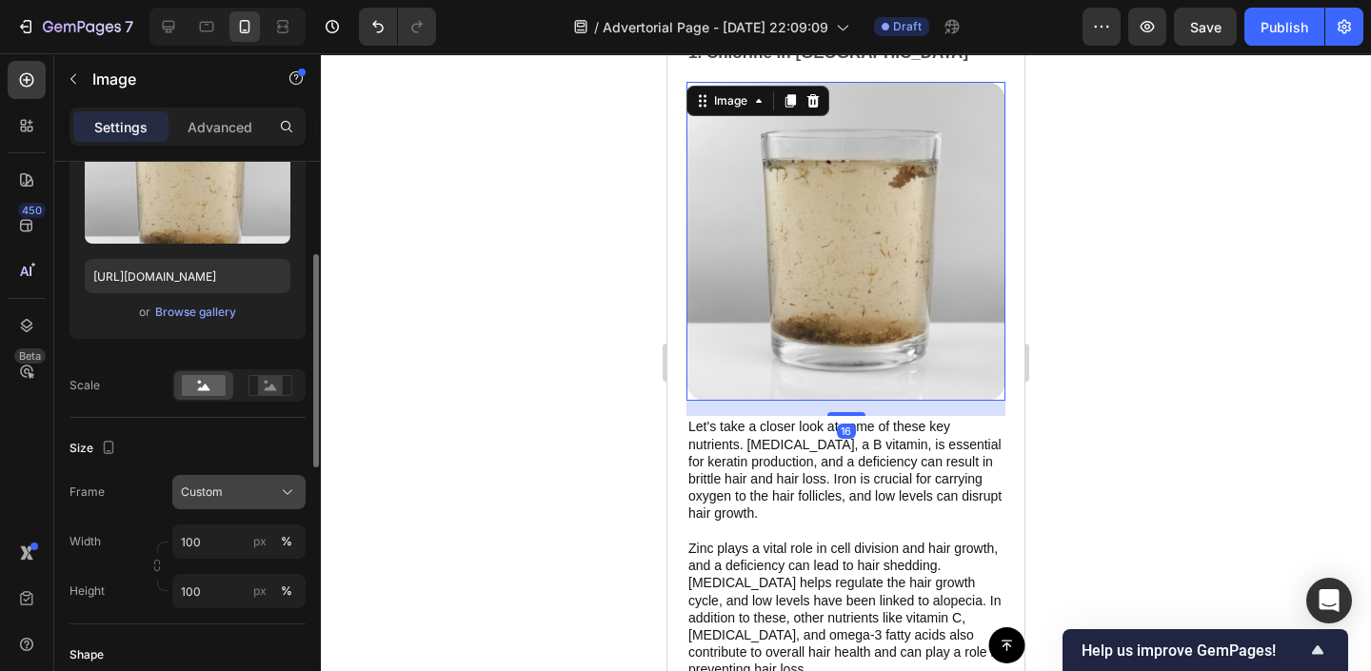
click at [256, 488] on div "Custom" at bounding box center [227, 492] width 93 height 17
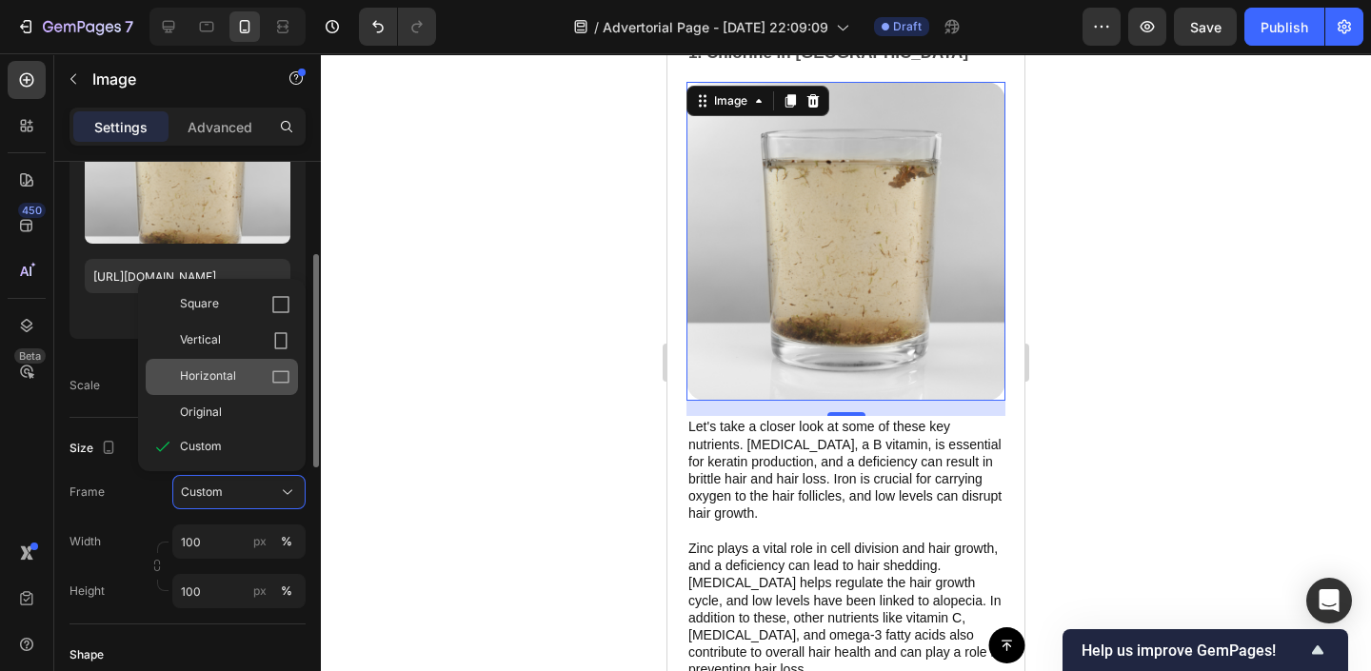
click at [250, 390] on div "Horizontal" at bounding box center [222, 377] width 152 height 36
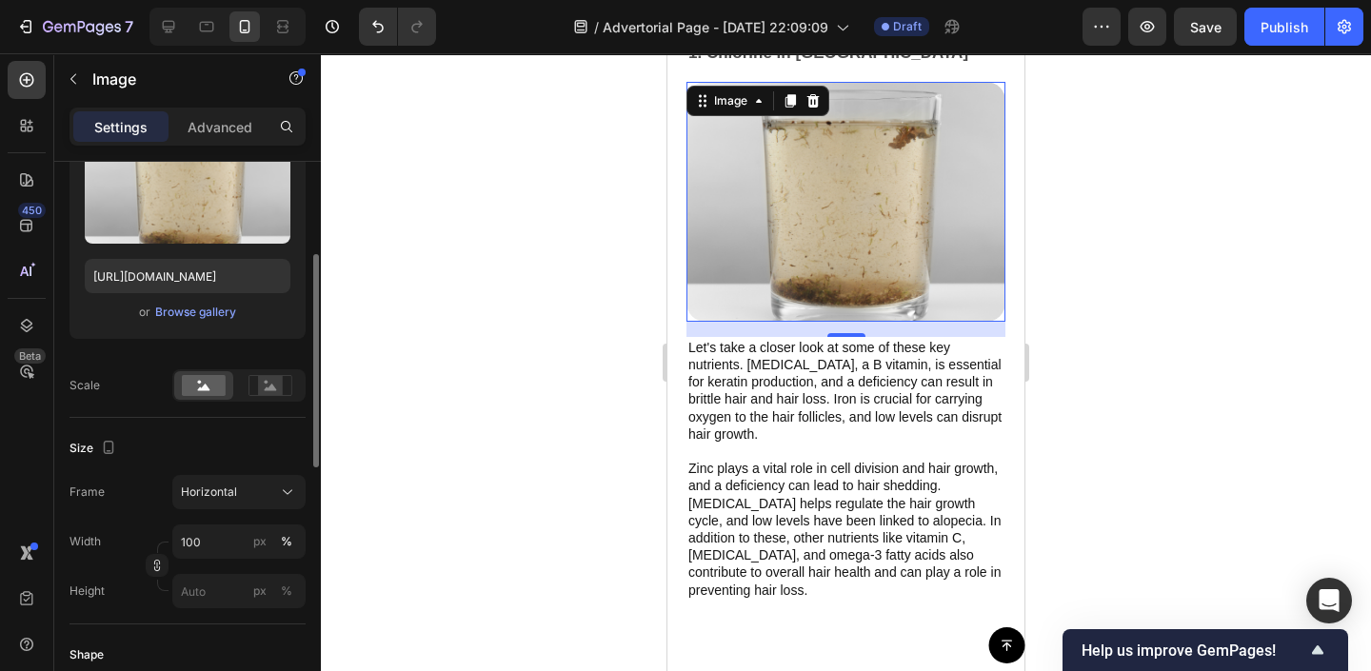
click at [421, 294] on div at bounding box center [846, 362] width 1050 height 618
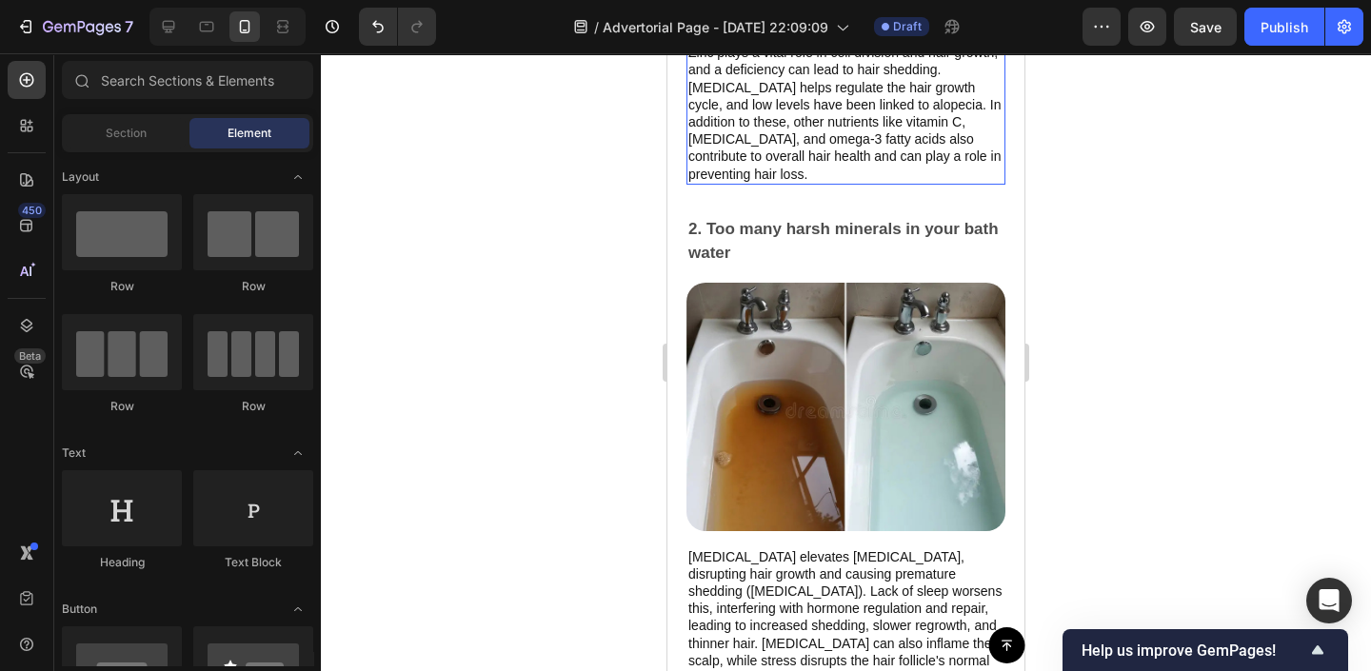
scroll to position [2295, 0]
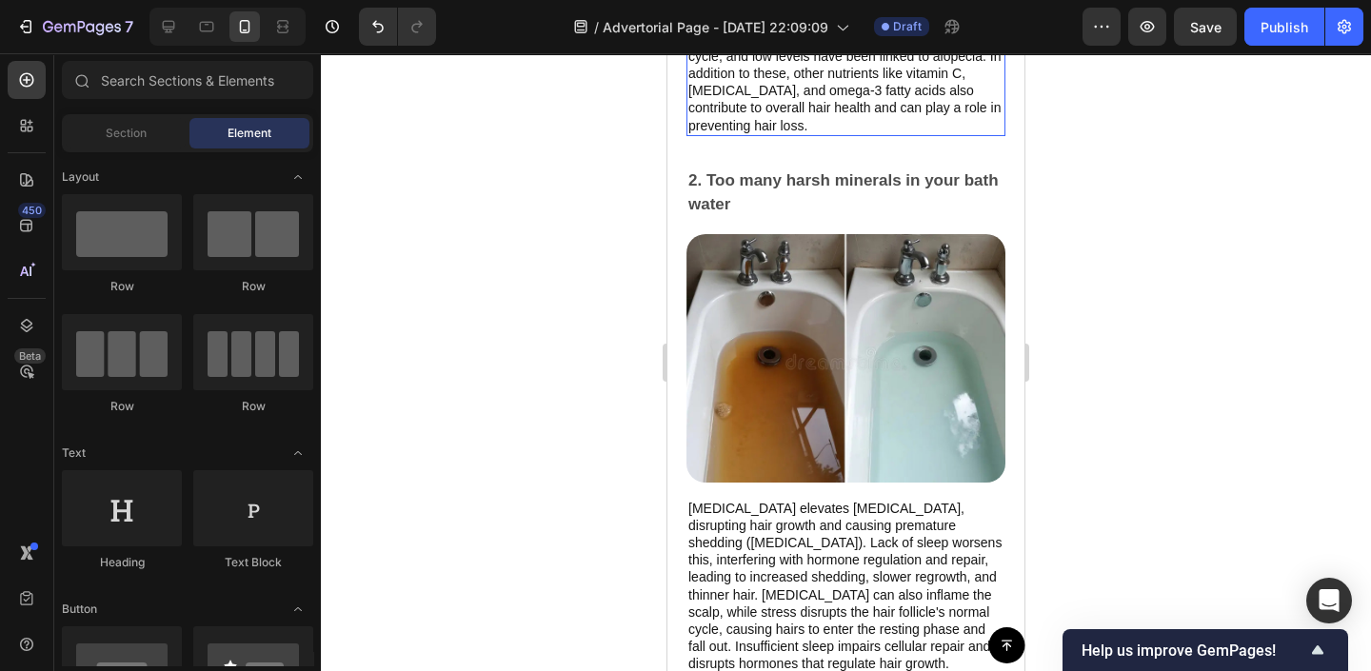
click at [786, 392] on img at bounding box center [846, 358] width 319 height 249
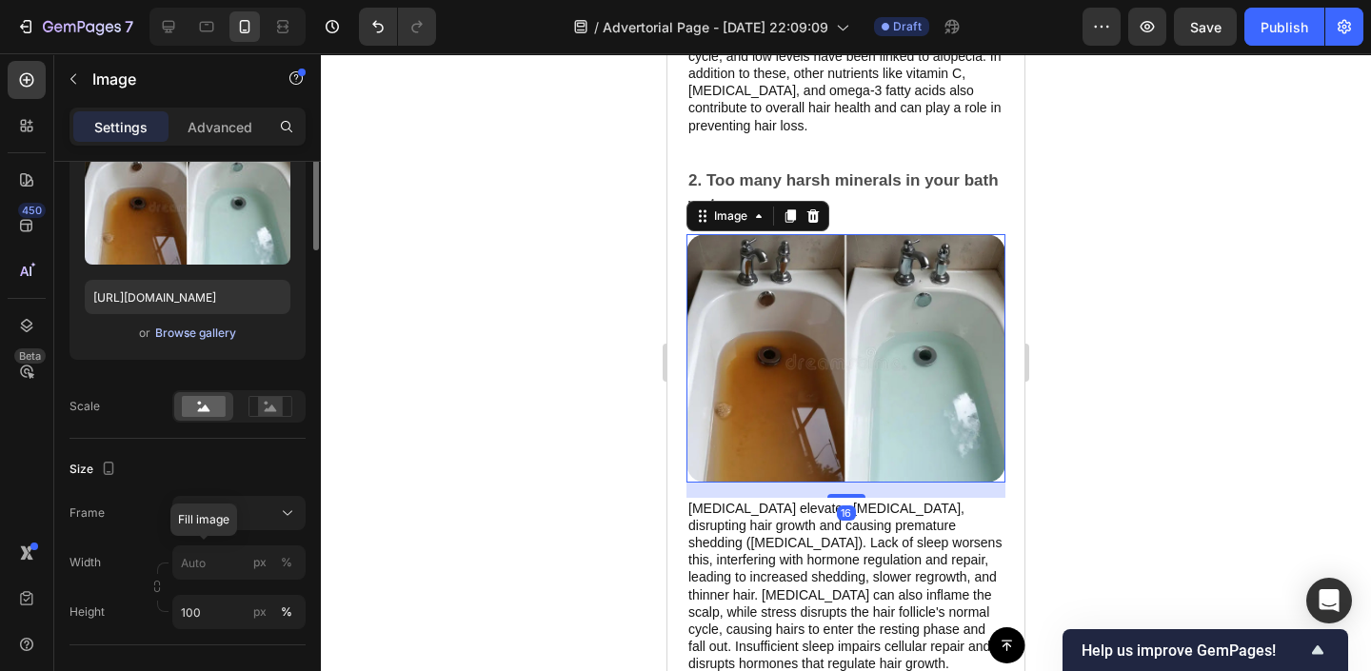
scroll to position [264, 0]
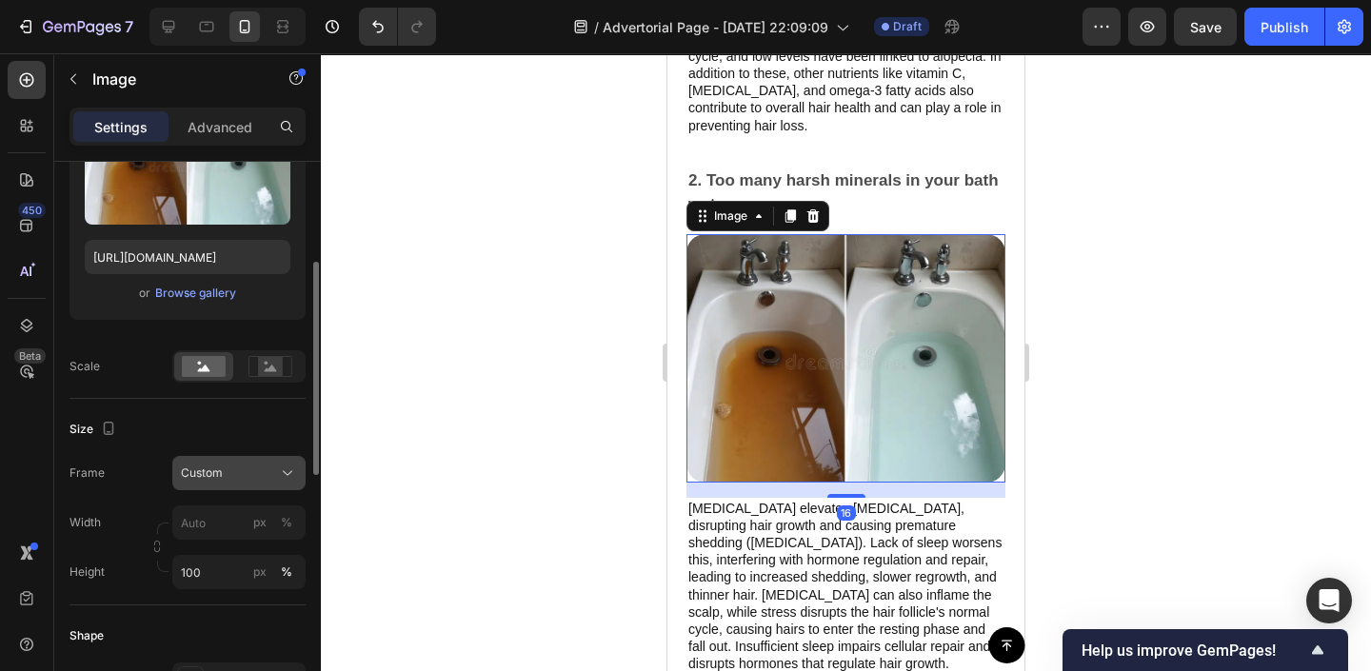
click at [228, 472] on div "Custom" at bounding box center [227, 473] width 93 height 17
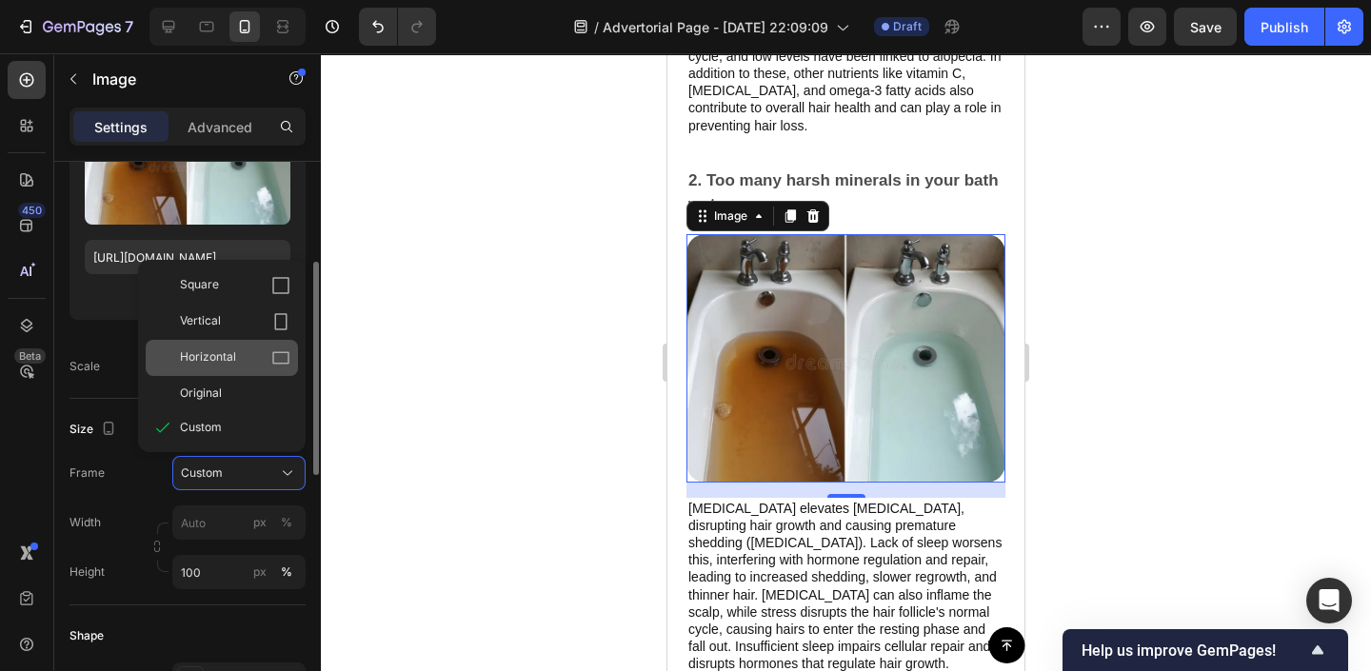
click at [243, 348] on div "Horizontal" at bounding box center [235, 357] width 110 height 19
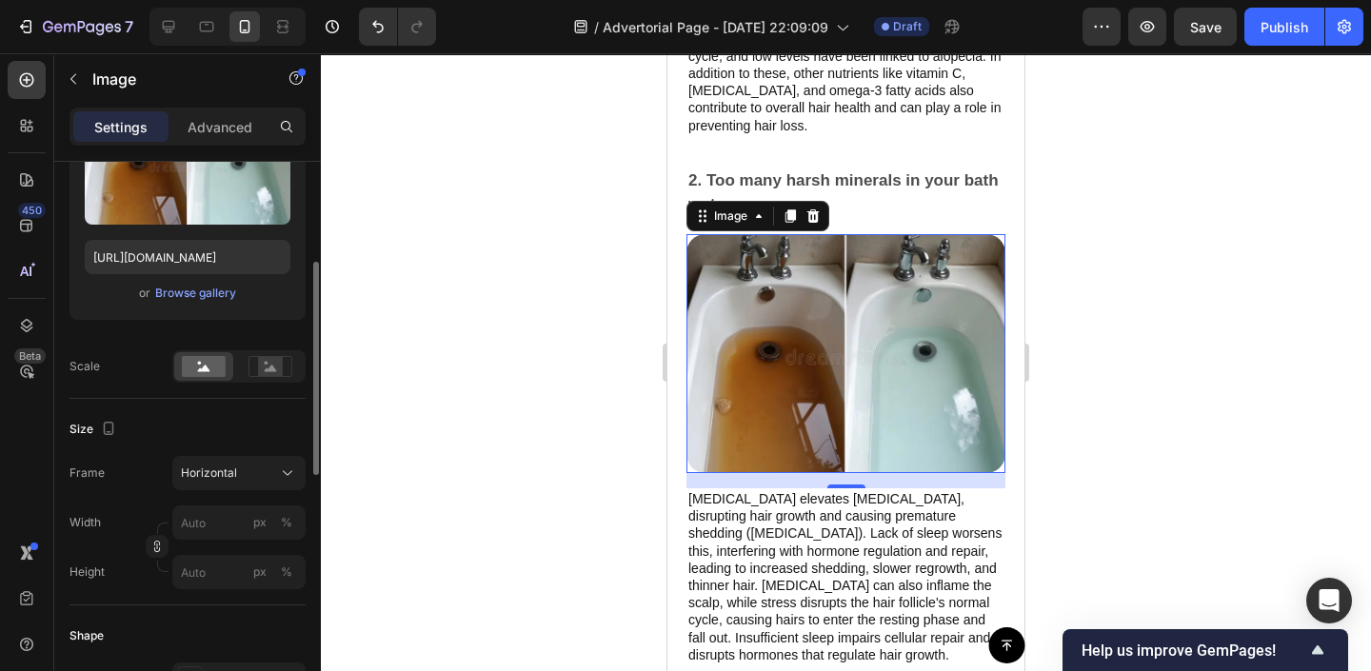
click at [505, 277] on div at bounding box center [846, 362] width 1050 height 618
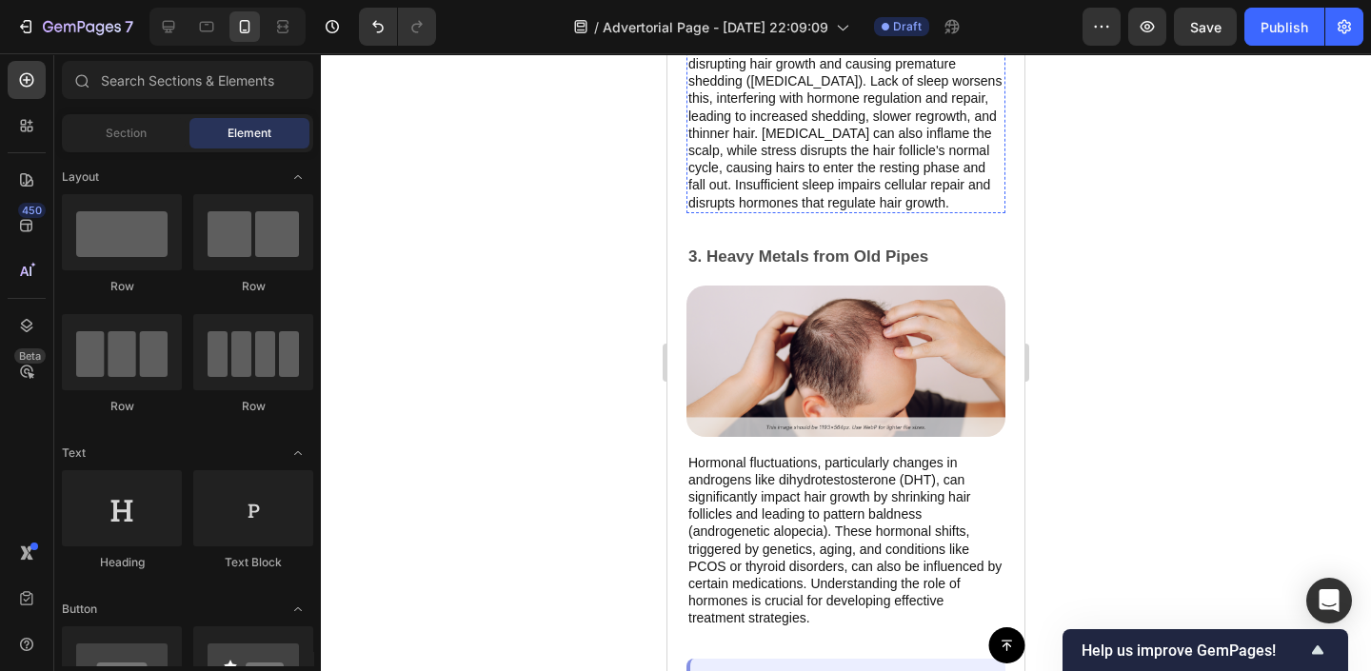
scroll to position [2796, 0]
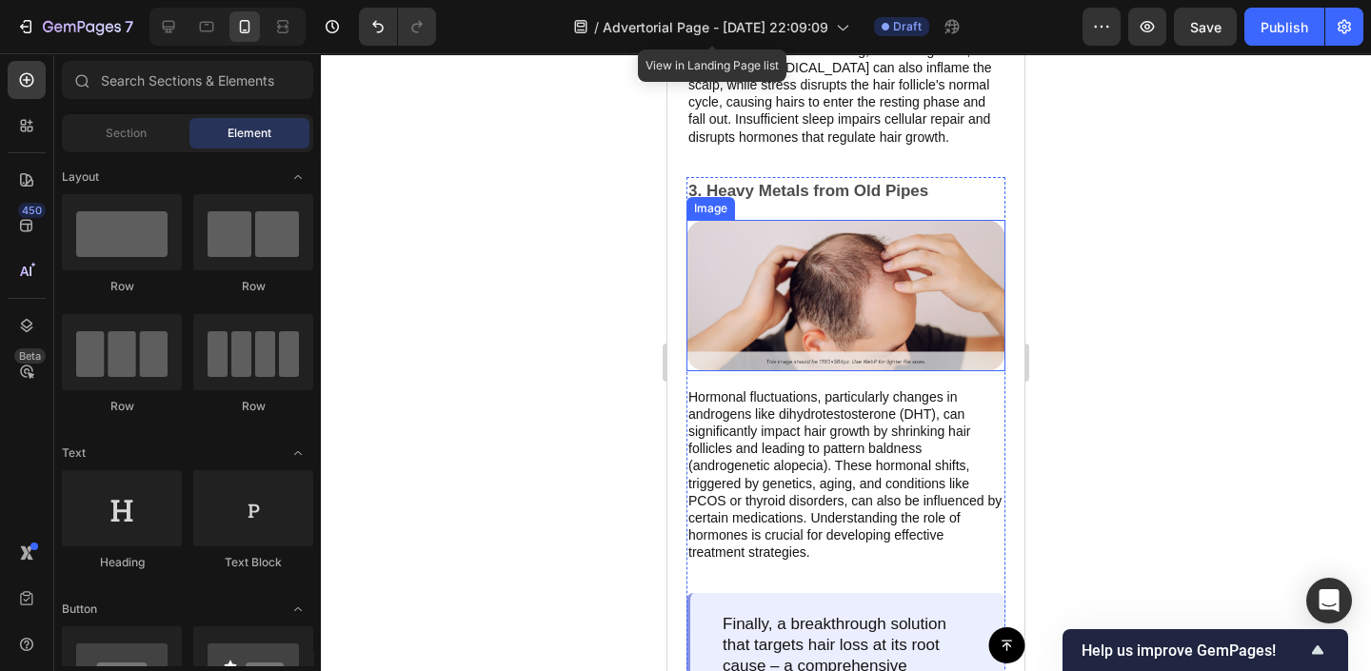
click at [769, 261] on img at bounding box center [846, 295] width 319 height 150
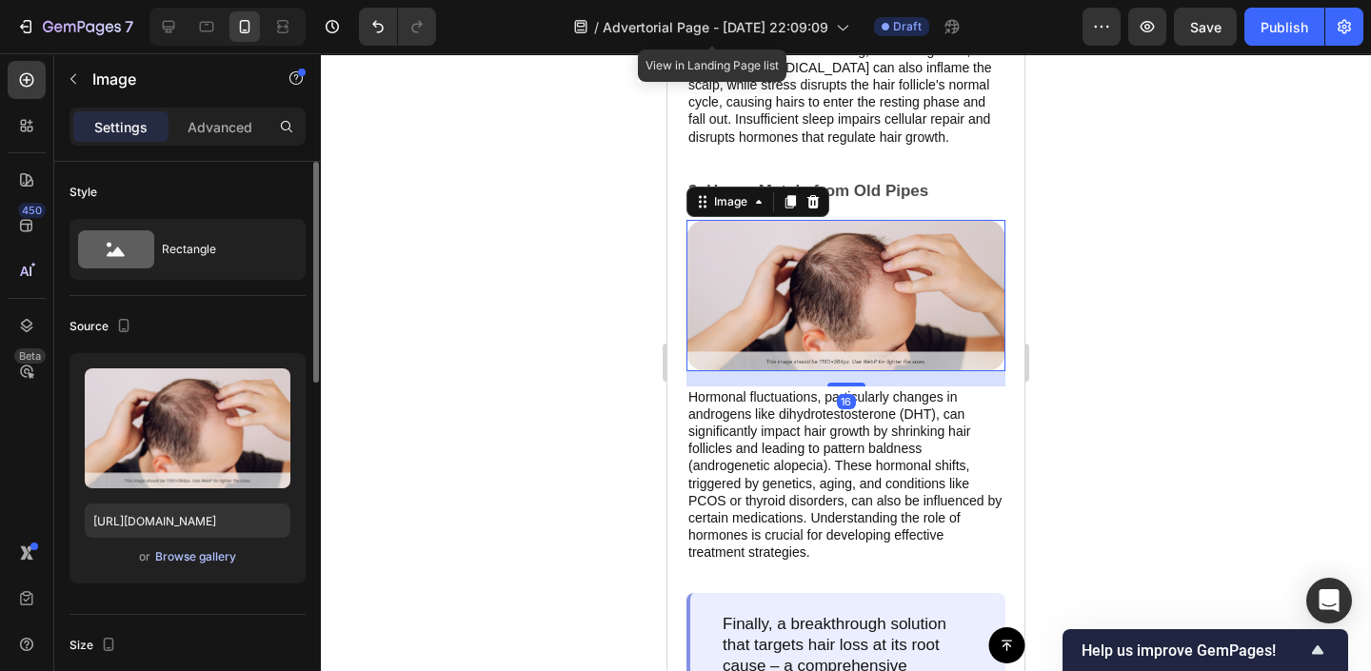
click at [218, 559] on div "Browse gallery" at bounding box center [195, 556] width 81 height 17
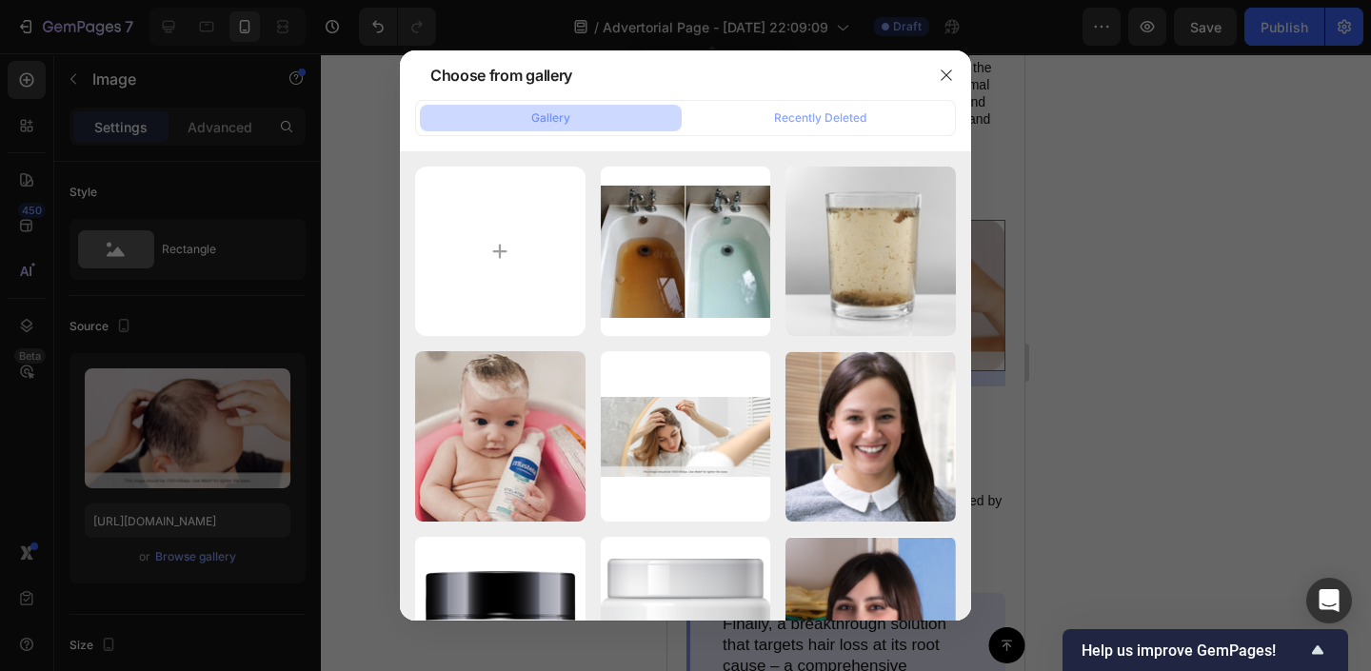
type input "C:\fakepath\metal-flake-in-transmission-oil-general-maintenace-explained-by-tra…"
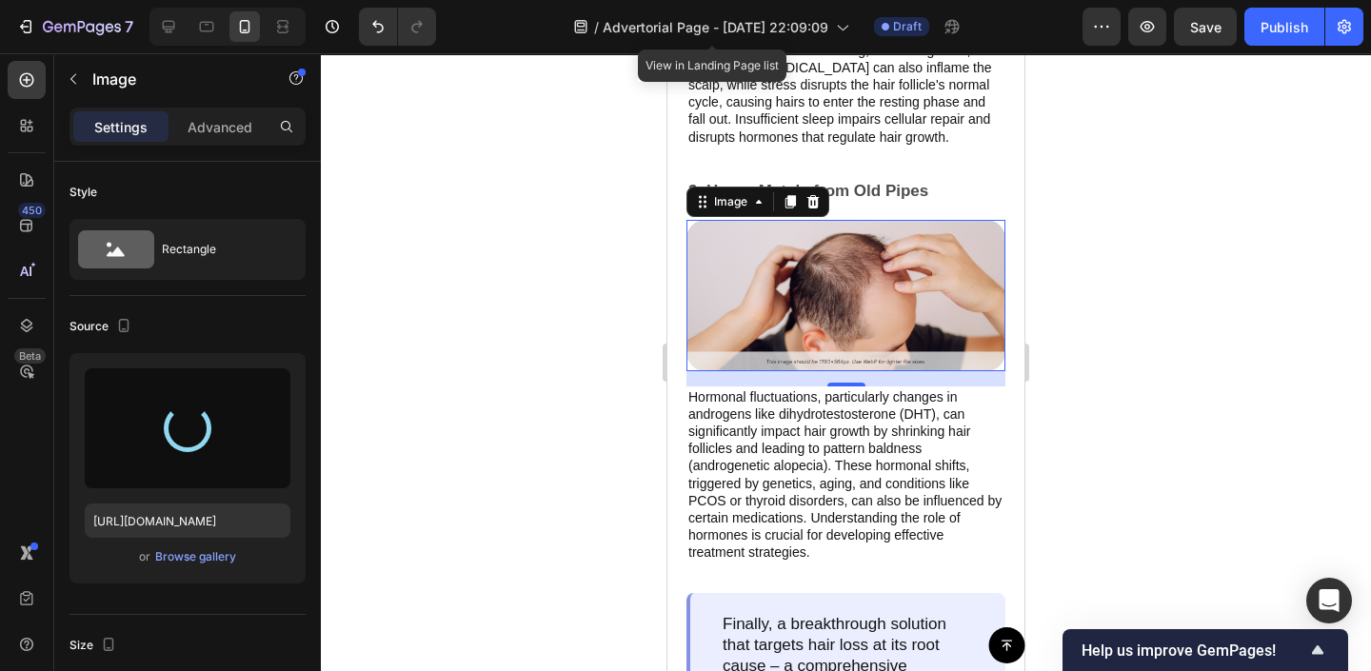
type input "[URL][DOMAIN_NAME]"
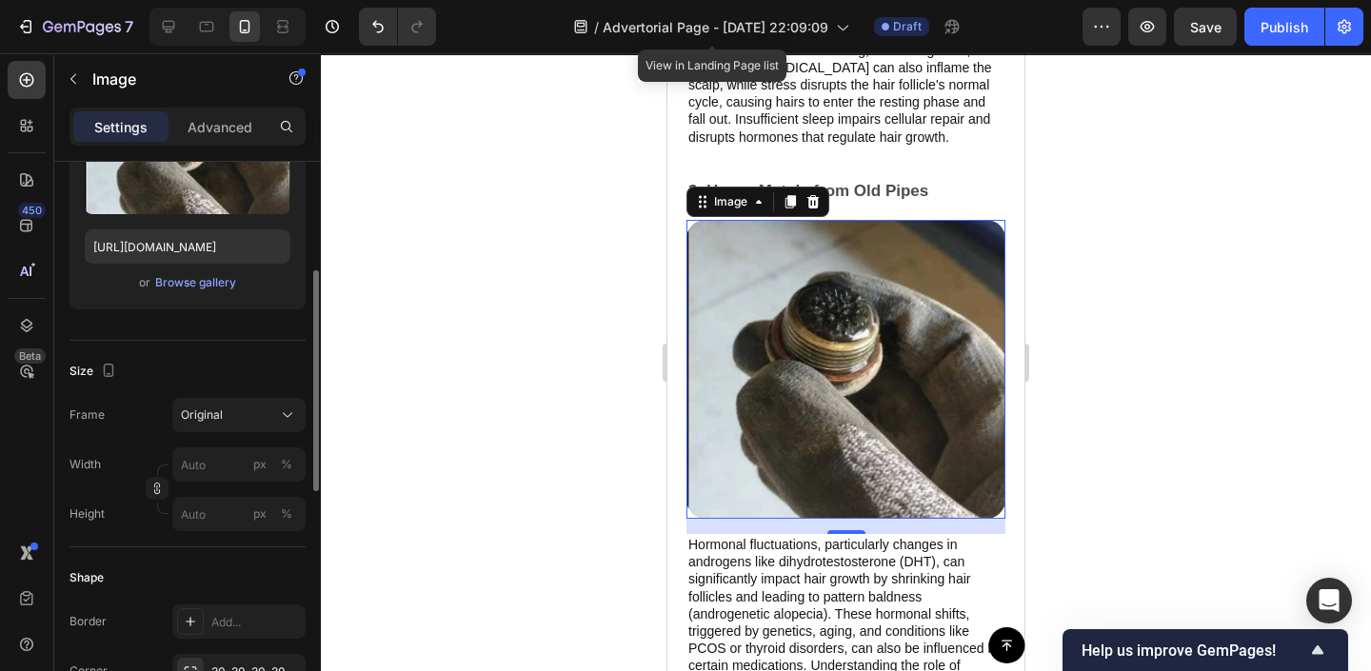
scroll to position [275, 0]
click at [242, 418] on div "Original" at bounding box center [227, 414] width 93 height 17
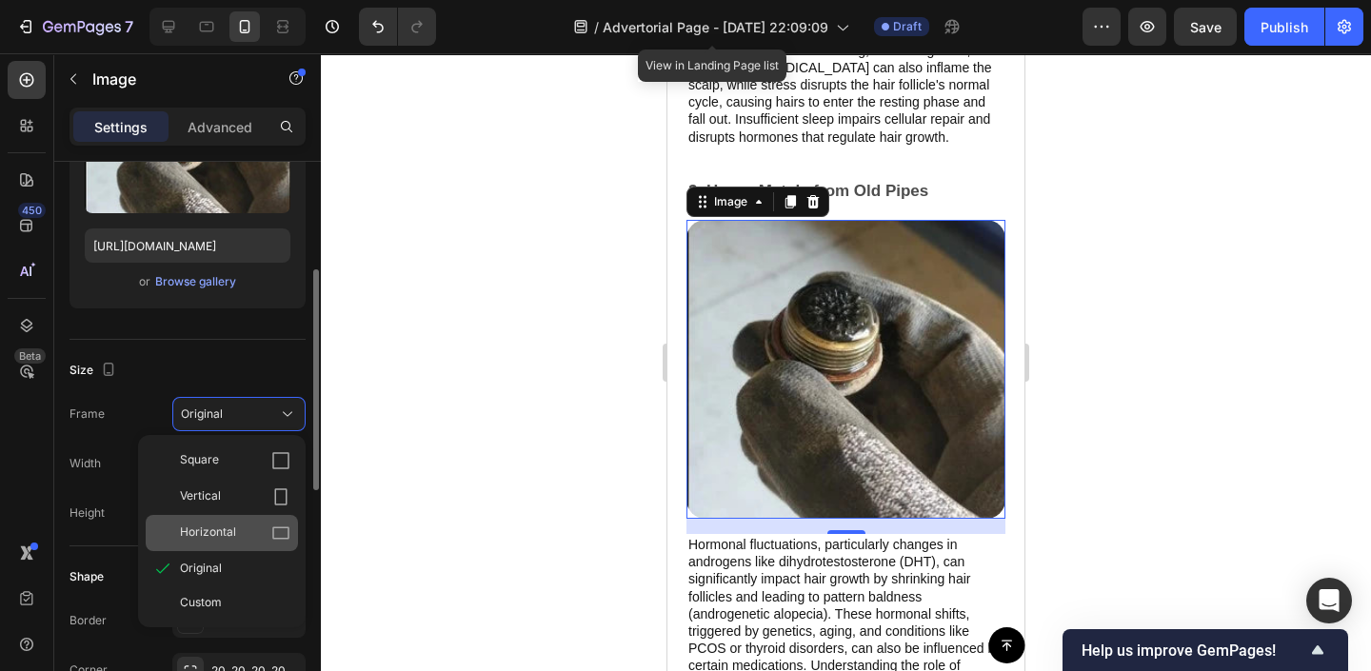
click at [238, 535] on div "Horizontal" at bounding box center [235, 533] width 110 height 19
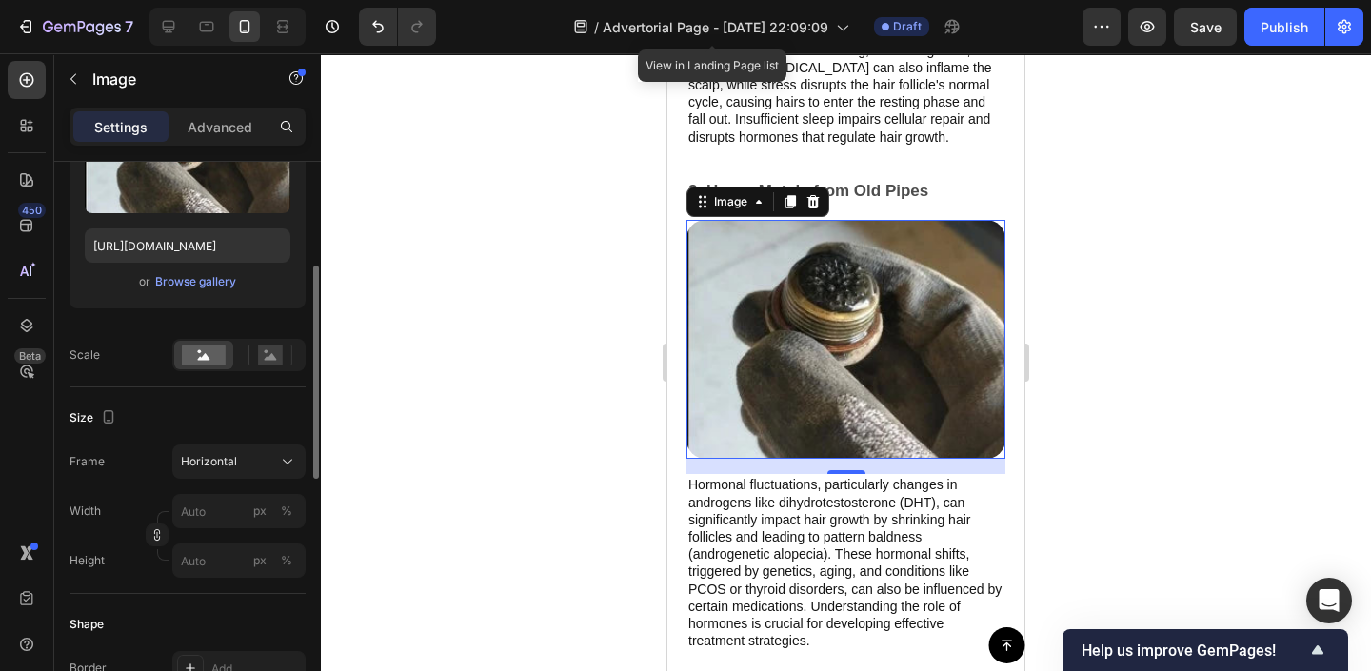
click at [473, 395] on div at bounding box center [846, 362] width 1050 height 618
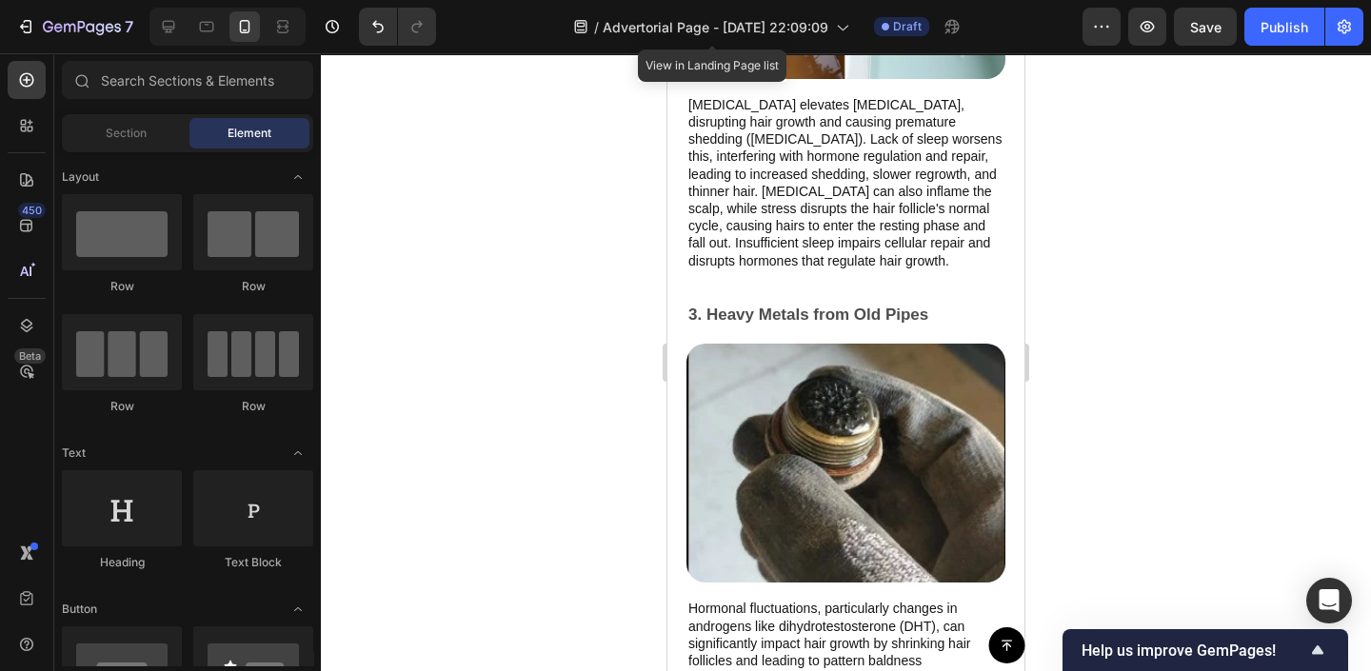
scroll to position [2864, 0]
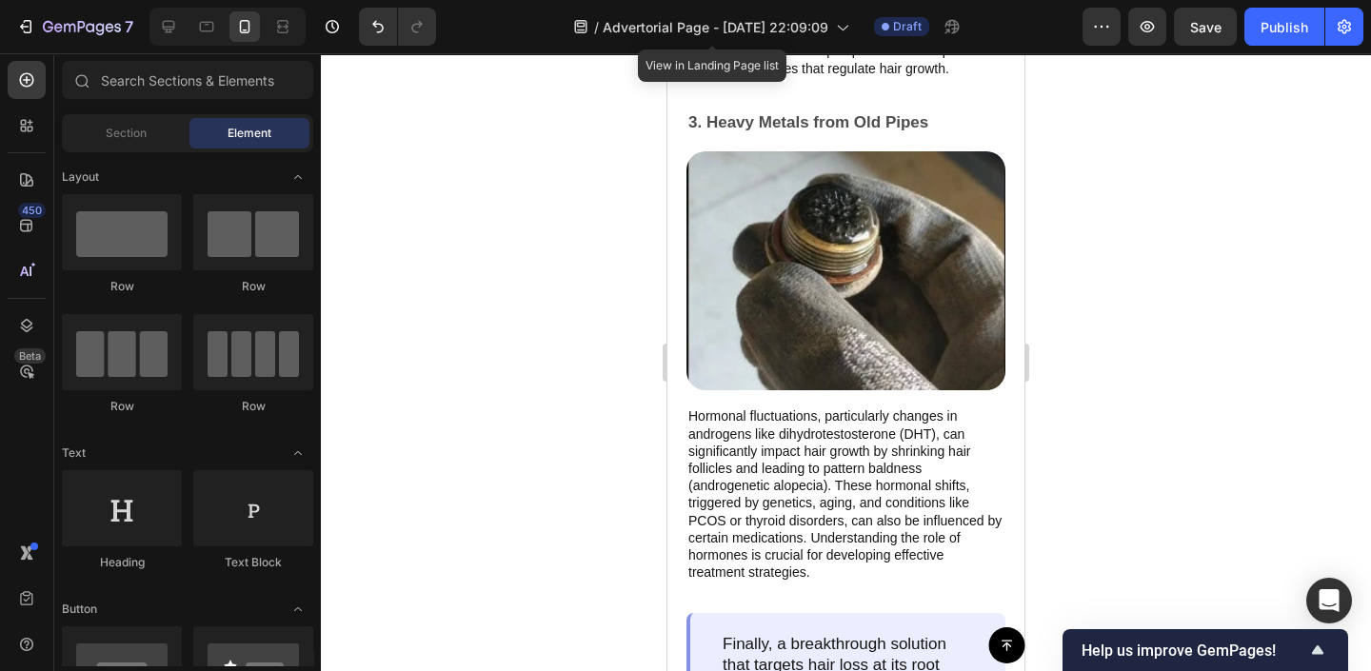
click at [733, 347] on img at bounding box center [846, 270] width 319 height 239
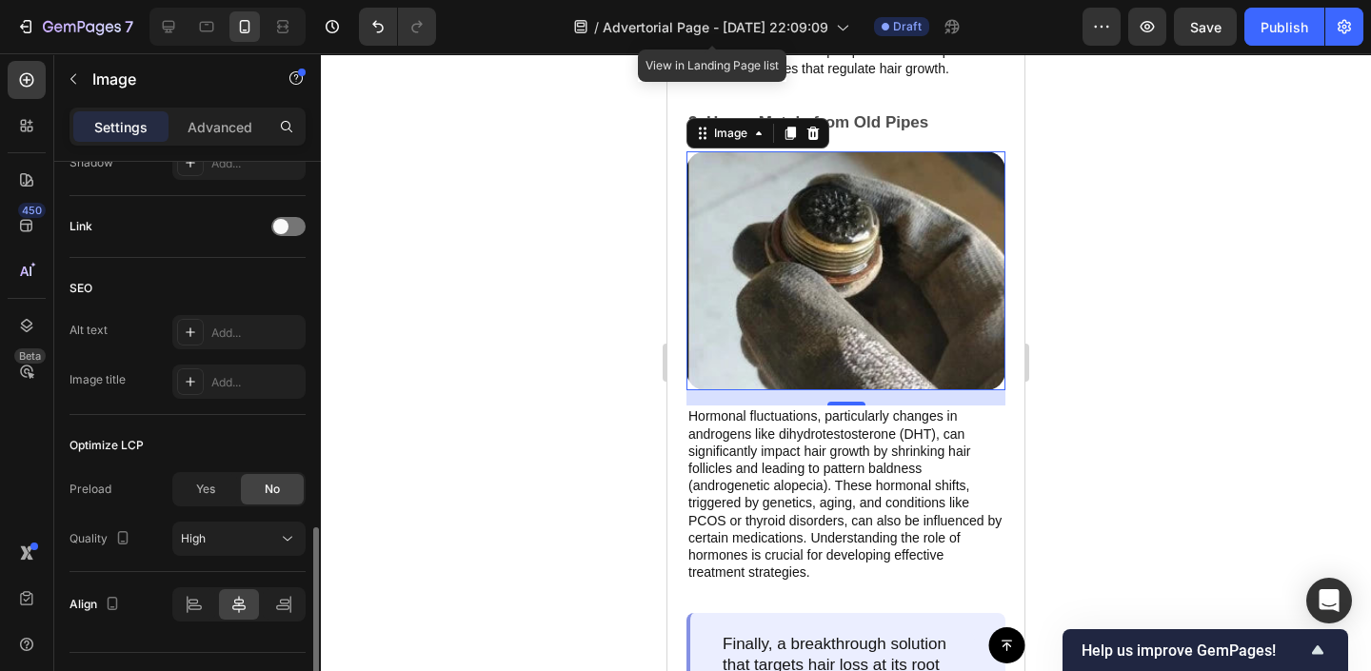
scroll to position [922, 0]
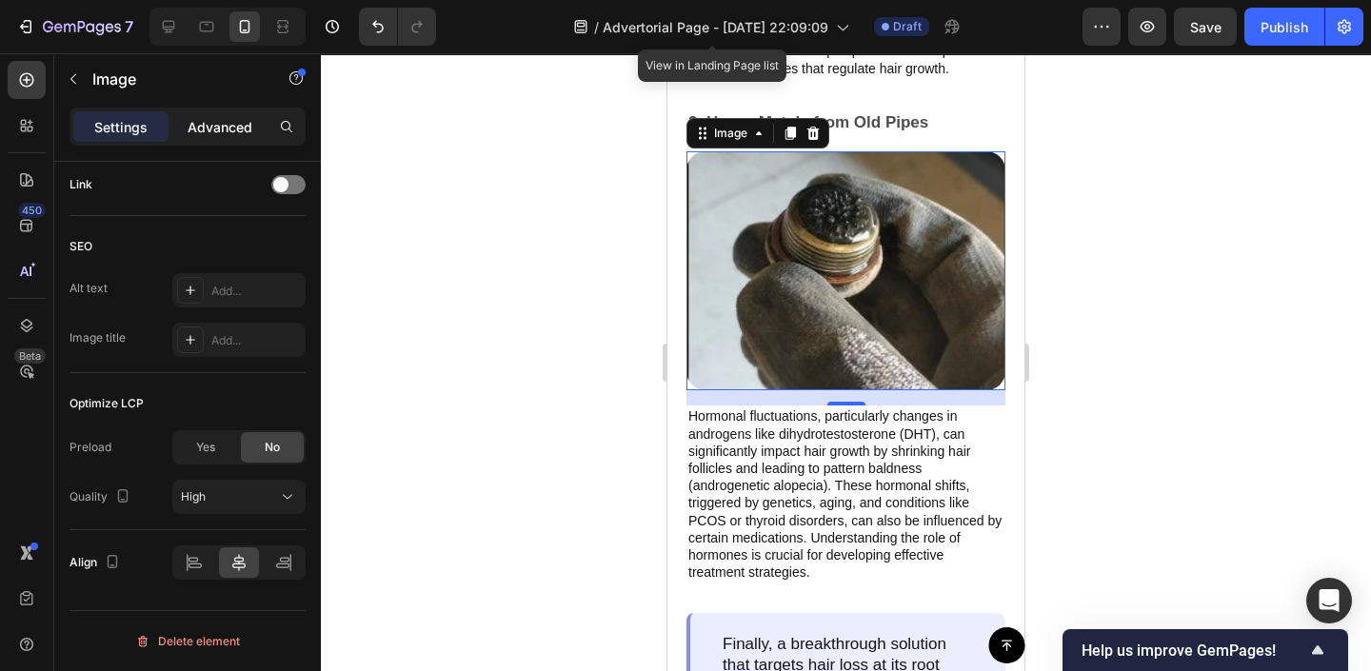
click at [204, 138] on div "Advanced" at bounding box center [219, 126] width 95 height 30
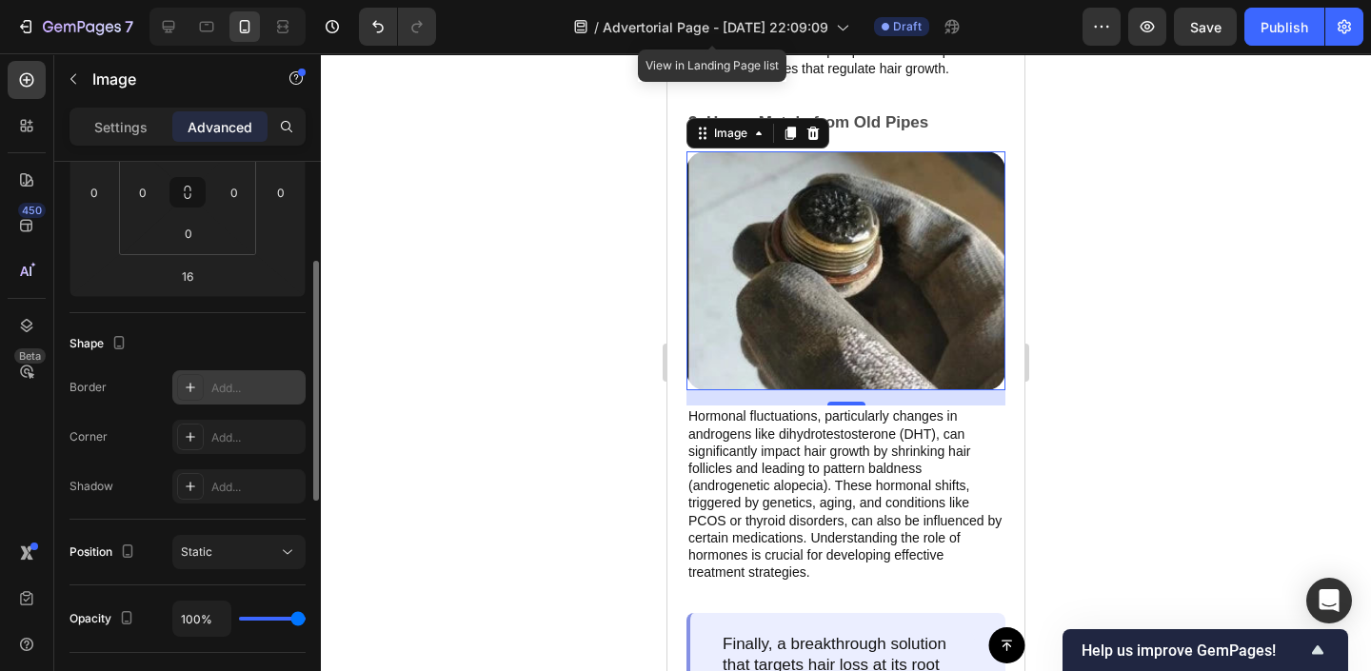
scroll to position [371, 0]
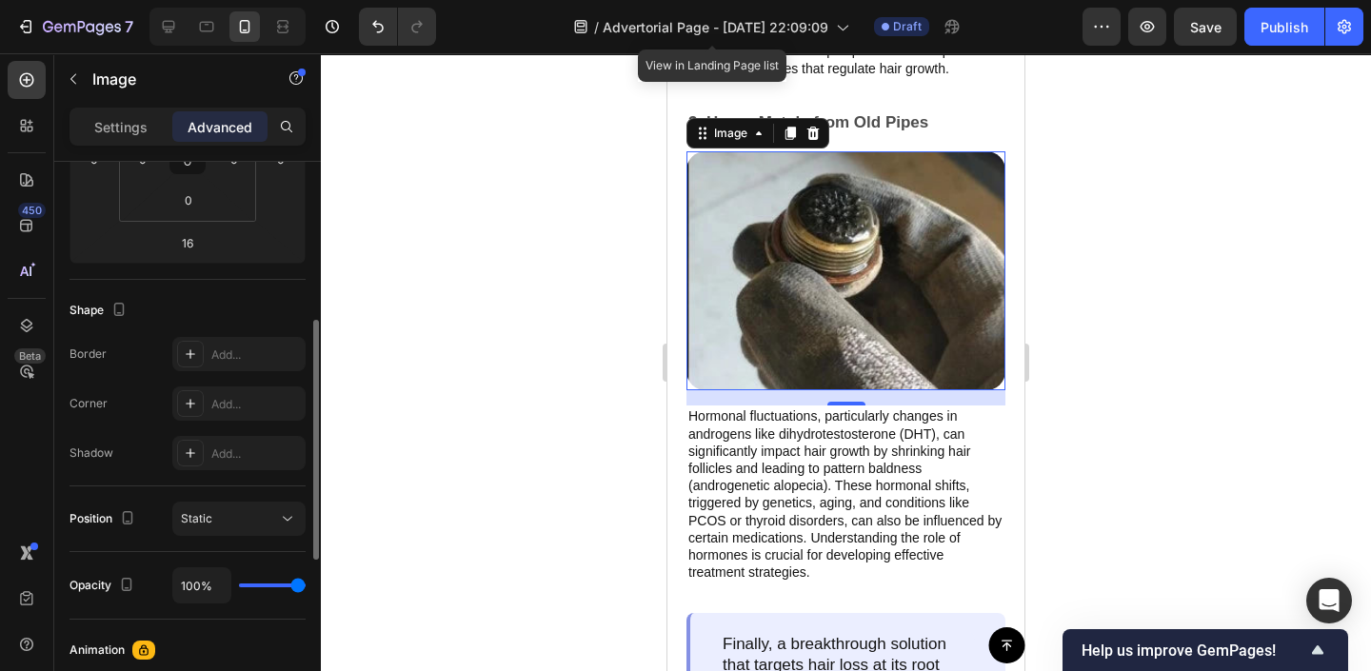
click at [493, 297] on div at bounding box center [846, 362] width 1050 height 618
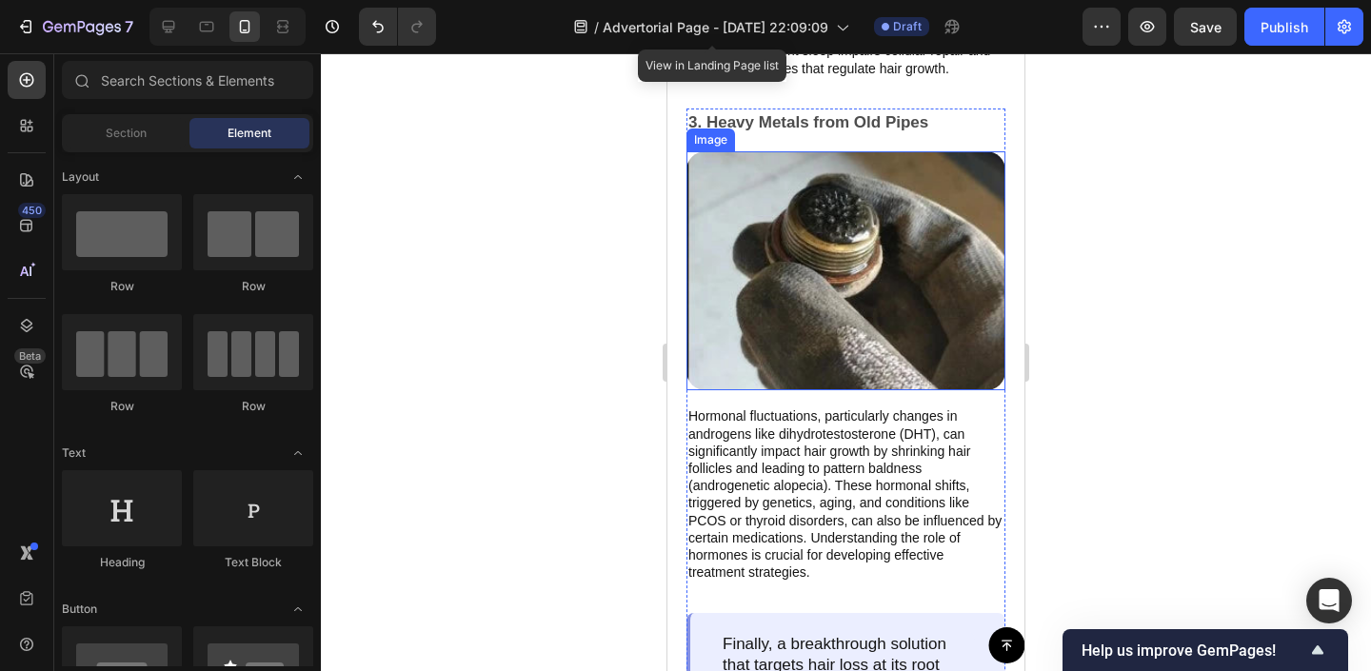
click at [793, 306] on img at bounding box center [846, 270] width 319 height 239
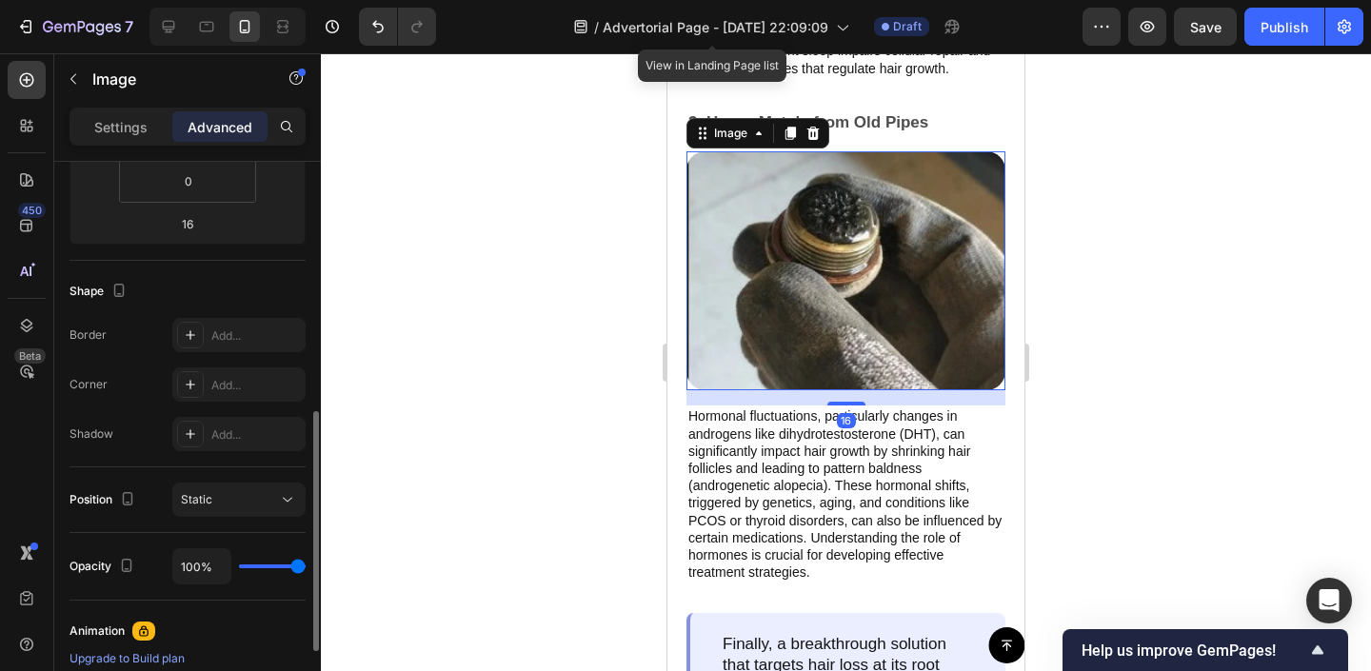
scroll to position [448, 0]
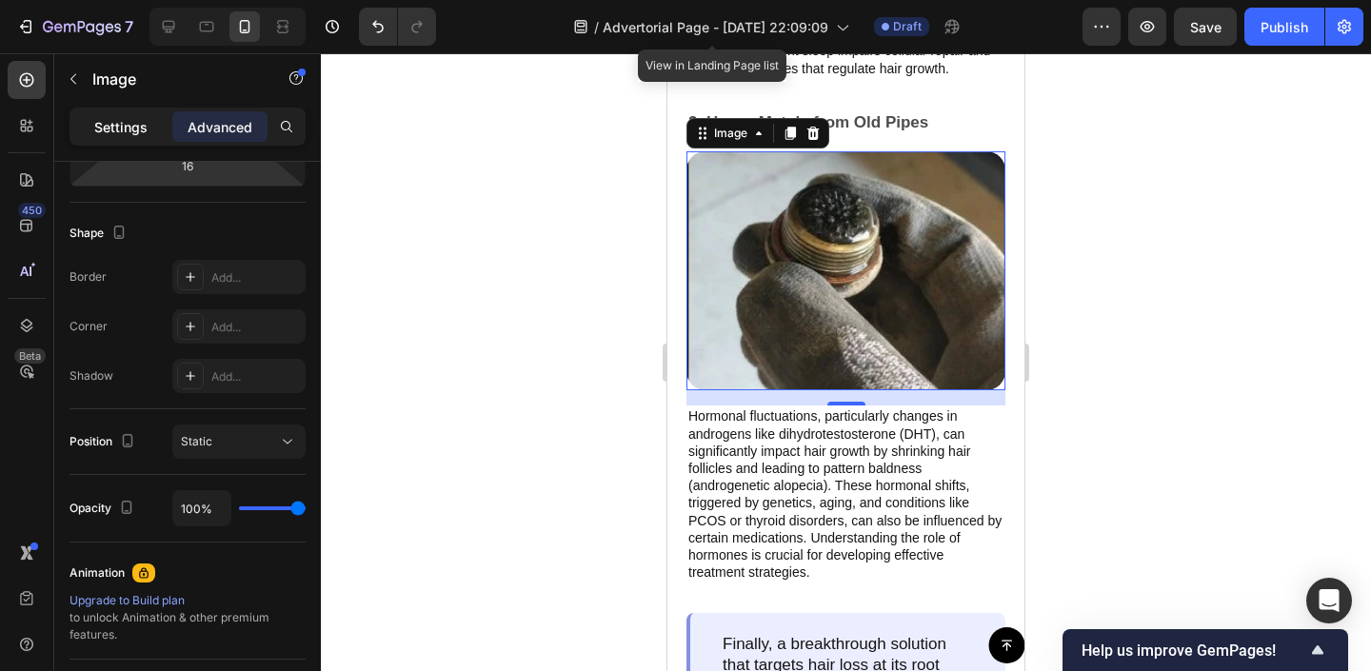
click at [138, 132] on p "Settings" at bounding box center [120, 127] width 53 height 20
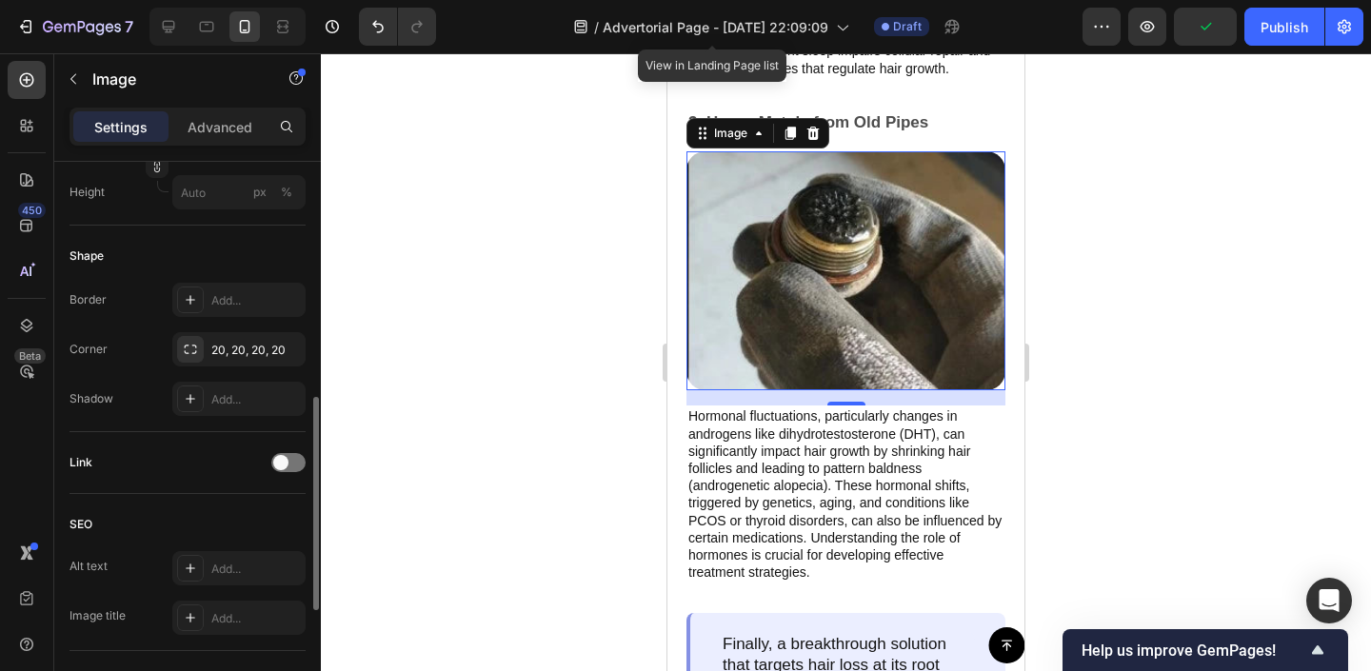
scroll to position [645, 0]
click at [233, 411] on div "Add..." at bounding box center [238, 398] width 133 height 34
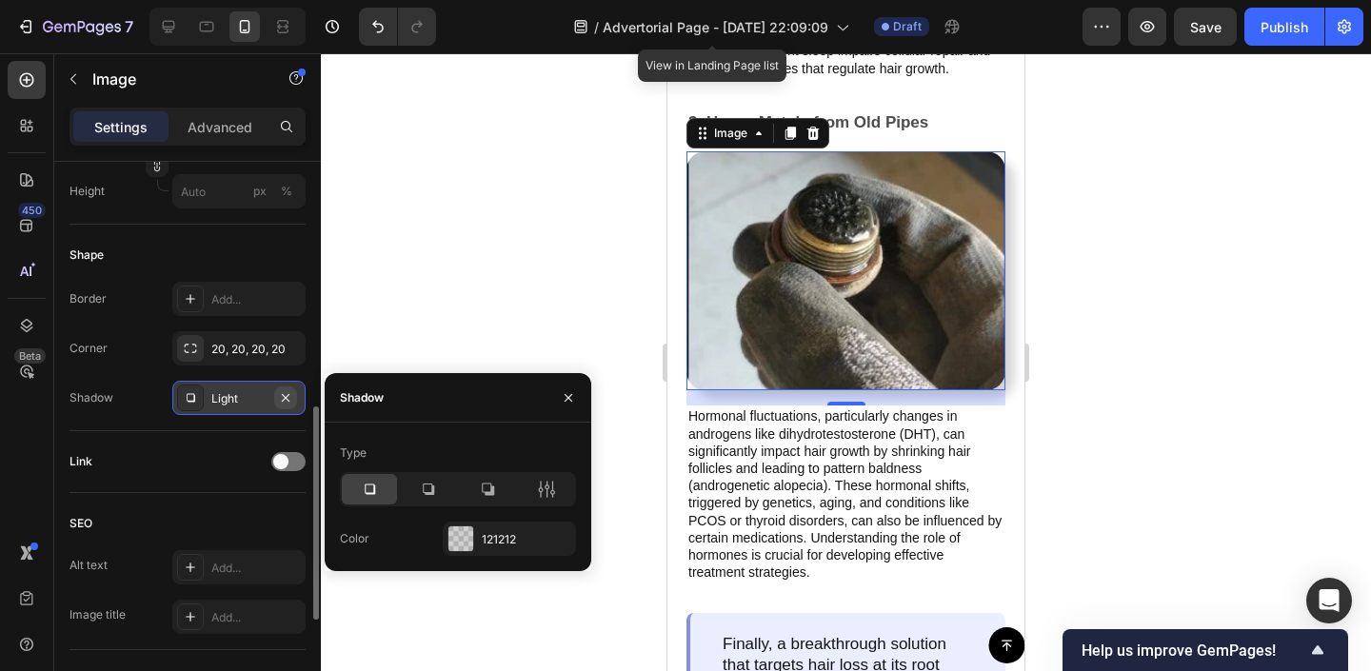
click at [286, 393] on icon "button" at bounding box center [285, 397] width 15 height 15
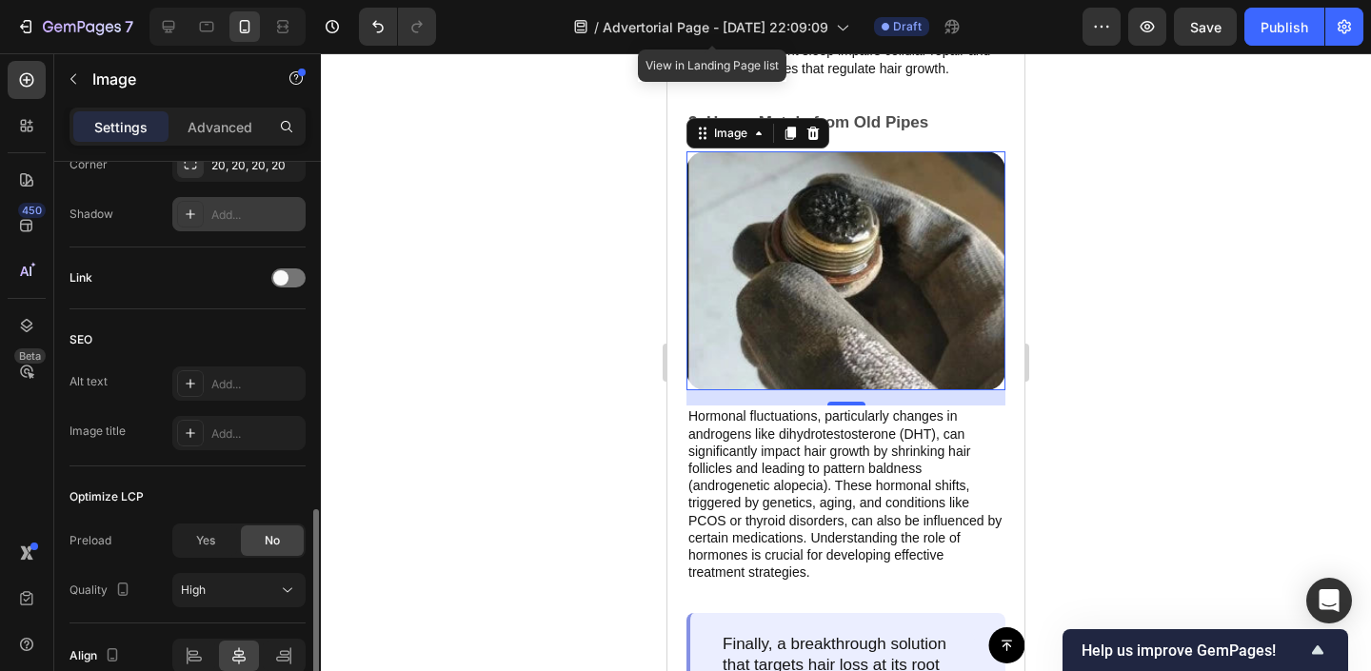
scroll to position [922, 0]
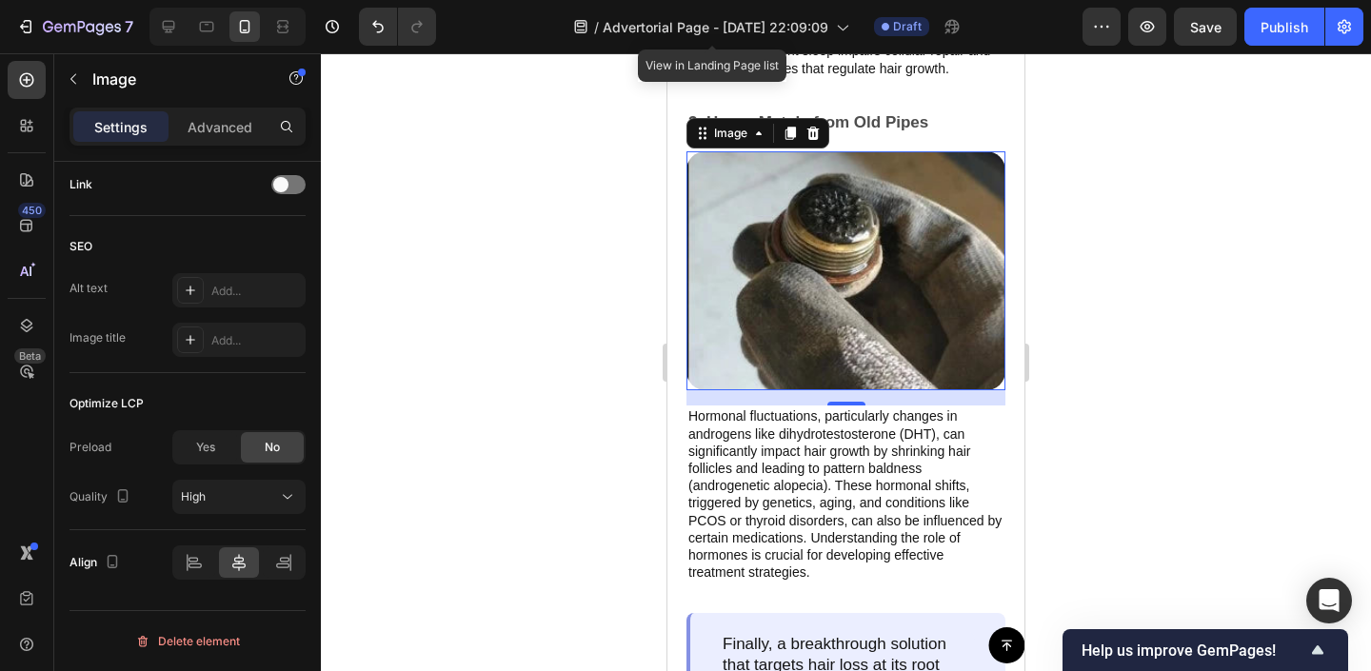
click at [461, 354] on div at bounding box center [846, 362] width 1050 height 618
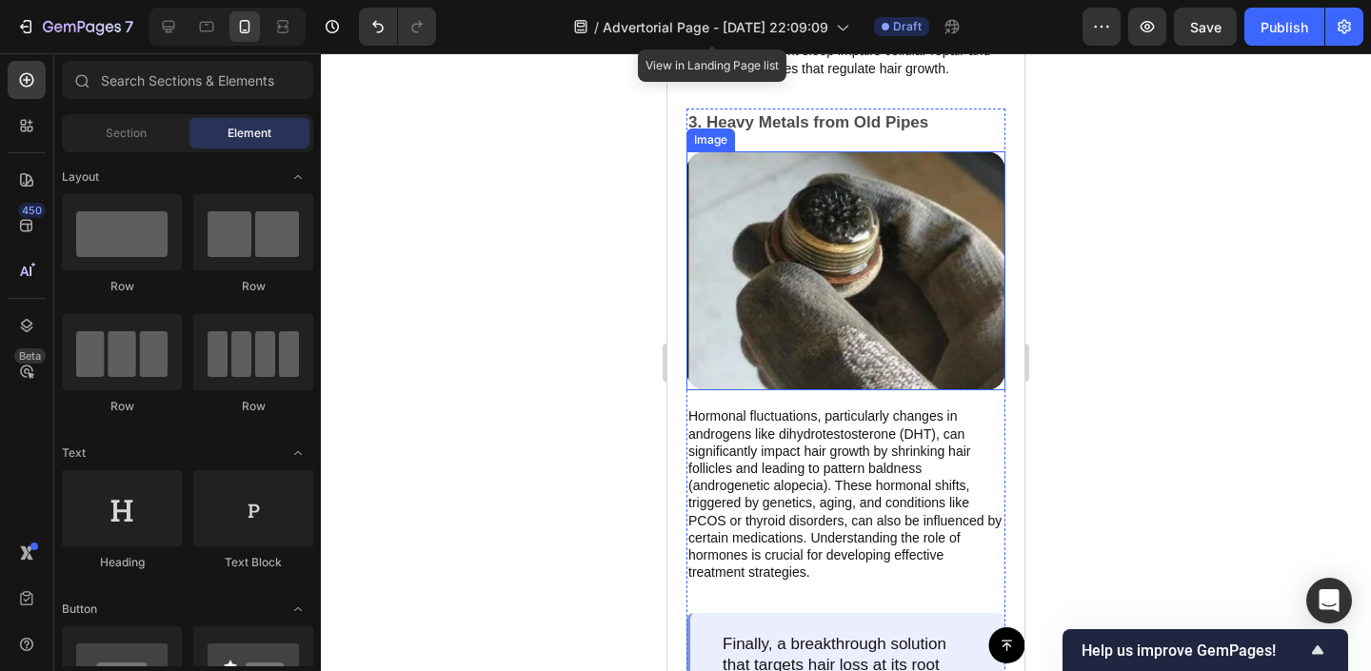
click at [775, 277] on img at bounding box center [846, 270] width 319 height 239
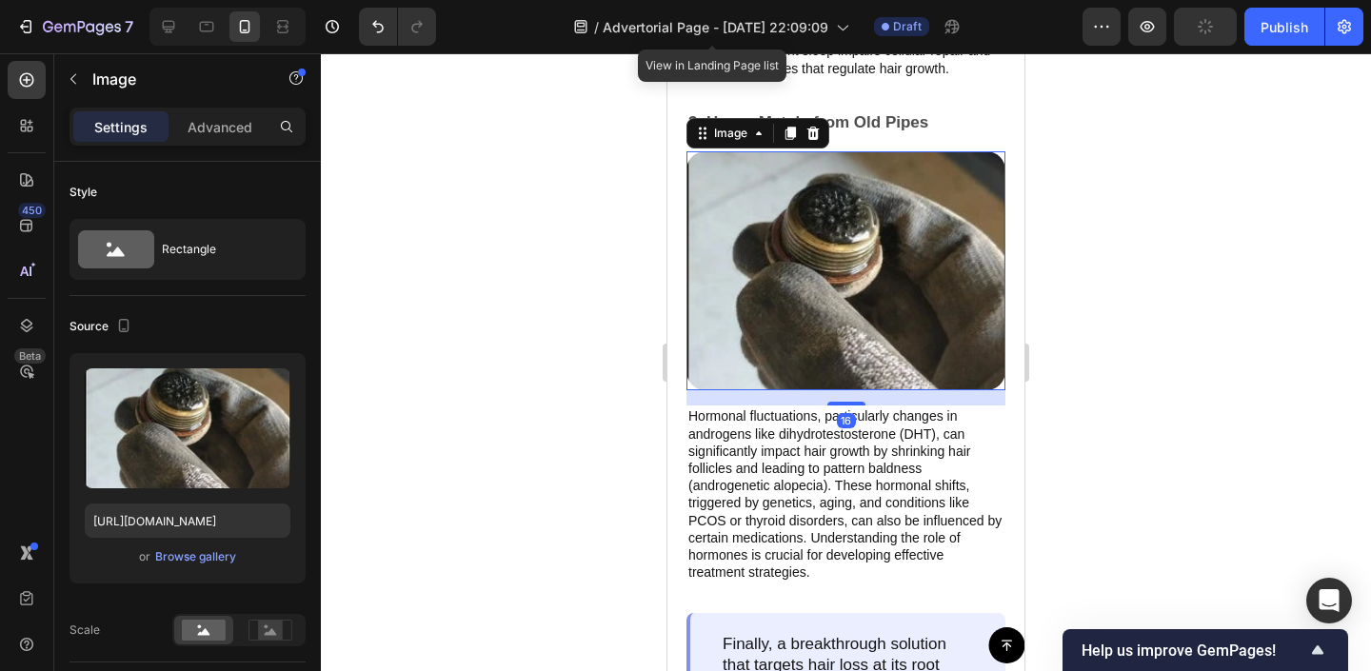
click at [812, 118] on div "Image" at bounding box center [758, 133] width 143 height 30
click at [813, 129] on icon at bounding box center [813, 133] width 12 height 13
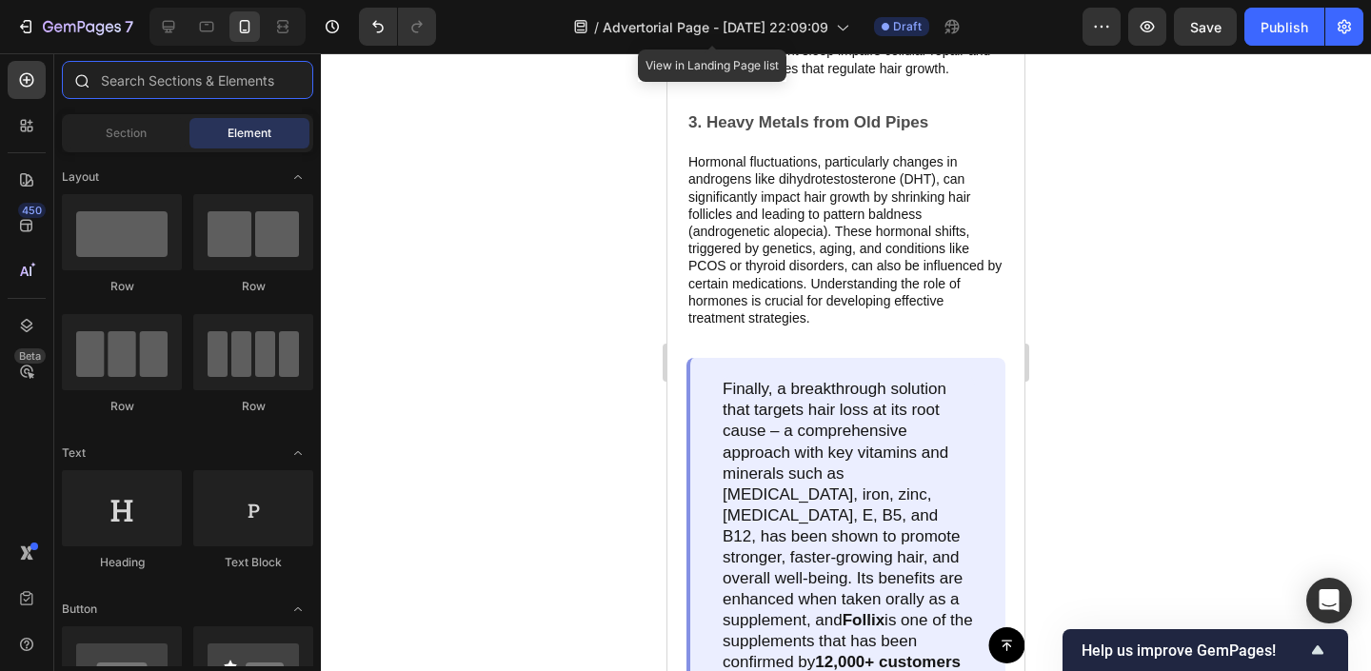
click at [201, 87] on input "text" at bounding box center [187, 80] width 251 height 38
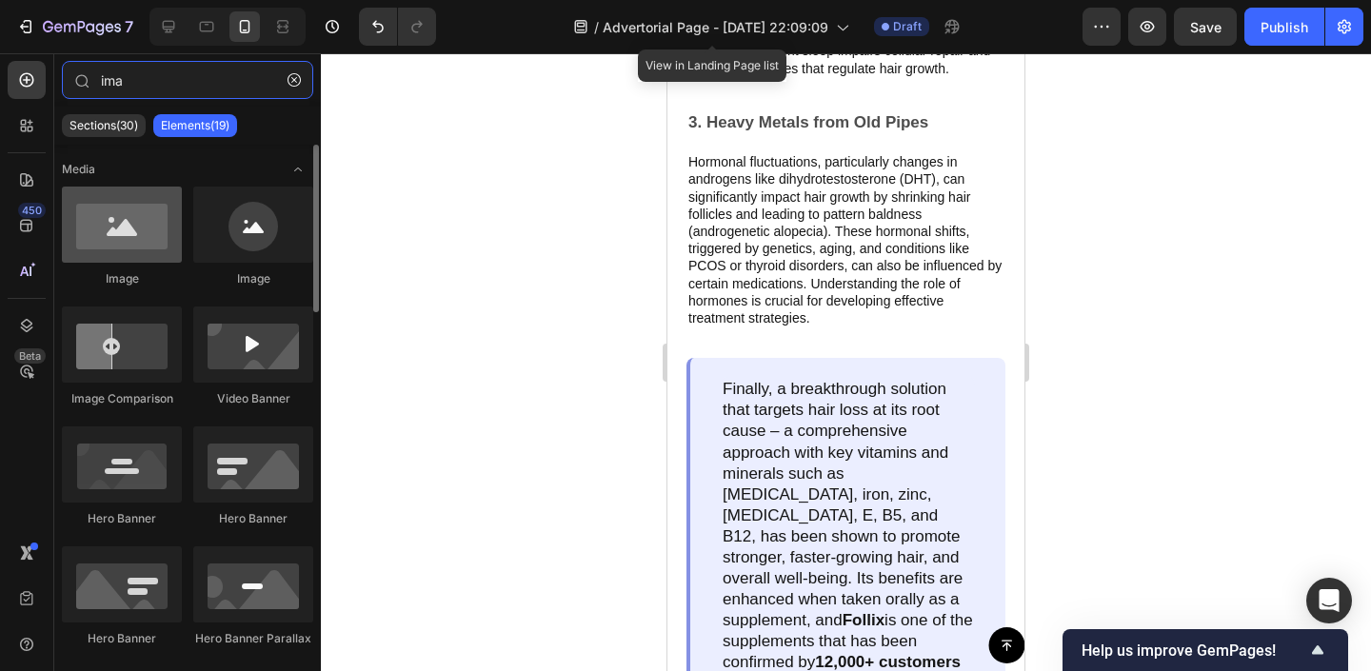
type input "ima"
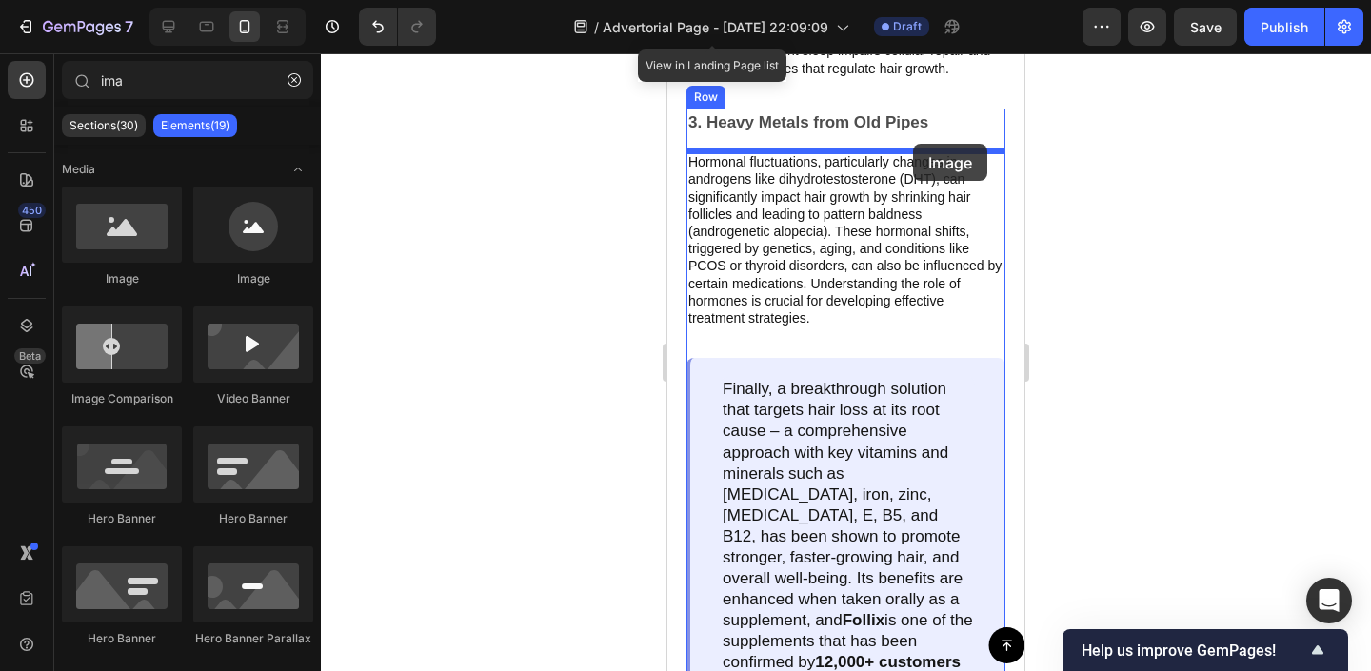
drag, startPoint x: 779, startPoint y: 273, endPoint x: 913, endPoint y: 144, distance: 186.5
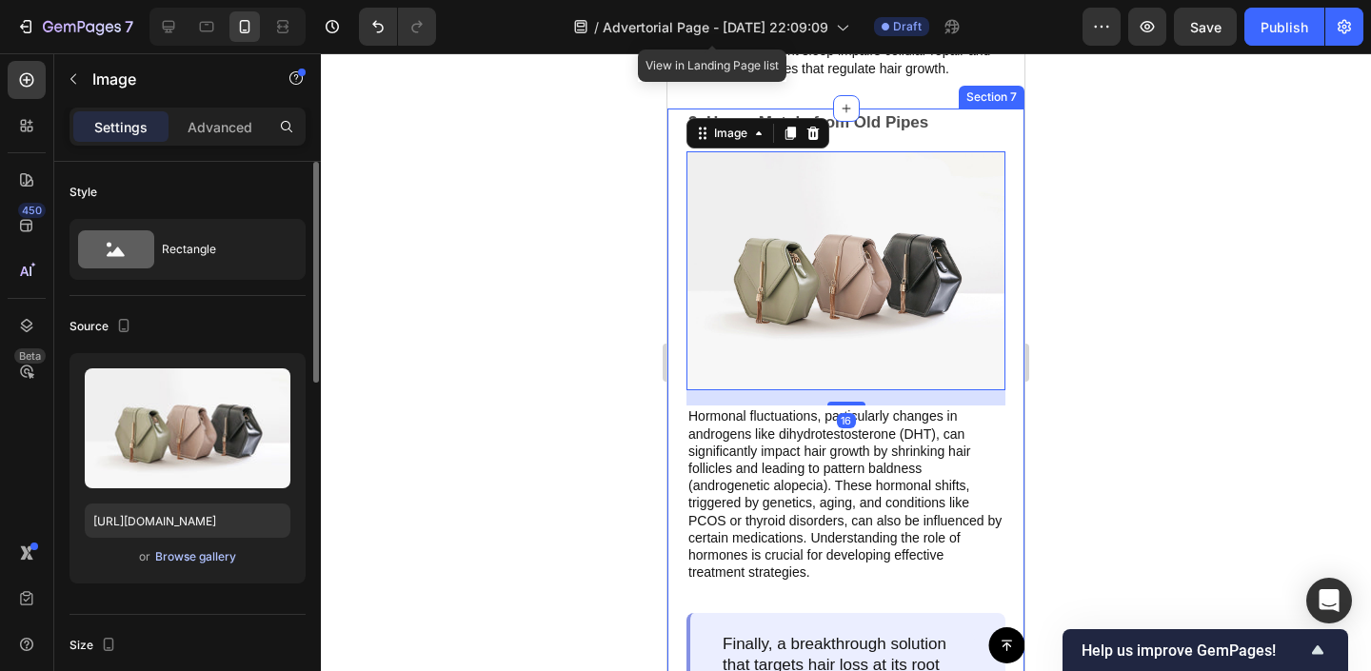
click at [212, 554] on div "Browse gallery" at bounding box center [195, 556] width 81 height 17
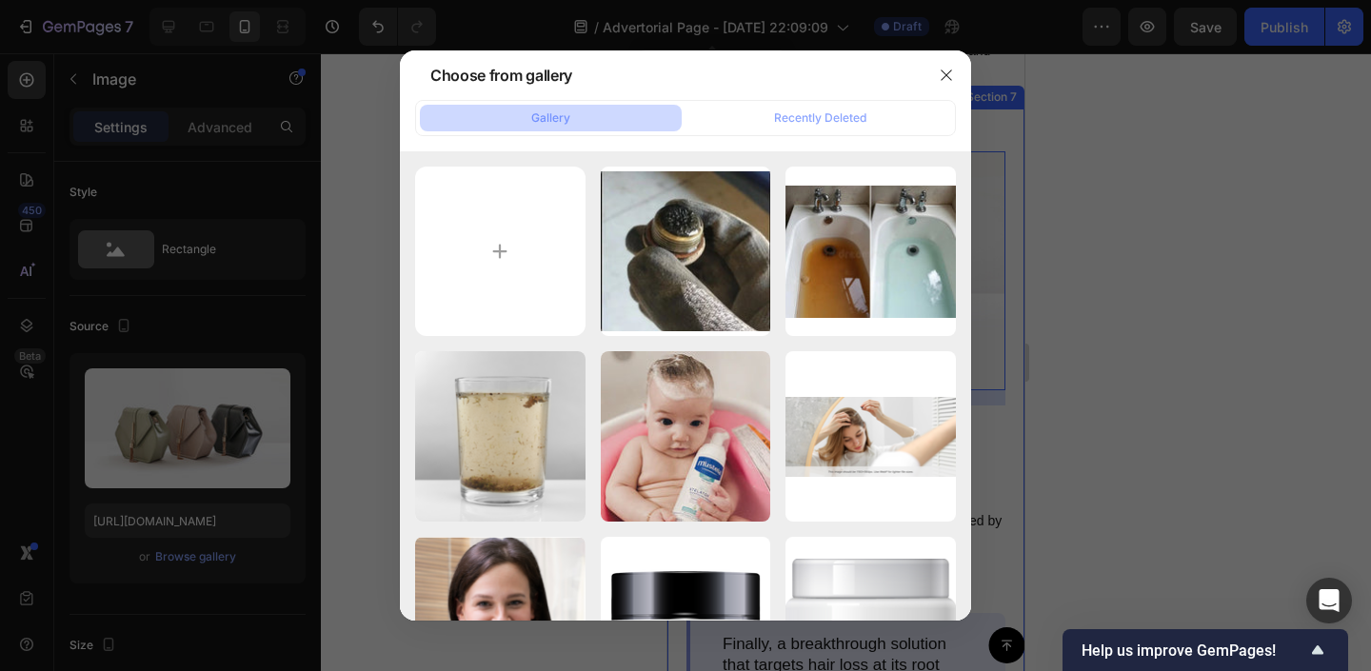
click at [298, 249] on div at bounding box center [685, 335] width 1371 height 671
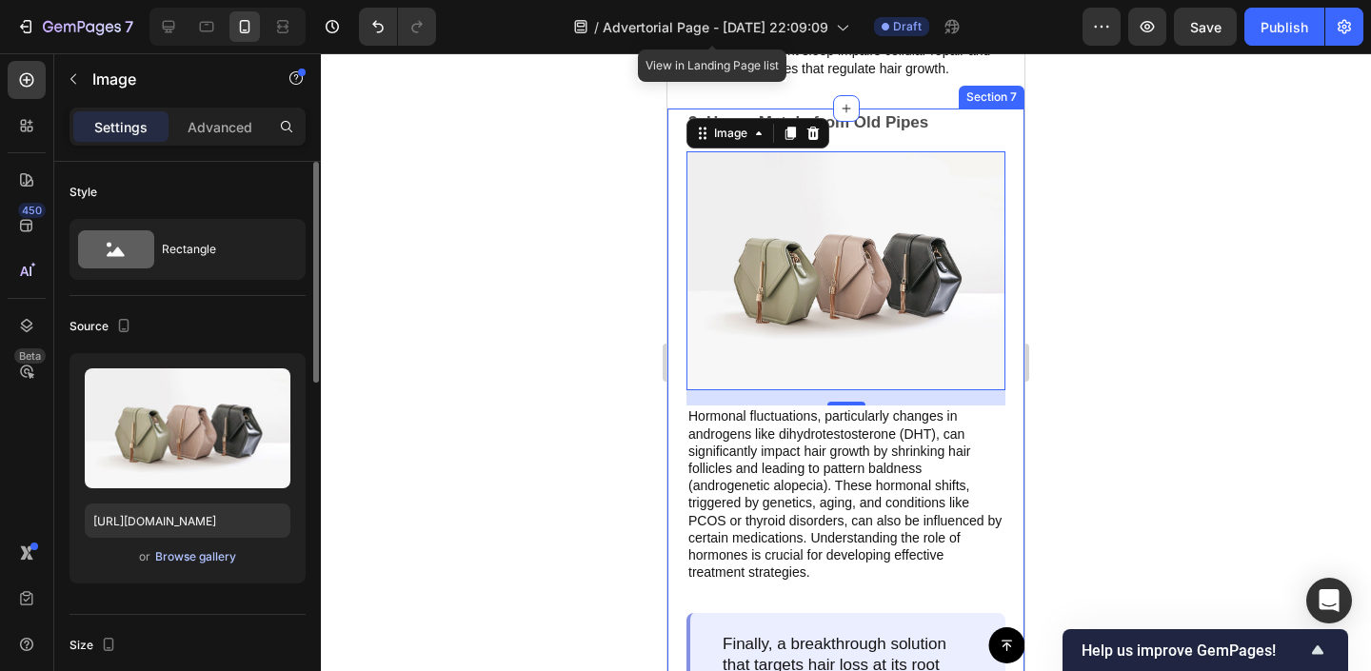
click at [173, 565] on div "Browse gallery" at bounding box center [195, 556] width 81 height 17
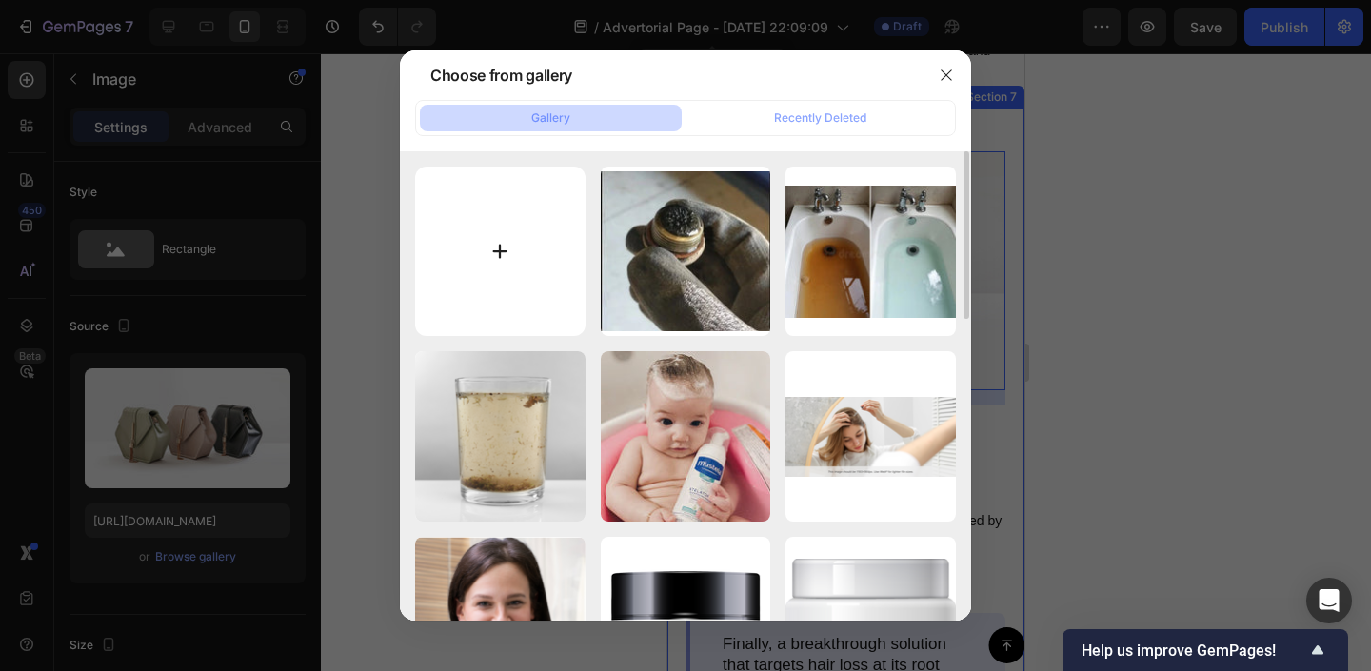
type input "C:\fakepath\Keep Your Baby Safe From Chlorine (13).png"
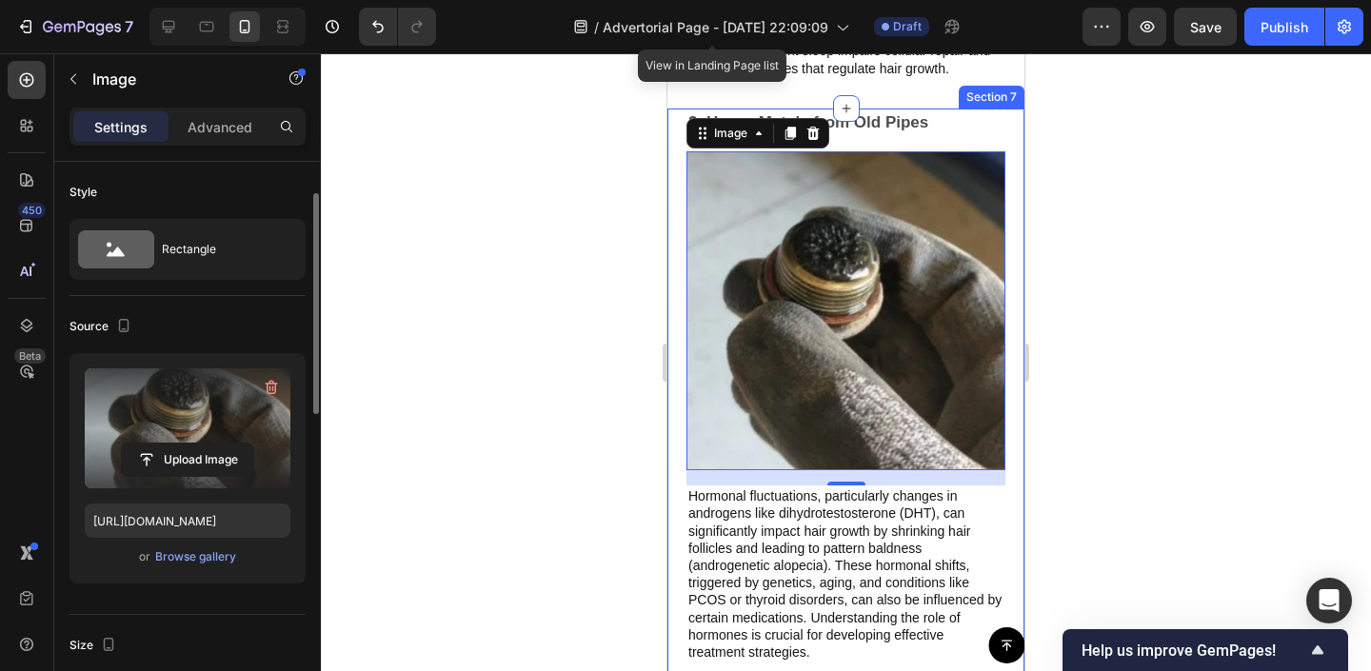
scroll to position [249, 0]
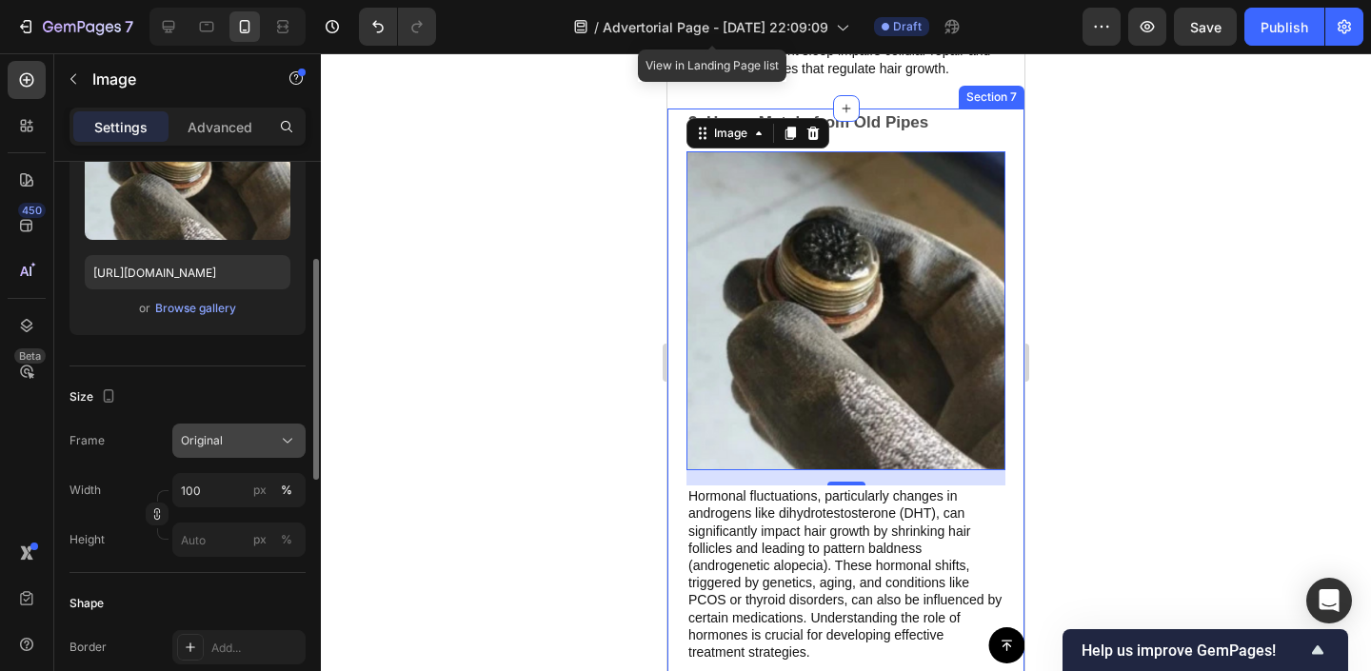
click at [244, 445] on div "Original" at bounding box center [227, 440] width 93 height 17
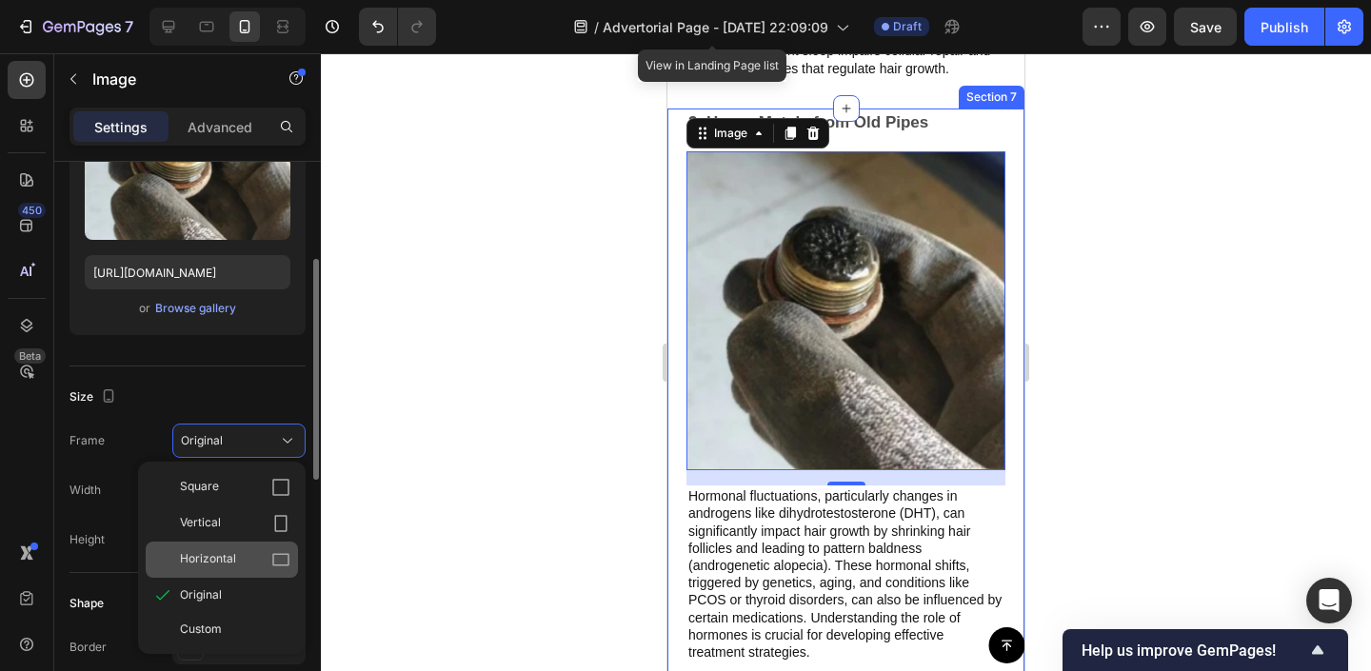
click at [249, 572] on div "Horizontal" at bounding box center [222, 560] width 152 height 36
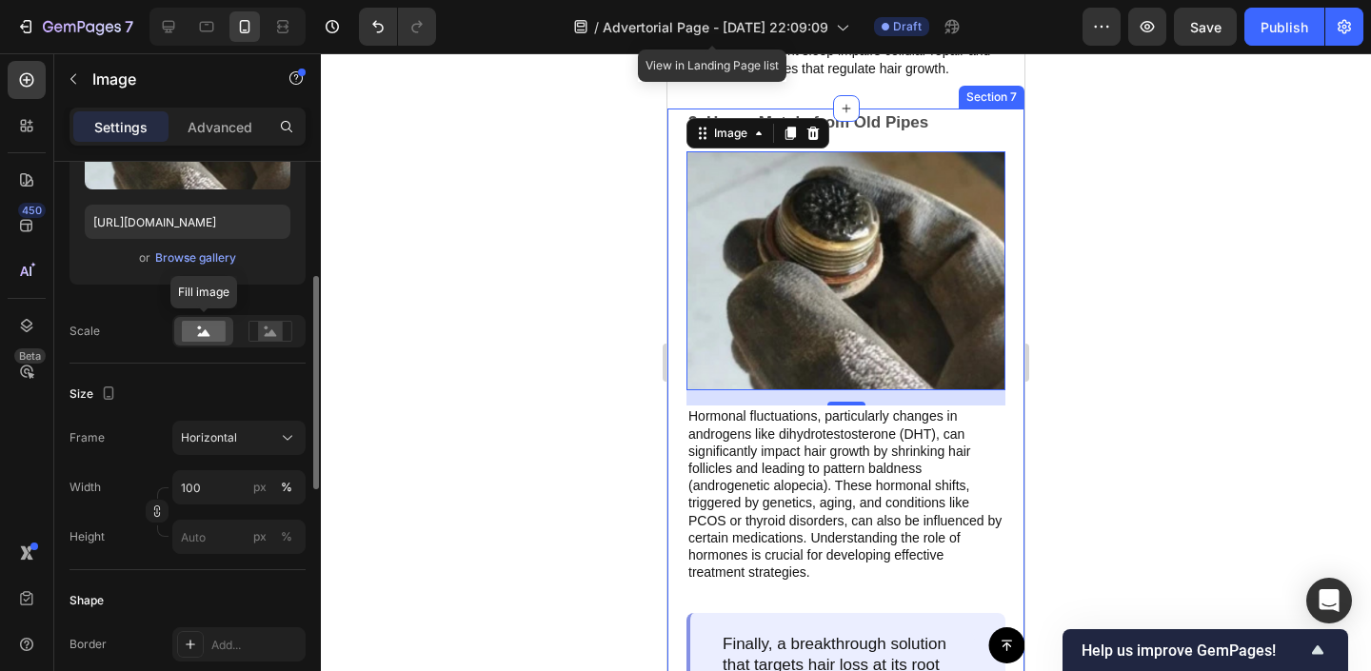
scroll to position [375, 0]
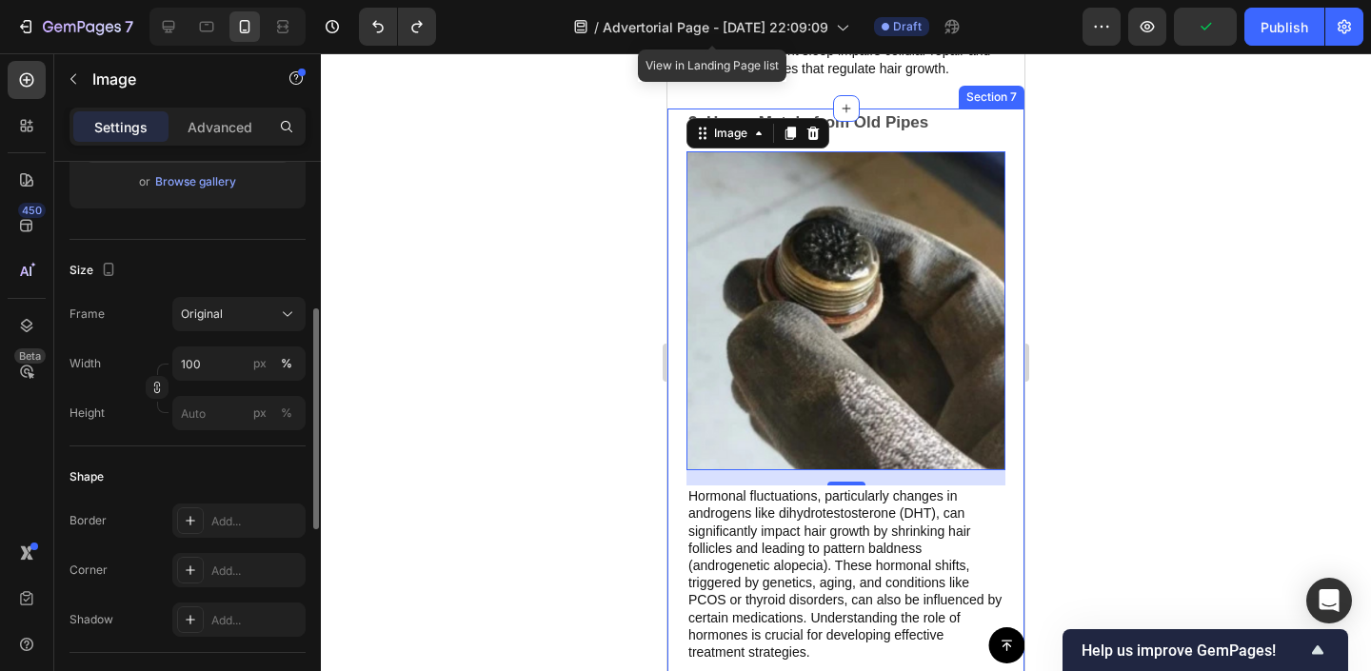
type input "[URL][DOMAIN_NAME]"
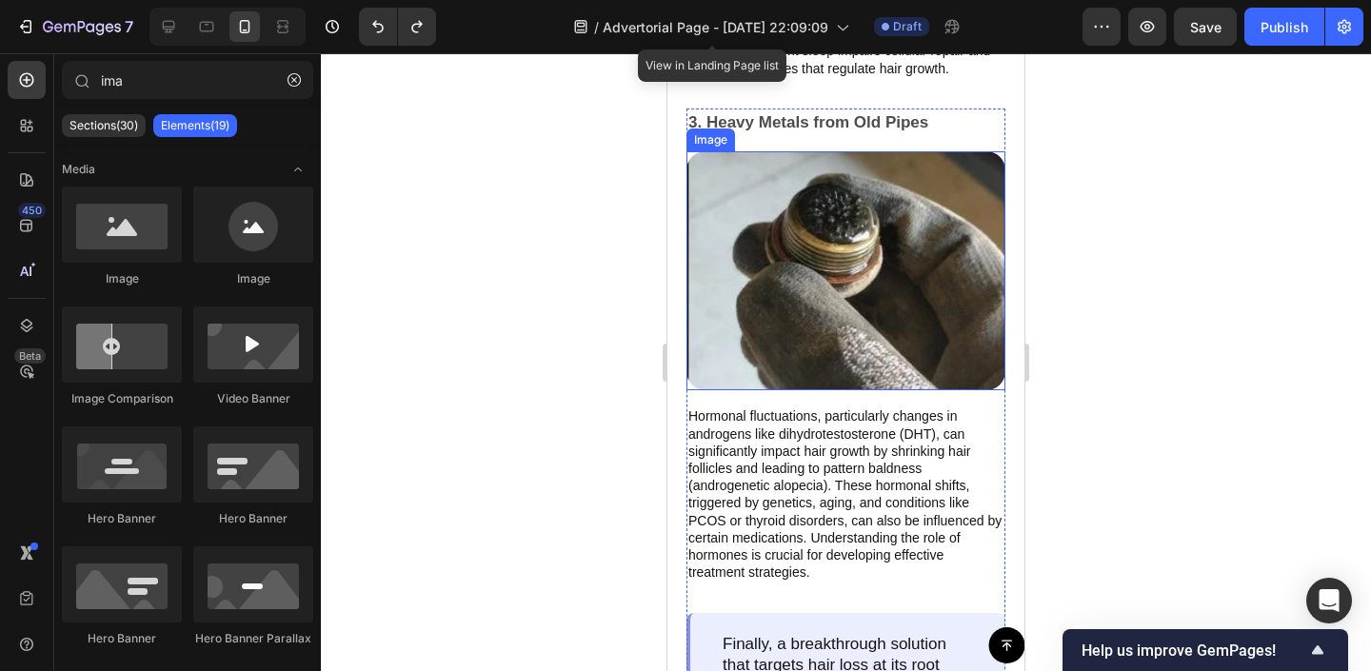
click at [819, 295] on img at bounding box center [846, 270] width 319 height 239
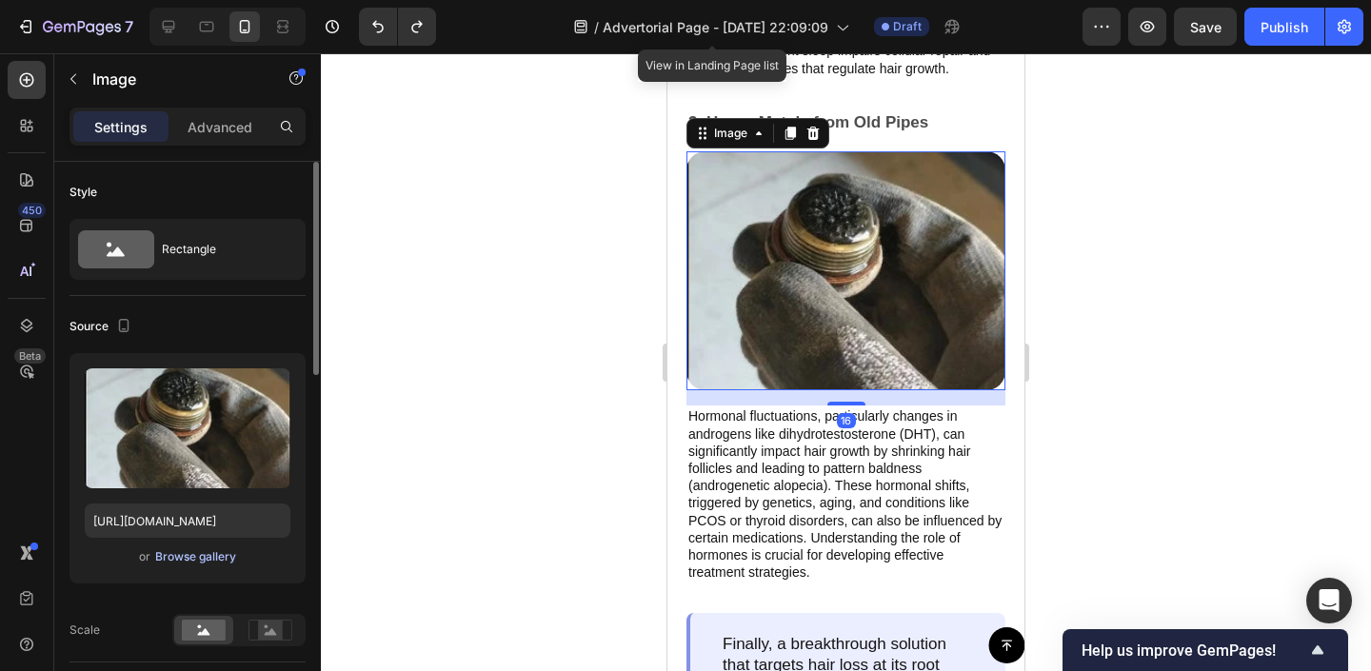
click at [196, 549] on div "Browse gallery" at bounding box center [195, 556] width 81 height 17
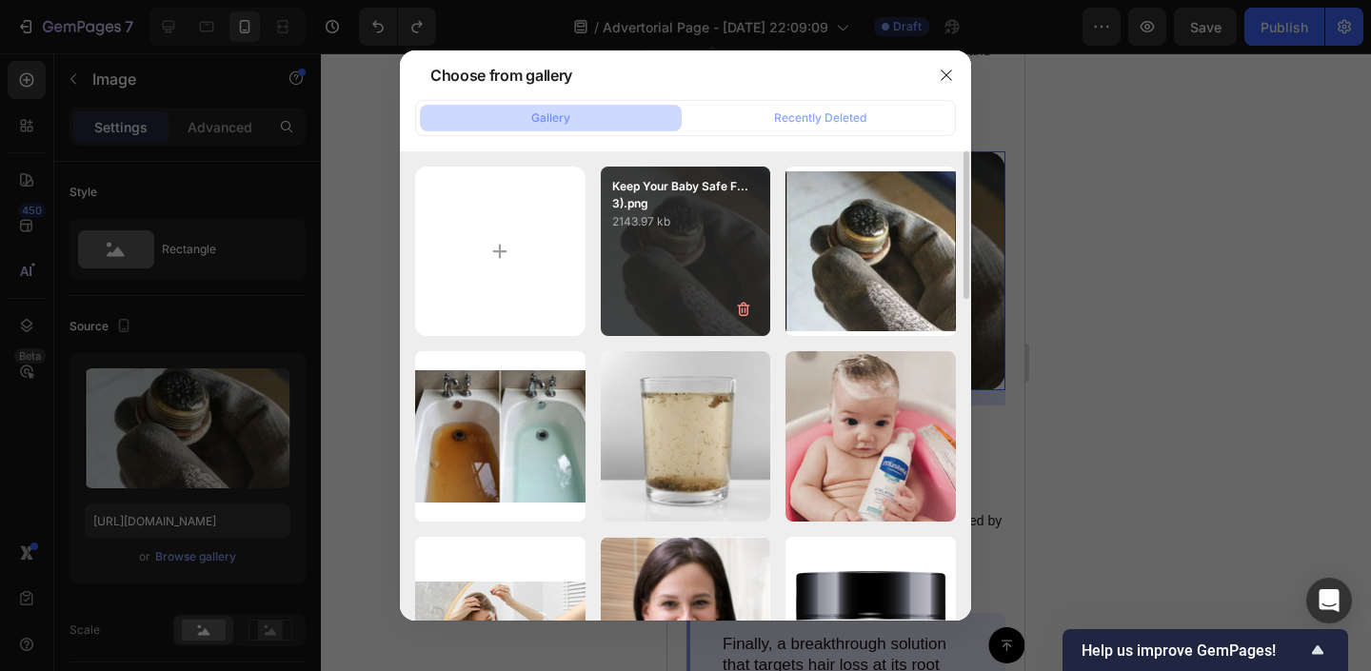
click at [713, 272] on div "Keep Your Baby Safe F...3).png 2143.97 kb" at bounding box center [686, 252] width 170 height 170
type input "[URL][DOMAIN_NAME]"
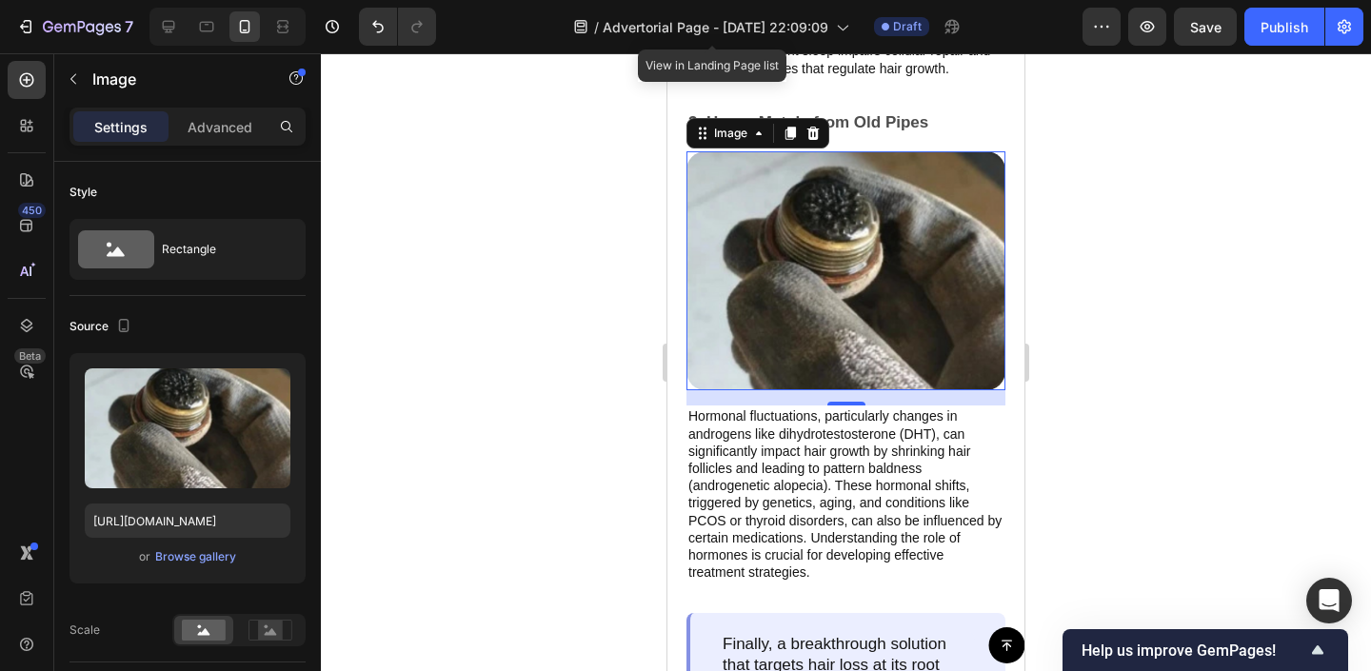
click at [530, 335] on div at bounding box center [846, 362] width 1050 height 618
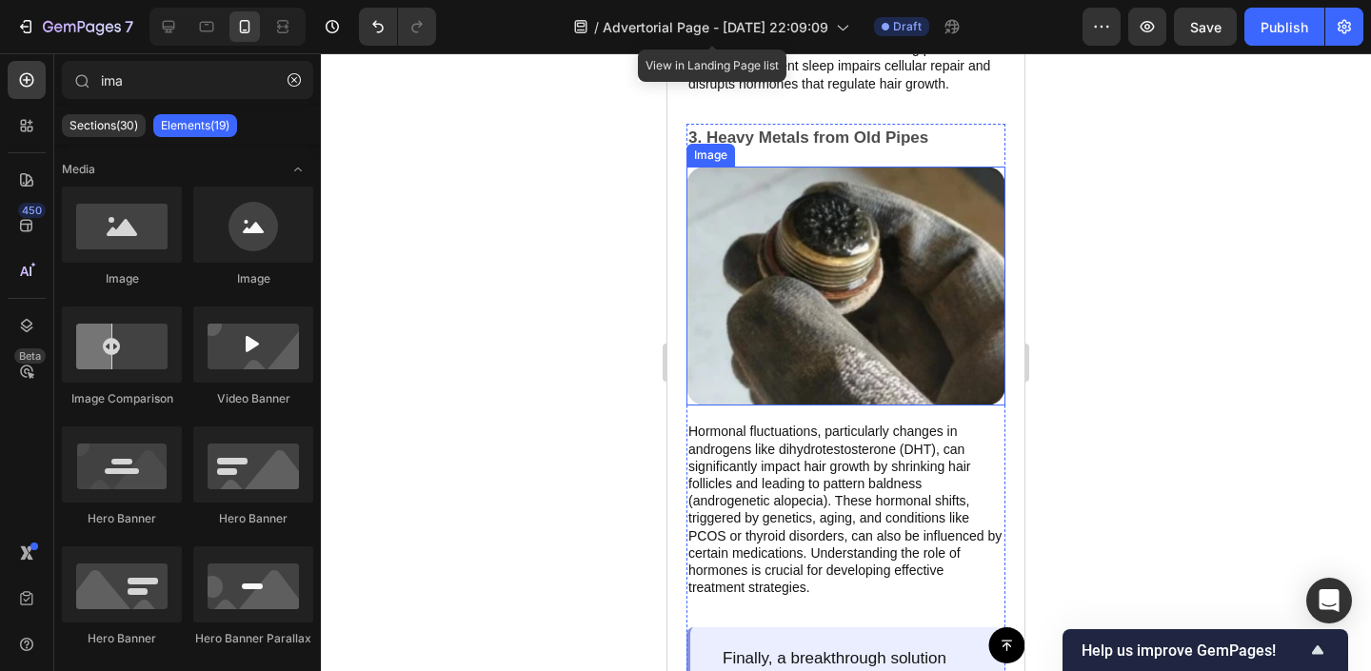
scroll to position [2778, 0]
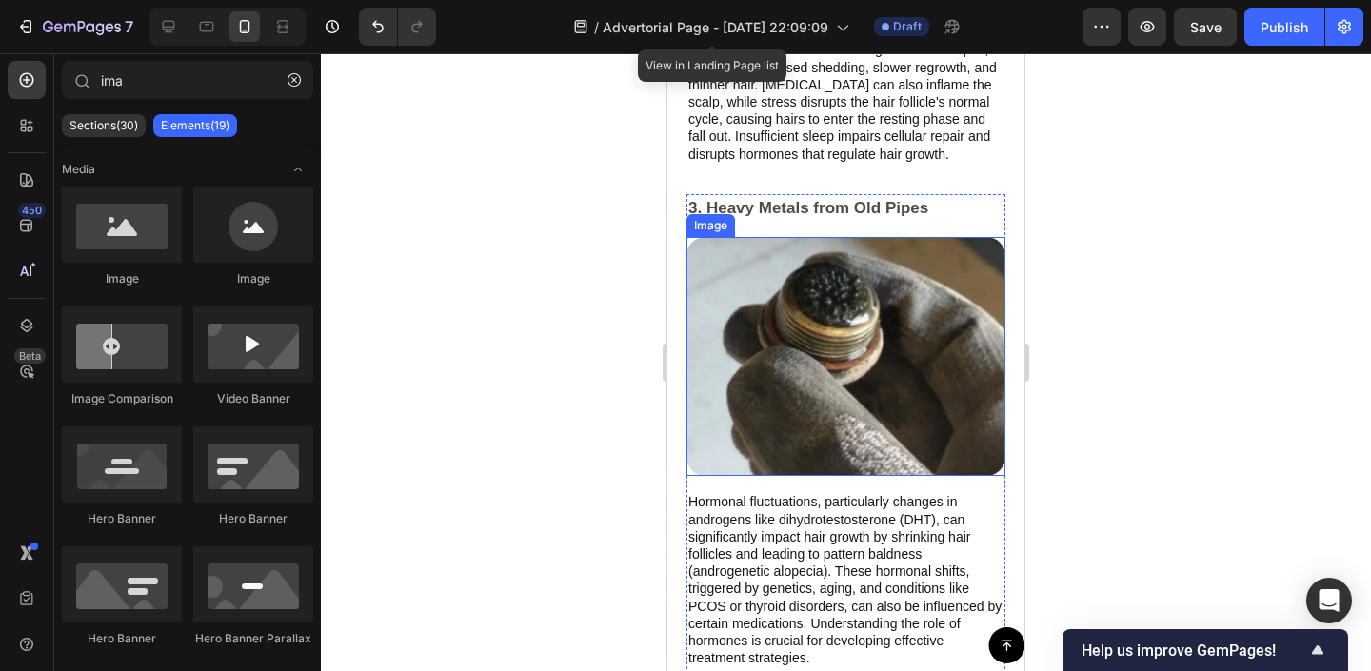
click at [509, 257] on div at bounding box center [846, 362] width 1050 height 618
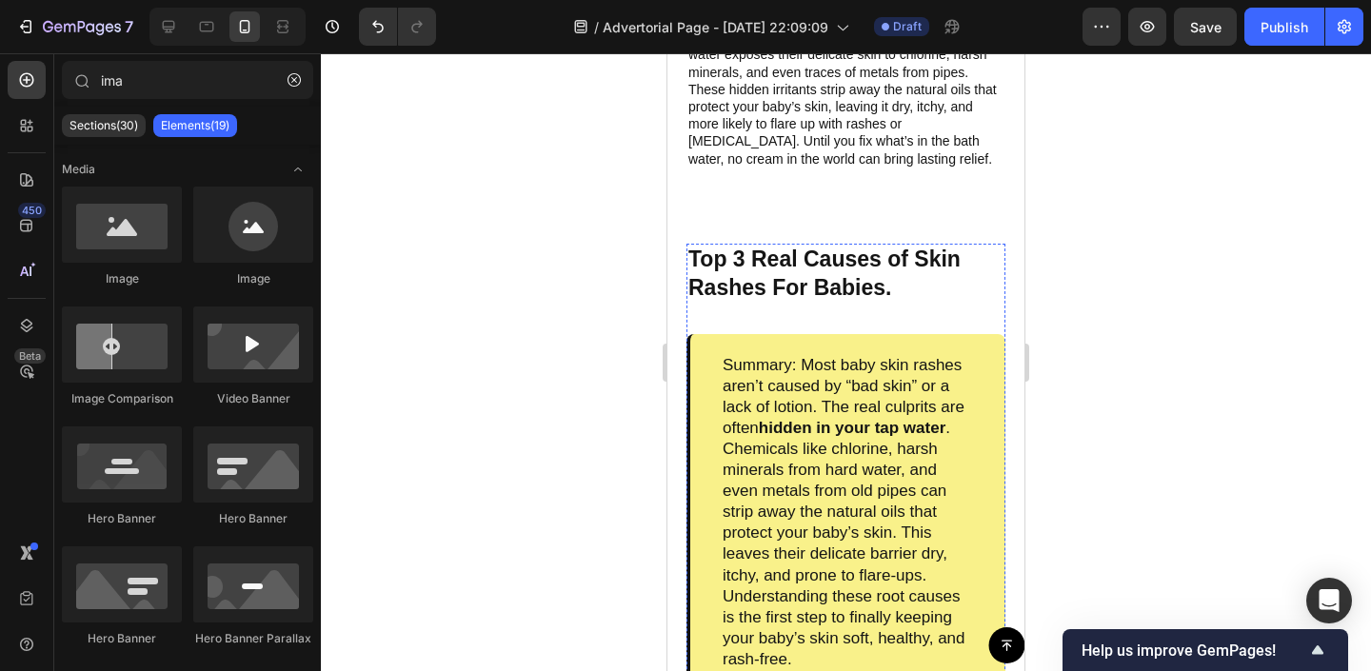
scroll to position [1142, 0]
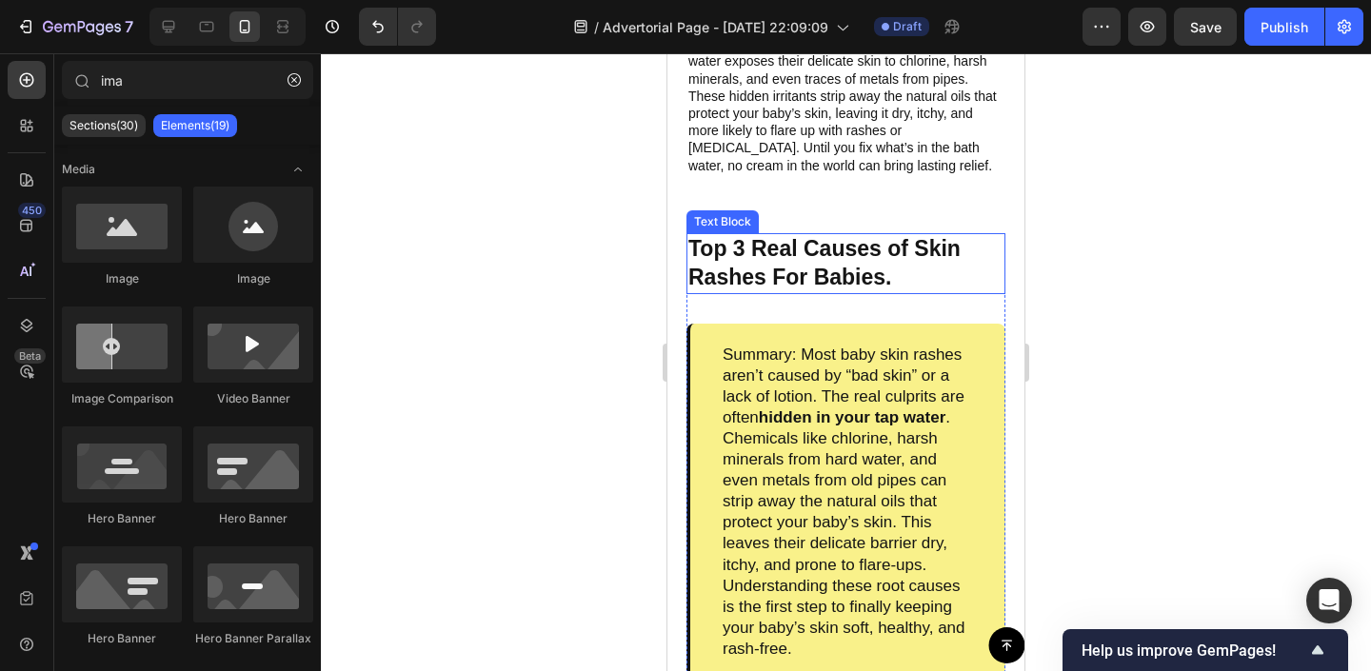
click at [866, 264] on p "Top 3 Real Causes of Skin Rashes For Babies." at bounding box center [845, 263] width 315 height 57
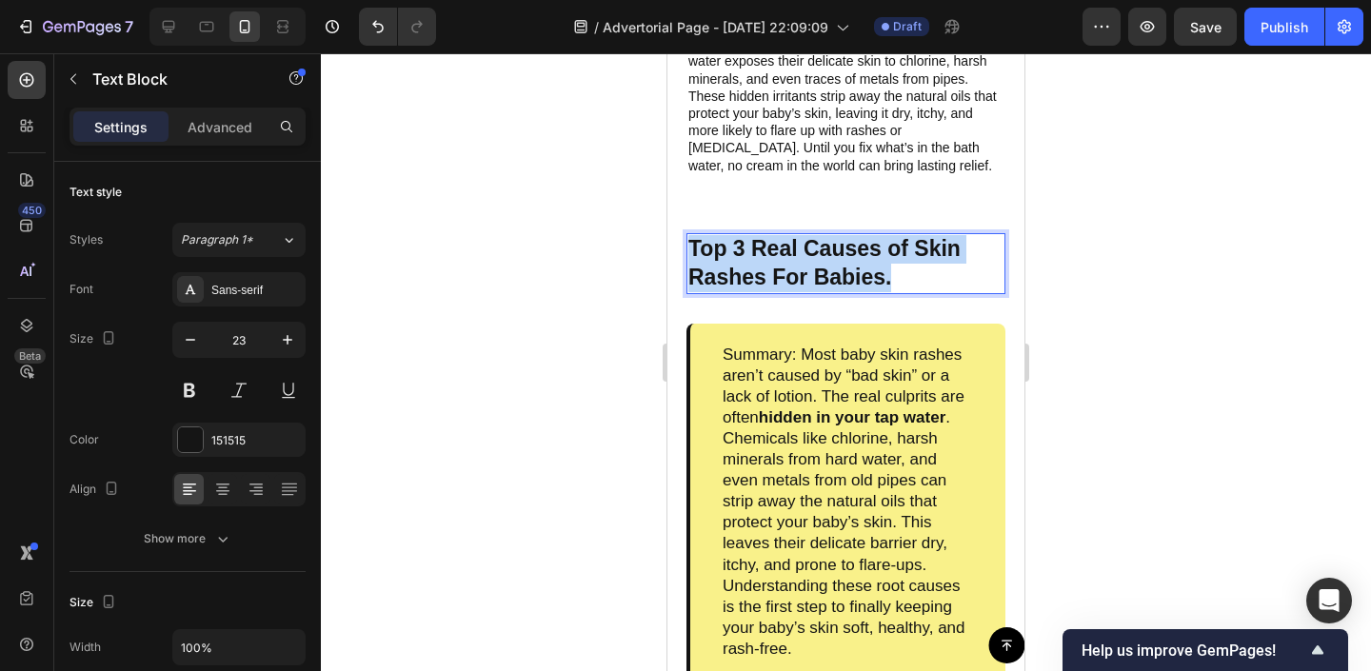
click at [866, 264] on p "Top 3 Real Causes of Skin Rashes For Babies." at bounding box center [845, 263] width 315 height 57
copy p "Top 3 Real Causes of Skin Rashes For Babies."
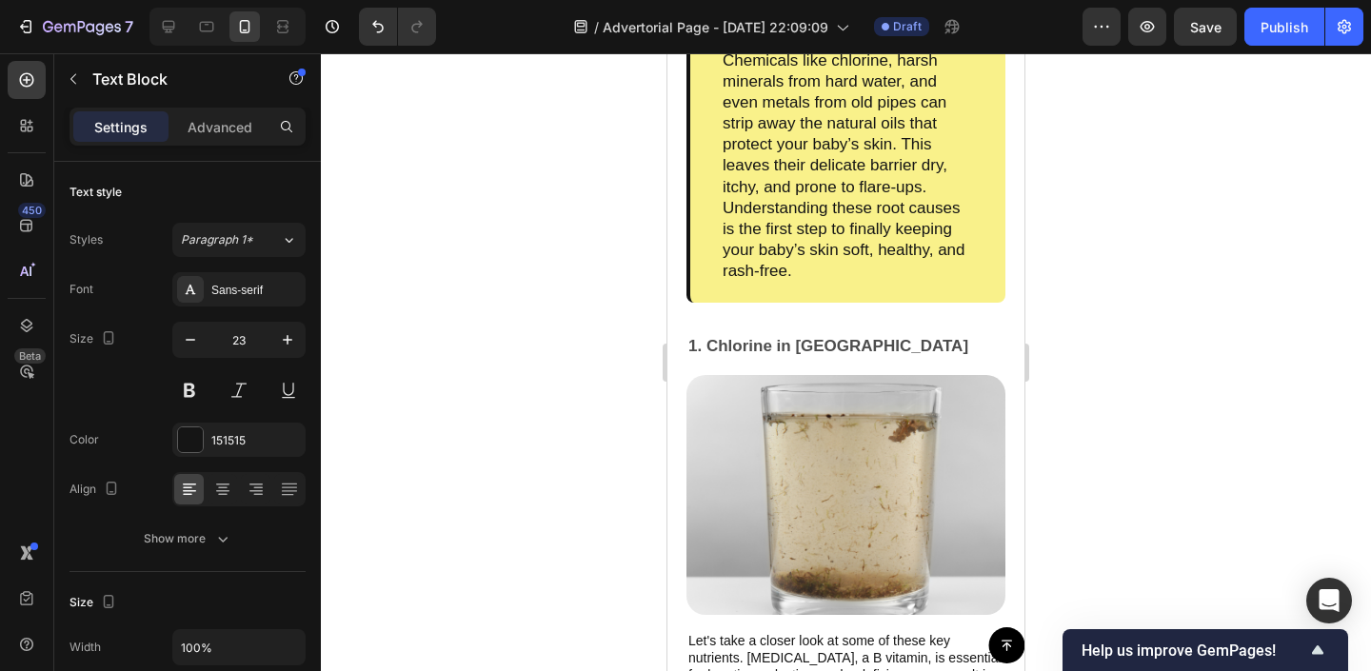
click at [517, 348] on div at bounding box center [846, 362] width 1050 height 618
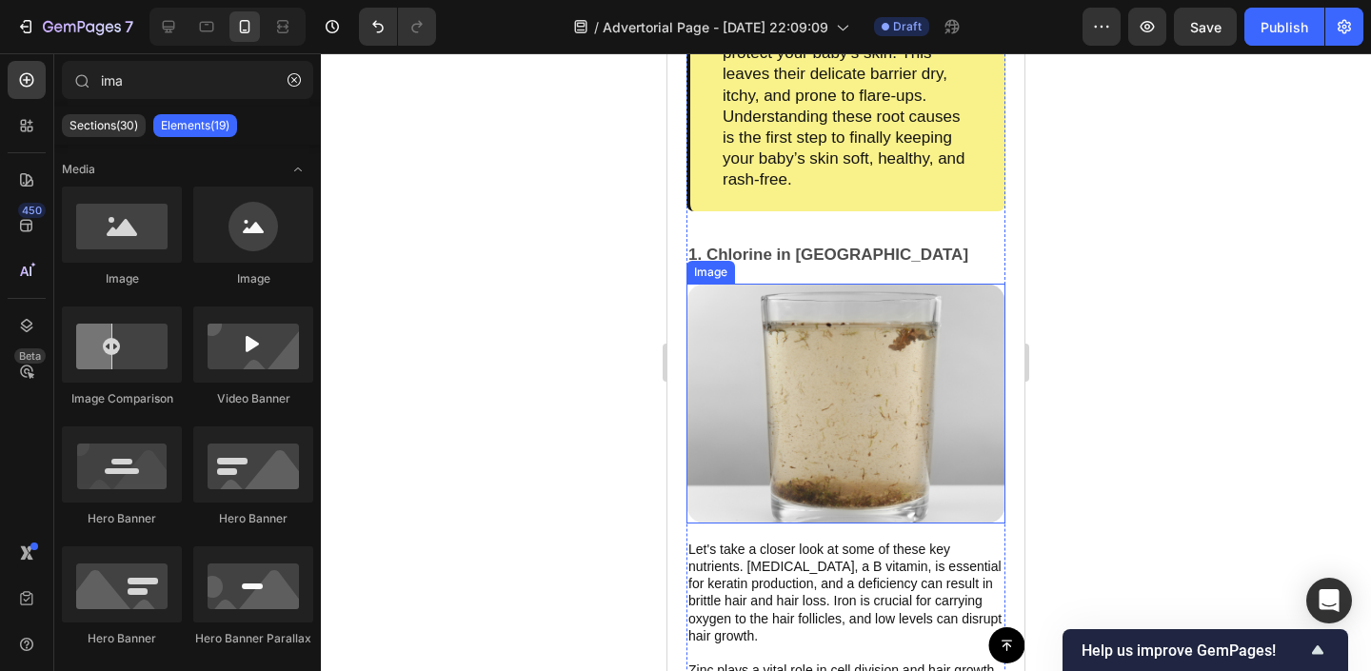
scroll to position [1900, 0]
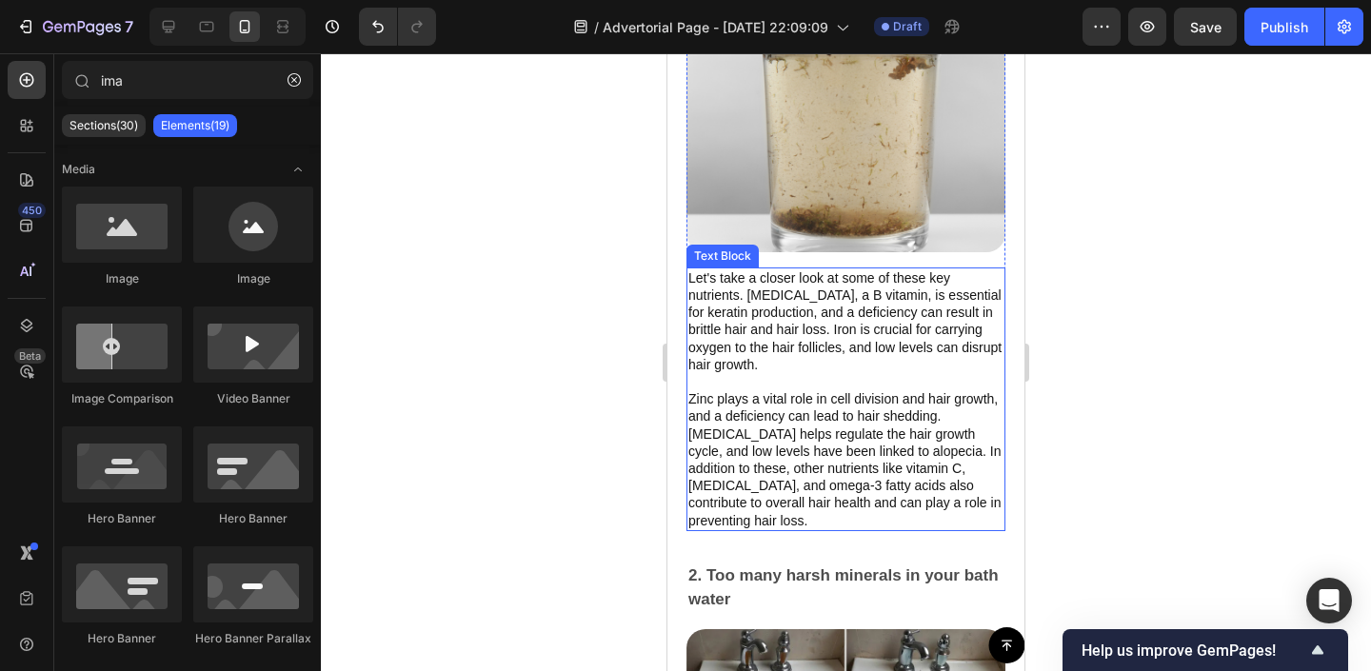
click at [818, 370] on p "Let's take a closer look at some of these key nutrients. [MEDICAL_DATA], a B vi…" at bounding box center [845, 399] width 315 height 260
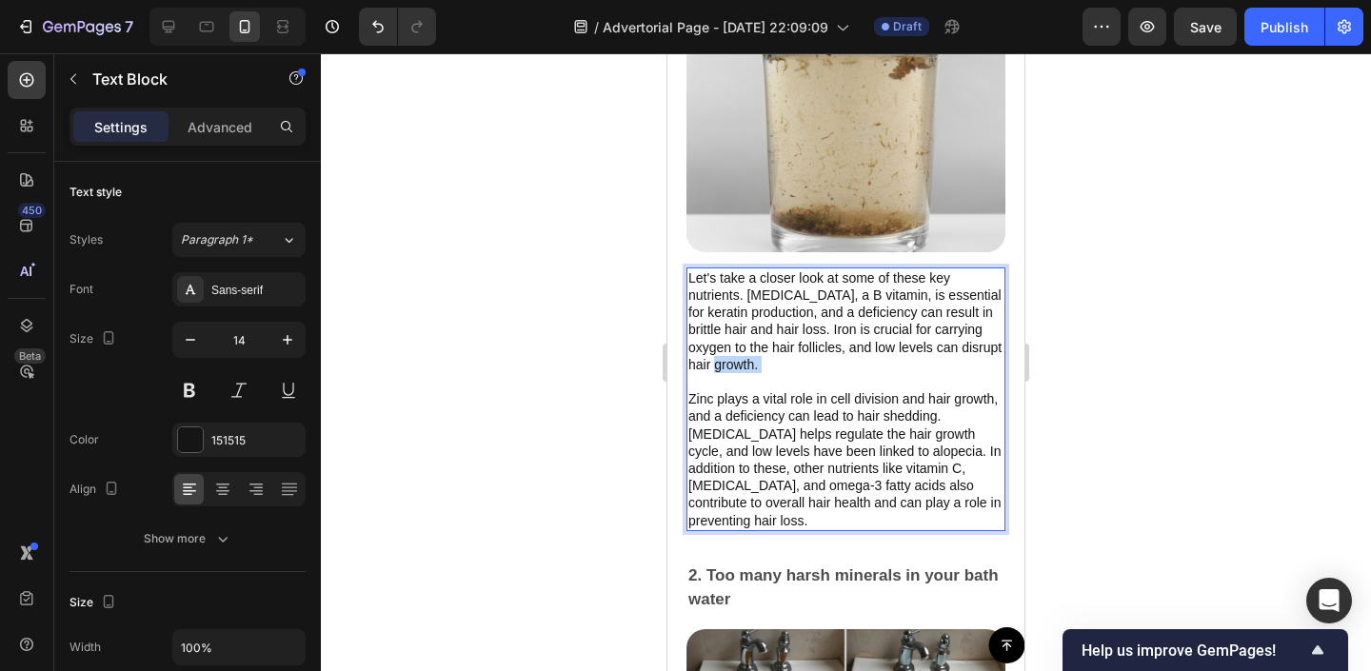
click at [818, 370] on p "Let's take a closer look at some of these key nutrients. [MEDICAL_DATA], a B vi…" at bounding box center [845, 399] width 315 height 260
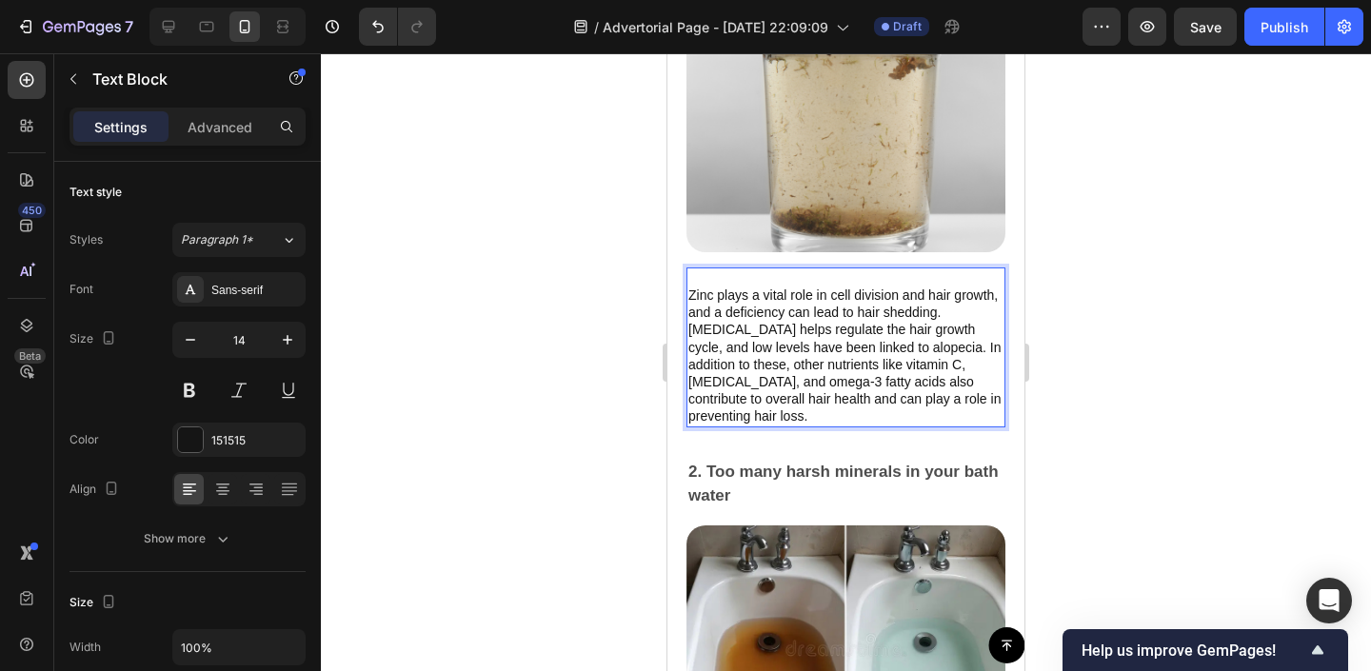
click at [840, 367] on p "⁠⁠⁠⁠⁠⁠⁠ Zinc plays a vital role in cell division and hair growth, and a deficie…" at bounding box center [845, 347] width 315 height 156
click at [840, 367] on p "Zinc plays a vital role in cell division and hair growth, and a deficiency can …" at bounding box center [845, 347] width 315 height 156
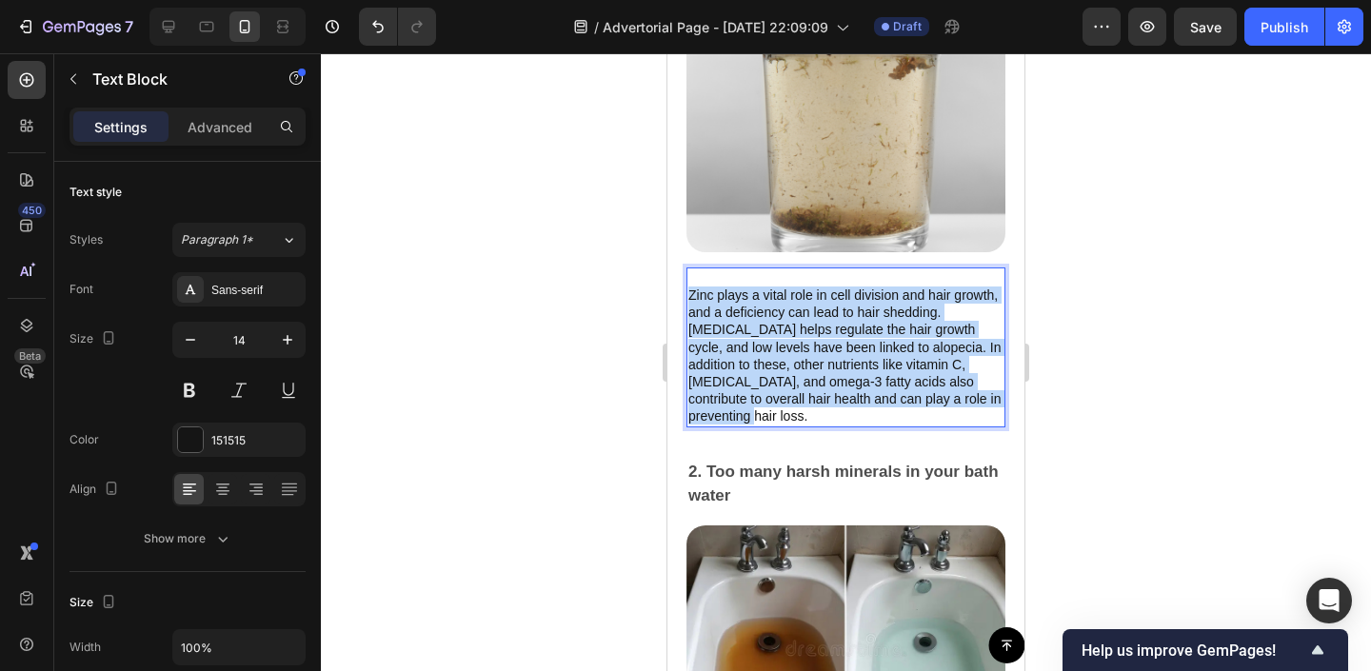
click at [840, 367] on p "Zinc plays a vital role in cell division and hair growth, and a deficiency can …" at bounding box center [845, 347] width 315 height 156
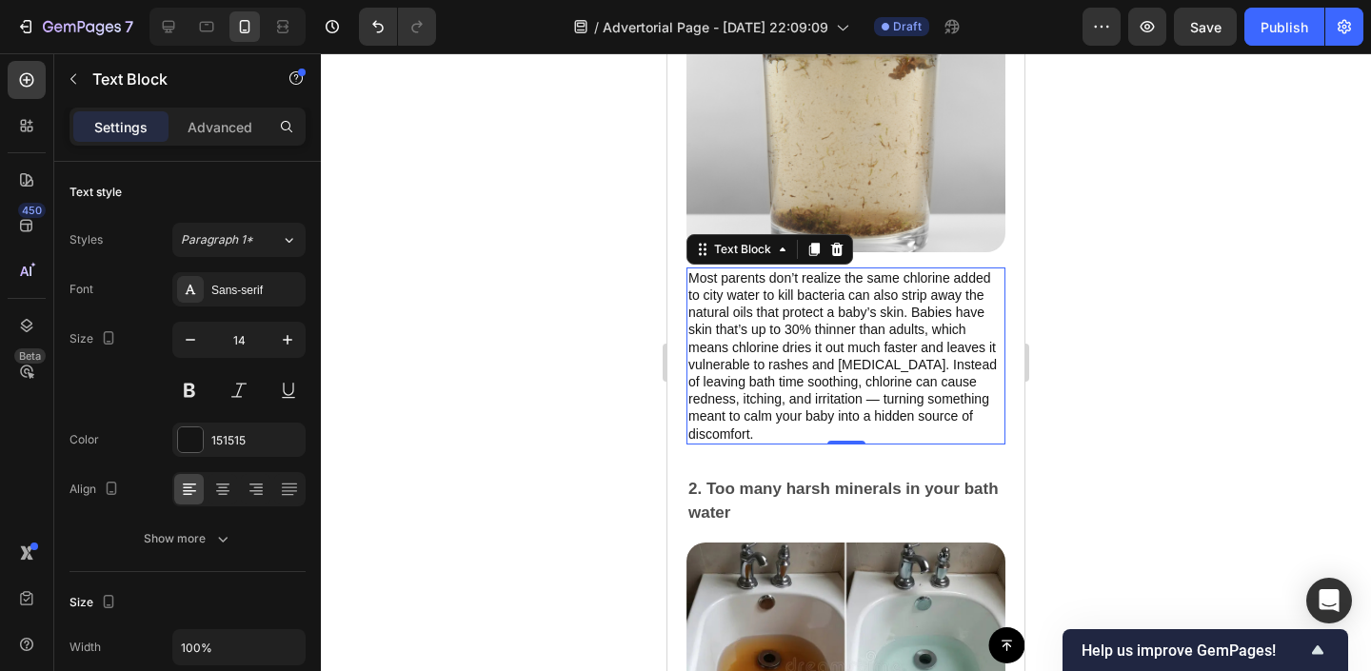
click at [502, 397] on div at bounding box center [846, 362] width 1050 height 618
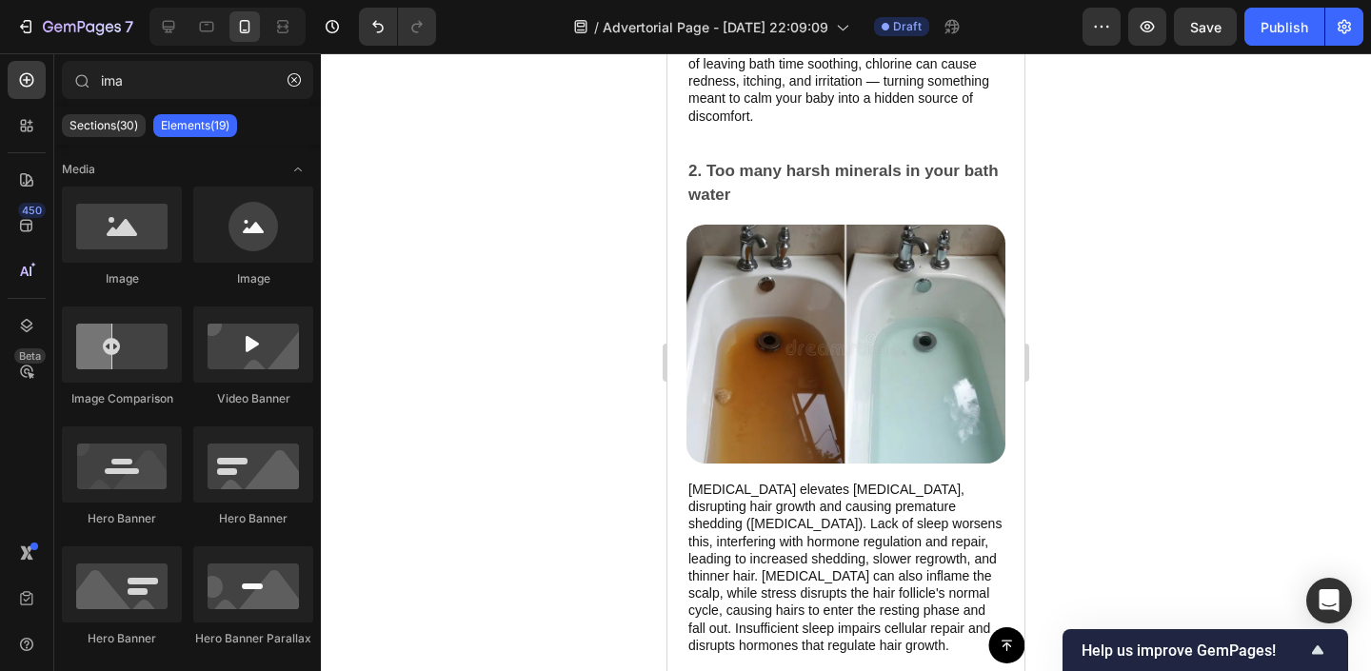
scroll to position [2283, 0]
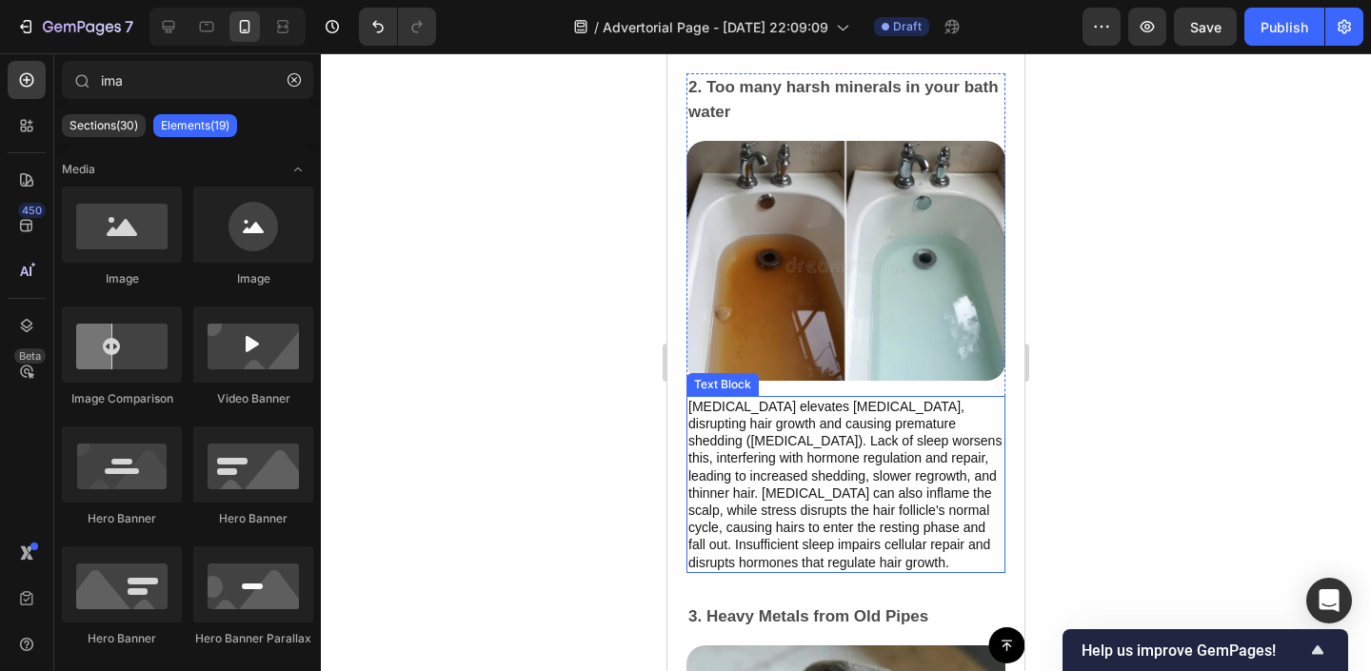
click at [741, 399] on p "[MEDICAL_DATA] elevates [MEDICAL_DATA], disrupting hair growth and causing prem…" at bounding box center [845, 484] width 315 height 173
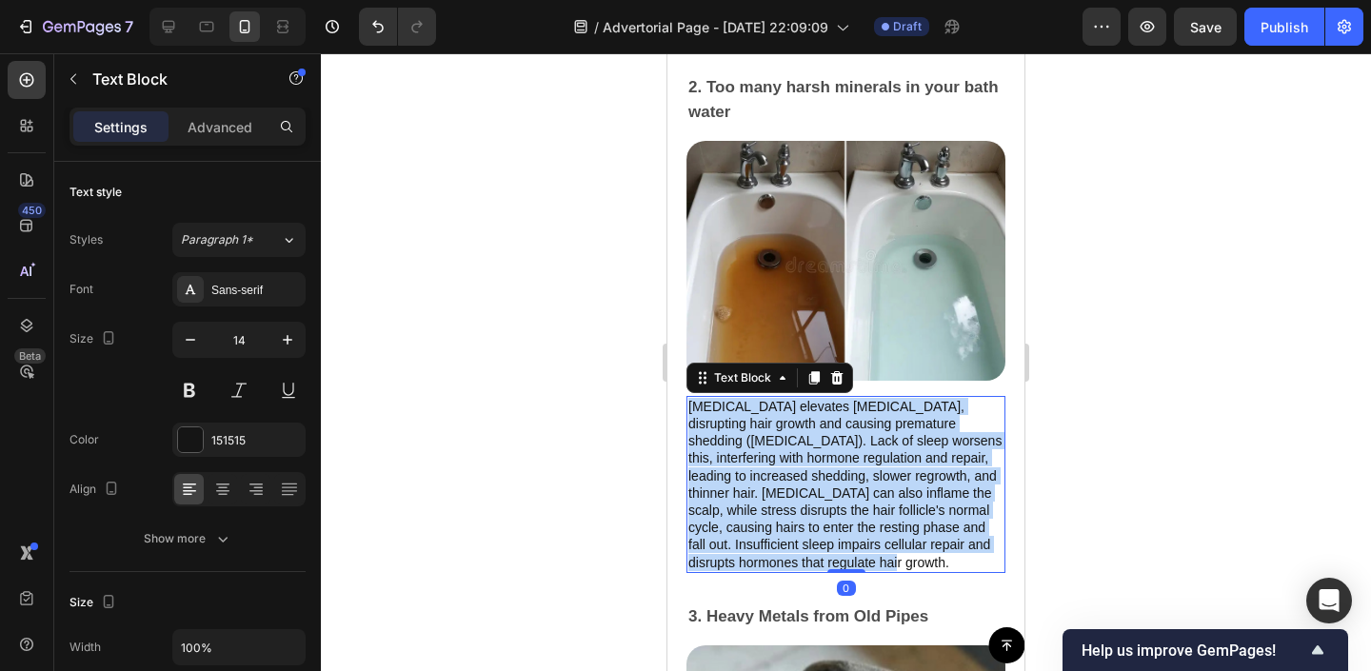
click at [741, 399] on p "[MEDICAL_DATA] elevates [MEDICAL_DATA], disrupting hair growth and causing prem…" at bounding box center [845, 484] width 315 height 173
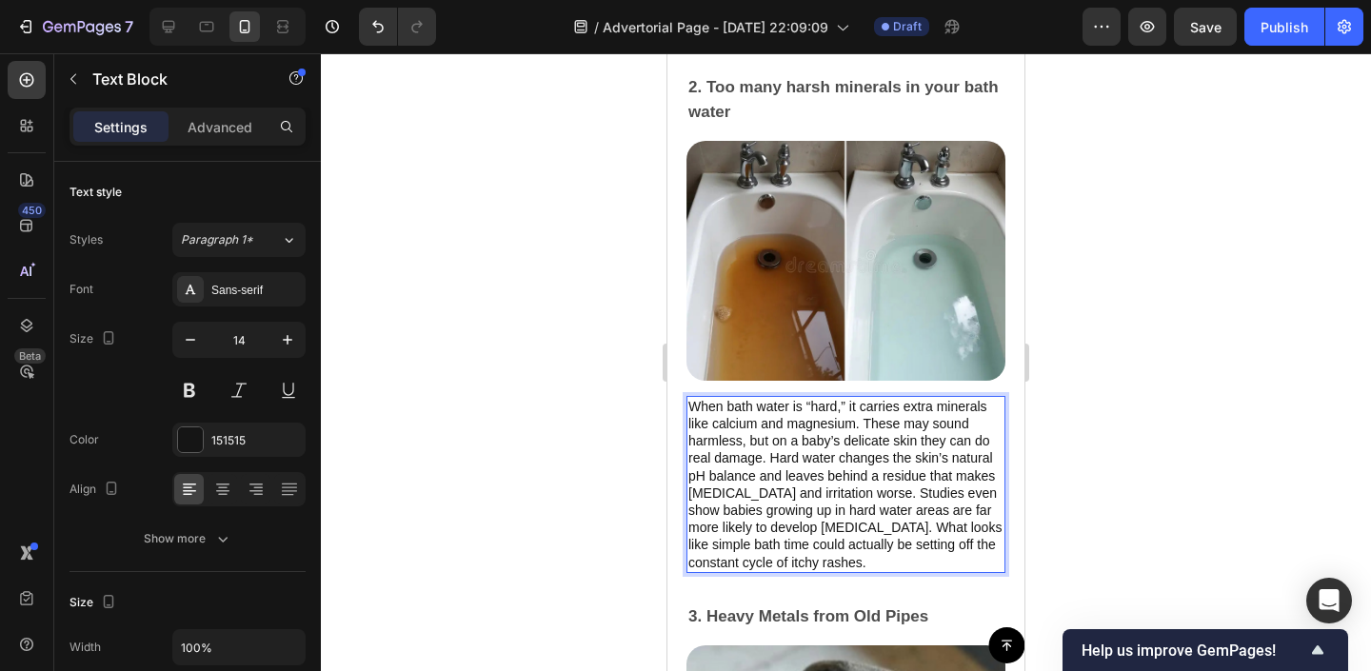
click at [602, 426] on div at bounding box center [846, 362] width 1050 height 618
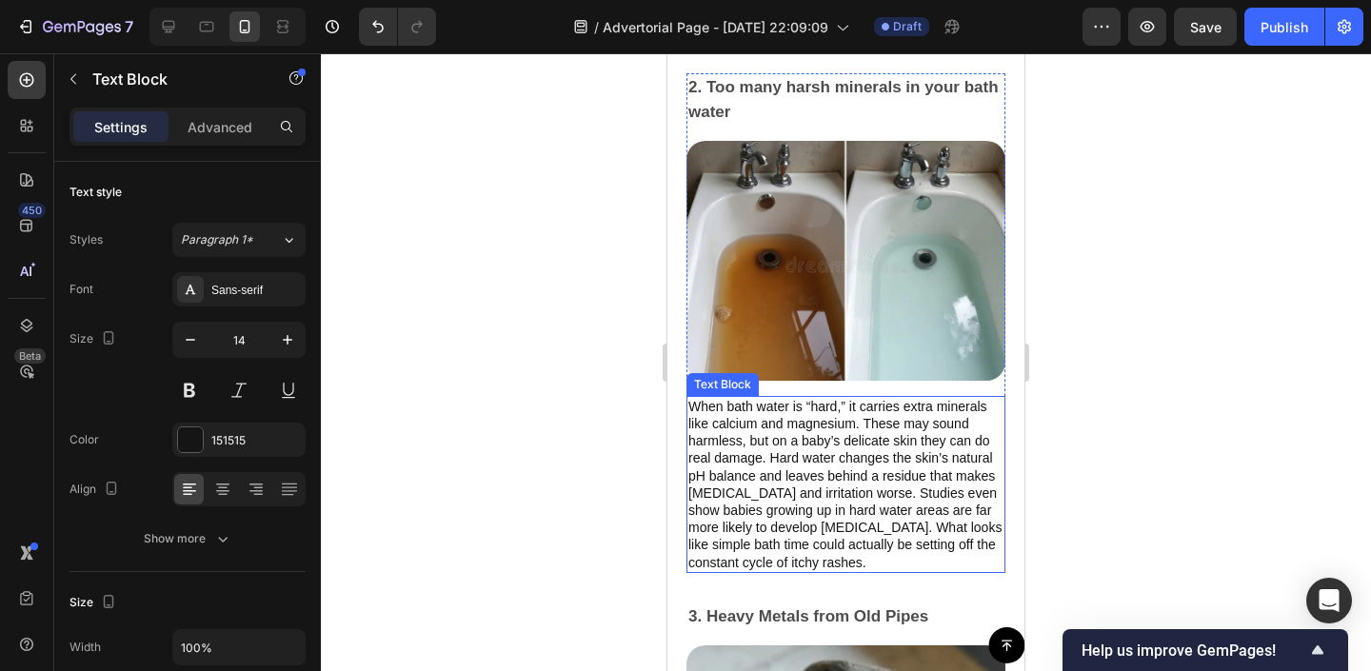
click at [751, 442] on p "When bath water is “hard,” it carries extra minerals like calcium and magnesium…" at bounding box center [845, 484] width 315 height 173
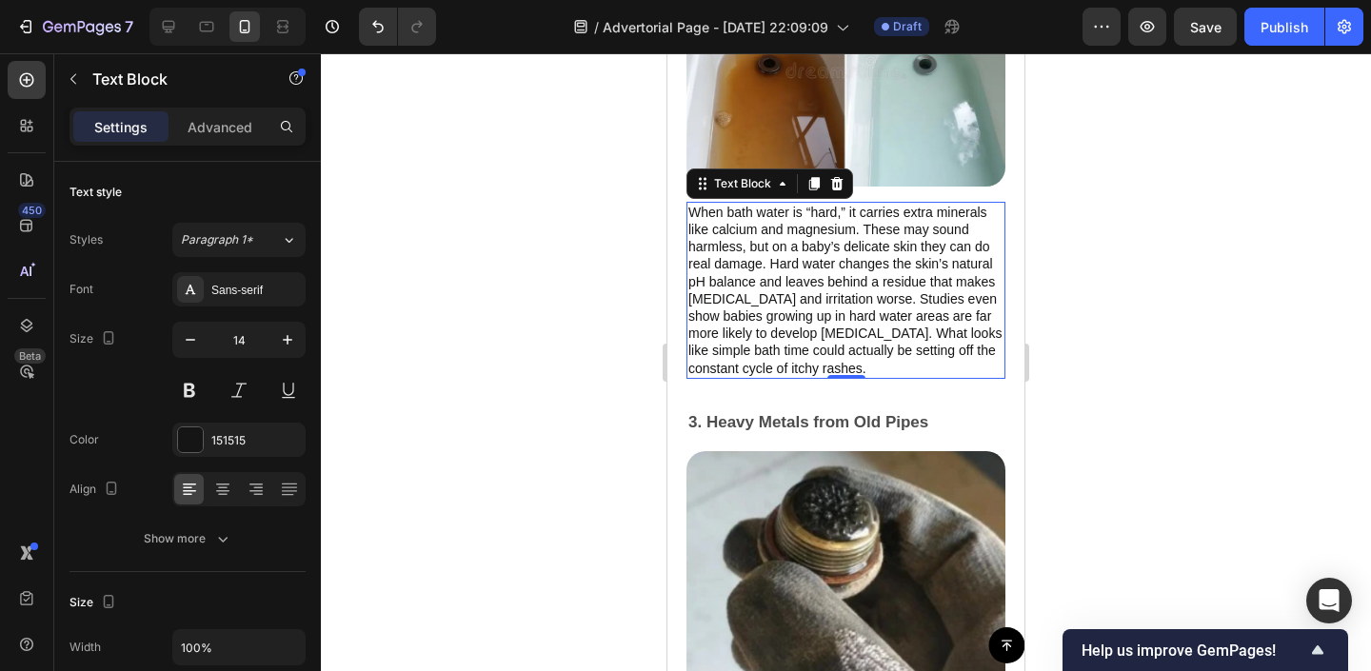
scroll to position [2488, 0]
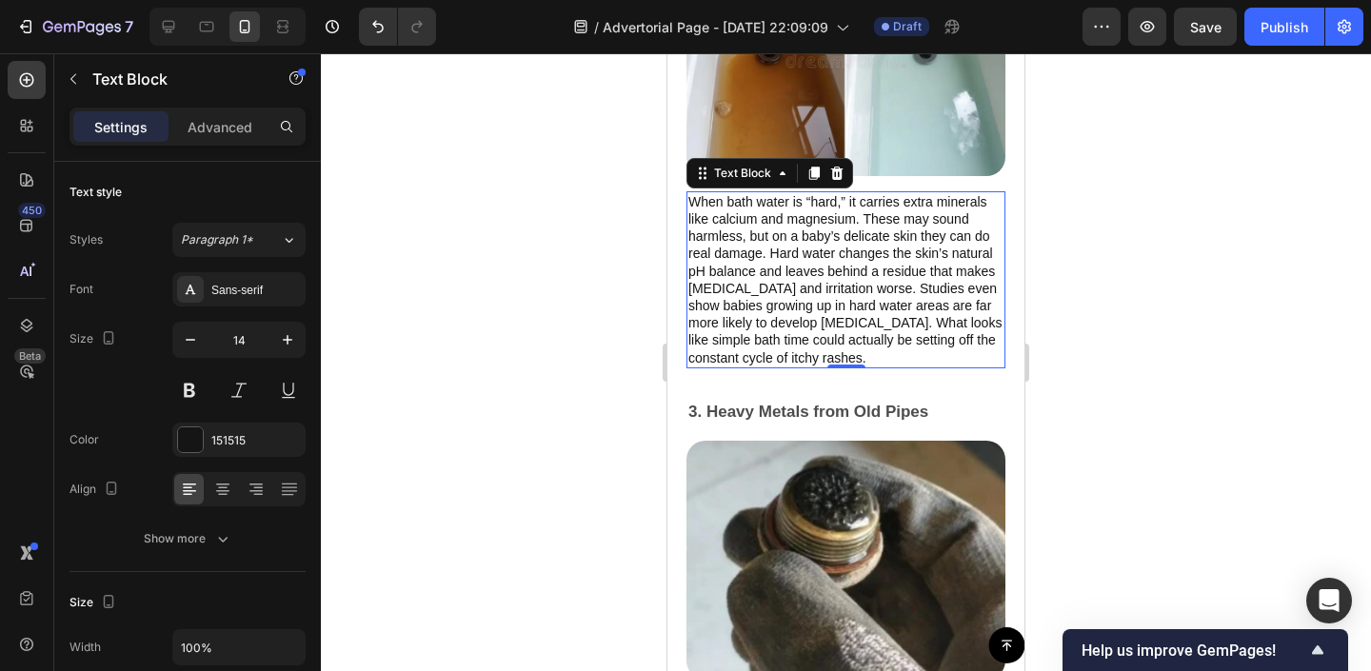
click at [625, 419] on div at bounding box center [846, 362] width 1050 height 618
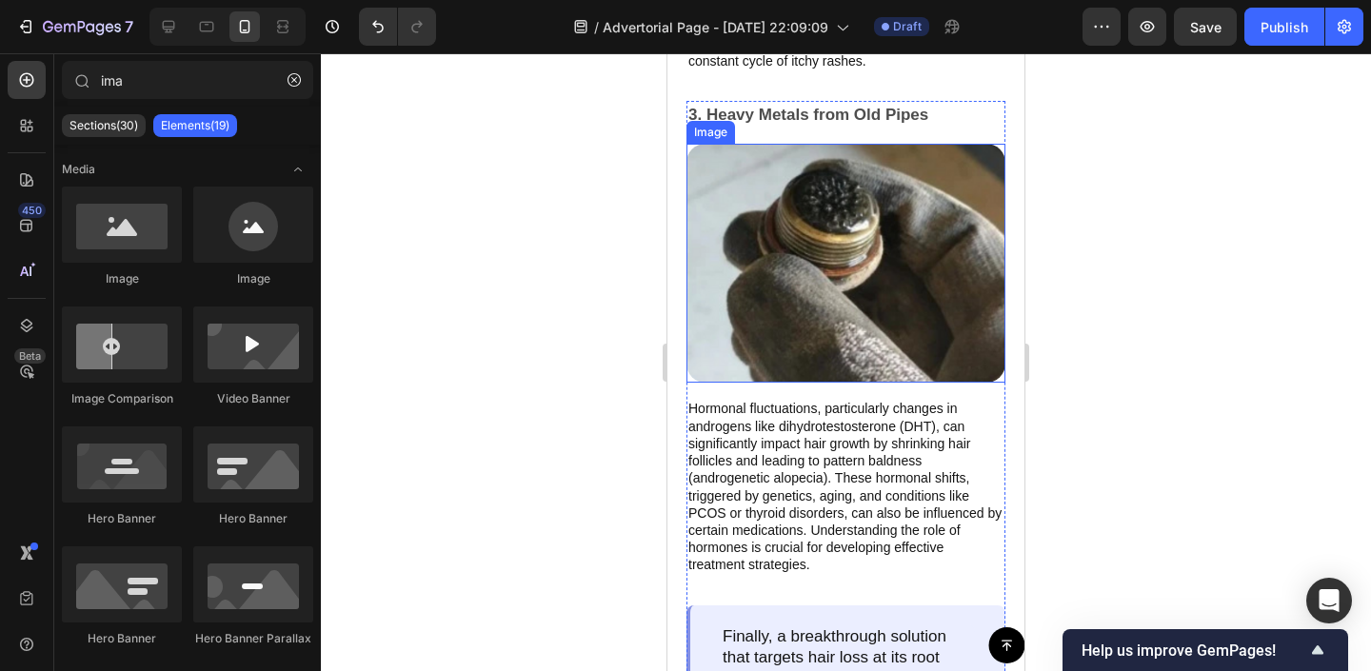
scroll to position [2788, 0]
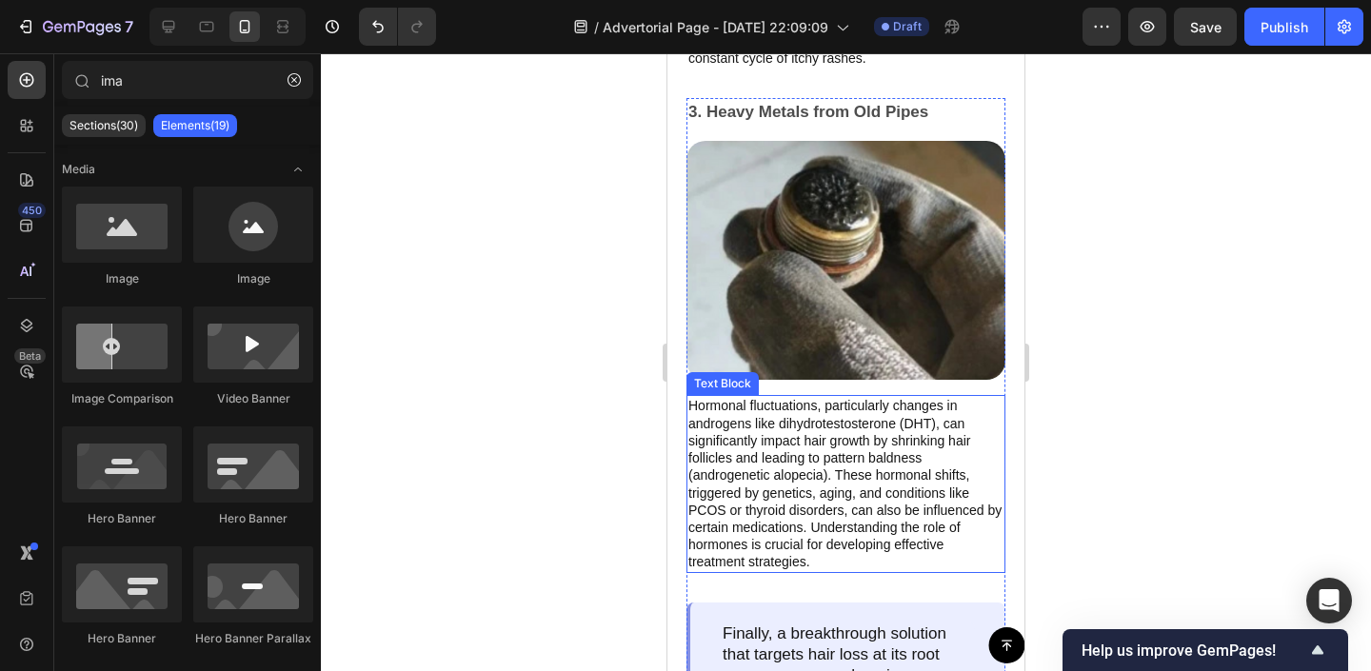
click at [890, 477] on p "Hormonal fluctuations, particularly changes in androgens like dihydrotestostero…" at bounding box center [845, 483] width 315 height 173
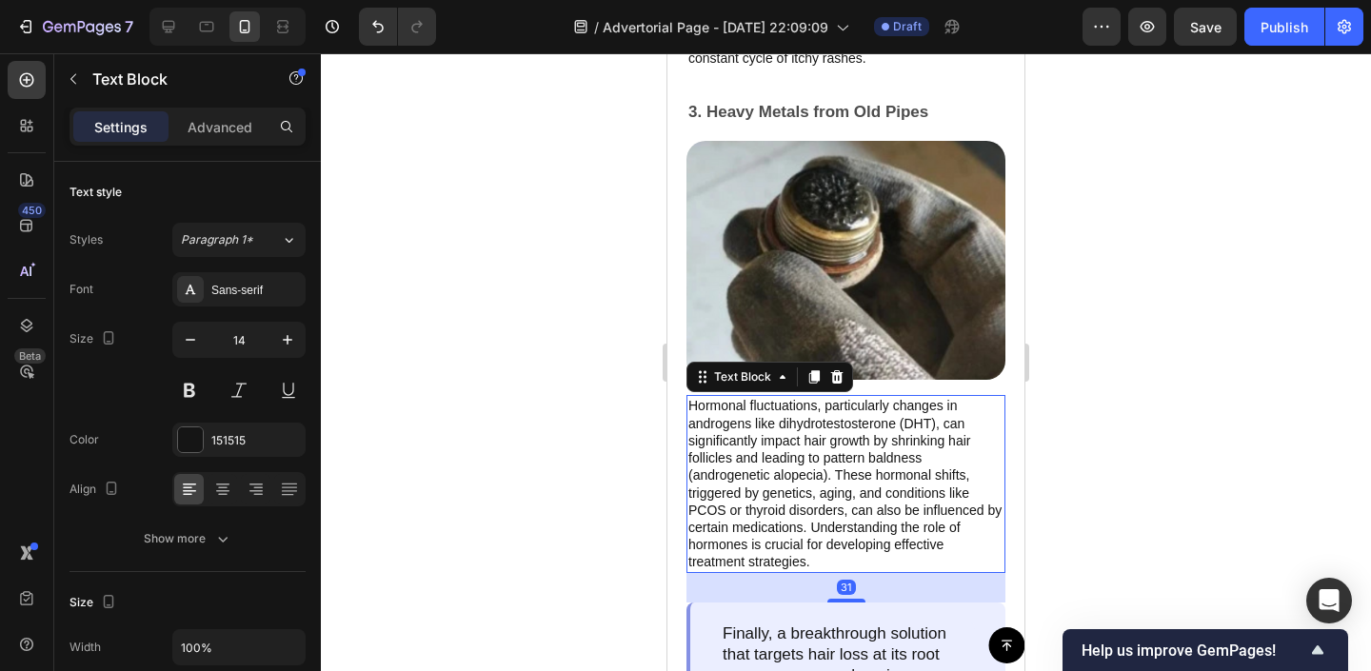
click at [890, 477] on p "Hormonal fluctuations, particularly changes in androgens like dihydrotestostero…" at bounding box center [845, 483] width 315 height 173
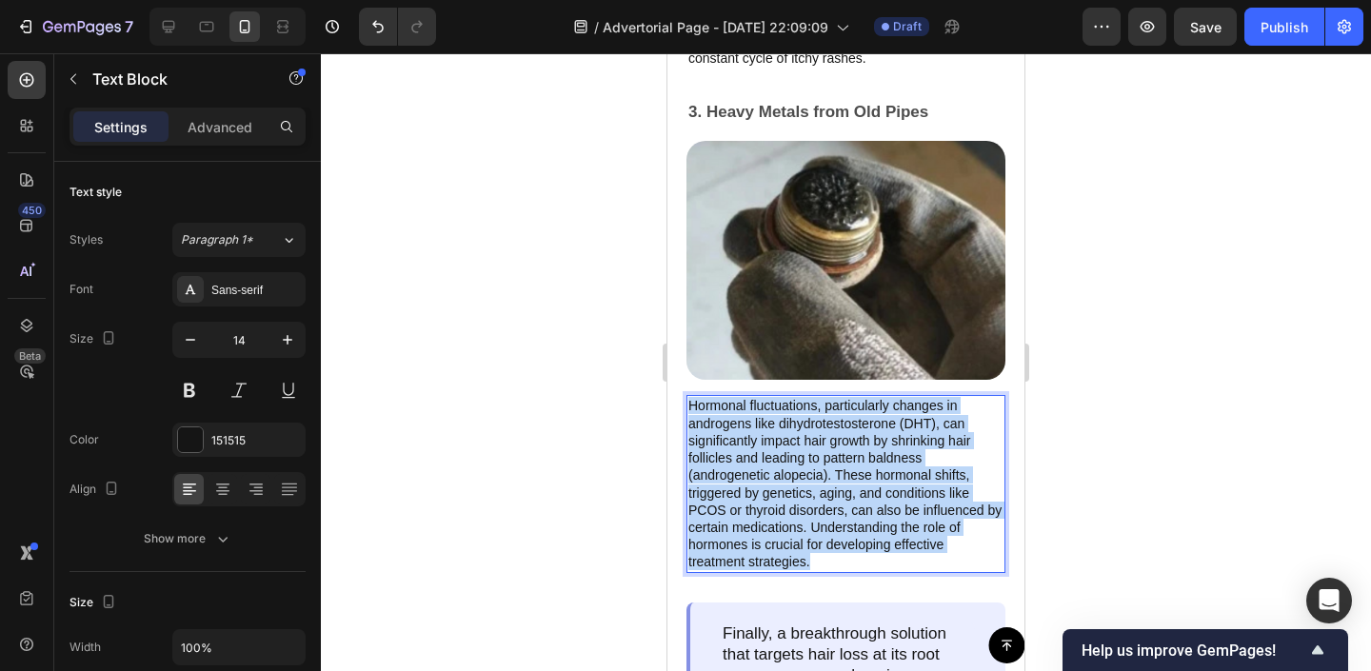
click at [890, 477] on p "Hormonal fluctuations, particularly changes in androgens like dihydrotestostero…" at bounding box center [845, 483] width 315 height 173
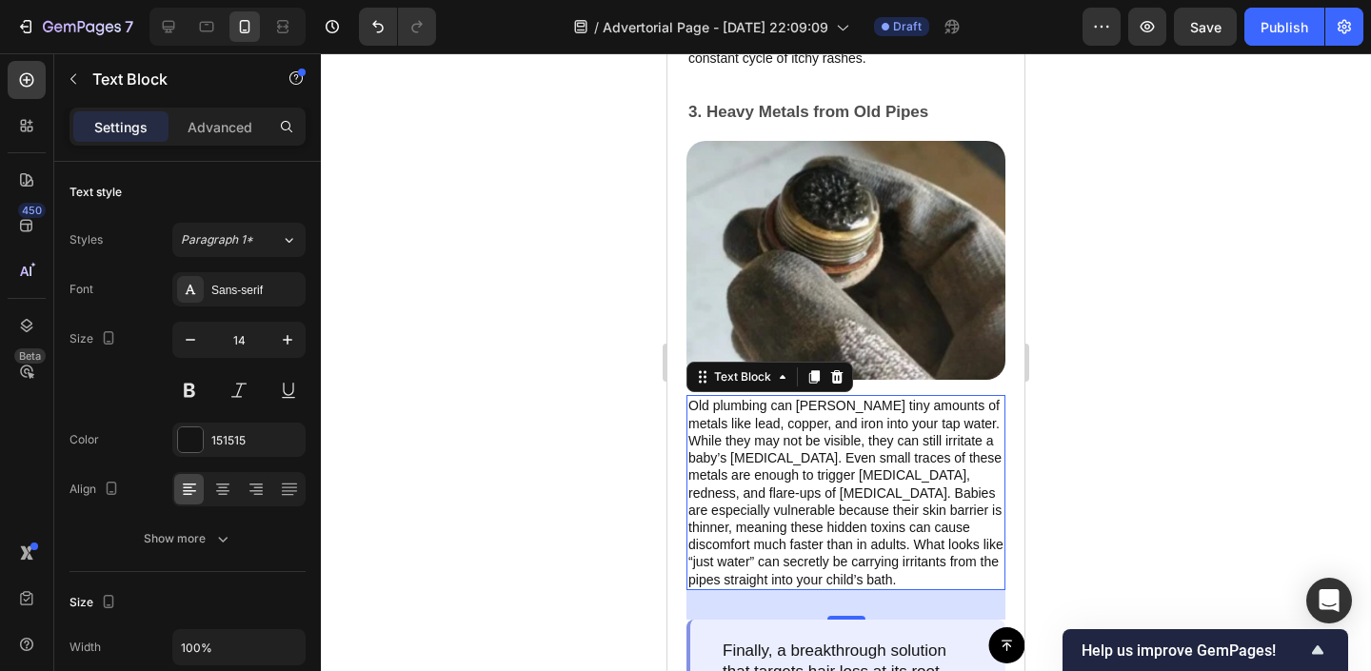
click at [613, 449] on div at bounding box center [846, 362] width 1050 height 618
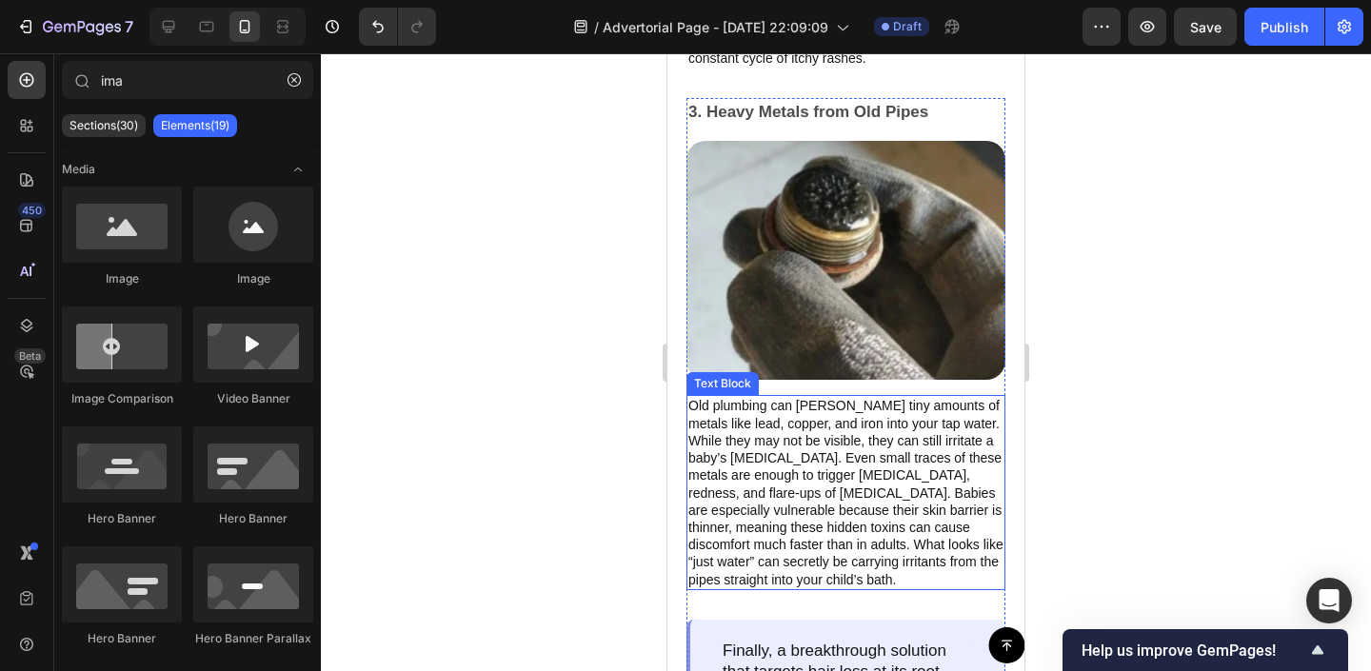
click at [745, 486] on p "Old plumbing can [PERSON_NAME] tiny amounts of metals like lead, copper, and ir…" at bounding box center [845, 492] width 315 height 190
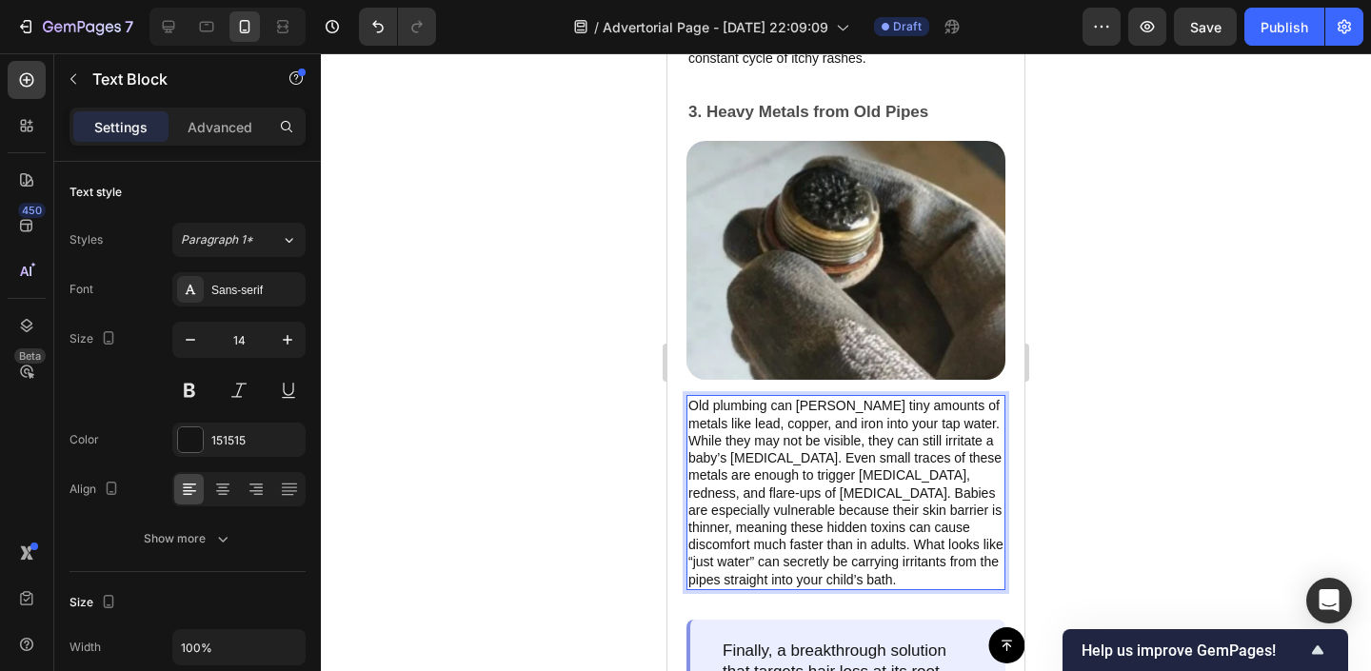
click at [745, 490] on p "Old plumbing can [PERSON_NAME] tiny amounts of metals like lead, copper, and ir…" at bounding box center [845, 492] width 315 height 190
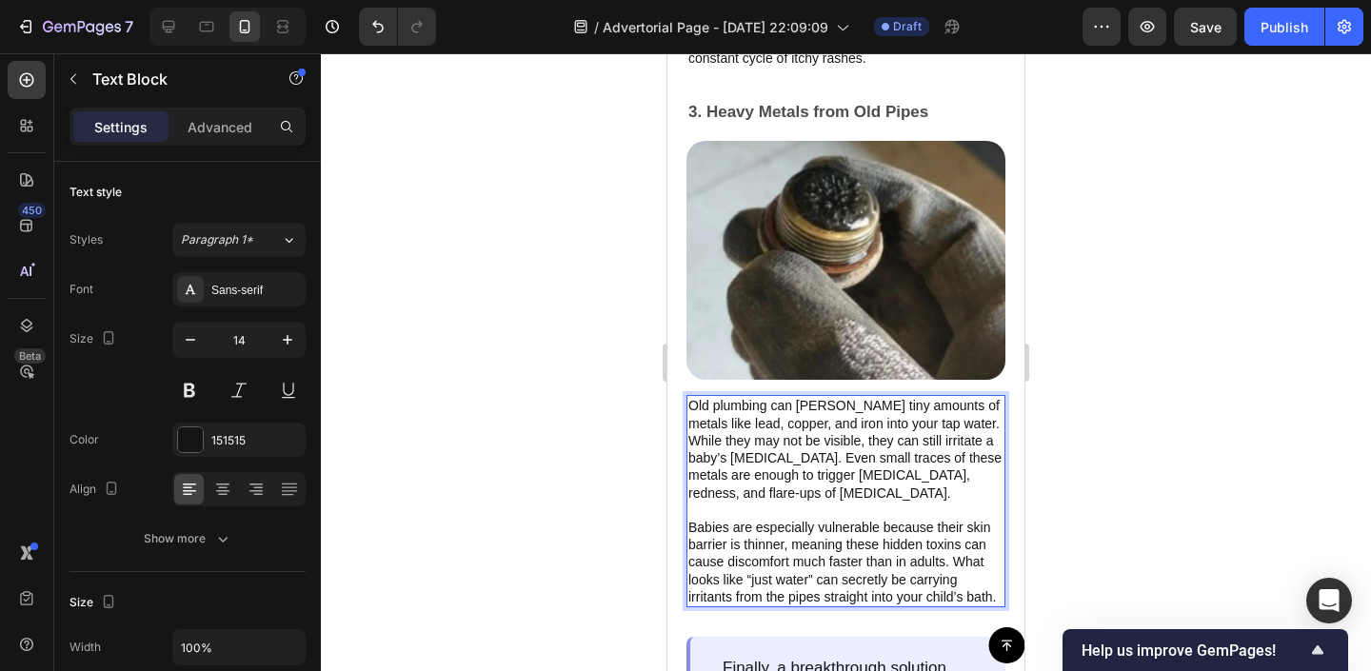
click at [459, 505] on div at bounding box center [846, 362] width 1050 height 618
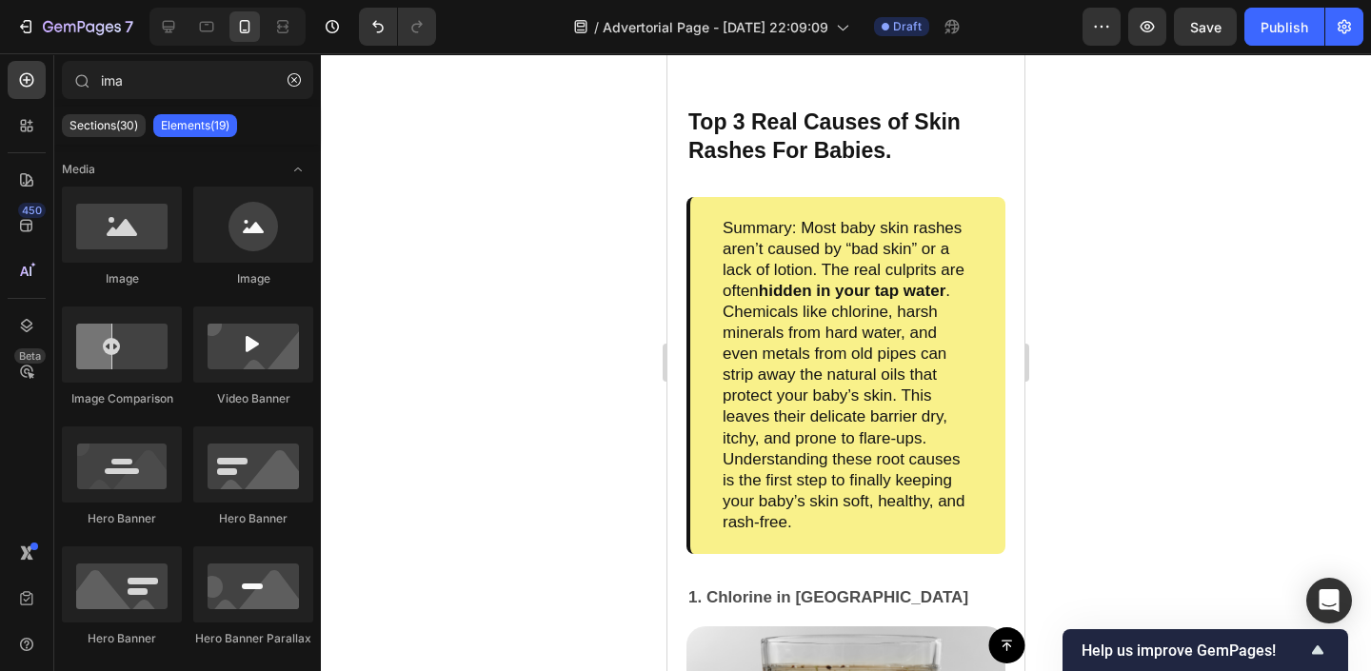
scroll to position [1325, 0]
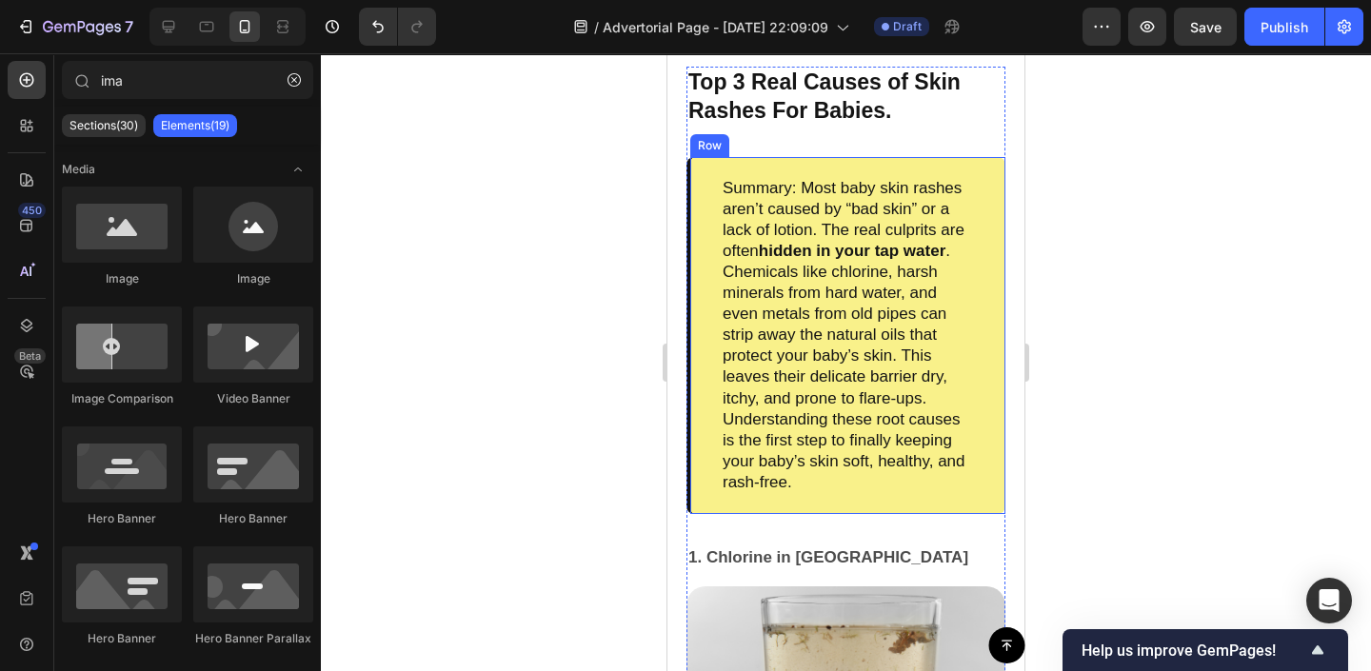
click at [692, 327] on div "Summary: Most baby skin rashes aren’t caused by “bad skin” or a lack of lotion.…" at bounding box center [846, 335] width 319 height 357
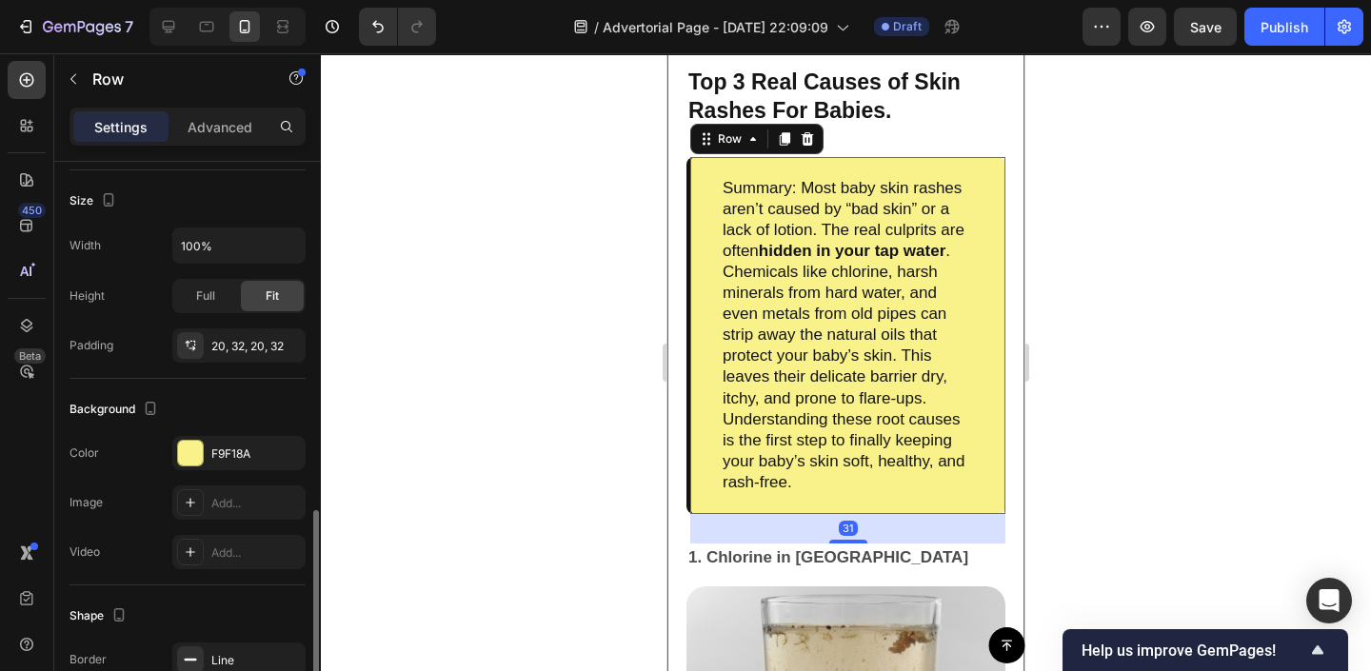
scroll to position [466, 0]
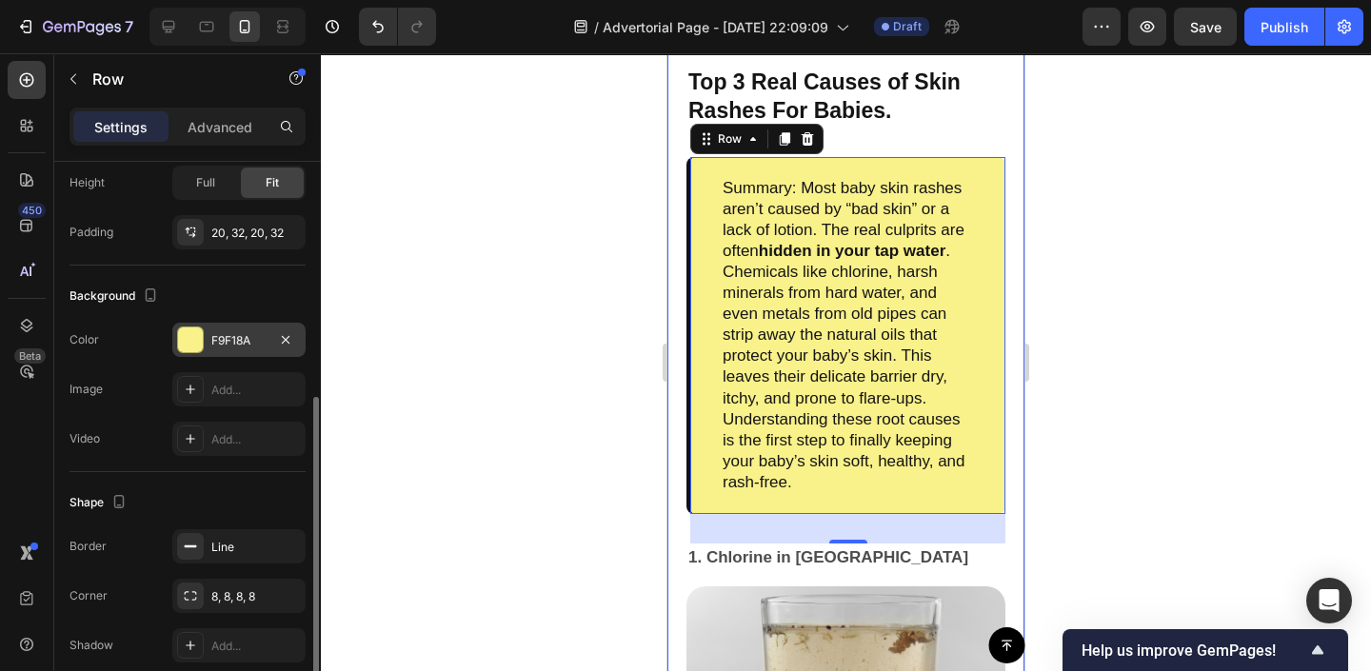
click at [192, 332] on div at bounding box center [190, 340] width 25 height 25
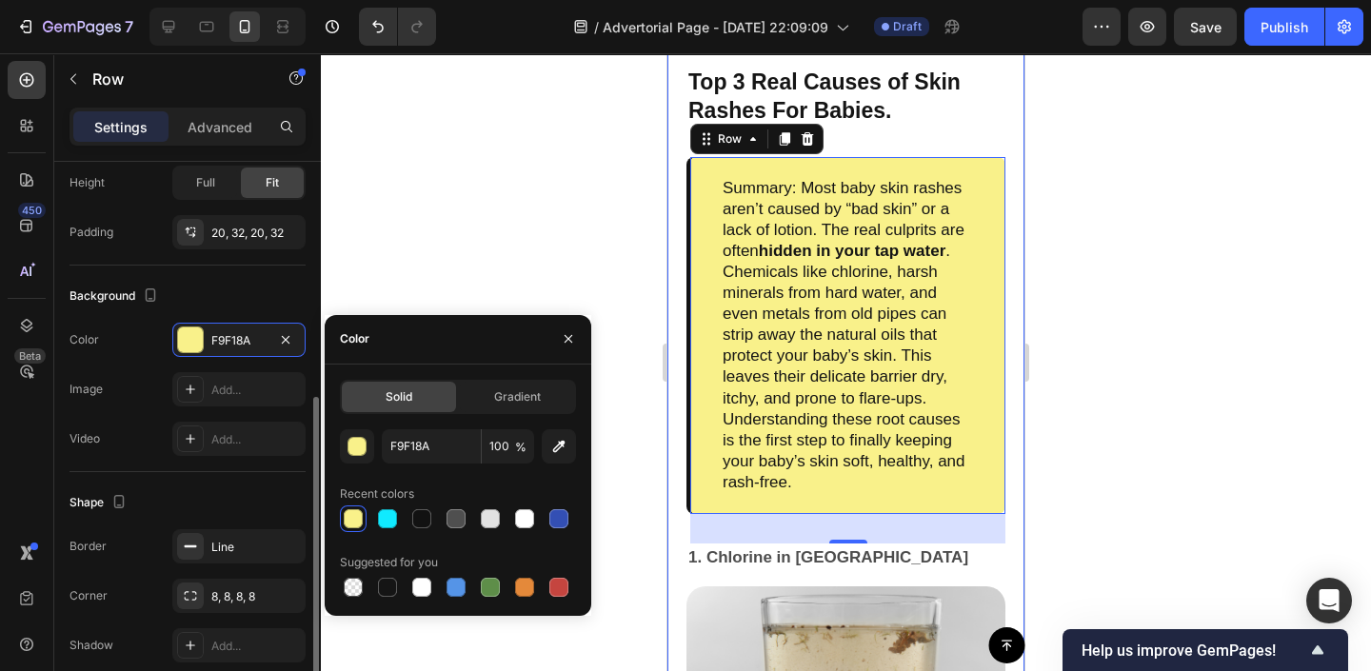
click at [149, 455] on div "Background The changes might be hidden by the video. Color F9F18A Image Add... …" at bounding box center [188, 369] width 236 height 207
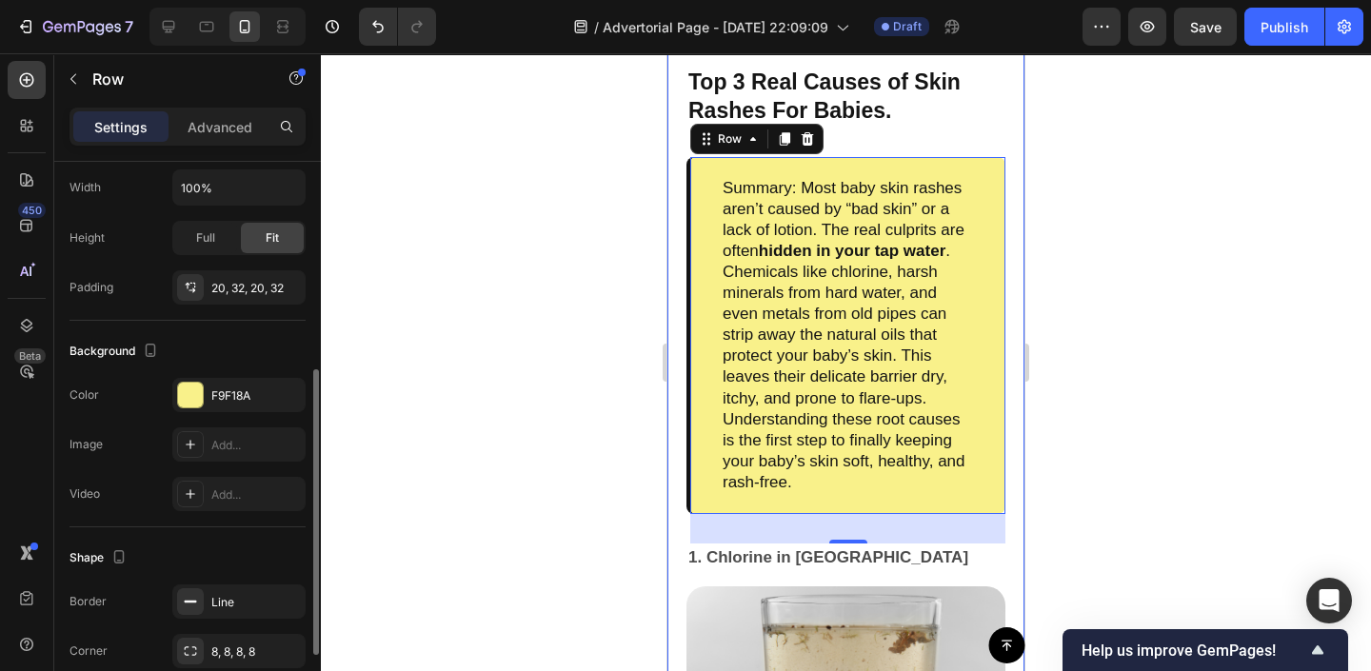
scroll to position [548, 0]
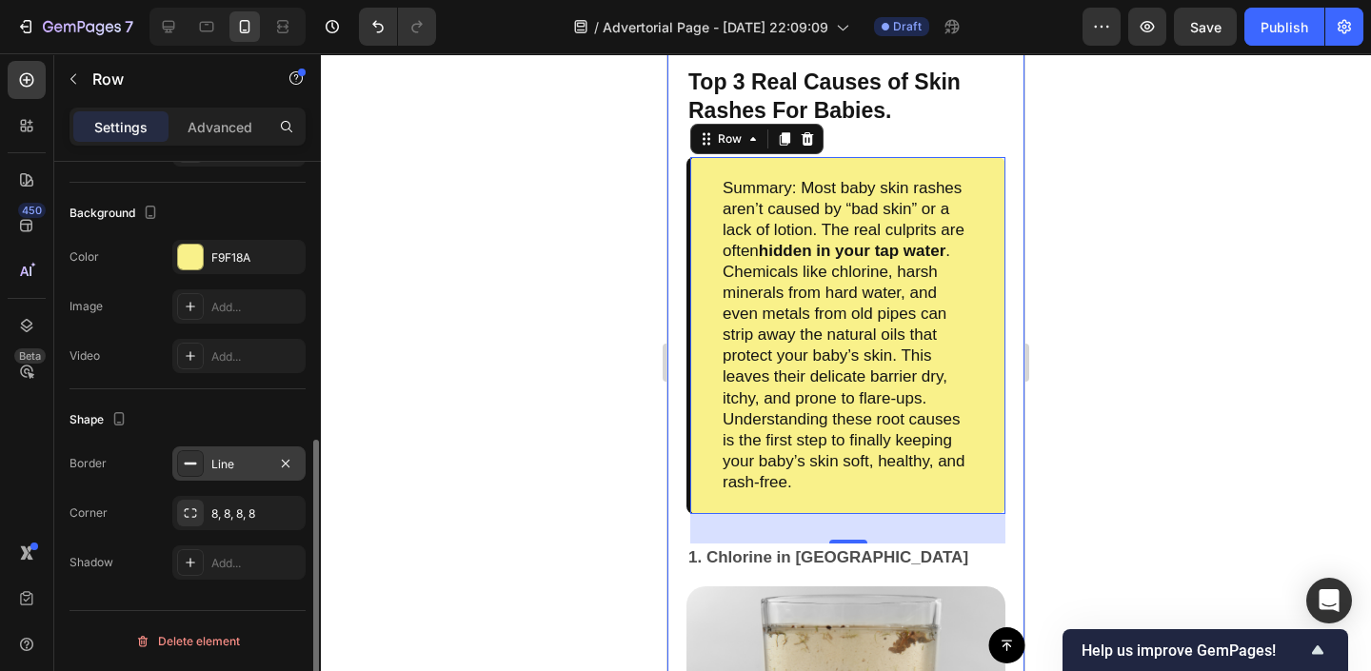
click at [185, 462] on icon at bounding box center [190, 463] width 15 height 15
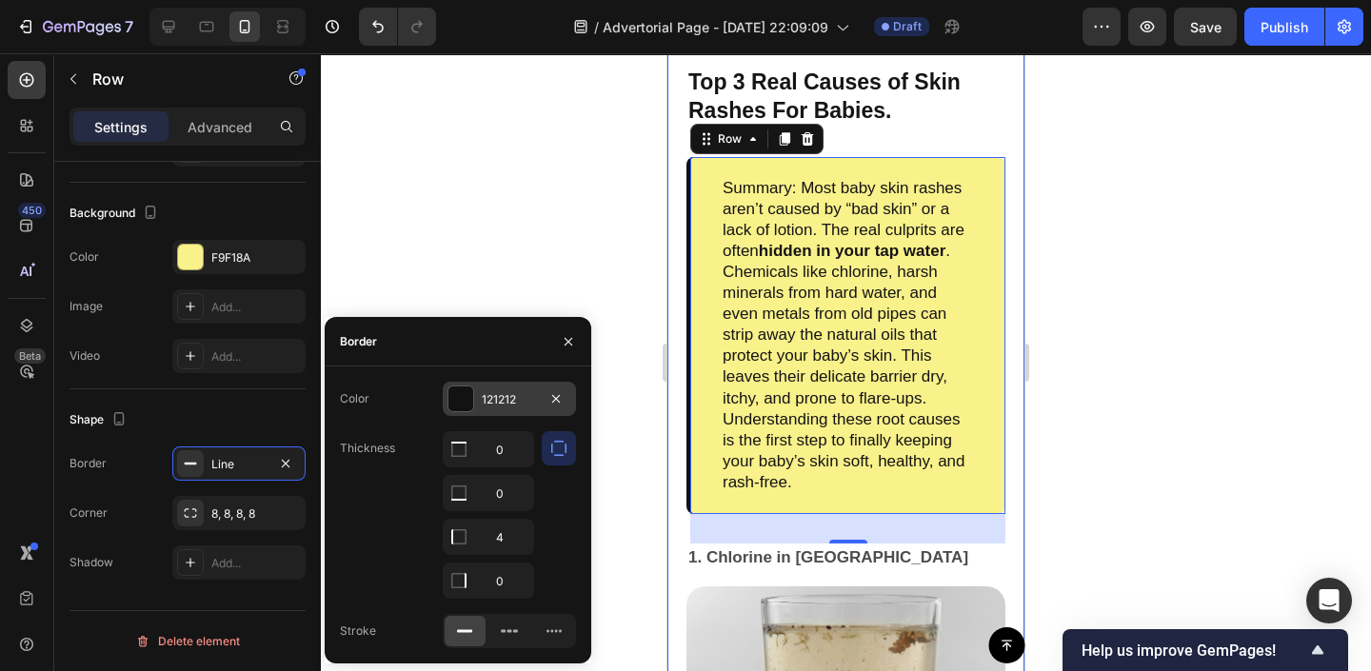
click at [450, 410] on div at bounding box center [460, 399] width 25 height 25
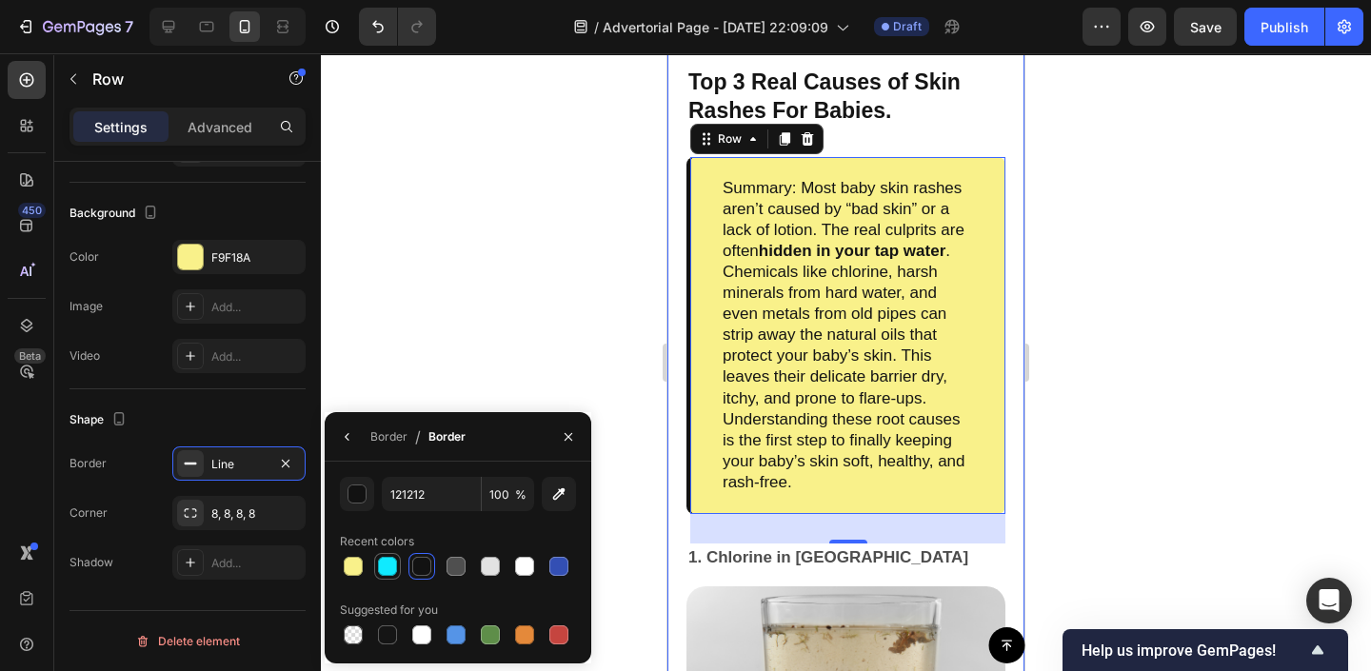
click at [380, 576] on div at bounding box center [387, 566] width 23 height 23
click at [417, 575] on div at bounding box center [421, 566] width 19 height 19
type input "121212"
click at [464, 184] on div at bounding box center [846, 362] width 1050 height 618
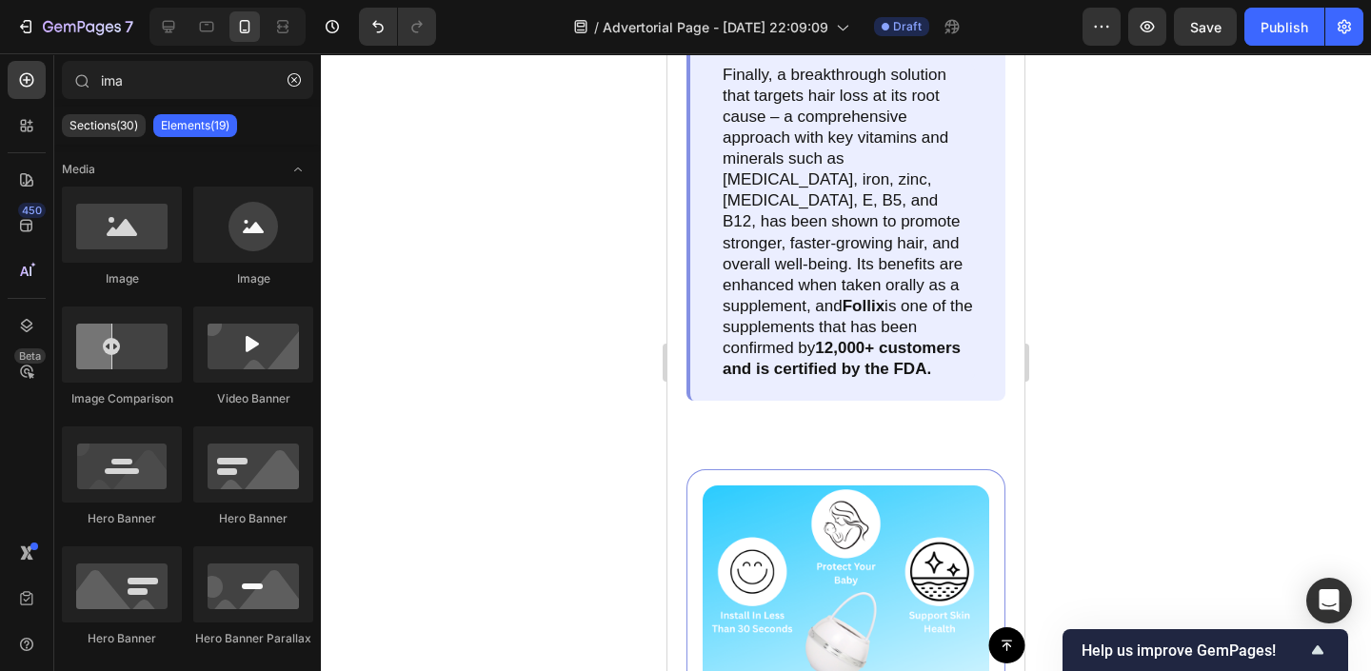
scroll to position [3385, 0]
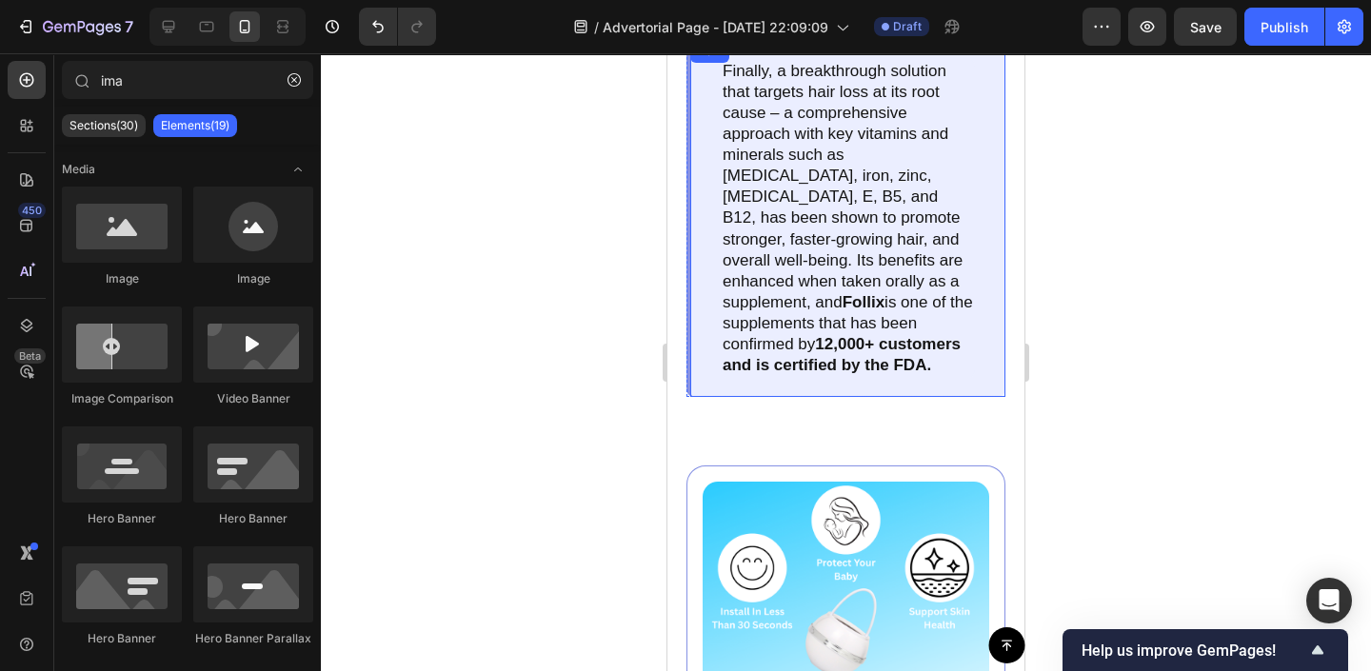
click at [700, 230] on div "Finally, a breakthrough solution that targets hair loss at its root cause – a c…" at bounding box center [846, 218] width 319 height 357
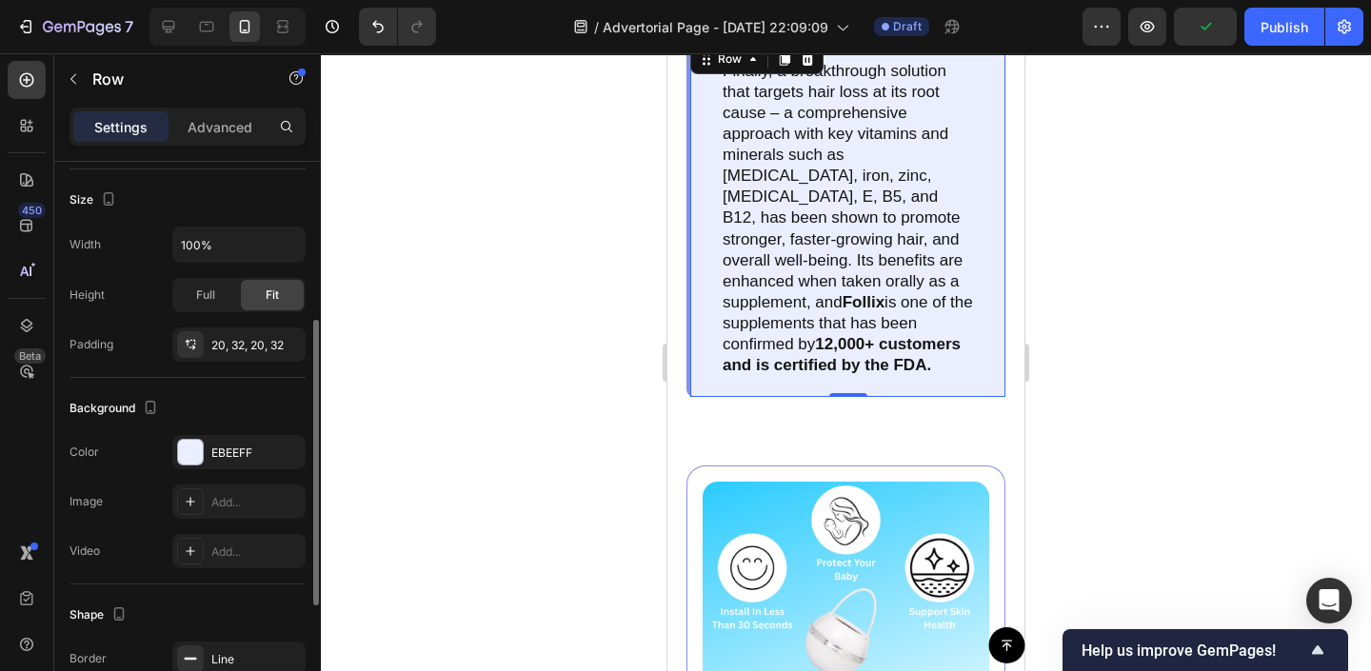
scroll to position [360, 0]
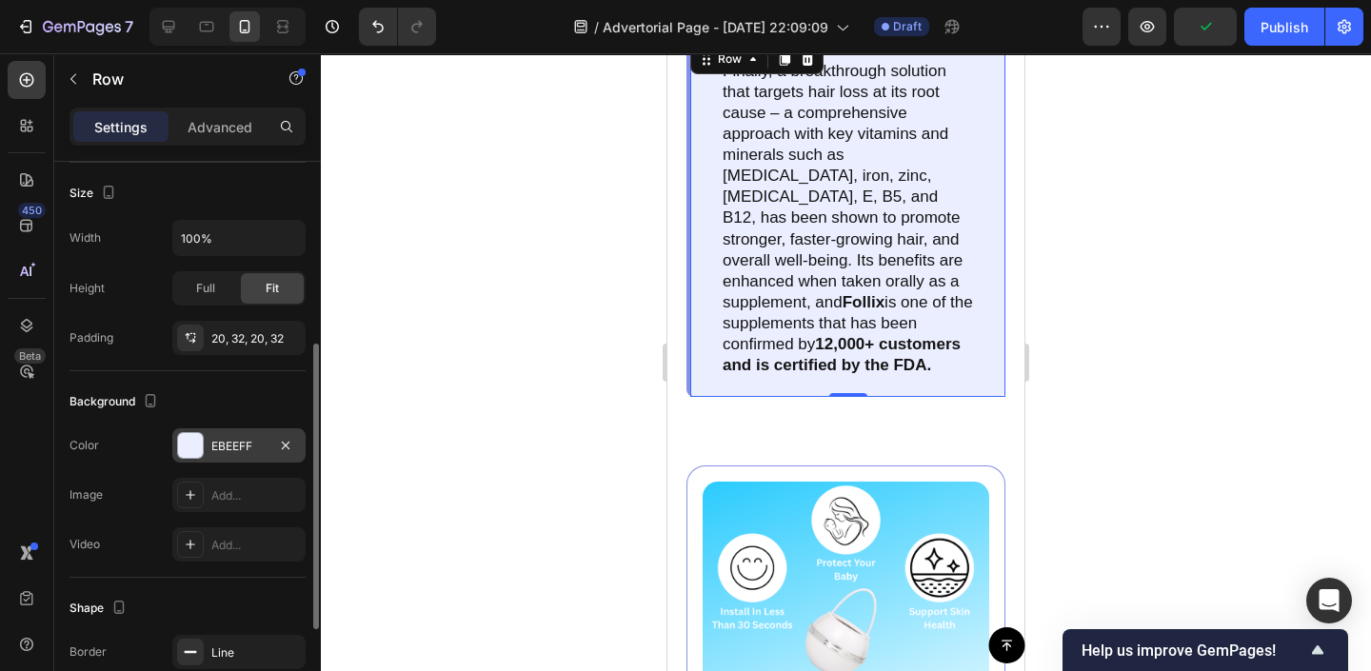
click at [213, 438] on div "EBEEFF" at bounding box center [238, 446] width 55 height 17
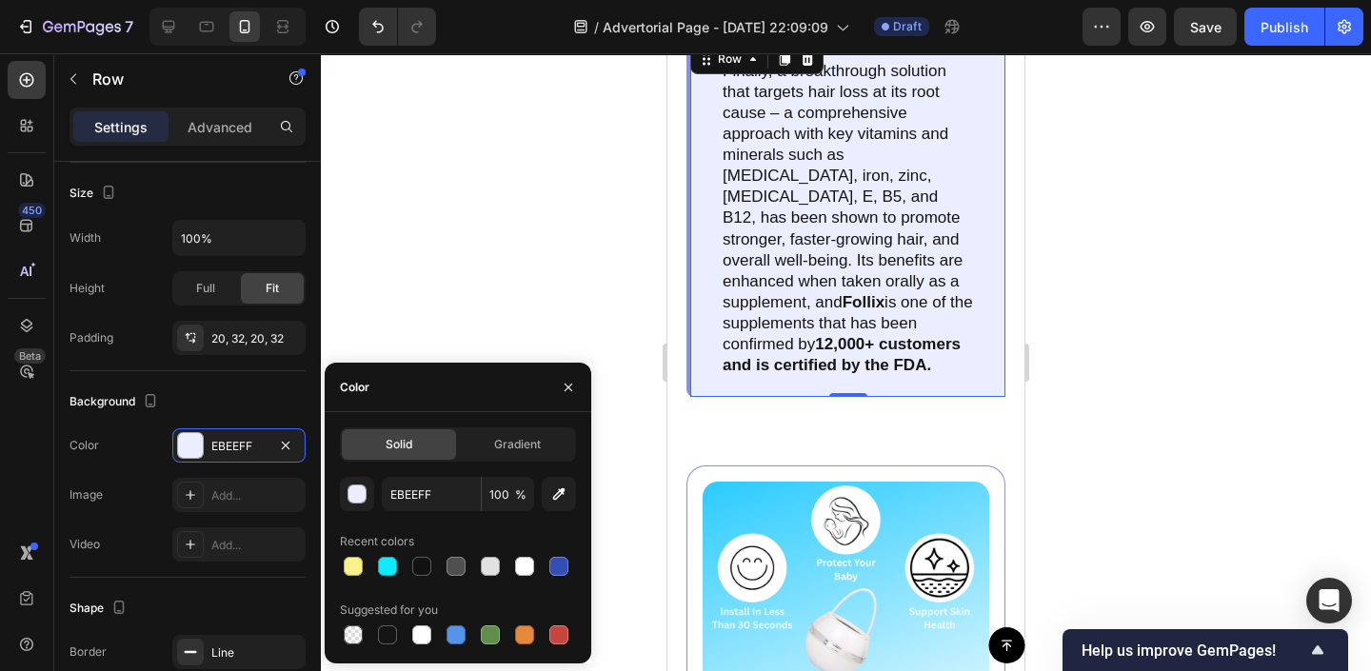
click at [367, 570] on div at bounding box center [458, 566] width 236 height 27
click at [347, 569] on div at bounding box center [353, 566] width 19 height 19
type input "F9F18A"
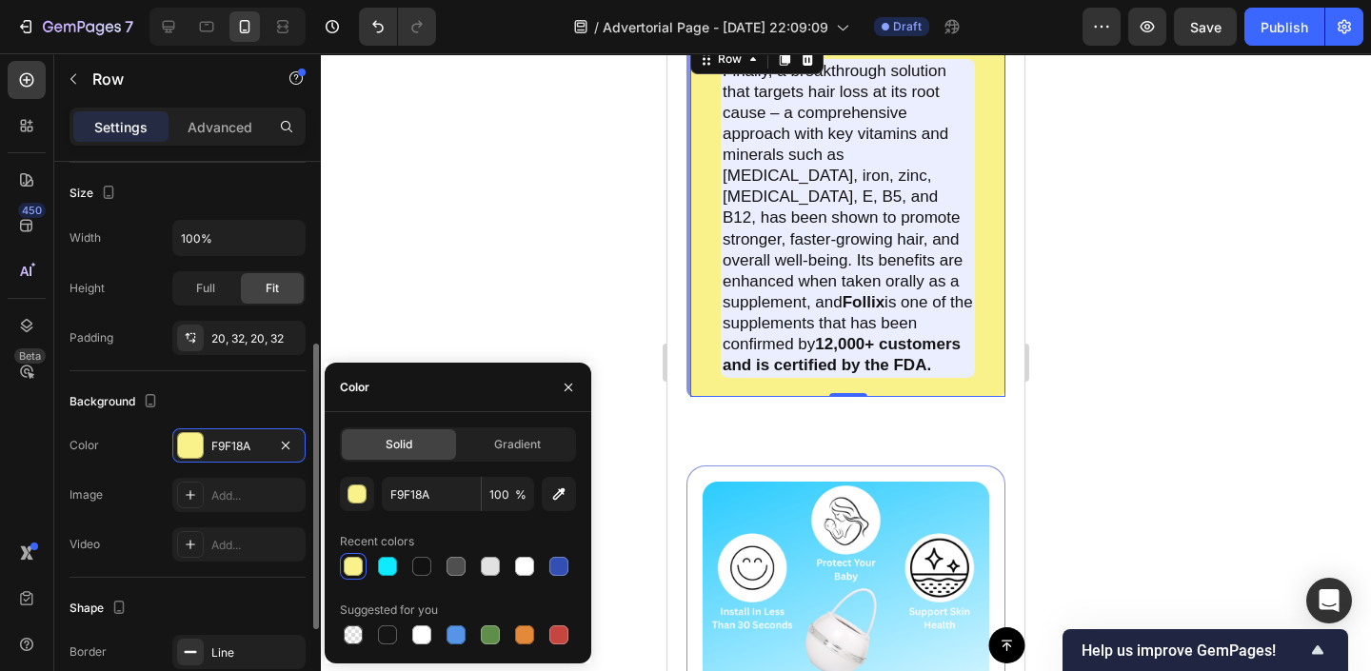
click at [93, 461] on div "Color F9F18A" at bounding box center [188, 445] width 236 height 34
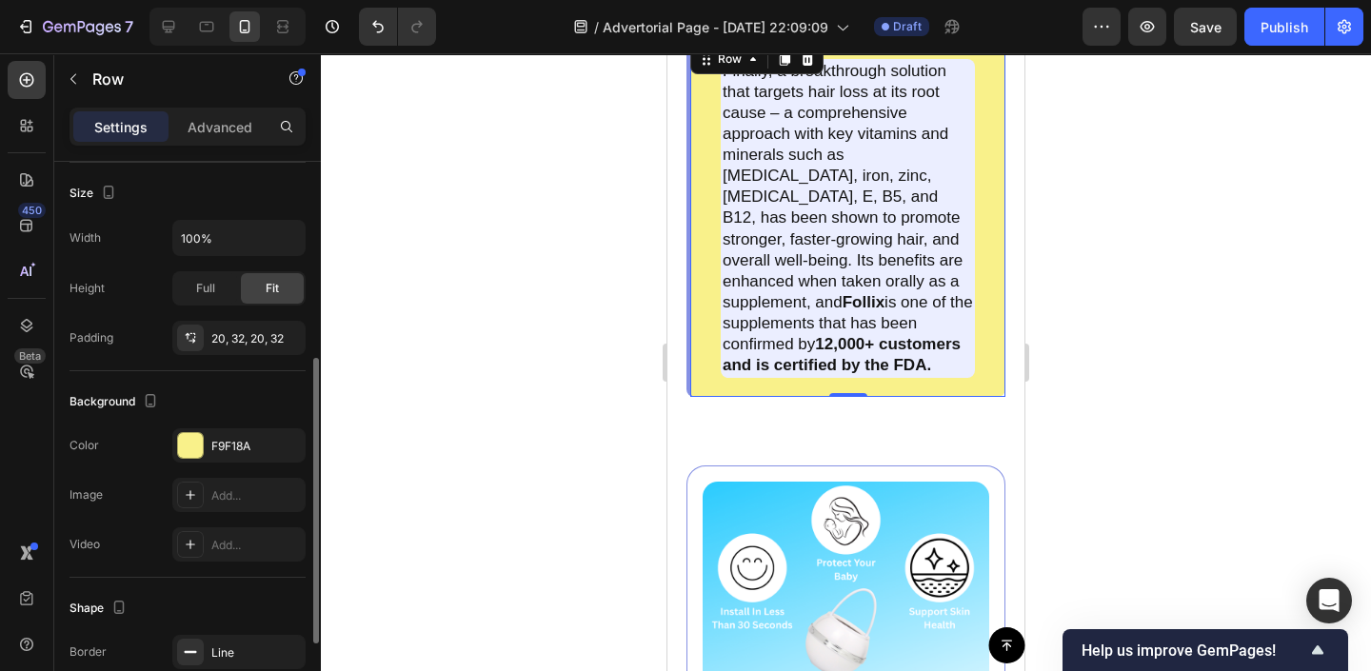
scroll to position [548, 0]
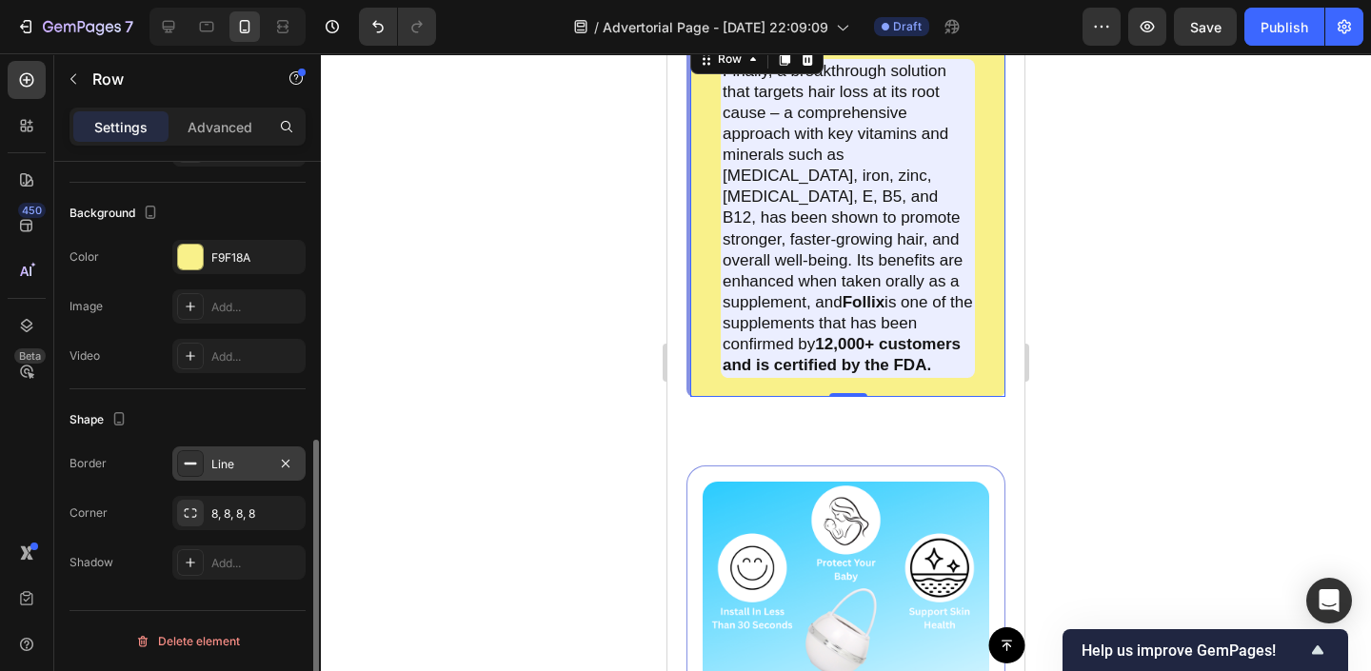
click at [186, 464] on rect at bounding box center [191, 464] width 12 height 2
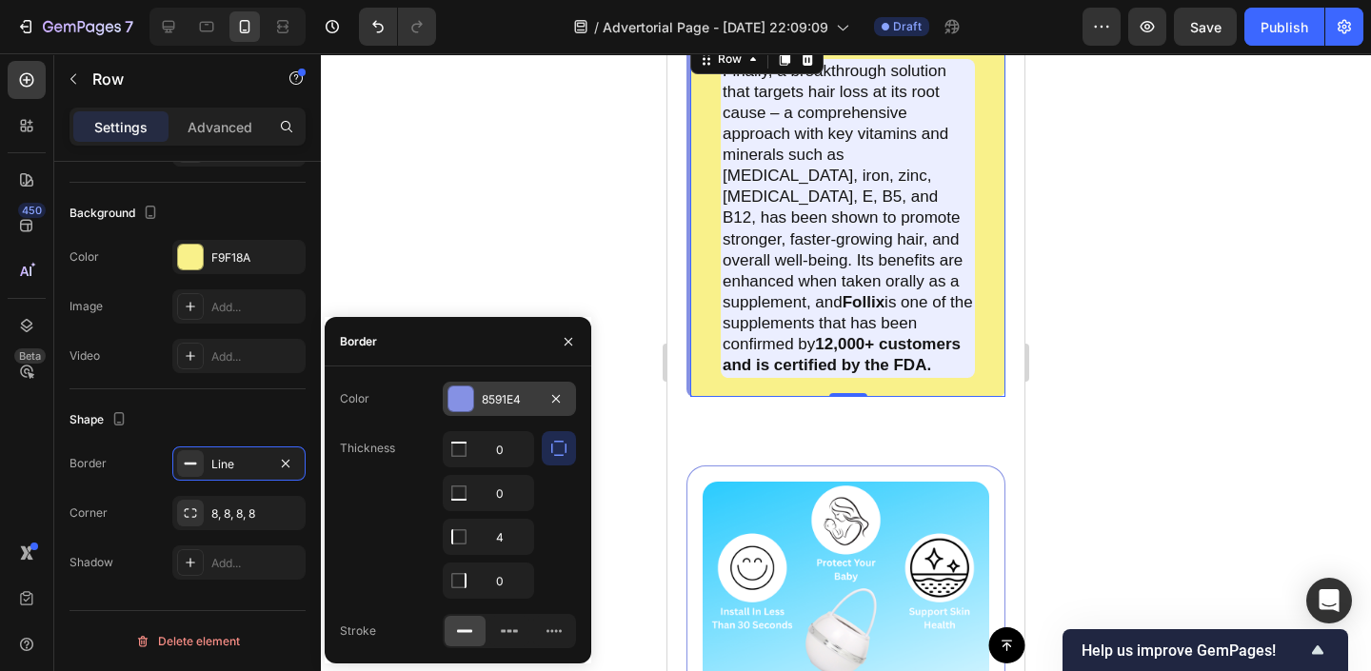
click at [460, 387] on div at bounding box center [460, 399] width 25 height 25
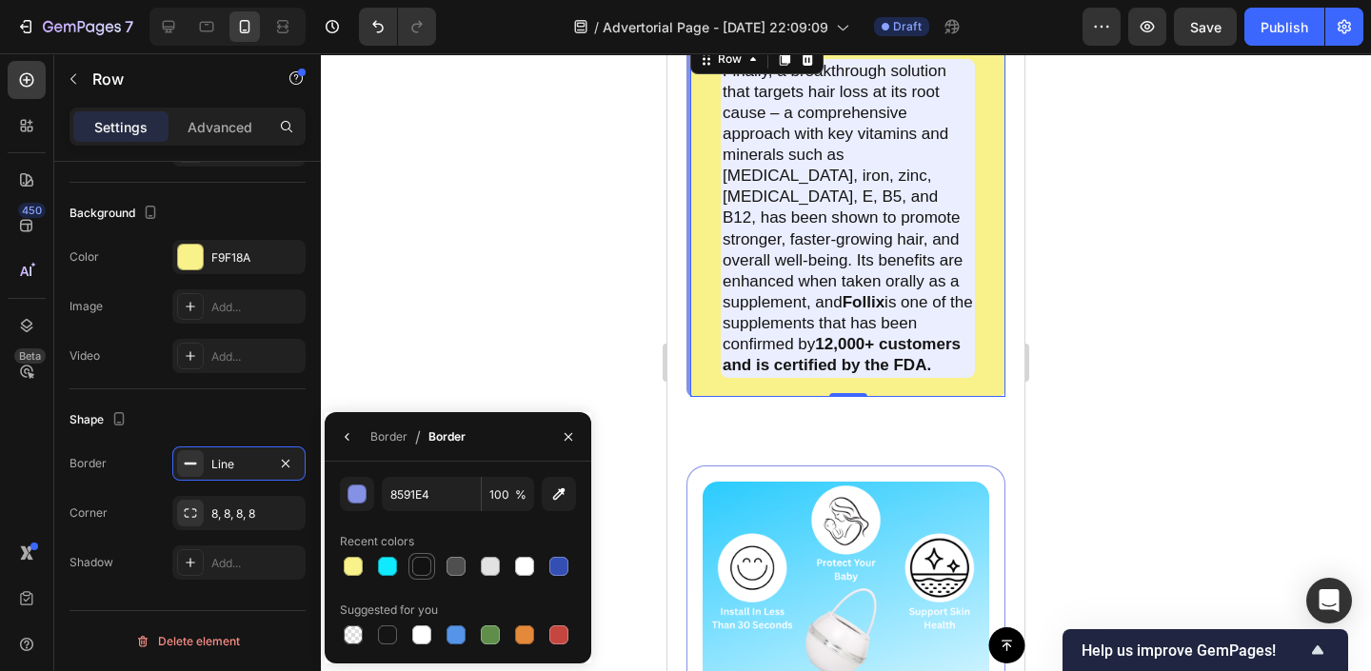
click at [420, 567] on div at bounding box center [421, 566] width 19 height 19
type input "121212"
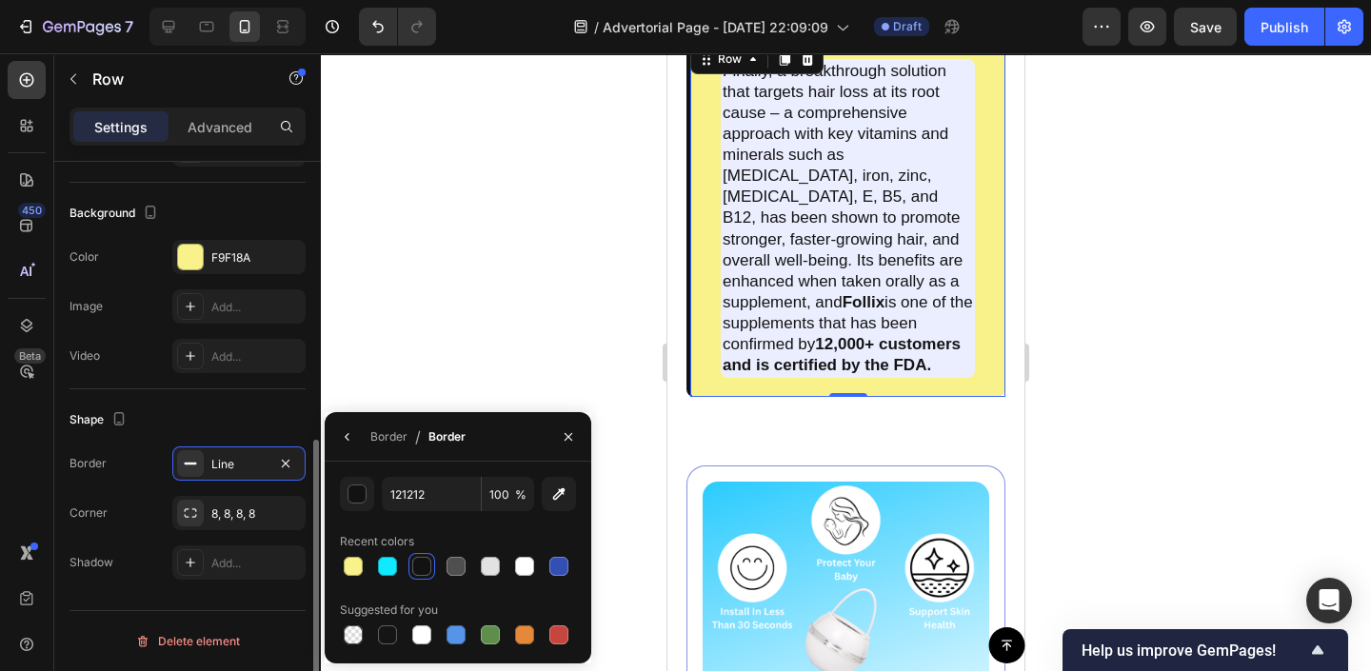
click at [168, 391] on div "Shape Border Line Corner 8, 8, 8, 8 Shadow Add..." at bounding box center [188, 492] width 236 height 206
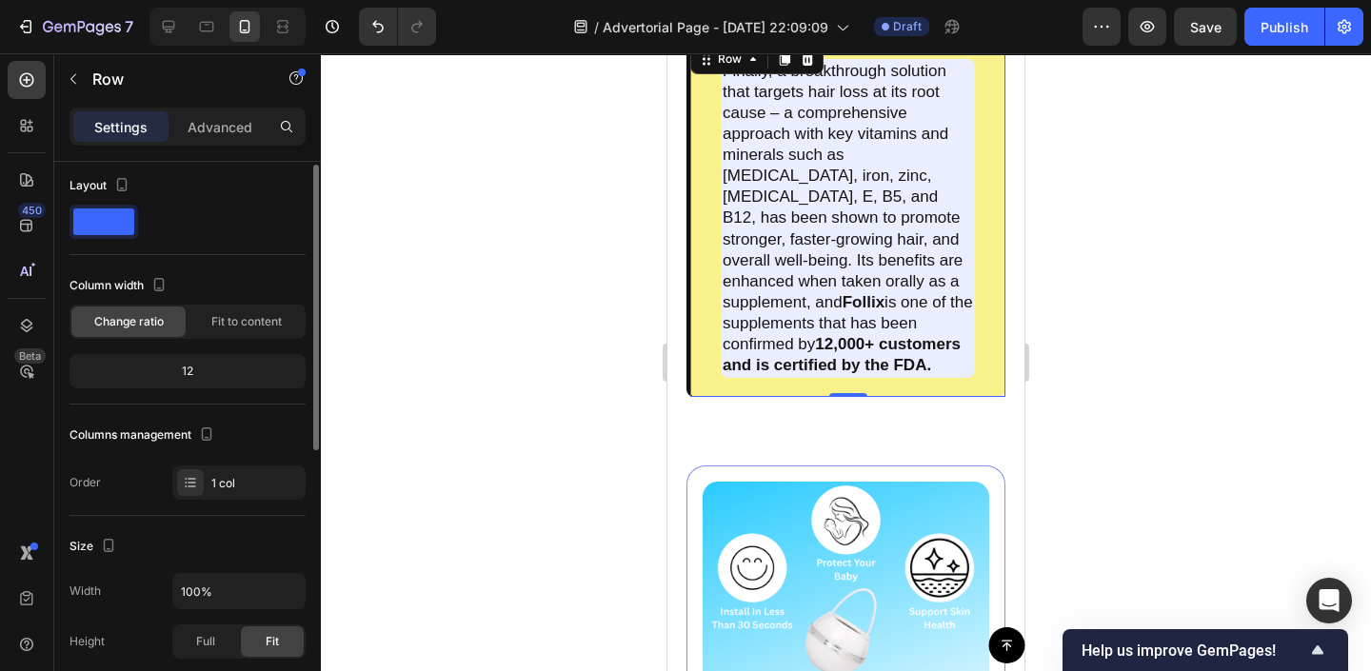
scroll to position [0, 0]
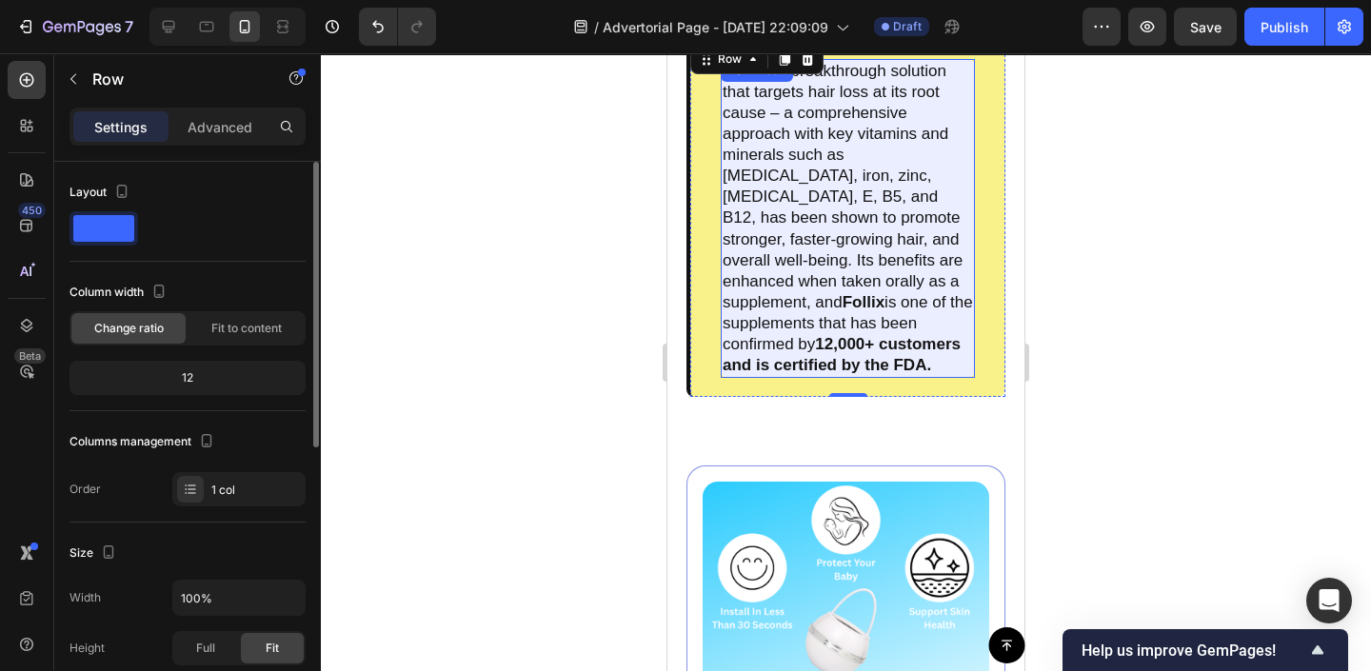
click at [874, 127] on p "Finally, a breakthrough solution that targets hair loss at its root cause – a c…" at bounding box center [848, 218] width 250 height 315
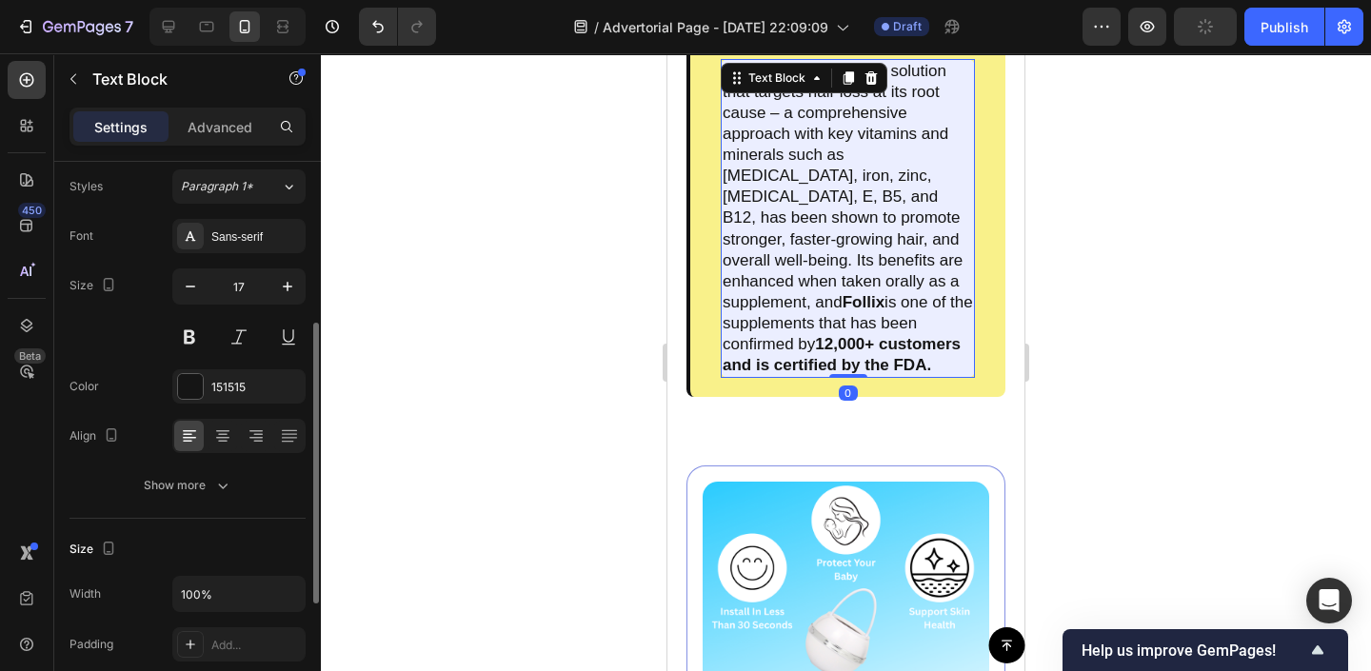
scroll to position [263, 0]
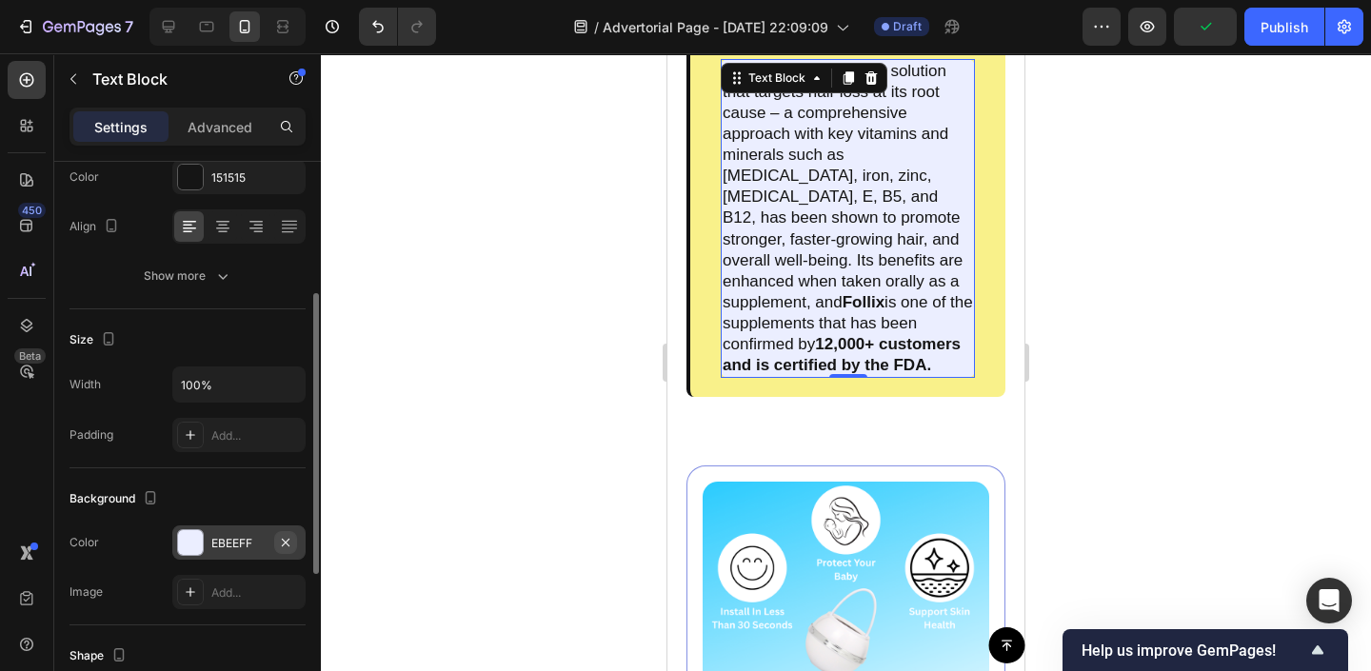
click at [282, 548] on icon "button" at bounding box center [285, 542] width 15 height 15
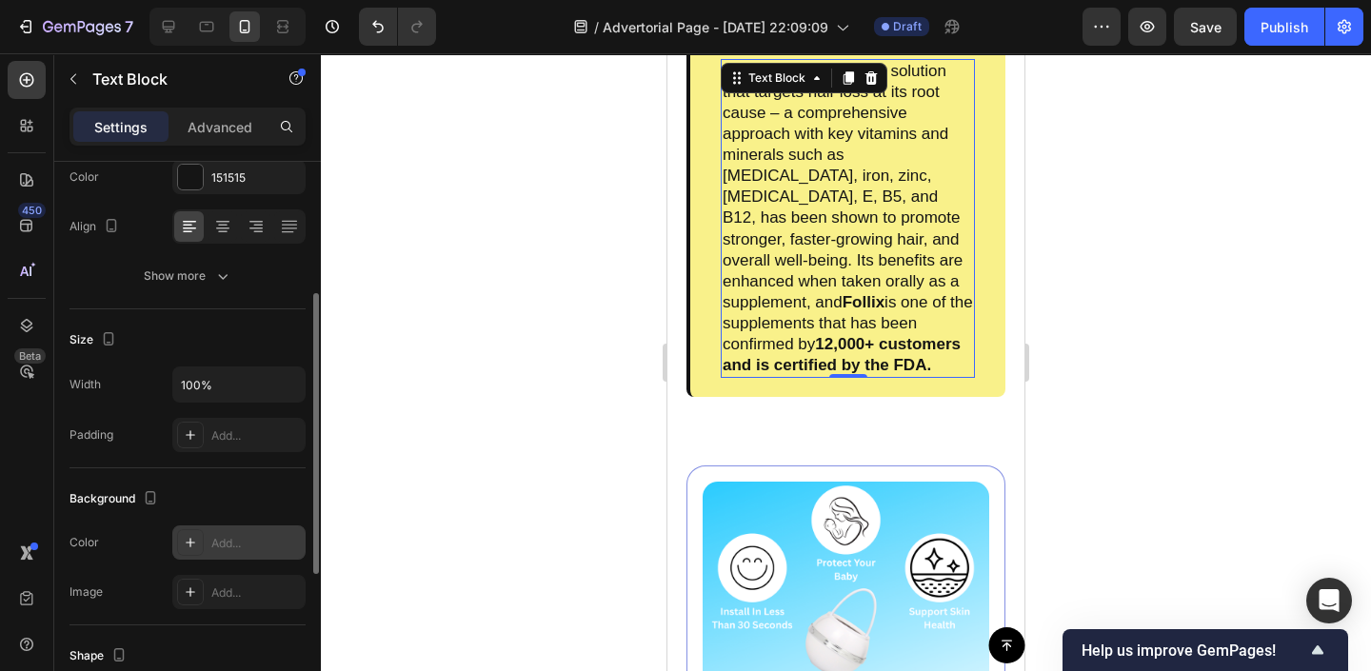
click at [548, 201] on div at bounding box center [846, 362] width 1050 height 618
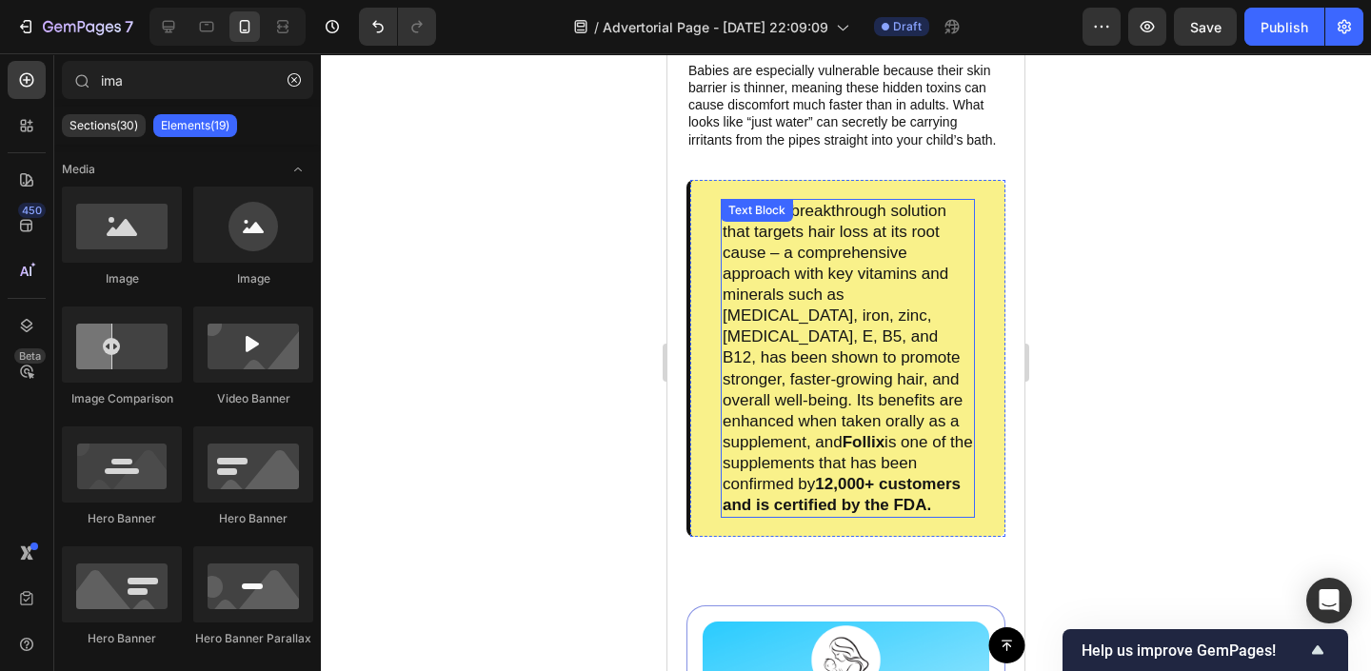
scroll to position [3255, 0]
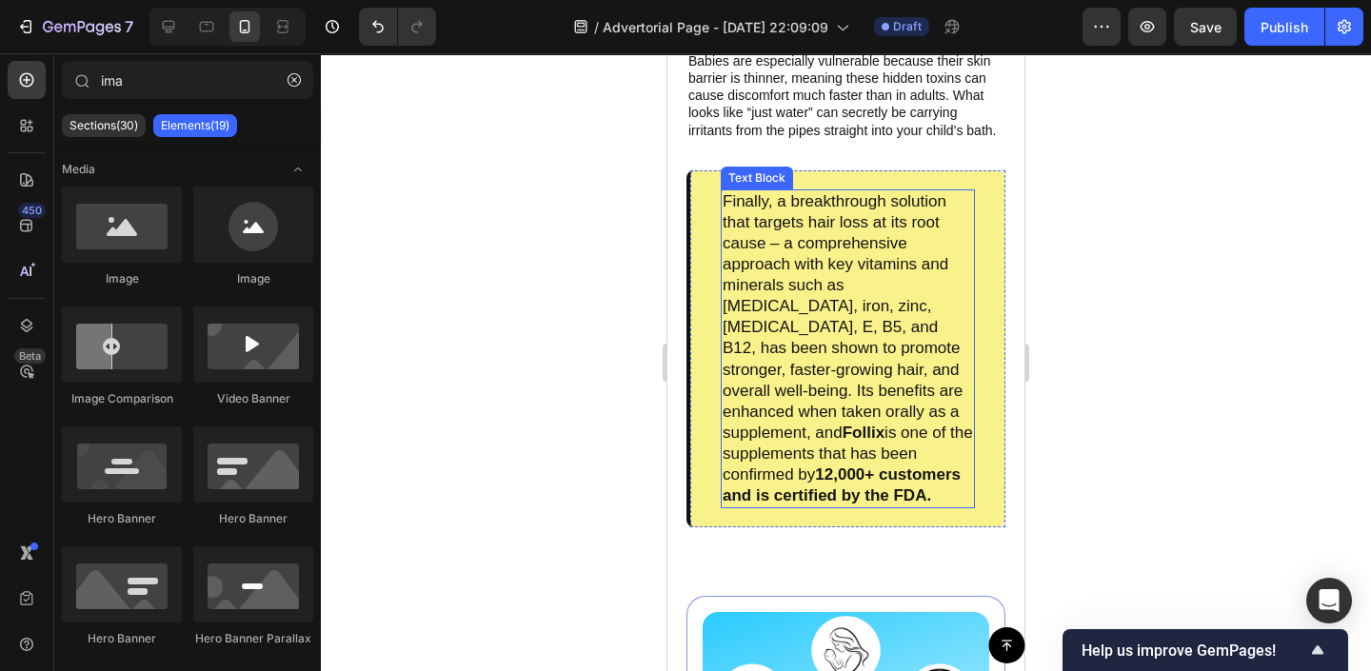
click at [769, 368] on p "Finally, a breakthrough solution that targets hair loss at its root cause – a c…" at bounding box center [848, 348] width 250 height 315
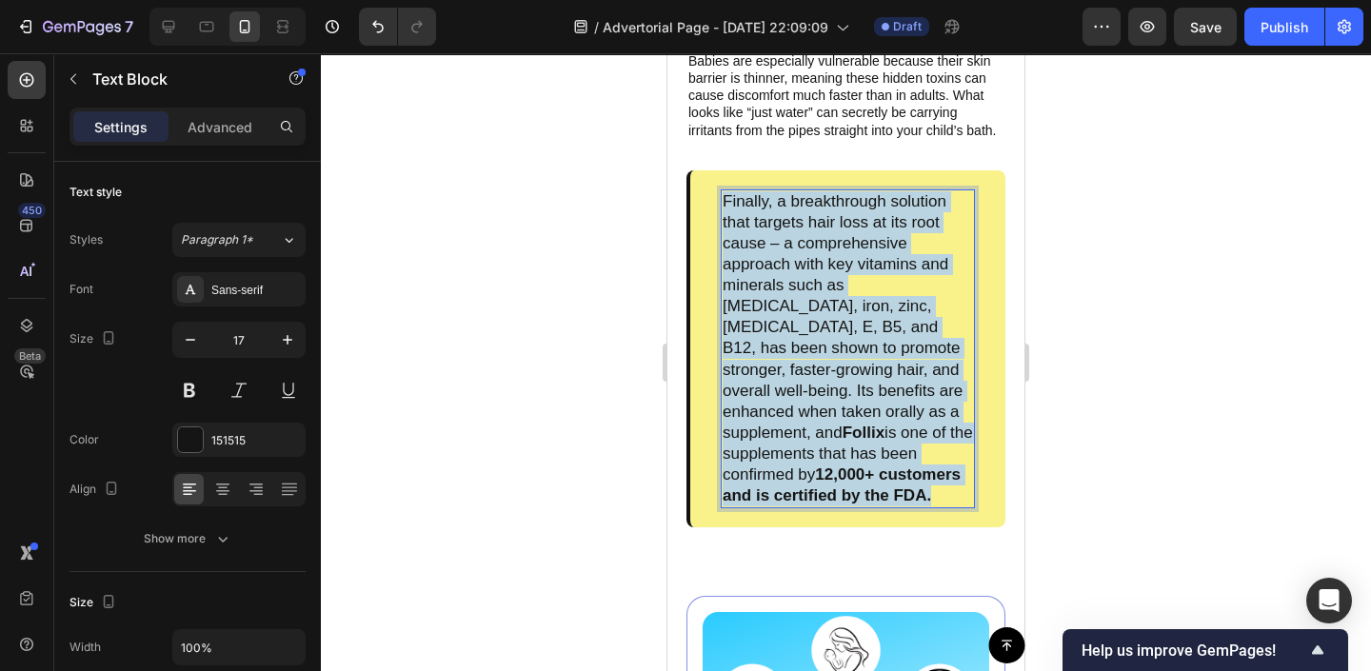
click at [769, 368] on p "Finally, a breakthrough solution that targets hair loss at its root cause – a c…" at bounding box center [848, 348] width 250 height 315
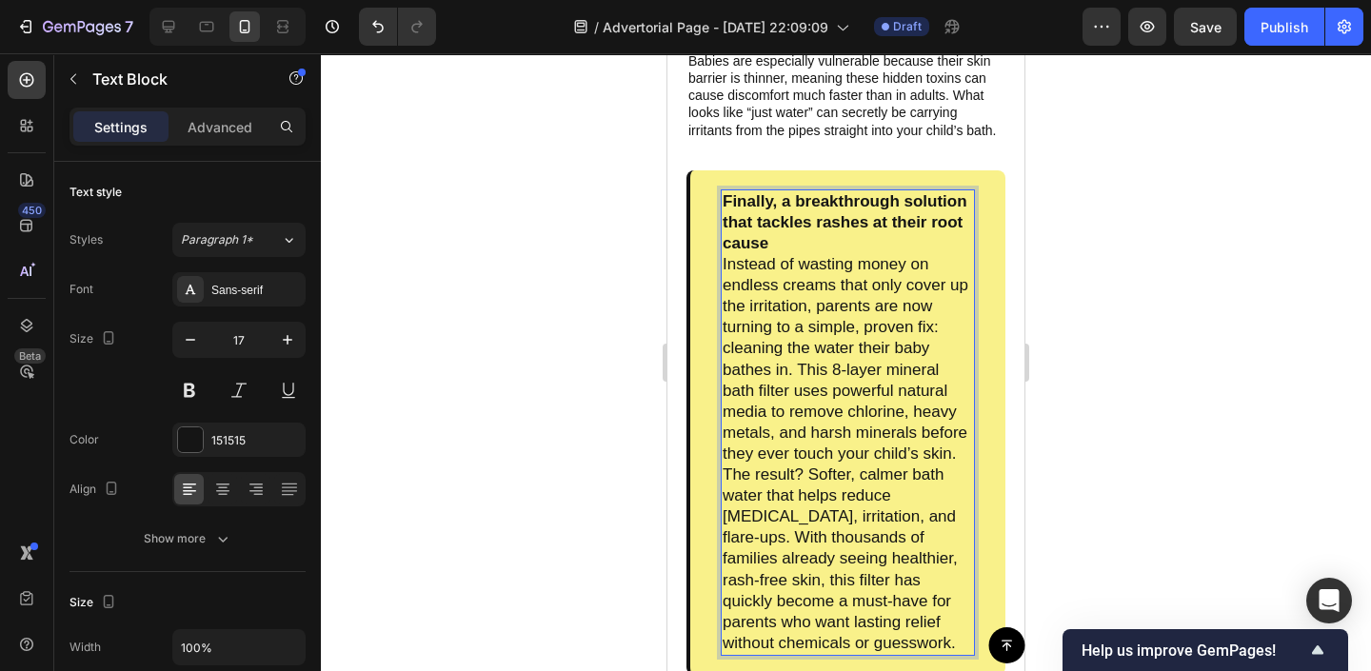
click at [852, 249] on p "Finally, a breakthrough solution that tackles rashes at their root cause" at bounding box center [848, 222] width 250 height 63
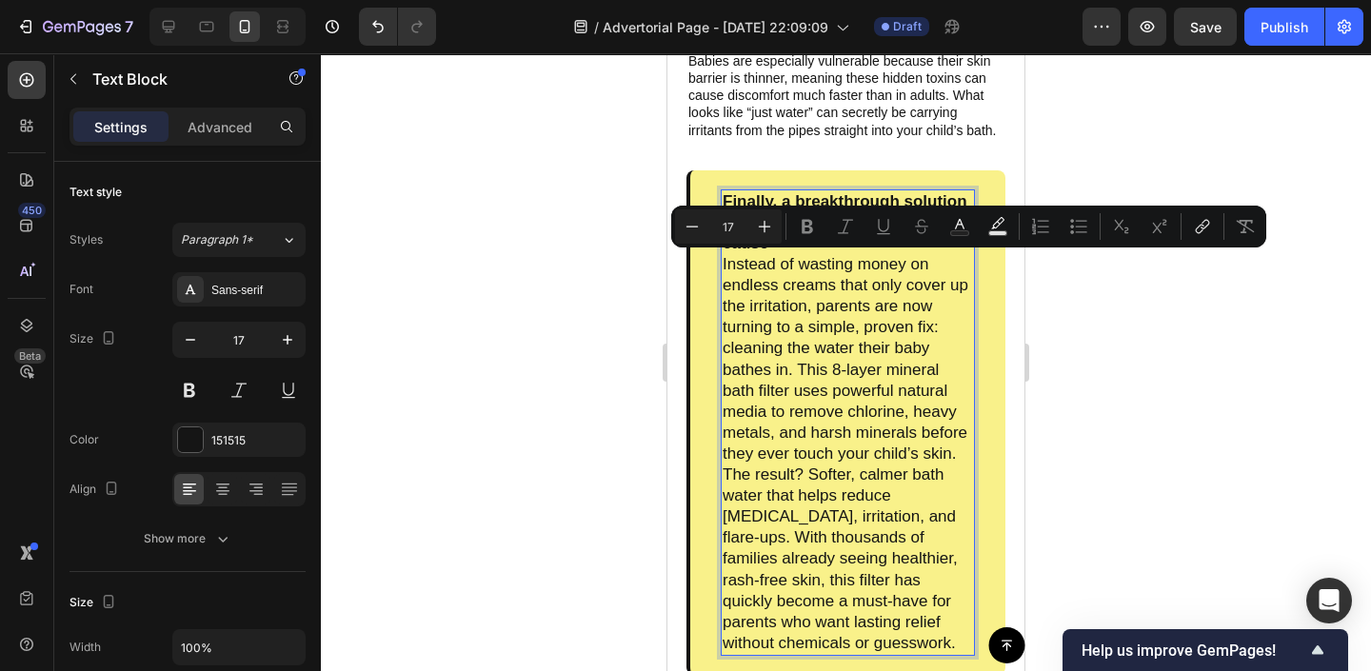
click at [779, 261] on p "Instead of wasting money on endless creams that only cover up the irritation, p…" at bounding box center [848, 454] width 250 height 400
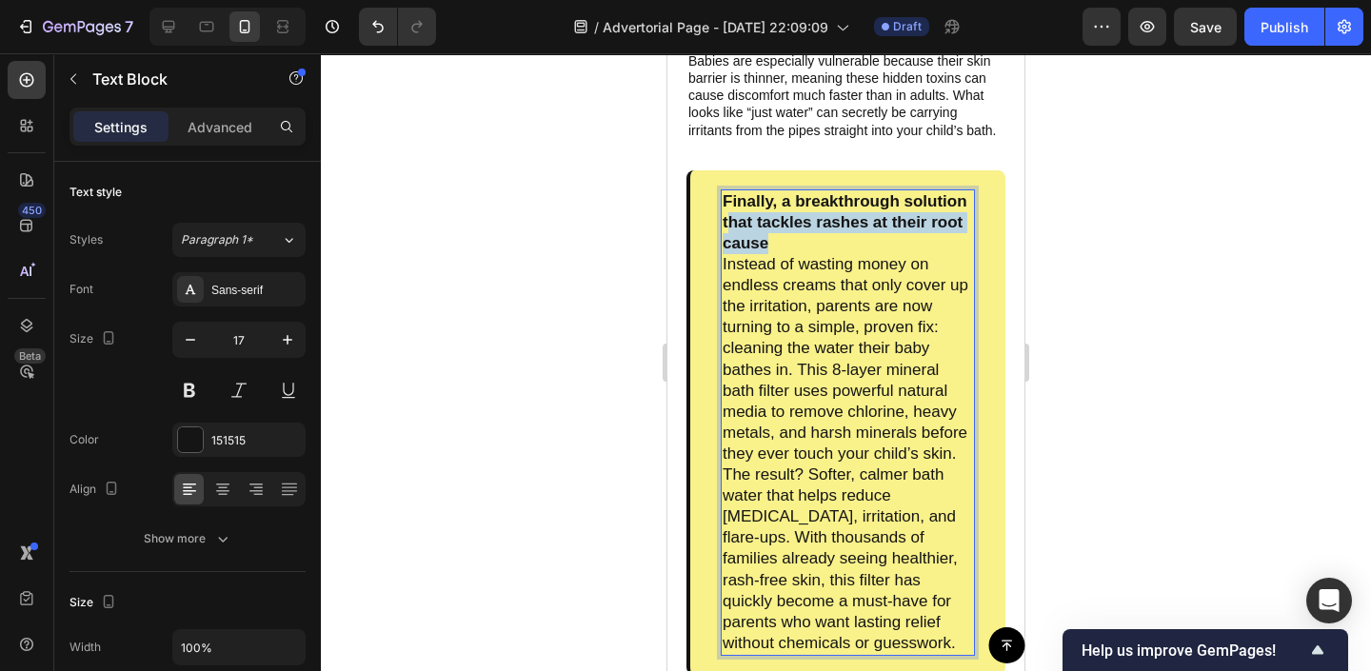
drag, startPoint x: 778, startPoint y: 246, endPoint x: 727, endPoint y: 224, distance: 55.0
click at [727, 224] on p "Finally, a breakthrough solution that tackles rashes at their root cause" at bounding box center [848, 222] width 250 height 63
click at [741, 279] on p "Instead of wasting money on endless creams that only cover up the irritation, p…" at bounding box center [848, 454] width 250 height 400
click at [741, 272] on p "Instead of wasting money on endless creams that only cover up the irritation, p…" at bounding box center [848, 454] width 250 height 400
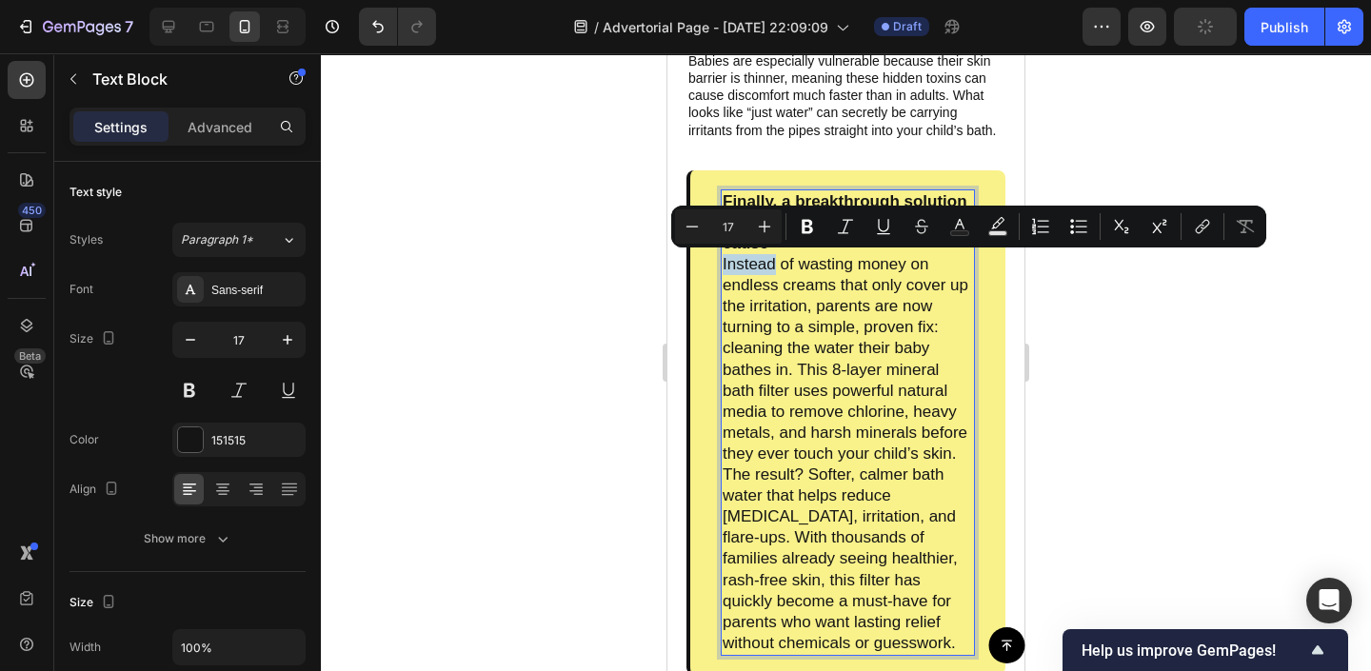
click at [741, 274] on p "Instead of wasting money on endless creams that only cover up the irritation, p…" at bounding box center [848, 454] width 250 height 400
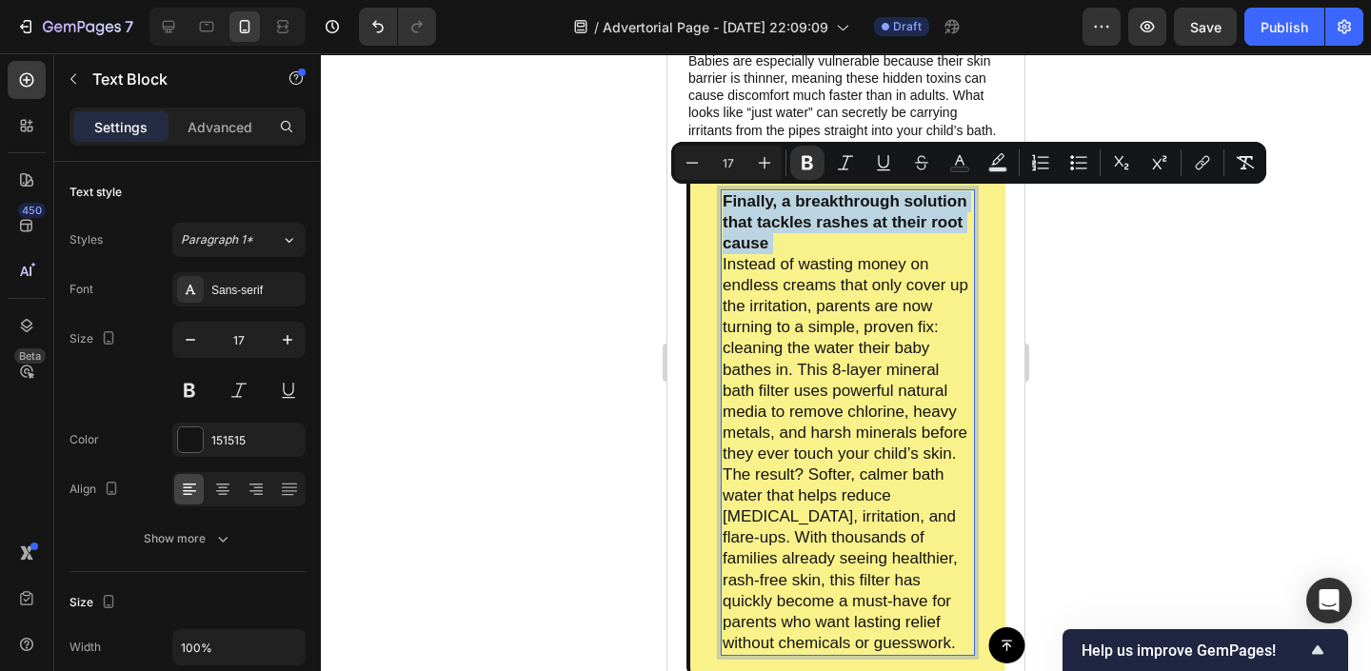
drag, startPoint x: 788, startPoint y: 254, endPoint x: 724, endPoint y: 194, distance: 88.3
click at [724, 194] on div "Finally, a breakthrough solution that tackles rashes at their root cause Instea…" at bounding box center [848, 422] width 254 height 467
click at [798, 163] on icon "Editor contextual toolbar" at bounding box center [807, 162] width 19 height 19
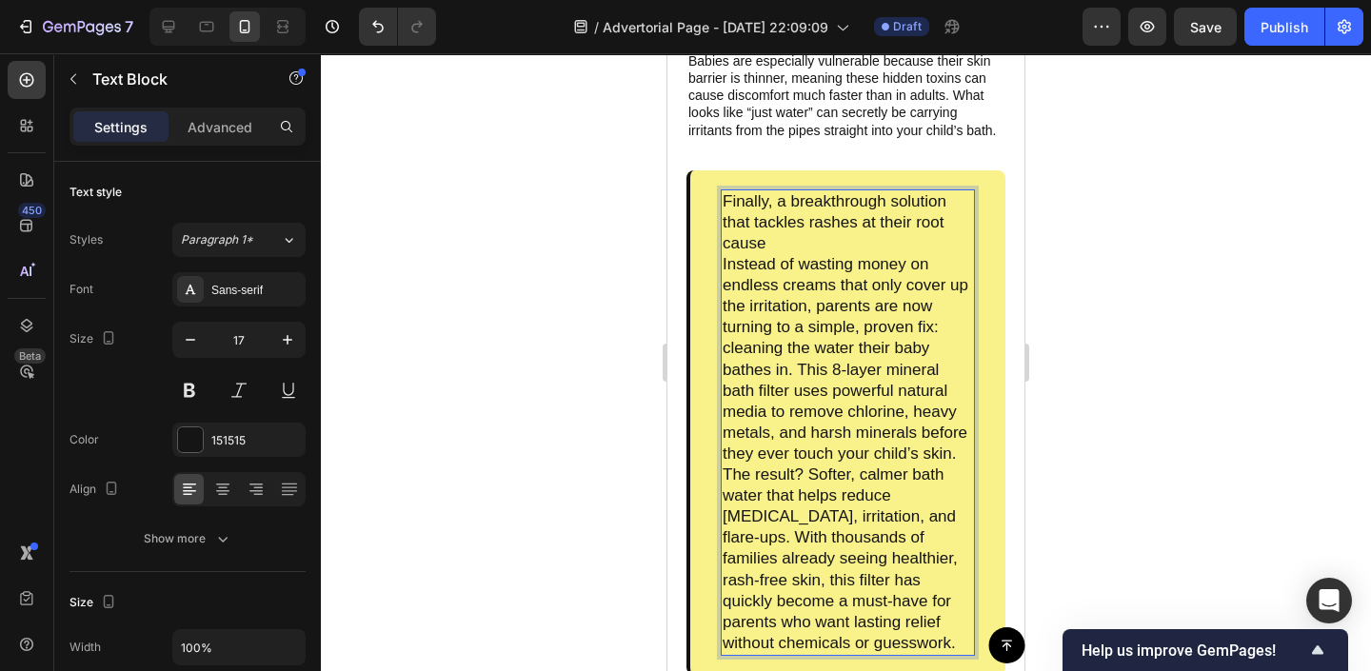
click at [728, 257] on p "Instead of wasting money on endless creams that only cover up the irritation, p…" at bounding box center [848, 454] width 250 height 400
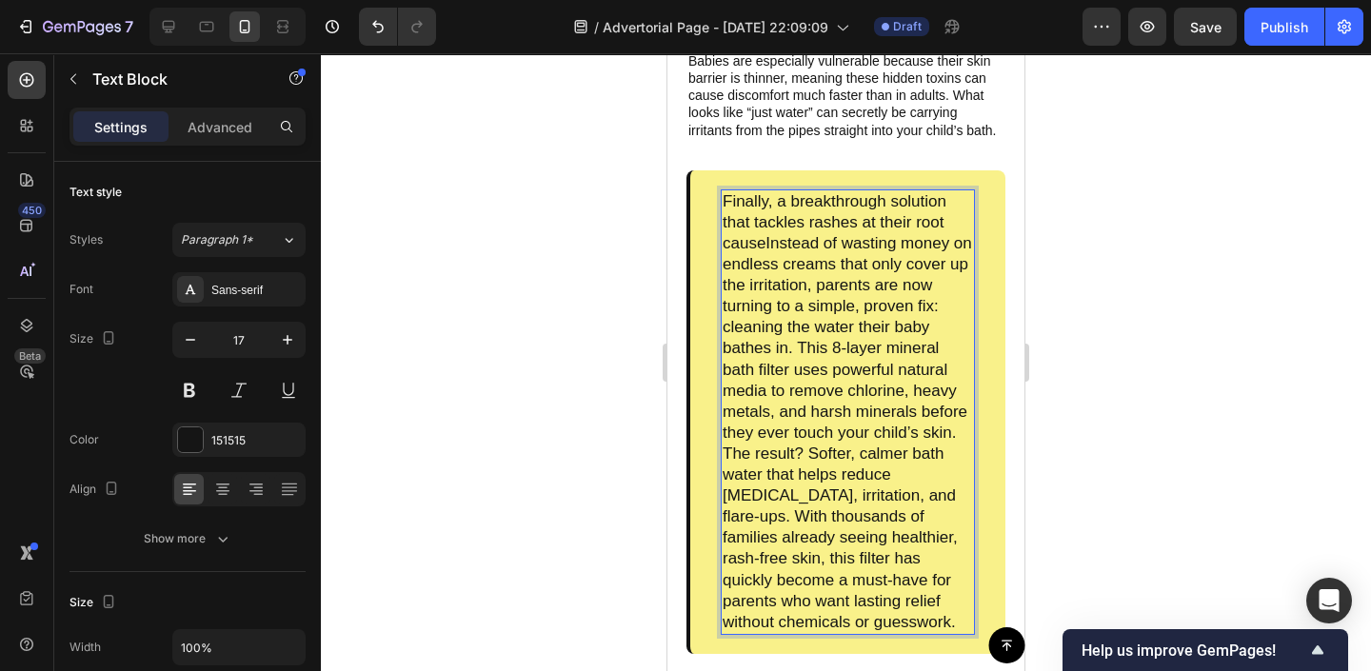
click at [767, 244] on p "Finally, a breakthrough solution that tackles rashes at their root causeInstead…" at bounding box center [848, 412] width 250 height 442
click at [494, 268] on div at bounding box center [846, 362] width 1050 height 618
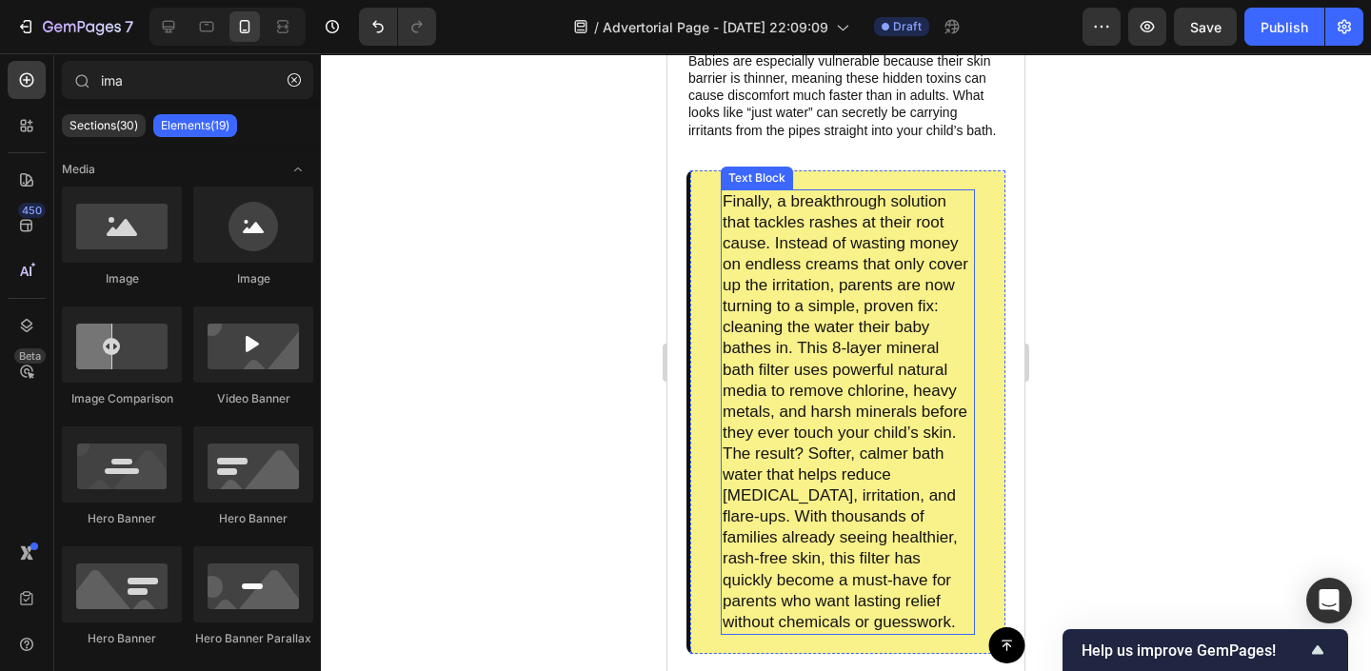
click at [873, 475] on p "Finally, a breakthrough solution that tackles rashes at their root cause. Inste…" at bounding box center [848, 412] width 250 height 442
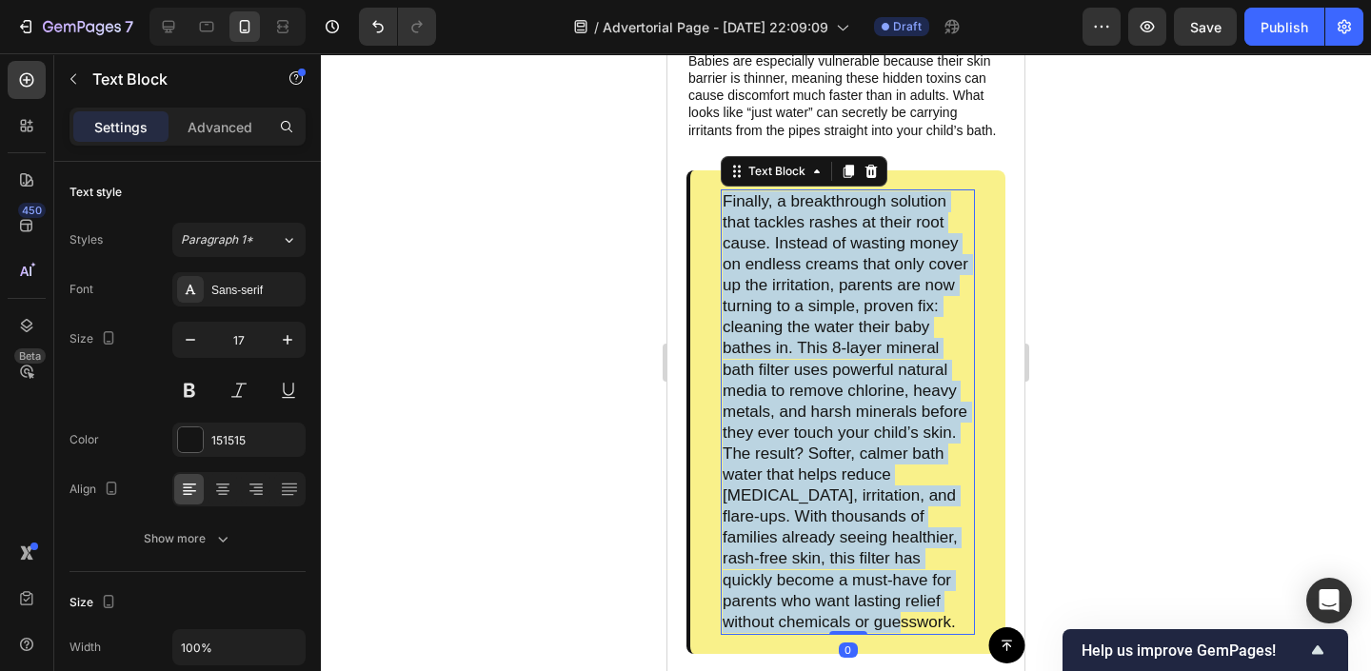
click at [873, 475] on p "Finally, a breakthrough solution that tackles rashes at their root cause. Inste…" at bounding box center [848, 412] width 250 height 442
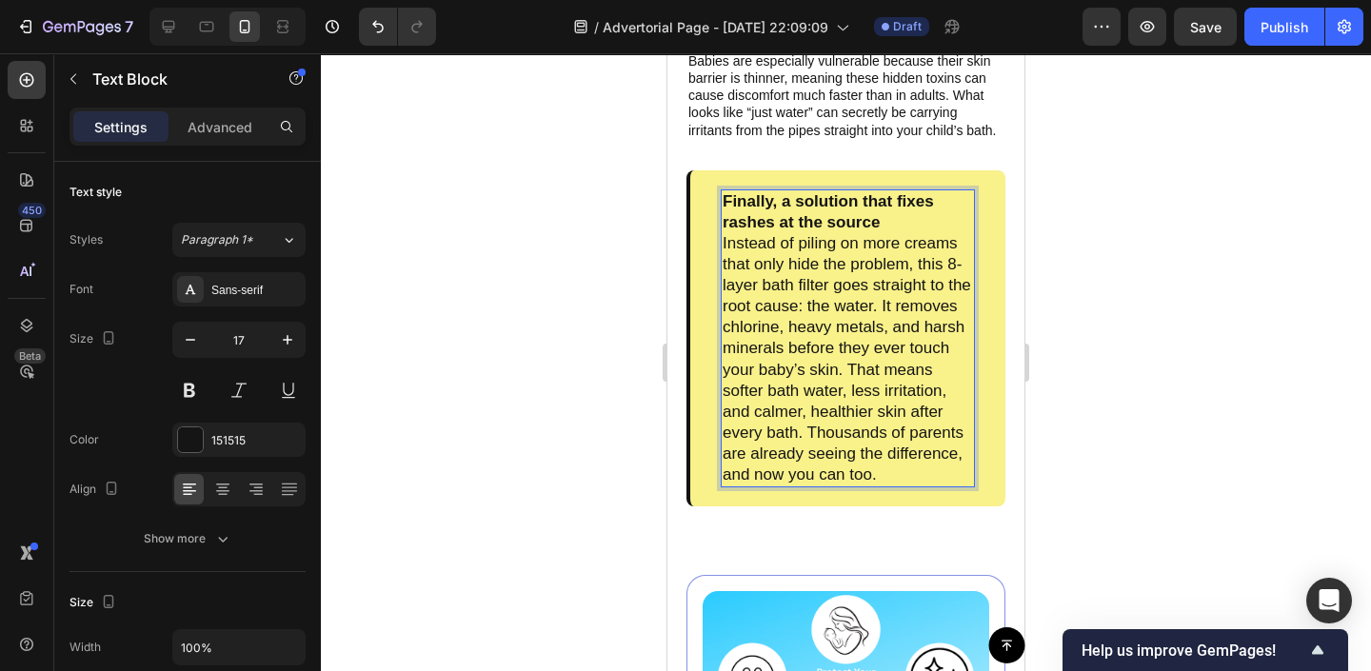
click at [894, 215] on p "Finally, a solution that fixes rashes at the source" at bounding box center [848, 212] width 250 height 42
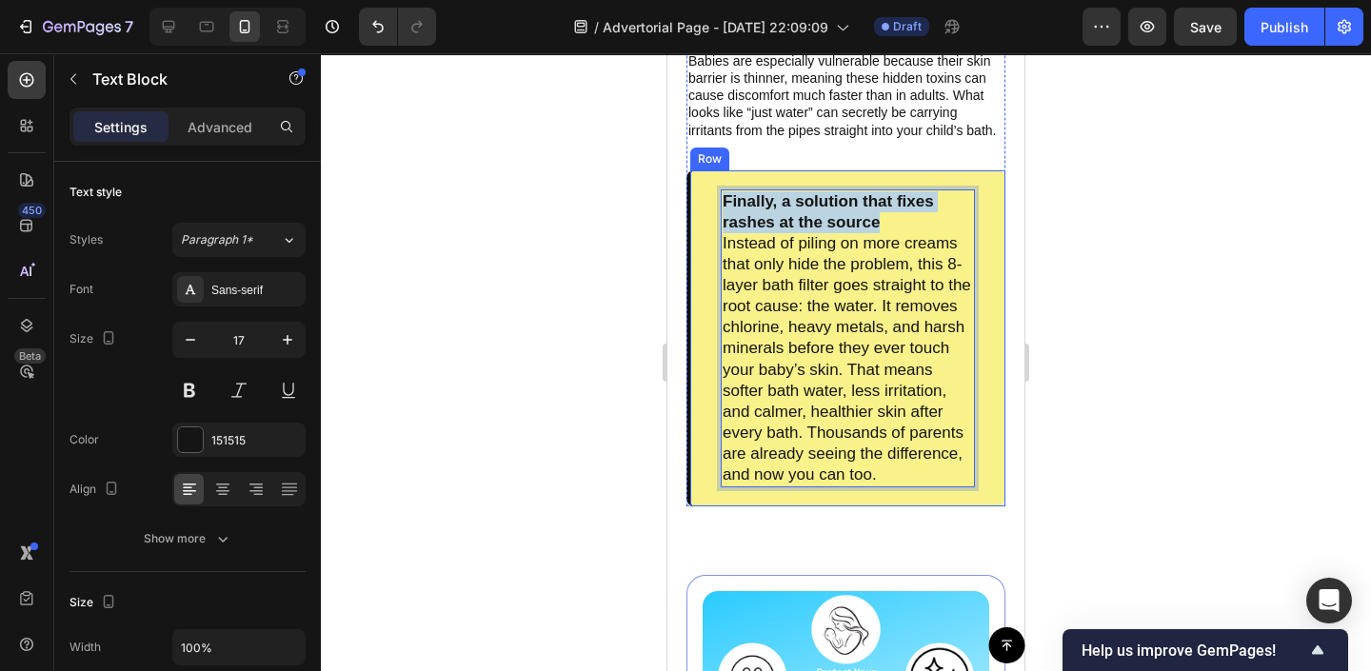
drag, startPoint x: 894, startPoint y: 220, endPoint x: 715, endPoint y: 207, distance: 179.5
click at [715, 207] on div "Finally, a solution that fixes rashes at the source Instead of piling on more c…" at bounding box center [846, 338] width 319 height 336
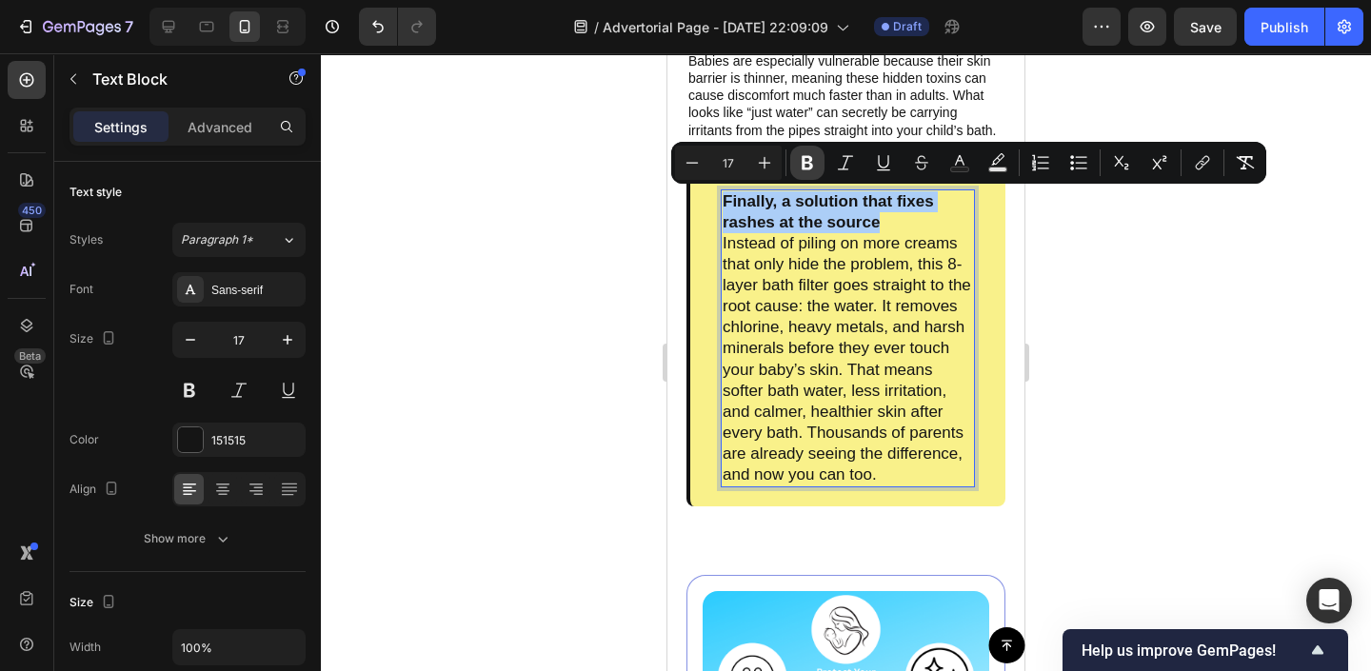
click at [808, 162] on icon "Editor contextual toolbar" at bounding box center [807, 163] width 11 height 14
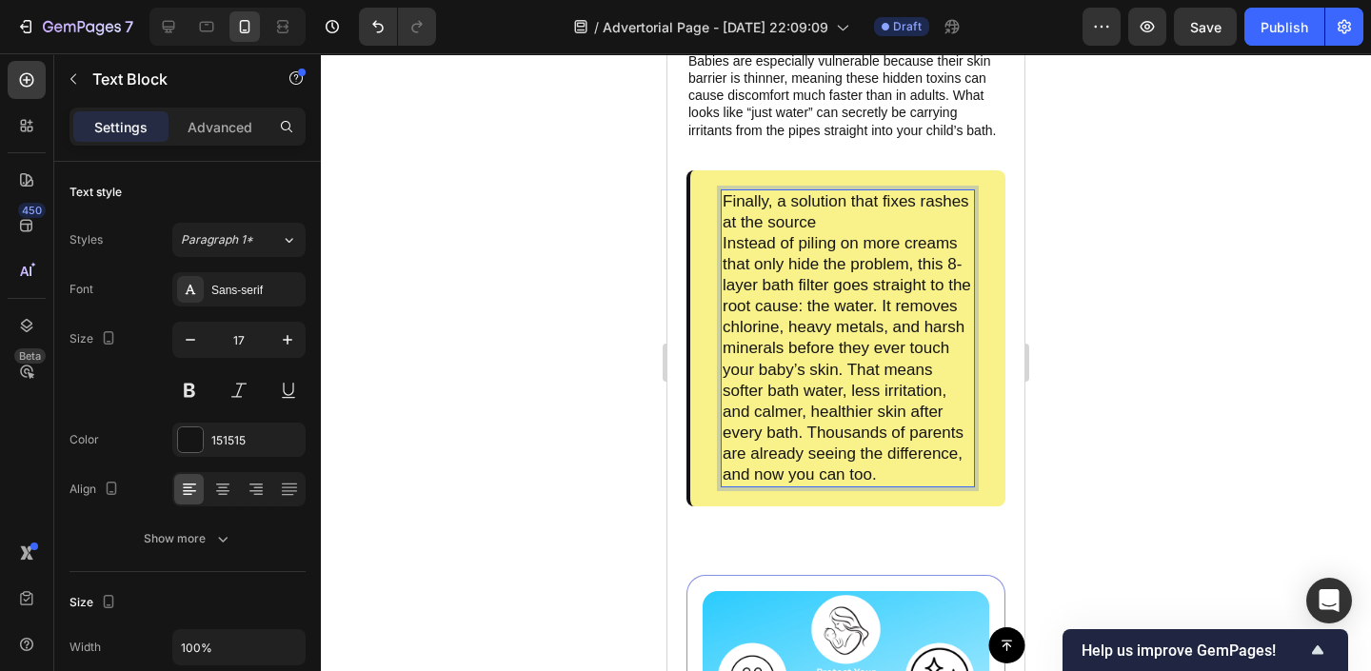
click at [734, 244] on p "Instead of piling on more creams that only hide the problem, this 8-layer bath …" at bounding box center [848, 359] width 250 height 252
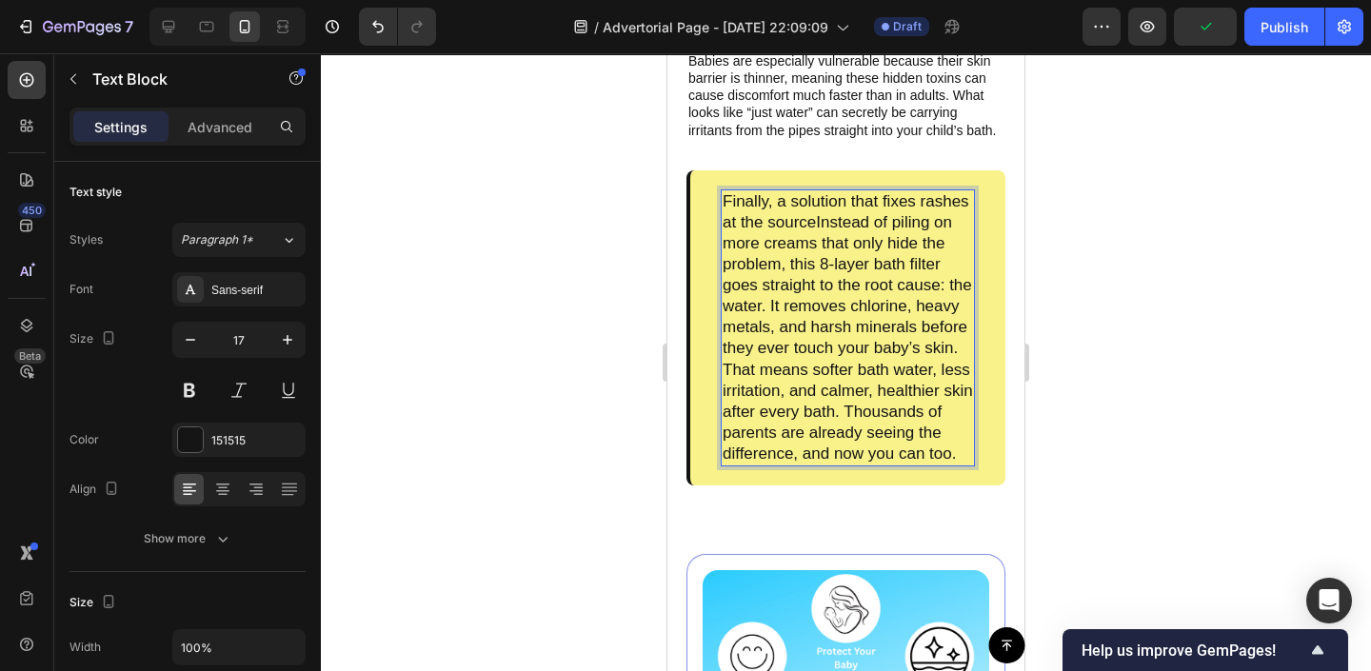
click at [819, 228] on p "Finally, a solution that fixes rashes at the sourceInstead of piling on more cr…" at bounding box center [848, 327] width 250 height 273
click at [818, 226] on p "Finally, a solution that fixes rashes at the source Instead of piling on more c…" at bounding box center [848, 327] width 250 height 273
click at [826, 227] on p "Finally, a solution that fixes rashes at the source. Instead of piling on more …" at bounding box center [848, 327] width 250 height 273
click at [826, 231] on p "Finally, a solution that fixes rashes at the source.Instead of piling on more c…" at bounding box center [848, 327] width 250 height 273
click at [539, 231] on div at bounding box center [846, 362] width 1050 height 618
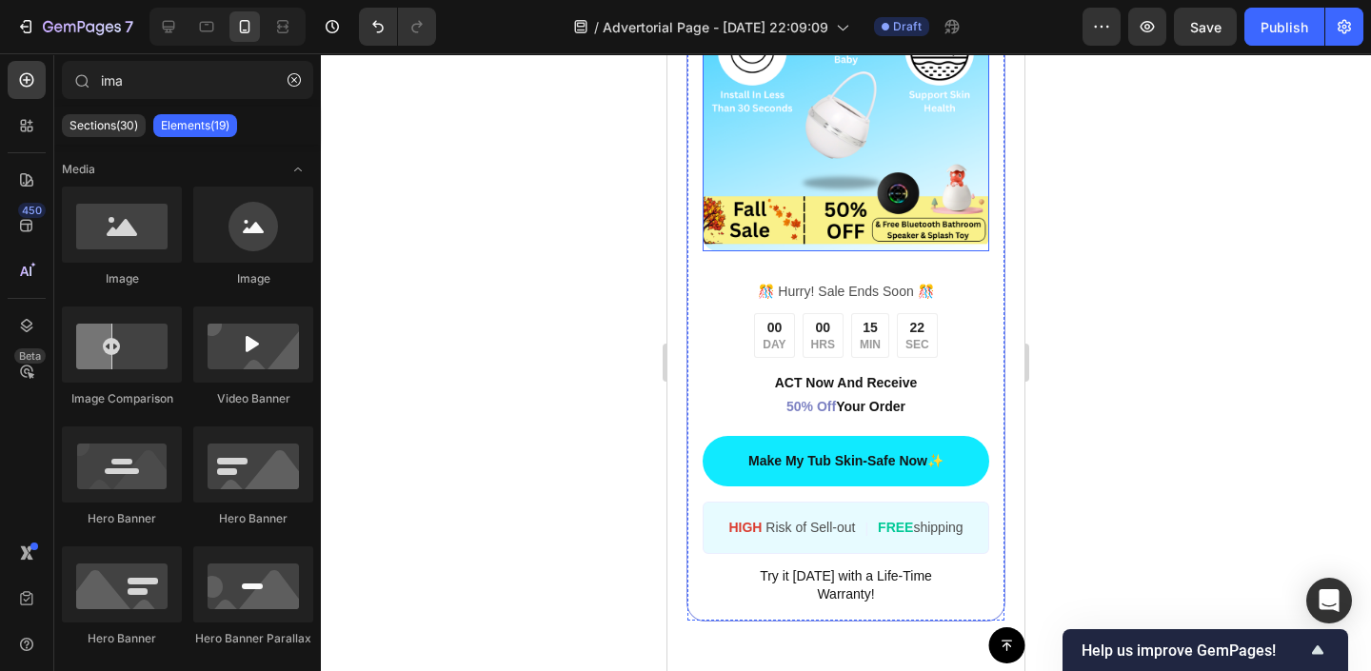
scroll to position [3888, 0]
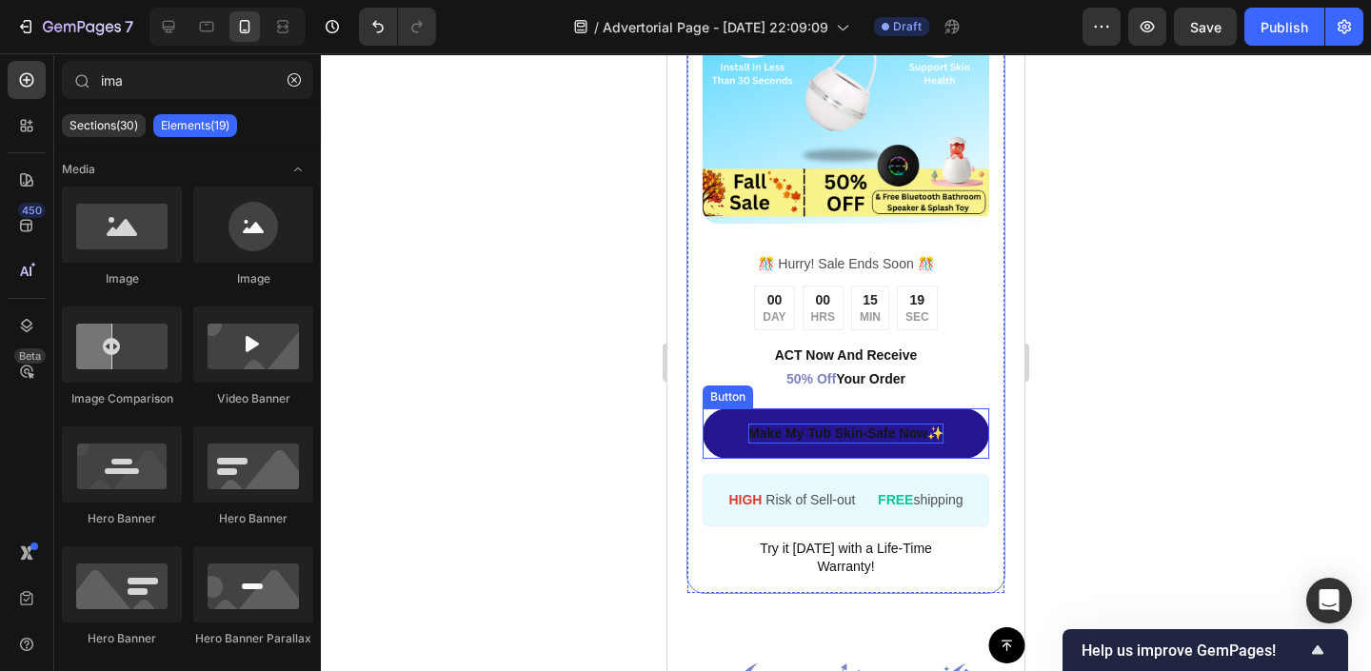
click at [906, 435] on p "Make My Tub Skin-Safe Now✨" at bounding box center [845, 434] width 195 height 20
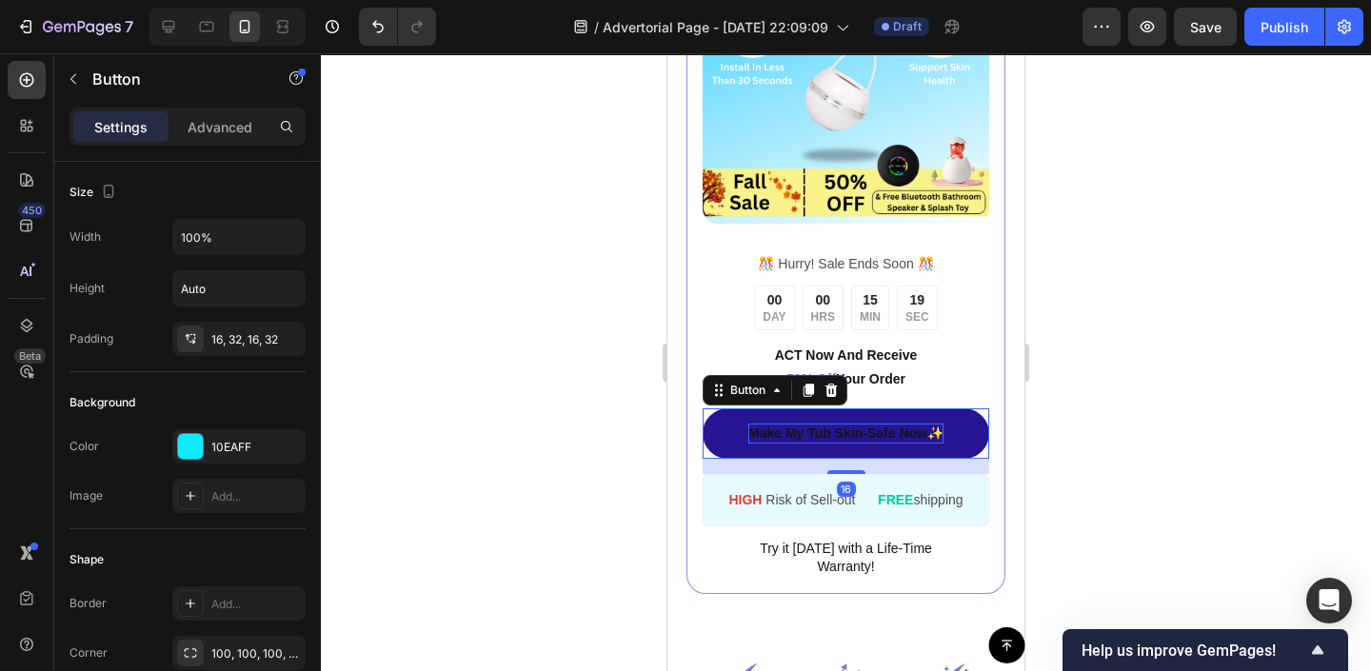
click at [926, 432] on p "Make My Tub Skin-Safe Now✨" at bounding box center [845, 434] width 195 height 20
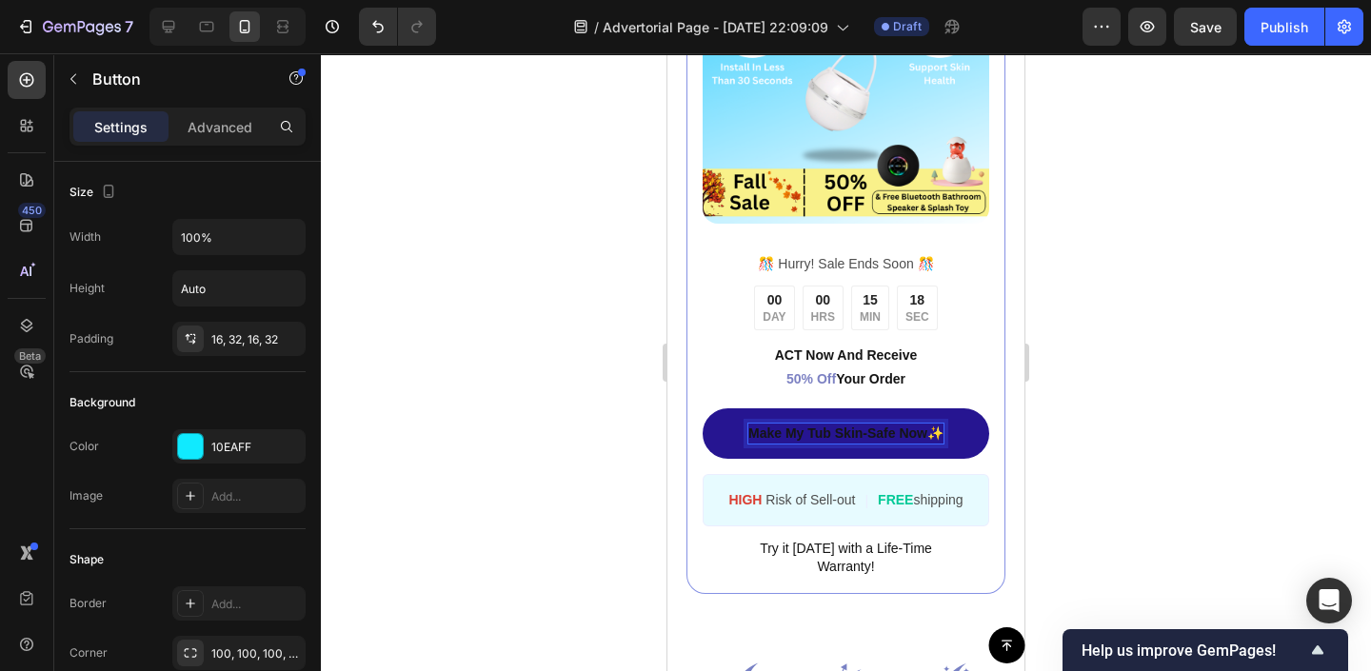
click at [931, 434] on p "Make My Tub Skin-Safe Now✨" at bounding box center [845, 434] width 195 height 20
click at [1093, 405] on div at bounding box center [846, 362] width 1050 height 618
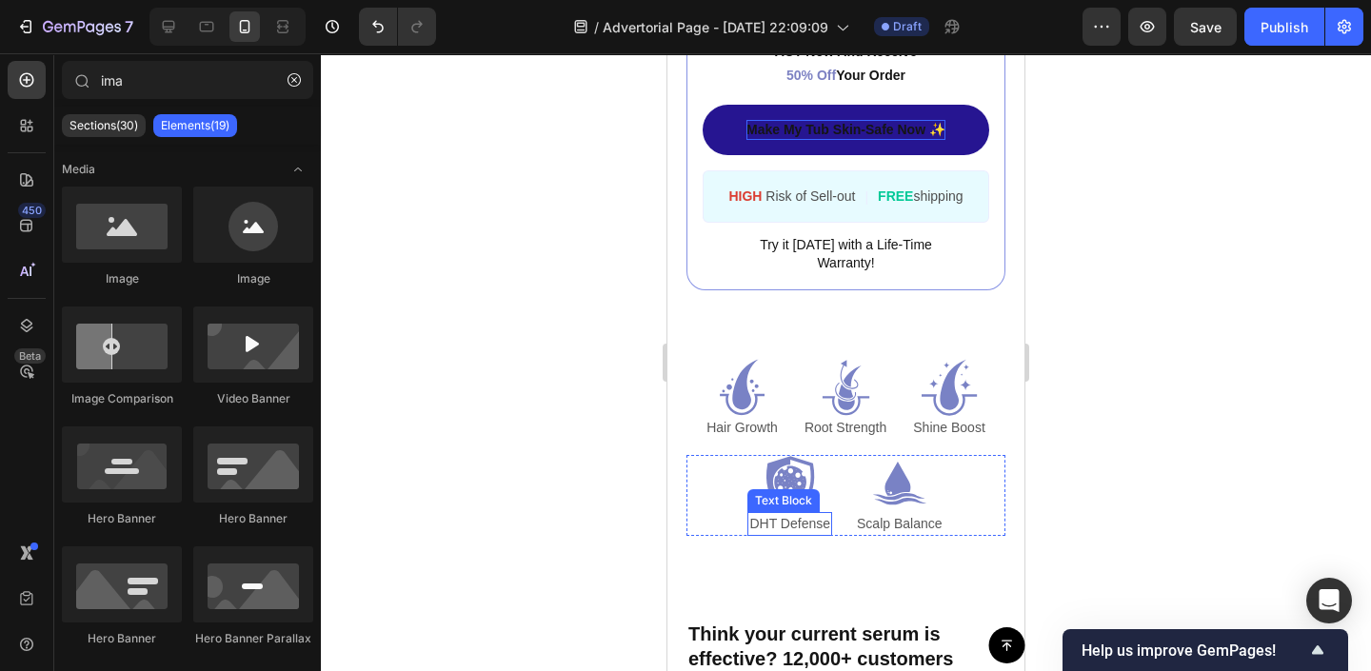
scroll to position [4239, 0]
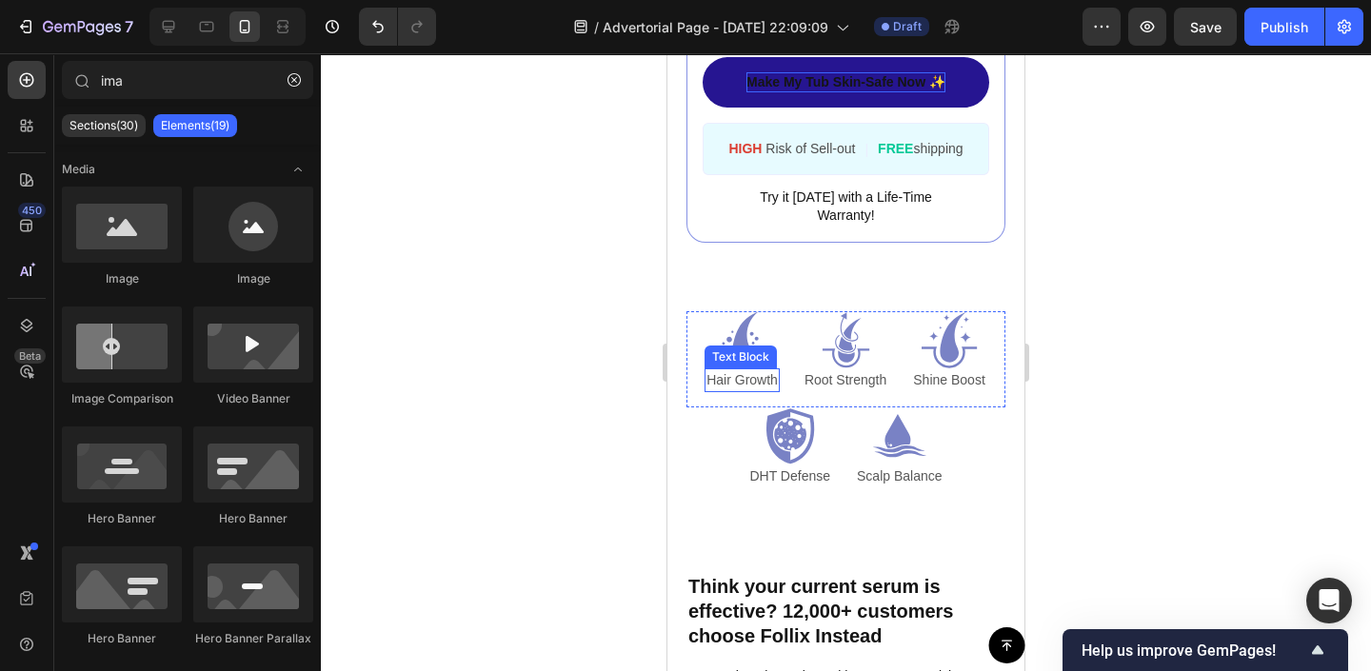
click at [747, 377] on p "Hair Growth" at bounding box center [742, 380] width 71 height 20
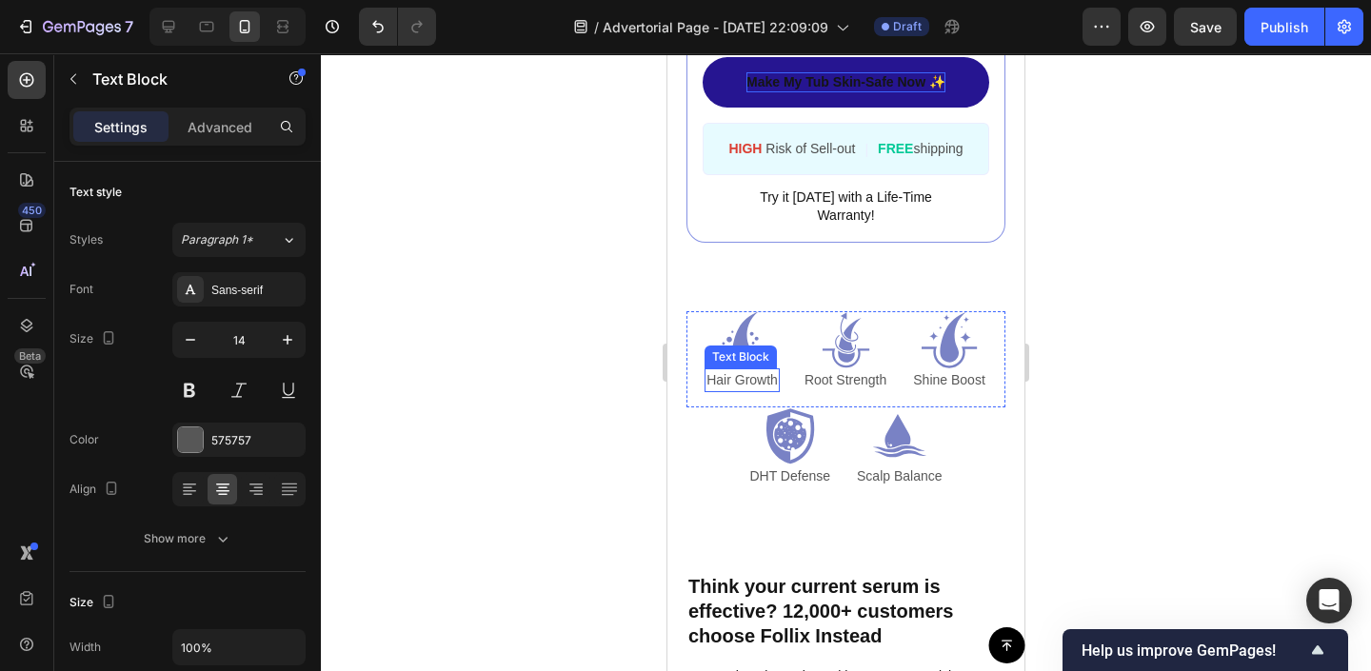
click at [747, 377] on p "Hair Growth" at bounding box center [742, 380] width 71 height 20
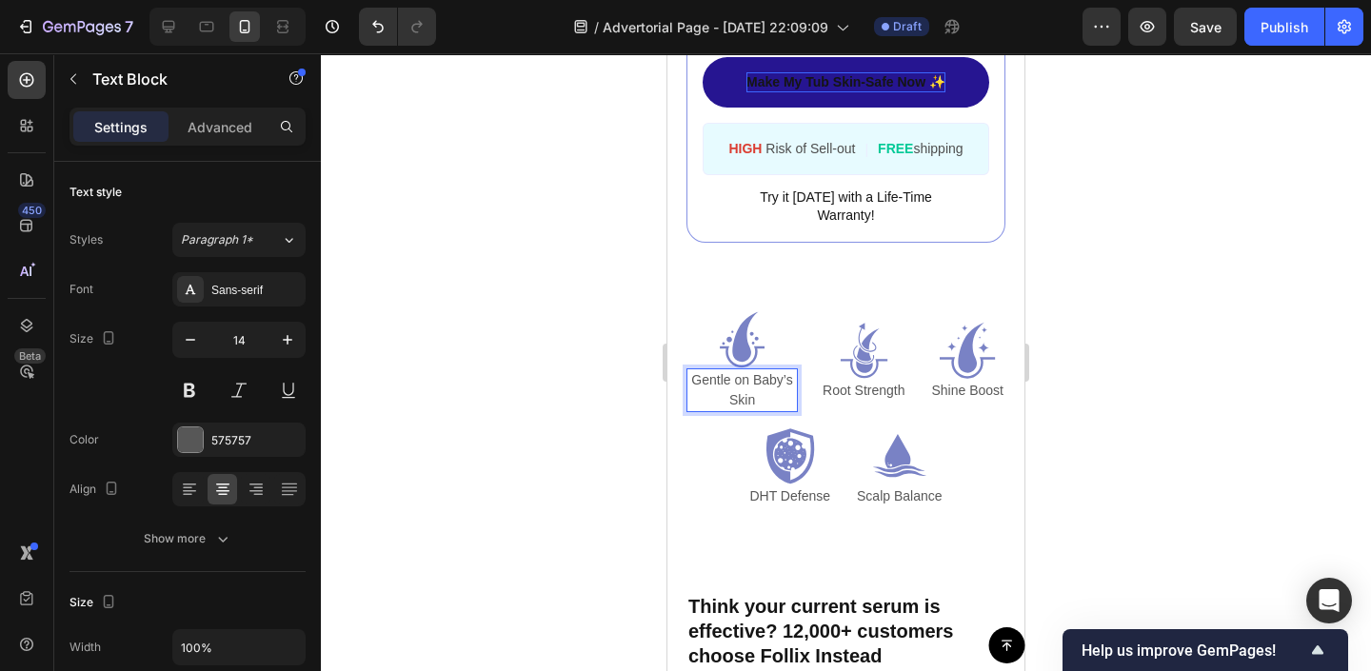
click at [569, 376] on div at bounding box center [846, 362] width 1050 height 618
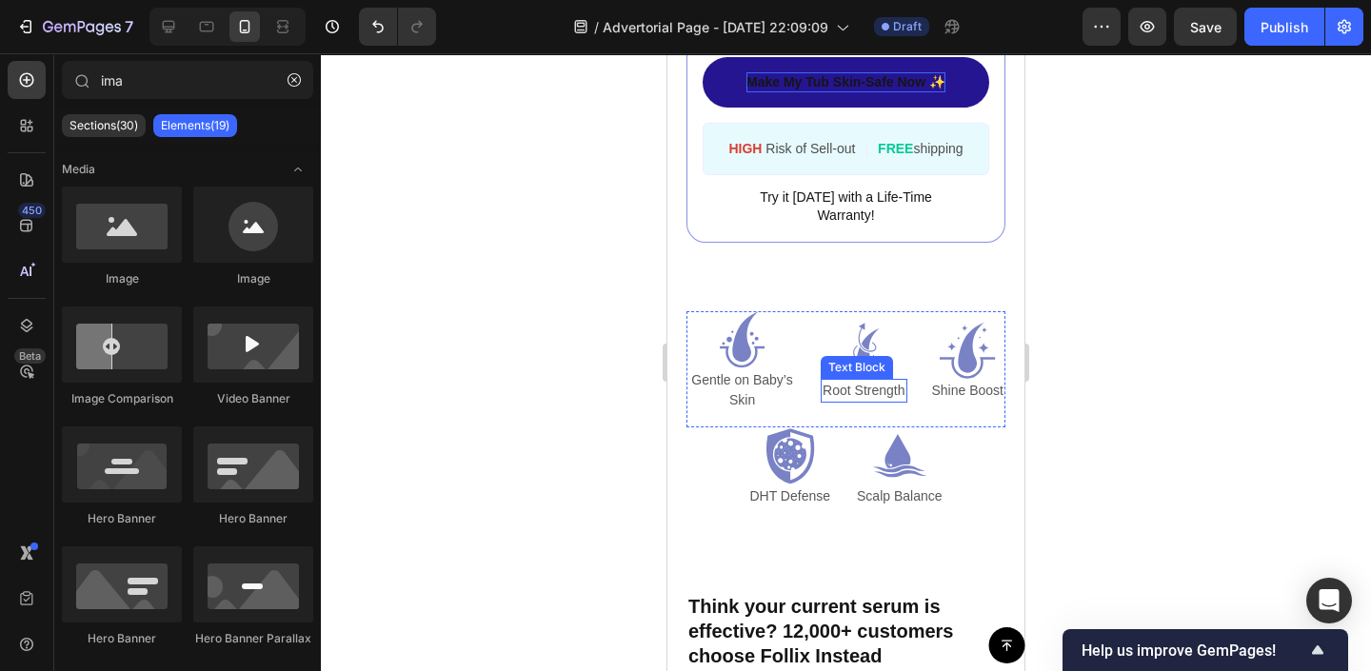
click at [880, 391] on p "Root Strength" at bounding box center [864, 391] width 82 height 20
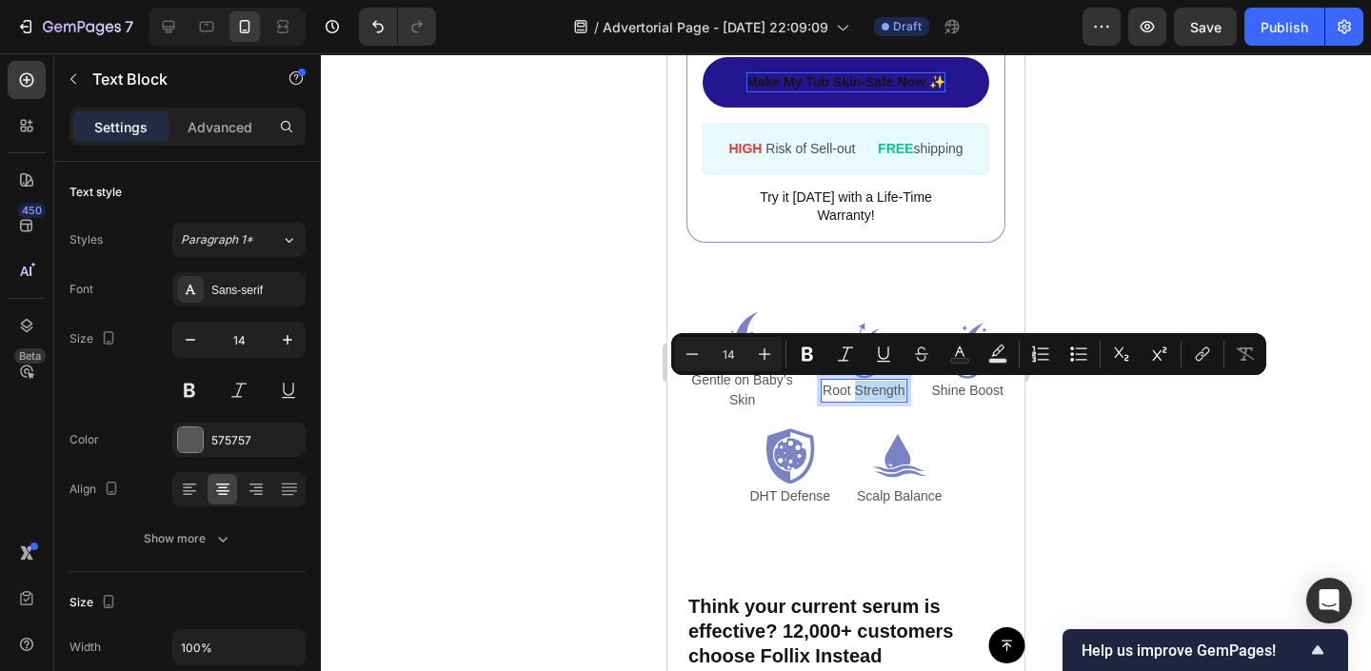
click at [880, 391] on p "Root Strength" at bounding box center [864, 391] width 82 height 20
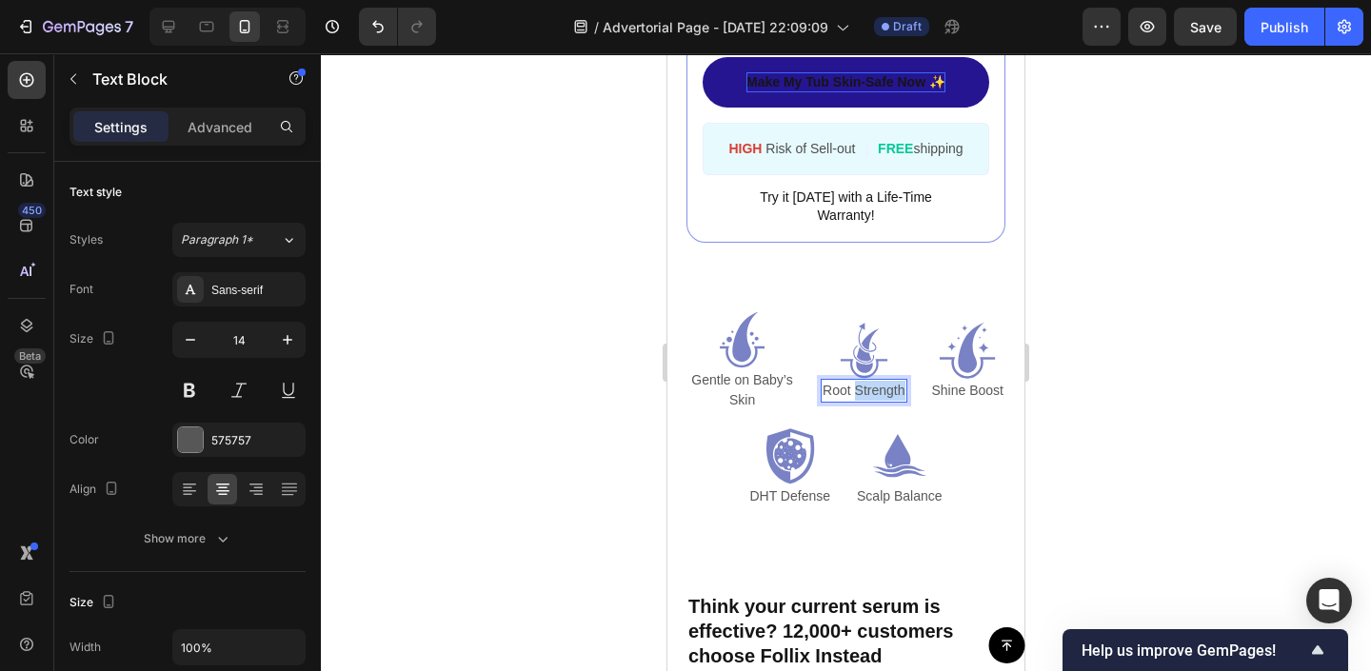
click at [880, 391] on p "Root Strength" at bounding box center [864, 391] width 82 height 20
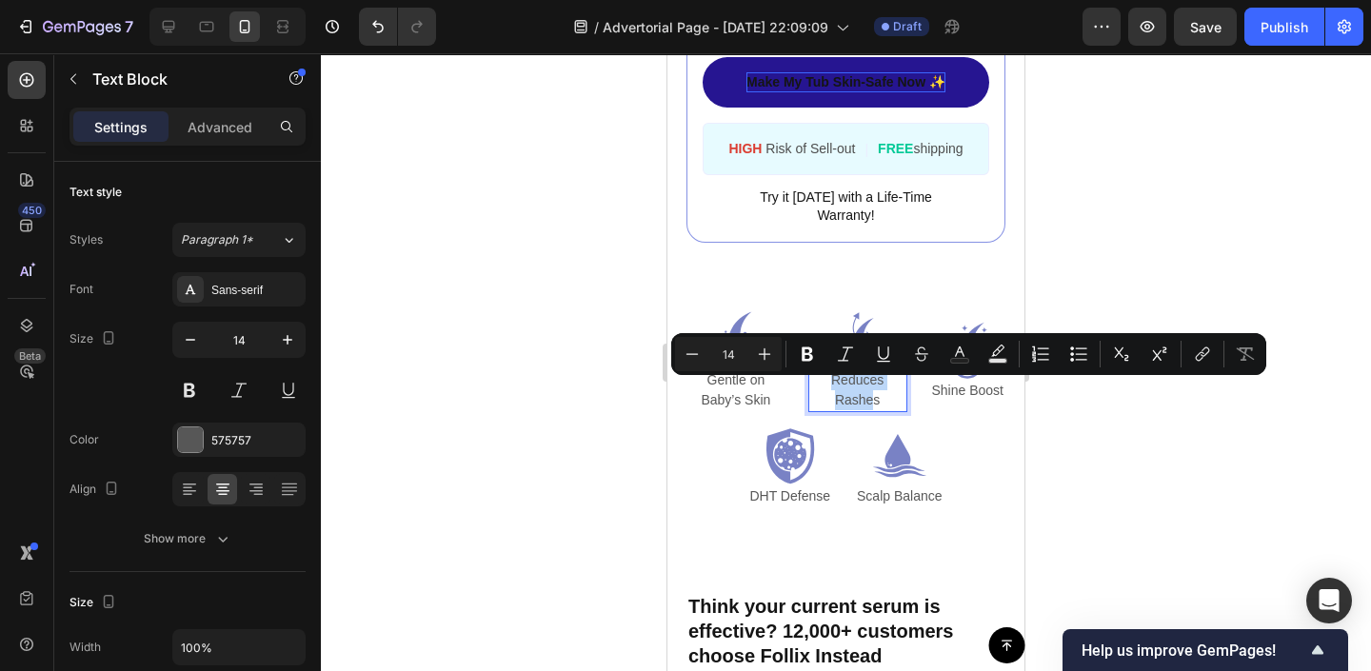
scroll to position [4229, 0]
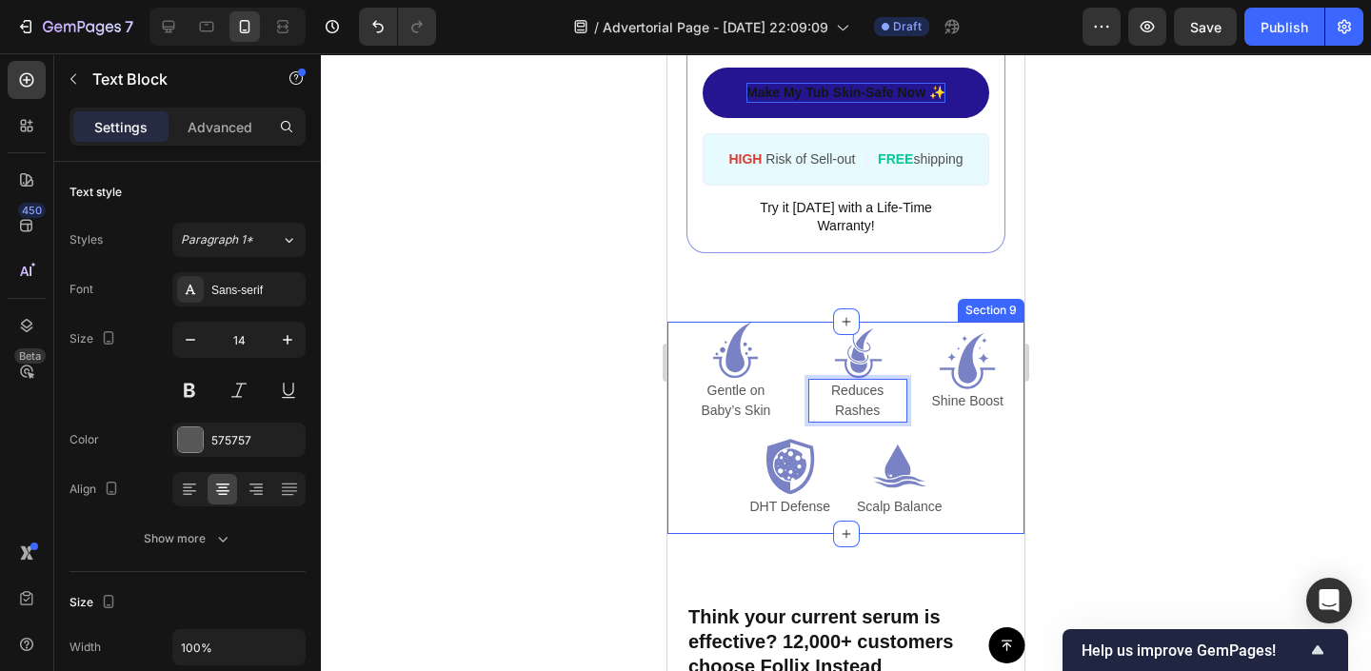
click at [1099, 344] on div at bounding box center [846, 362] width 1050 height 618
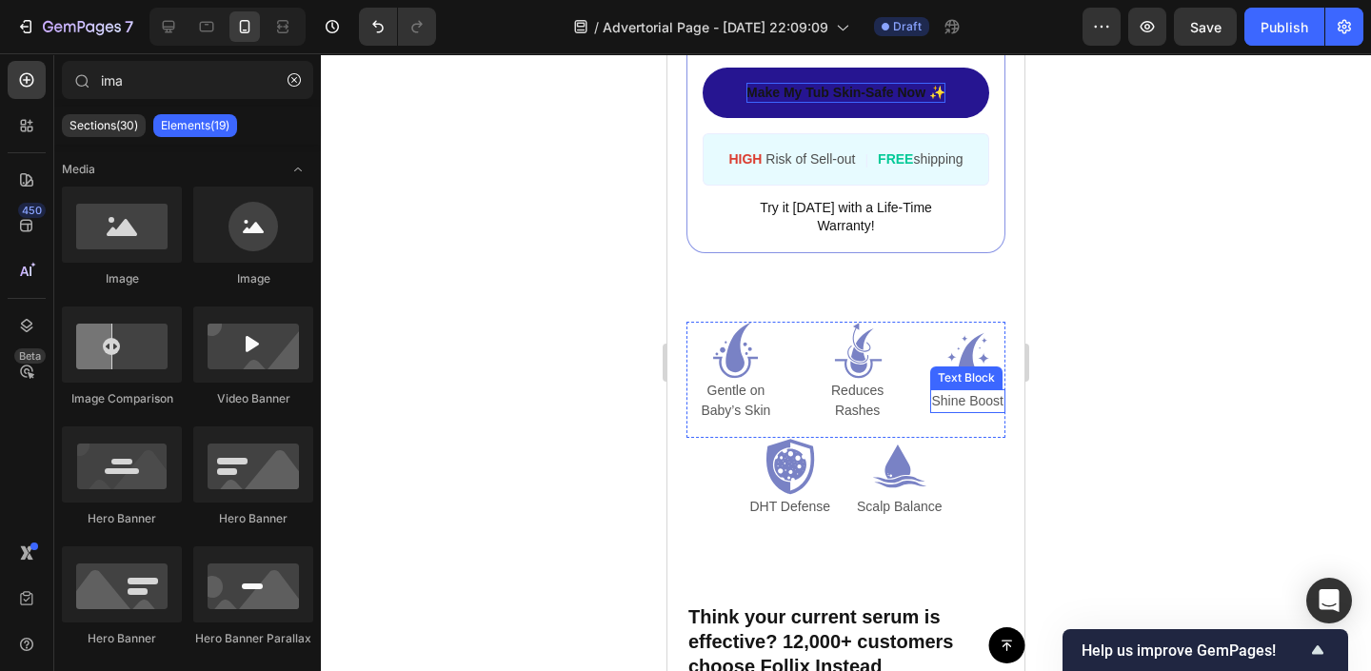
click at [966, 400] on p "Shine Boost" at bounding box center [968, 401] width 72 height 20
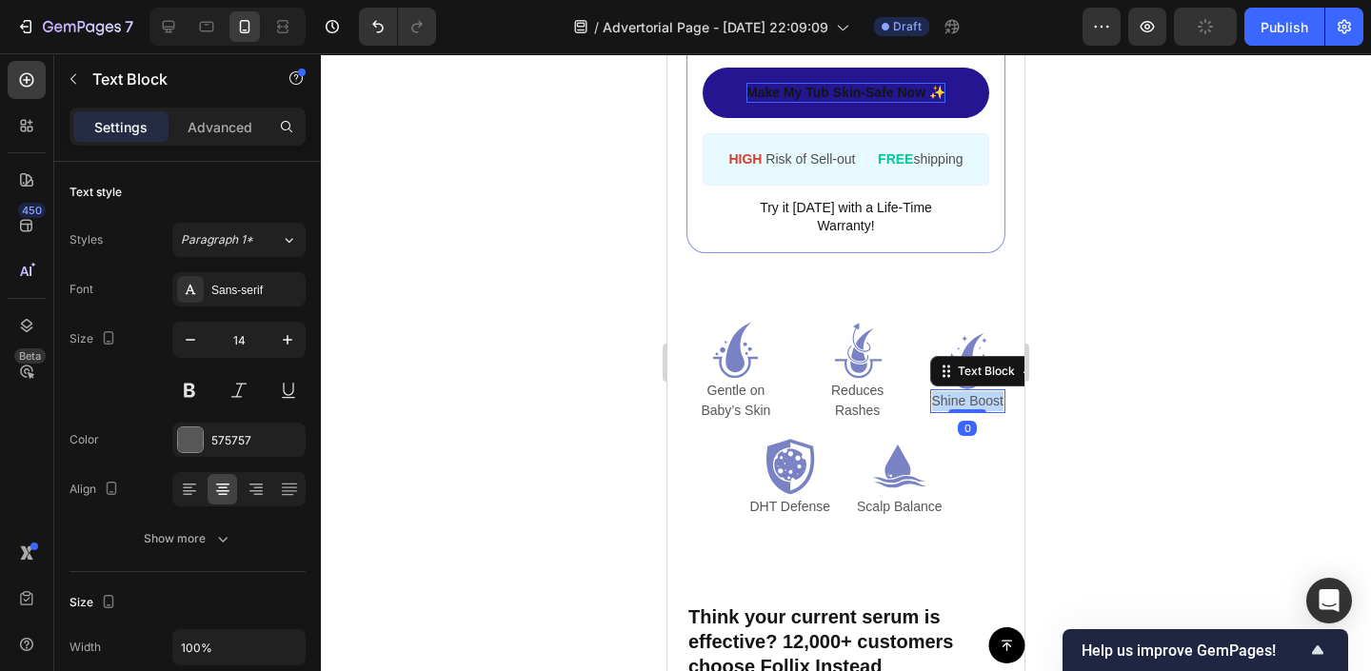
click at [966, 400] on p "Shine Boost" at bounding box center [968, 401] width 72 height 20
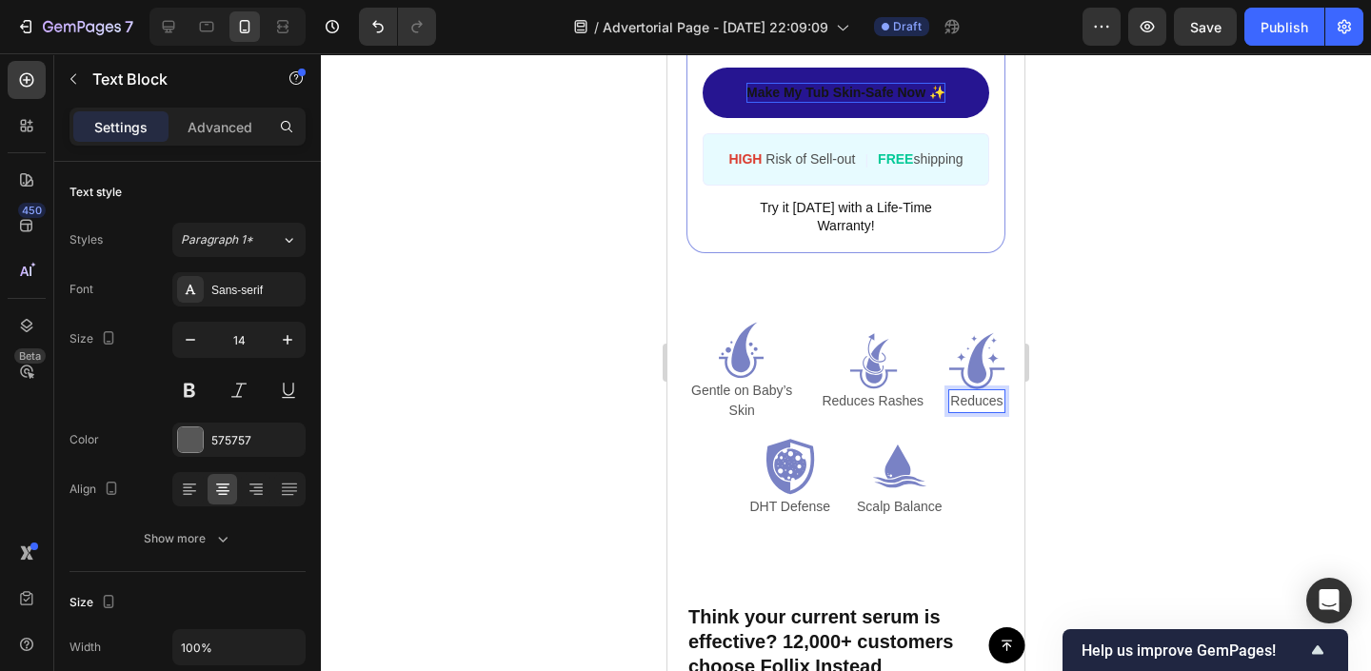
scroll to position [4219, 0]
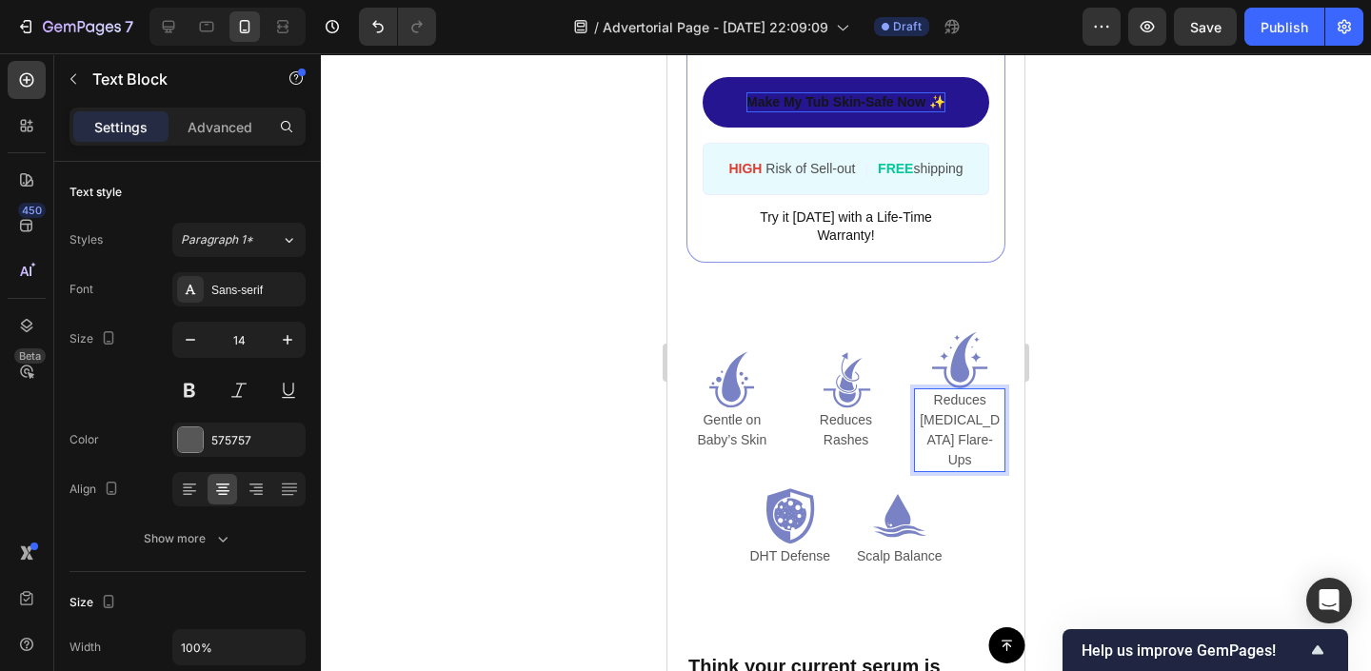
click at [1052, 417] on div at bounding box center [846, 362] width 1050 height 618
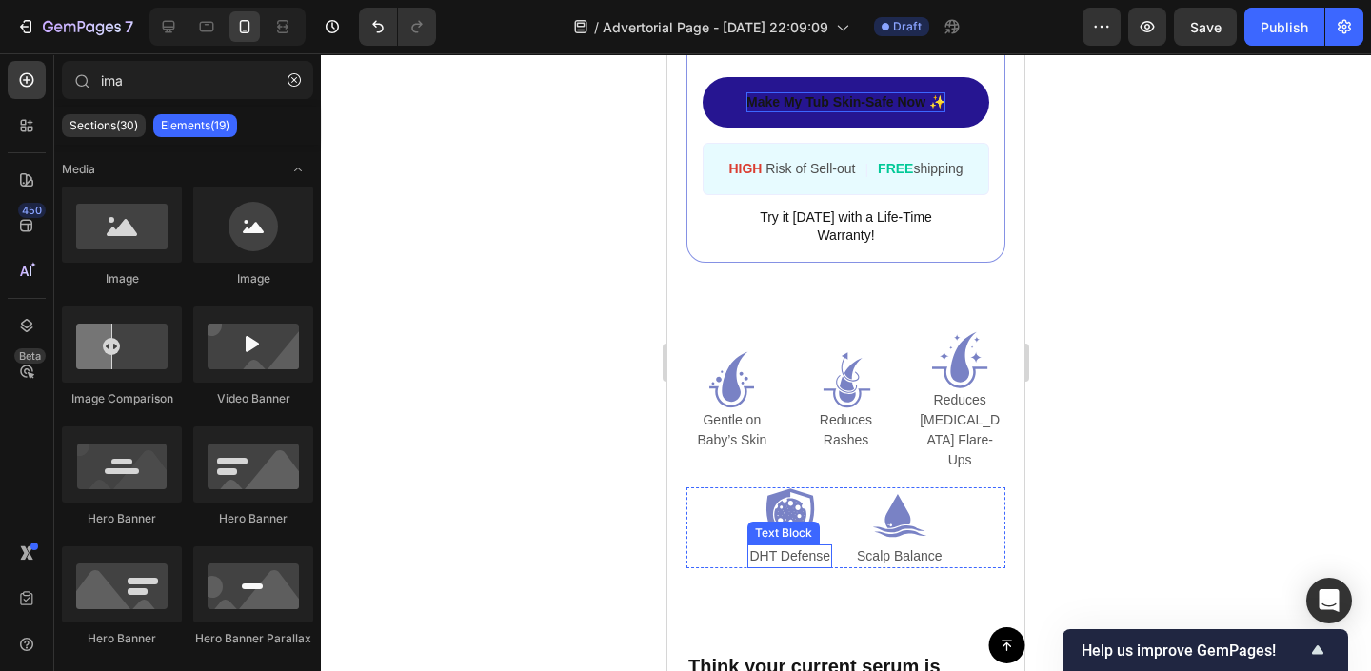
click at [772, 548] on div "DHT Defense" at bounding box center [789, 557] width 85 height 24
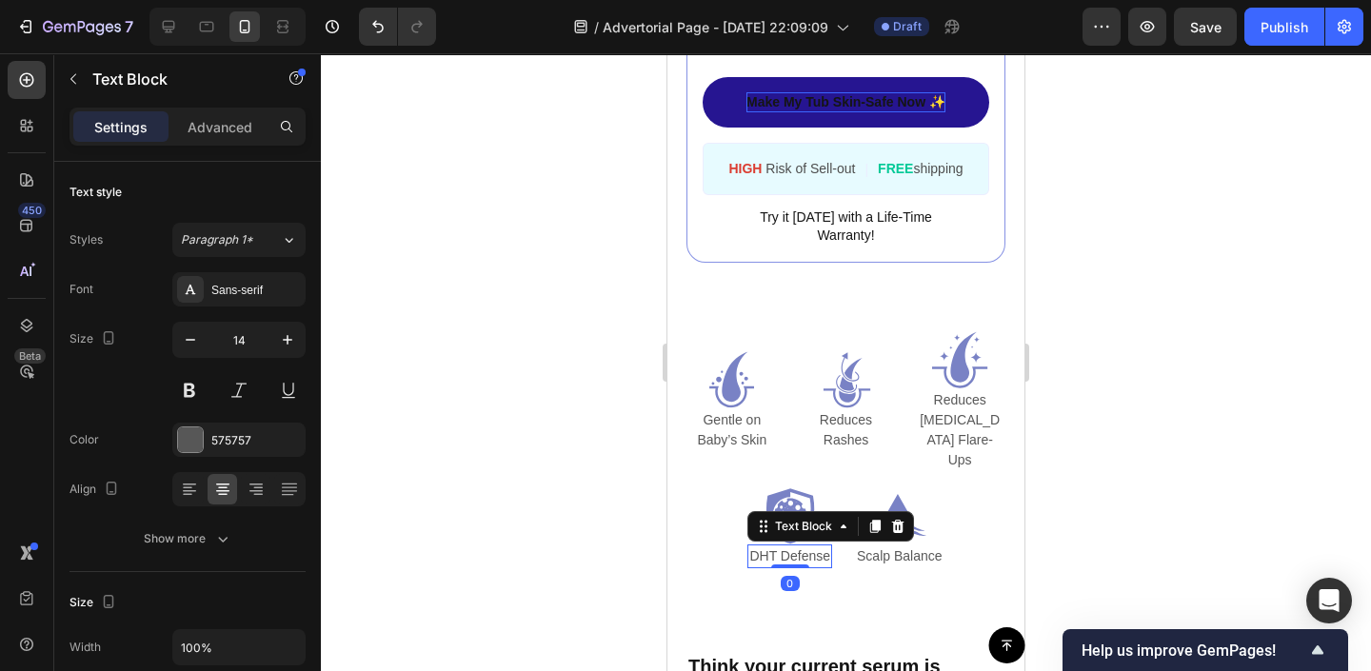
click at [772, 565] on div at bounding box center [790, 567] width 38 height 4
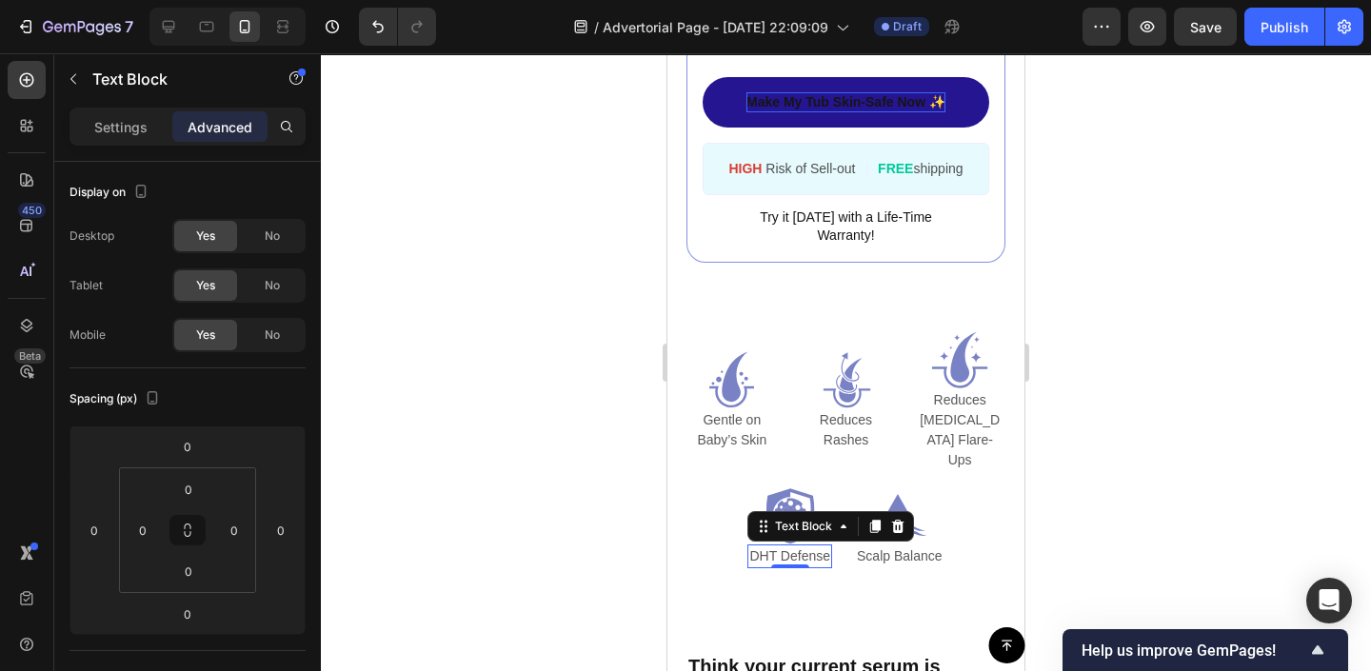
click at [793, 547] on p "DHT Defense" at bounding box center [789, 557] width 81 height 20
click at [604, 506] on div at bounding box center [846, 362] width 1050 height 618
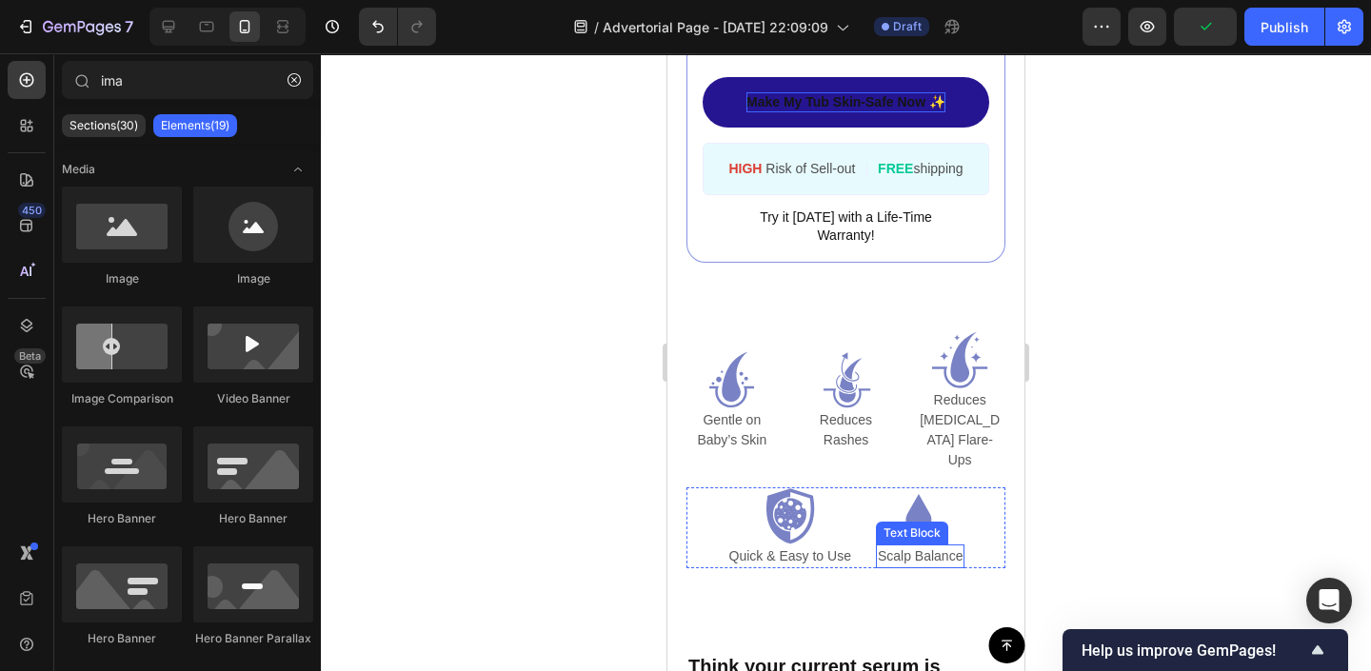
click at [896, 547] on p "Scalp Balance" at bounding box center [921, 557] width 86 height 20
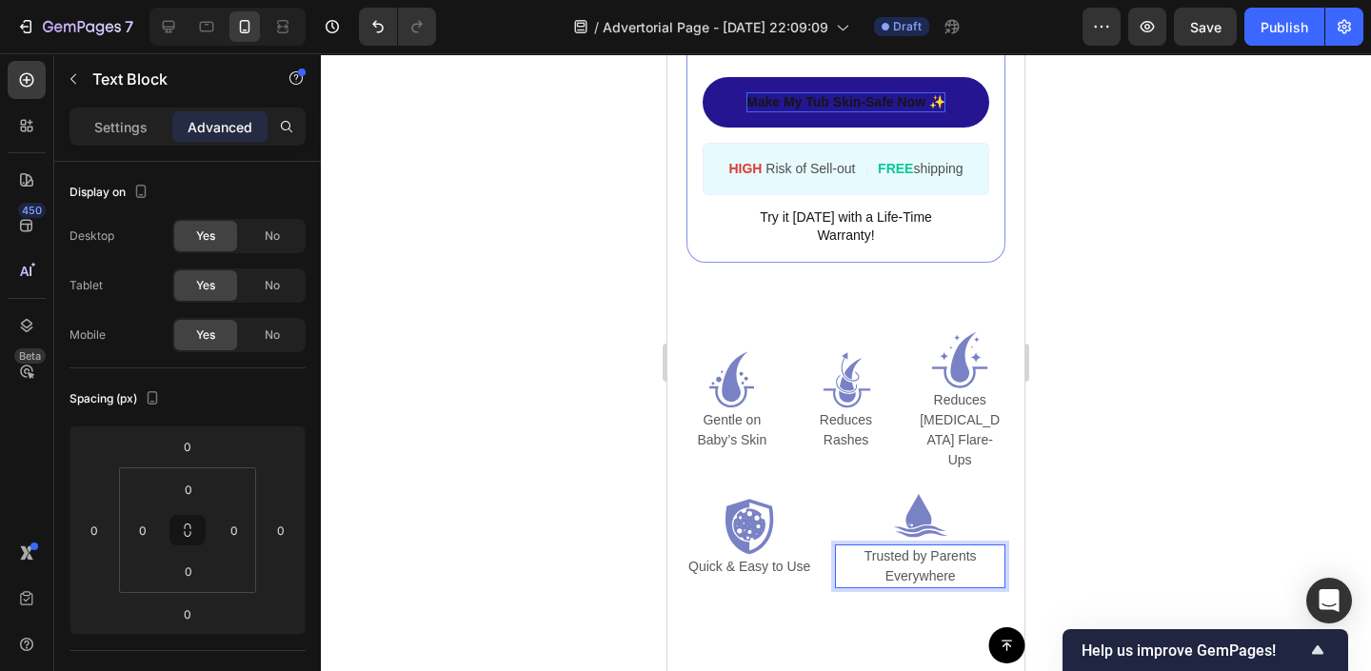
click at [1112, 528] on div at bounding box center [846, 362] width 1050 height 618
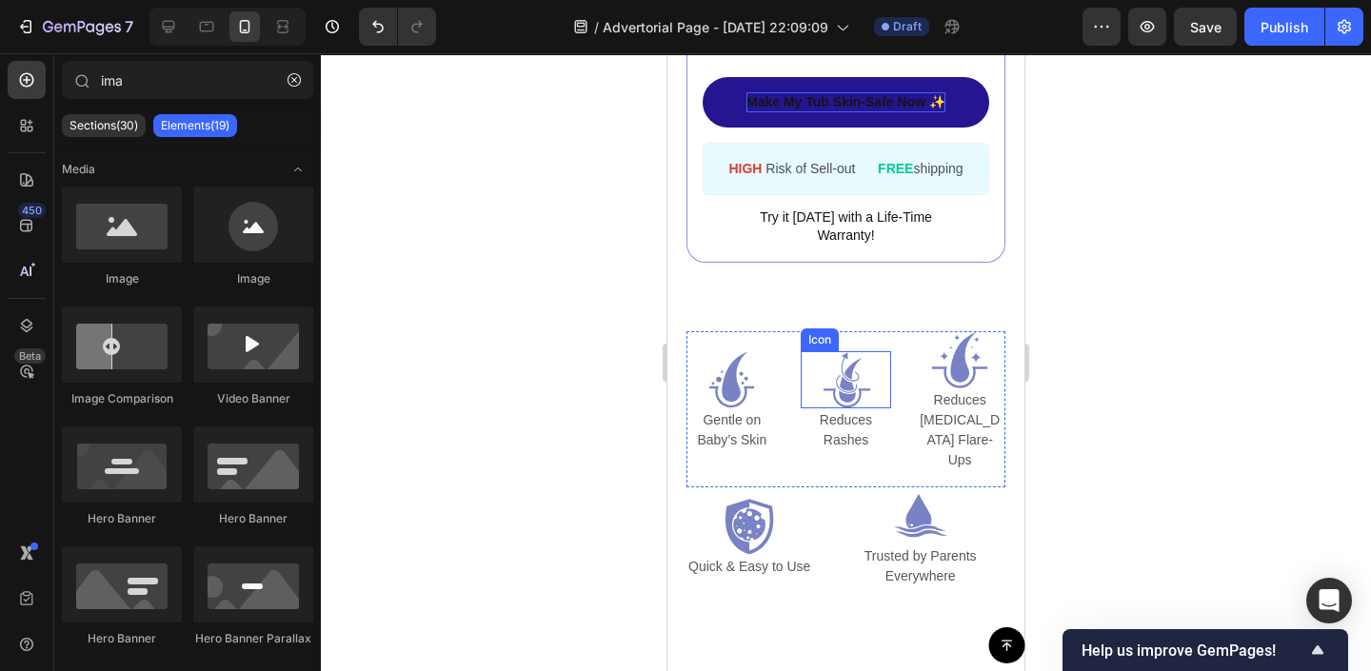
scroll to position [4315, 0]
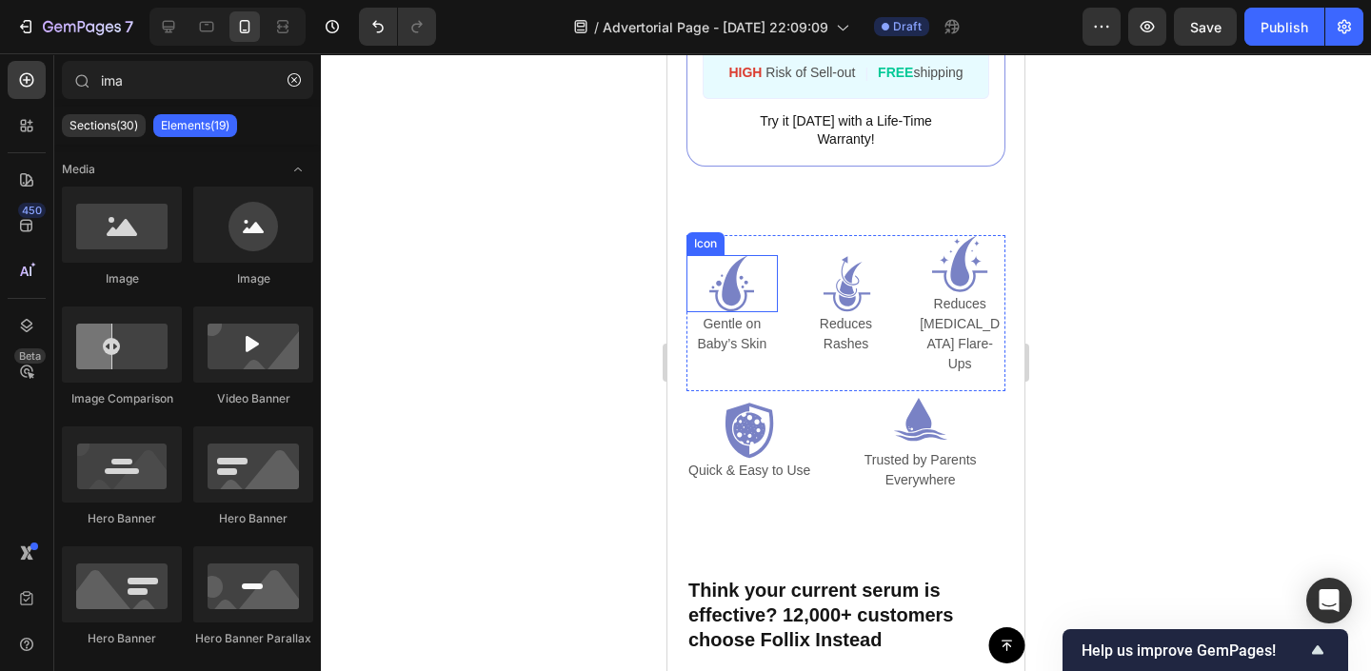
click at [730, 281] on icon at bounding box center [735, 281] width 27 height 50
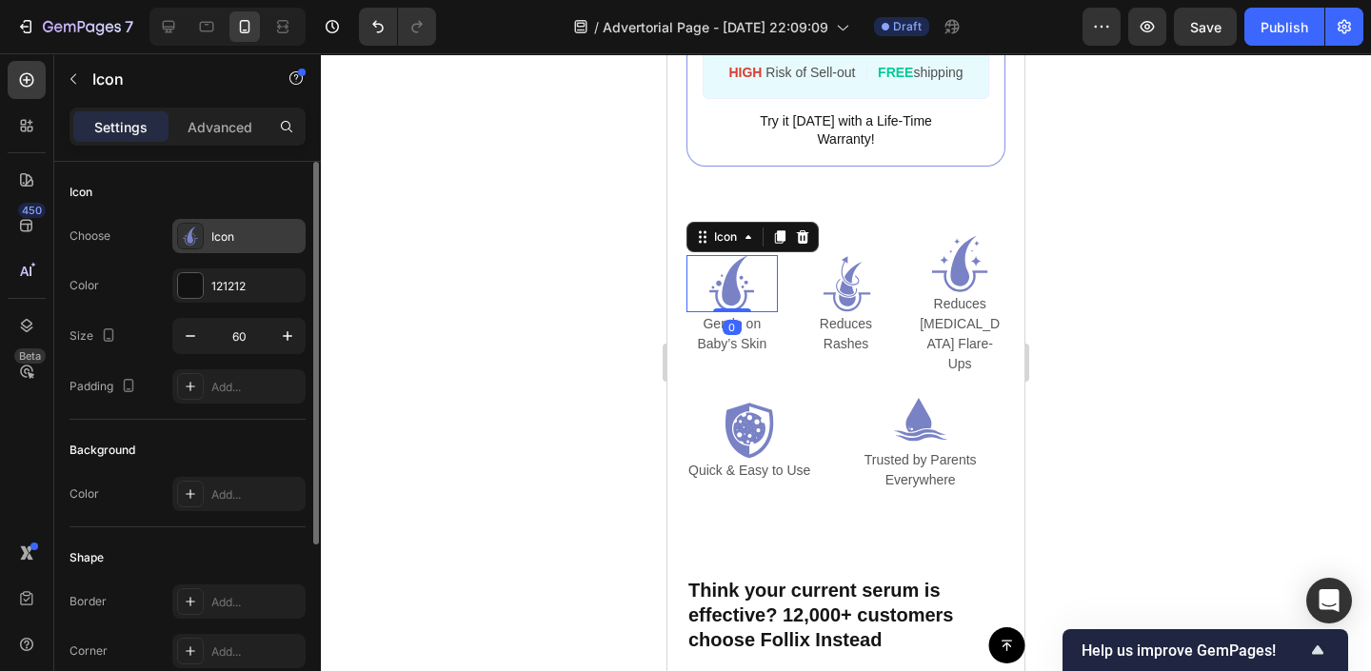
click at [209, 241] on div "Icon" at bounding box center [238, 236] width 133 height 34
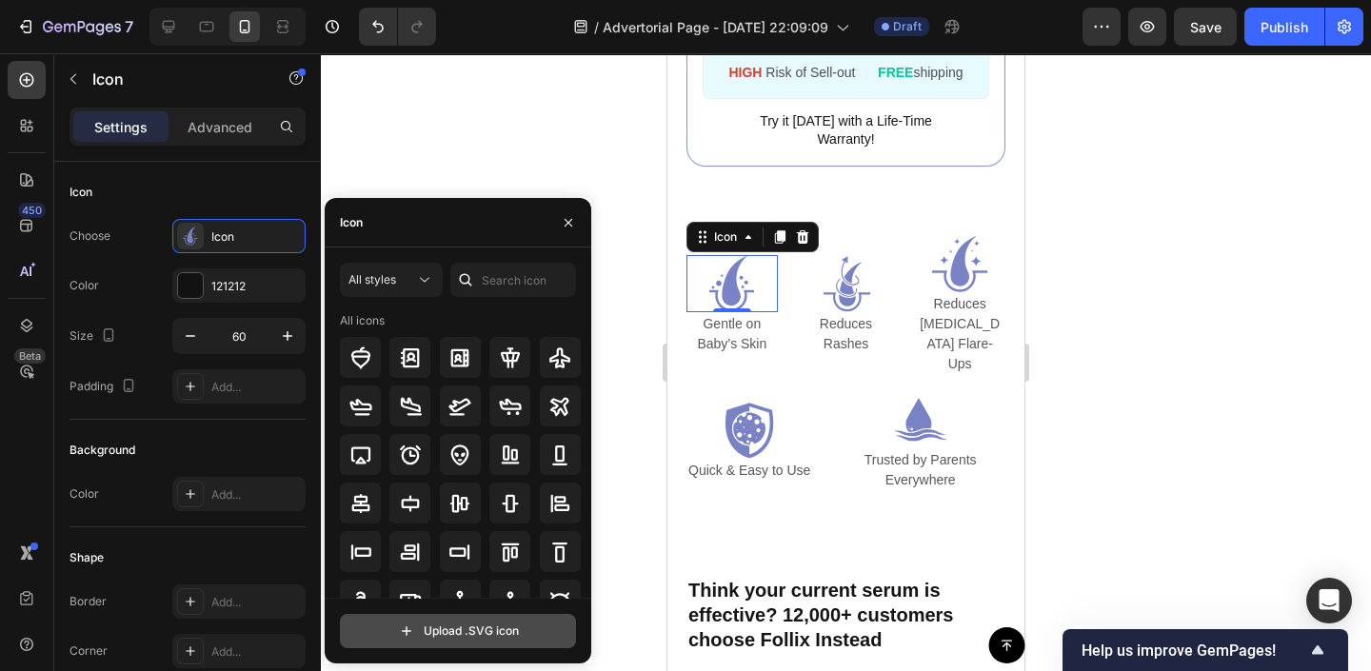
click at [506, 640] on input "file" at bounding box center [458, 631] width 234 height 32
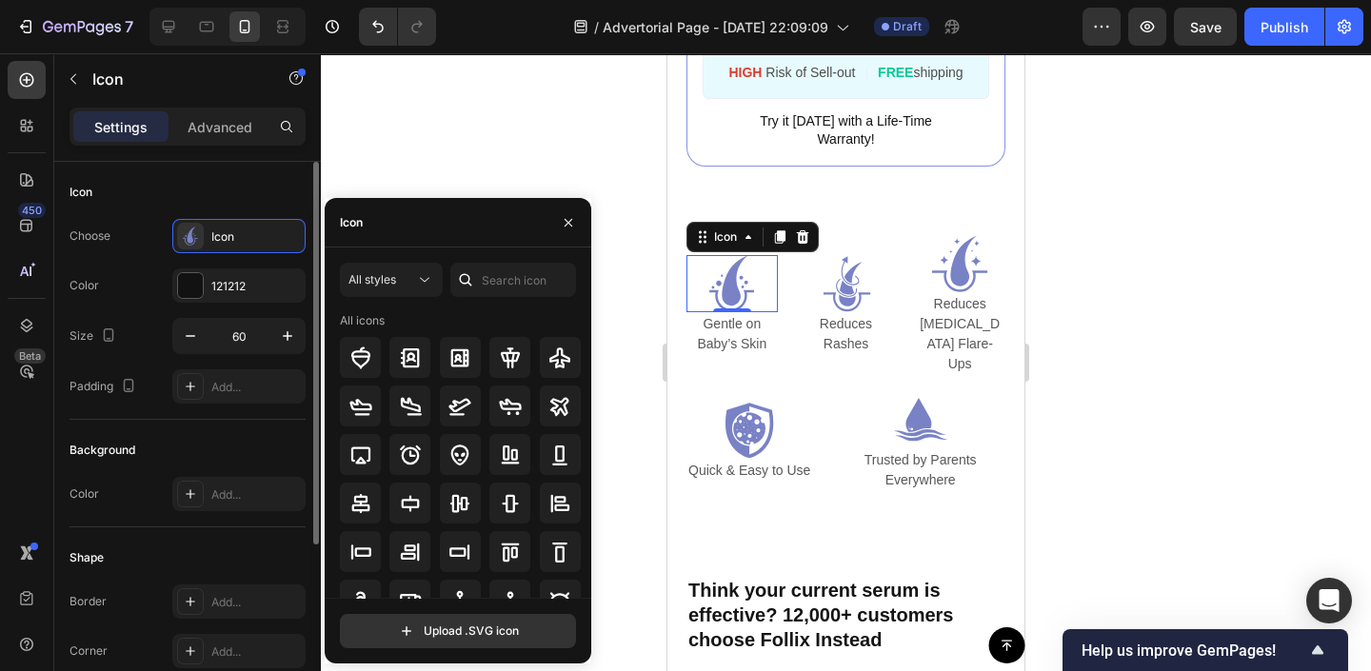
type input "C:\fakepath\Keep Your Baby Safe From Chlorine.svg"
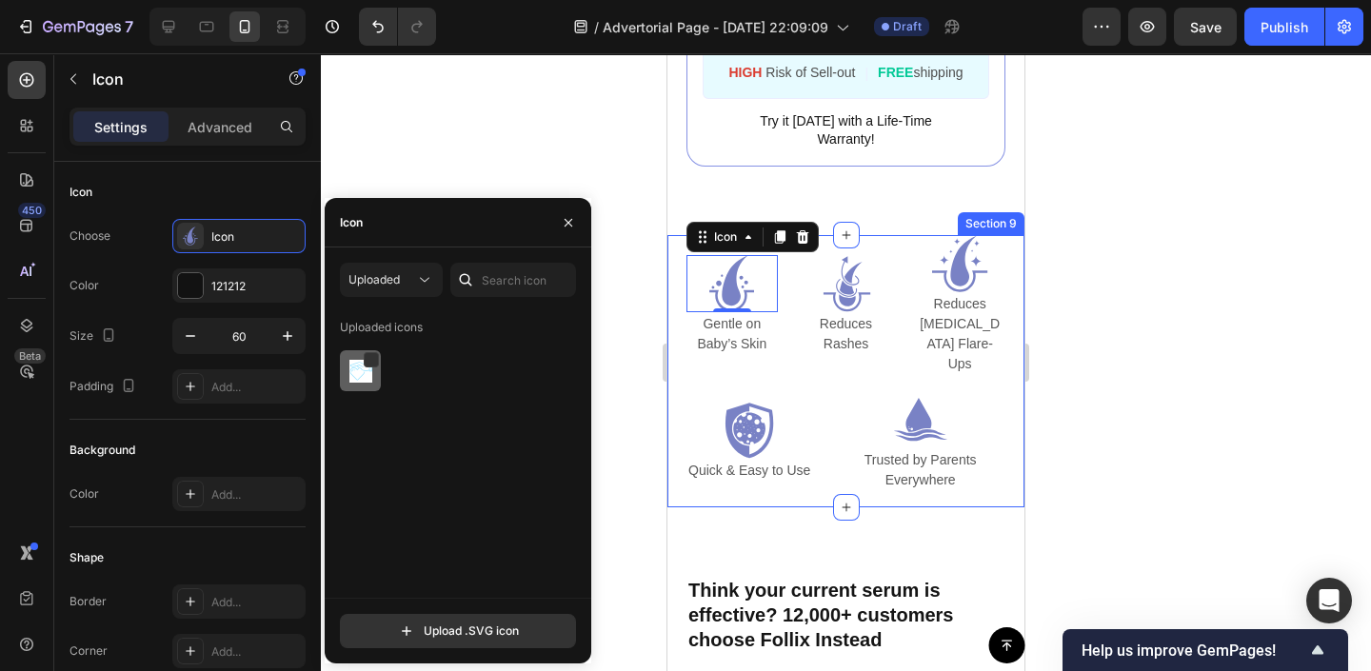
click at [362, 375] on img at bounding box center [360, 371] width 23 height 23
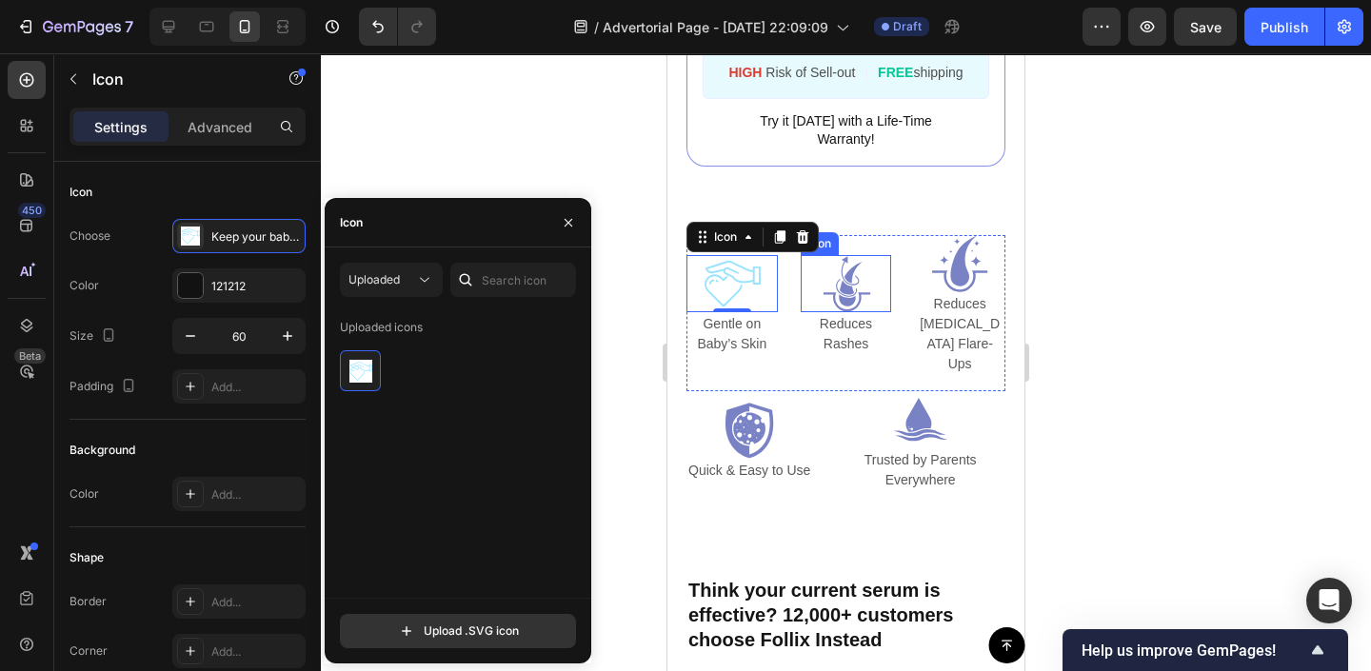
click at [850, 284] on icon at bounding box center [846, 288] width 14 height 14
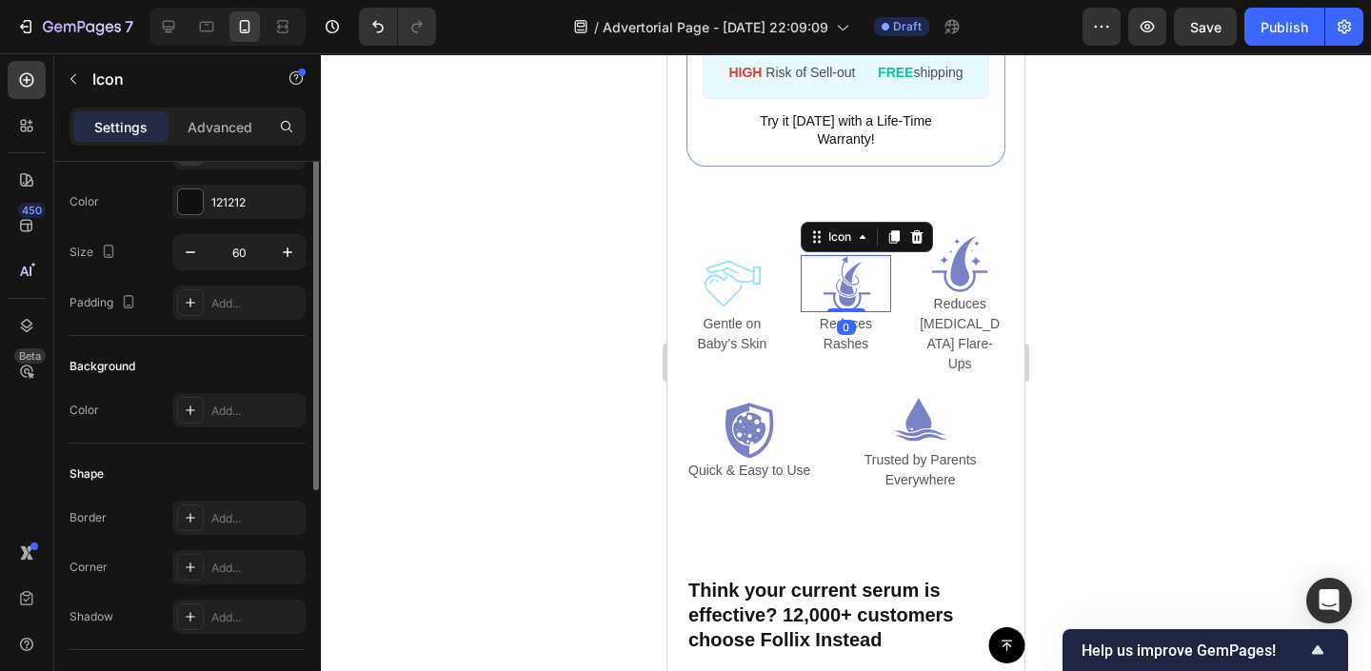
scroll to position [0, 0]
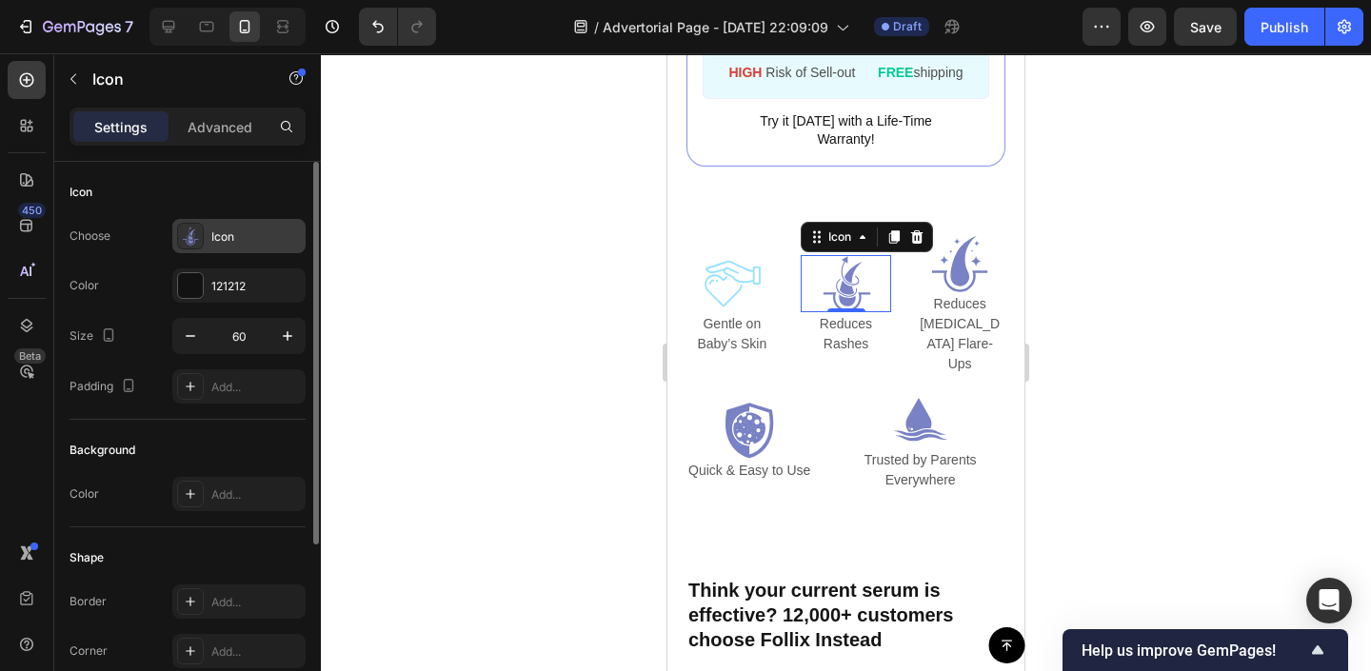
click at [215, 237] on div "Icon" at bounding box center [256, 237] width 90 height 17
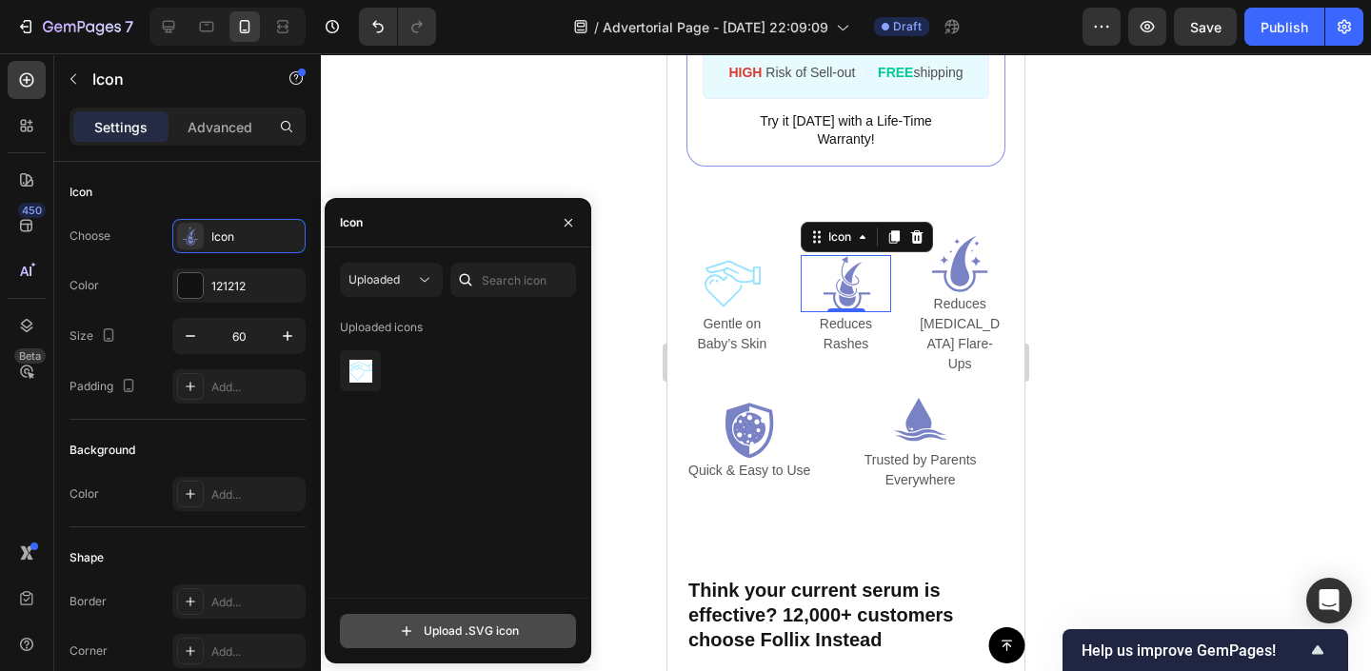
click at [398, 635] on input "file" at bounding box center [458, 631] width 234 height 32
type input "C:\fakepath\Keep Your Baby Safe From Chlorine (1).svg"
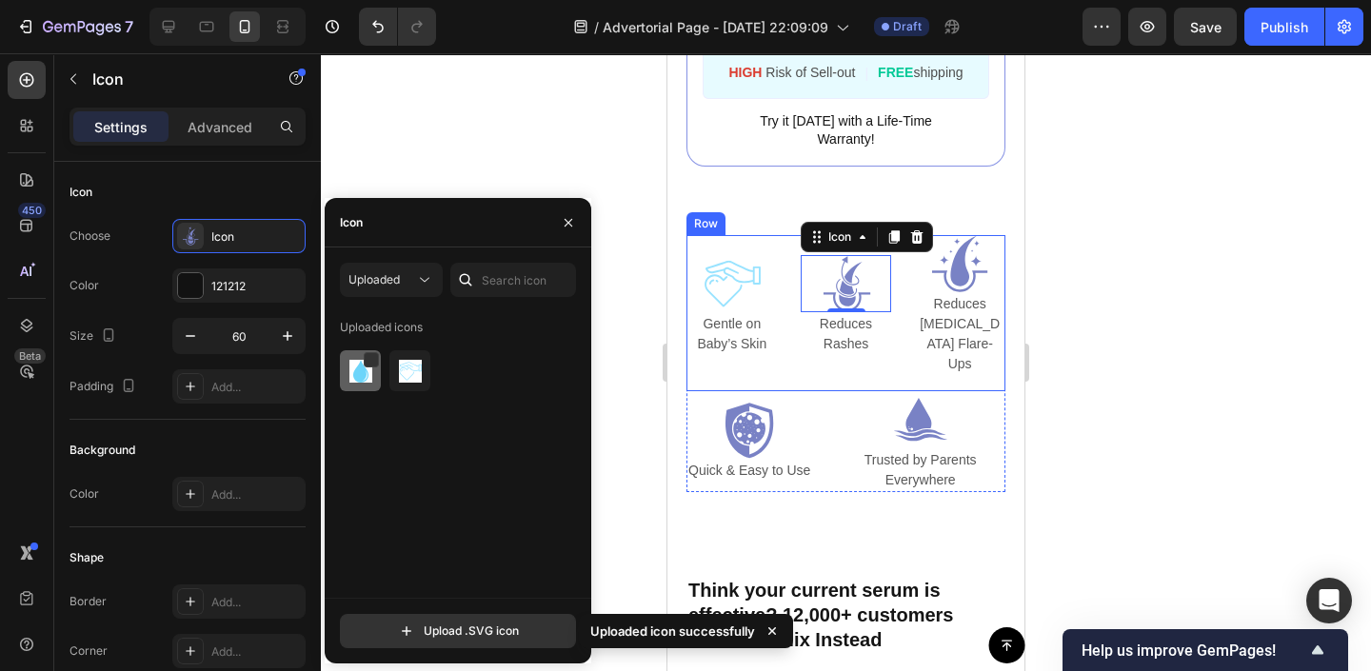
click at [358, 368] on img at bounding box center [360, 371] width 23 height 23
click at [957, 274] on icon at bounding box center [964, 261] width 27 height 50
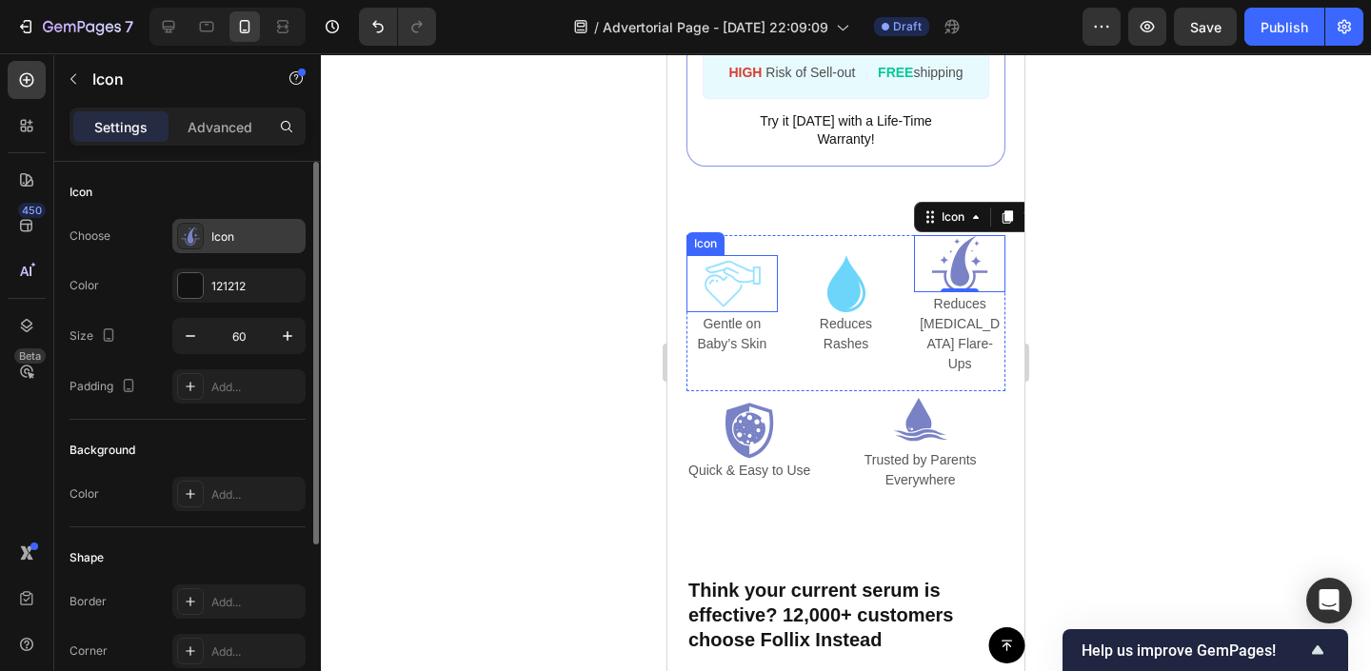
click at [227, 238] on div "Icon" at bounding box center [256, 237] width 90 height 17
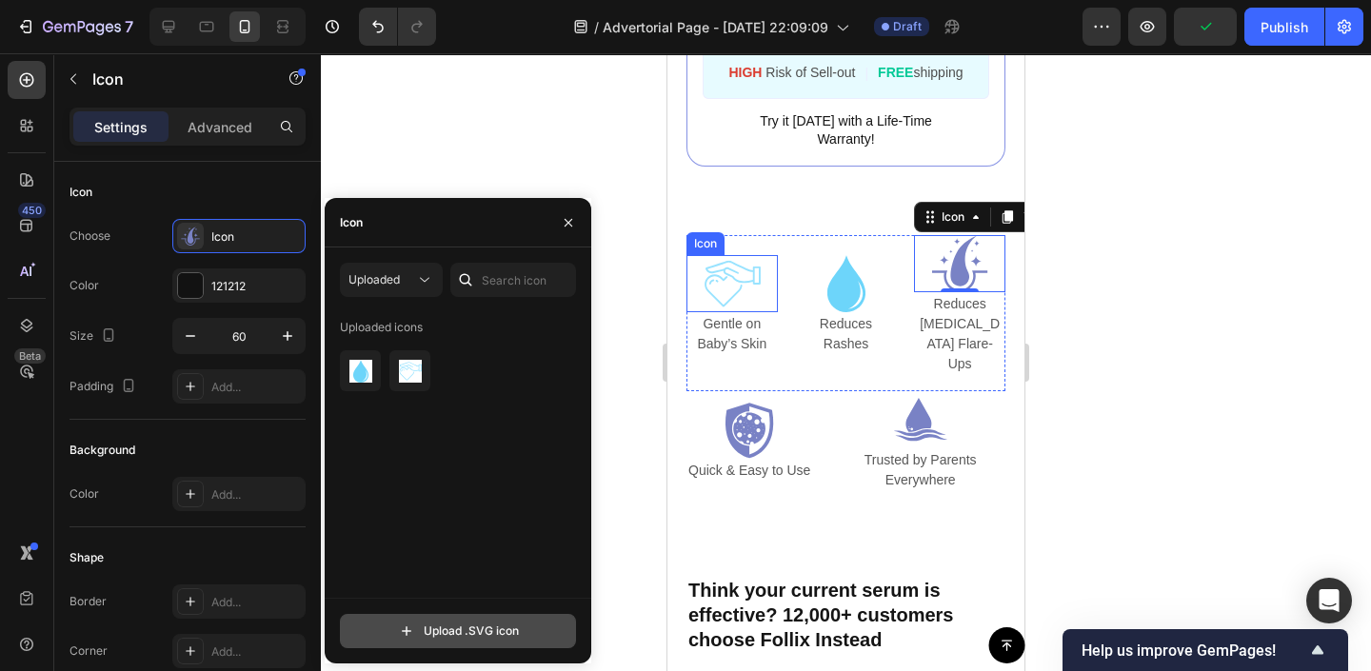
click at [513, 618] on input "file" at bounding box center [458, 631] width 234 height 32
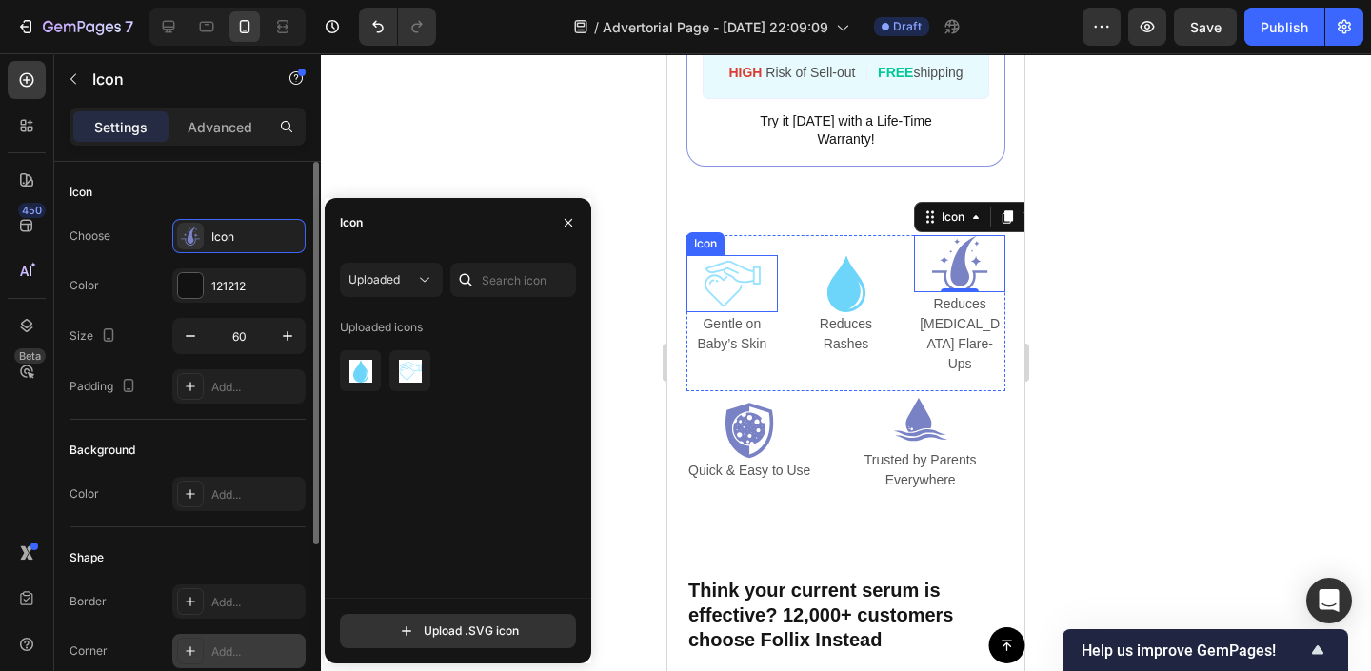
type input "C:\fakepath\Keep Your Baby Safe From Chlorine (2).svg"
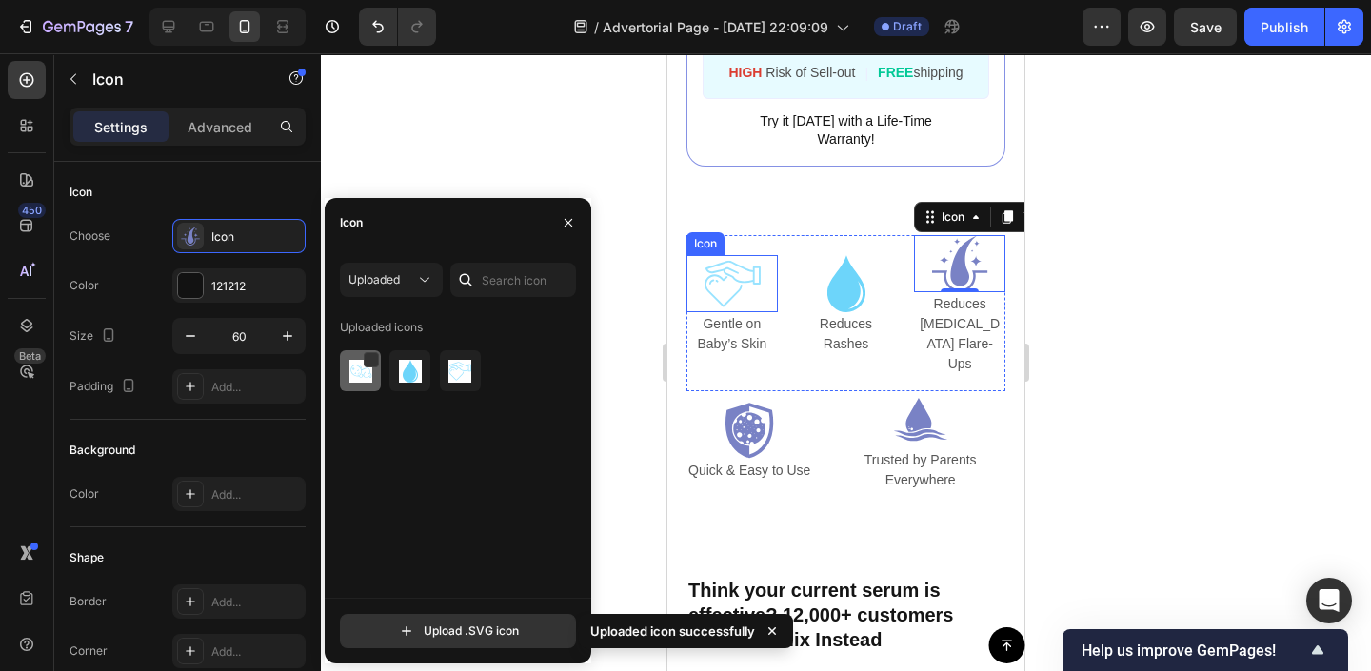
click at [346, 384] on div at bounding box center [360, 370] width 41 height 41
click at [569, 225] on icon "button" at bounding box center [568, 222] width 15 height 15
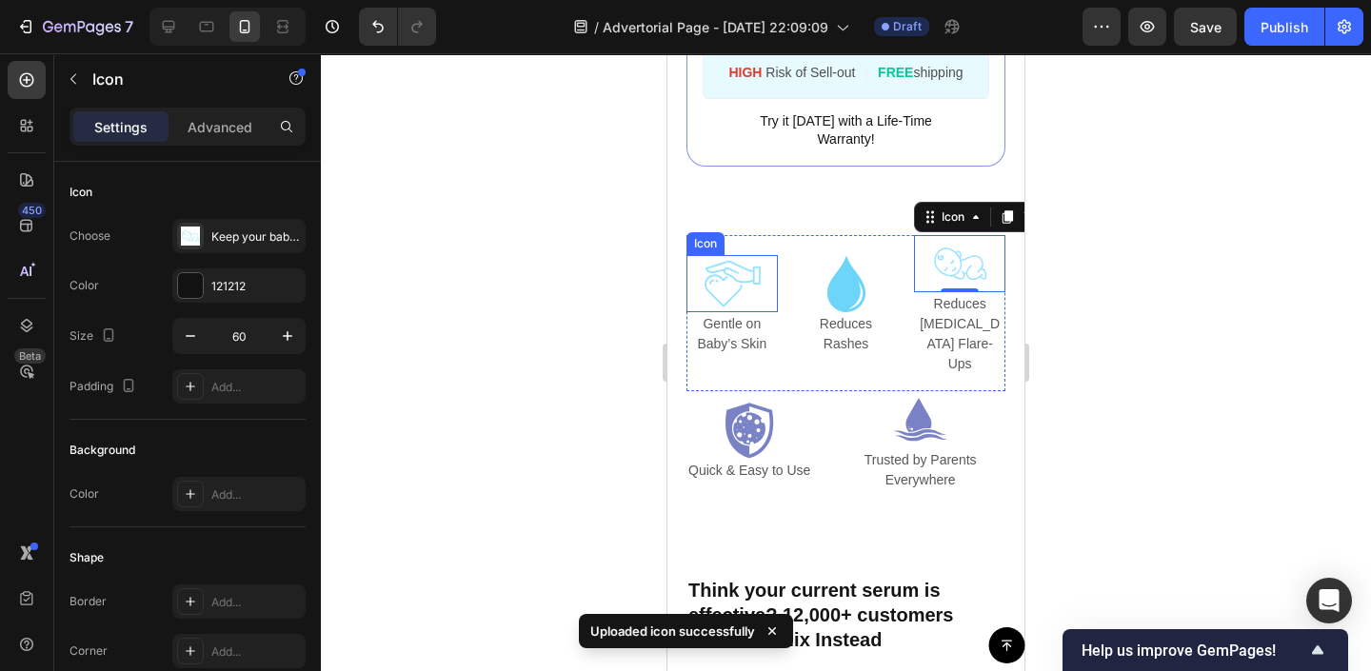
click at [561, 242] on div at bounding box center [846, 362] width 1050 height 618
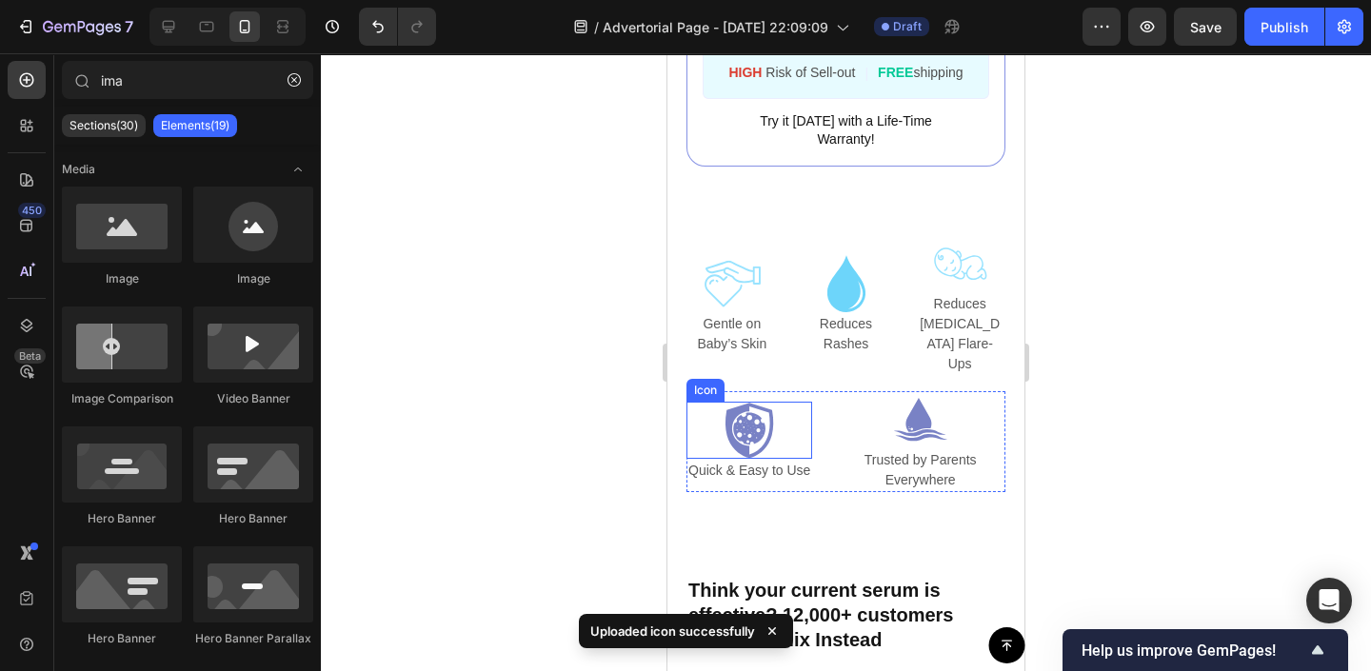
click at [744, 418] on icon at bounding box center [749, 428] width 32 height 32
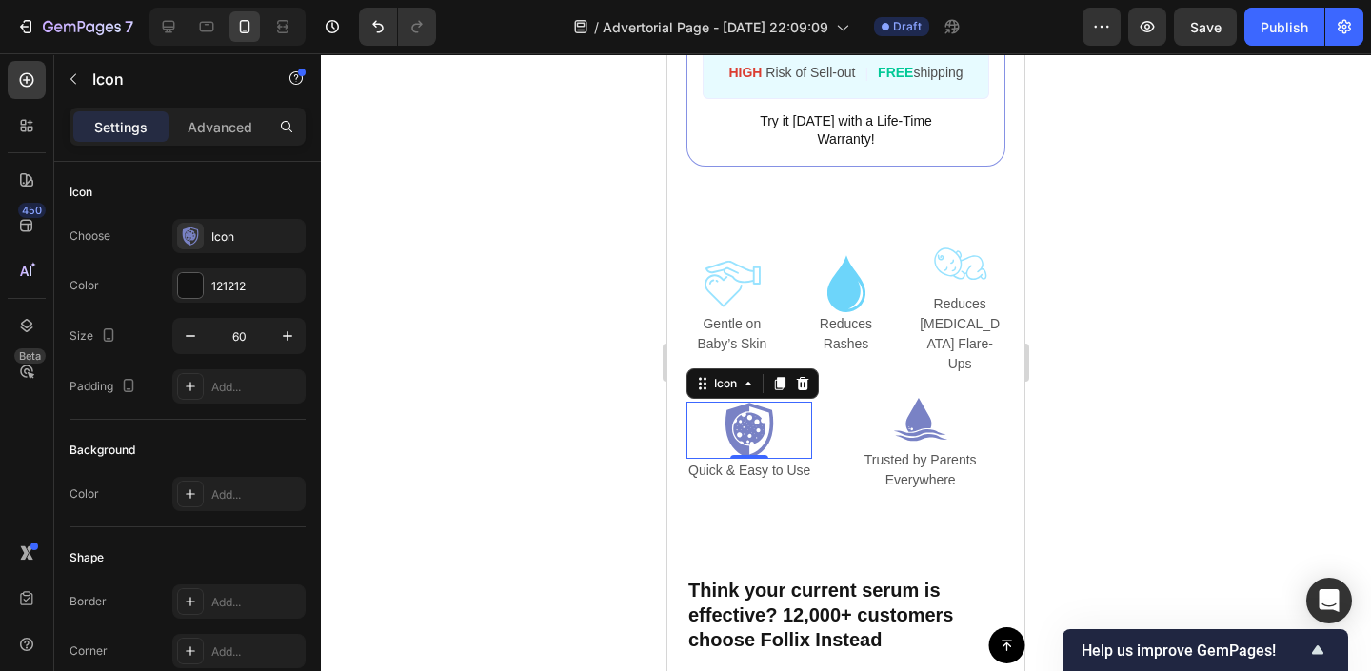
click at [575, 429] on div at bounding box center [846, 362] width 1050 height 618
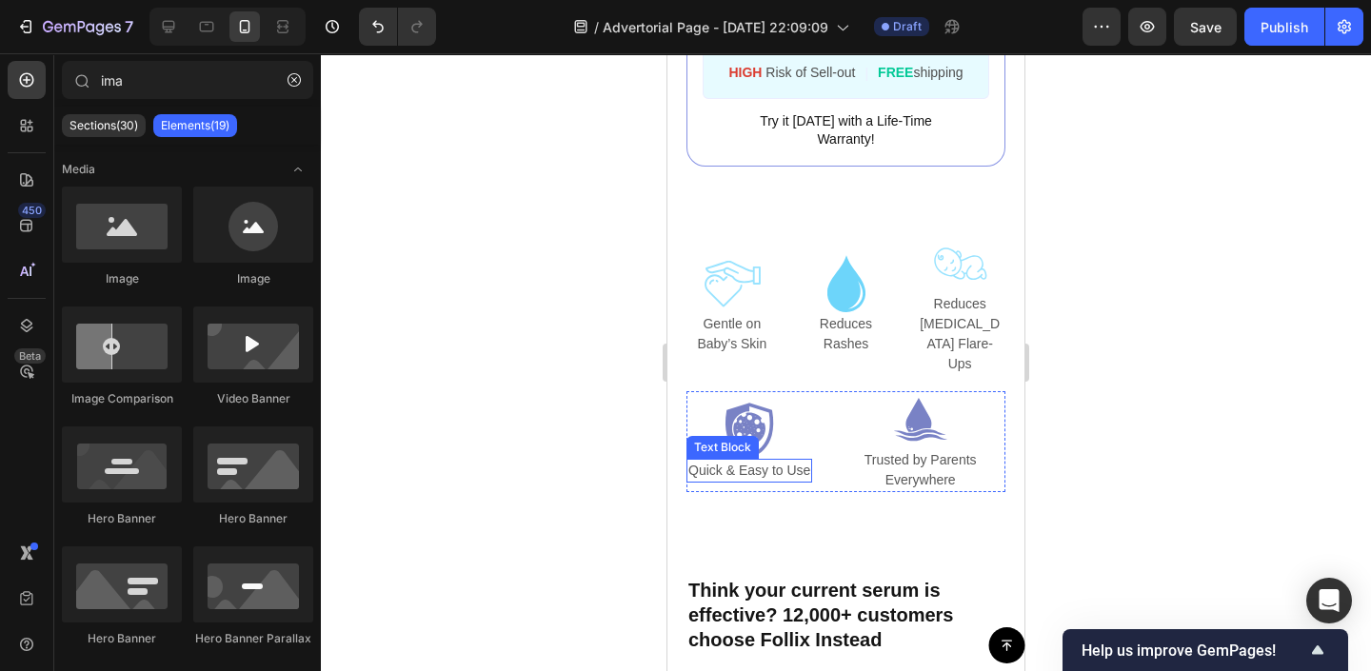
click at [736, 439] on div "Text Block" at bounding box center [722, 447] width 65 height 17
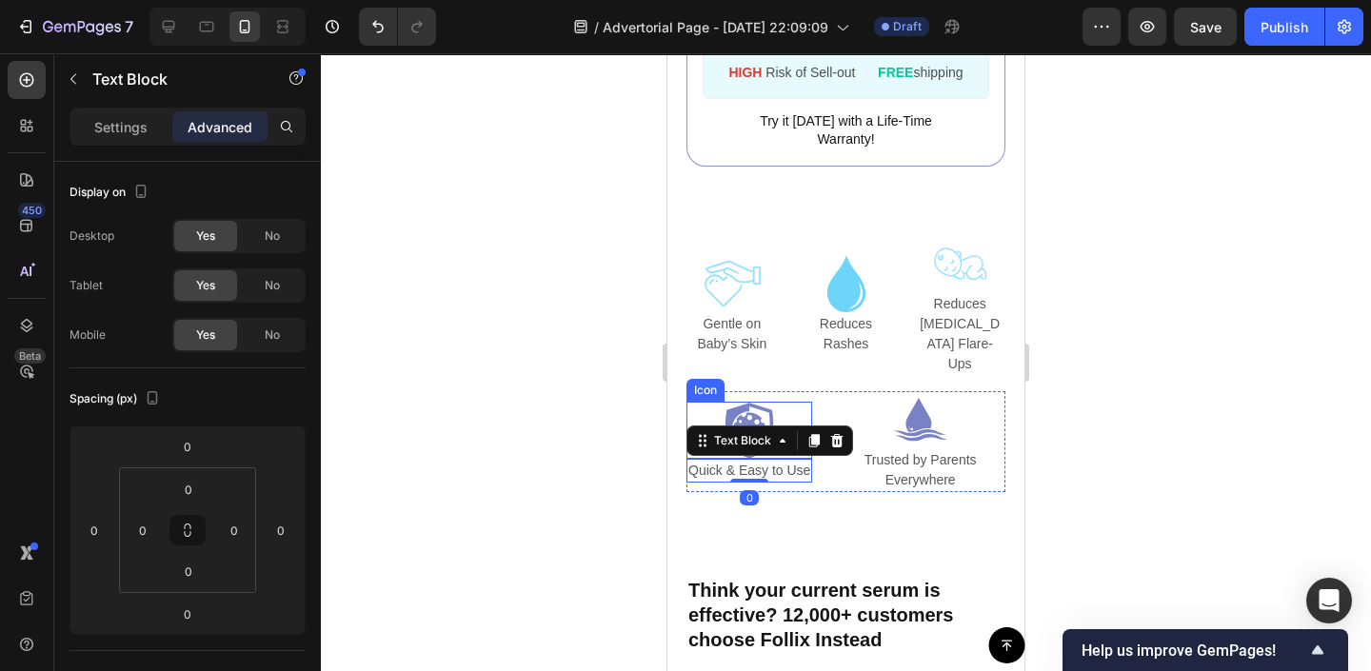
click at [731, 403] on icon at bounding box center [750, 430] width 48 height 55
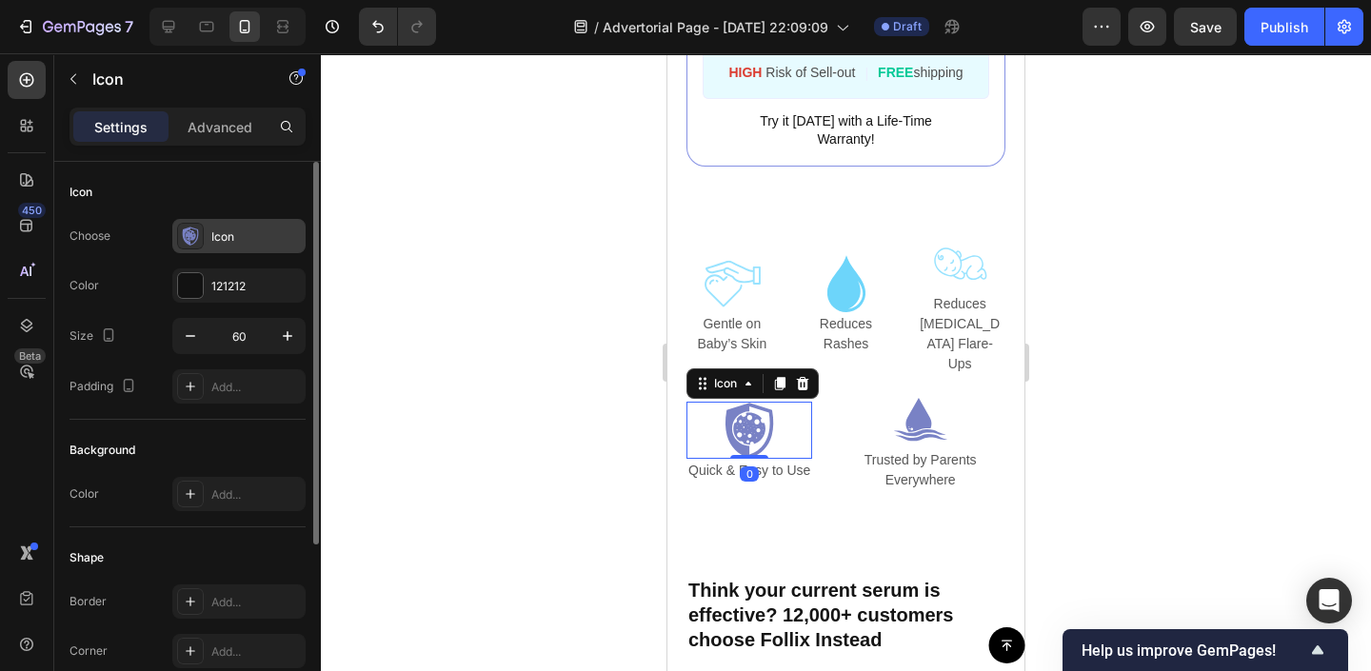
click at [184, 241] on icon at bounding box center [190, 236] width 19 height 19
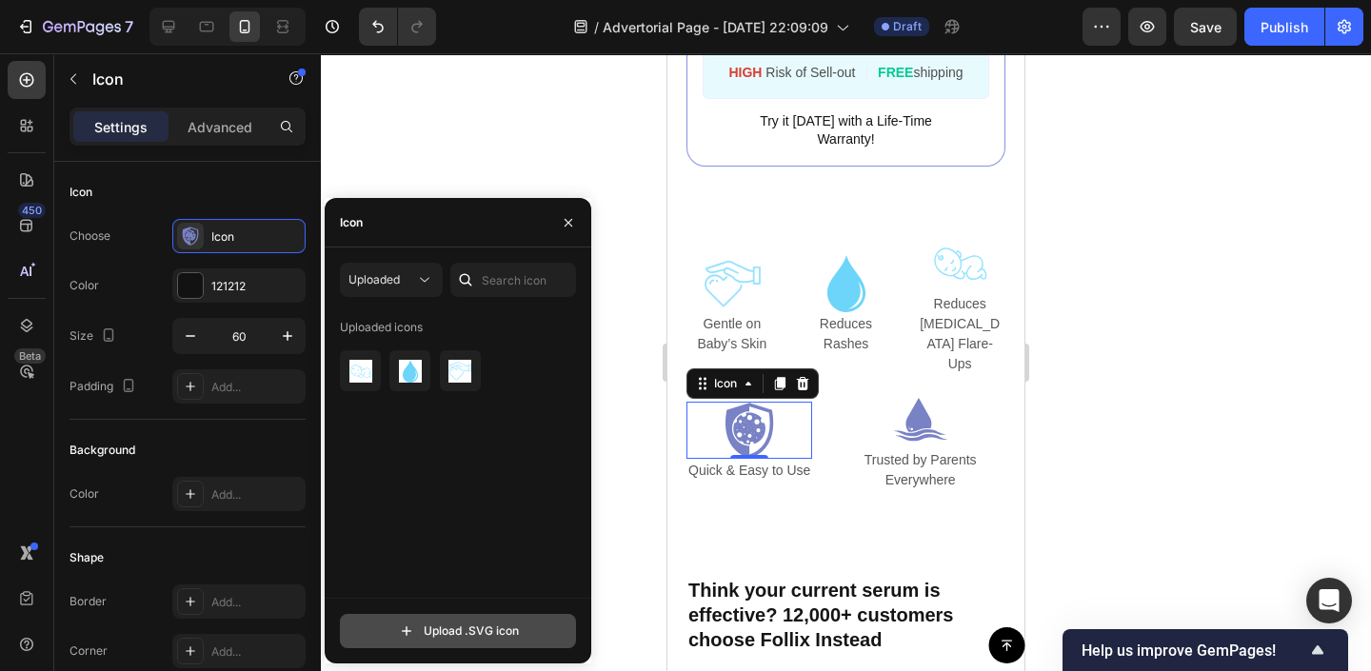
click at [427, 641] on input "file" at bounding box center [458, 631] width 234 height 32
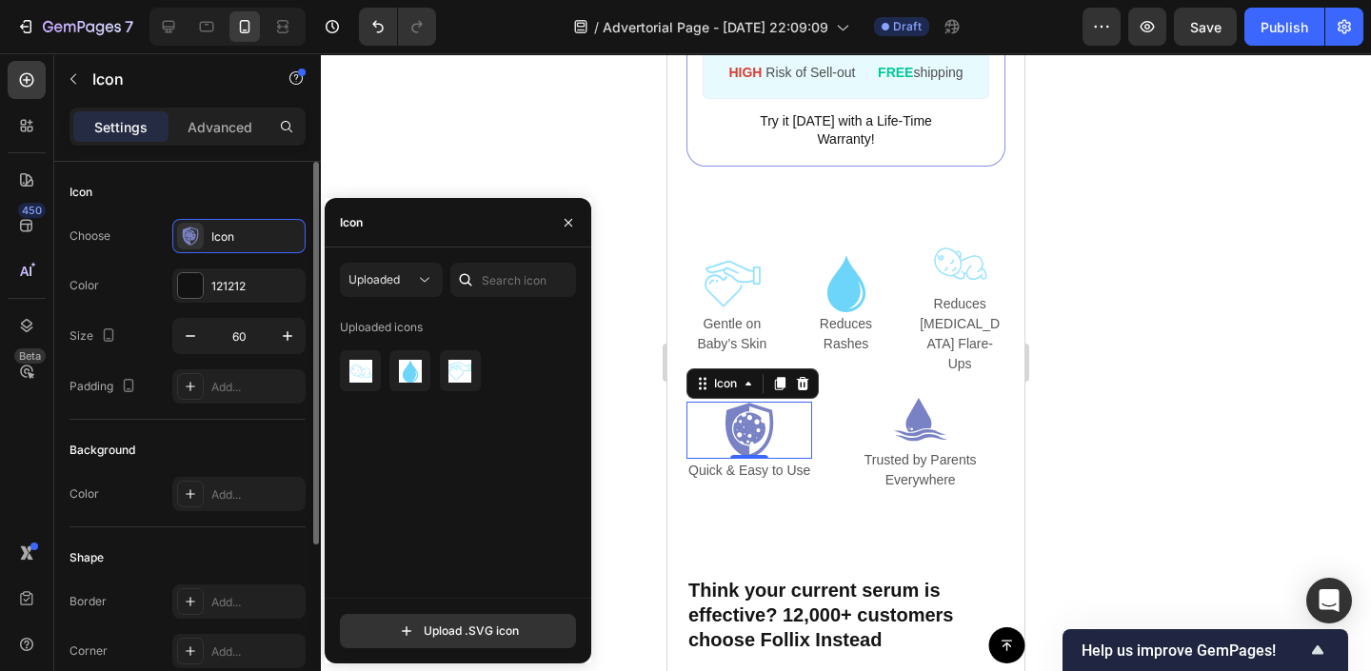
type input "C:\fakepath\Keep Your Baby Safe From Chlorine (3).svg"
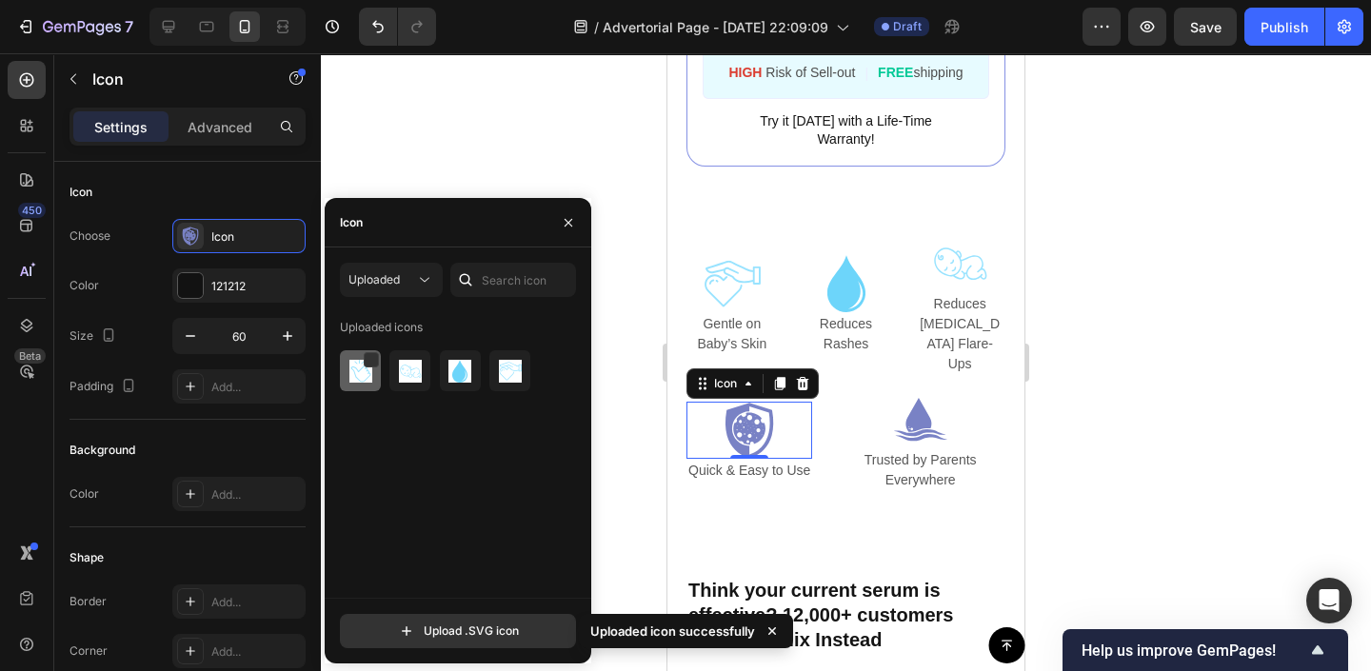
click at [345, 359] on div at bounding box center [360, 370] width 41 height 41
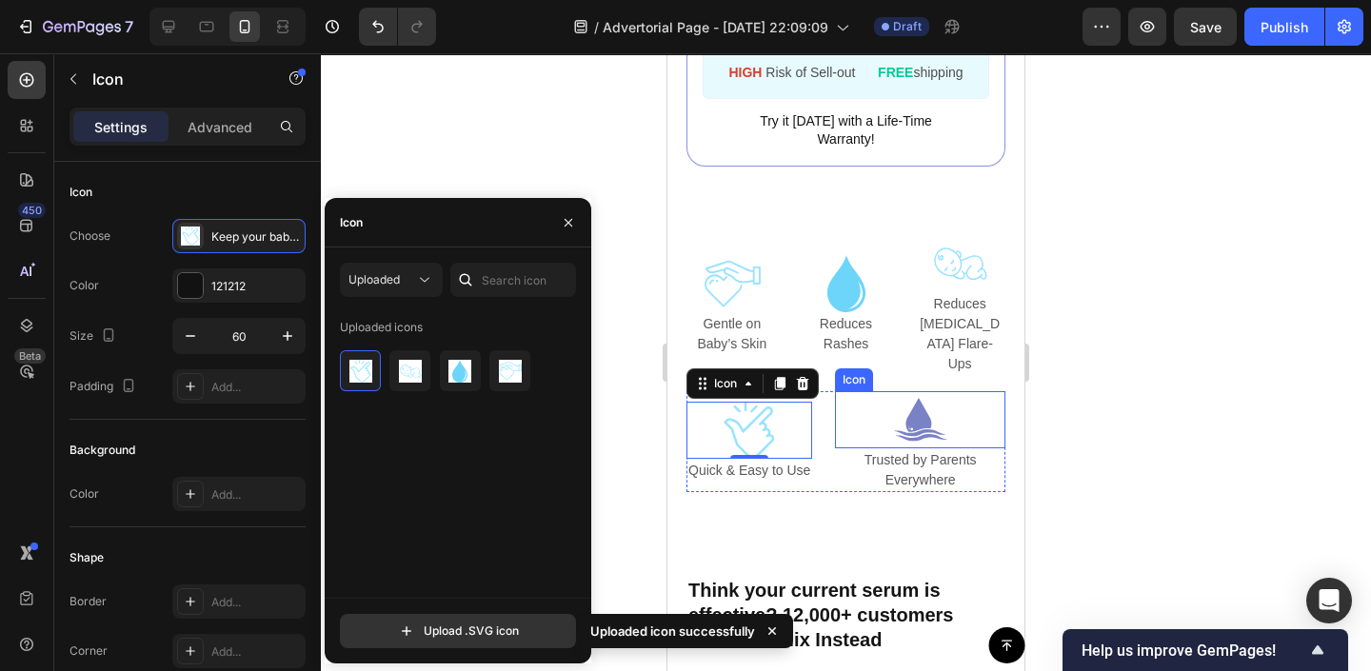
click at [914, 398] on icon at bounding box center [919, 415] width 26 height 34
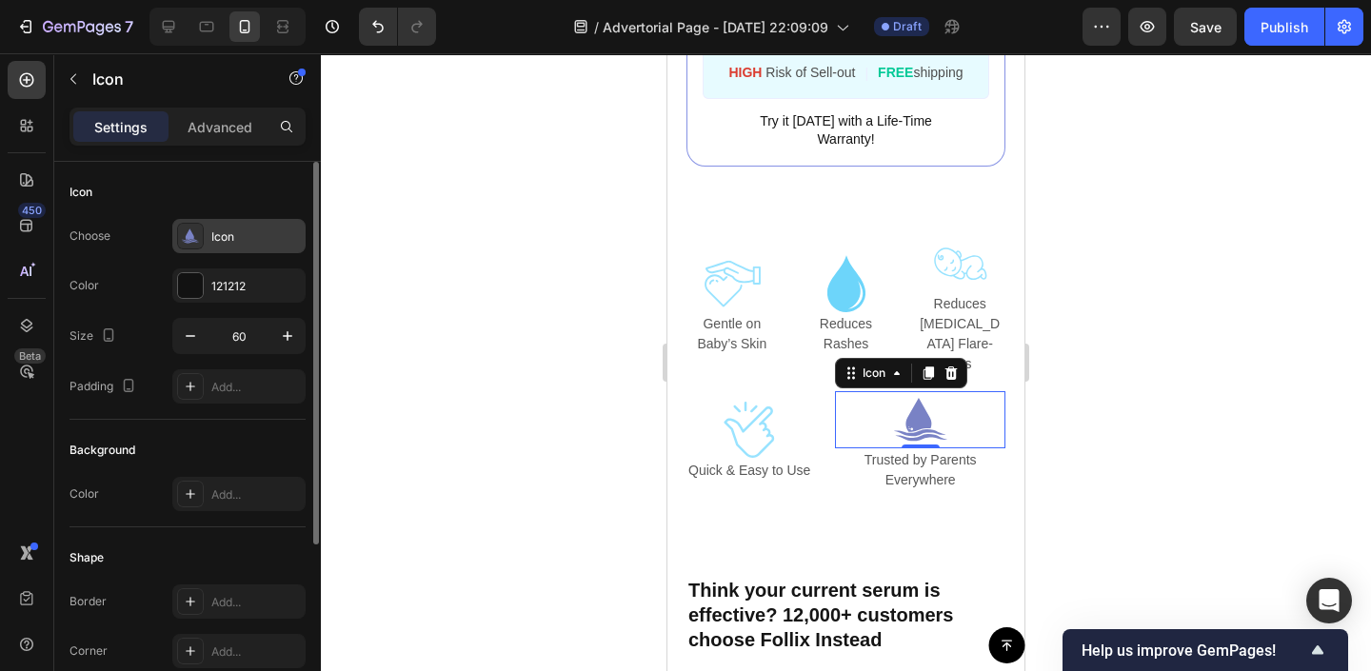
click at [200, 238] on div at bounding box center [190, 236] width 27 height 27
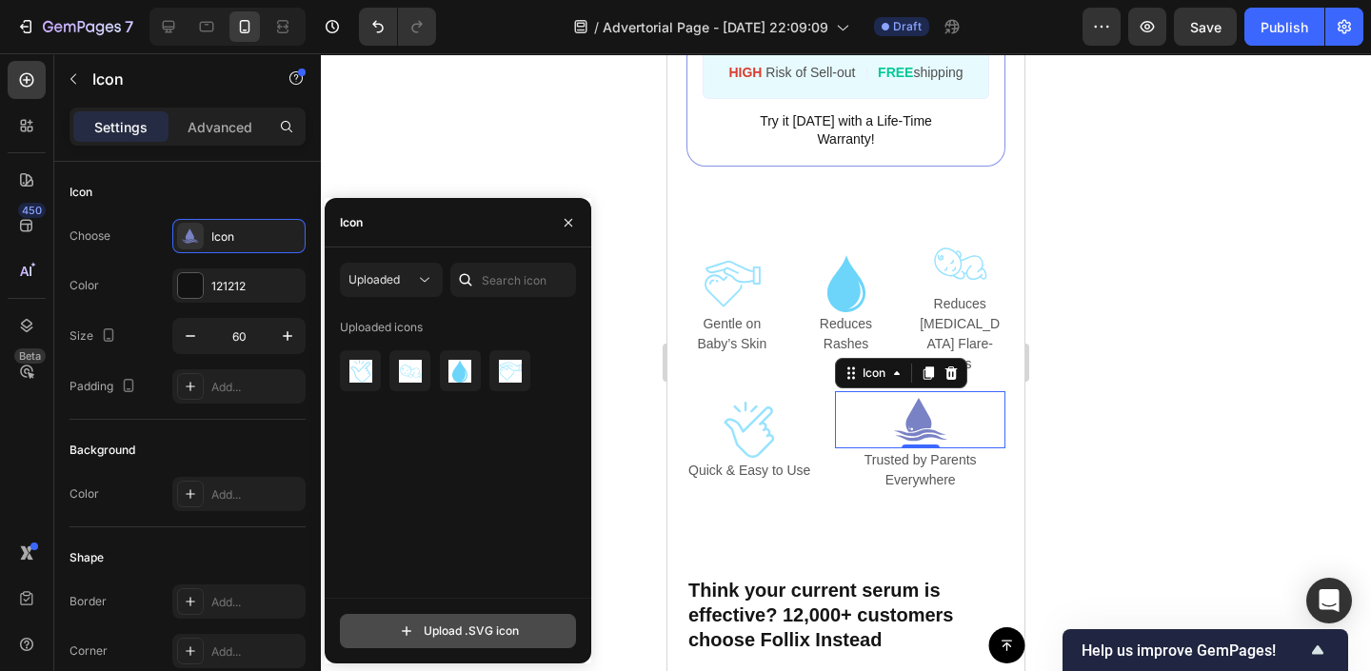
click at [393, 632] on input "file" at bounding box center [458, 631] width 234 height 32
type input "C:\fakepath\Keep Your Baby Safe From Chlorine (4).svg"
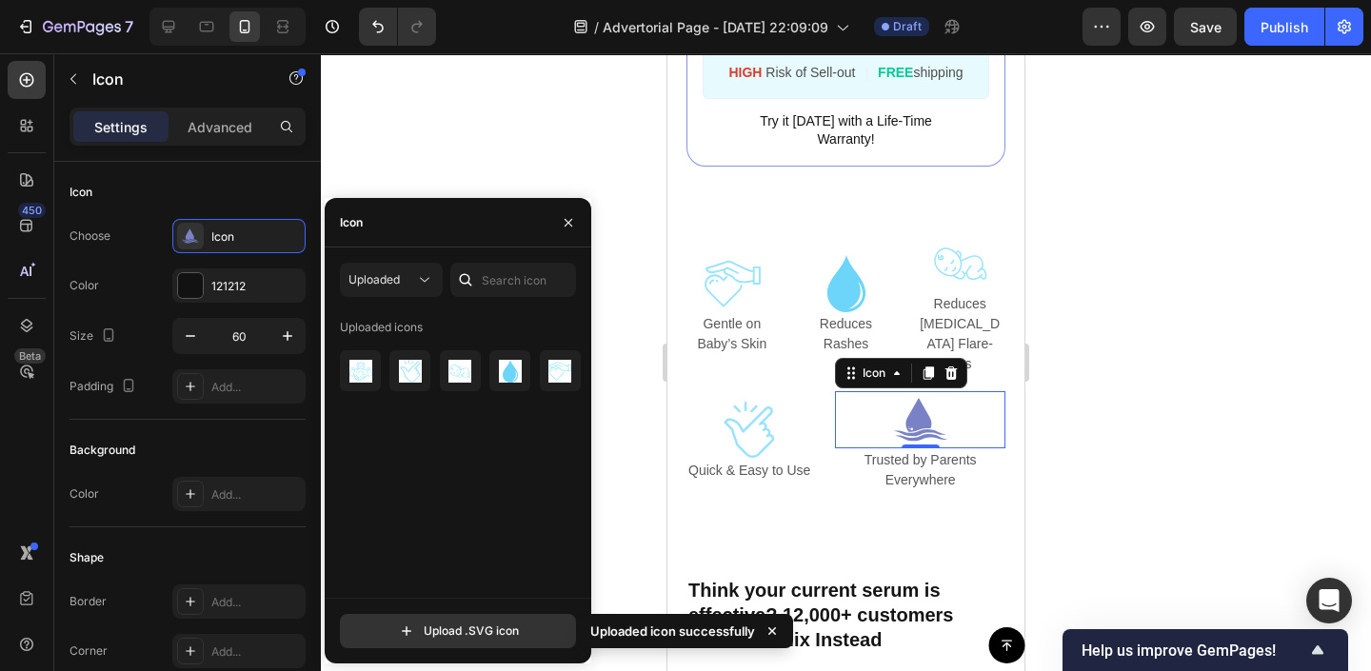
click at [352, 392] on div "Uploaded icons" at bounding box center [464, 455] width 249 height 286
click at [352, 364] on img at bounding box center [360, 371] width 23 height 23
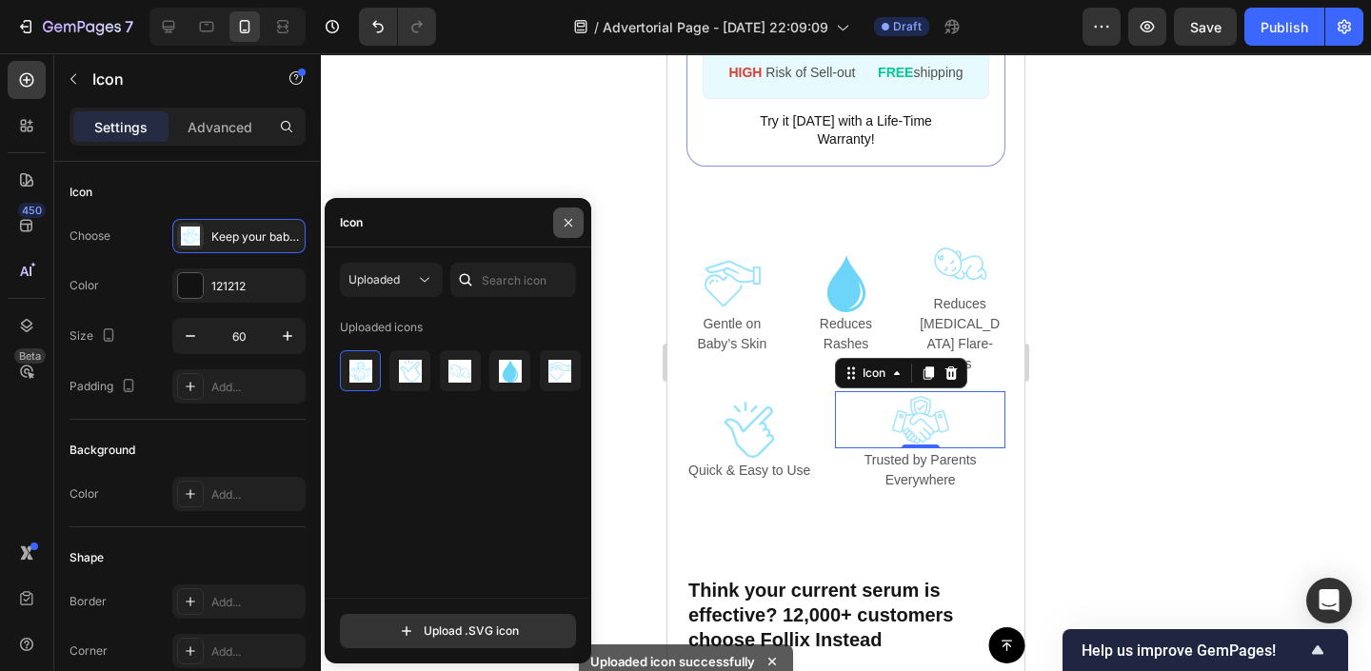
click at [564, 217] on icon "button" at bounding box center [568, 222] width 15 height 15
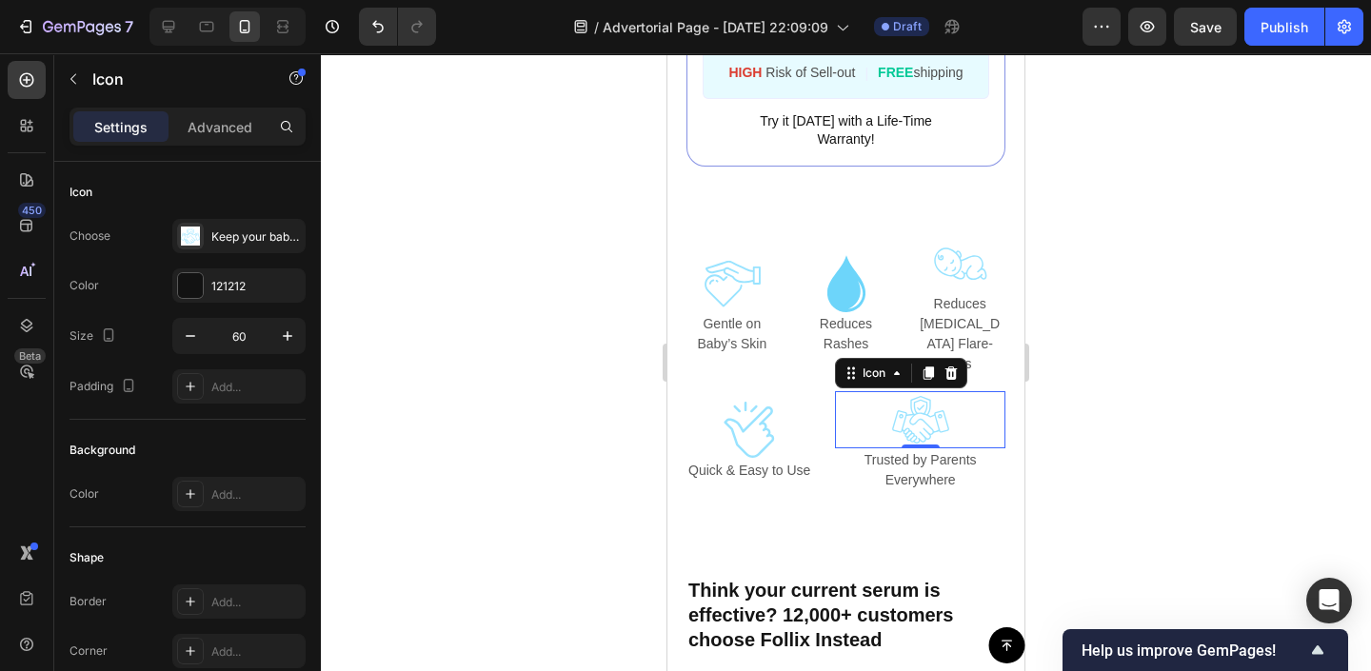
click at [552, 236] on div at bounding box center [846, 362] width 1050 height 618
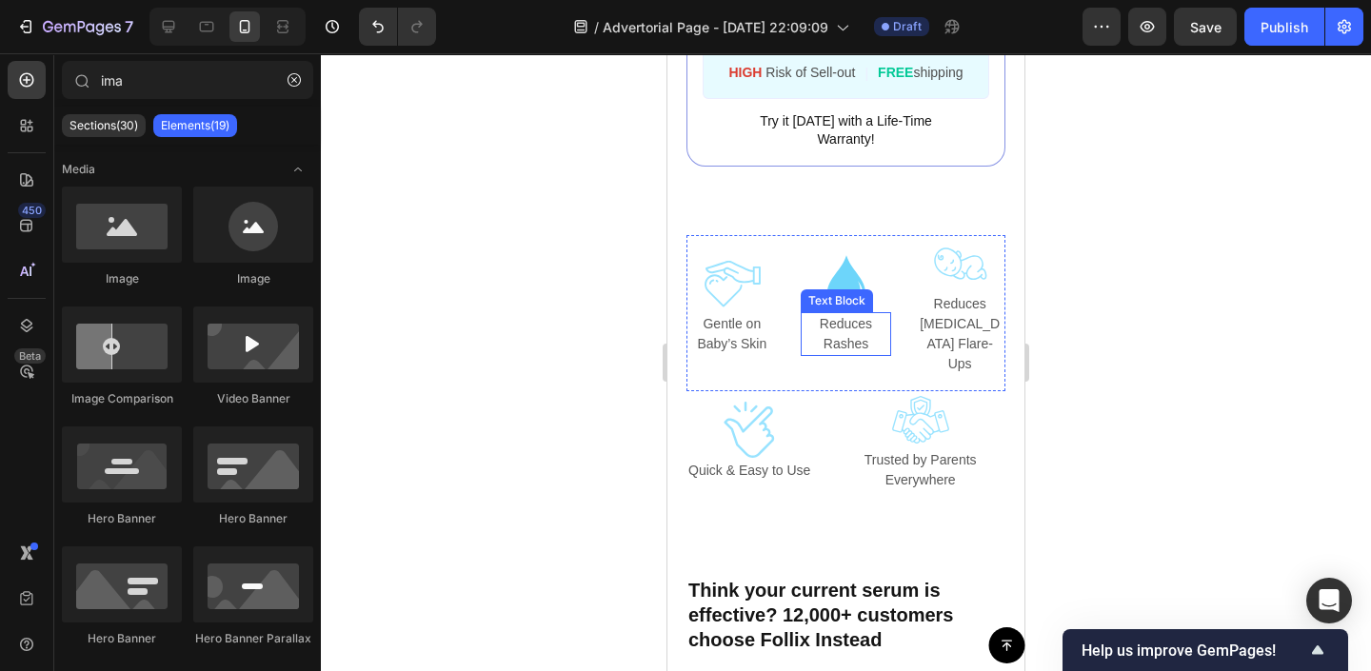
click at [842, 292] on div "Text Block" at bounding box center [837, 300] width 65 height 17
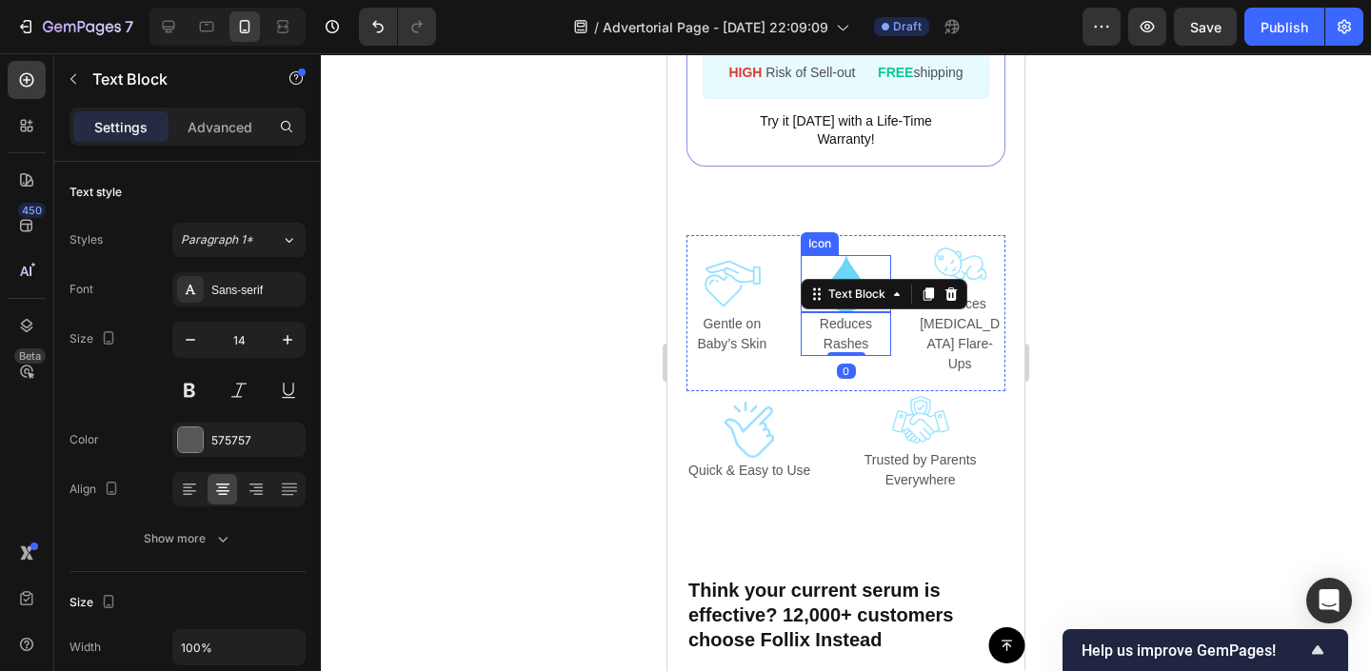
click at [850, 257] on icon at bounding box center [845, 283] width 38 height 57
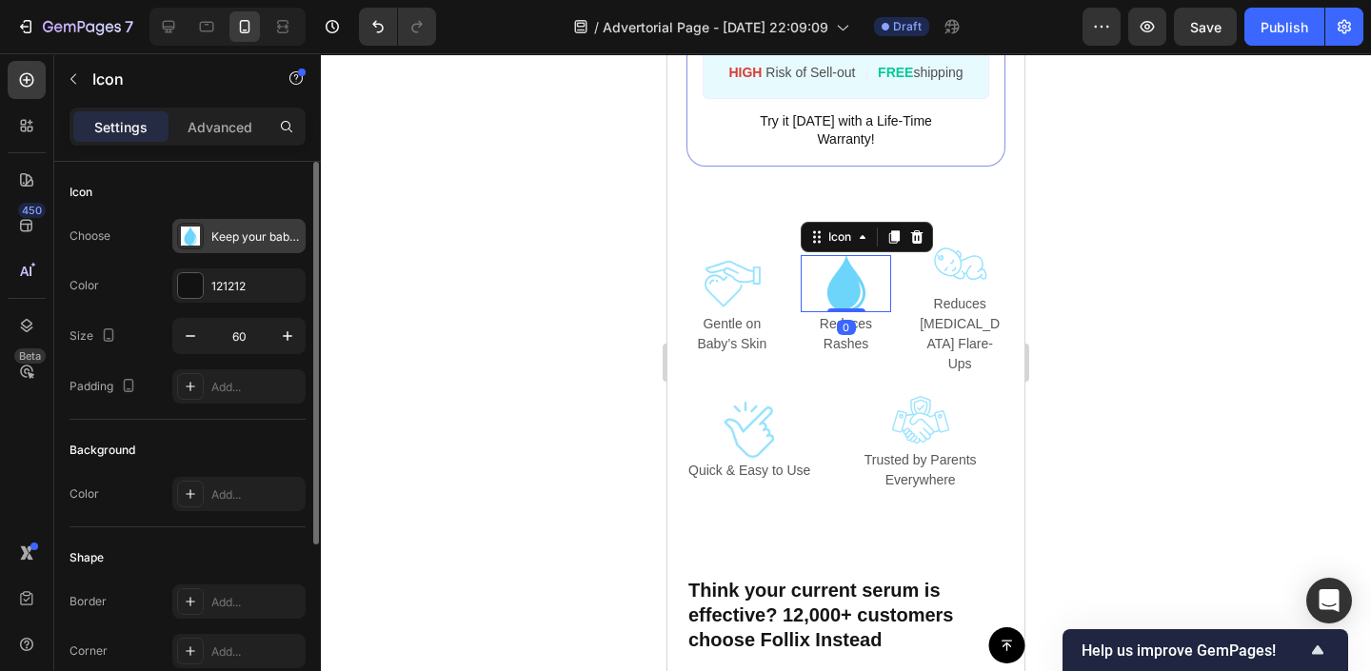
click at [229, 229] on div "Keep your baby safe from chlorine (1)" at bounding box center [256, 237] width 90 height 17
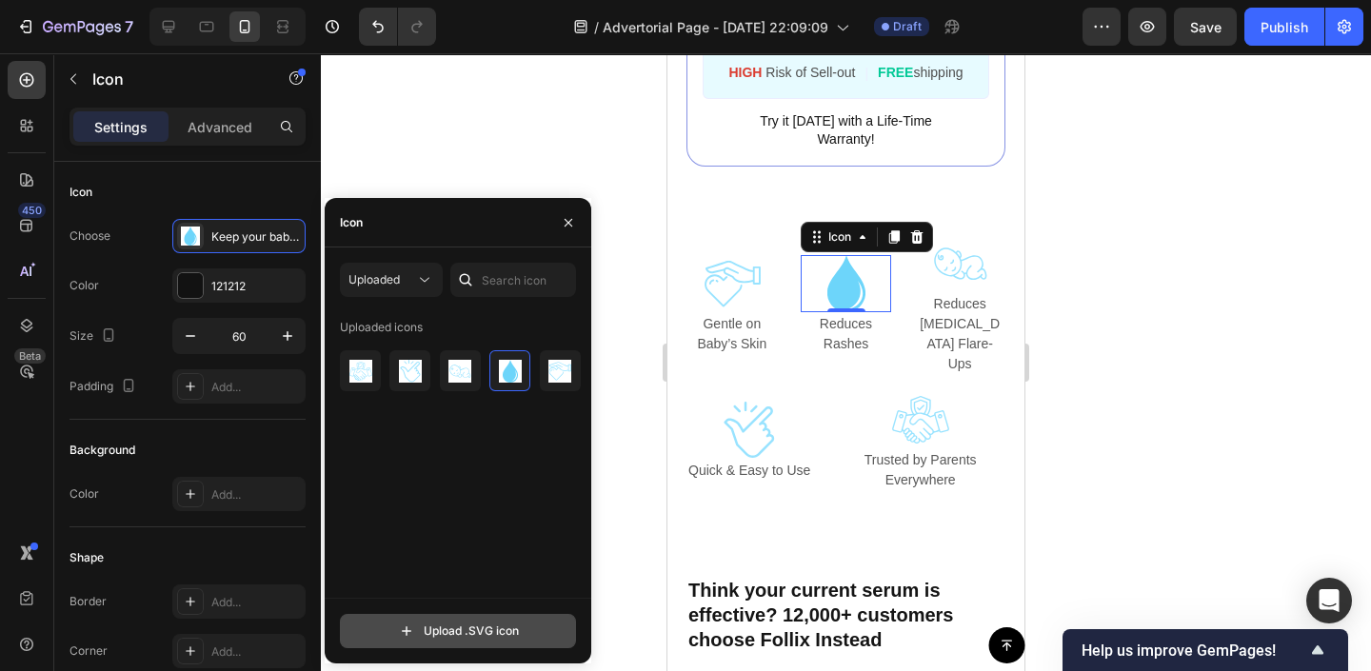
click at [392, 623] on input "file" at bounding box center [458, 631] width 234 height 32
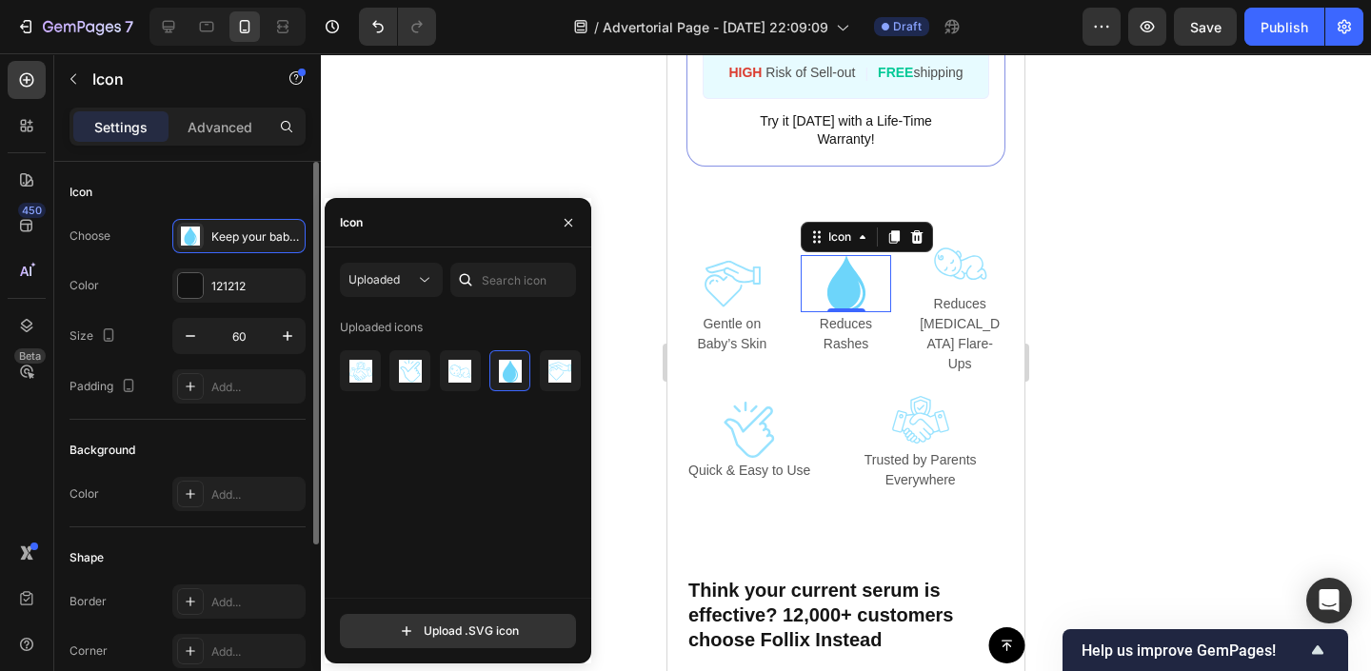
type input "C:\fakepath\Keep Your Baby Safe From Chlorine (5).svg"
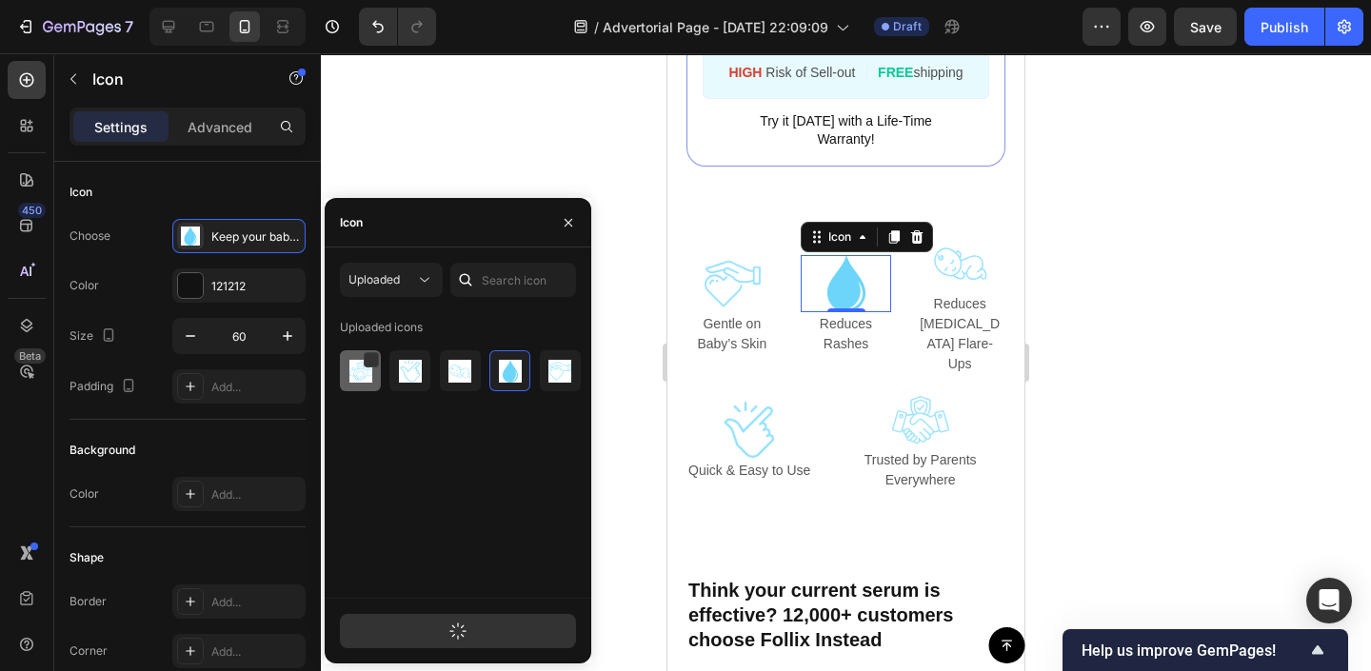
click at [364, 377] on img at bounding box center [360, 371] width 23 height 23
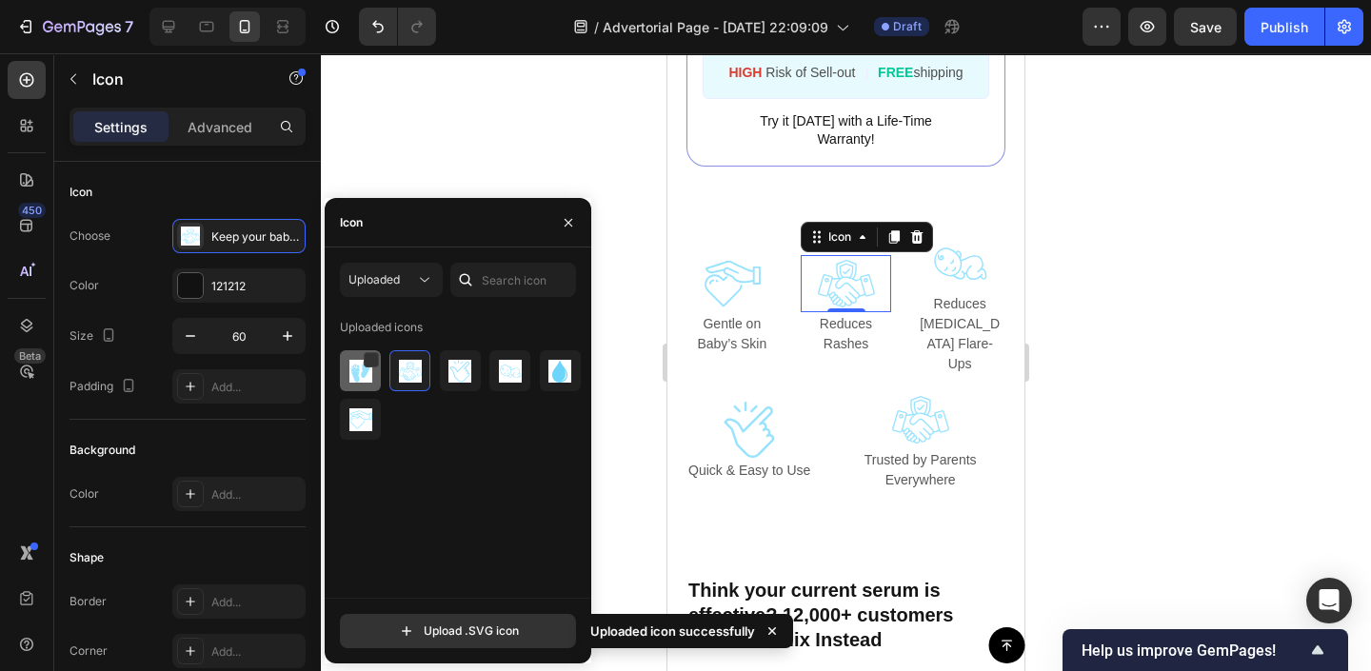
click at [364, 383] on div at bounding box center [360, 370] width 41 height 41
click at [576, 214] on button "button" at bounding box center [568, 223] width 30 height 30
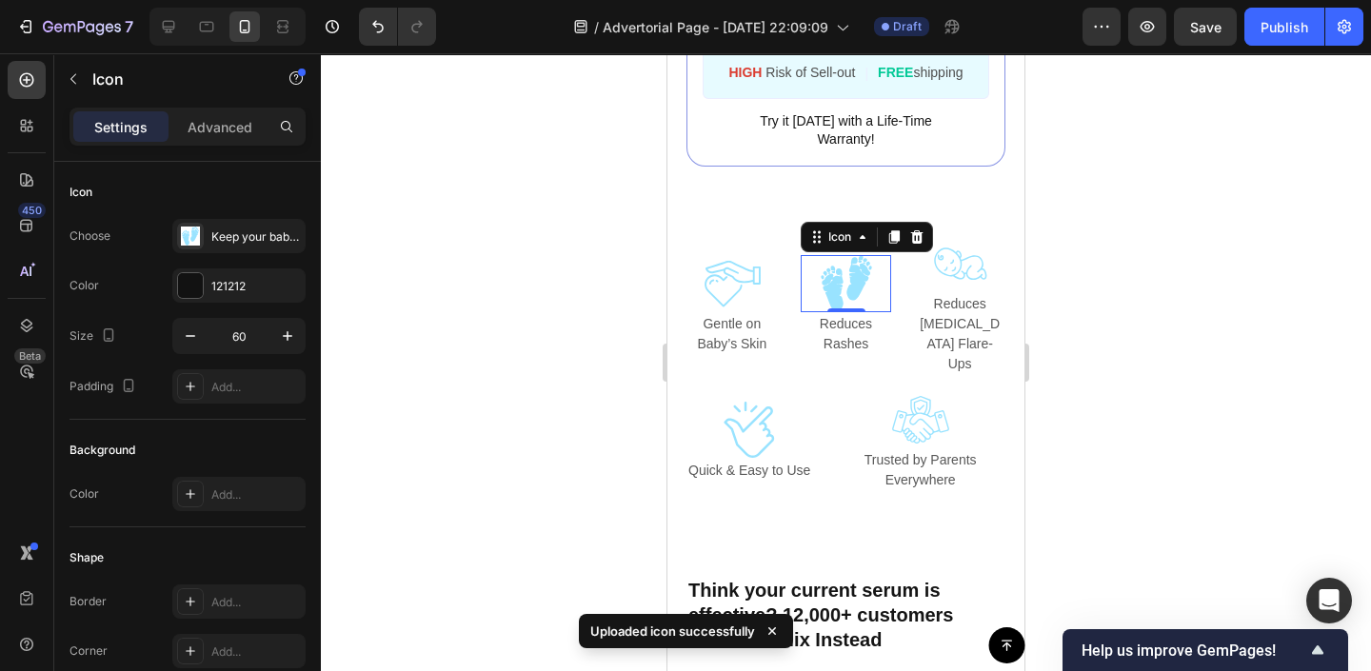
click at [544, 240] on div at bounding box center [846, 362] width 1050 height 618
